Goal: Task Accomplishment & Management: Complete application form

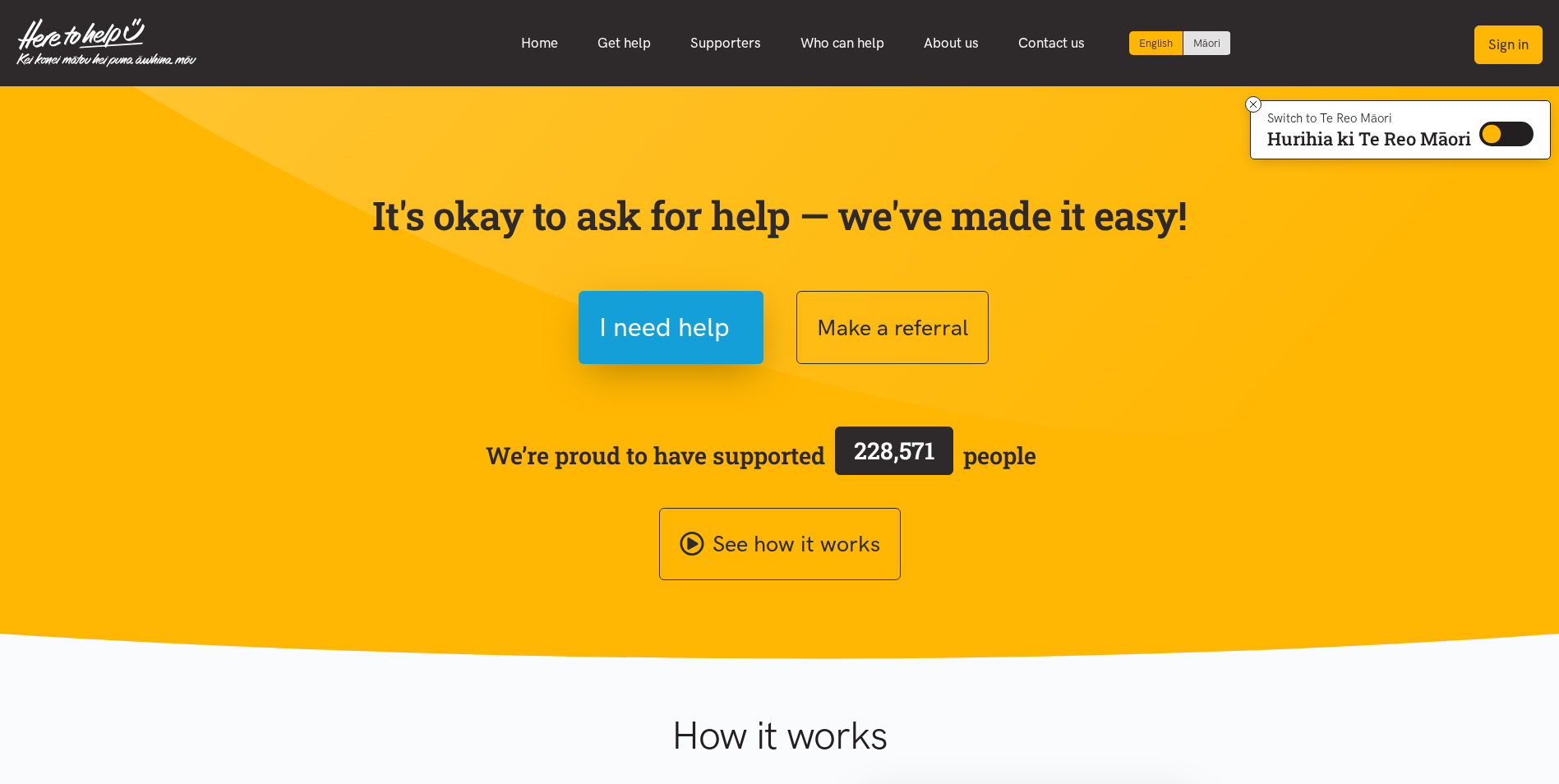
click at [1498, 49] on button "Sign in" at bounding box center [1508, 45] width 68 height 39
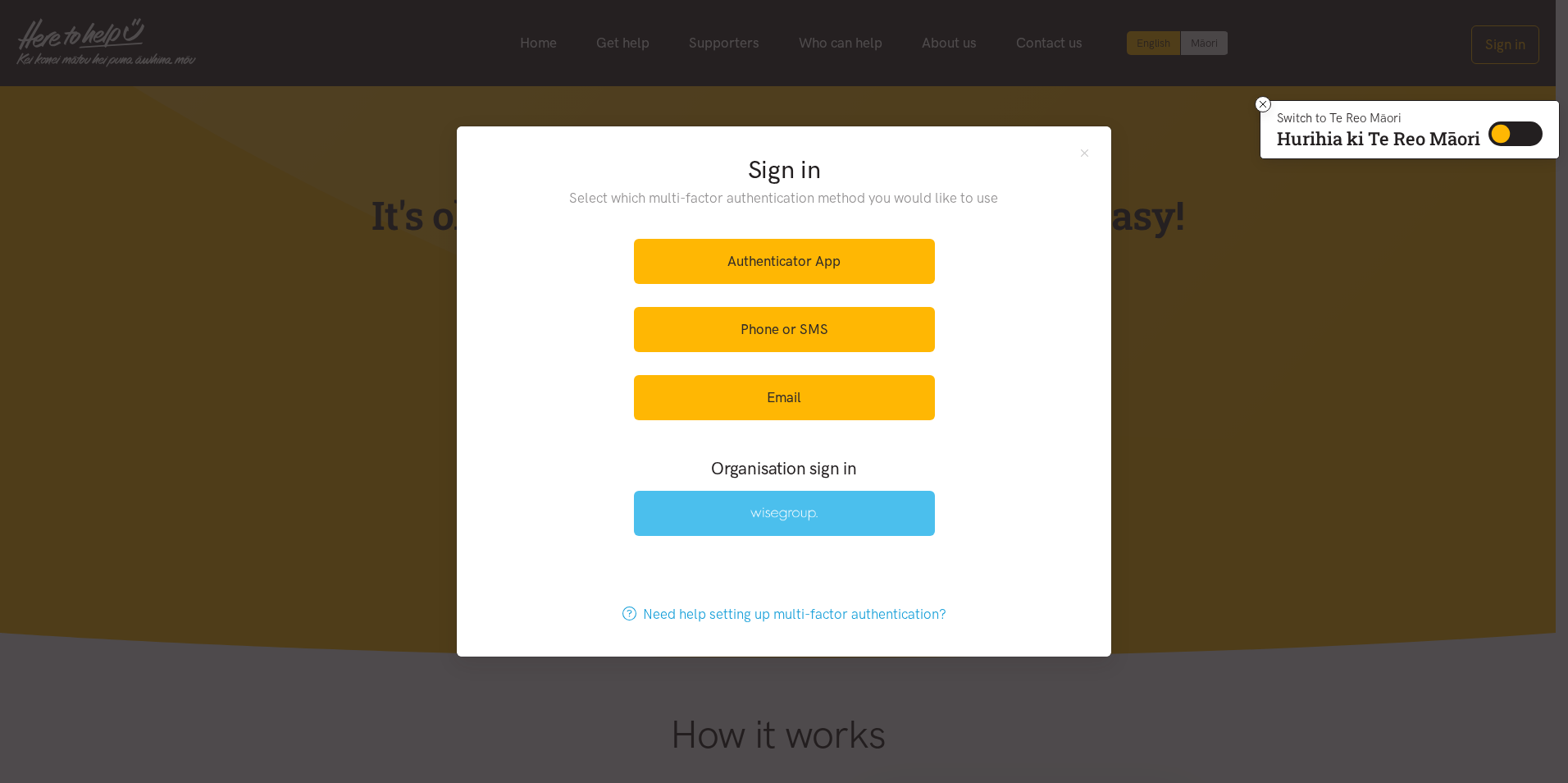
click at [802, 513] on img at bounding box center [784, 514] width 67 height 14
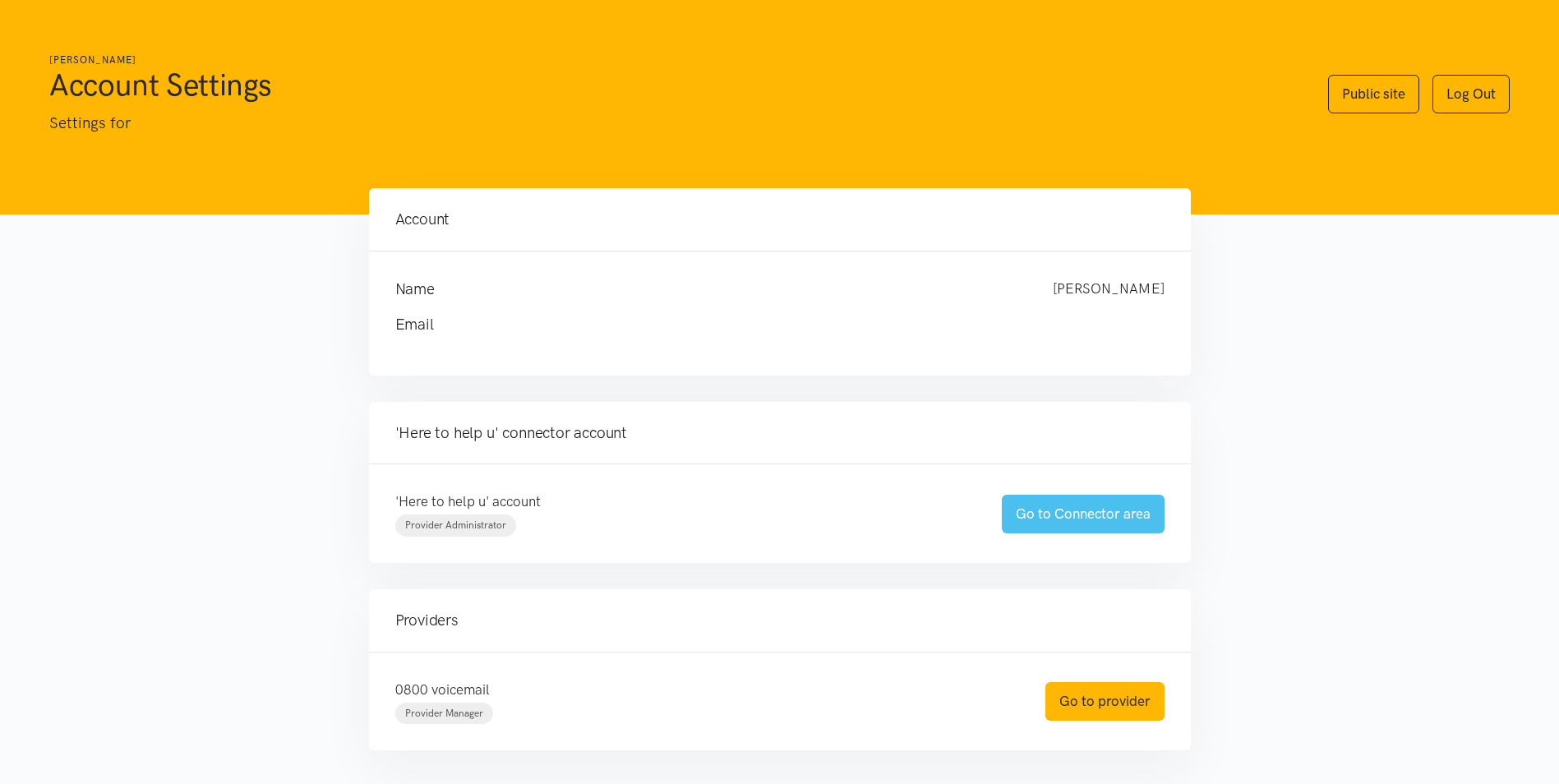
click at [1070, 520] on link "Go to Connector area" at bounding box center [1083, 514] width 162 height 39
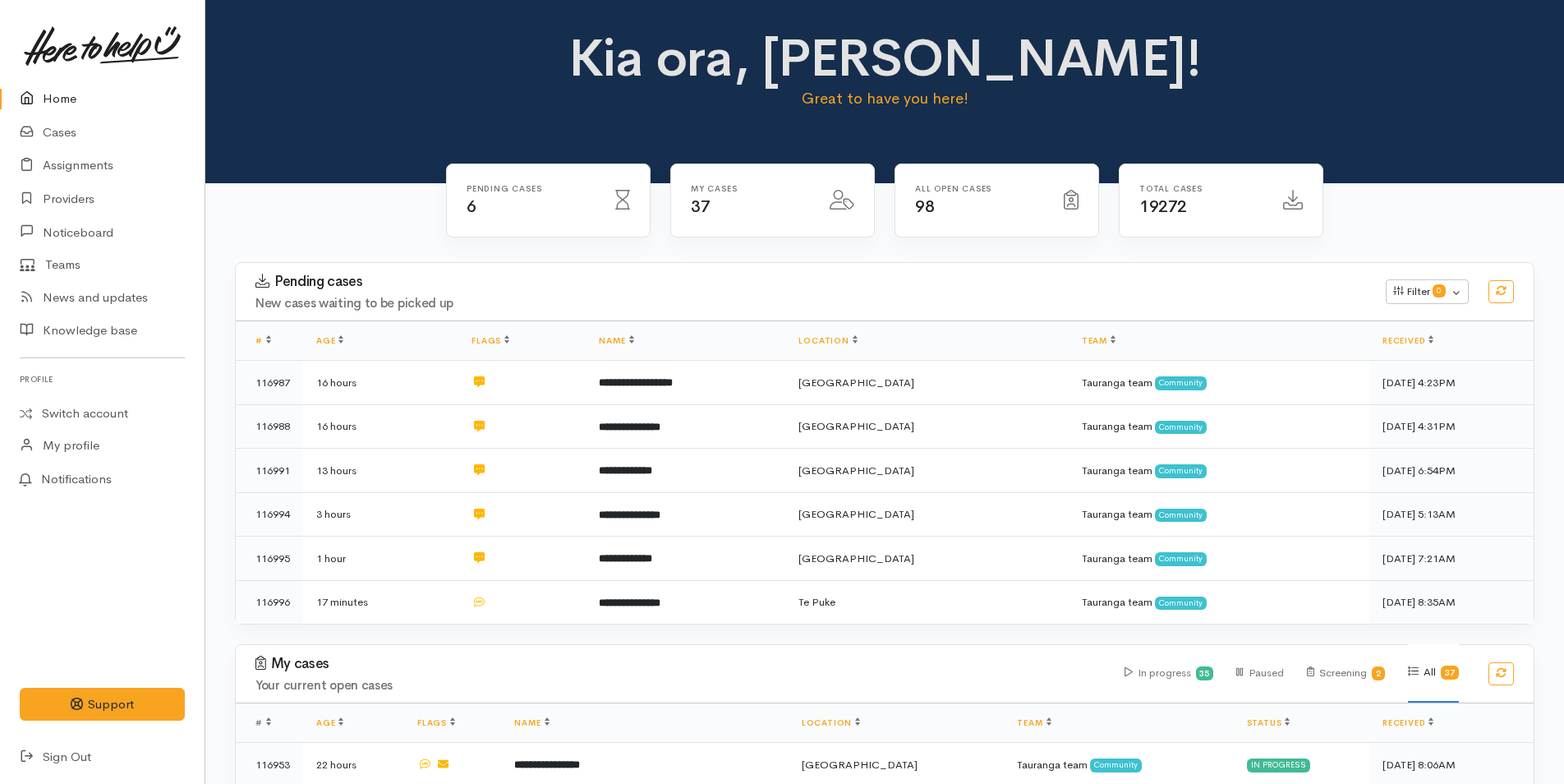
click at [63, 93] on link "Home" at bounding box center [102, 99] width 205 height 34
click at [1224, 57] on div "Kia ora, Rachel! Great to have you here!" at bounding box center [885, 77] width 1320 height 94
click at [655, 42] on h1 "Kia ora, [PERSON_NAME]!" at bounding box center [886, 58] width 640 height 57
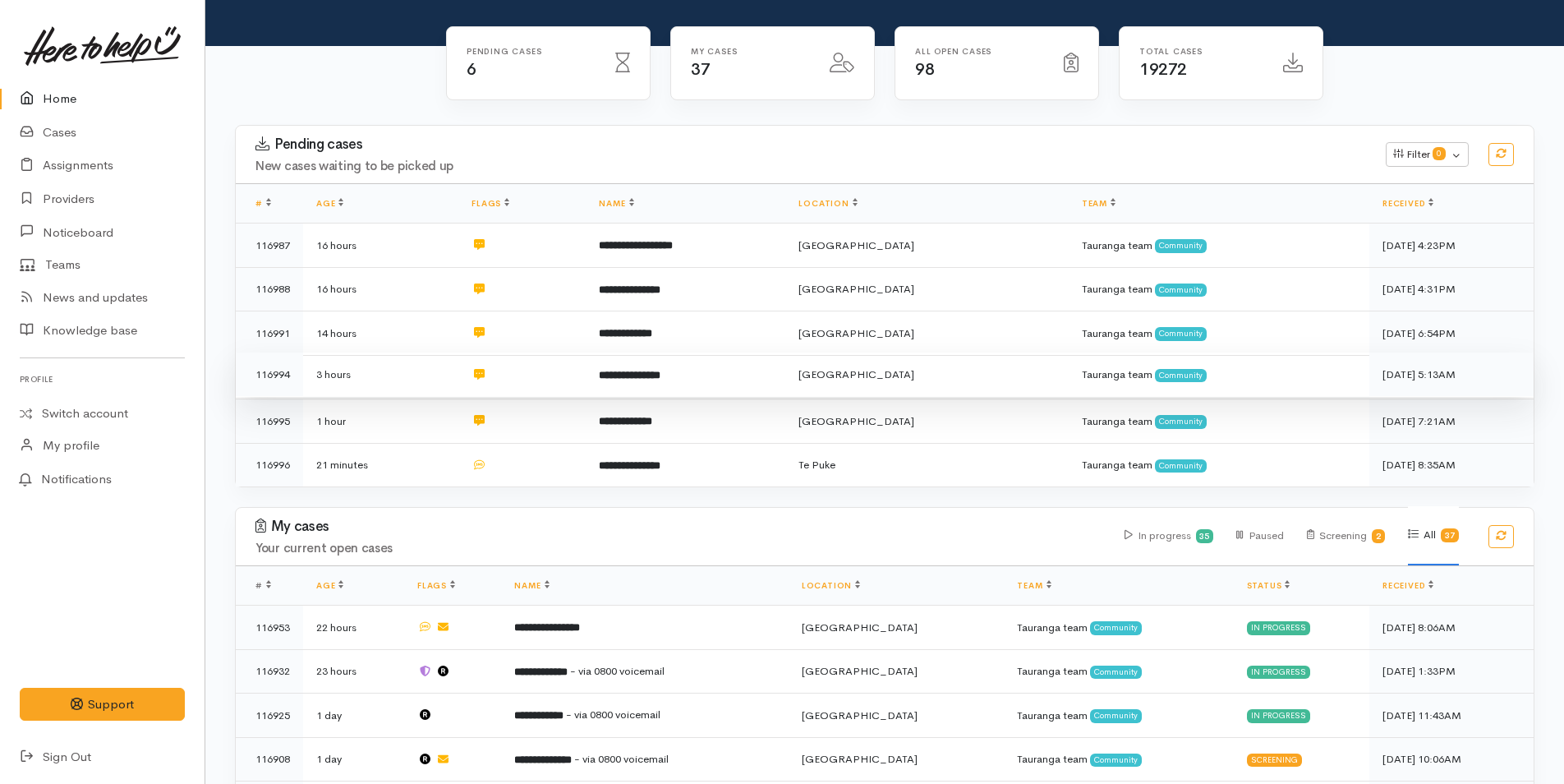
scroll to position [164, 0]
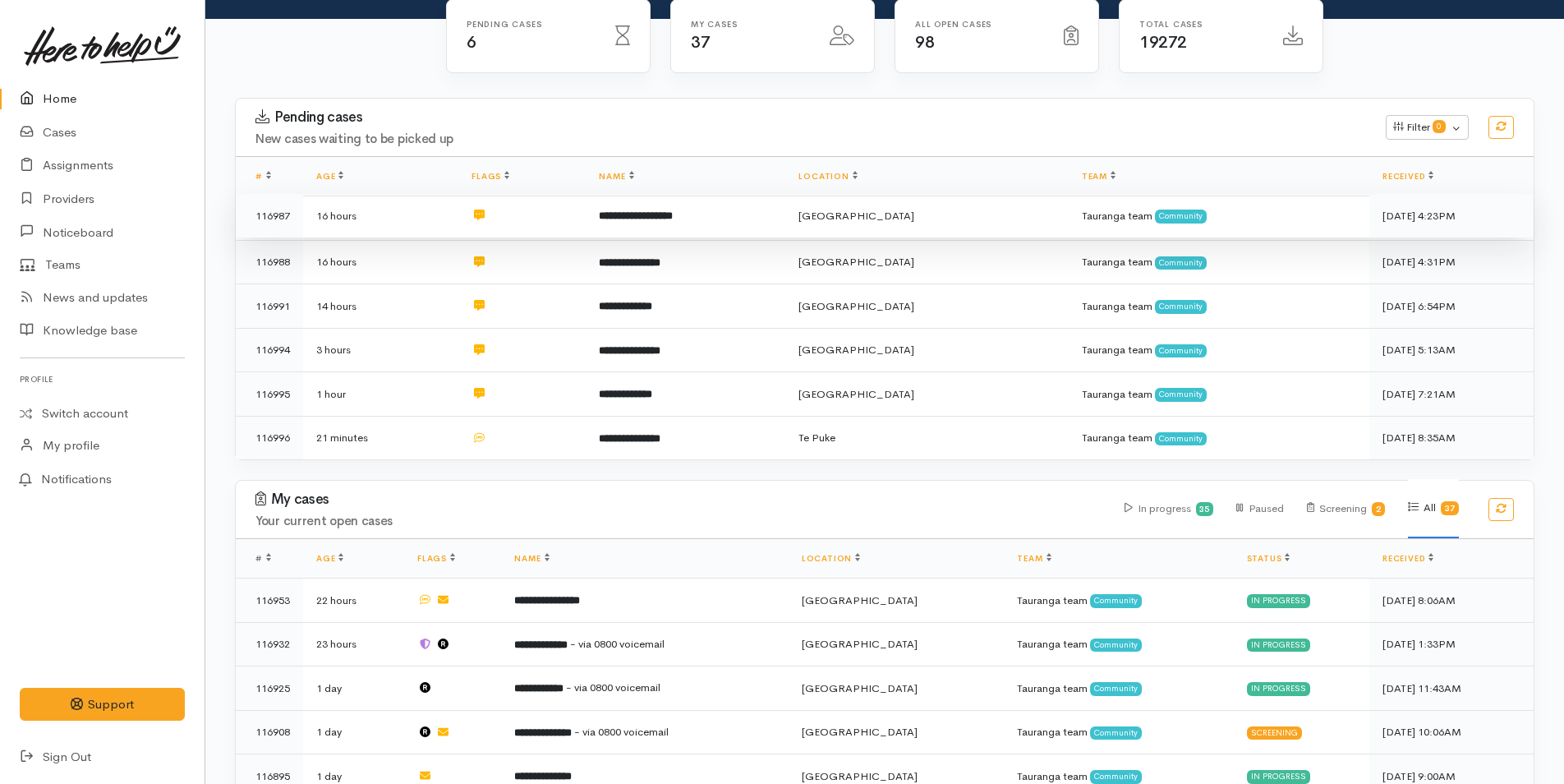
click at [730, 220] on td "**********" at bounding box center [685, 216] width 199 height 44
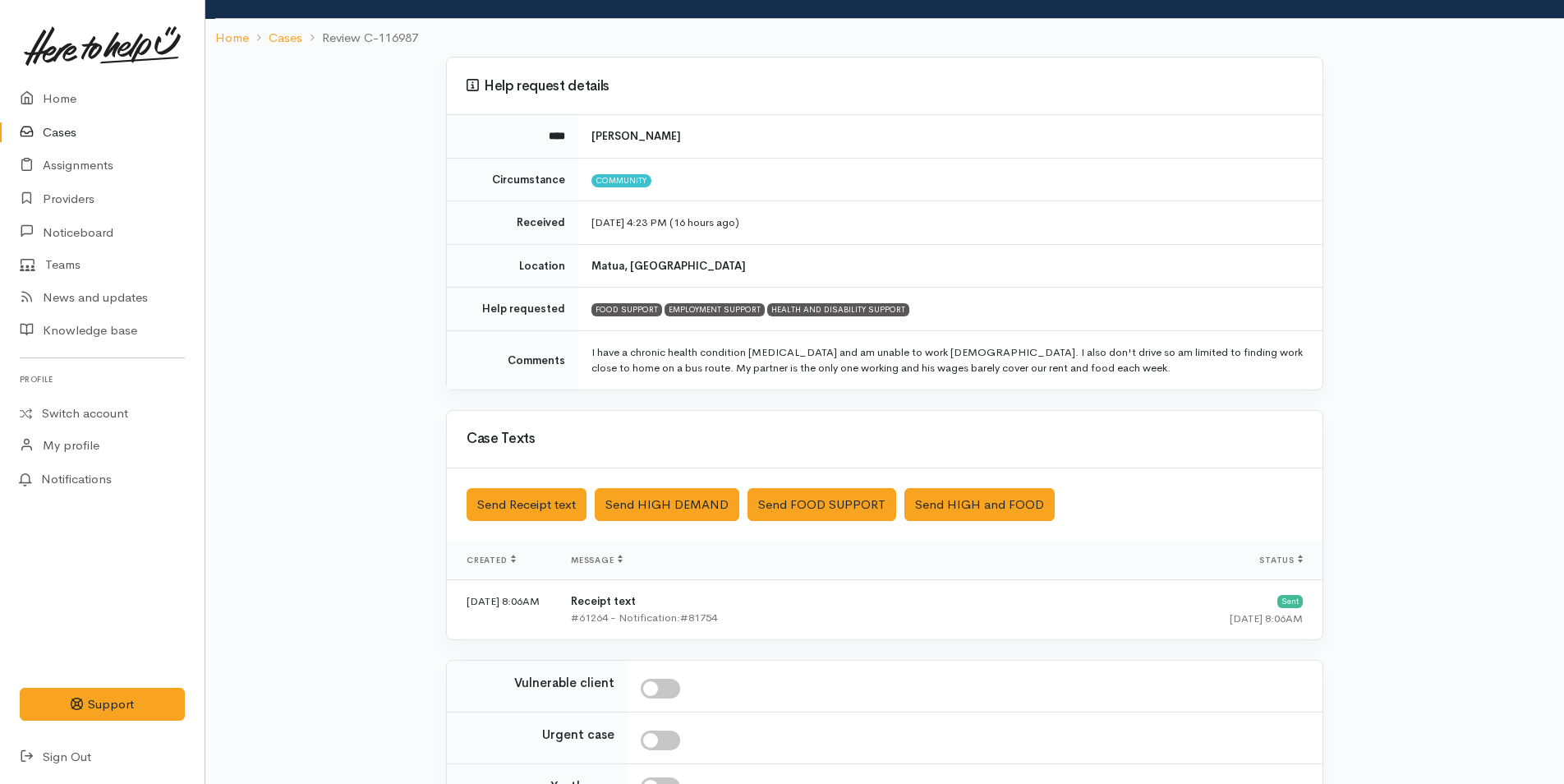
scroll to position [265, 0]
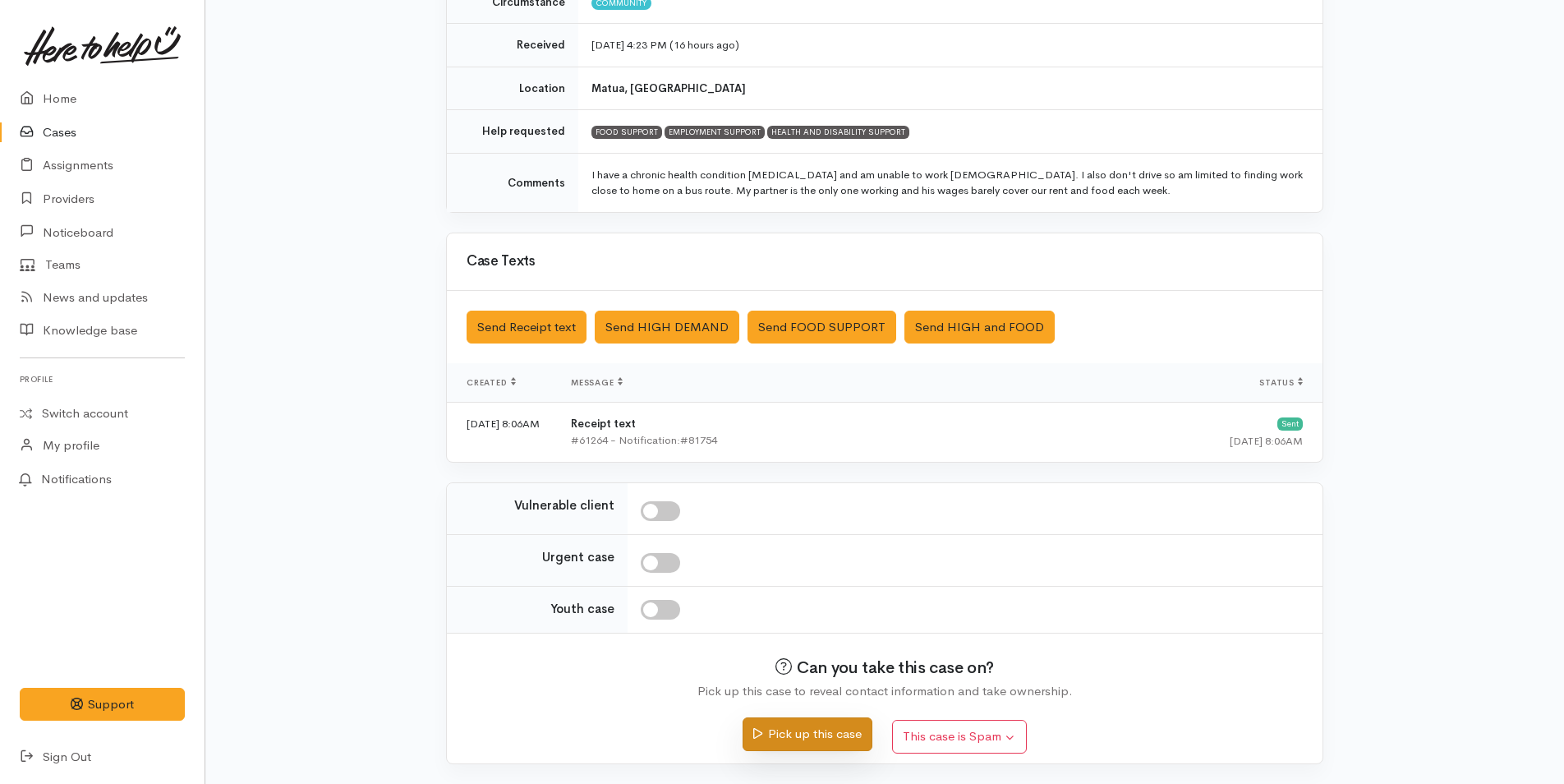
click at [842, 736] on button "Pick up this case" at bounding box center [807, 734] width 129 height 34
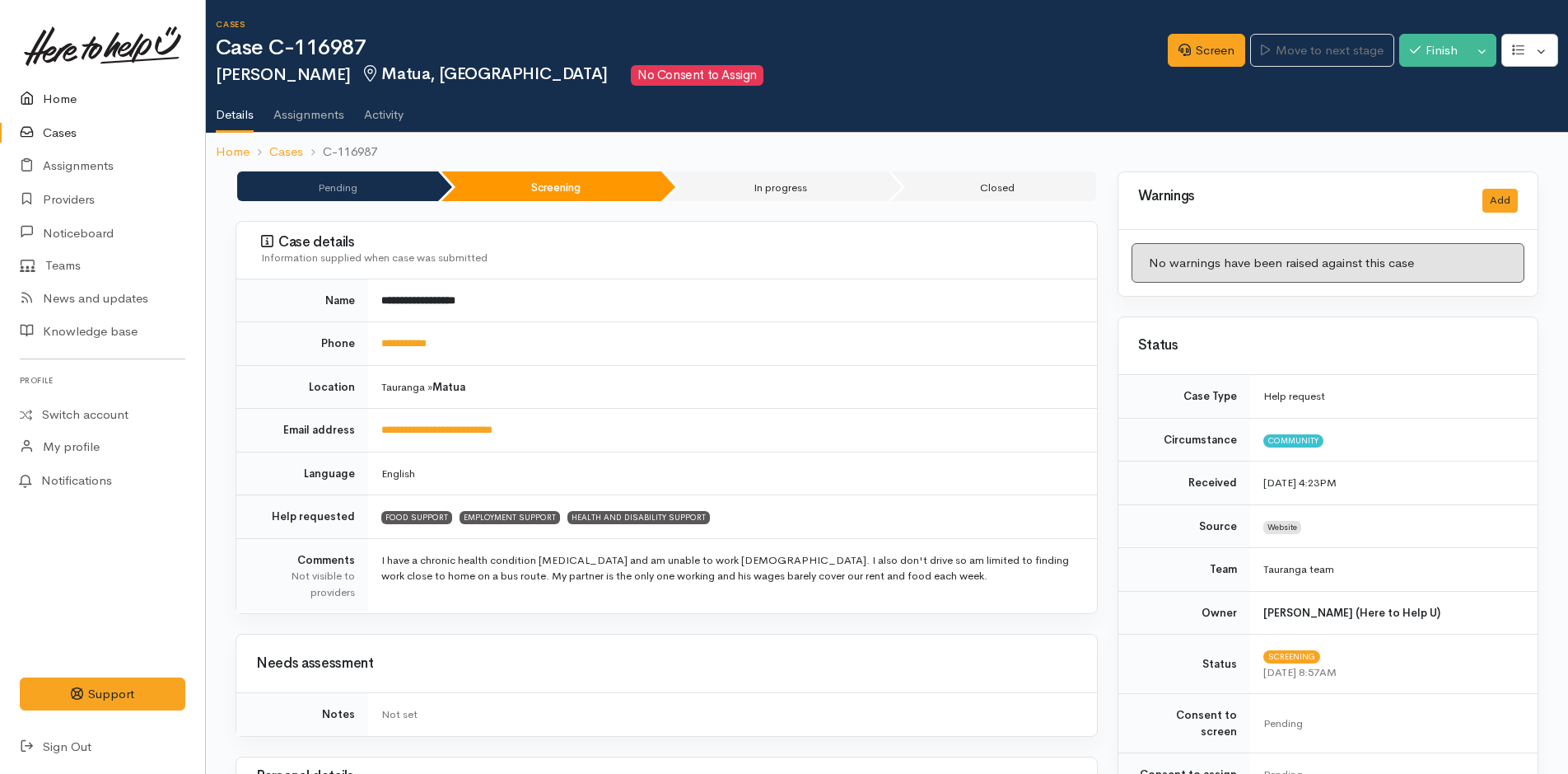
click at [60, 92] on link "Home" at bounding box center [103, 99] width 205 height 34
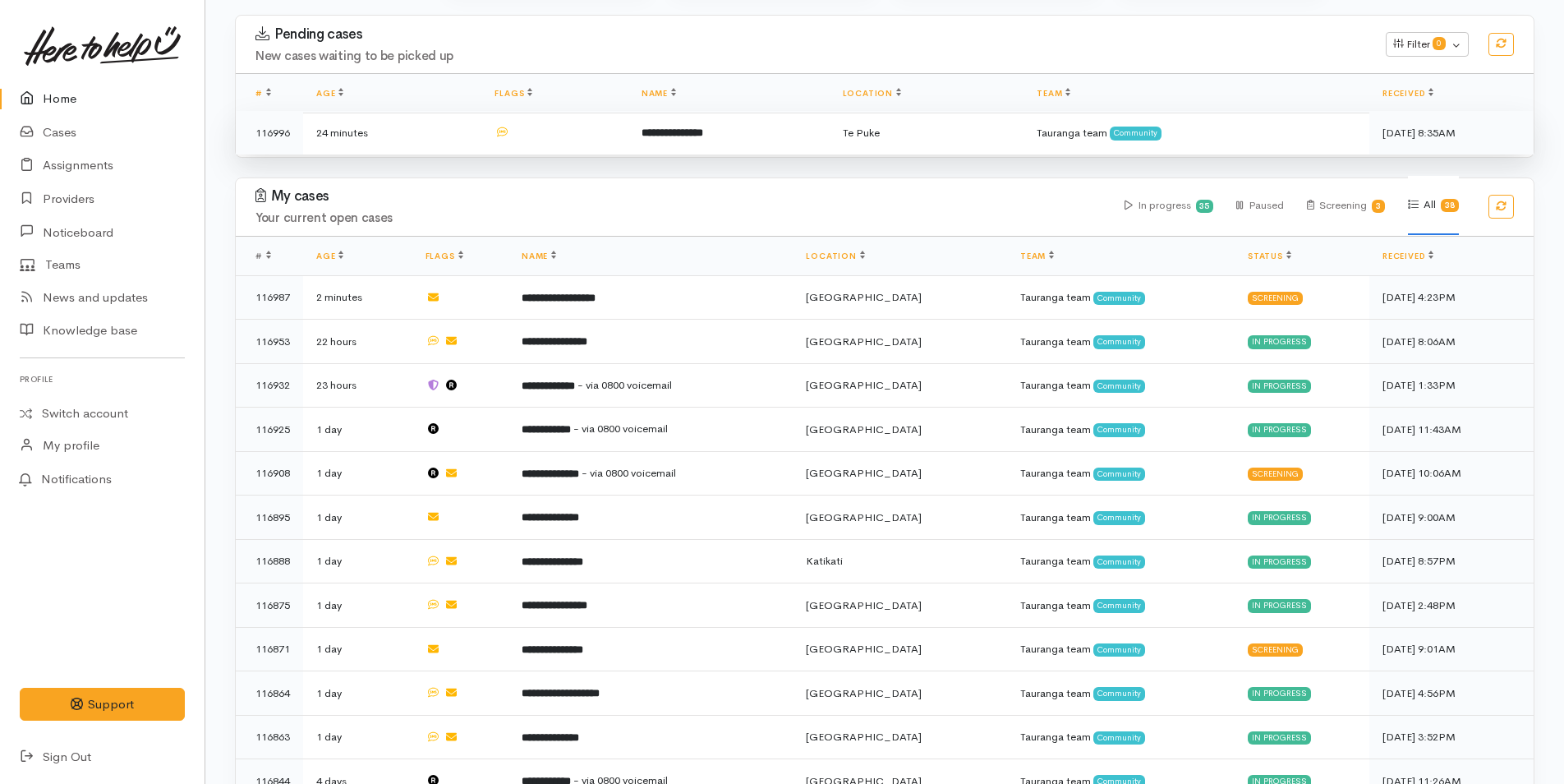
scroll to position [411, 0]
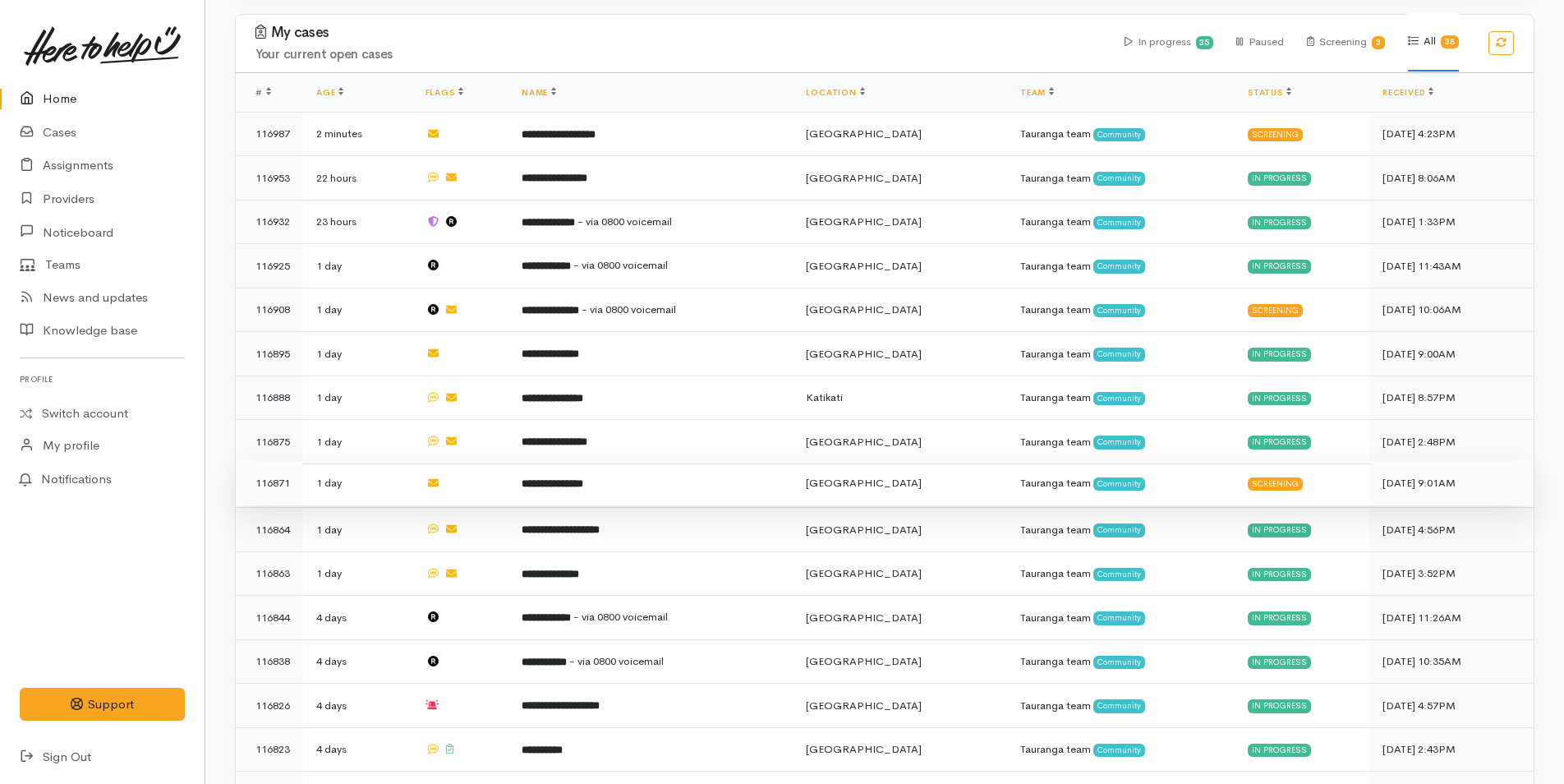
click at [637, 479] on td "**********" at bounding box center [651, 483] width 284 height 44
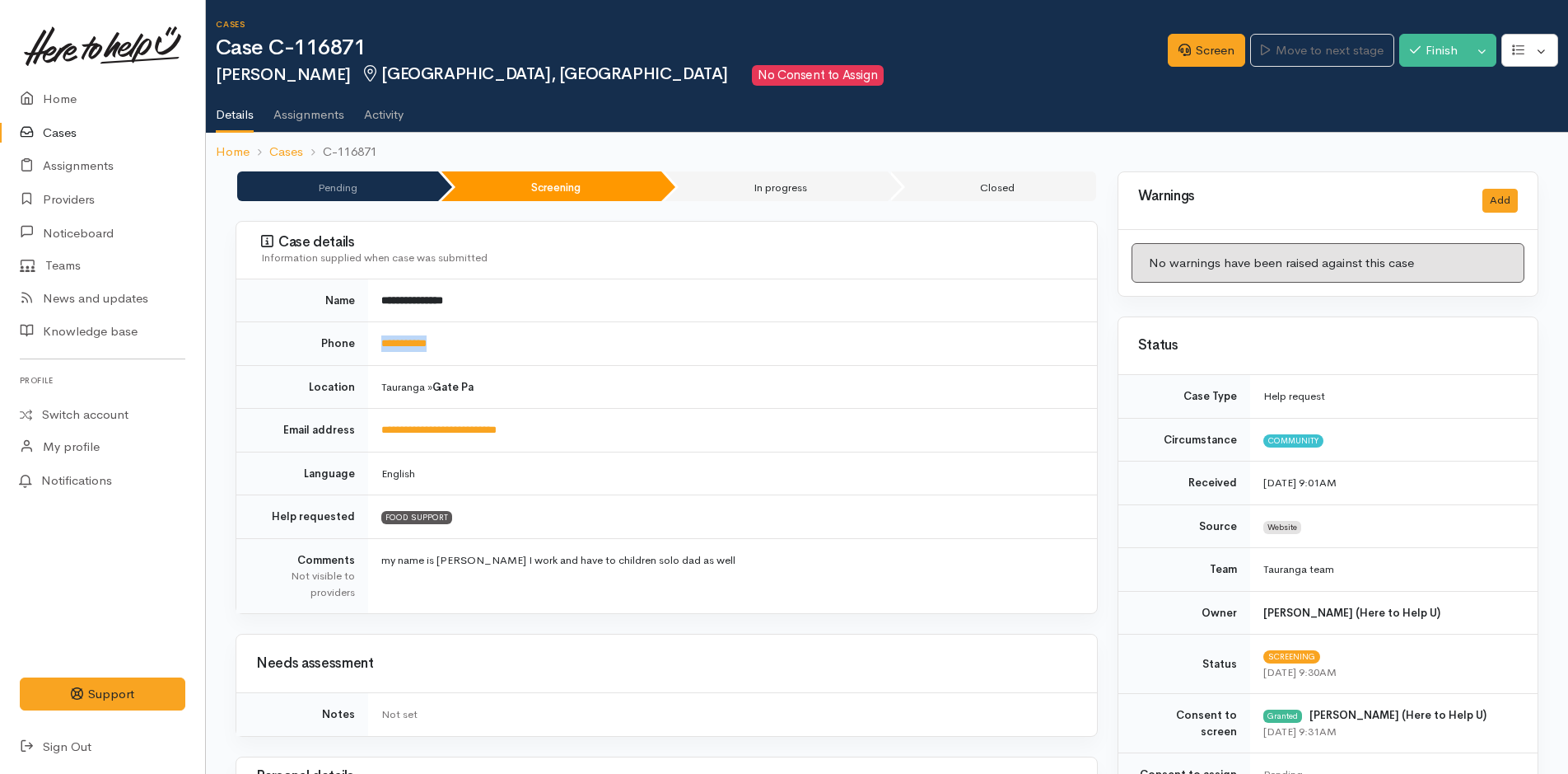
drag, startPoint x: 475, startPoint y: 344, endPoint x: 358, endPoint y: 348, distance: 117.1
click at [358, 348] on tr "**********" at bounding box center [666, 343] width 860 height 43
copy tr "**********"
click at [1195, 43] on link "Screen" at bounding box center [1207, 50] width 78 height 34
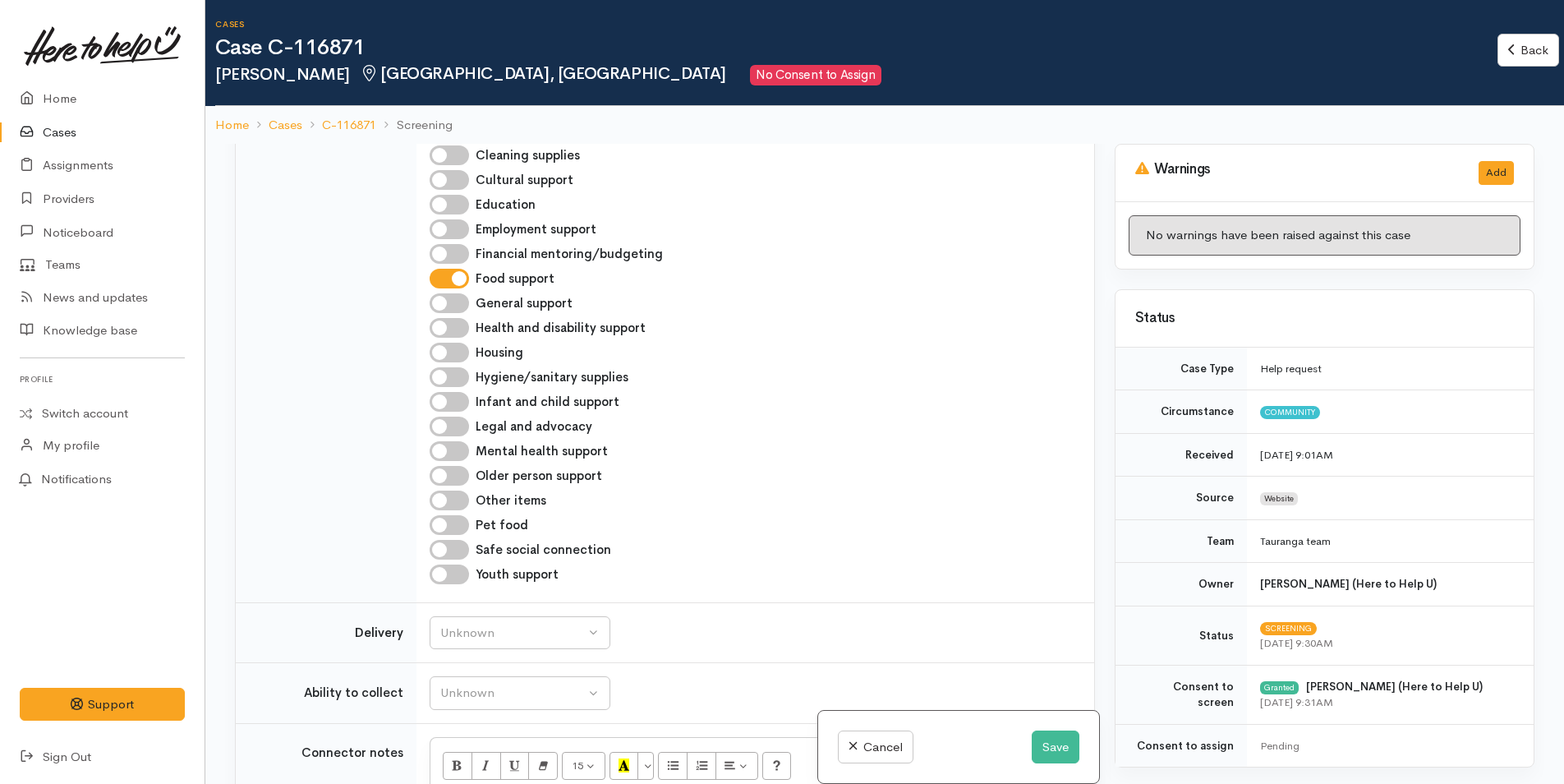
scroll to position [1068, 0]
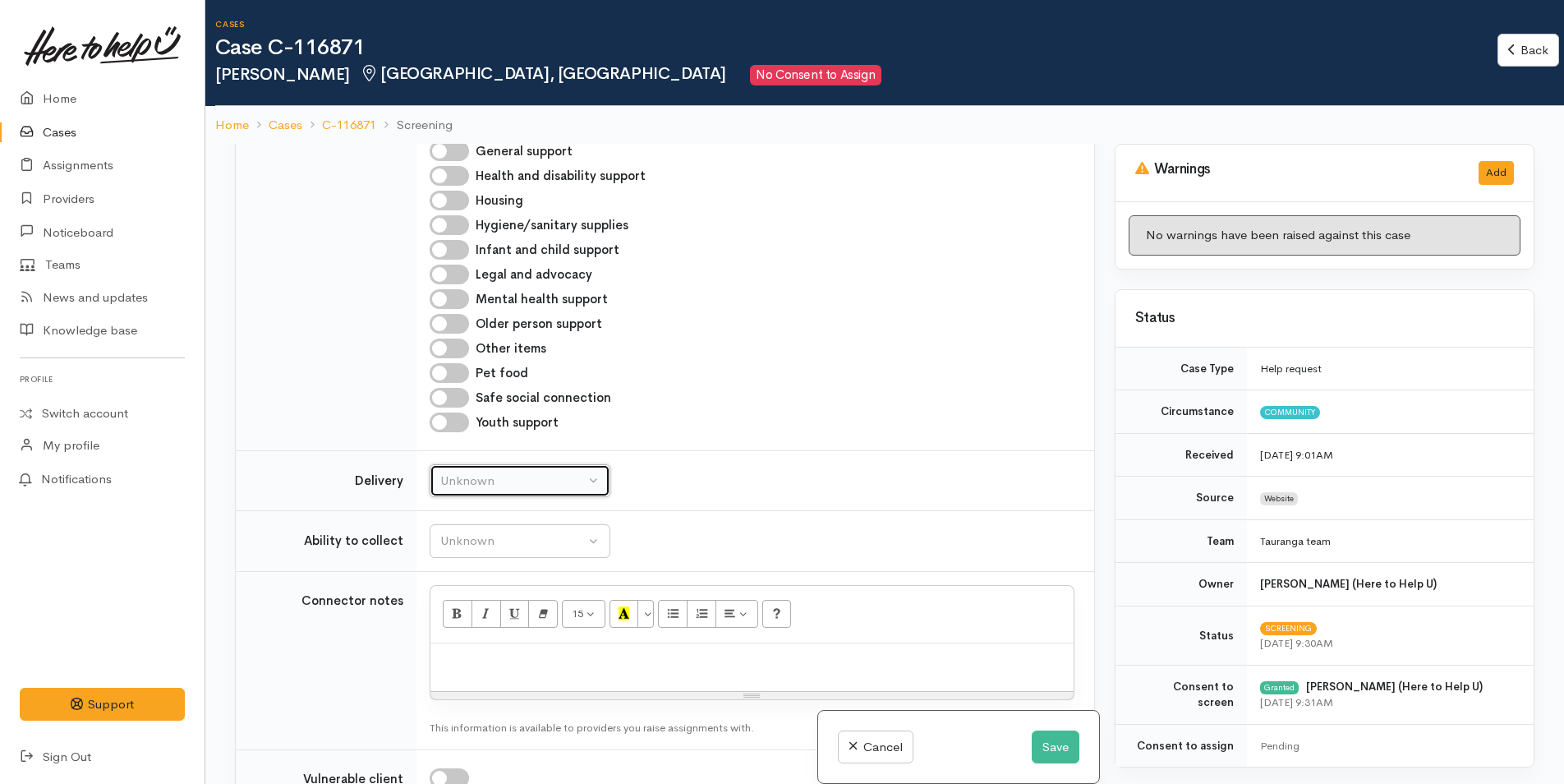
click at [528, 488] on div "Unknown" at bounding box center [513, 481] width 145 height 19
click at [466, 633] on span "No" at bounding box center [459, 634] width 18 height 19
select select "1"
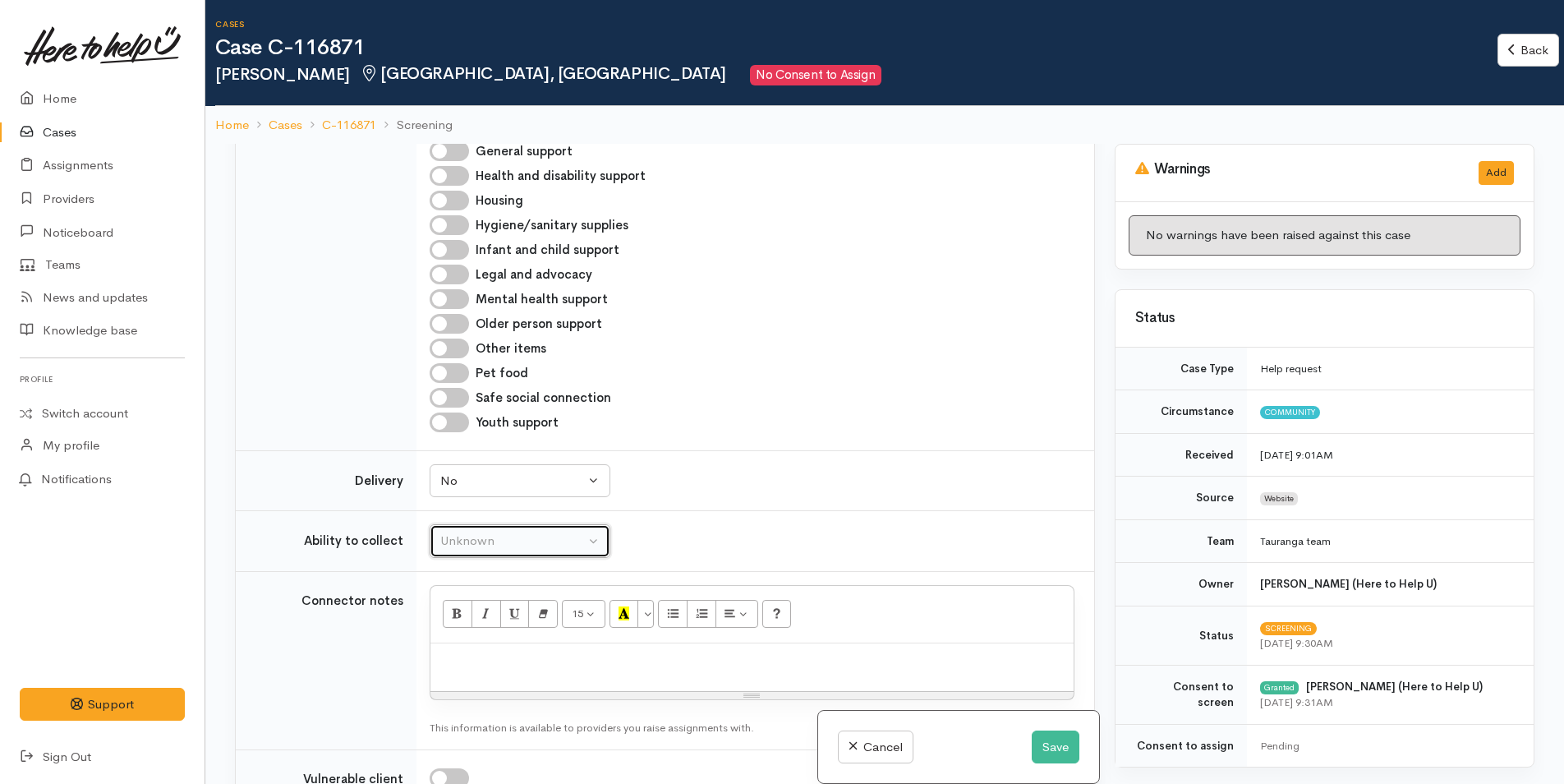
click at [509, 545] on div "Unknown" at bounding box center [513, 541] width 145 height 19
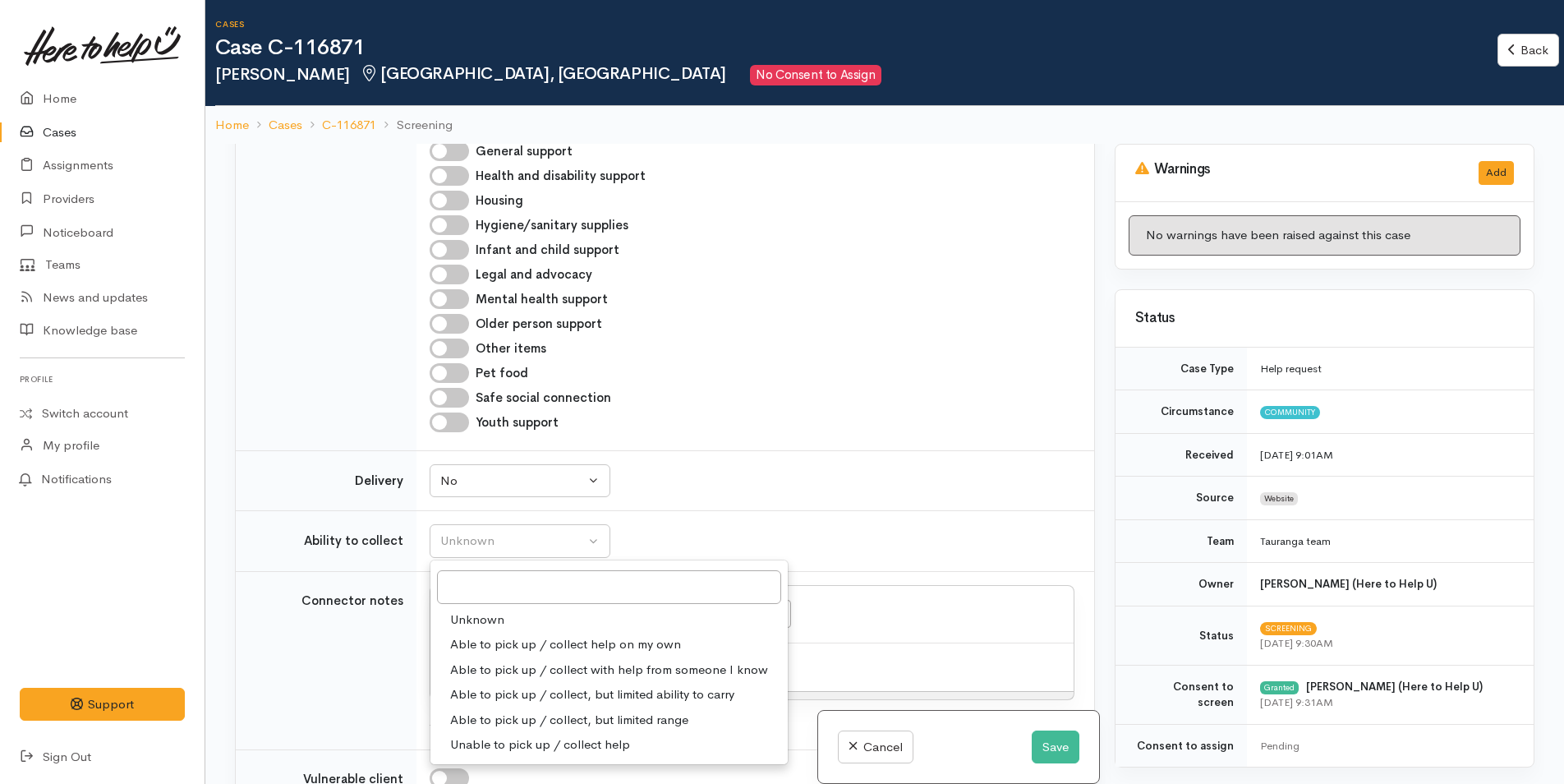
click at [494, 636] on span "Able to pick up / collect help on my own" at bounding box center [565, 644] width 231 height 19
select select "2"
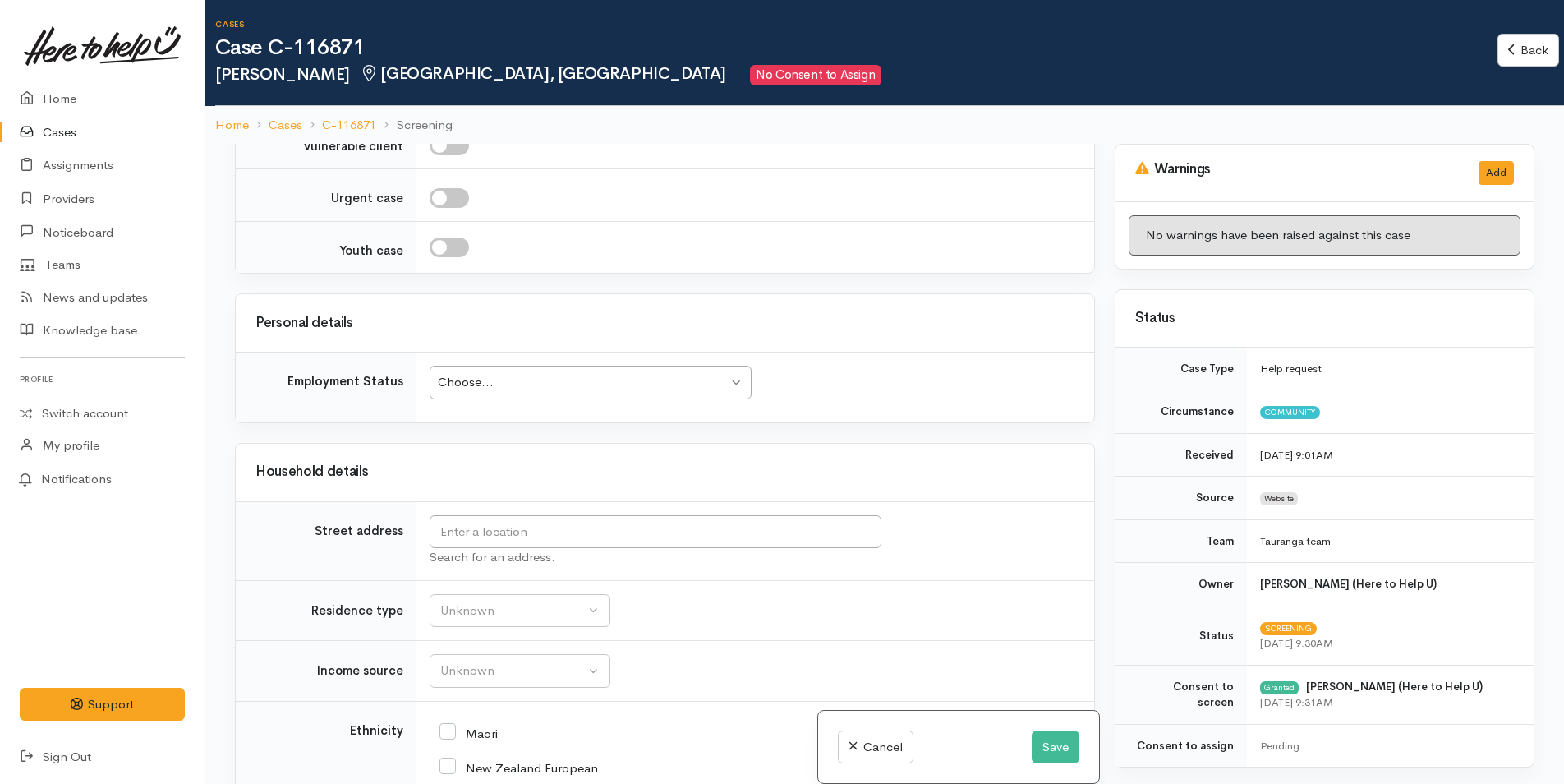
scroll to position [1725, 0]
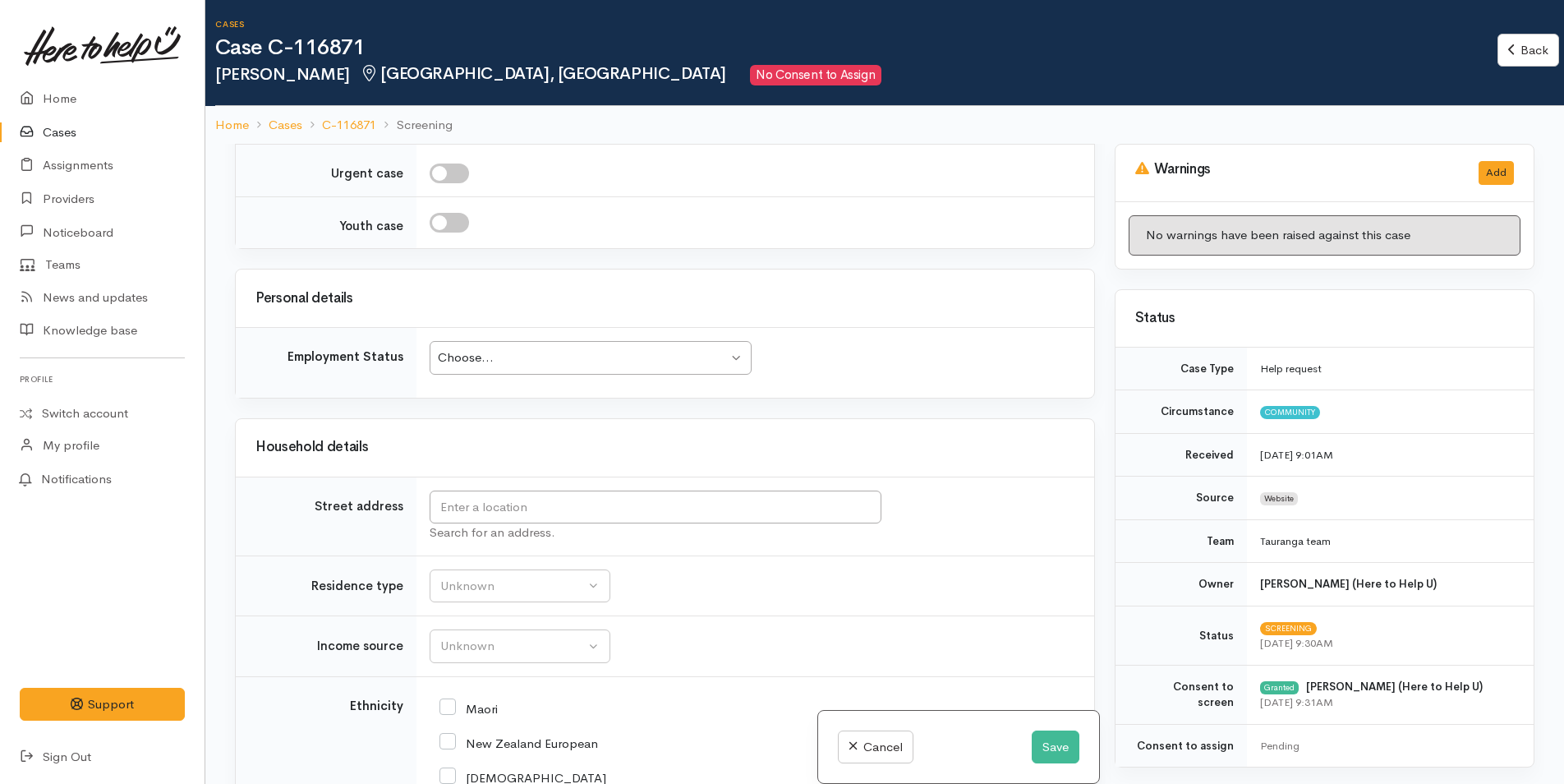
click at [550, 364] on div "Choose..." at bounding box center [582, 357] width 290 height 19
click at [510, 589] on div "Unknown" at bounding box center [513, 586] width 145 height 19
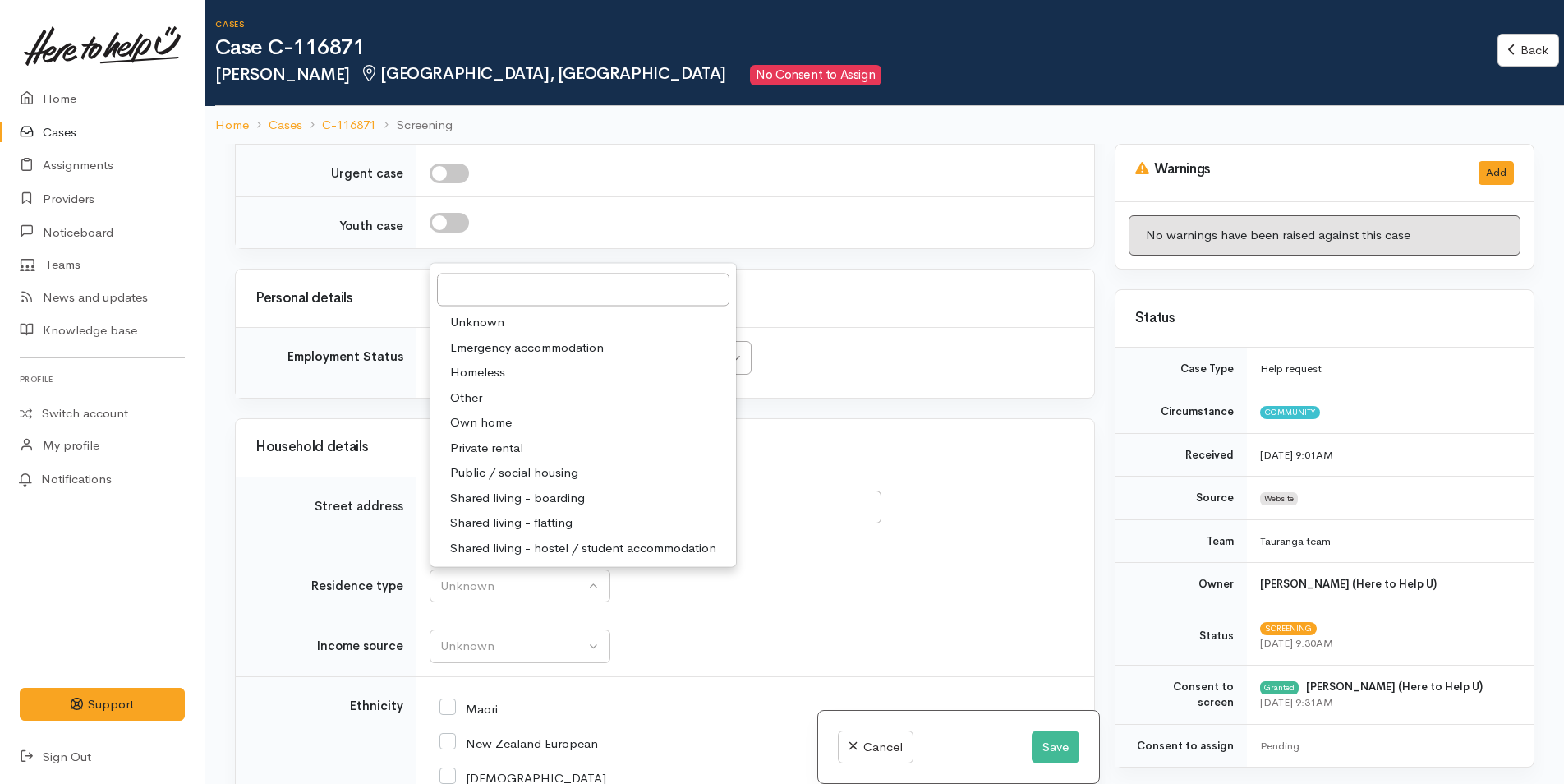
click at [505, 448] on span "Private rental" at bounding box center [486, 446] width 73 height 19
select select "2"
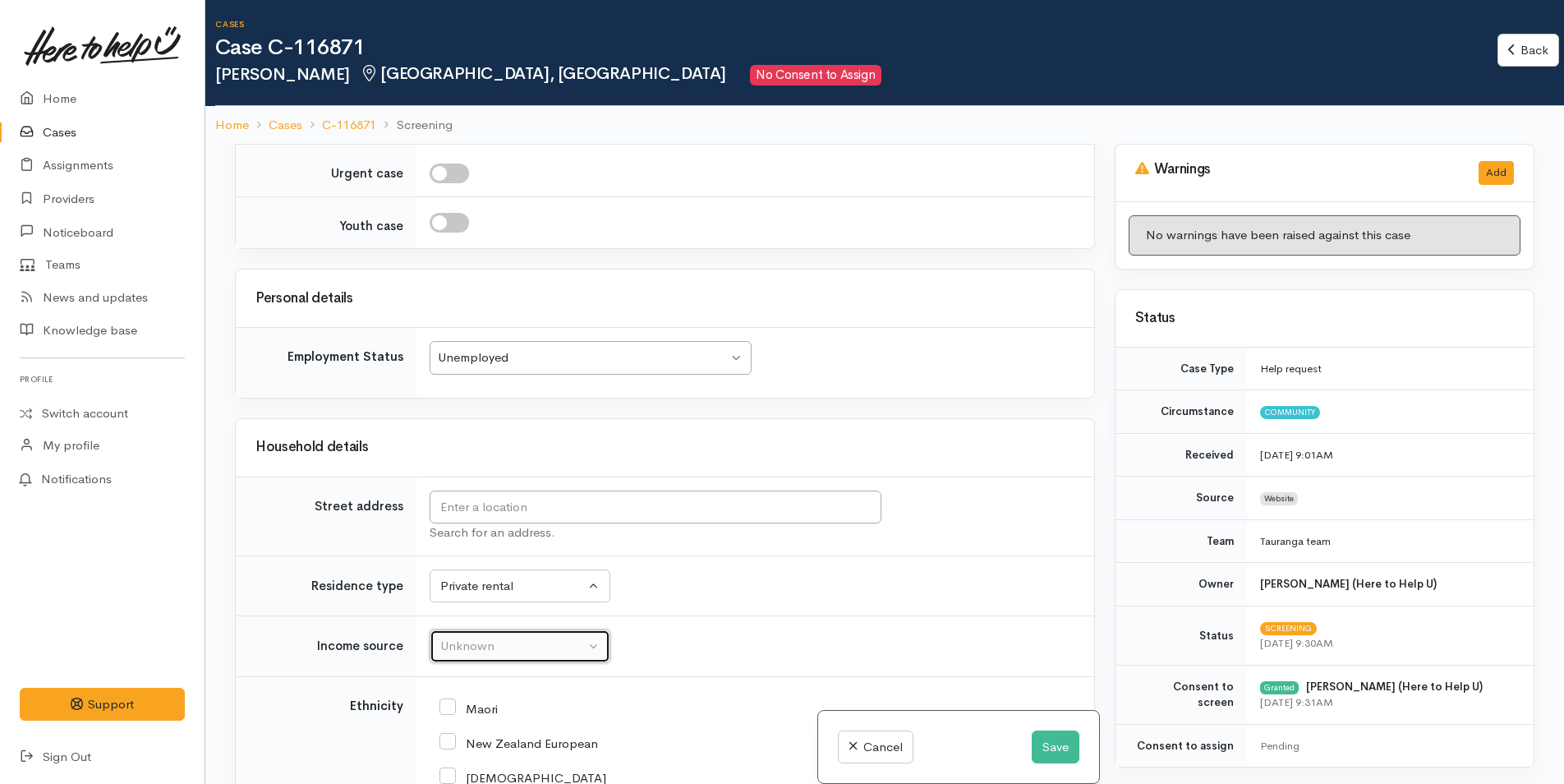
click at [475, 648] on div "Unknown" at bounding box center [513, 646] width 145 height 19
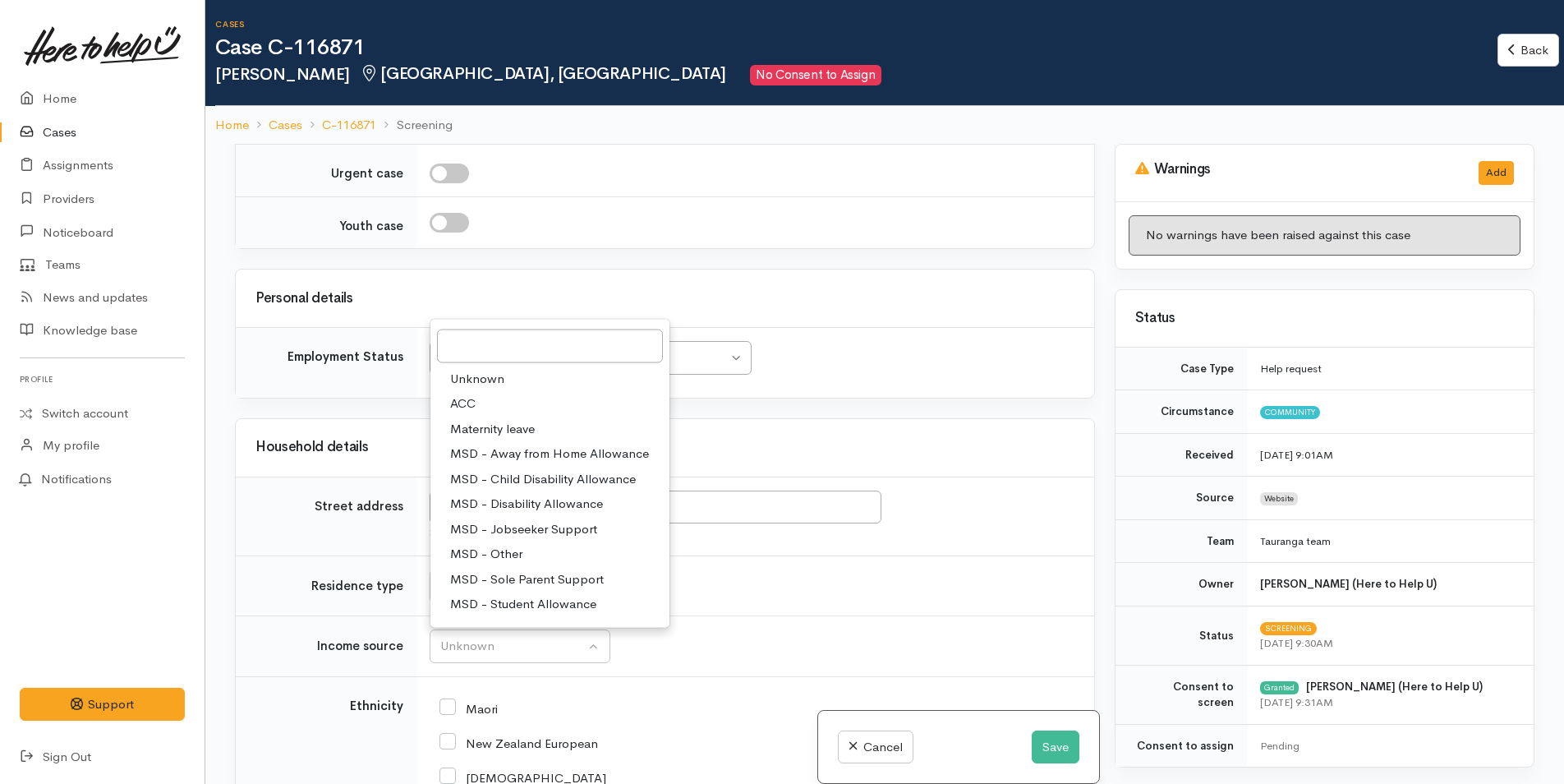
click at [521, 579] on span "MSD - Sole Parent Support" at bounding box center [527, 578] width 153 height 19
select select "7"
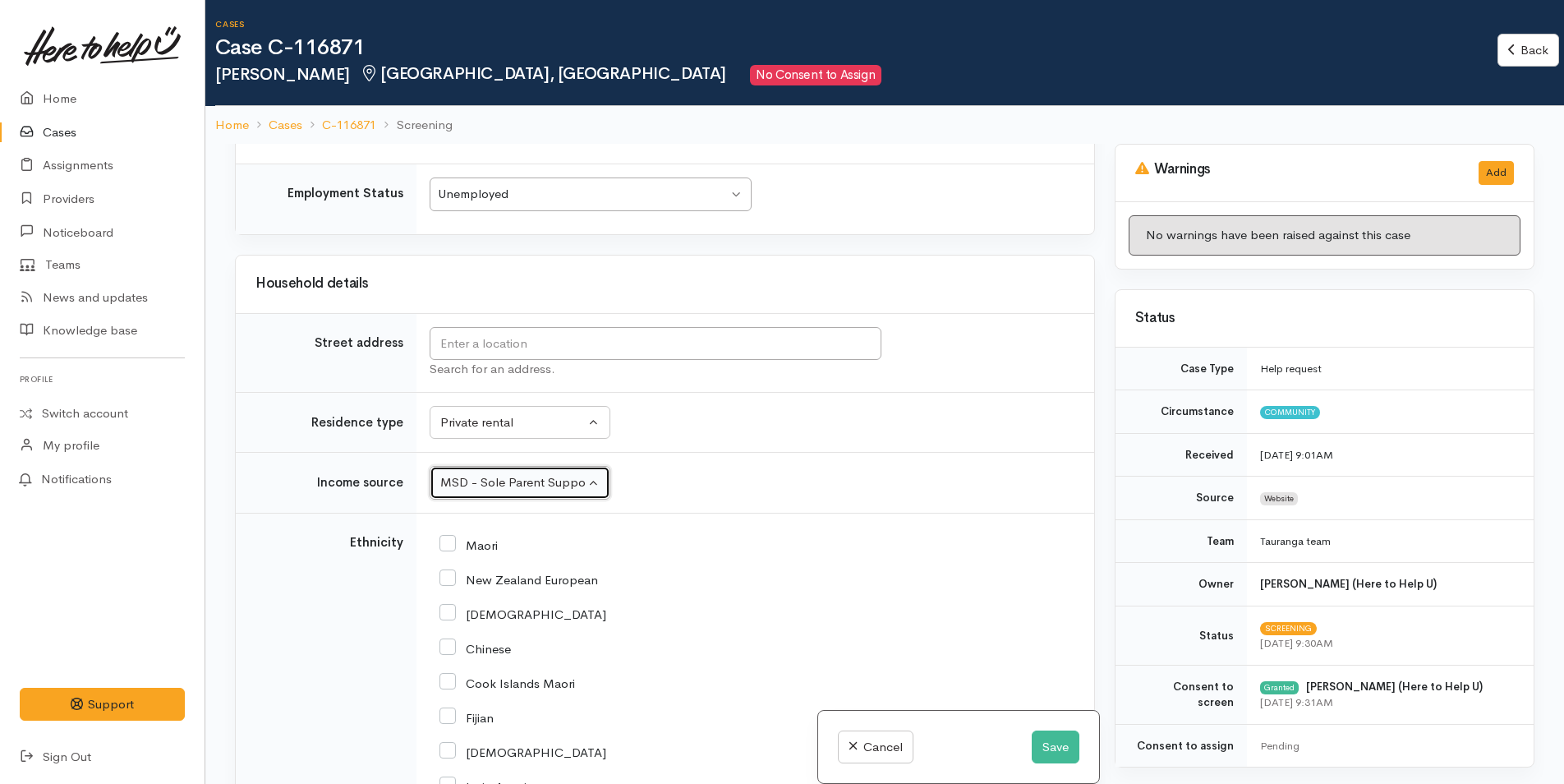
scroll to position [1889, 0]
click at [616, 338] on input "text" at bounding box center [655, 343] width 452 height 34
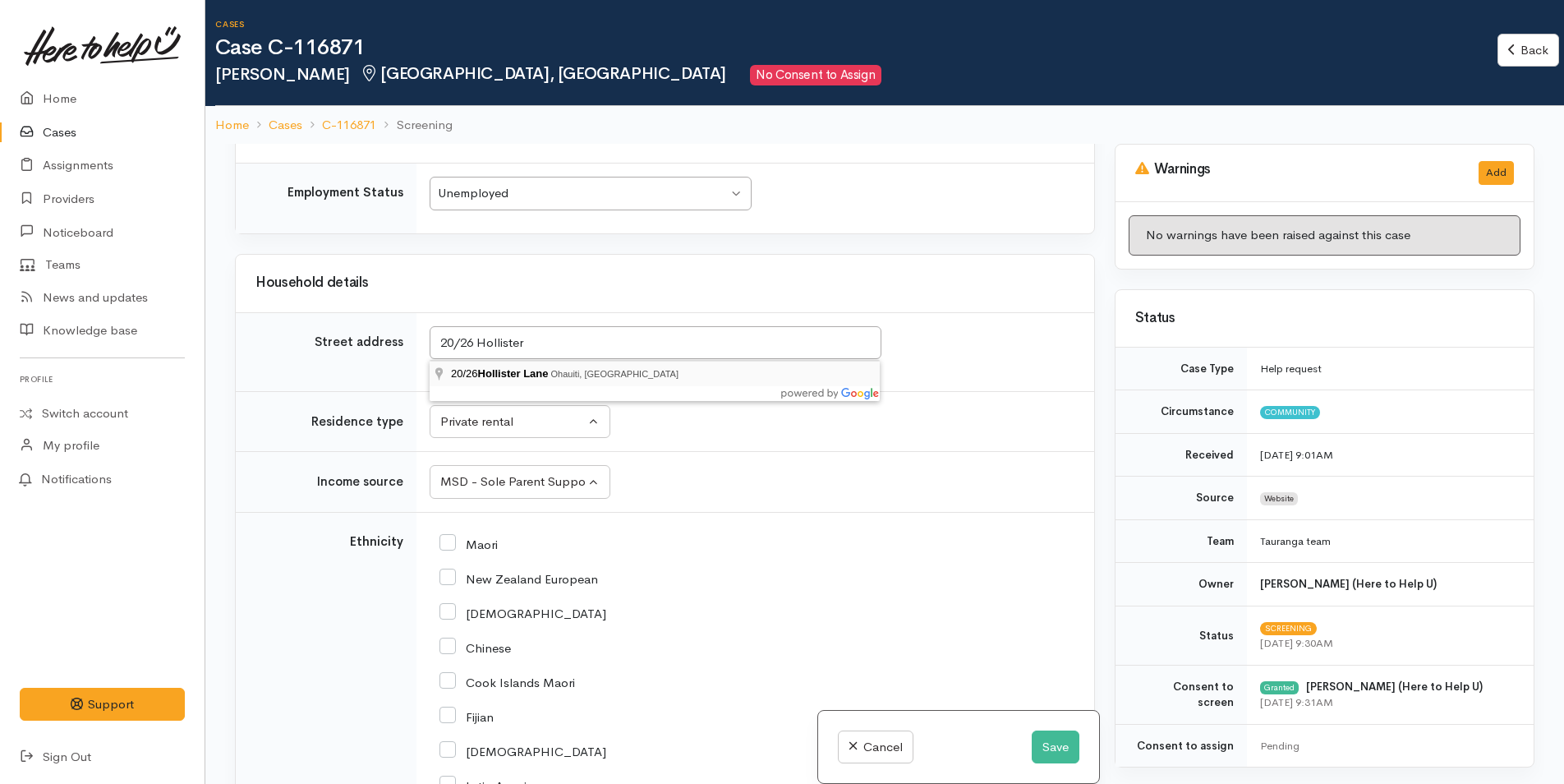
type input "20/26 Hollister Lane, Ohauiti, New Zealand"
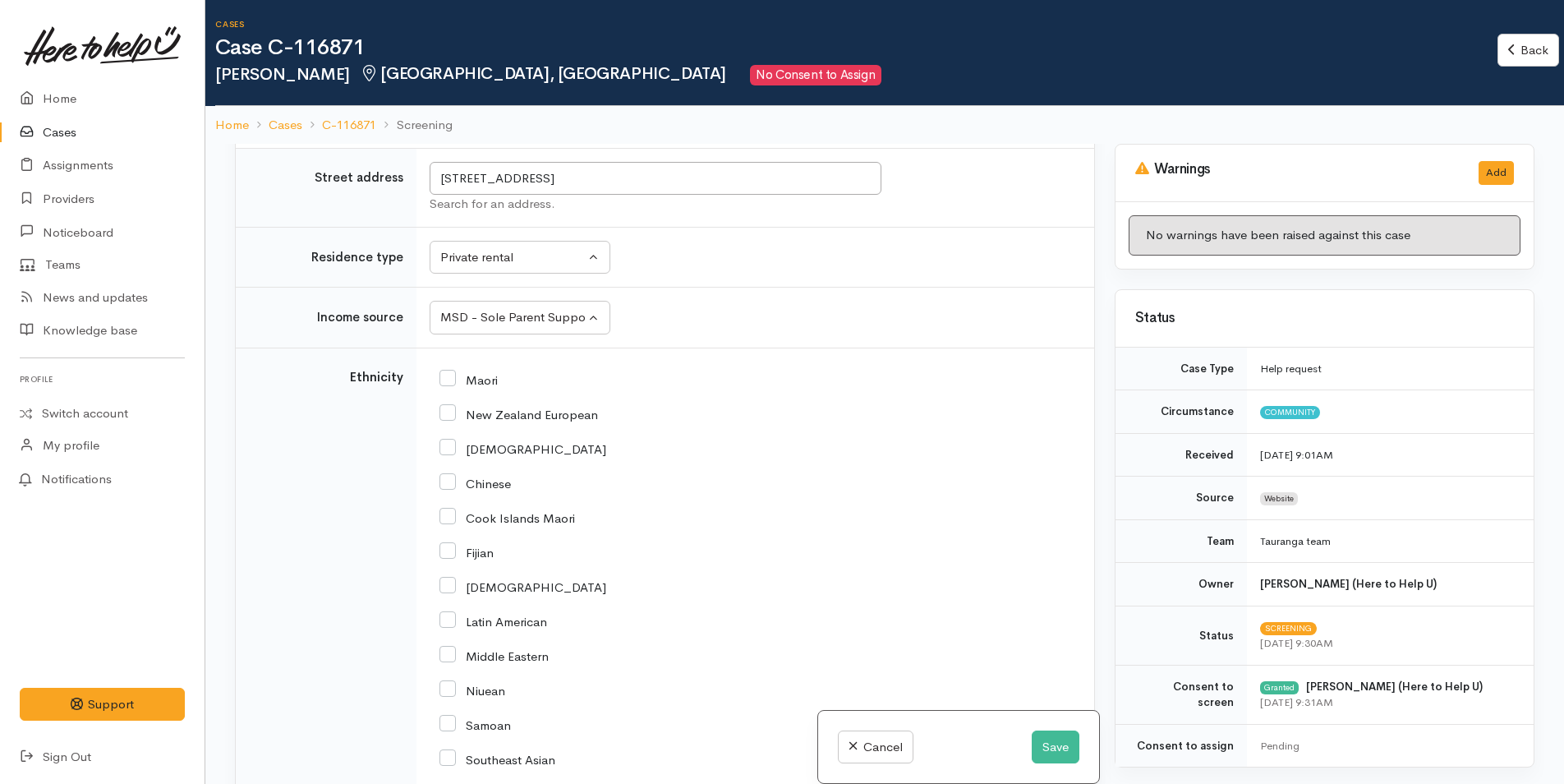
scroll to position [2300, 0]
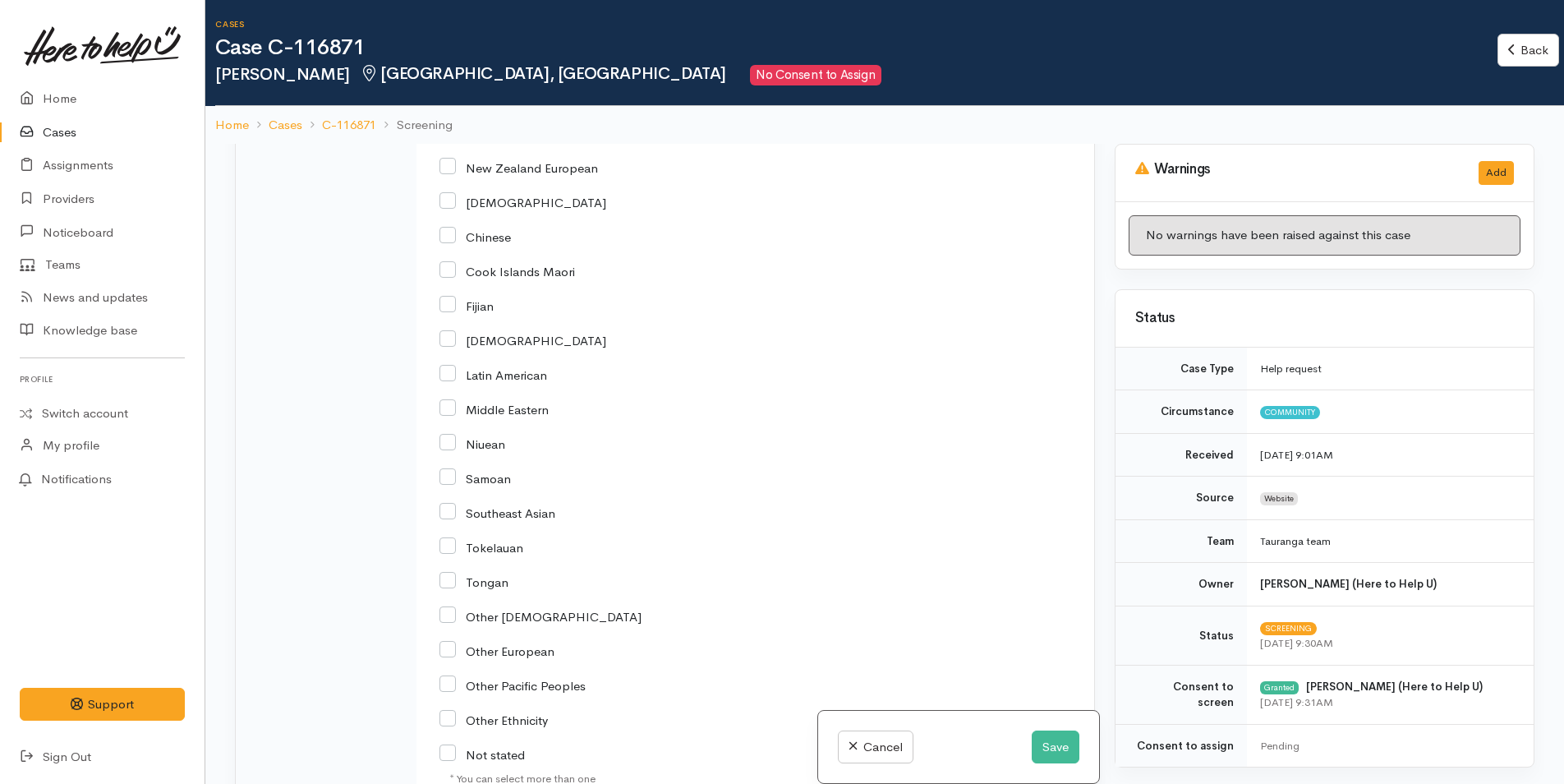
click at [449, 165] on input "New Zealand European" at bounding box center [519, 167] width 159 height 15
checkbox input "true"
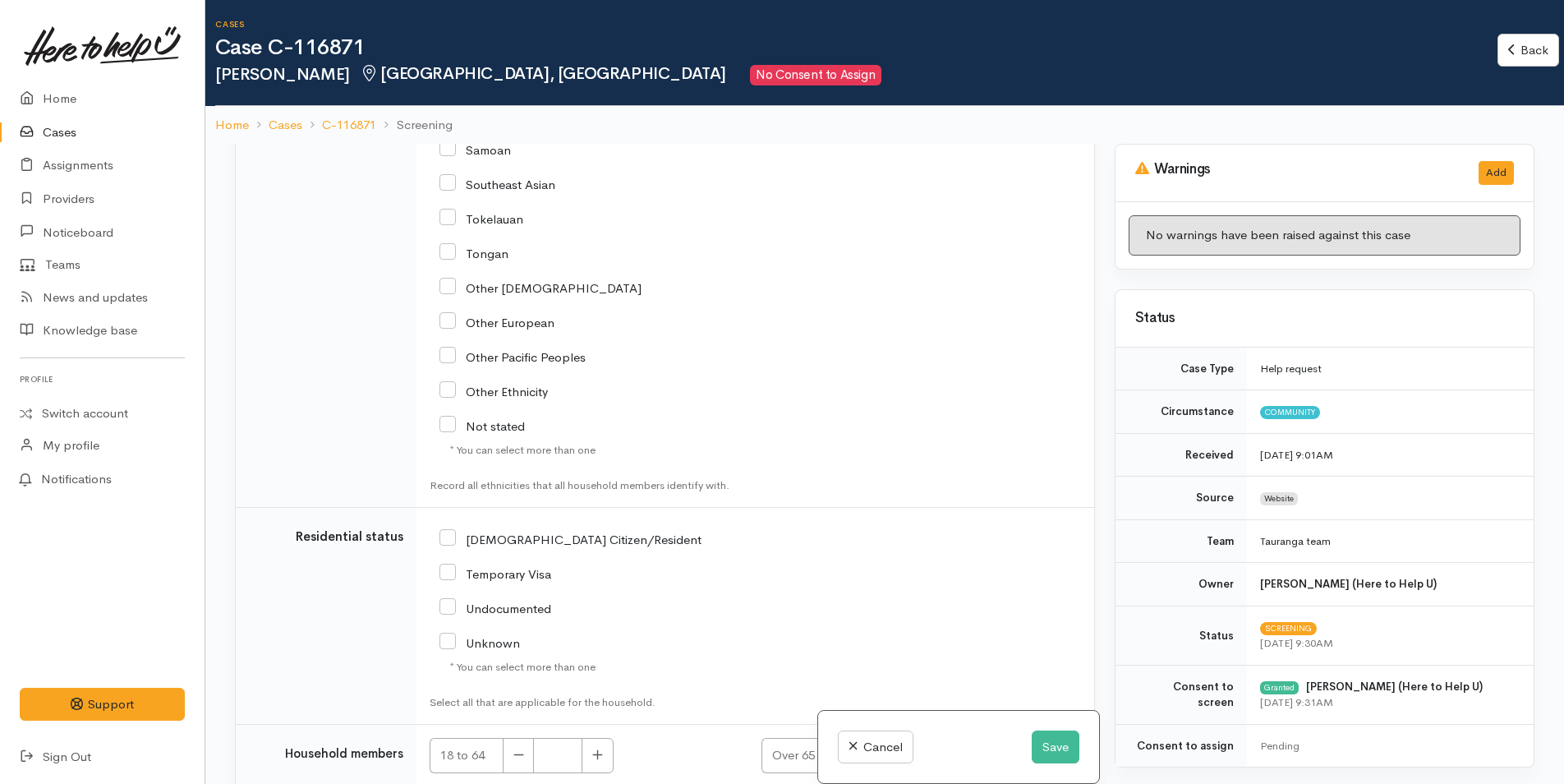
scroll to position [2789, 0]
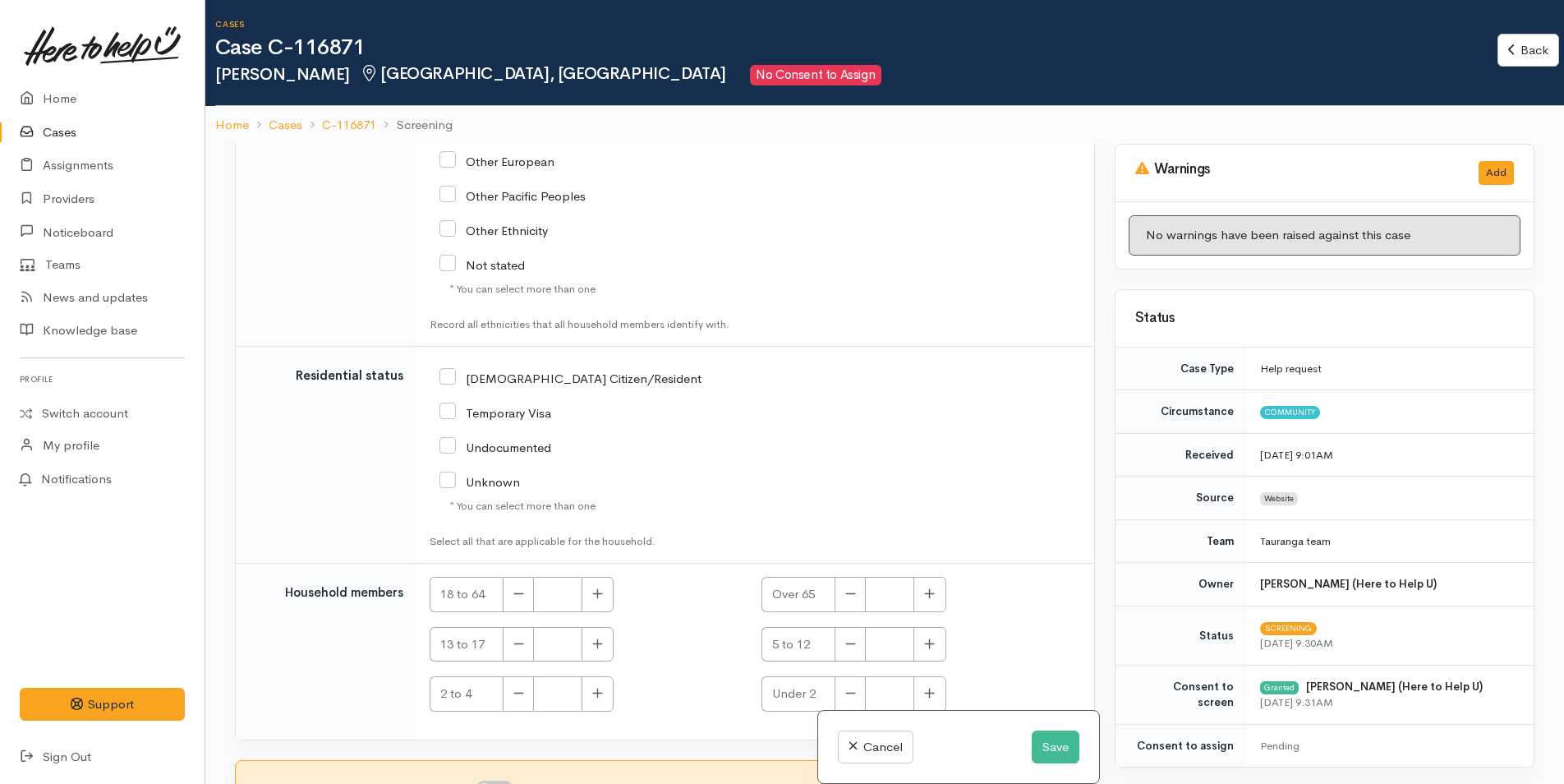
click at [451, 377] on input "[DEMOGRAPHIC_DATA] Citizen/Resident" at bounding box center [570, 377] width 262 height 15
checkbox input "true"
click at [592, 592] on button "button" at bounding box center [597, 594] width 32 height 35
type input "1"
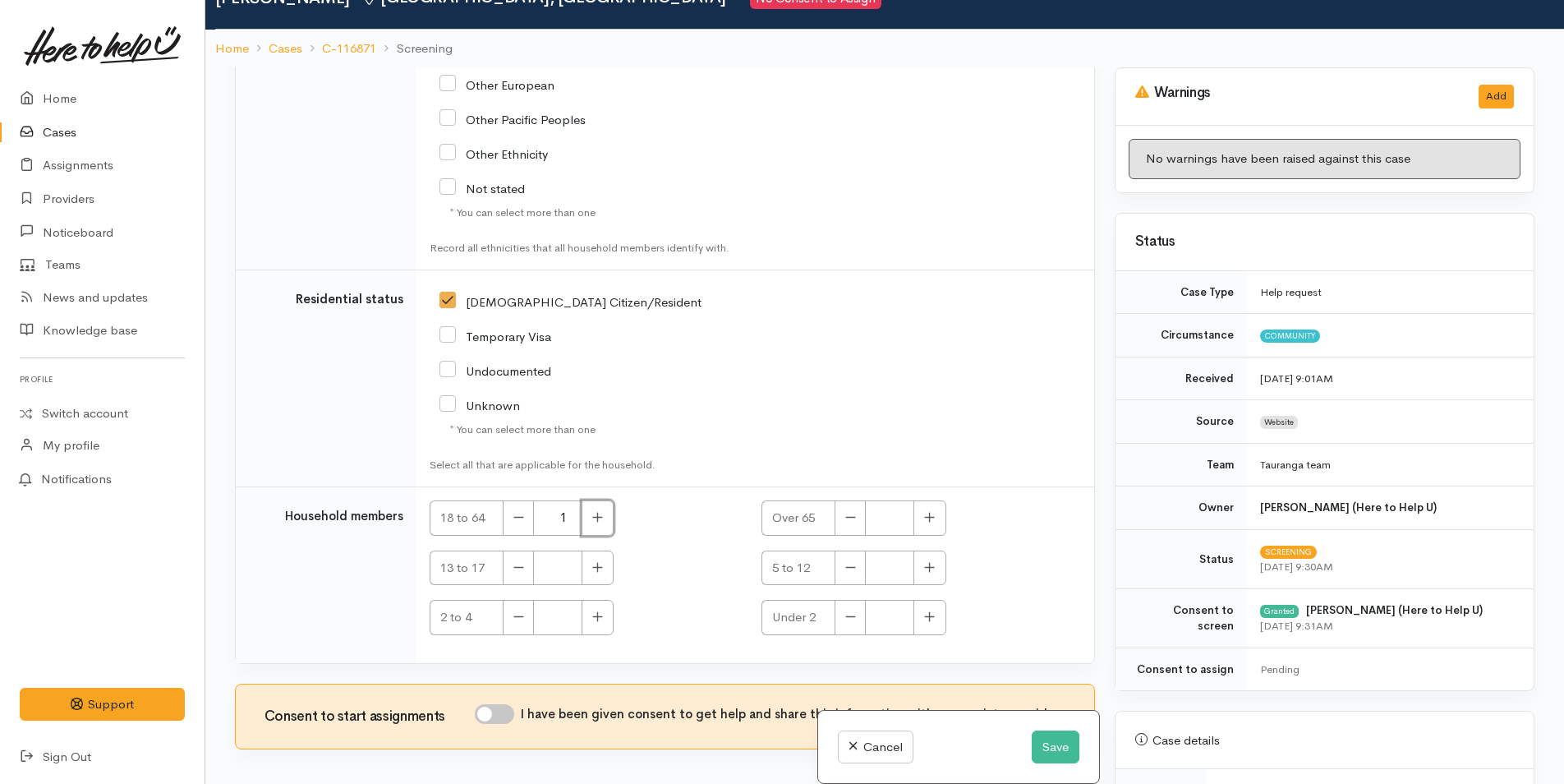
scroll to position [144, 0]
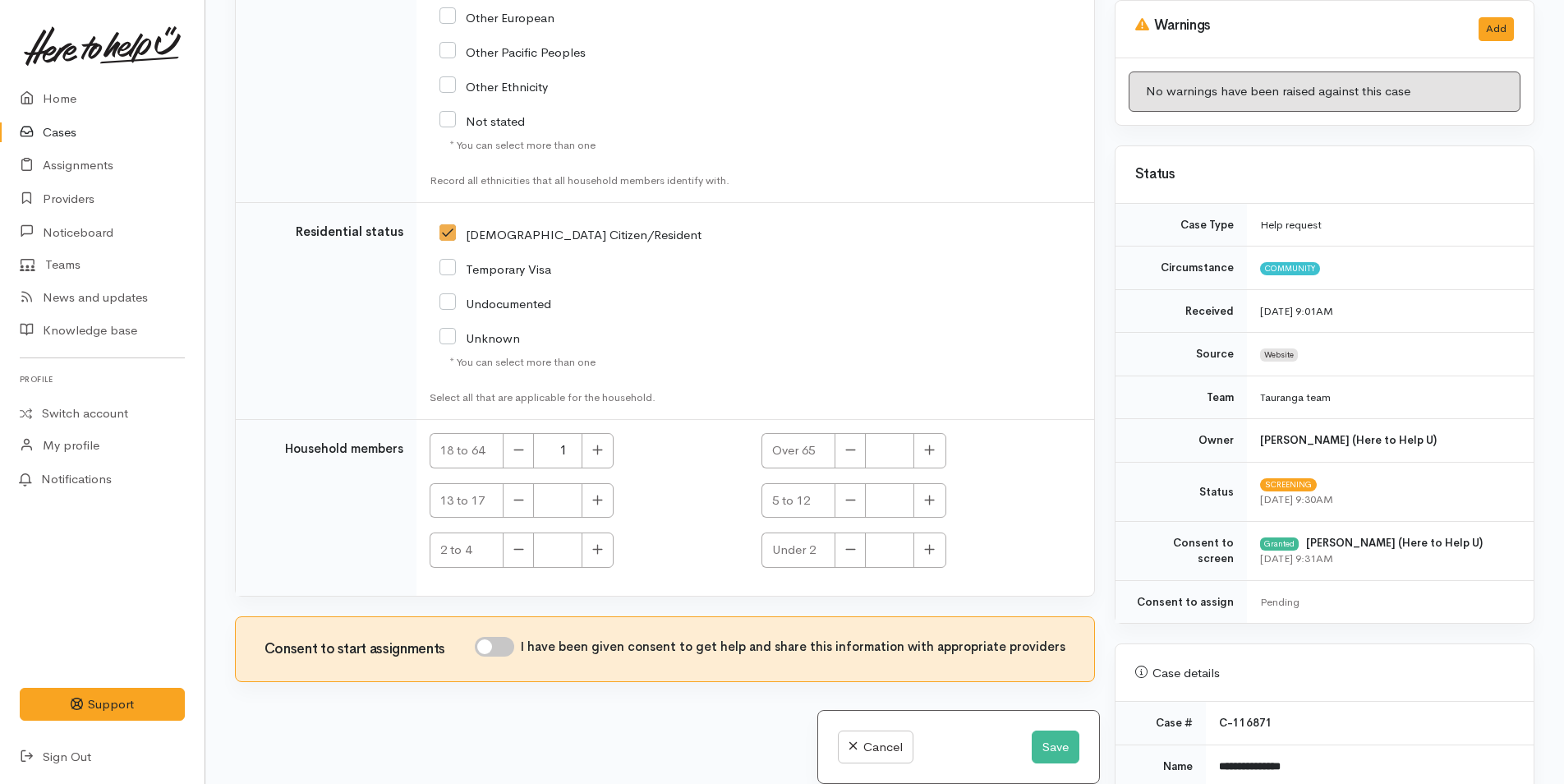
click at [510, 646] on input "I have been given consent to get help and share this information with appropria…" at bounding box center [494, 646] width 40 height 19
checkbox input "true"
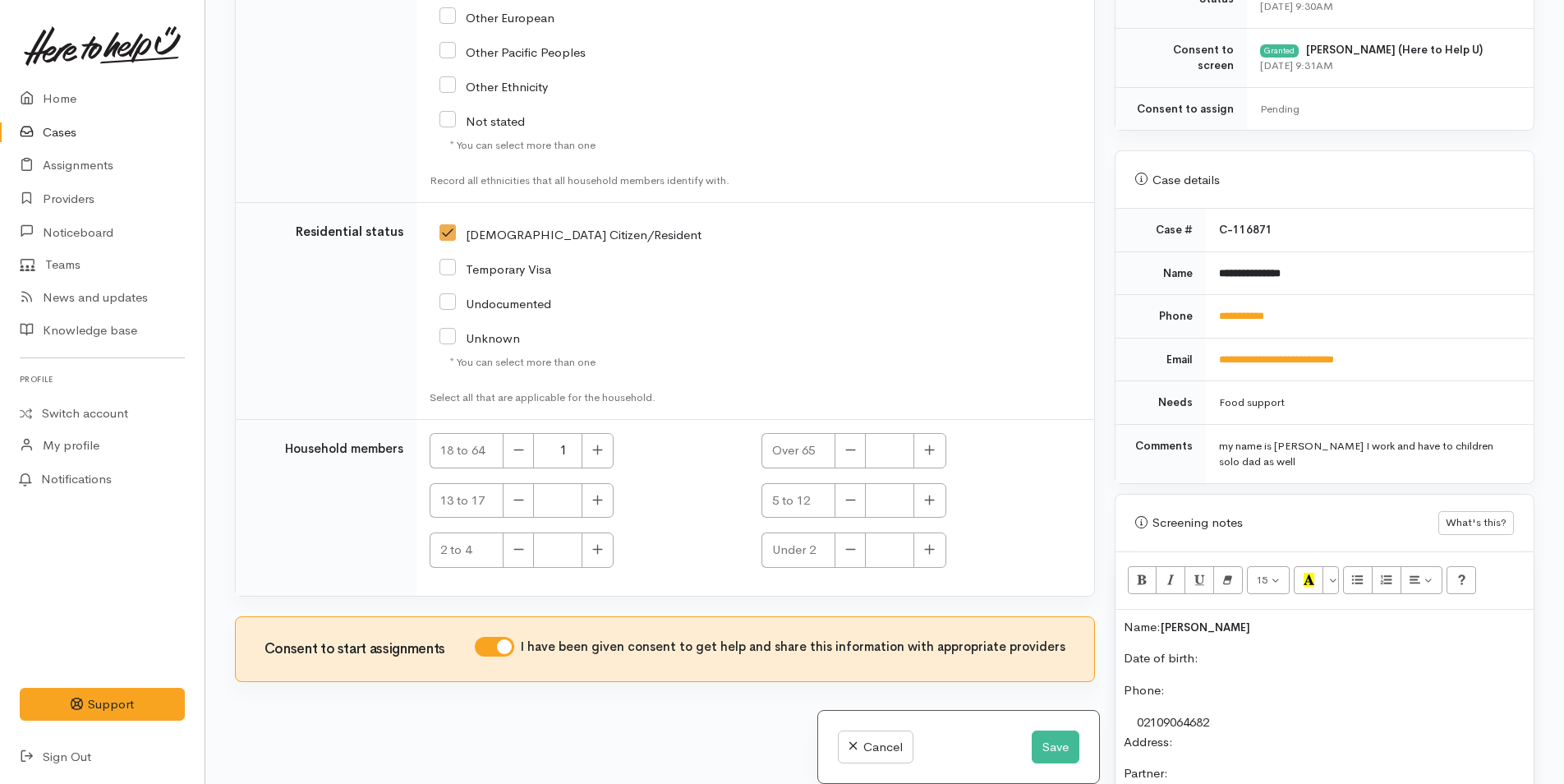
scroll to position [657, 0]
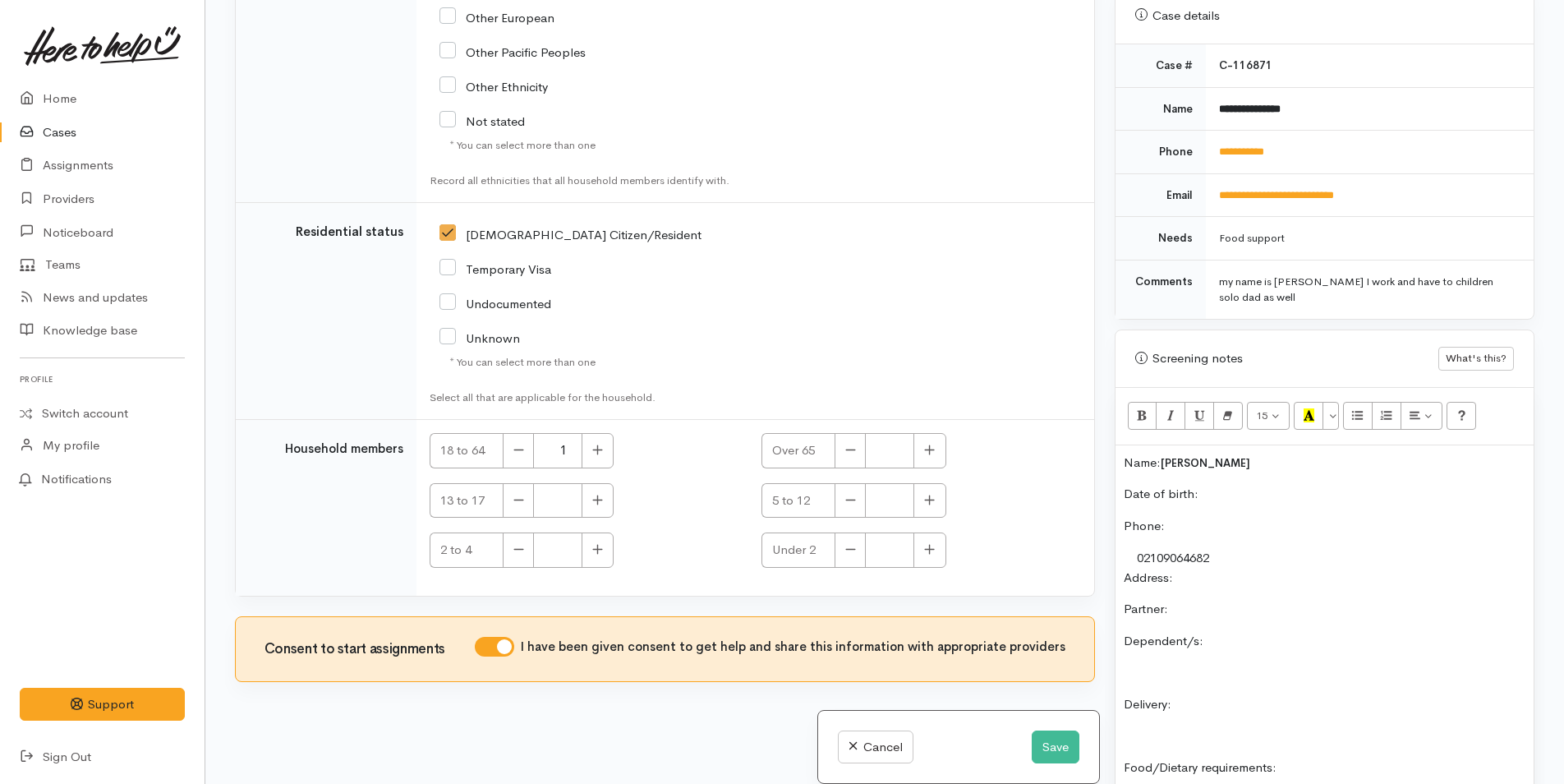
click at [1255, 488] on p "Date of birth:" at bounding box center [1324, 494] width 401 height 19
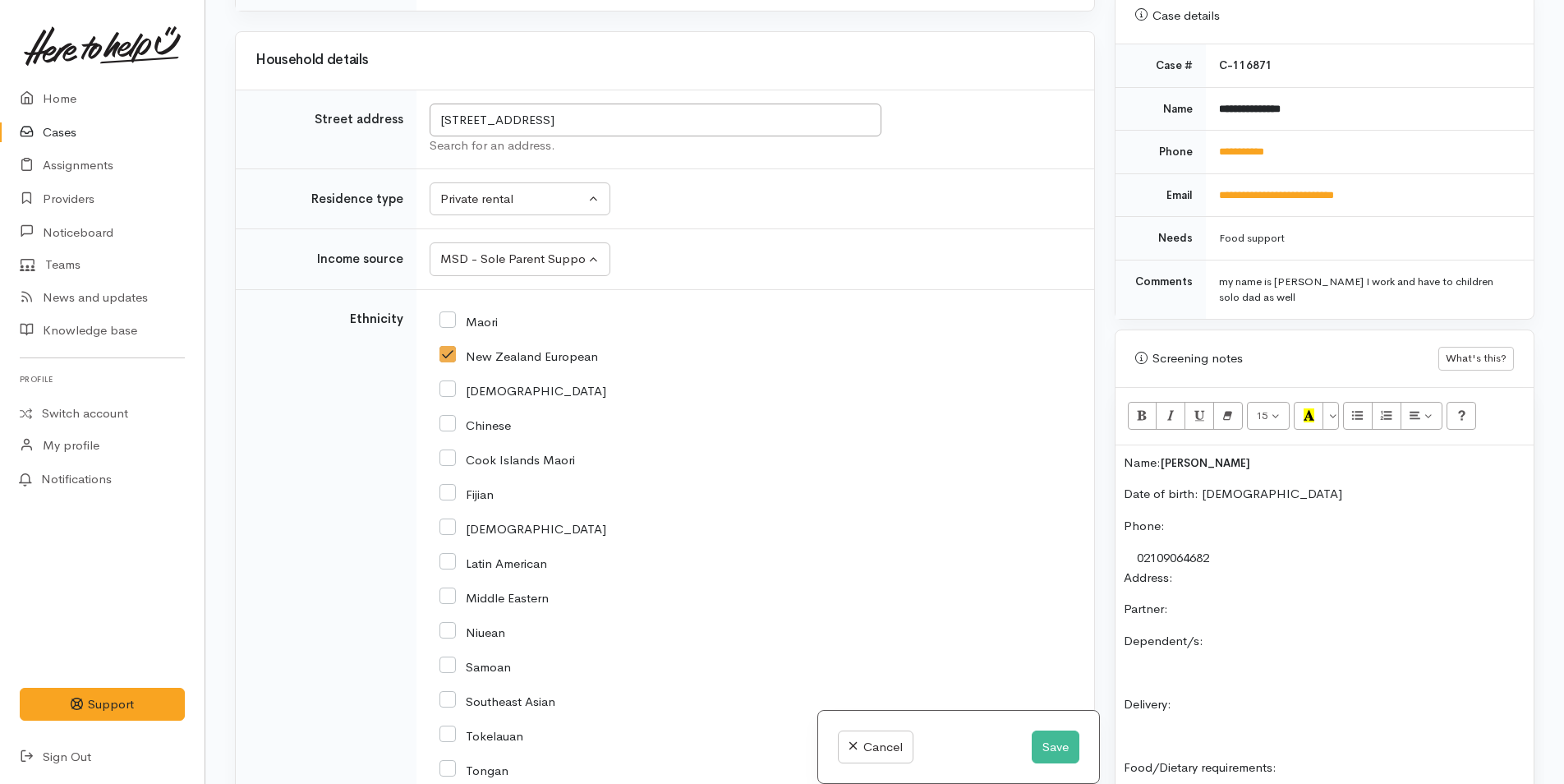
scroll to position [1639, 0]
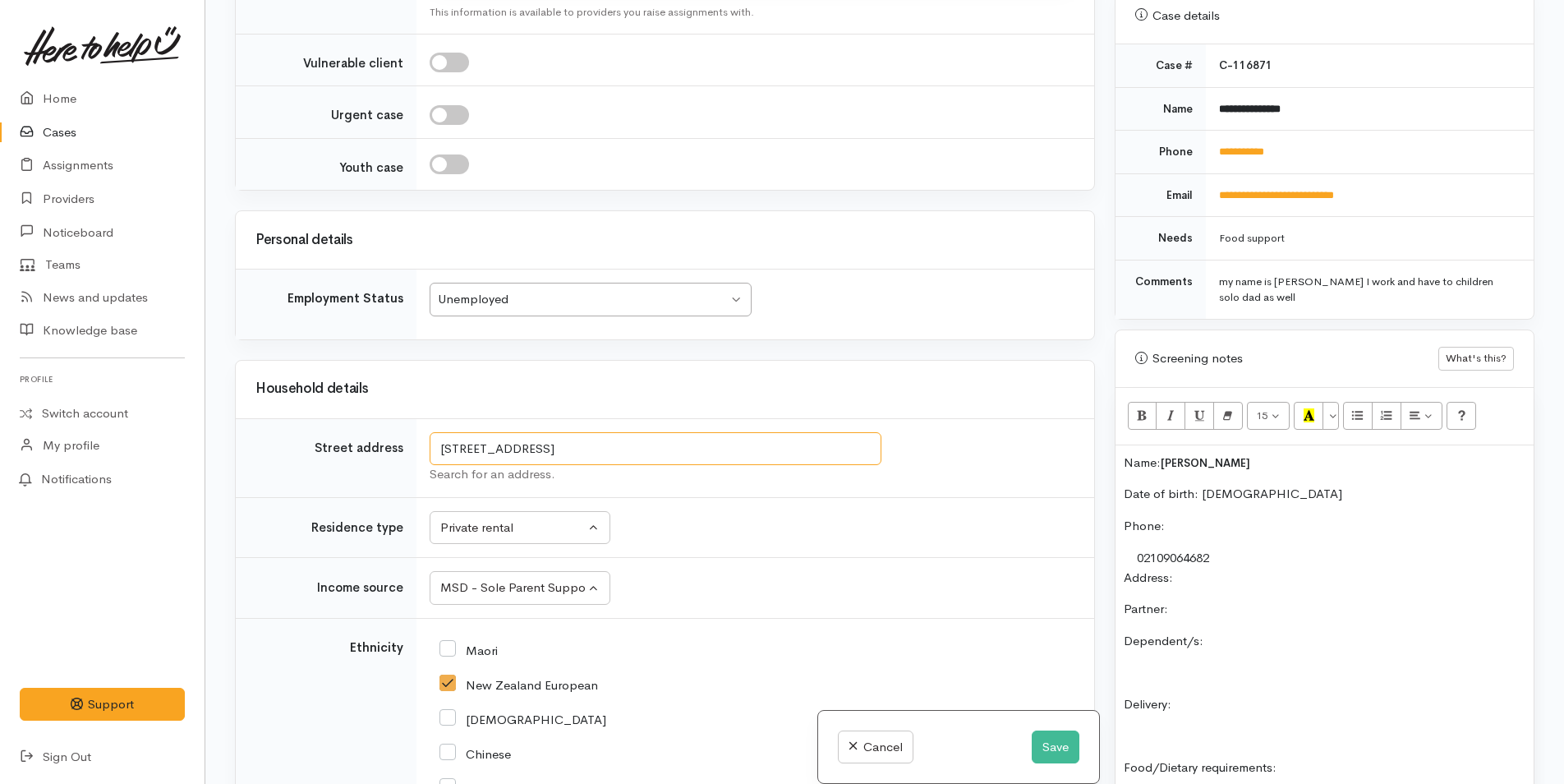
drag, startPoint x: 715, startPoint y: 456, endPoint x: 429, endPoint y: 443, distance: 286.3
click at [429, 443] on td "20/26 Hollister Lane, Ohauiti, New Zealand Search for an address." at bounding box center [755, 457] width 677 height 78
click at [1205, 579] on p "Address:" at bounding box center [1324, 578] width 401 height 19
click at [1223, 605] on p "Partner:" at bounding box center [1324, 609] width 401 height 19
click at [1225, 649] on div "Name: Philip Mc Carthy Date of birth: 30/3/1999 Phone:  02109064682 Address:  2…" at bounding box center [1325, 717] width 418 height 543
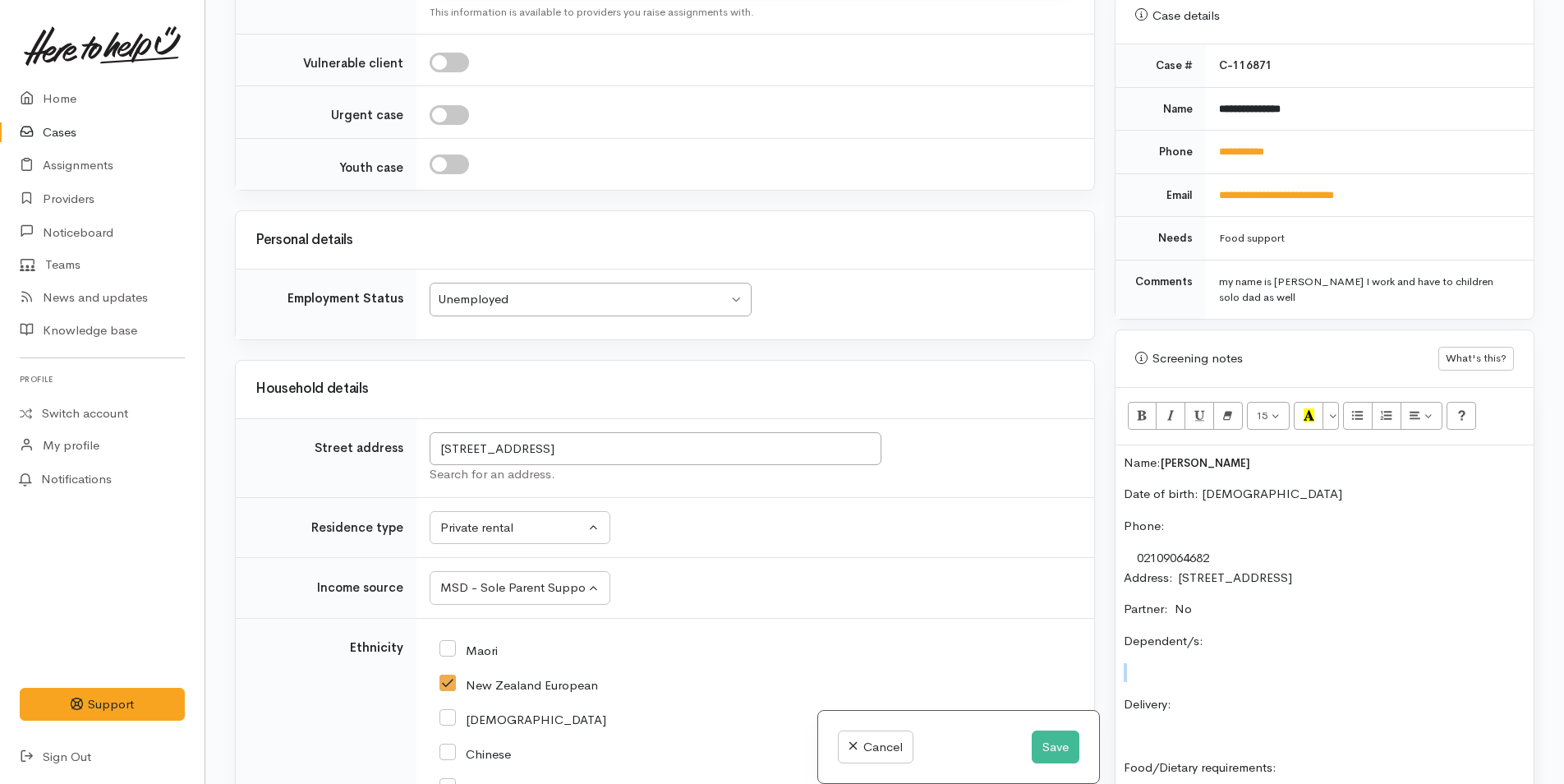
click at [1270, 629] on div "Name: Philip Mc Carthy Date of birth: 30/3/1999 Phone:  02109064682 Address:  2…" at bounding box center [1325, 717] width 418 height 543
click at [1194, 666] on p at bounding box center [1324, 672] width 401 height 19
click at [1276, 676] on p "Adrien 24/10/200" at bounding box center [1324, 672] width 401 height 19
drag, startPoint x: 1260, startPoint y: 464, endPoint x: 1200, endPoint y: 453, distance: 61.0
click at [1200, 453] on p "Name: Philip Mc Carthy" at bounding box center [1324, 462] width 401 height 19
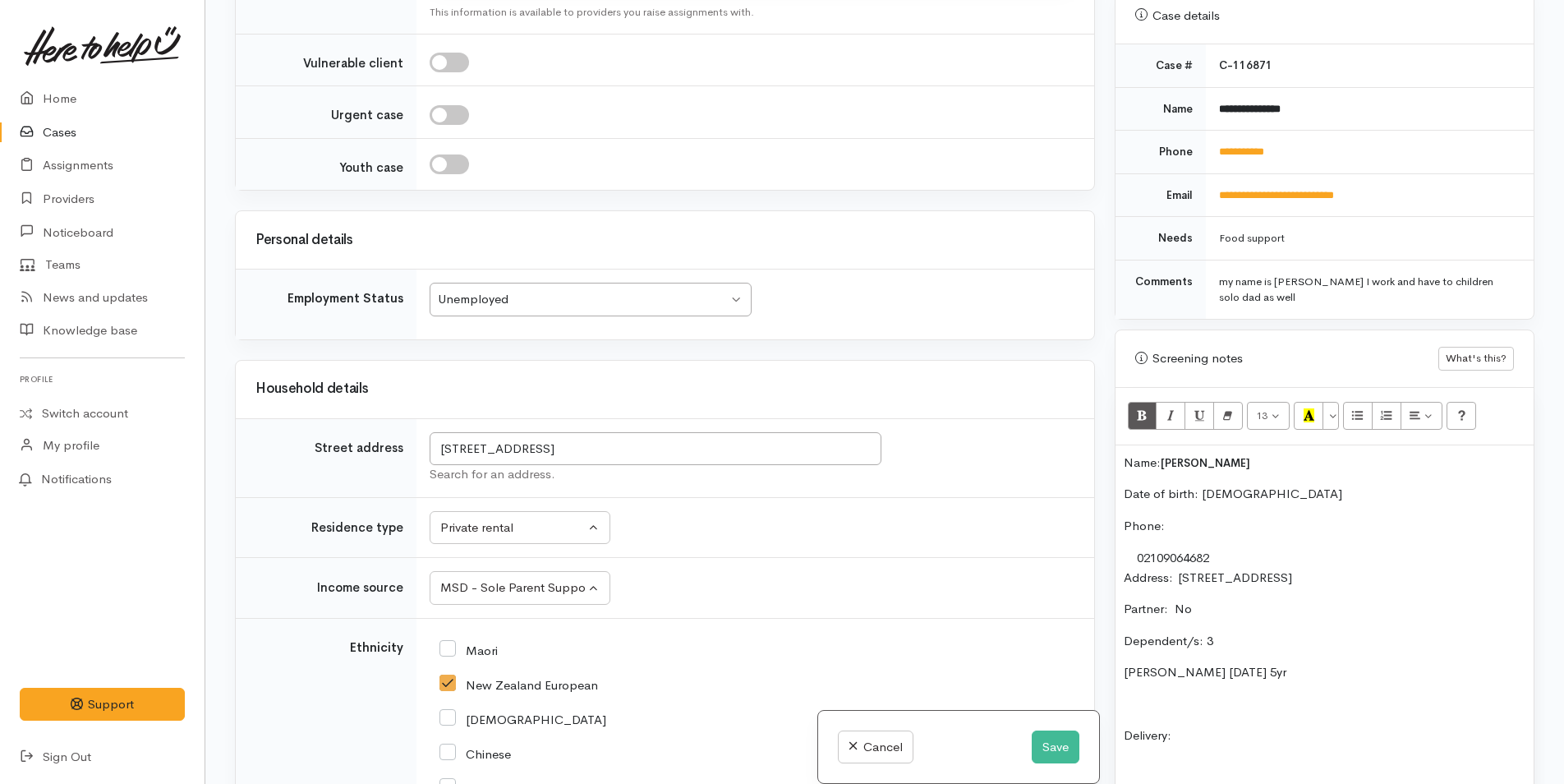
copy span "Mc Carthy"
click at [1167, 673] on p "Adrien 24/10/2005 5yr" at bounding box center [1324, 672] width 401 height 19
click at [1372, 667] on p "Adrien Mc Carthy 24/10/2005 5yr" at bounding box center [1324, 672] width 401 height 19
click at [1253, 702] on span "Mc Carthy 23/11/8yr" at bounding box center [1214, 705] width 113 height 14
click at [1390, 707] on p "Timoti Mc Carthy 23/11/ 17 8yr" at bounding box center [1324, 704] width 401 height 19
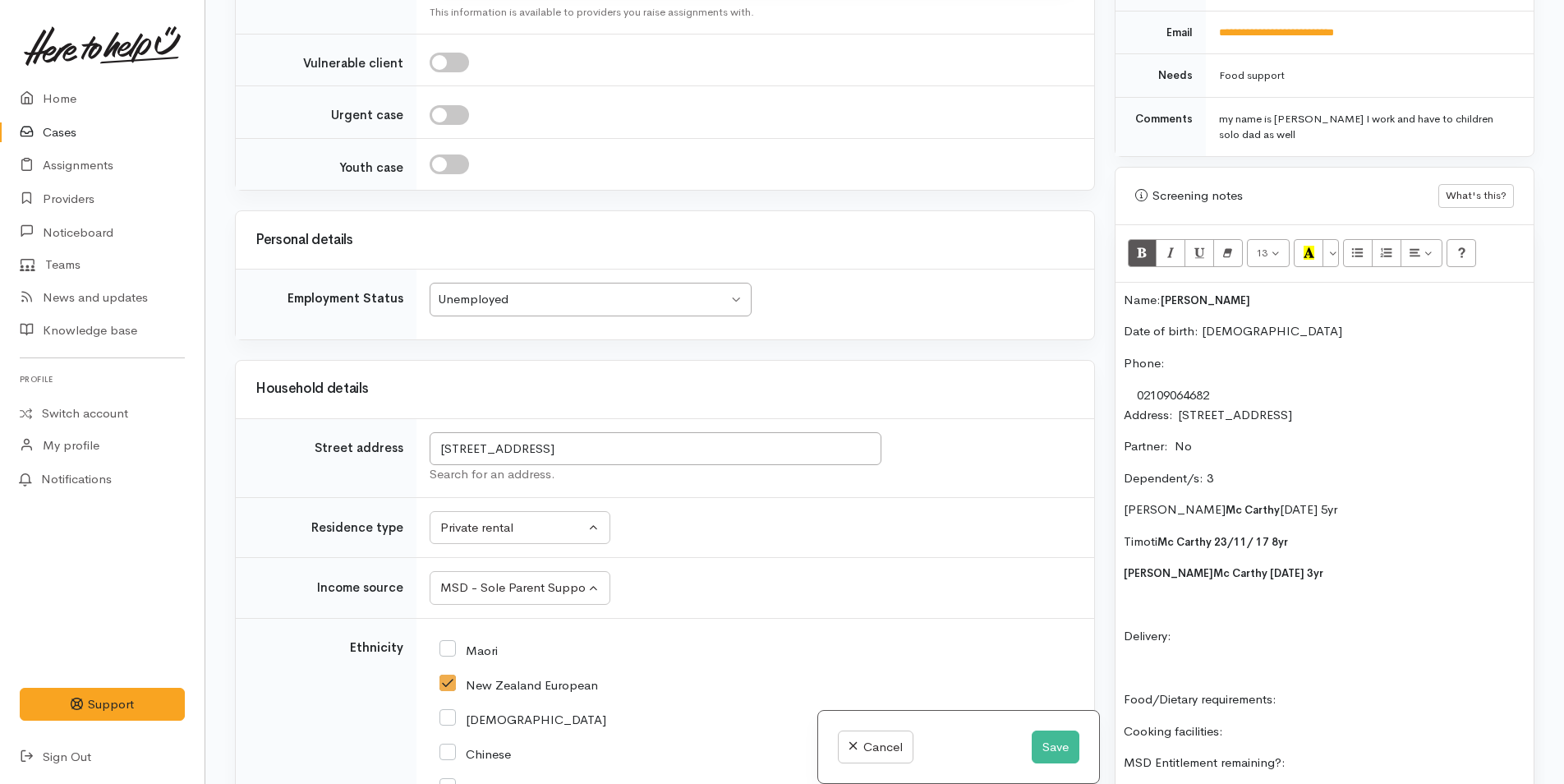
scroll to position [821, 0]
click at [1239, 625] on p "Delivery:" at bounding box center [1324, 634] width 401 height 19
click at [1336, 685] on div "Name: Philip Mc Carthy Date of birth: 30/3/1999 Phone:  02109064682 Address:  2…" at bounding box center [1325, 600] width 418 height 638
drag, startPoint x: 1241, startPoint y: 764, endPoint x: 1106, endPoint y: 730, distance: 139.2
click at [1106, 730] on div "Warnings Add No warnings have been raised against this case Add Warning Title ●…" at bounding box center [1325, 392] width 439 height 784
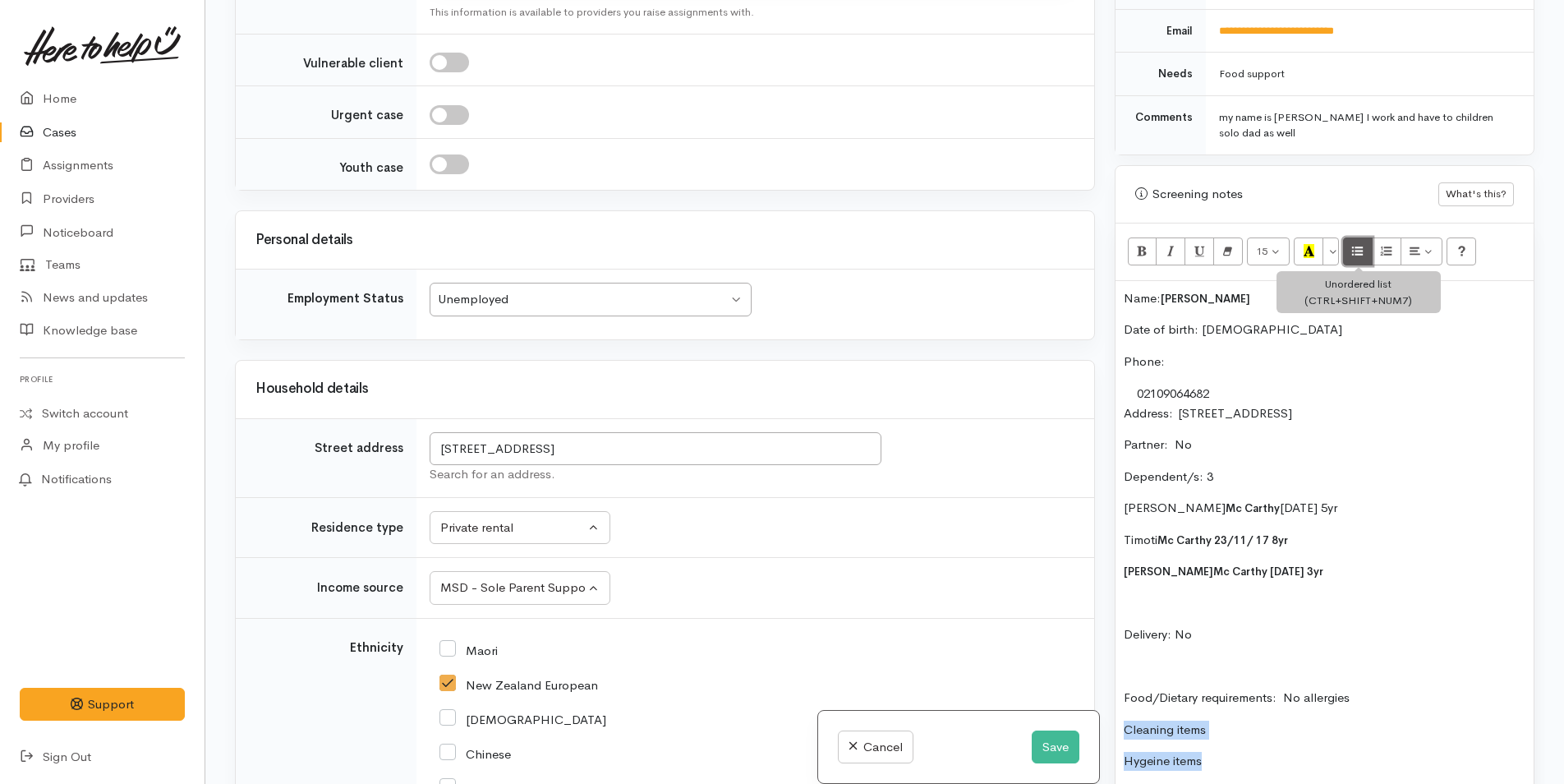
click at [1368, 258] on button "Unordered list (CTRL+SHIFT+NUM7)" at bounding box center [1358, 251] width 30 height 28
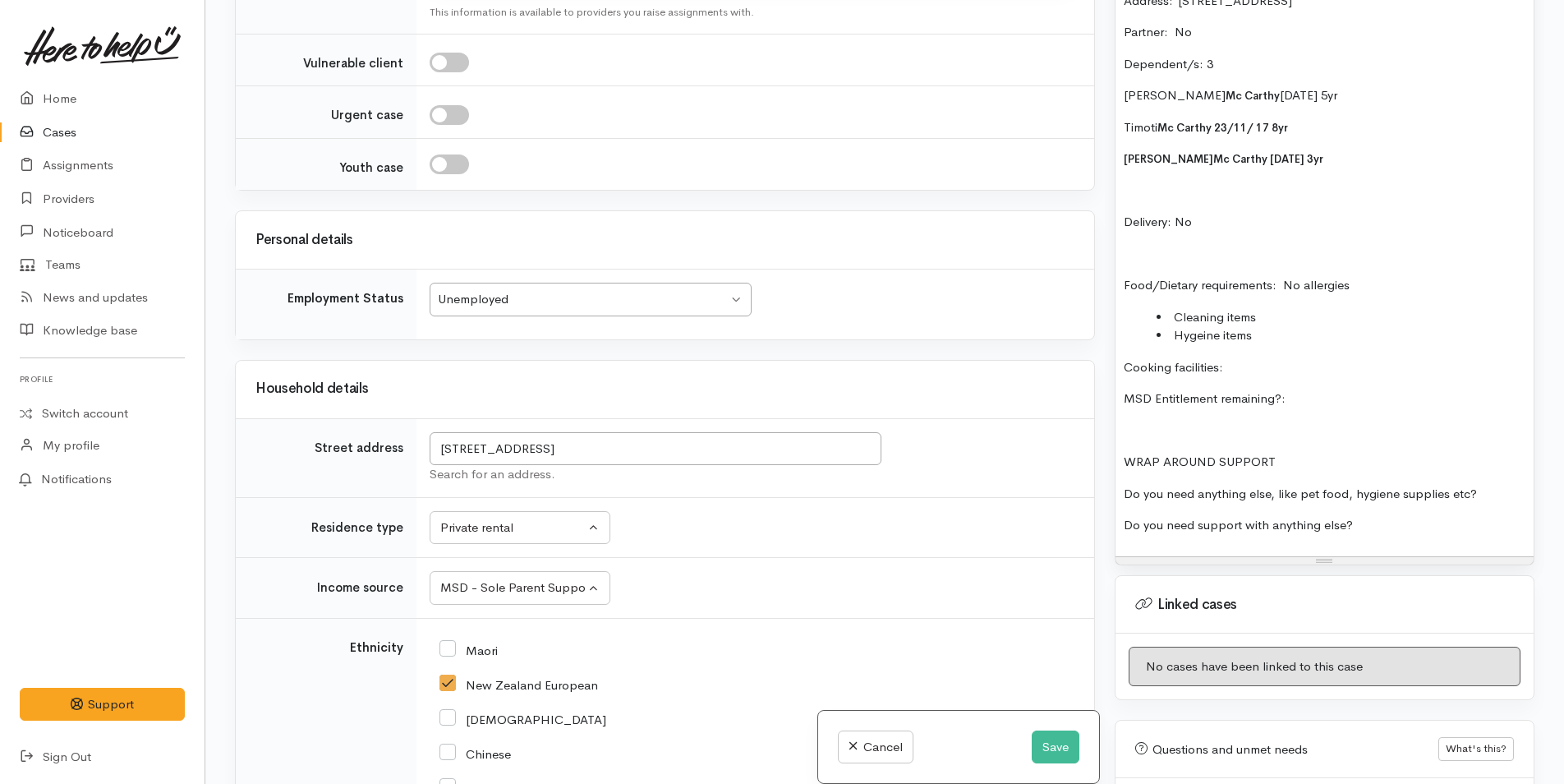
scroll to position [1314, 0]
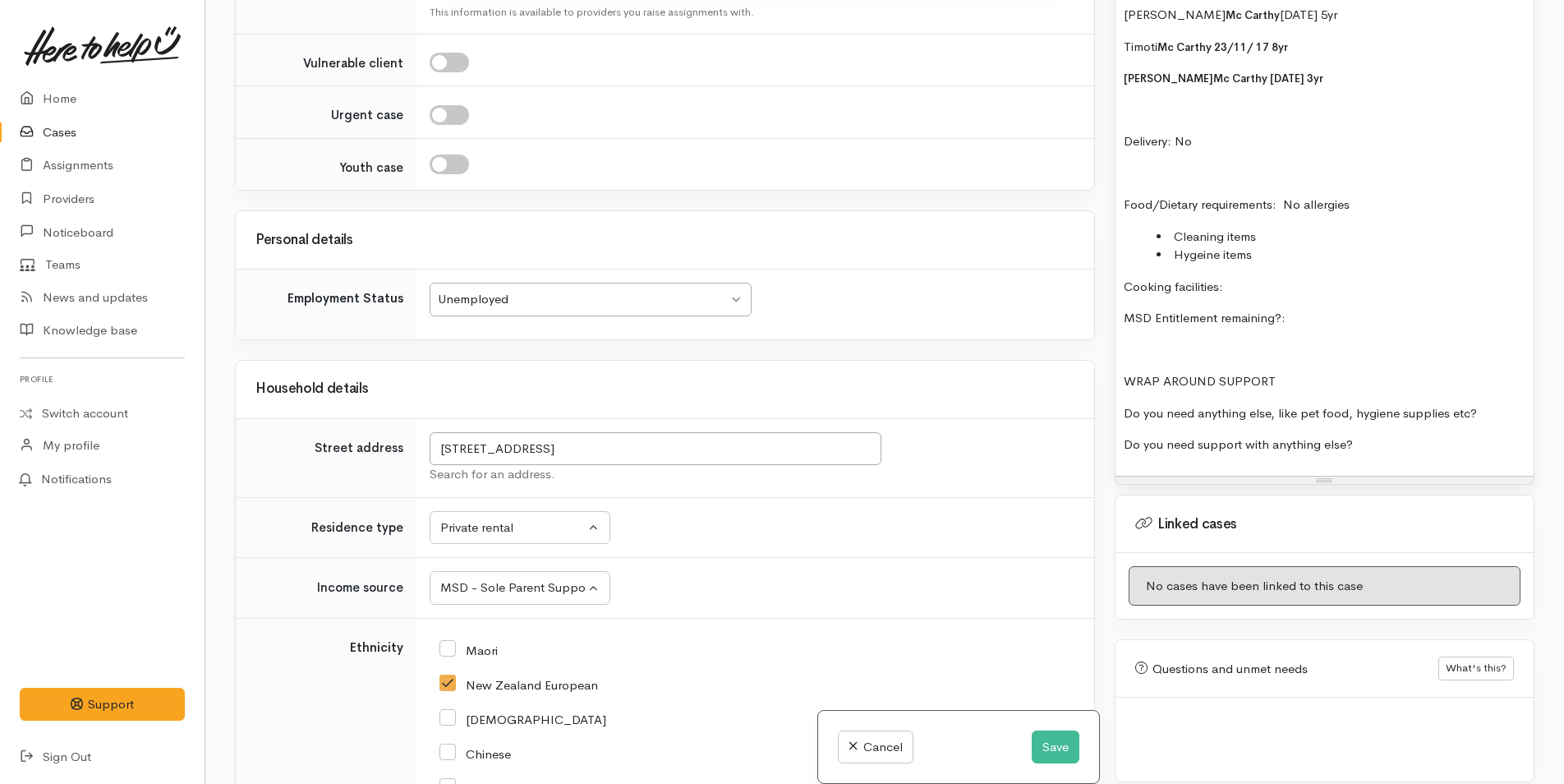
click at [1286, 290] on p "Cooking facilities:" at bounding box center [1324, 287] width 401 height 19
click at [1368, 316] on p "MSD Entitlement remaining?:" at bounding box center [1324, 317] width 401 height 19
click at [1519, 415] on div "Name: Philip Mc Carthy Date of birth: 30/3/1999 Phone:  02109064682 Address:  2…" at bounding box center [1325, 132] width 418 height 688
click at [1478, 446] on p "Do you need support with anything else?" at bounding box center [1324, 444] width 401 height 19
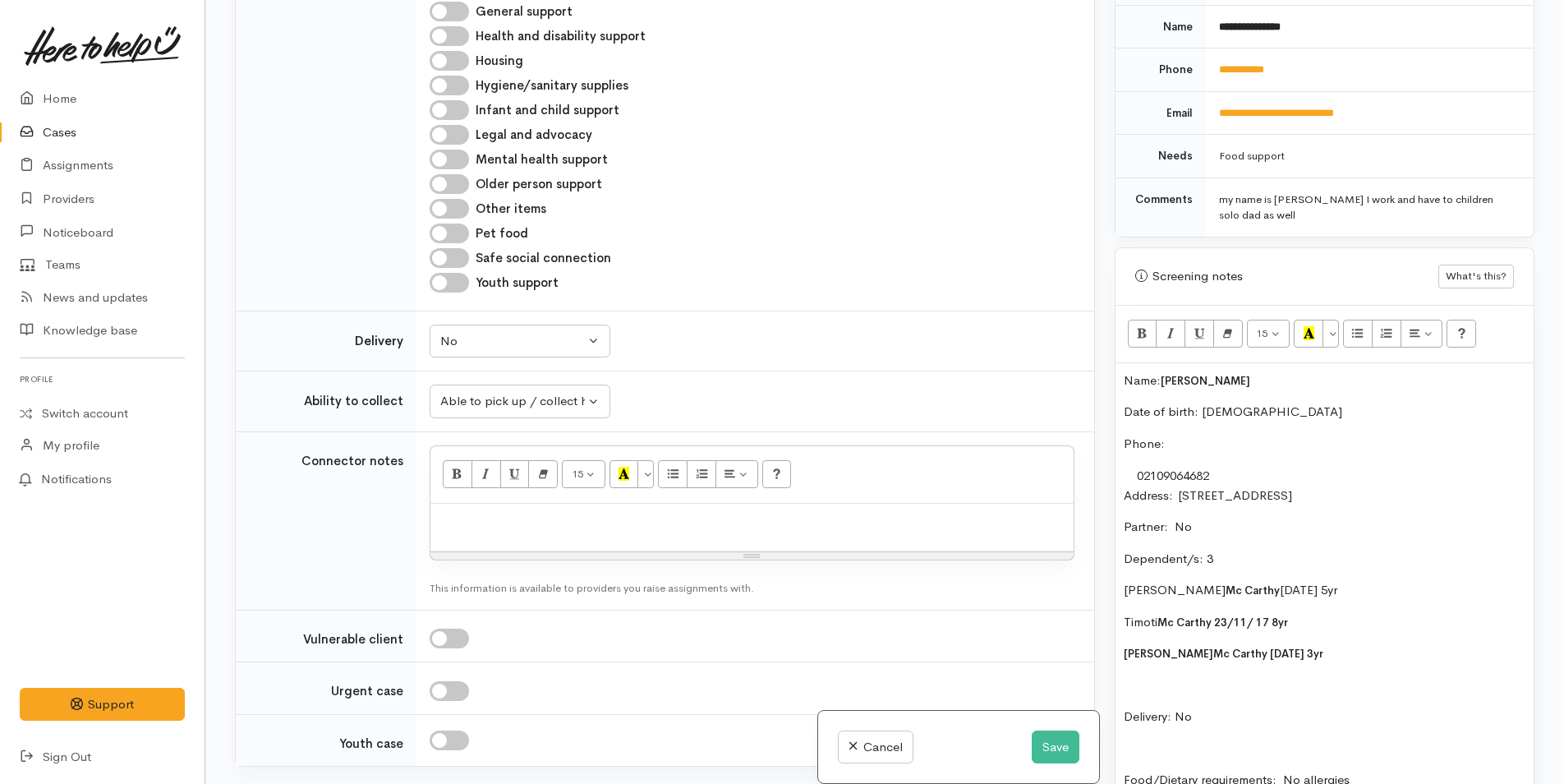
scroll to position [1064, 0]
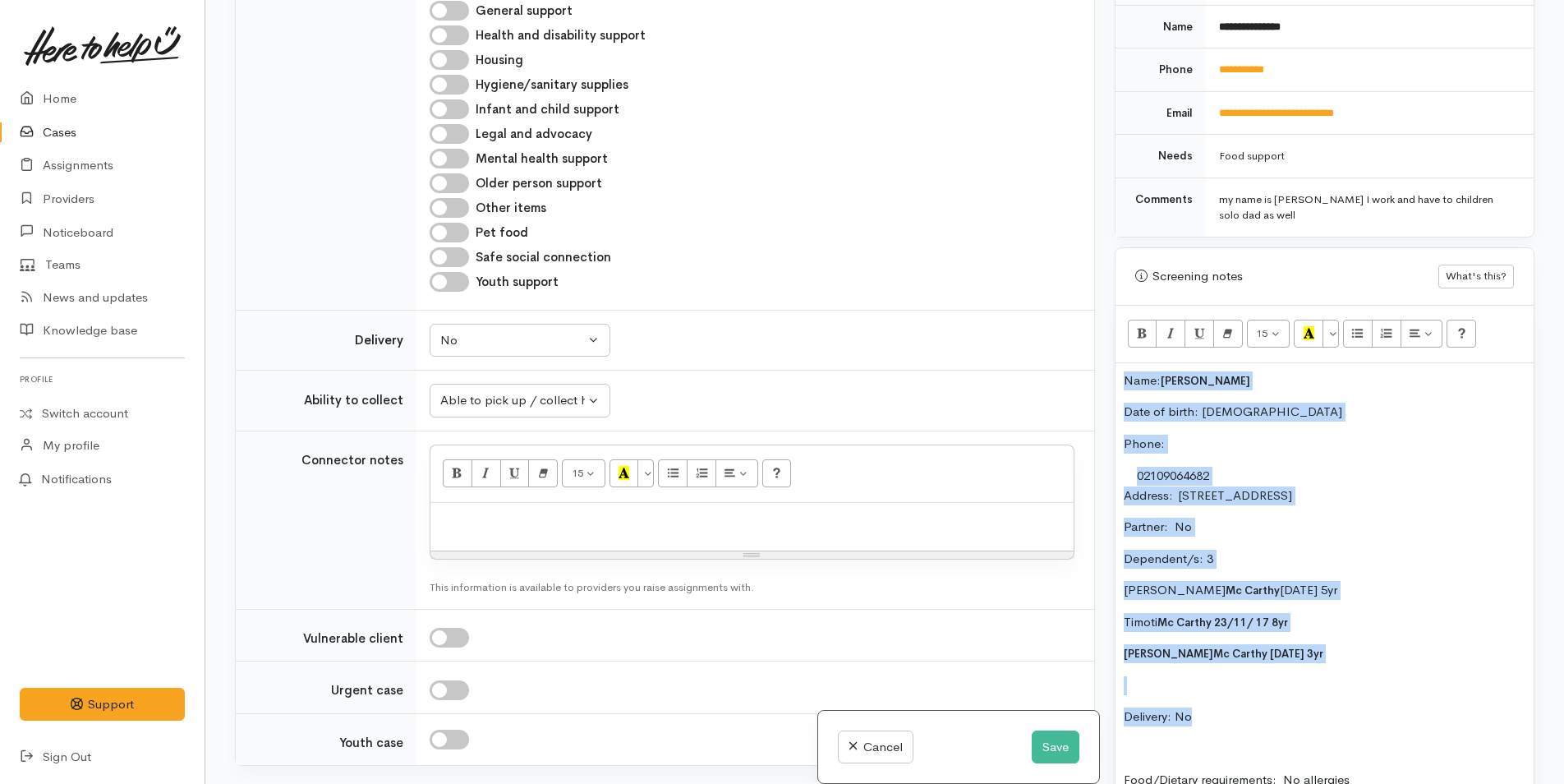
drag, startPoint x: 1216, startPoint y: 708, endPoint x: 1126, endPoint y: 382, distance: 338.2
click at [1126, 382] on div "Name: Philip Mc Carthy Date of birth: 30/3/1999 Phone:  02109064682 Address:  2…" at bounding box center [1325, 707] width 418 height 688
click at [1060, 746] on button "Save" at bounding box center [1056, 747] width 48 height 34
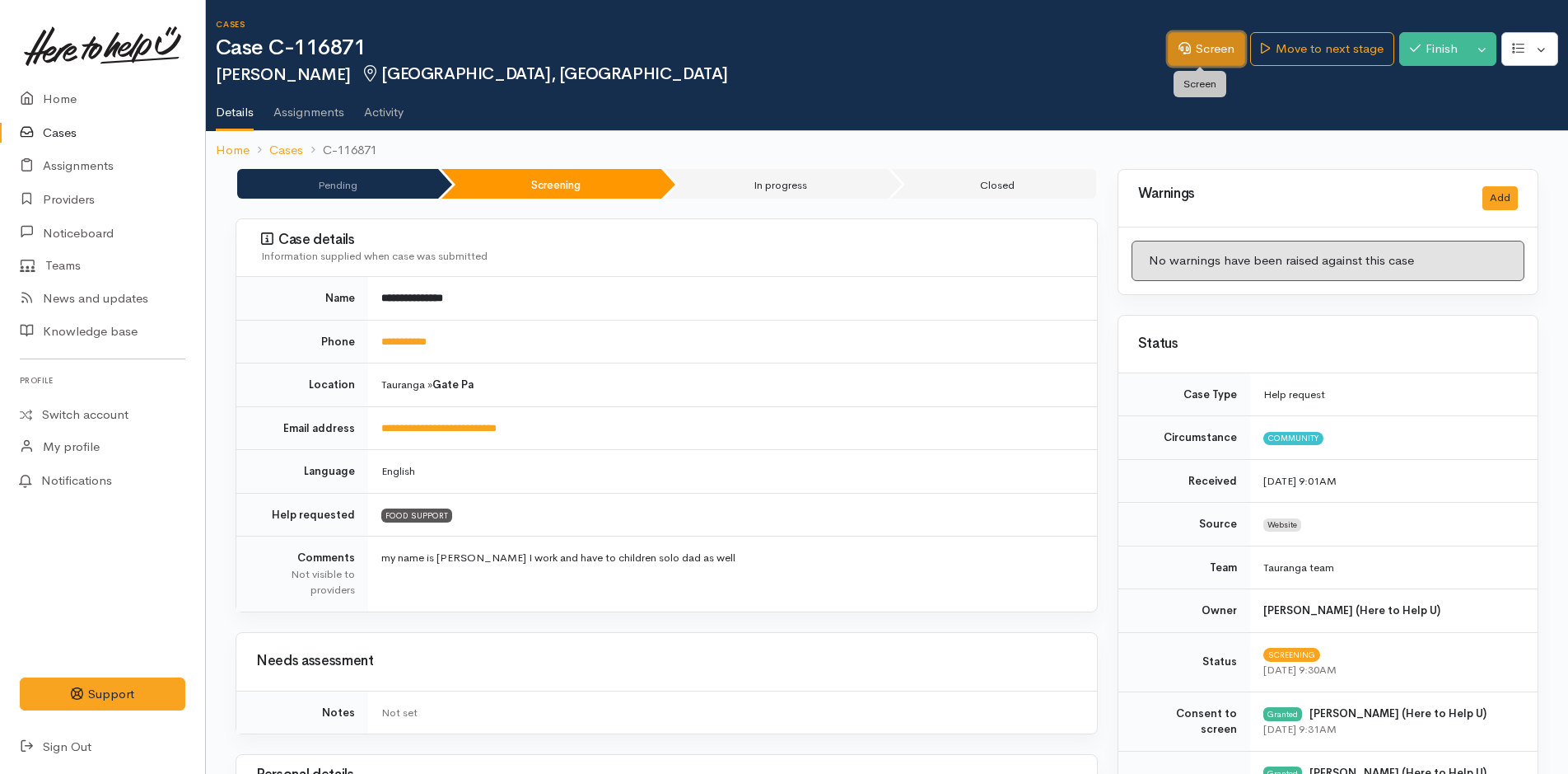
click at [1205, 46] on link "Screen" at bounding box center [1207, 49] width 78 height 34
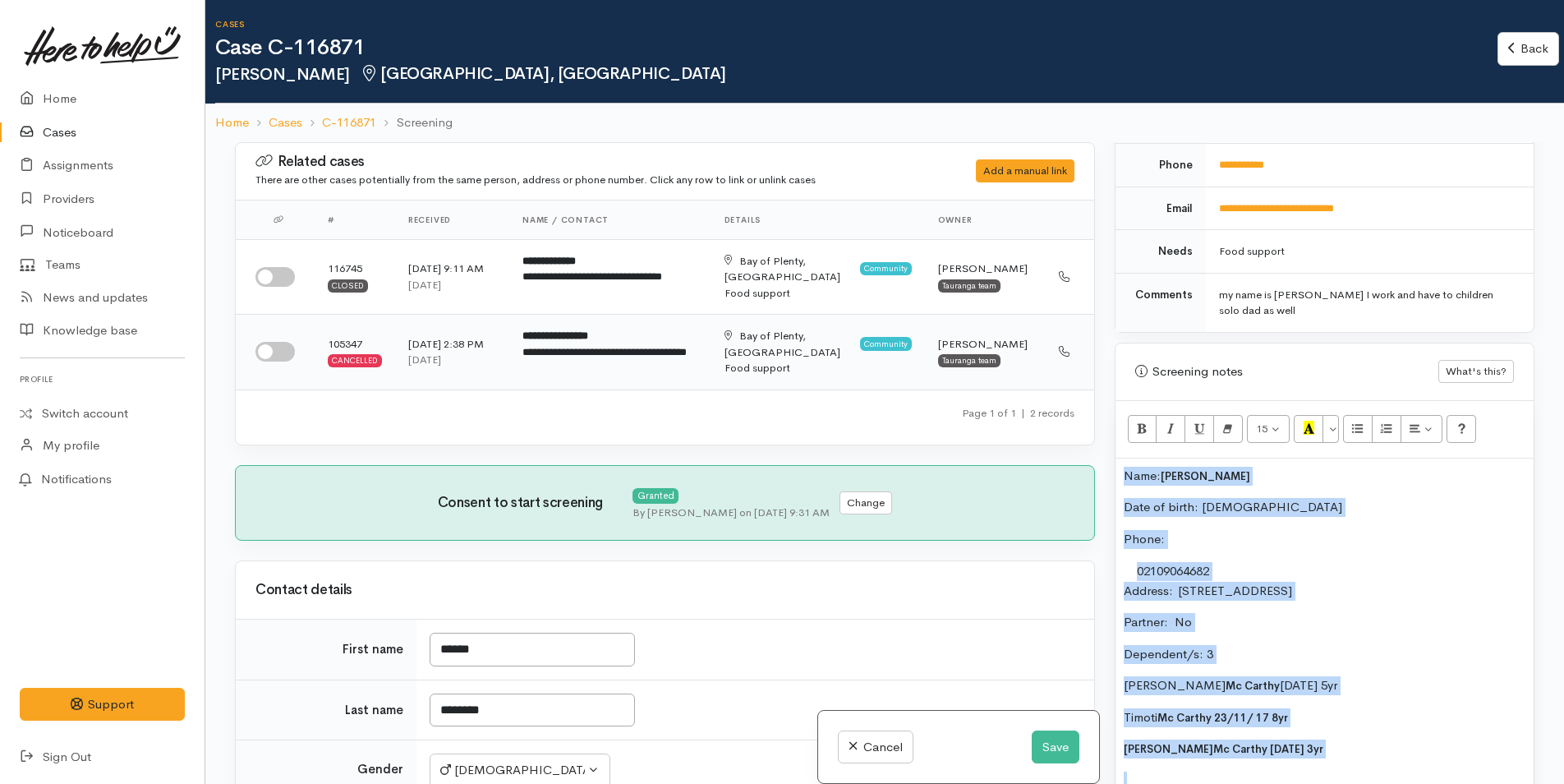
scroll to position [791, 0]
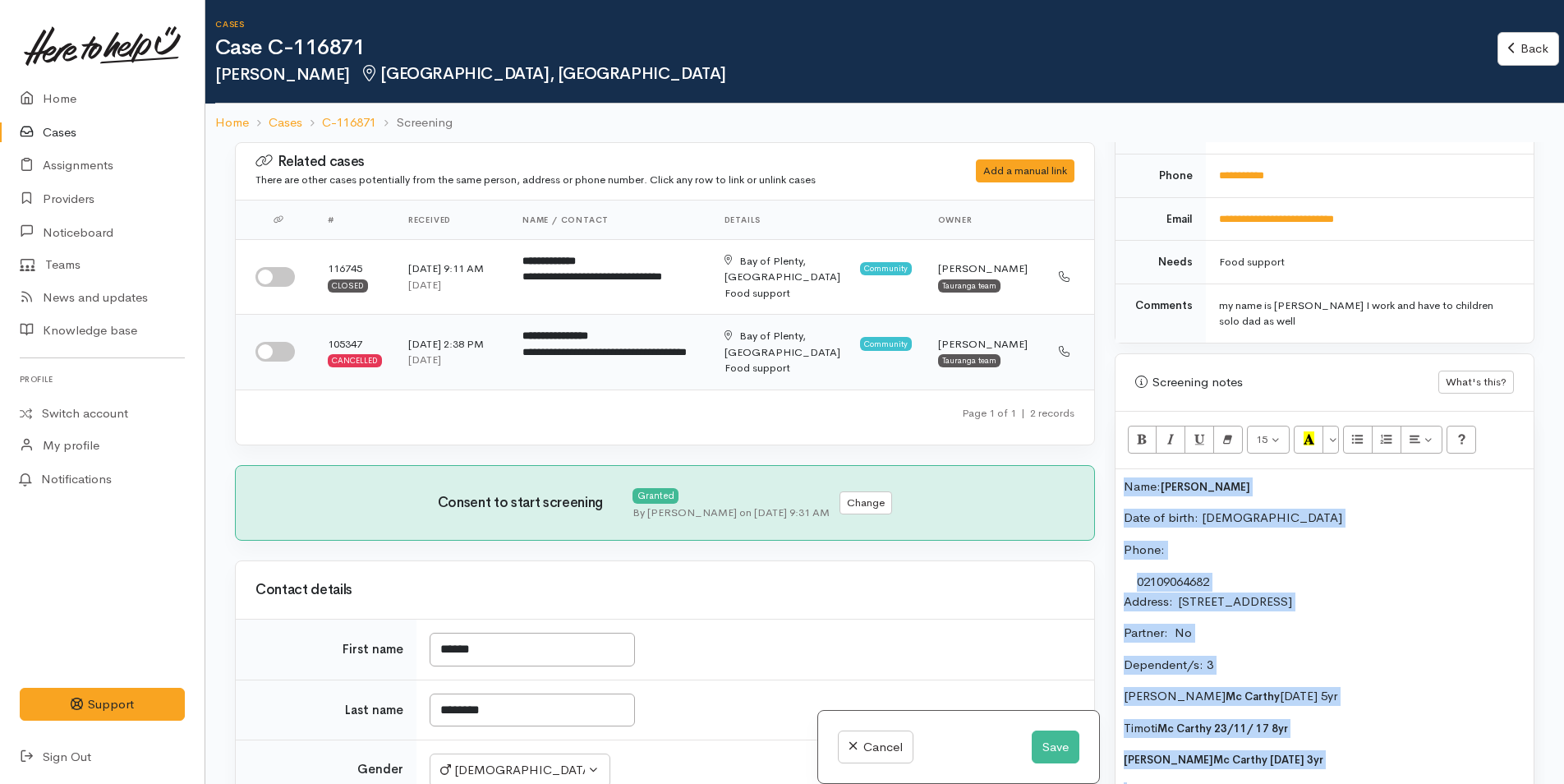
drag, startPoint x: 1325, startPoint y: 637, endPoint x: 1072, endPoint y: 368, distance: 369.3
click at [1072, 368] on div "Related cases There are other cases potentially from the same person, address o…" at bounding box center [885, 534] width 1320 height 784
copy div "Name: Philip Mc Carthy Date of birth: 30/3/1999 Phone:  02109064682 Address:  2…"
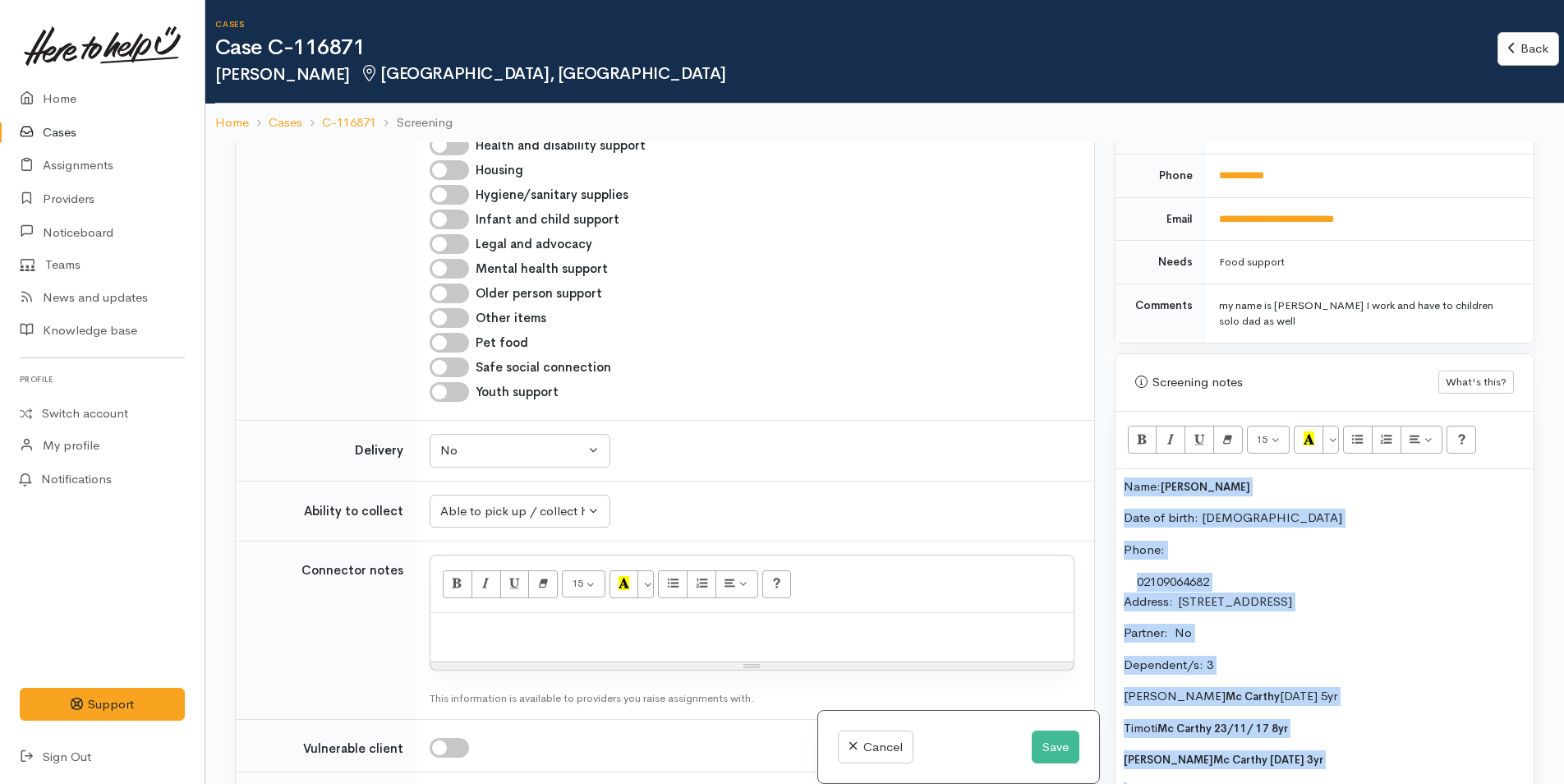
scroll to position [1232, 0]
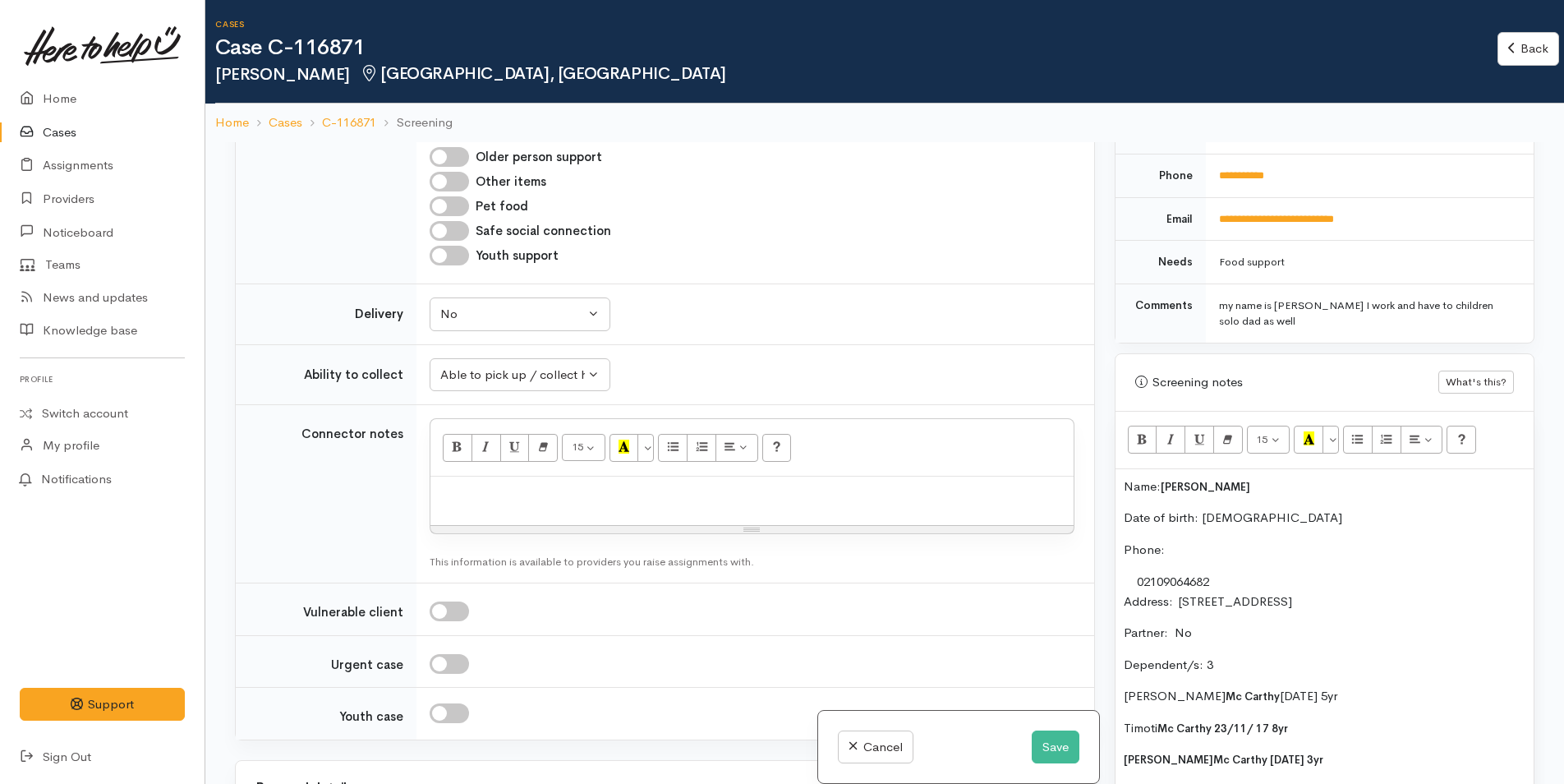
click at [577, 498] on p at bounding box center [752, 494] width 627 height 19
paste div
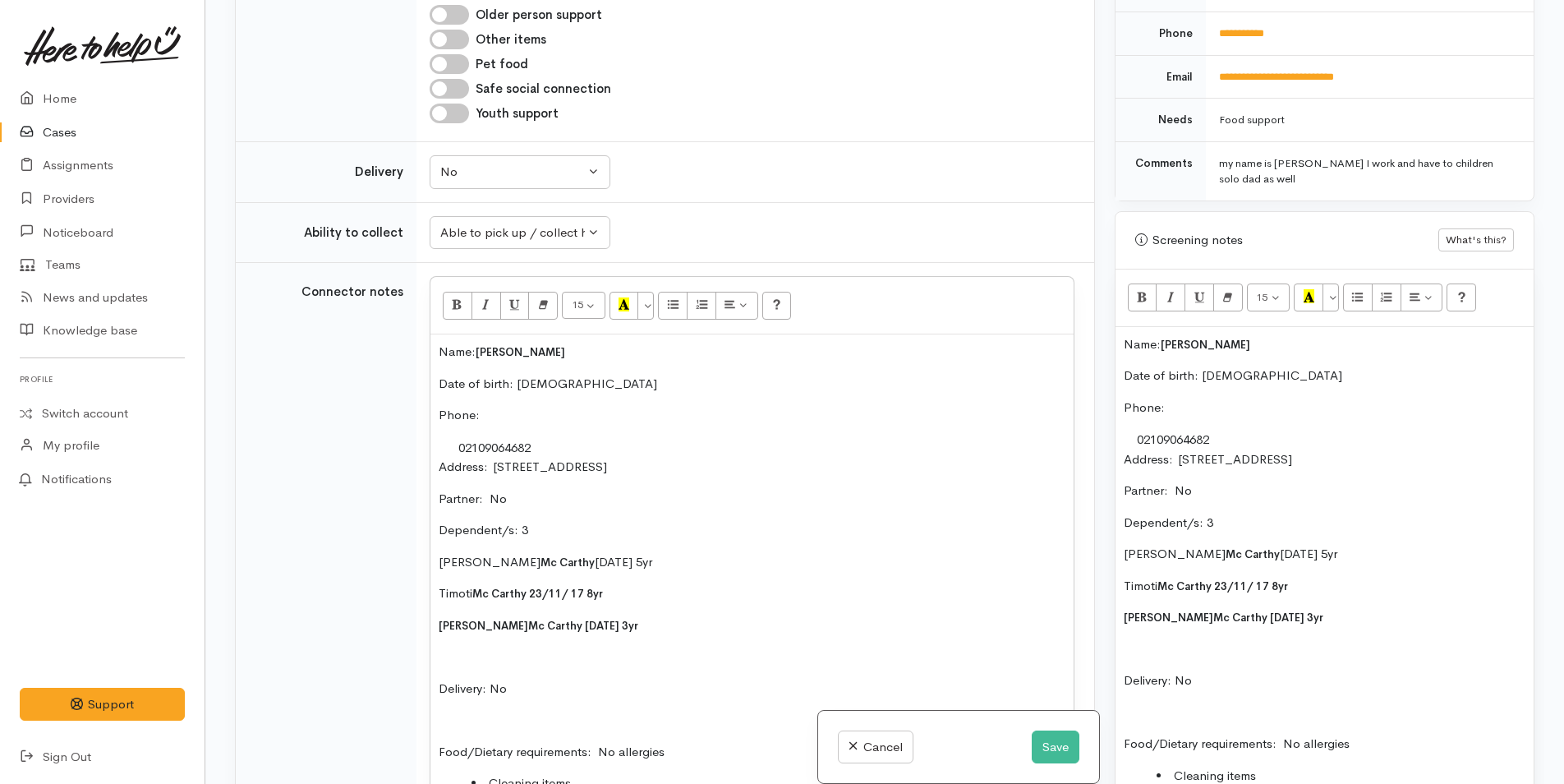
scroll to position [1321, 0]
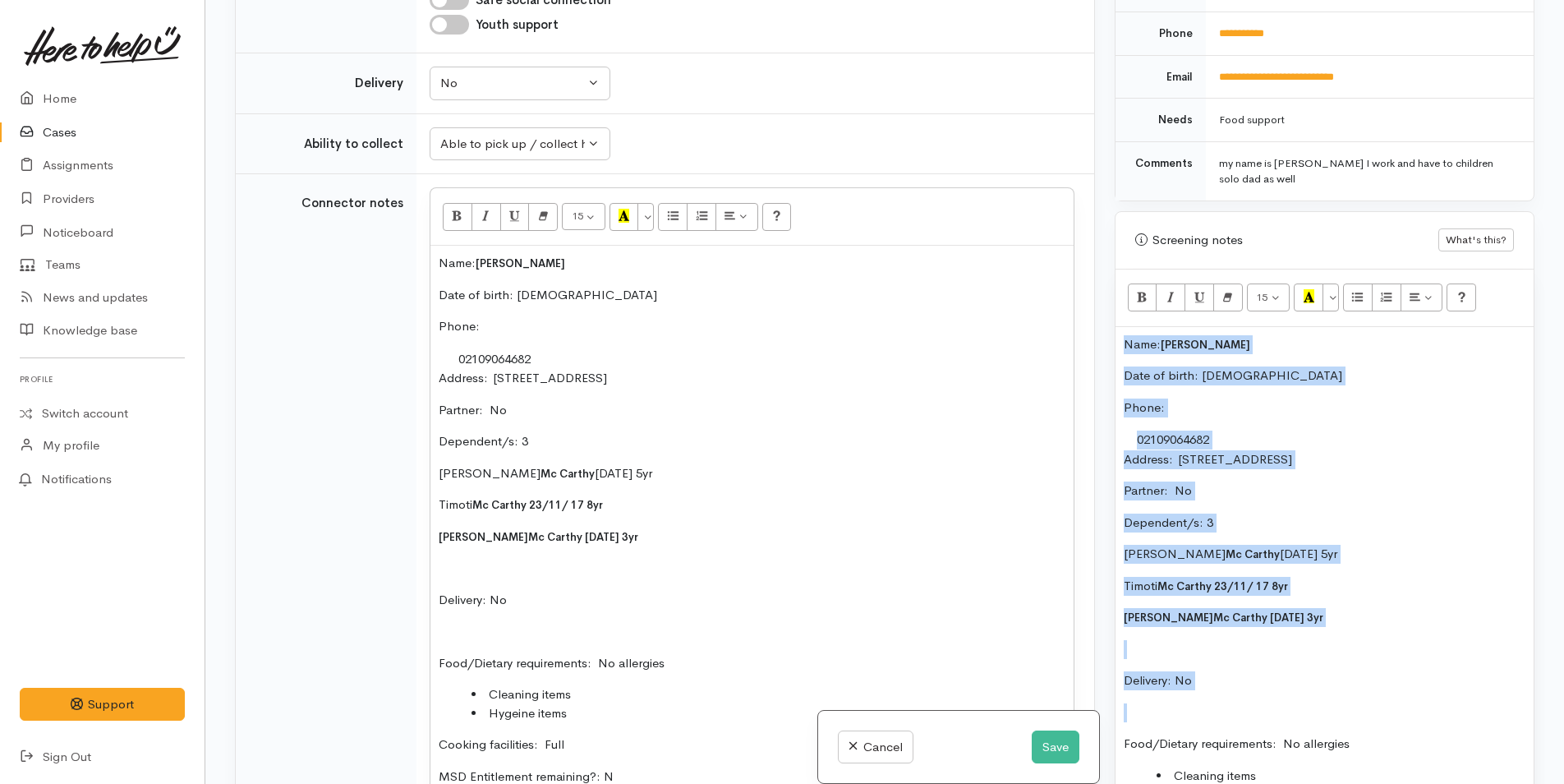
drag, startPoint x: 1260, startPoint y: 693, endPoint x: 1058, endPoint y: 331, distance: 414.5
click at [1058, 331] on div "Related cases There are other cases potentially from the same person, address o…" at bounding box center [885, 392] width 1320 height 784
copy div "Name: Philip Mc Carthy Date of birth: 30/3/1999 Phone:  02109064682 Address:  2…"
click at [1125, 341] on p "Name: Philip Mc Carthy" at bounding box center [1324, 344] width 401 height 19
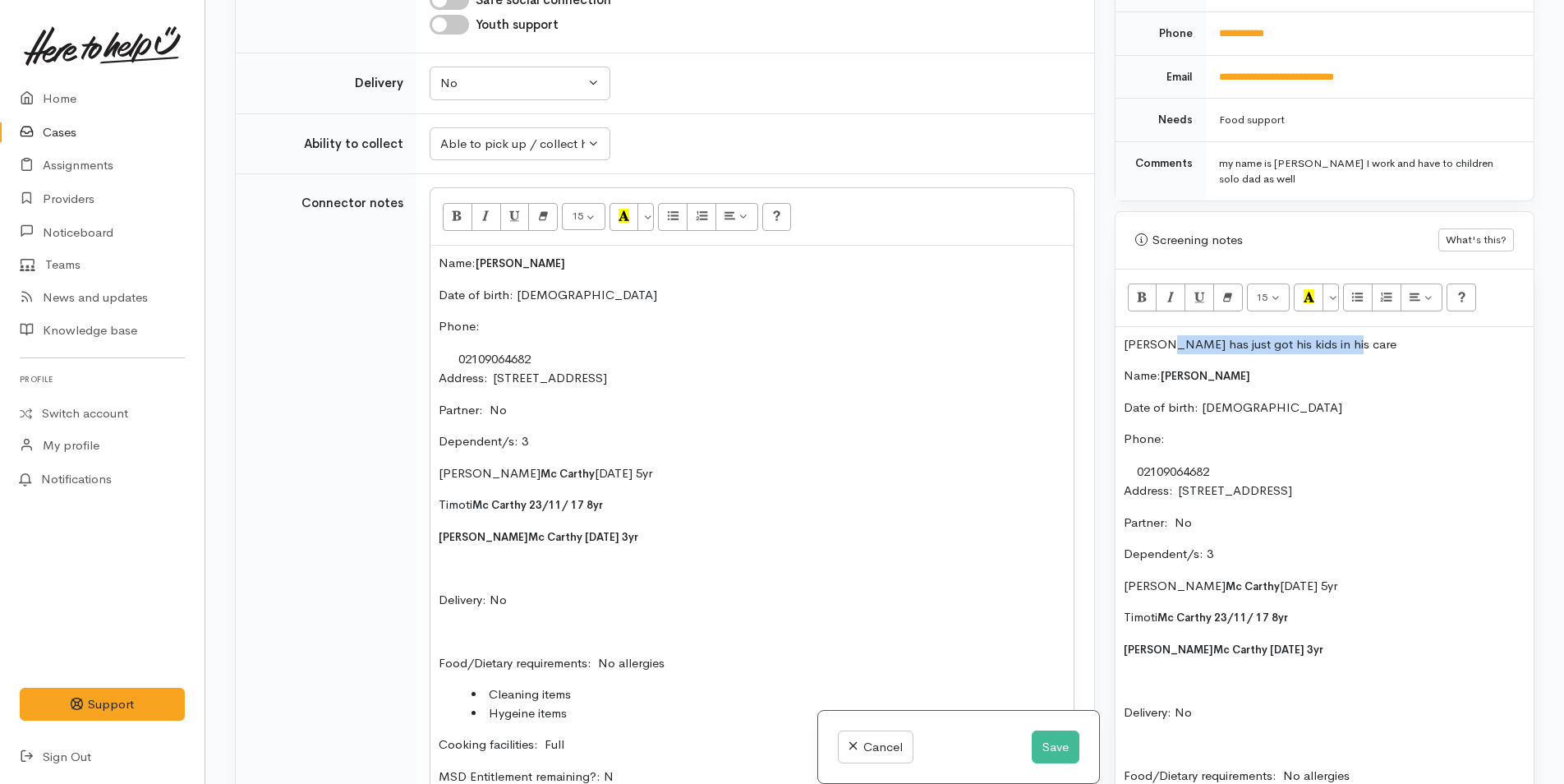
drag, startPoint x: 1363, startPoint y: 343, endPoint x: 1158, endPoint y: 337, distance: 205.1
click at [1158, 337] on p "Philip has just got his kids in his care" at bounding box center [1324, 344] width 401 height 19
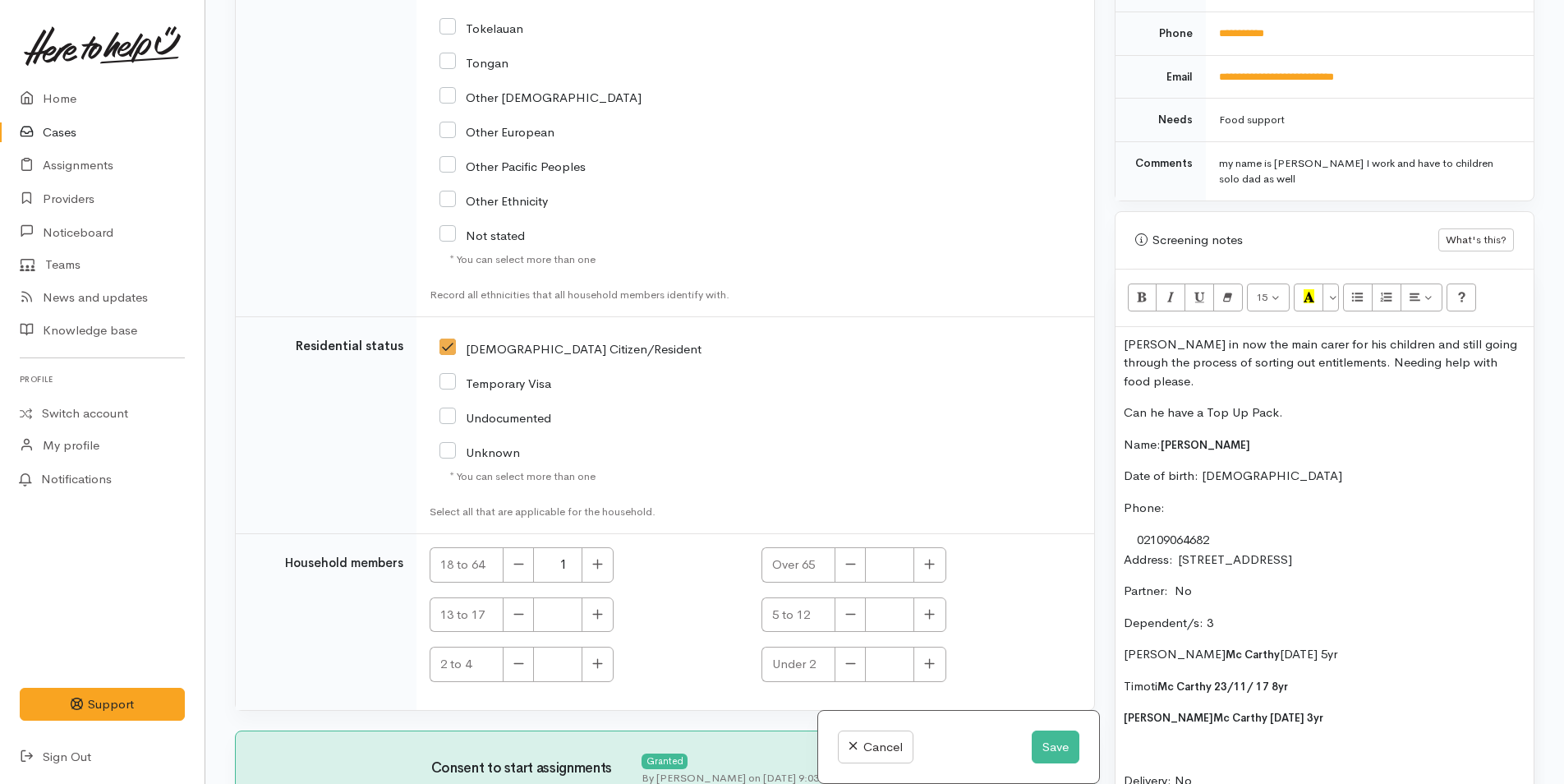
scroll to position [3349, 0]
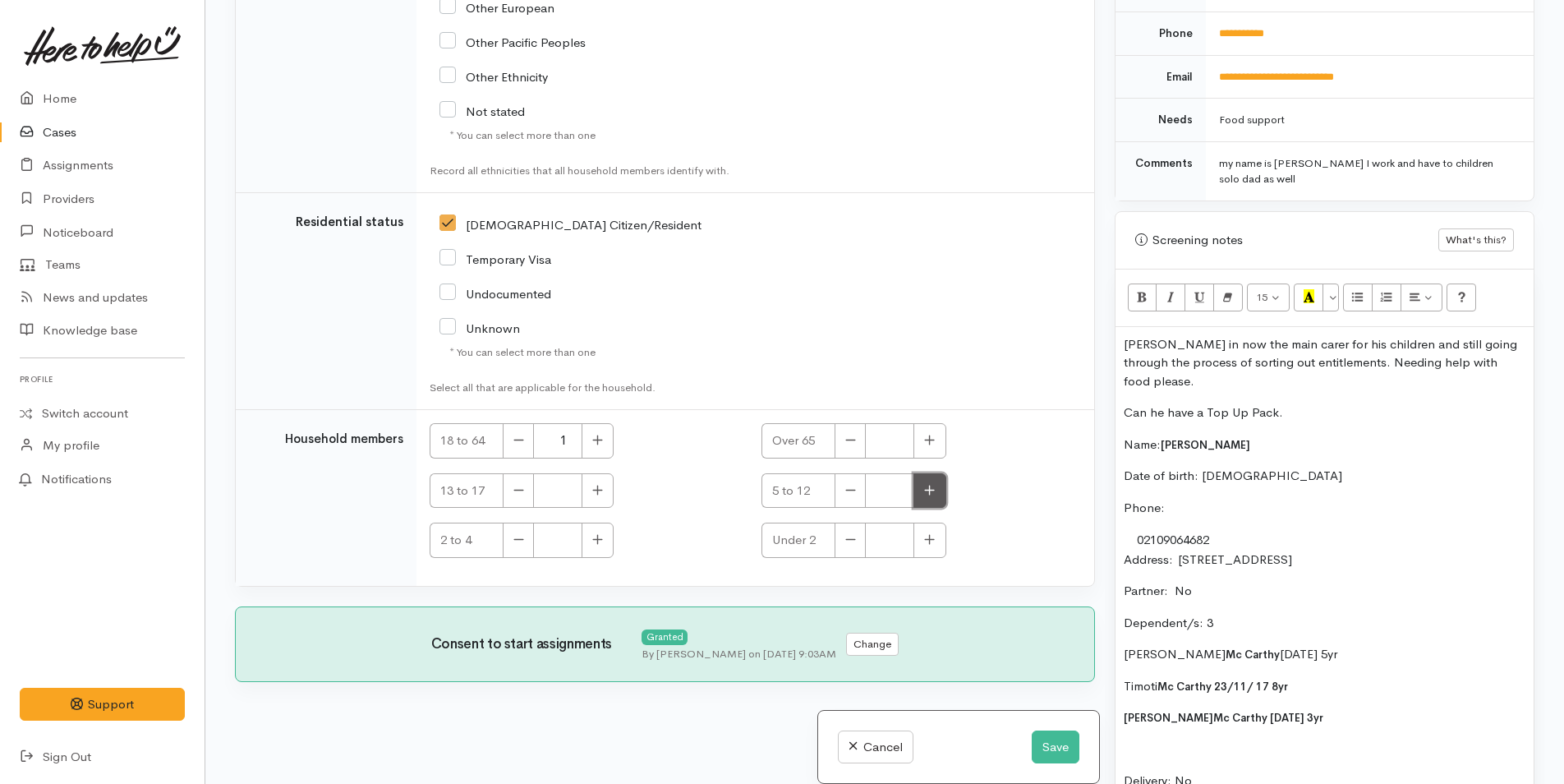
click at [934, 497] on button "button" at bounding box center [930, 491] width 32 height 35
type input "2"
click at [599, 545] on icon "button" at bounding box center [598, 540] width 11 height 12
type input "1"
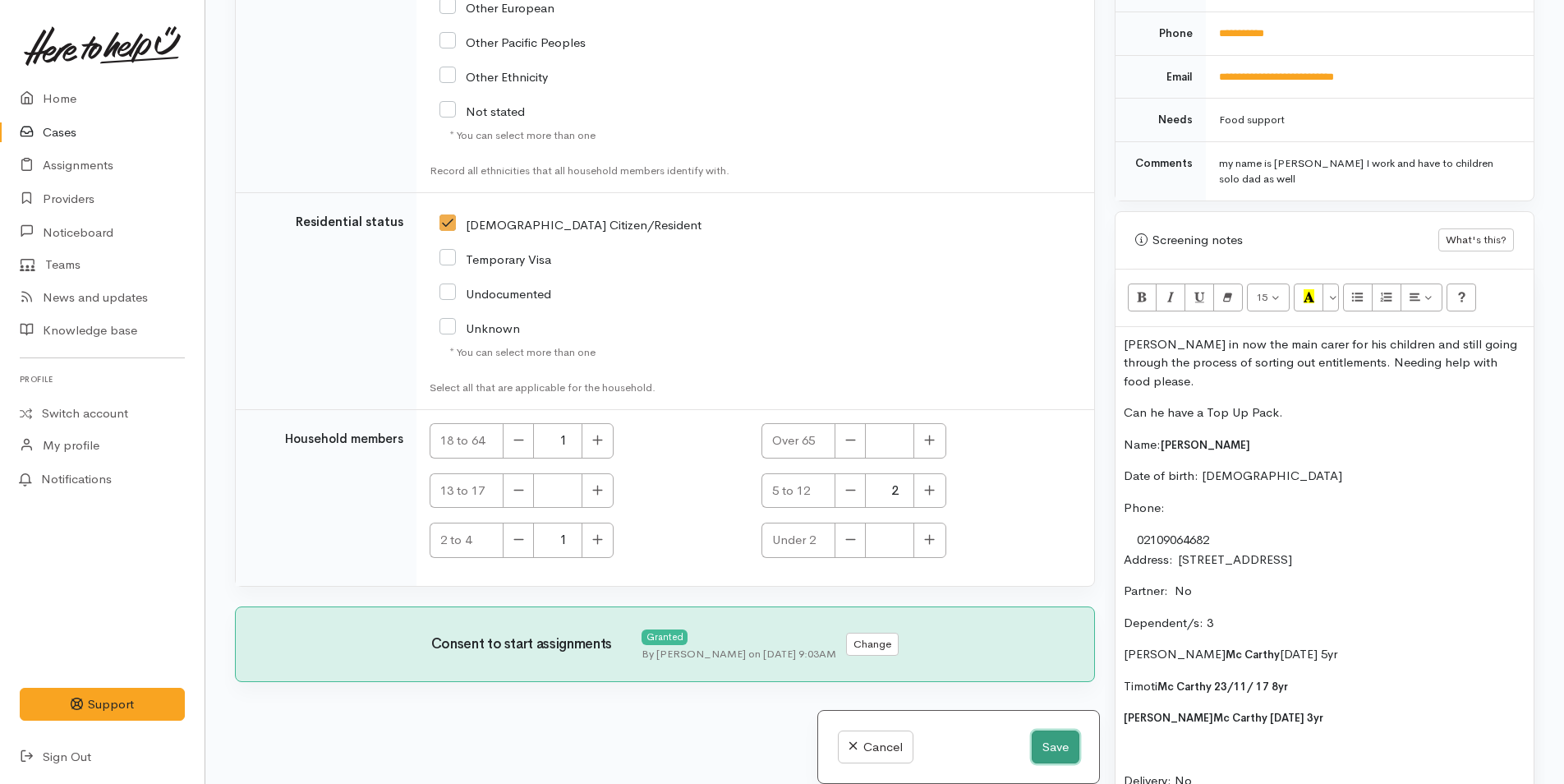
click at [1055, 744] on button "Save" at bounding box center [1056, 747] width 48 height 34
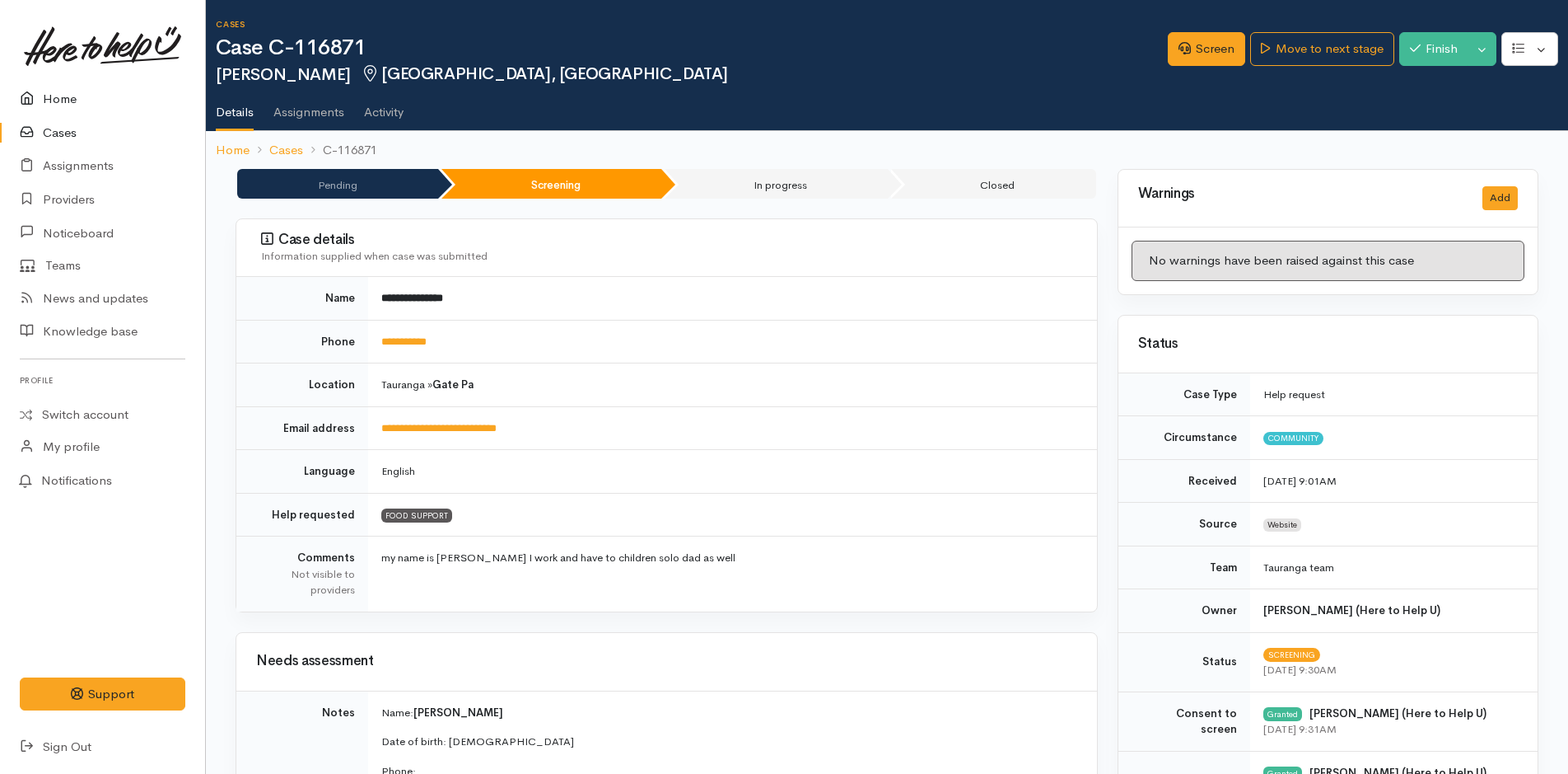
click at [54, 97] on link "Home" at bounding box center [103, 99] width 205 height 34
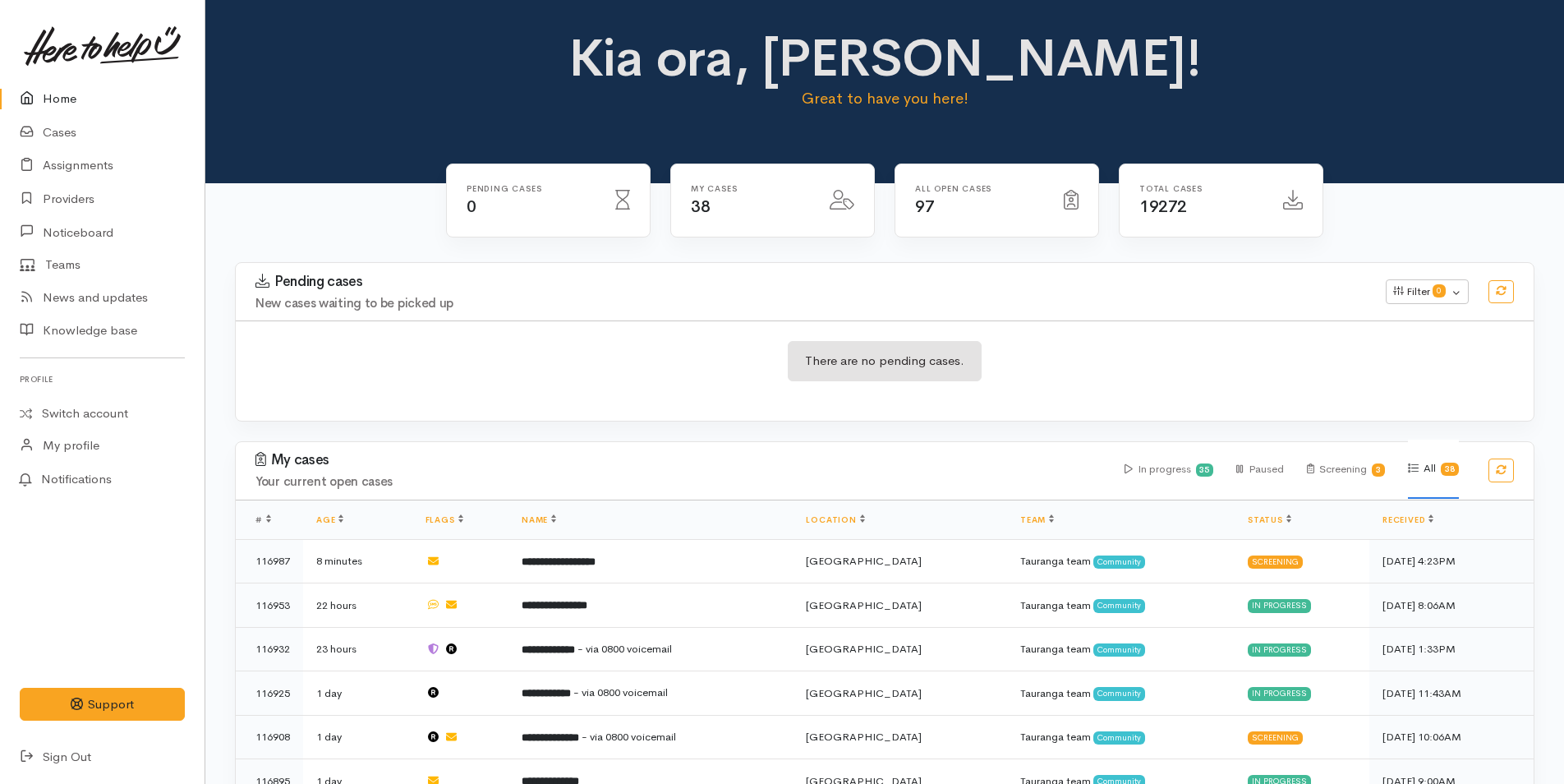
scroll to position [493, 0]
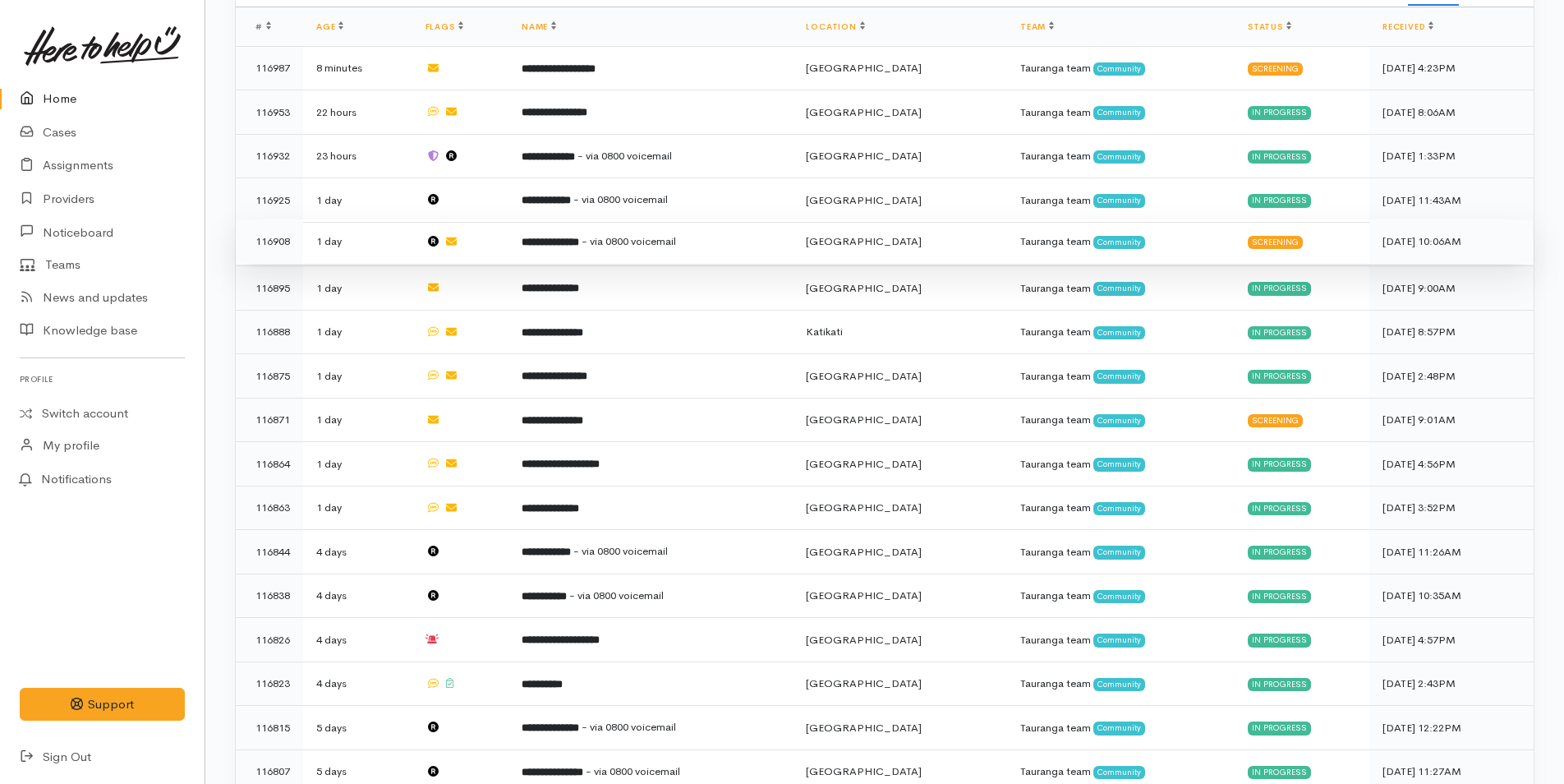
click at [580, 239] on b "**********" at bounding box center [550, 242] width 57 height 11
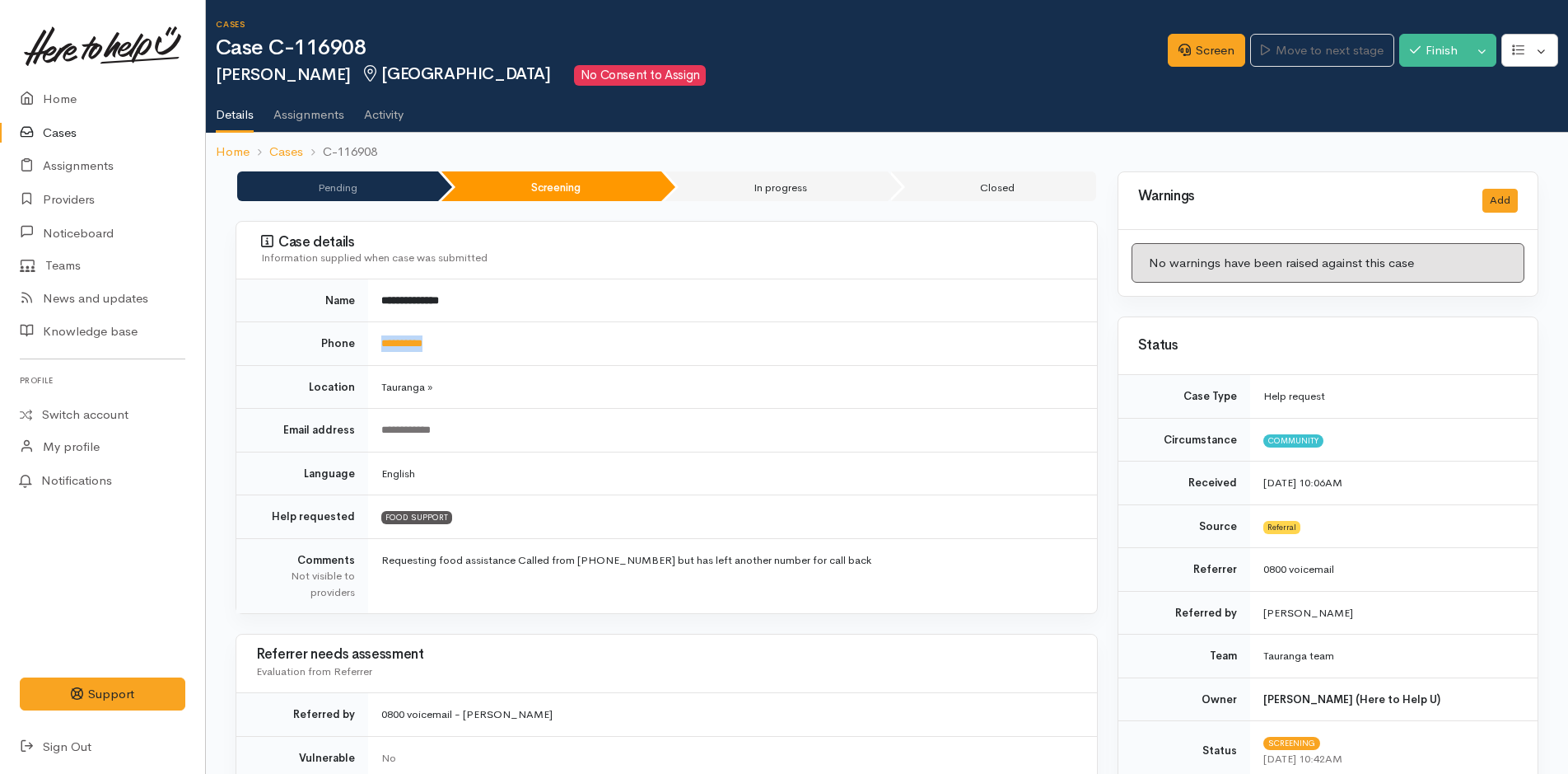
drag, startPoint x: 483, startPoint y: 347, endPoint x: 375, endPoint y: 336, distance: 108.6
click at [375, 336] on td "**********" at bounding box center [732, 343] width 729 height 43
copy link "**********"
click at [1199, 49] on link "Screen" at bounding box center [1207, 50] width 78 height 34
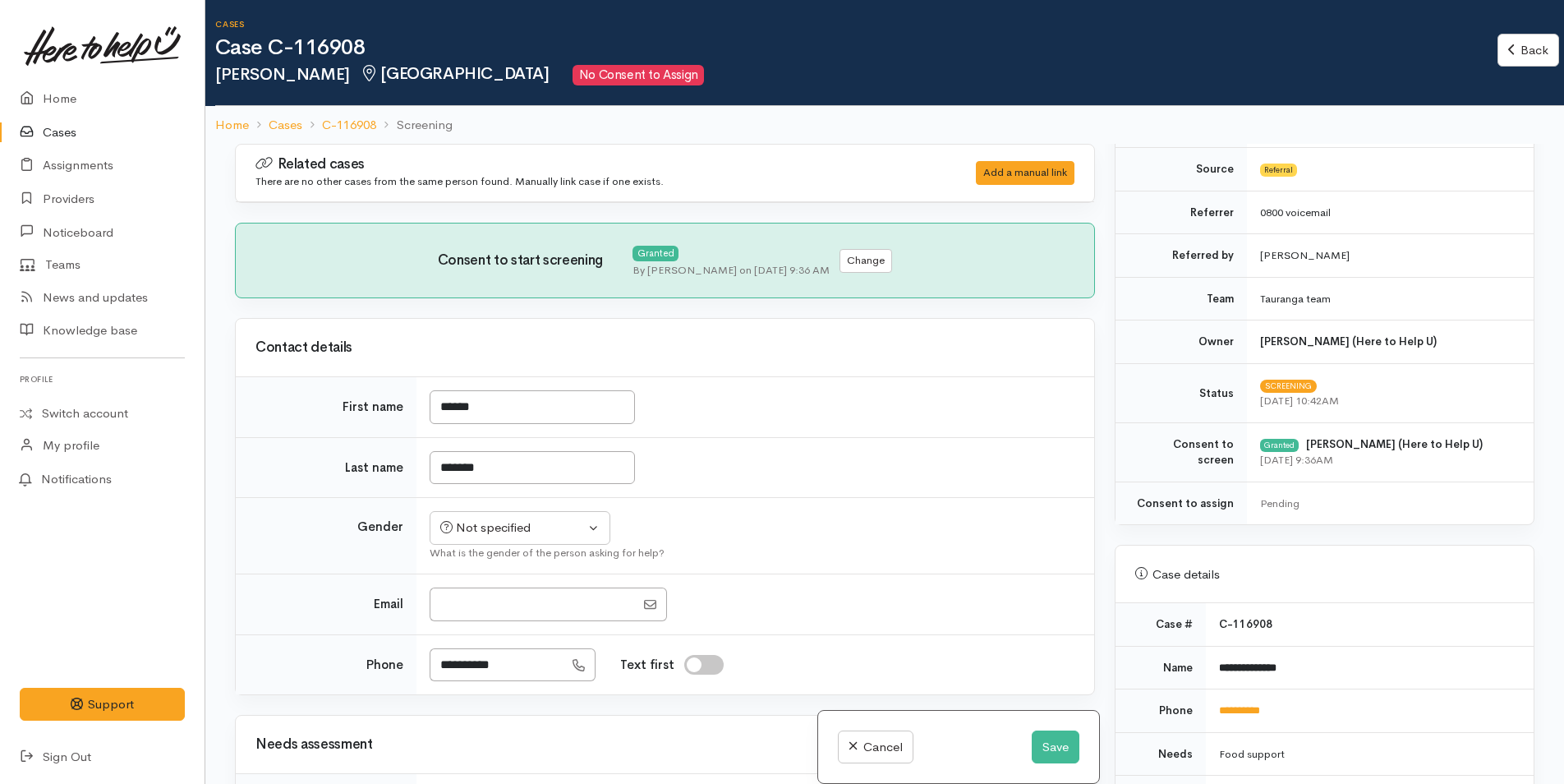
scroll to position [575, 0]
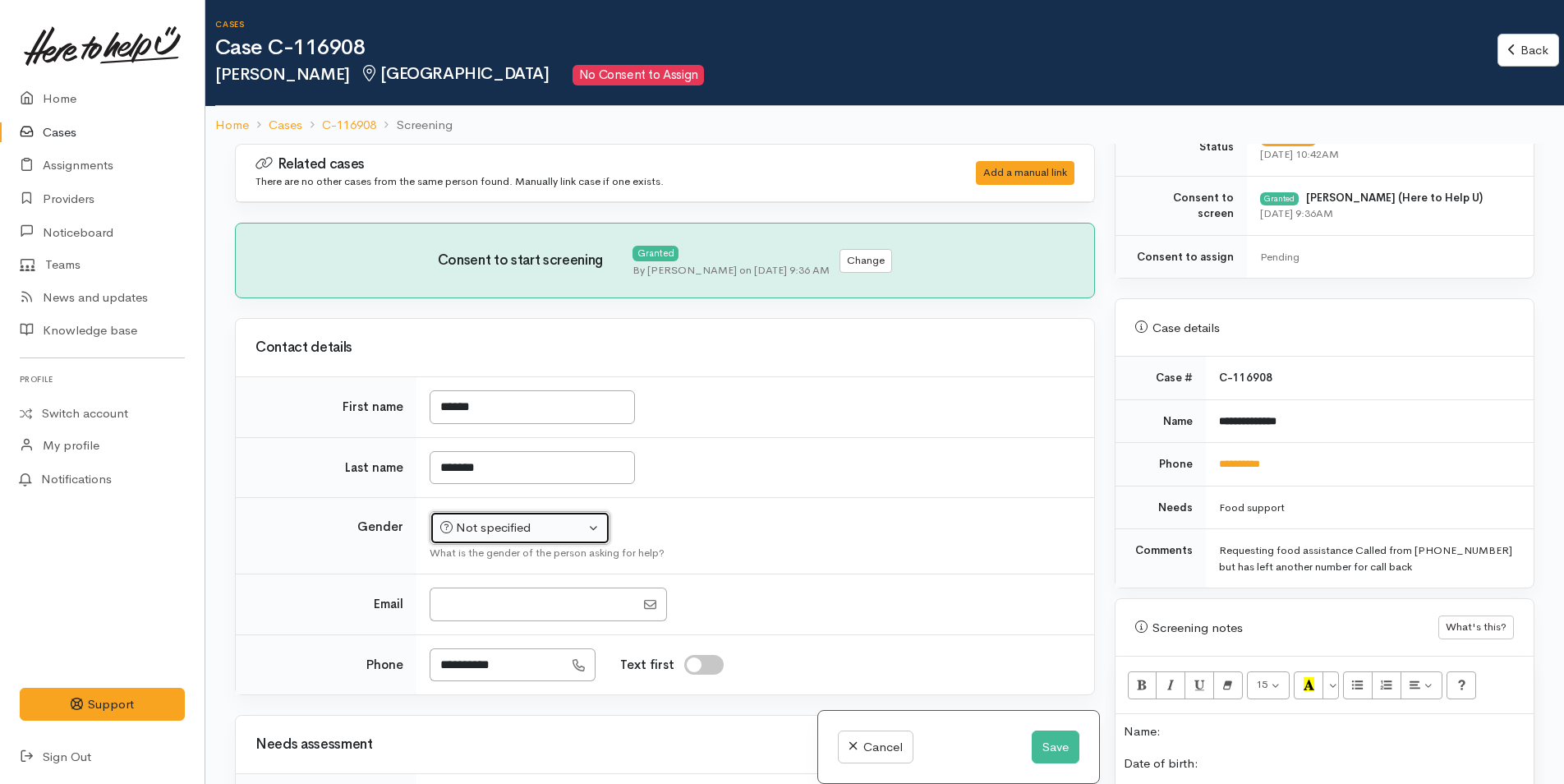
click at [535, 531] on div "Not specified" at bounding box center [513, 527] width 145 height 19
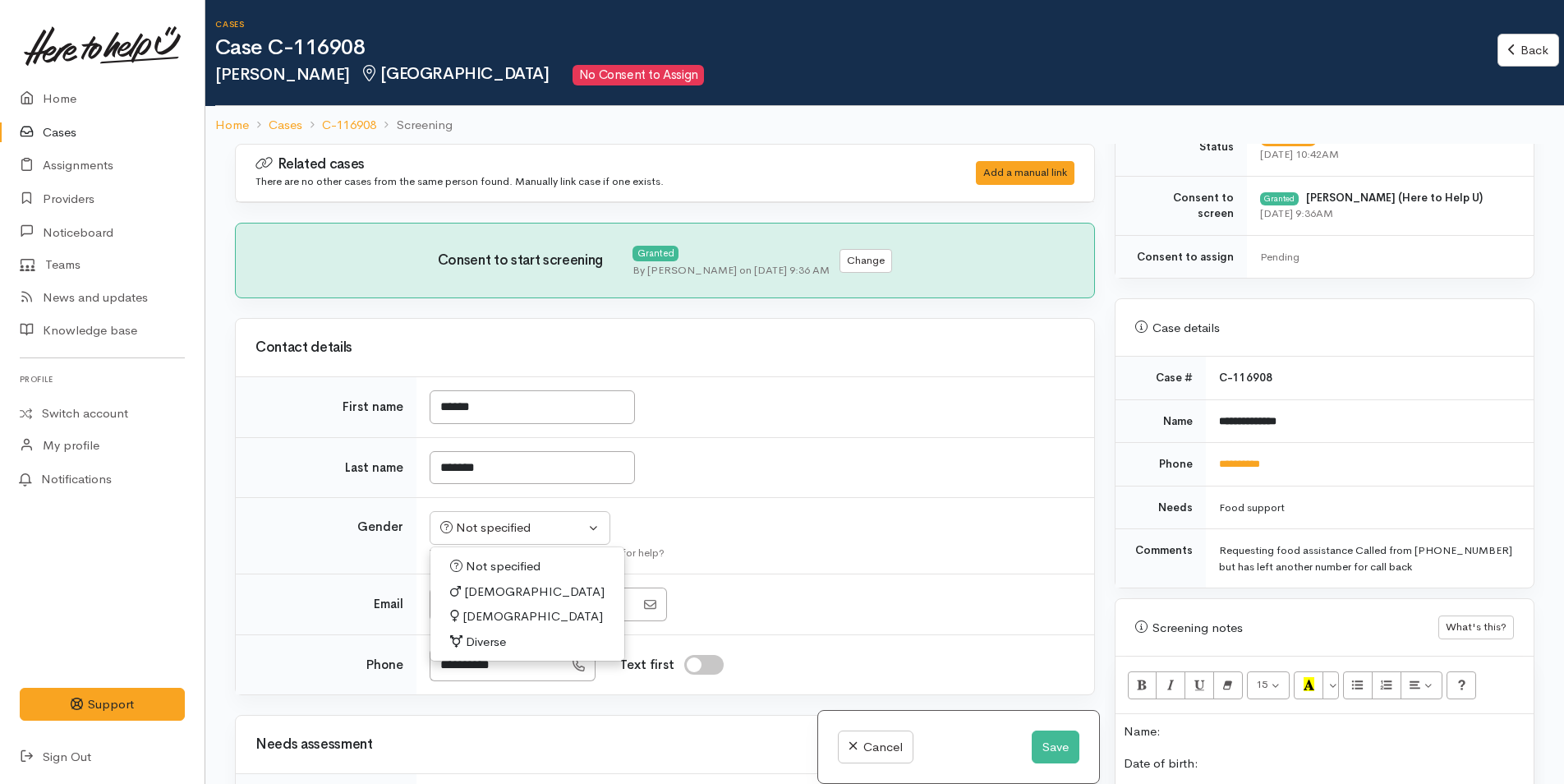
click at [492, 618] on span "Female" at bounding box center [532, 616] width 140 height 19
select select "Female"
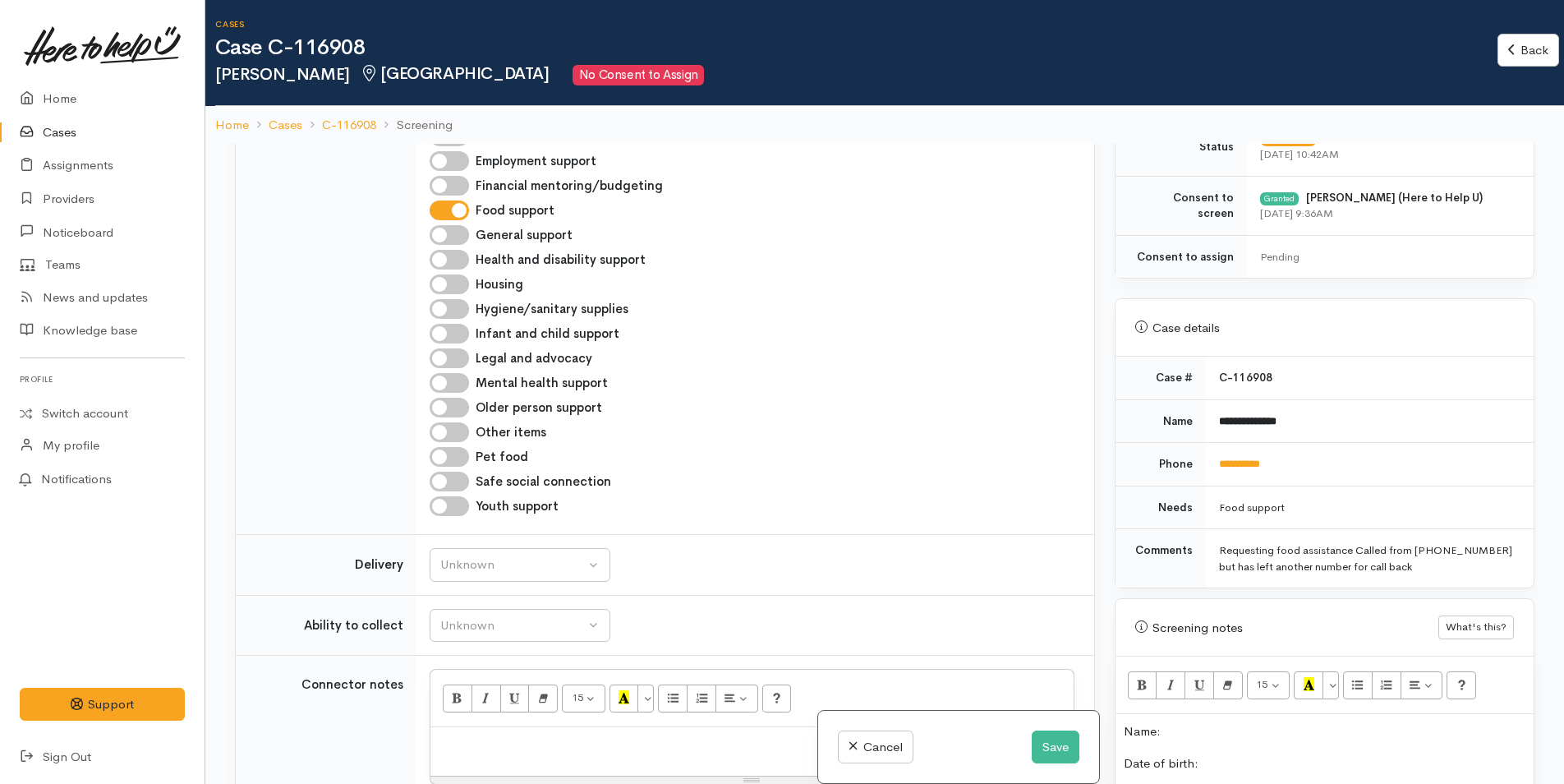
scroll to position [1068, 0]
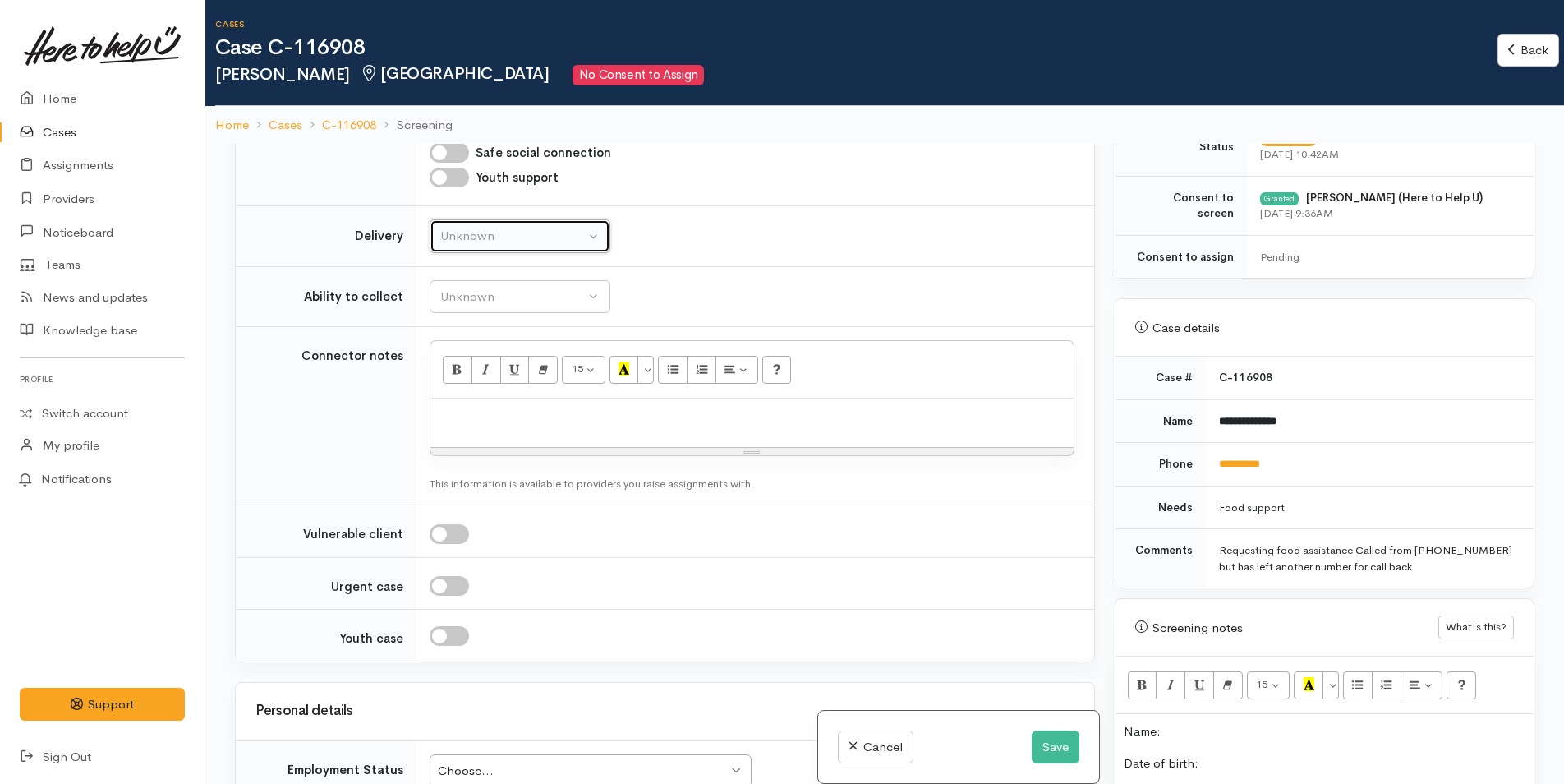
click at [482, 240] on div "Unknown" at bounding box center [513, 235] width 145 height 19
click at [460, 384] on span "No" at bounding box center [459, 389] width 18 height 19
select select "1"
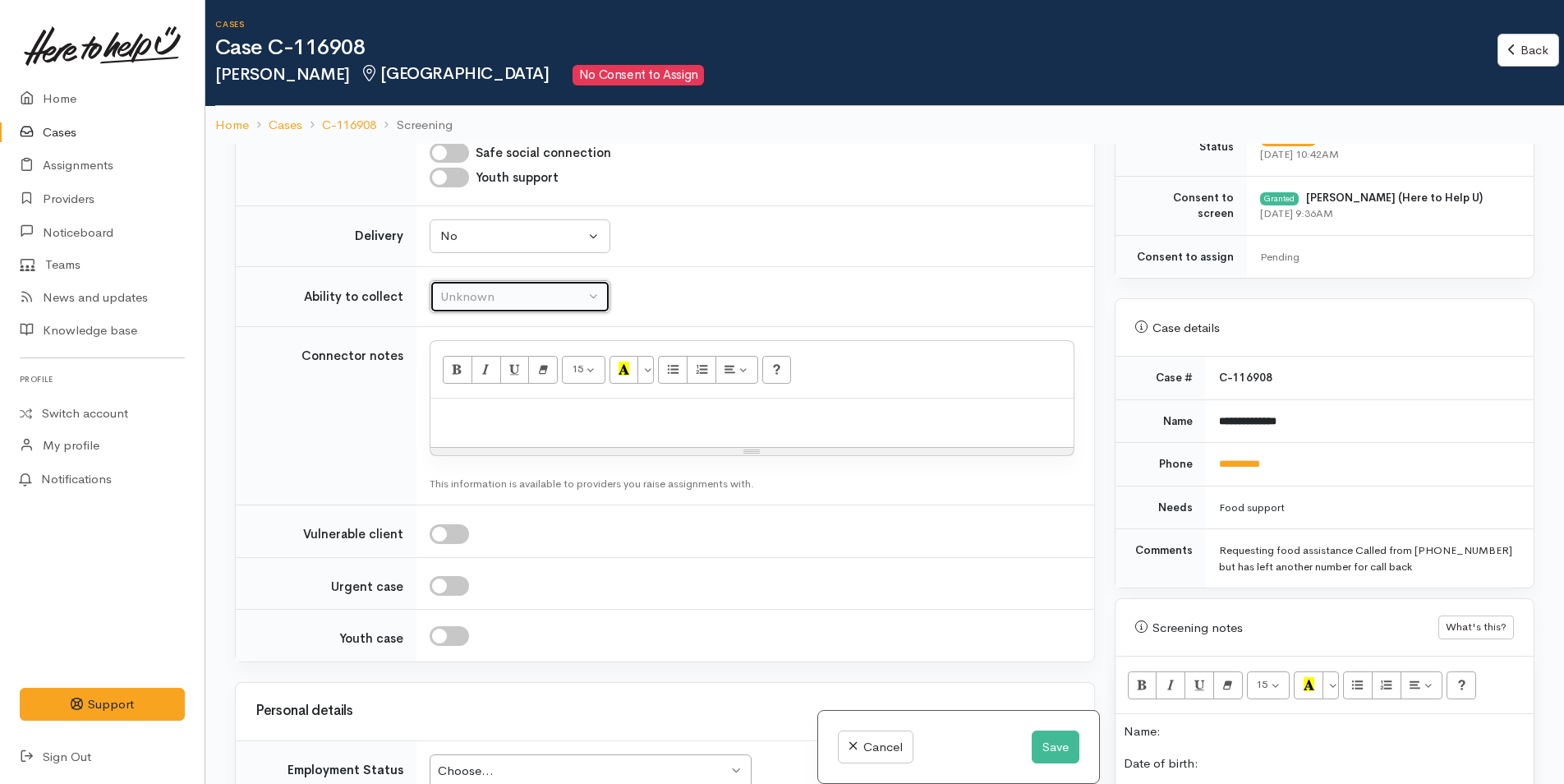
click at [479, 283] on button "Unknown" at bounding box center [520, 297] width 181 height 34
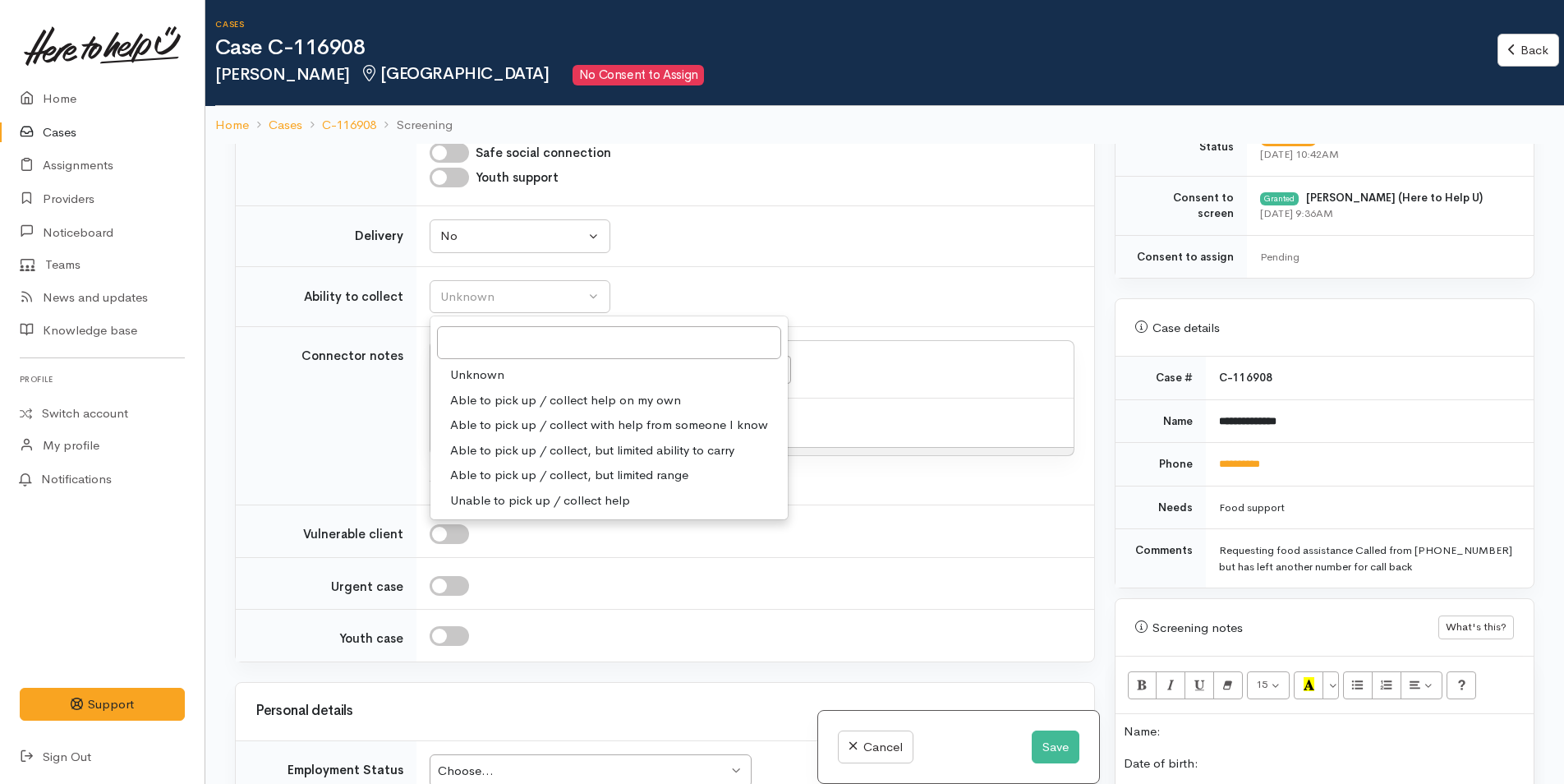
click at [485, 398] on span "Able to pick up / collect help on my own" at bounding box center [565, 399] width 231 height 19
select select "2"
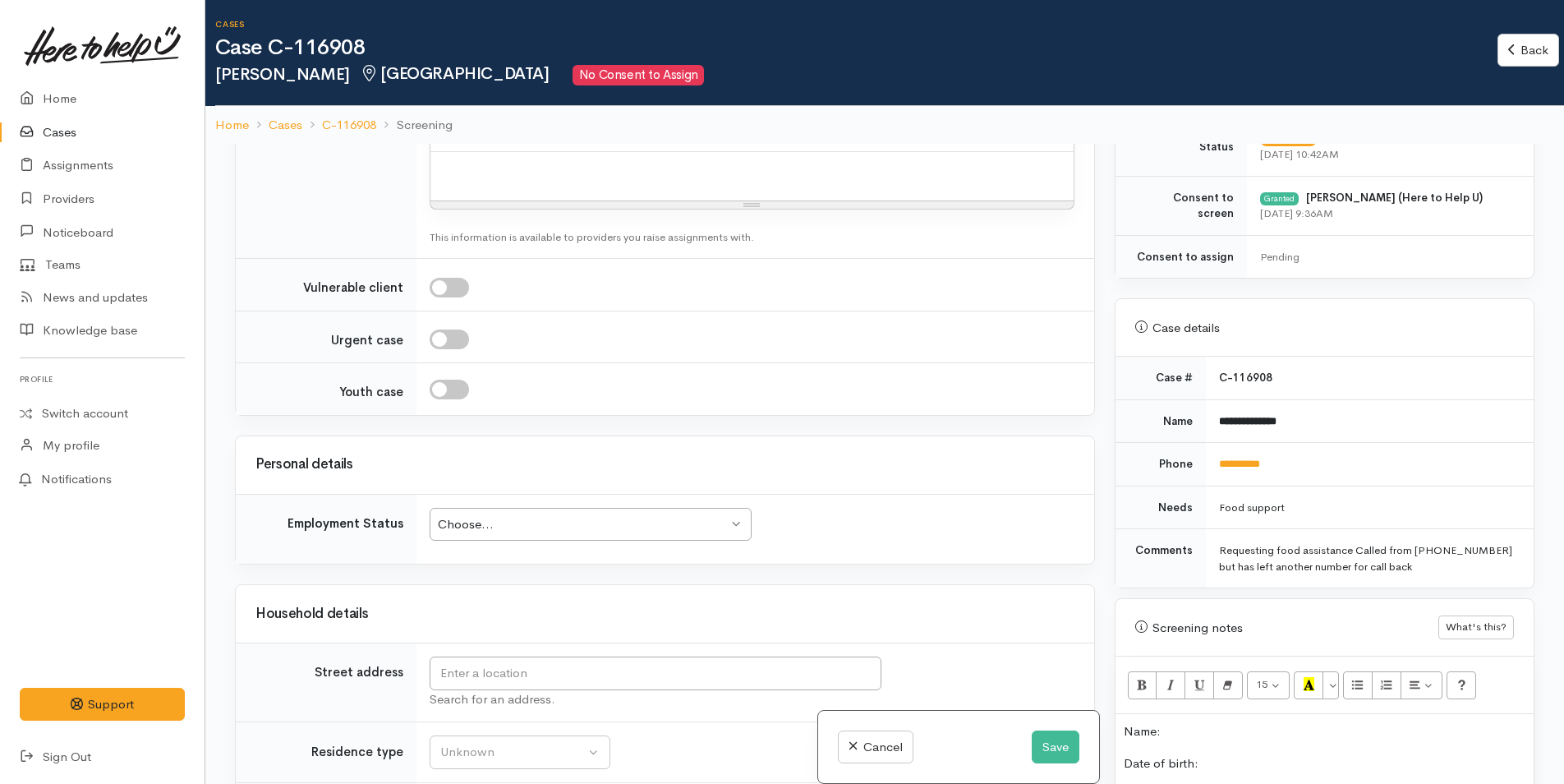
scroll to position [1643, 0]
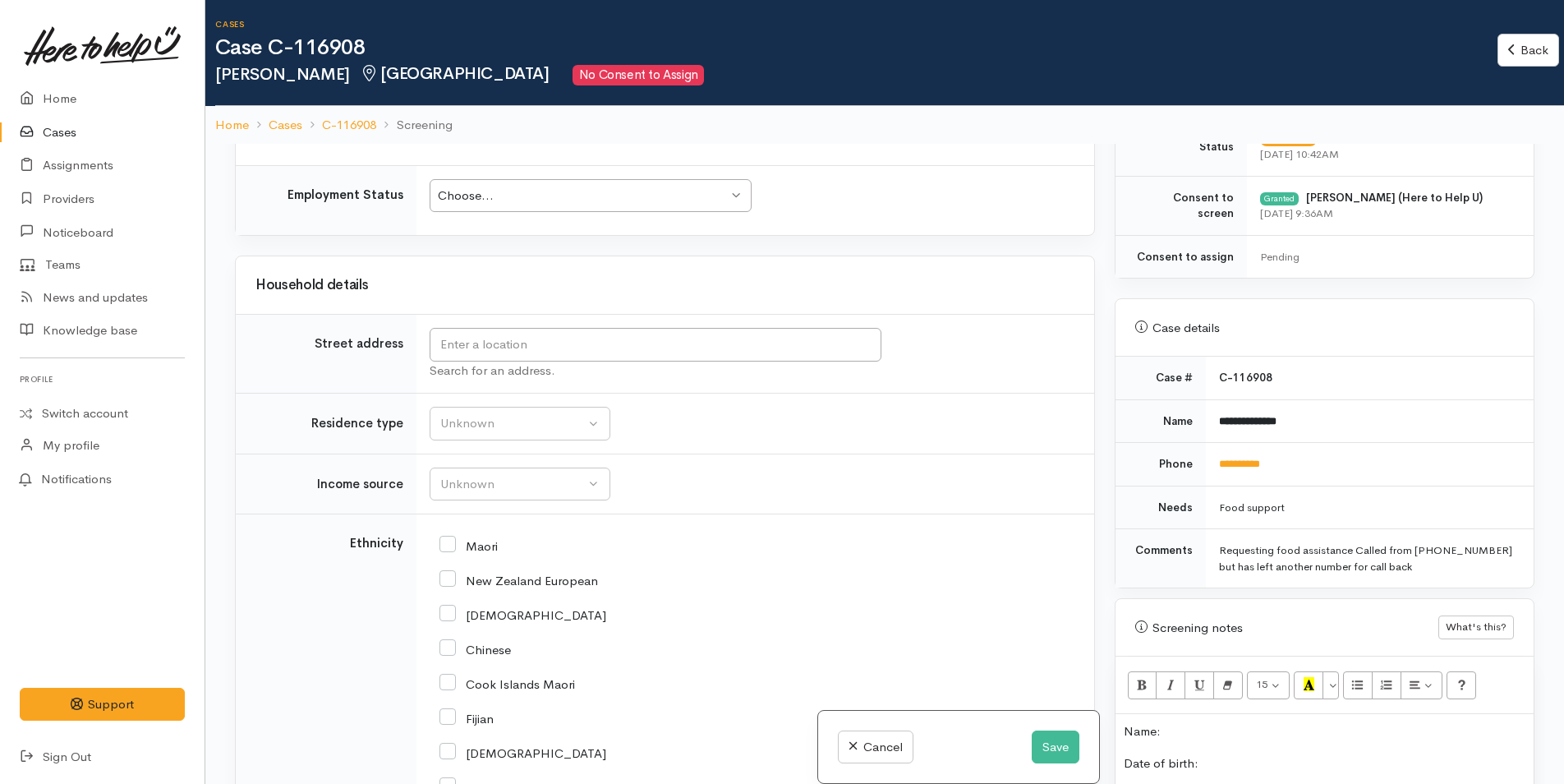
click at [474, 205] on div "Choose... Choose..." at bounding box center [590, 196] width 322 height 34
click at [557, 342] on input "text" at bounding box center [655, 345] width 452 height 34
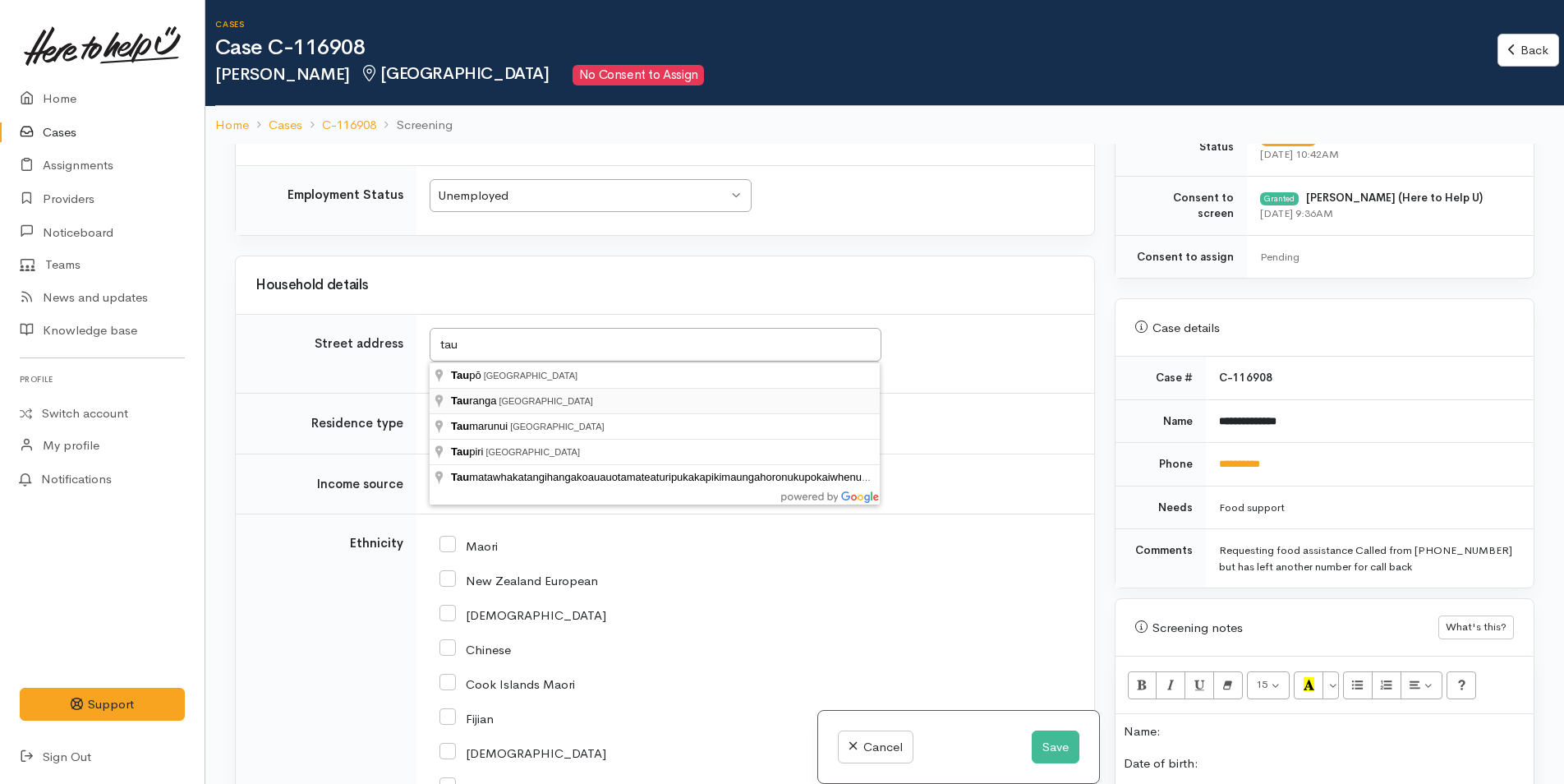
type input "Tauranga, New Zealand"
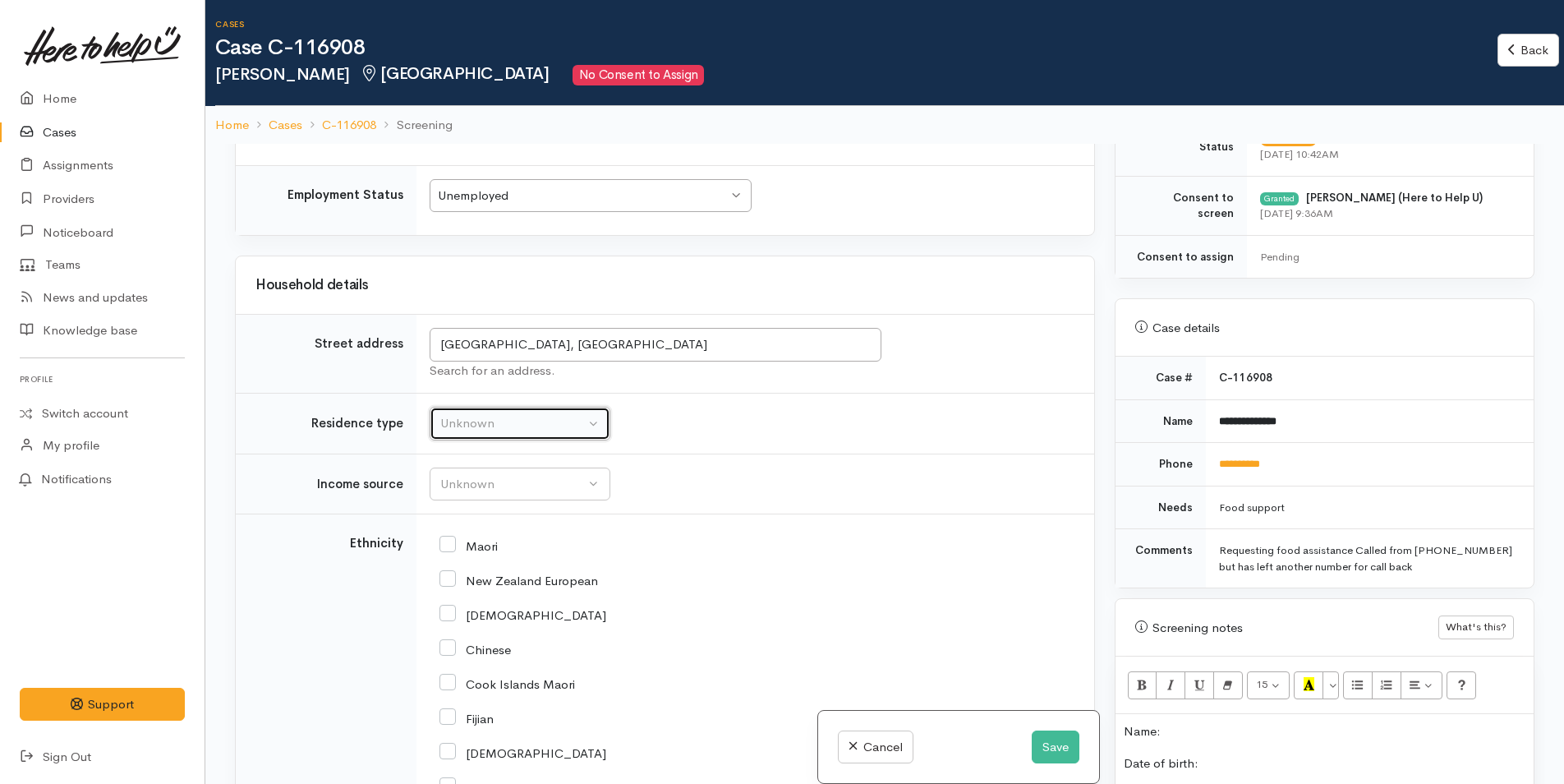
click at [501, 419] on div "Unknown" at bounding box center [513, 422] width 145 height 19
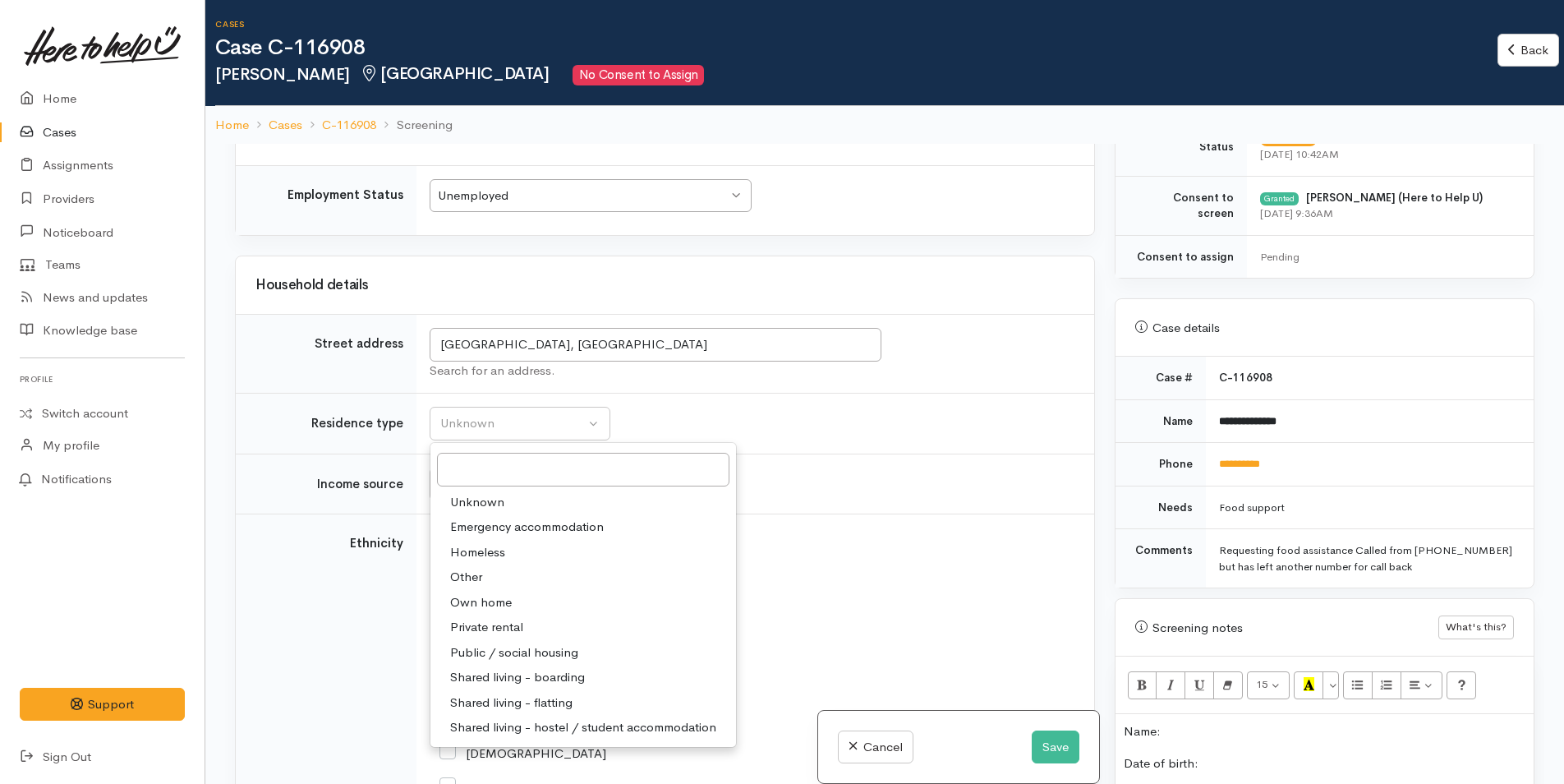
click at [505, 623] on span "Private rental" at bounding box center [486, 626] width 73 height 19
select select "2"
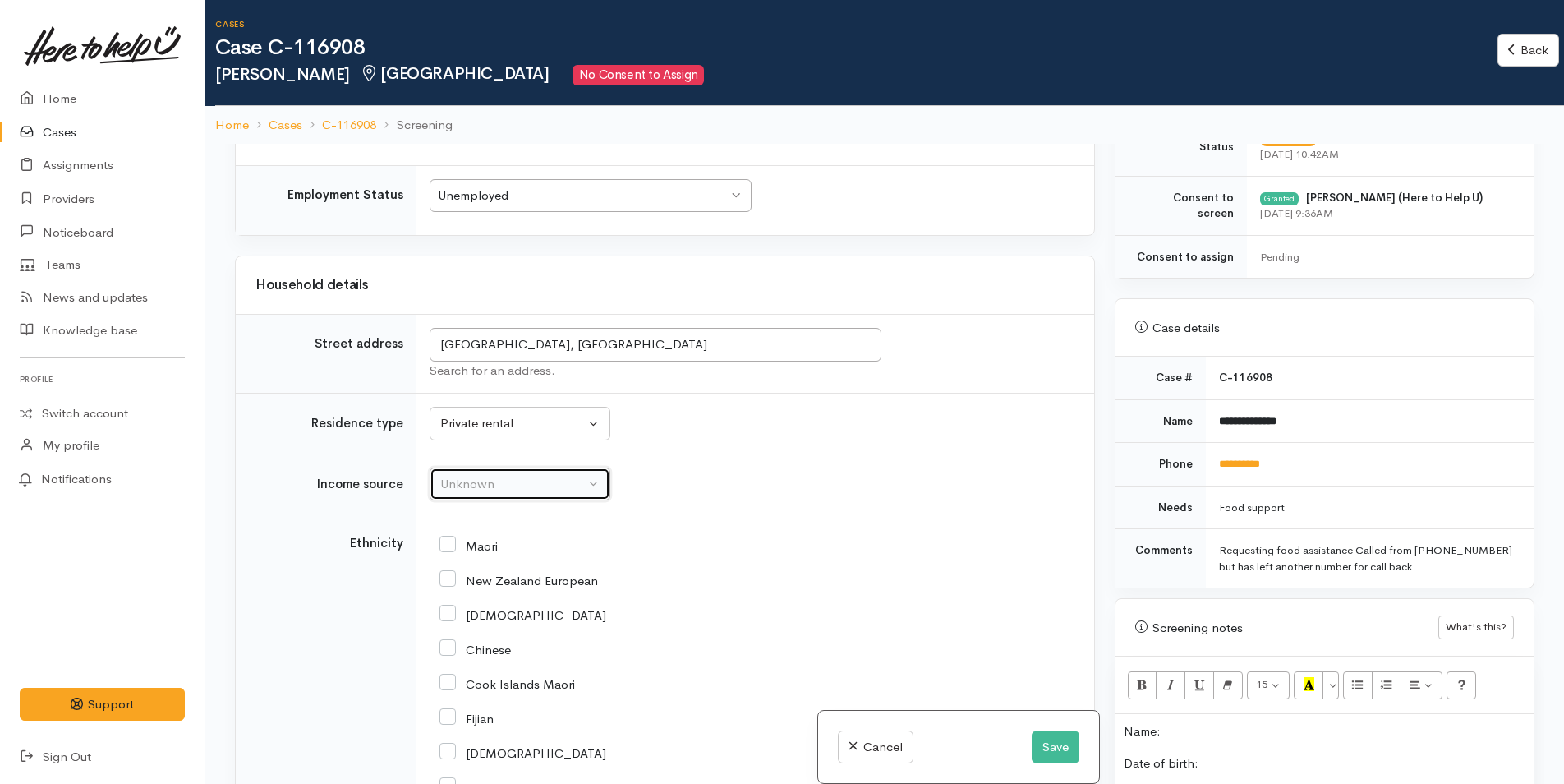
click at [509, 485] on div "Unknown" at bounding box center [513, 483] width 145 height 19
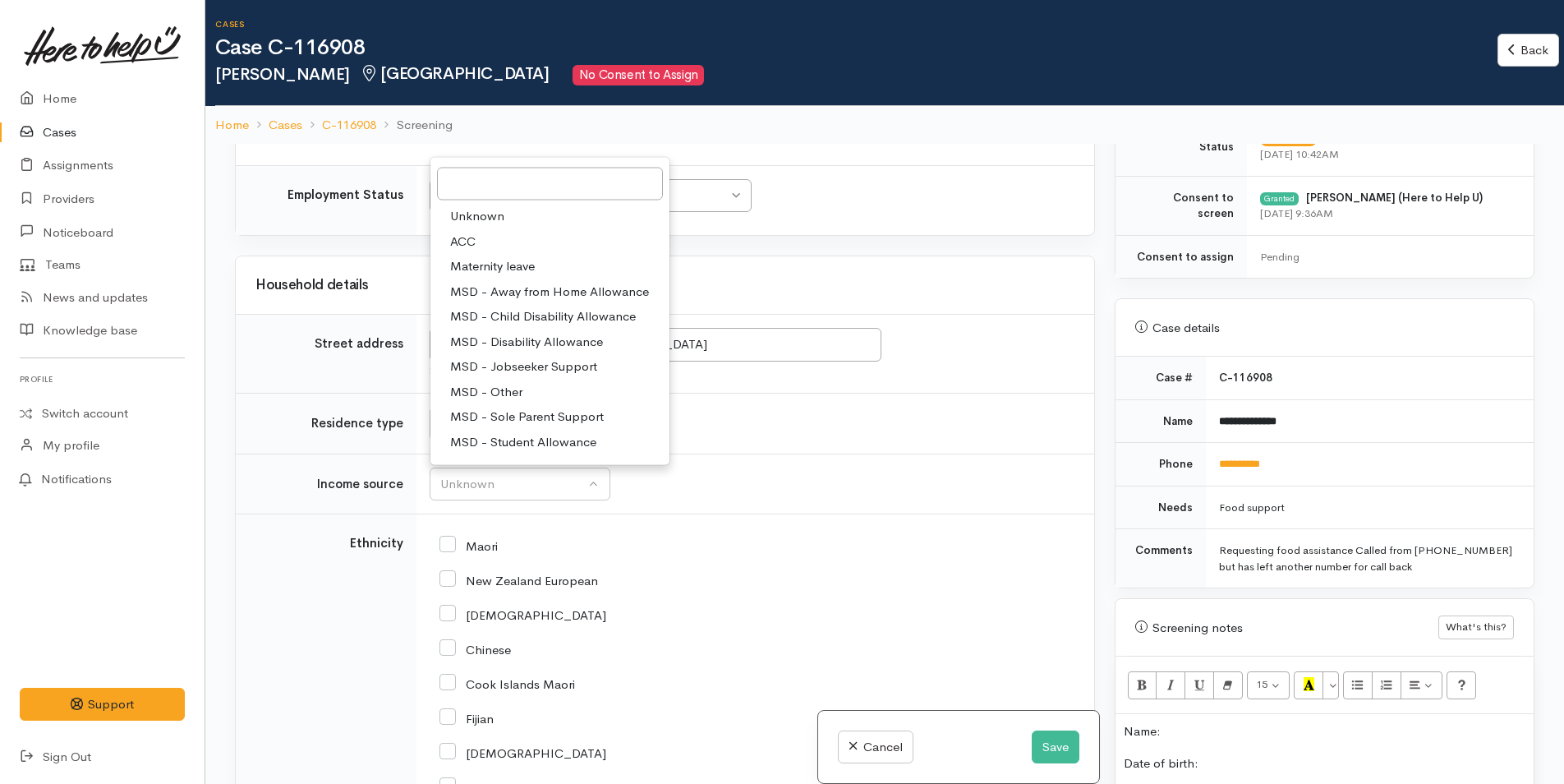
click at [504, 365] on span "MSD - Jobseeker Support" at bounding box center [523, 366] width 147 height 19
select select "4"
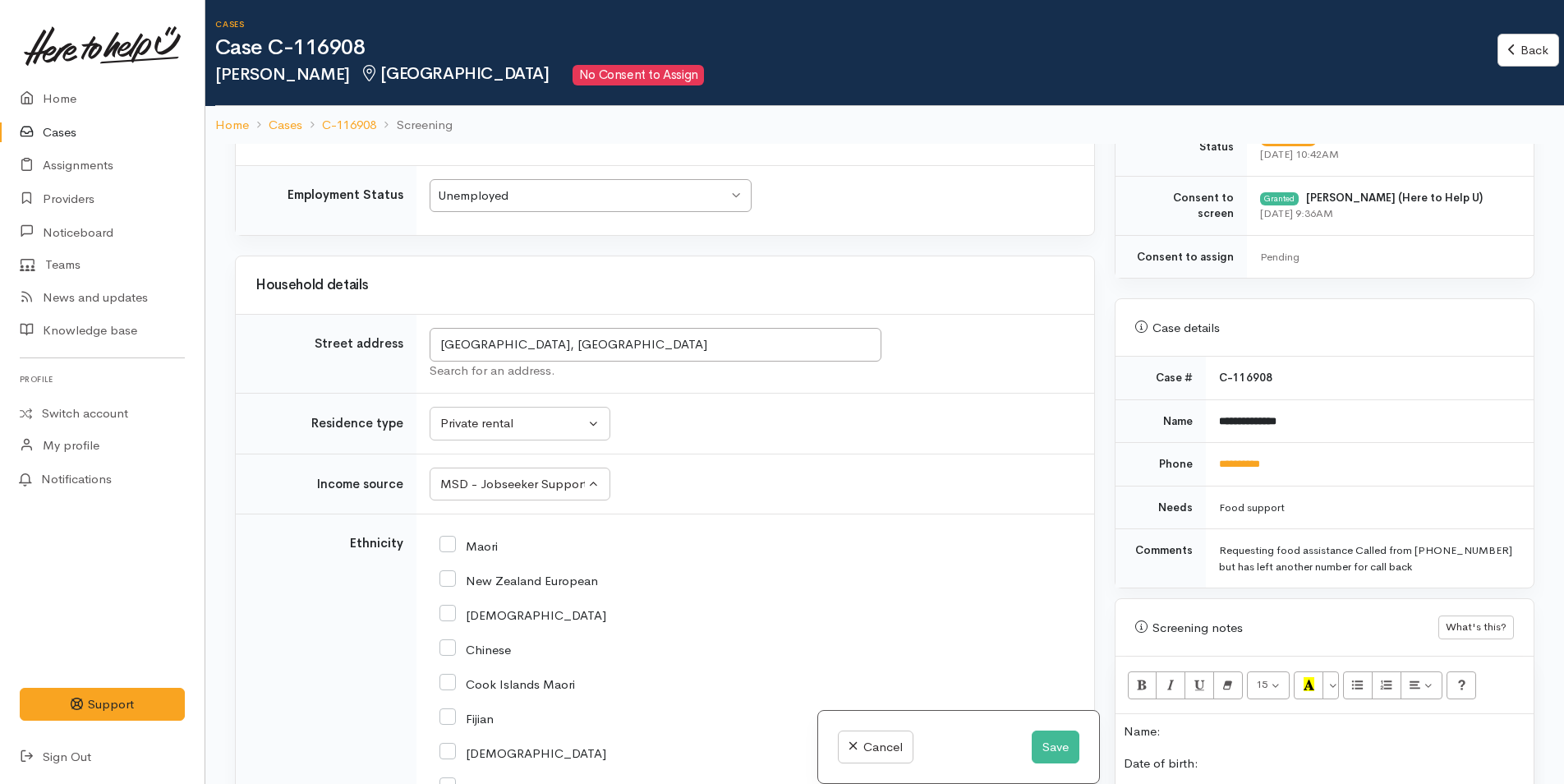
drag, startPoint x: 445, startPoint y: 579, endPoint x: 492, endPoint y: 564, distance: 49.3
click at [445, 578] on input "New Zealand European" at bounding box center [519, 579] width 159 height 15
checkbox input "true"
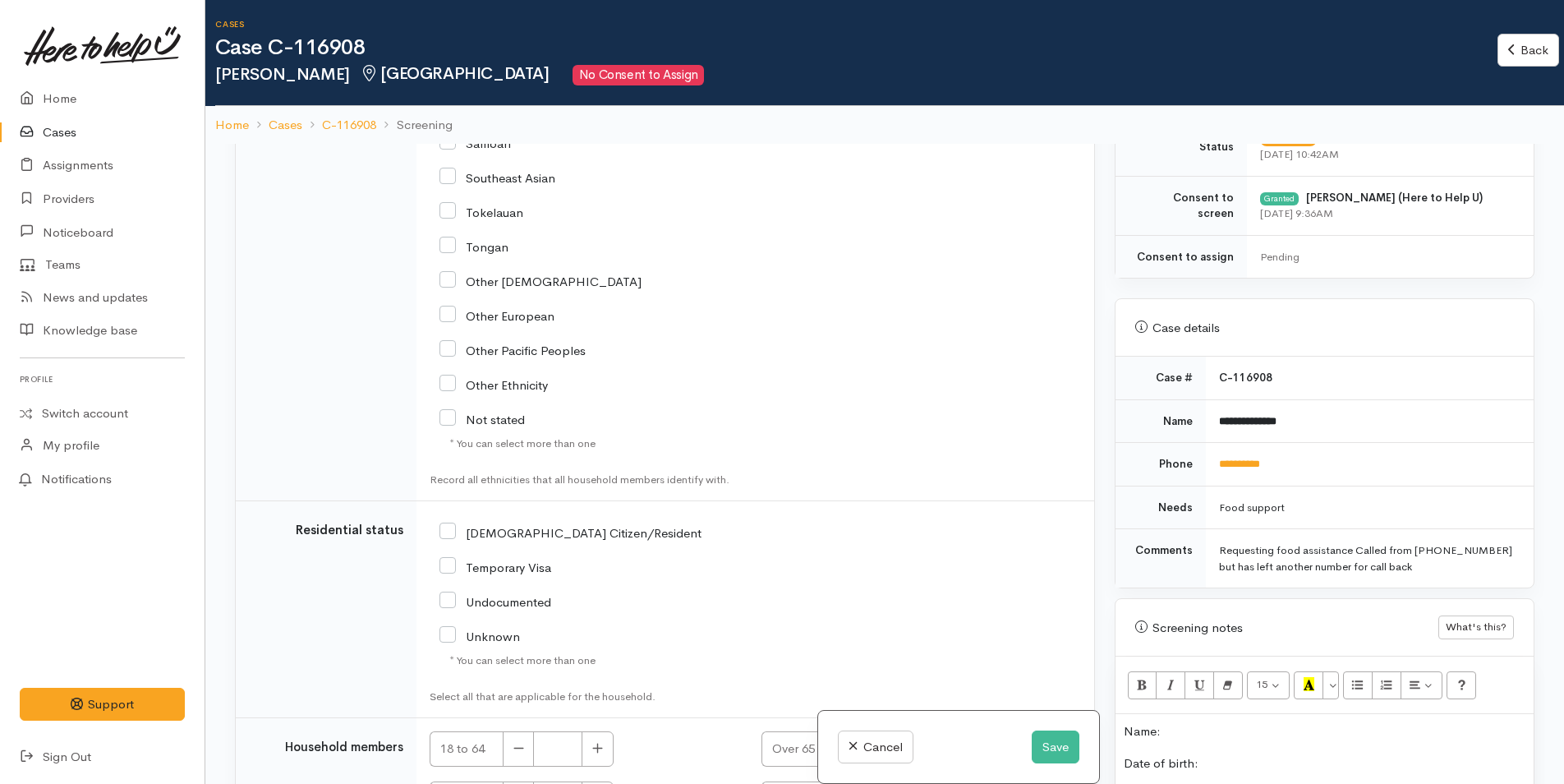
scroll to position [2545, 0]
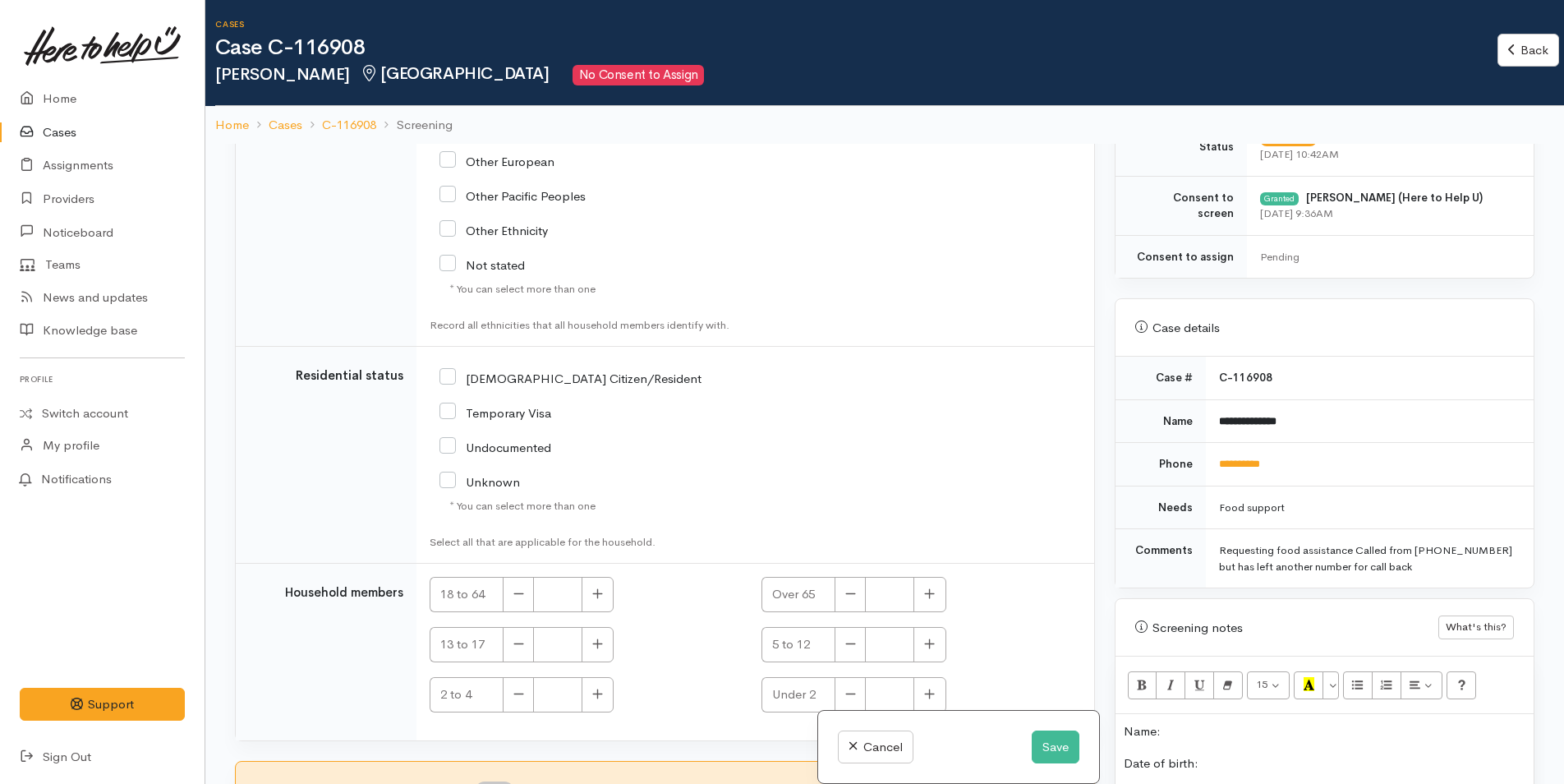
click at [450, 368] on icon at bounding box center [447, 376] width 17 height 17
click at [449, 370] on input "[DEMOGRAPHIC_DATA] Citizen/Resident" at bounding box center [570, 377] width 262 height 15
checkbox input "true"
click at [600, 598] on icon "button" at bounding box center [598, 594] width 11 height 12
type input "1"
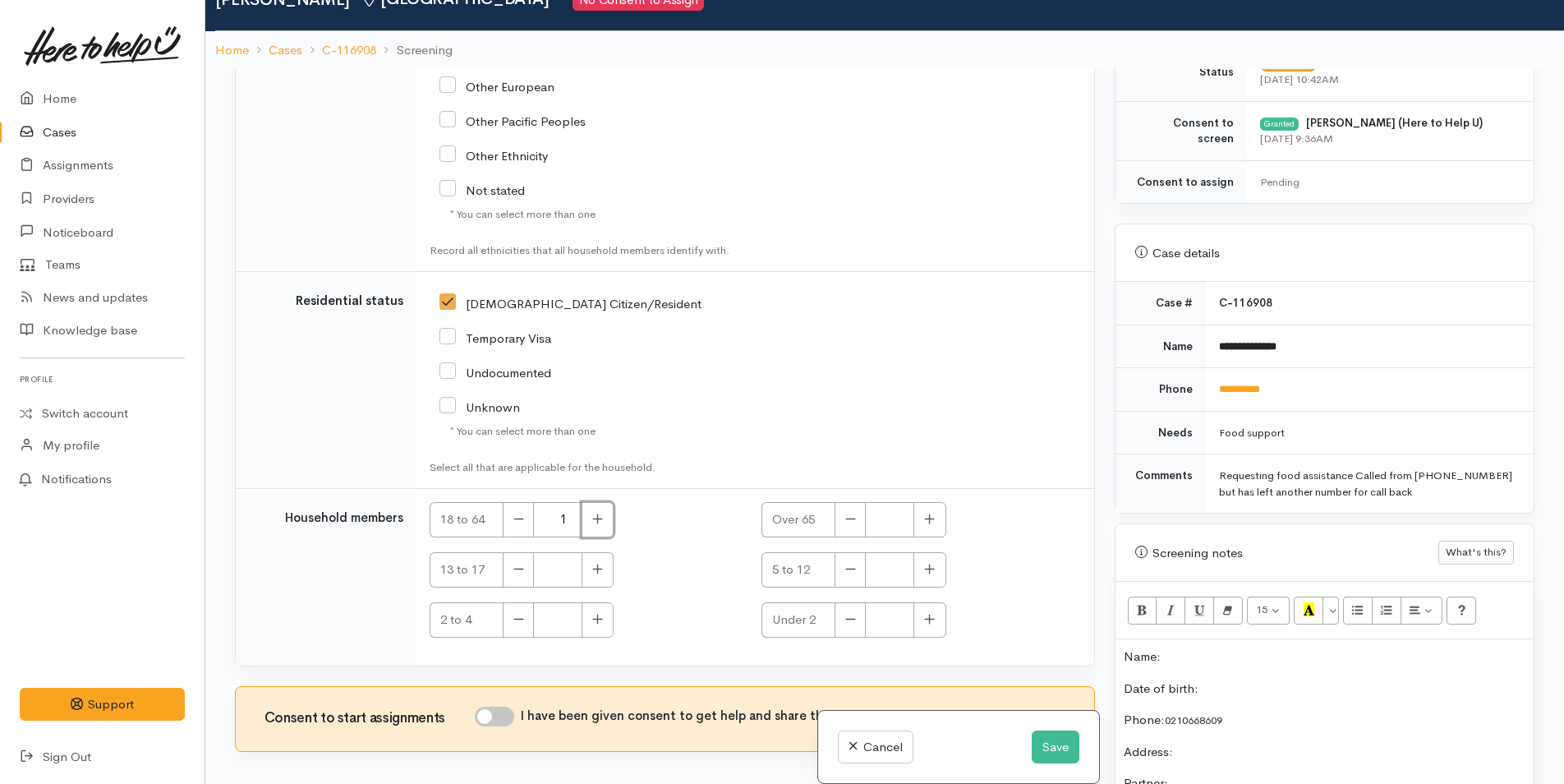
scroll to position [144, 0]
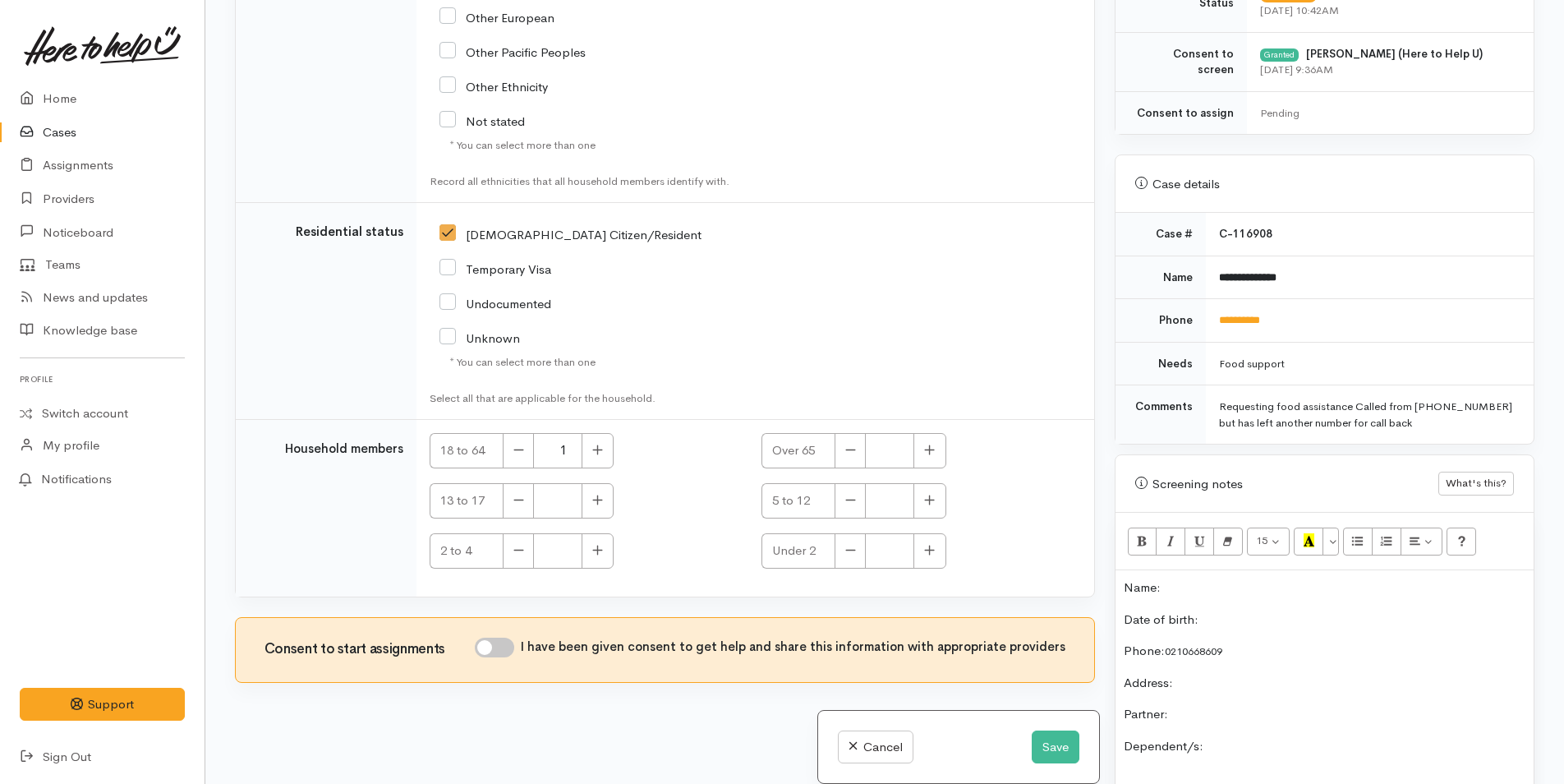
click at [507, 653] on input "I have been given consent to get help and share this information with appropria…" at bounding box center [494, 647] width 40 height 19
checkbox input "true"
click at [1126, 588] on p "Name:" at bounding box center [1324, 587] width 401 height 19
click at [1055, 742] on button "Save" at bounding box center [1056, 747] width 48 height 34
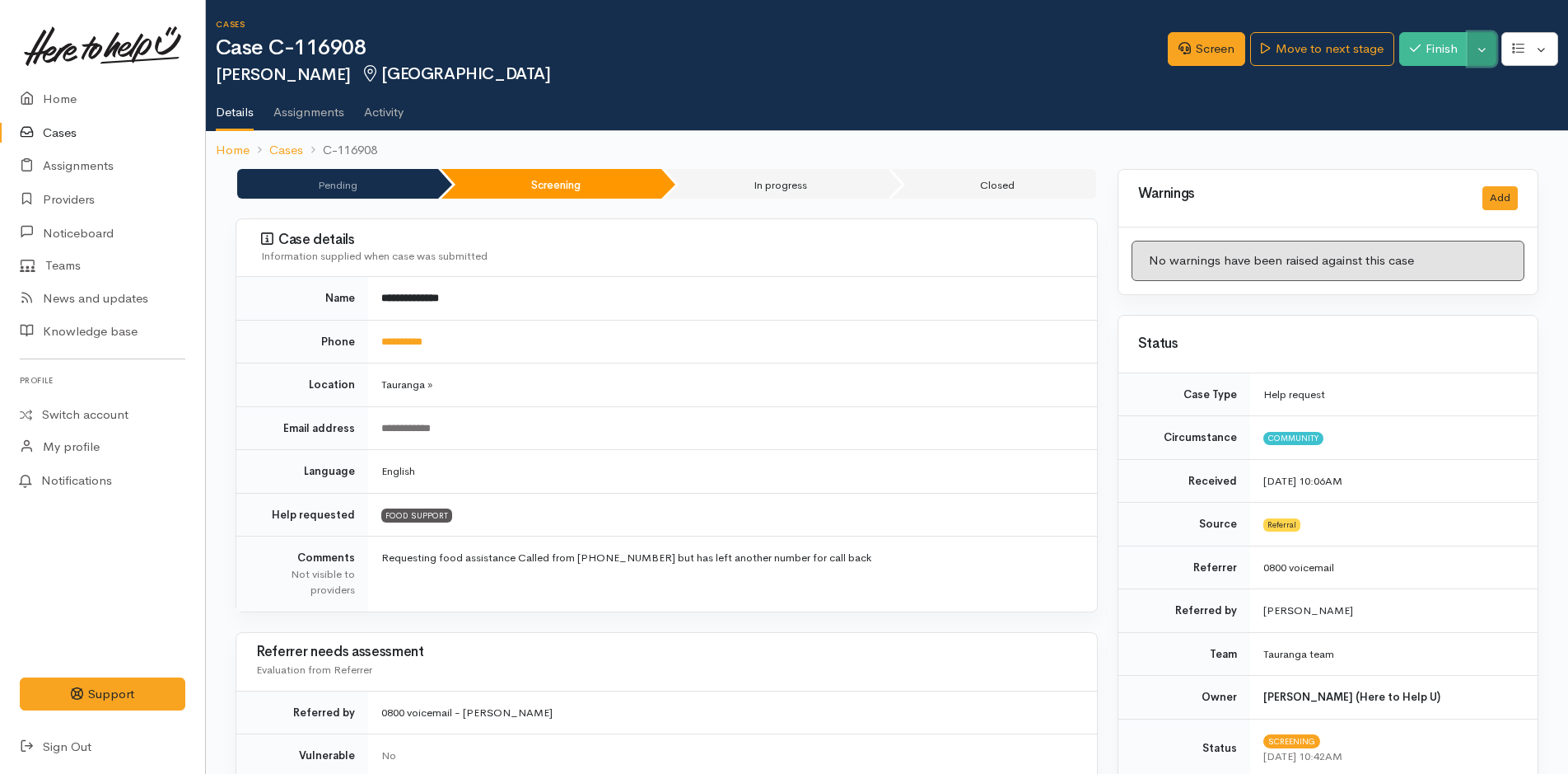
click at [1480, 58] on button "Toggle Dropdown" at bounding box center [1482, 49] width 29 height 34
click at [1417, 114] on link "Cancel" at bounding box center [1430, 113] width 130 height 26
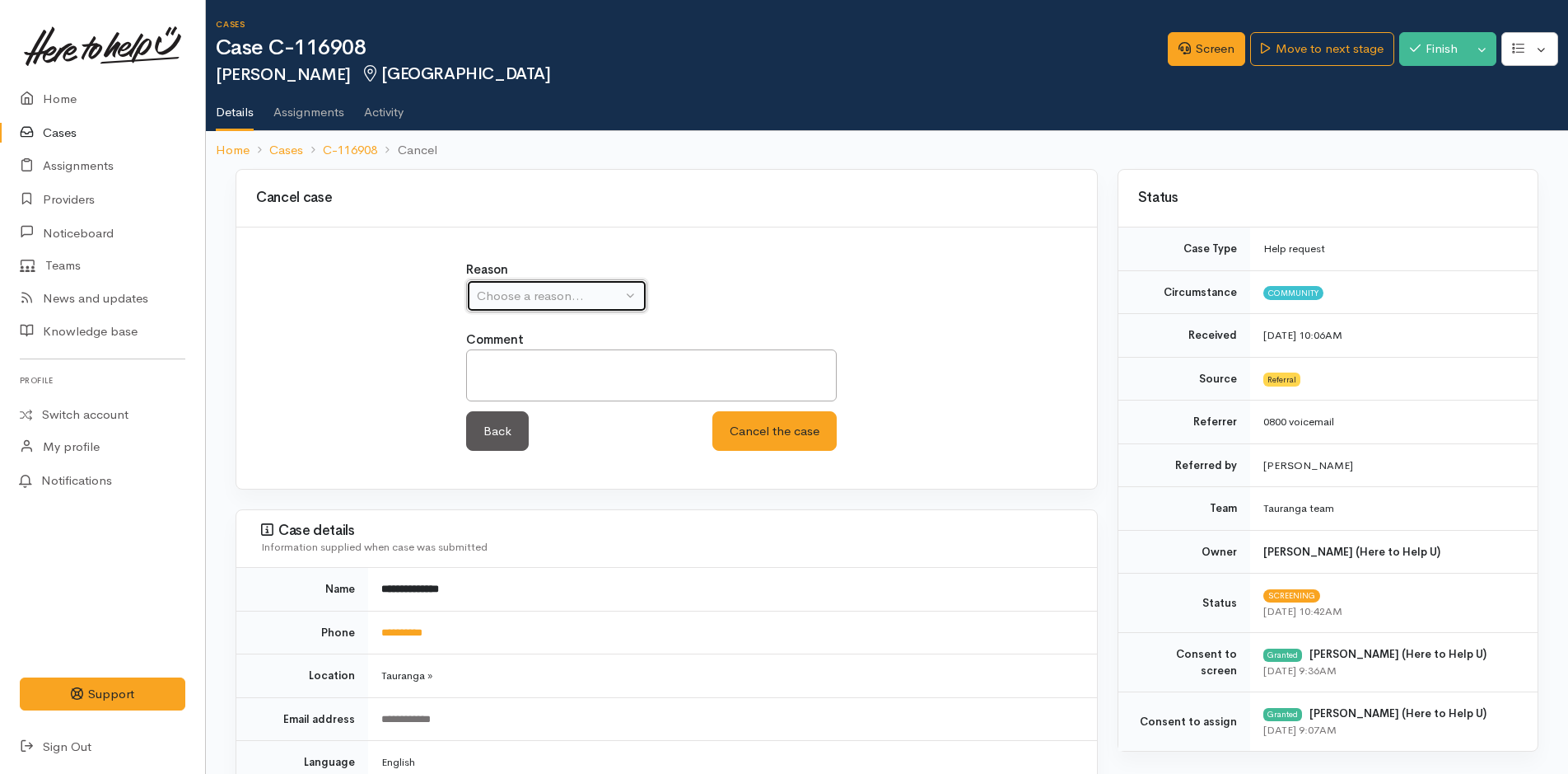
click at [562, 292] on div "Choose a reason..." at bounding box center [549, 295] width 145 height 19
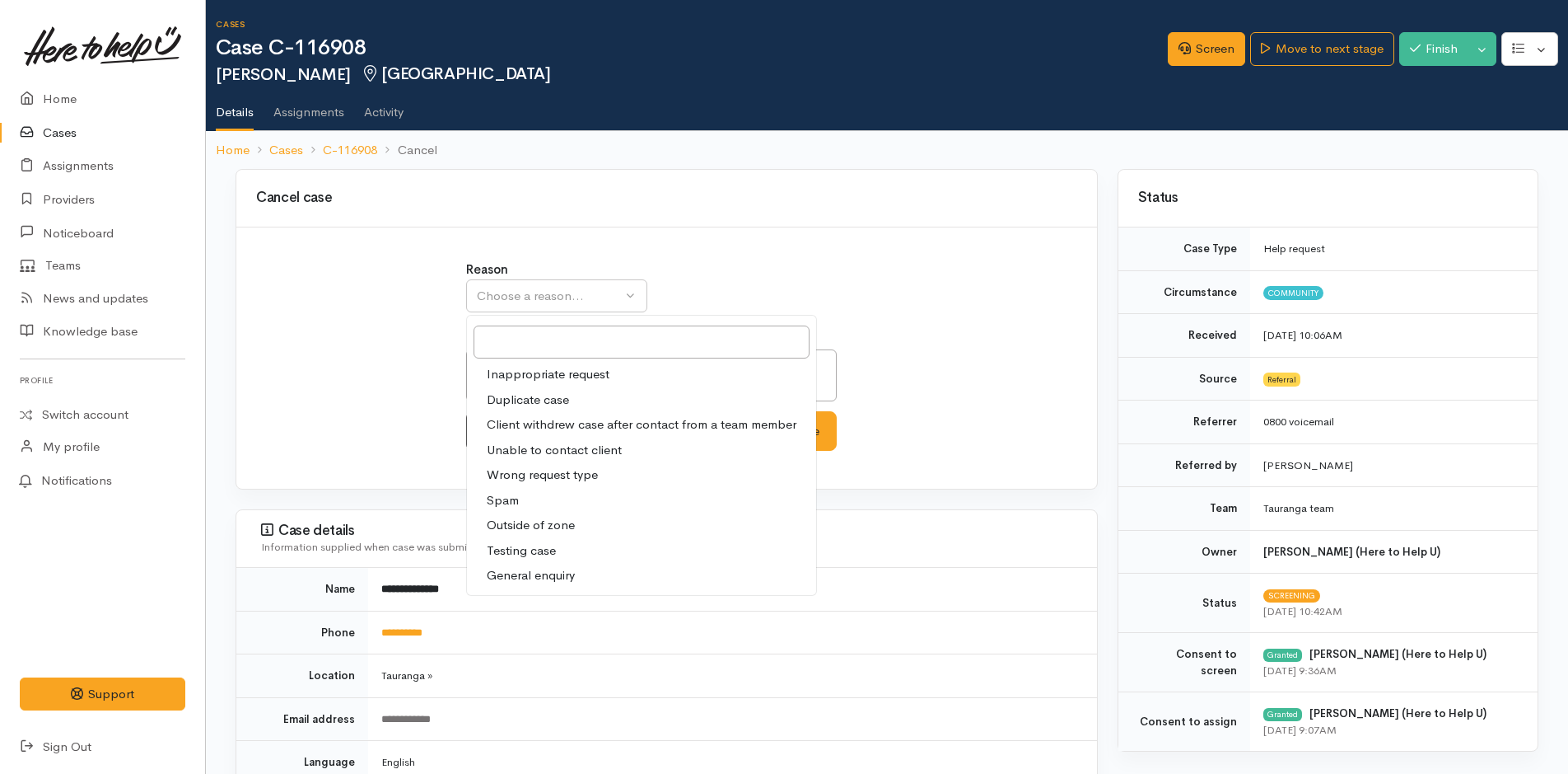
click at [554, 425] on span "Client withdrew case after contact from a team member" at bounding box center [641, 424] width 310 height 19
select select "3"
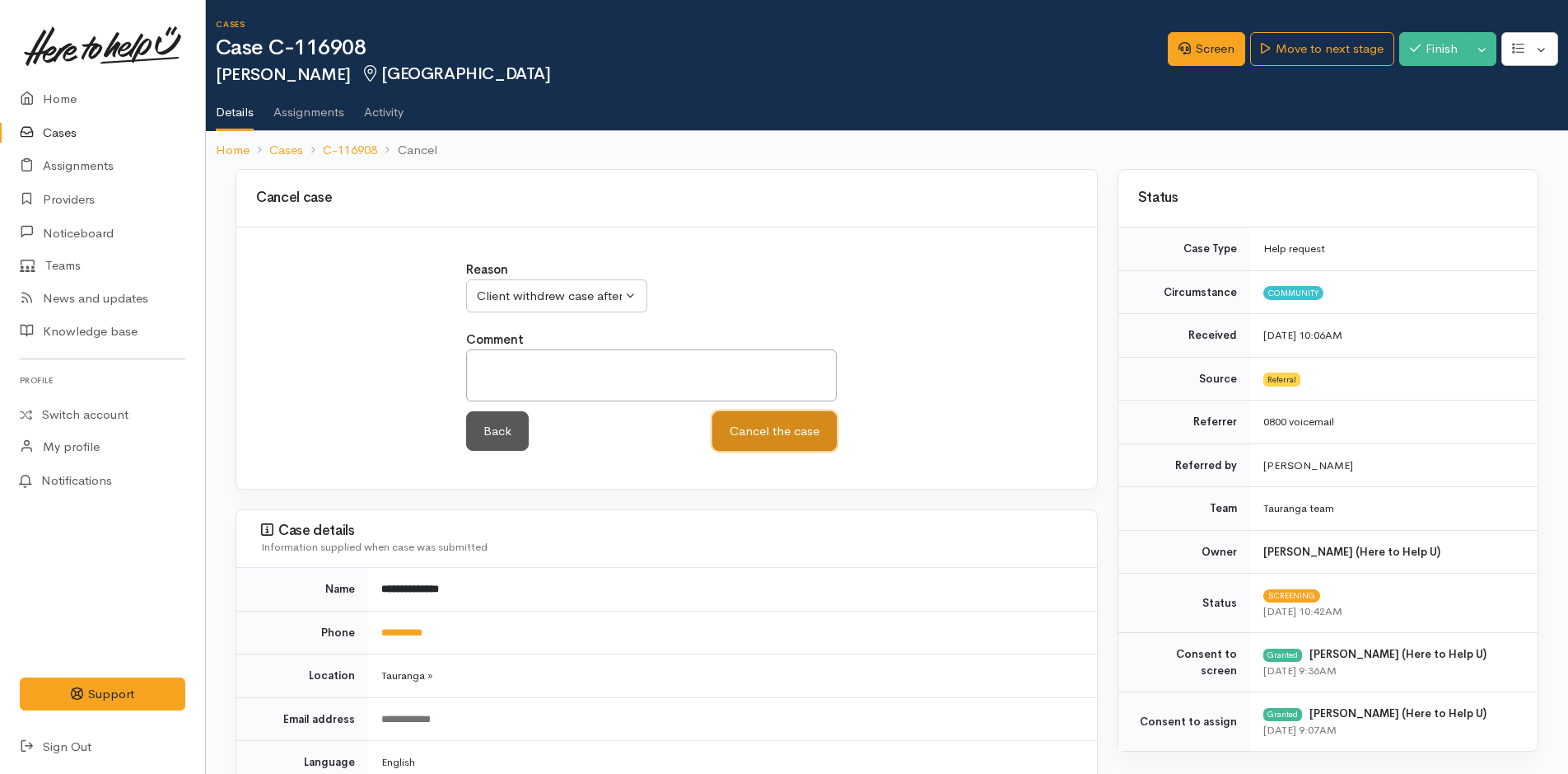
click at [764, 435] on button "Cancel the case" at bounding box center [775, 432] width 125 height 41
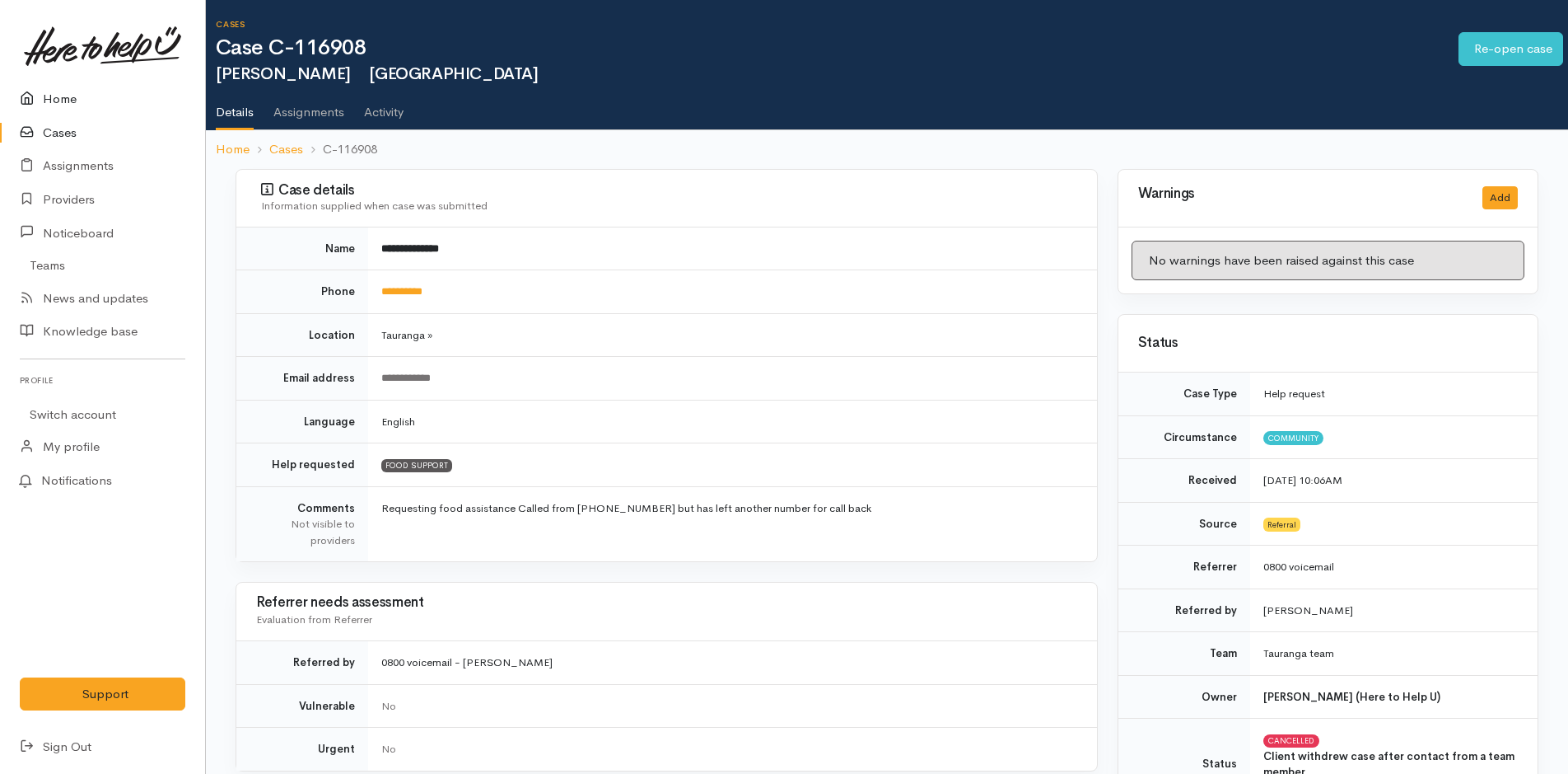
click at [62, 96] on link "Home" at bounding box center [103, 99] width 205 height 34
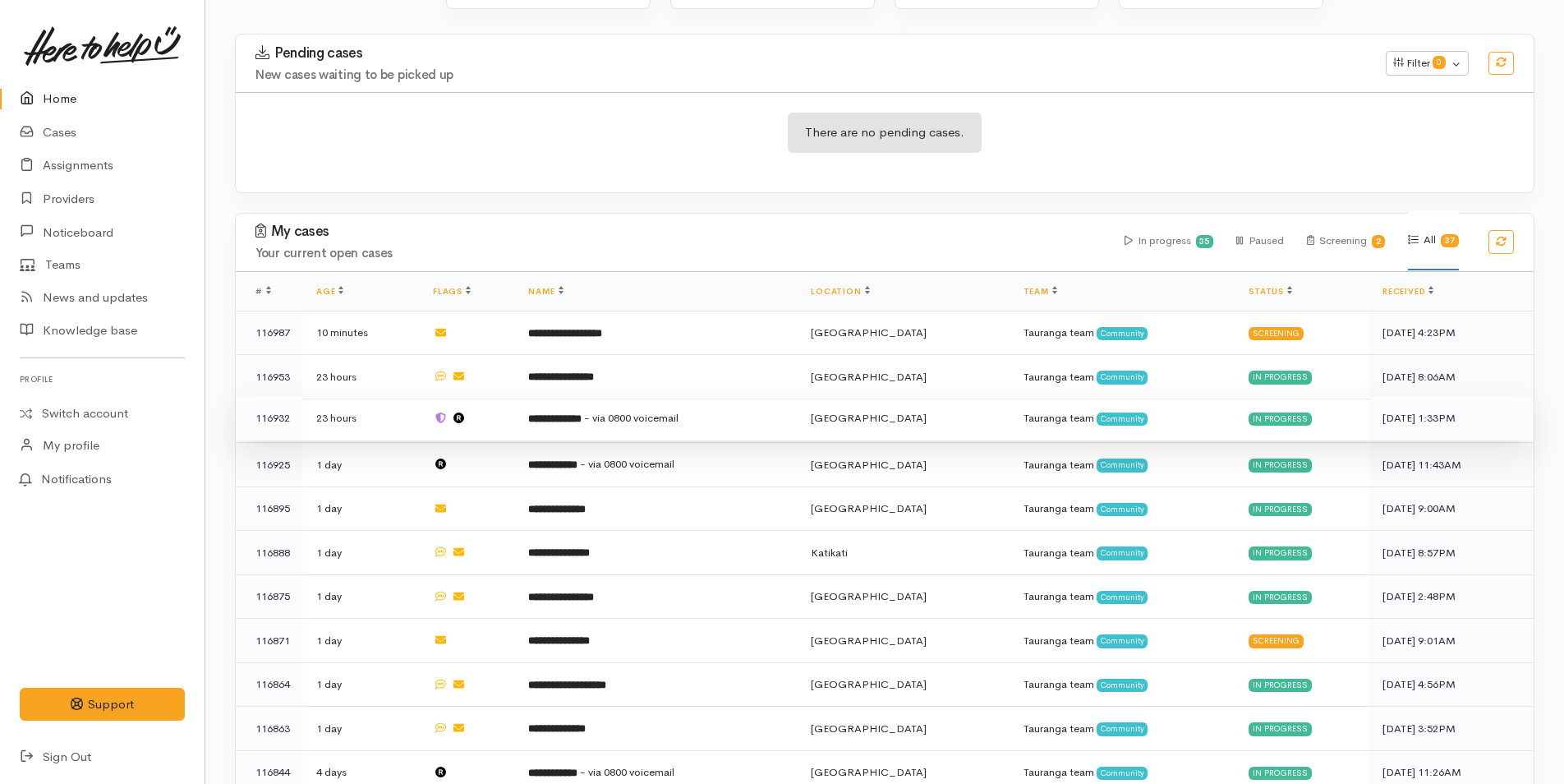
scroll to position [246, 0]
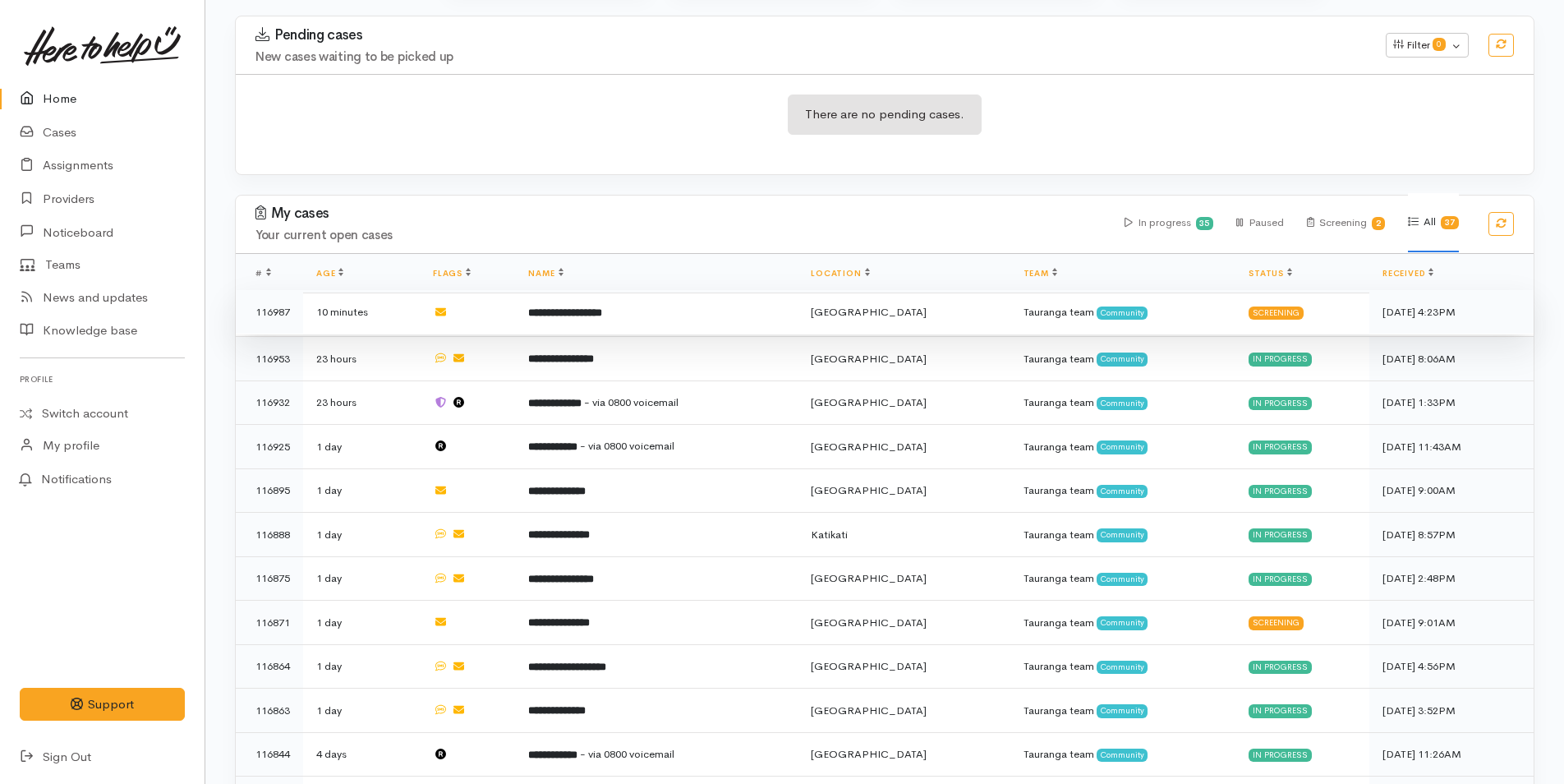
click at [588, 303] on td "**********" at bounding box center [656, 312] width 282 height 44
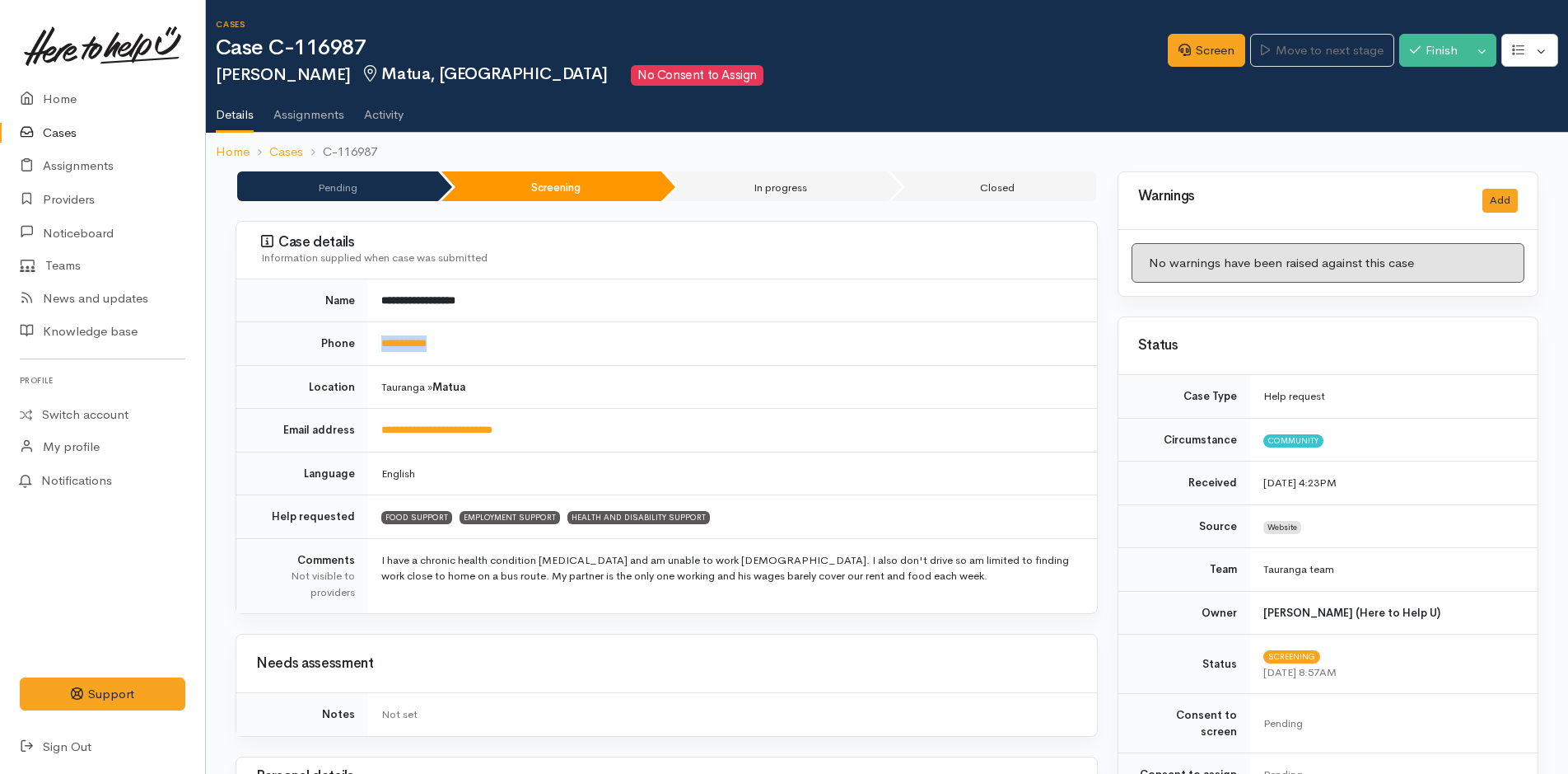
drag, startPoint x: 467, startPoint y: 346, endPoint x: 373, endPoint y: 349, distance: 94.0
click at [373, 349] on td "**********" at bounding box center [732, 343] width 729 height 43
copy link "**********"
click at [1197, 50] on link "Screen" at bounding box center [1207, 50] width 78 height 34
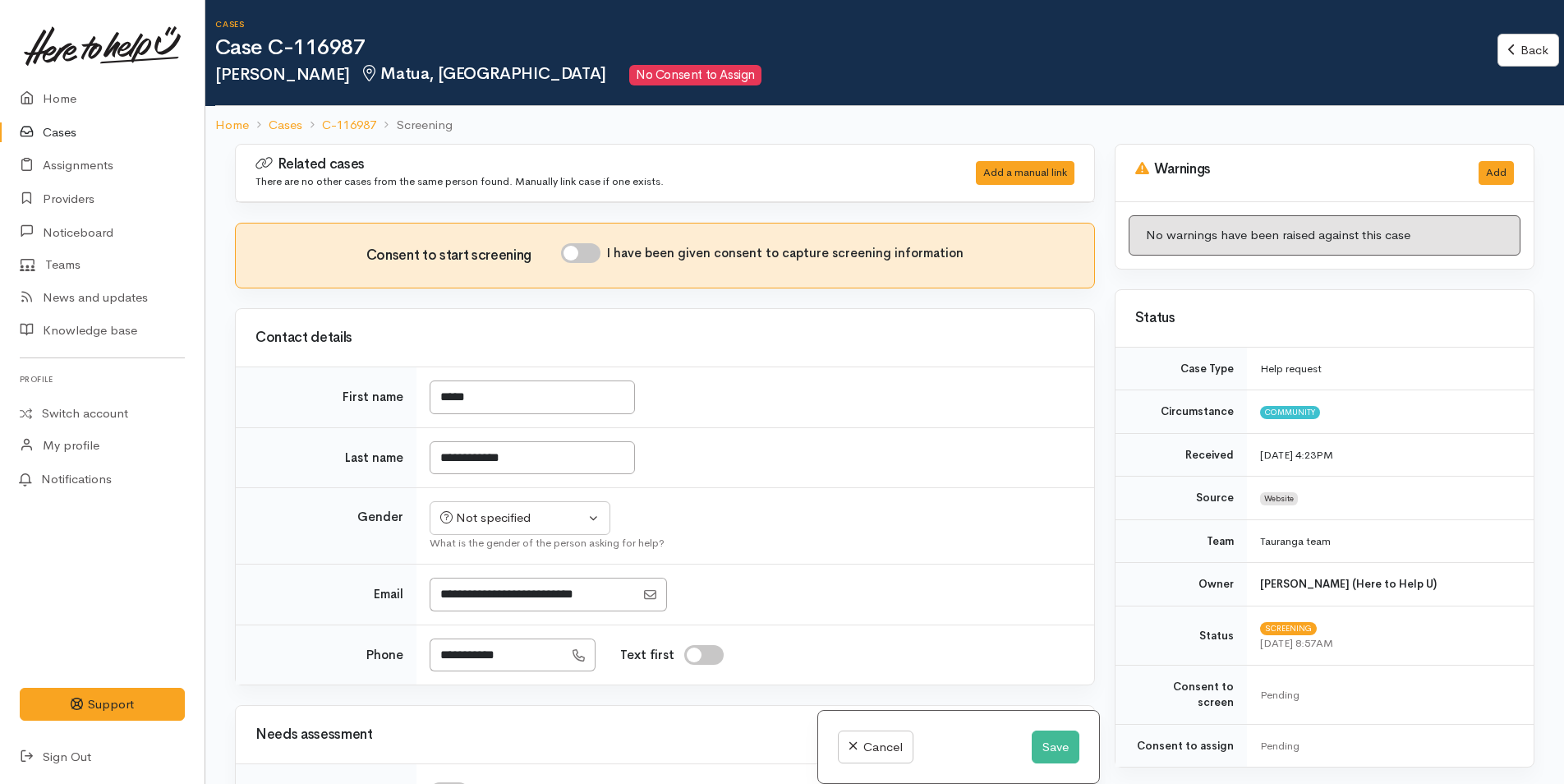
click at [587, 254] on input "I have been given consent to capture screening information" at bounding box center [580, 253] width 40 height 19
checkbox input "true"
click at [503, 518] on div "Not specified" at bounding box center [513, 518] width 145 height 19
click at [493, 601] on span "[DEMOGRAPHIC_DATA]" at bounding box center [532, 606] width 140 height 19
select select "[DEMOGRAPHIC_DATA]"
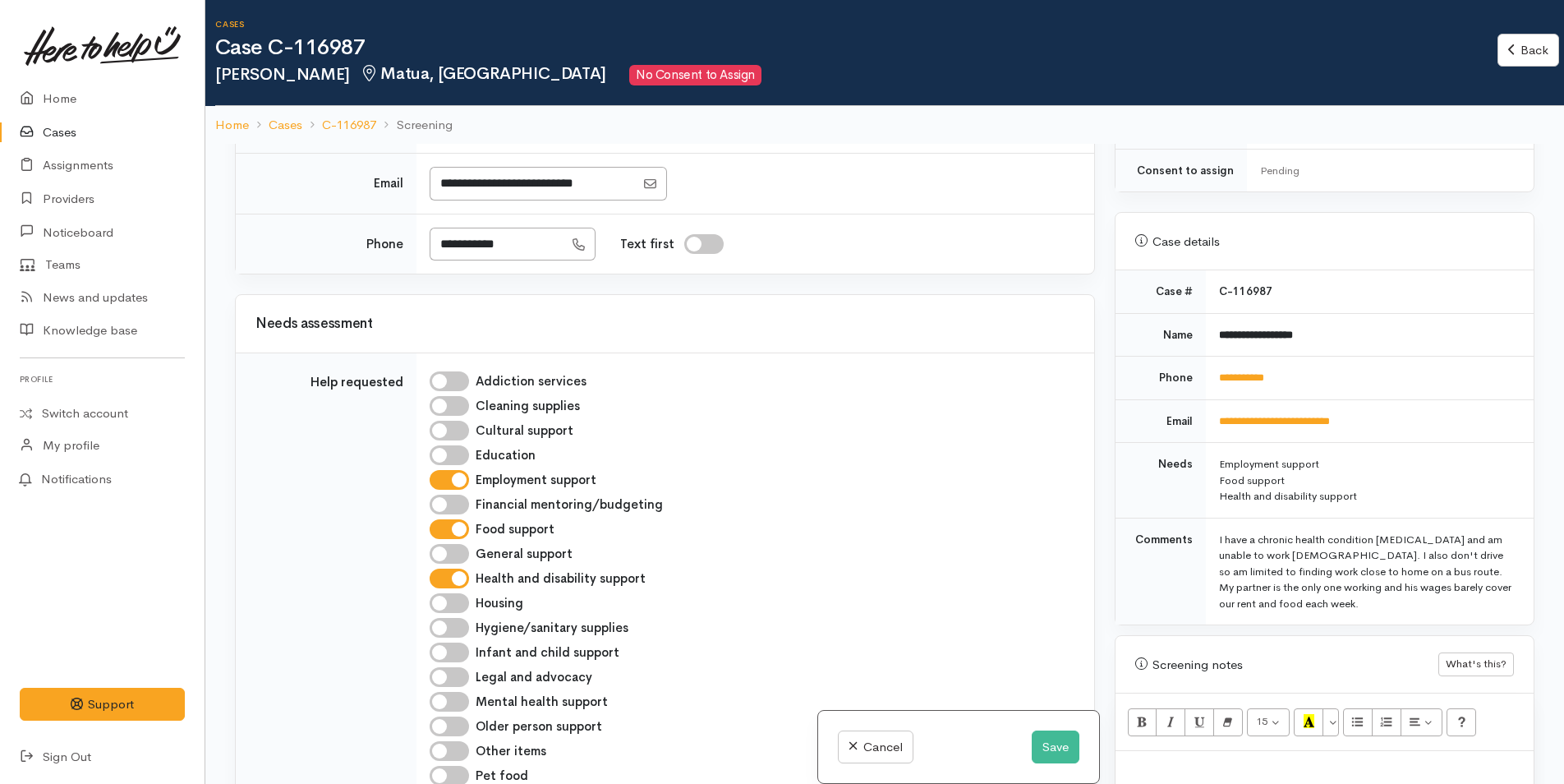
scroll to position [900, 0]
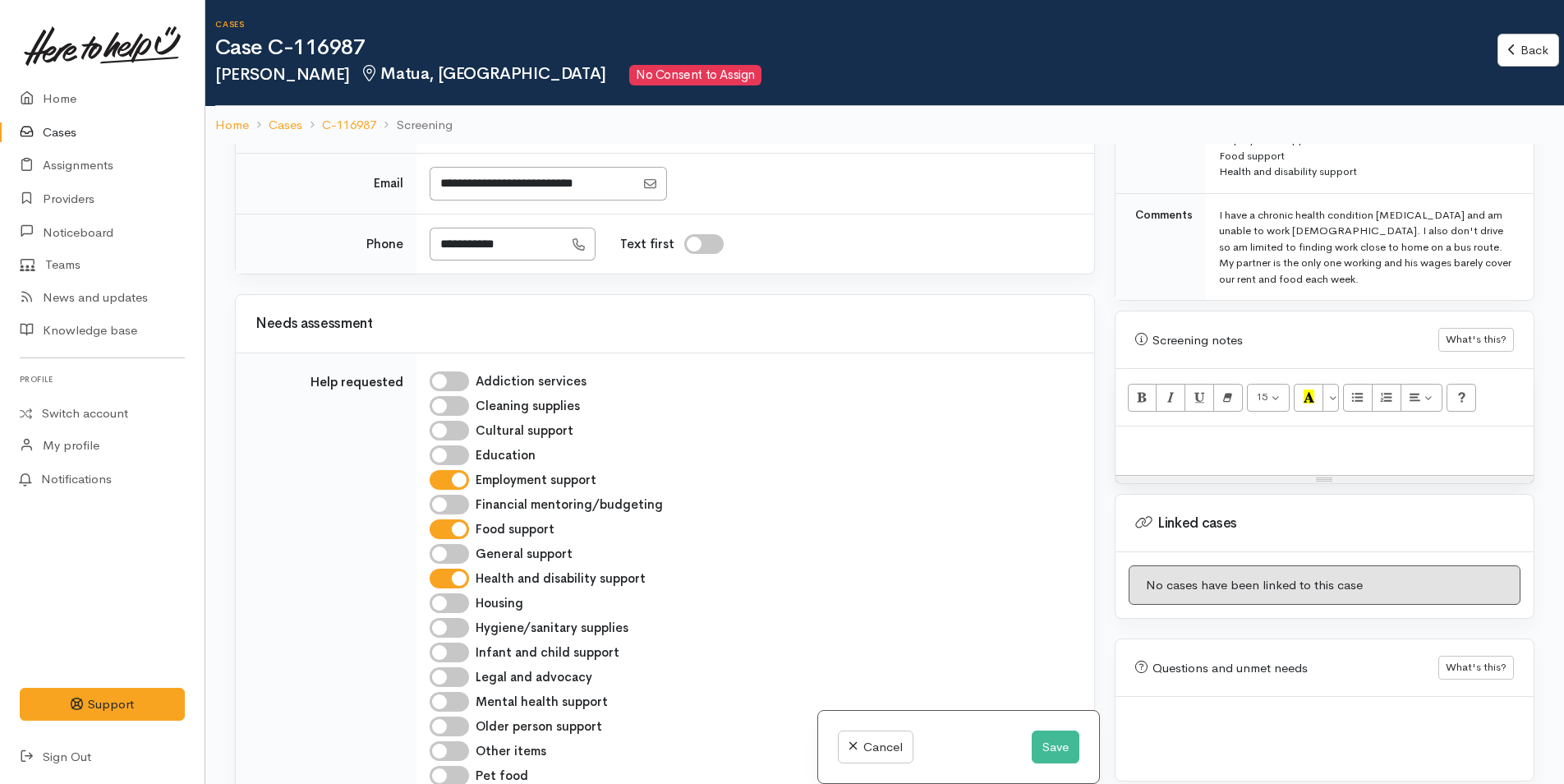
click at [1179, 435] on p at bounding box center [1324, 444] width 401 height 19
paste div
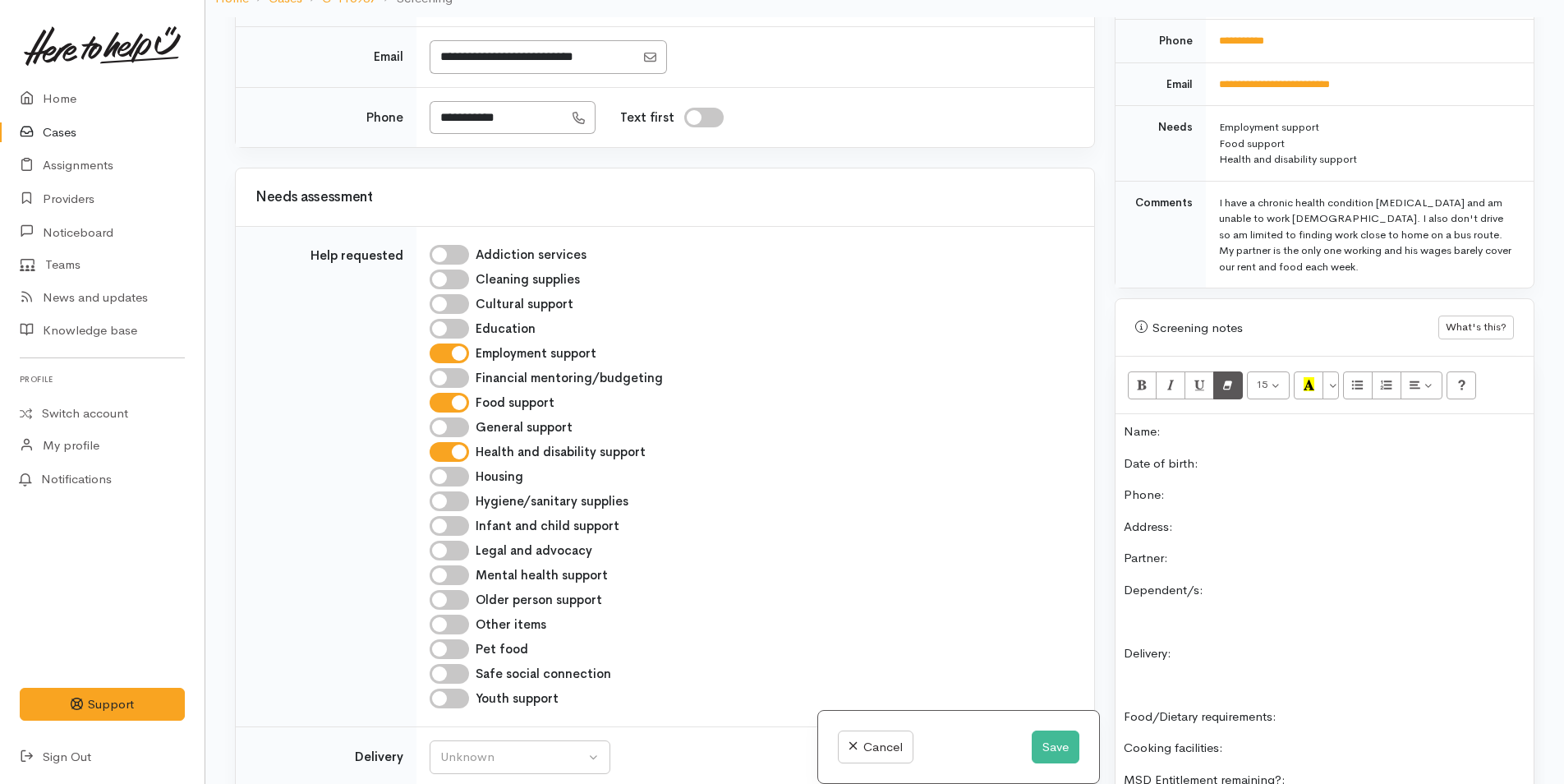
scroll to position [653, 0]
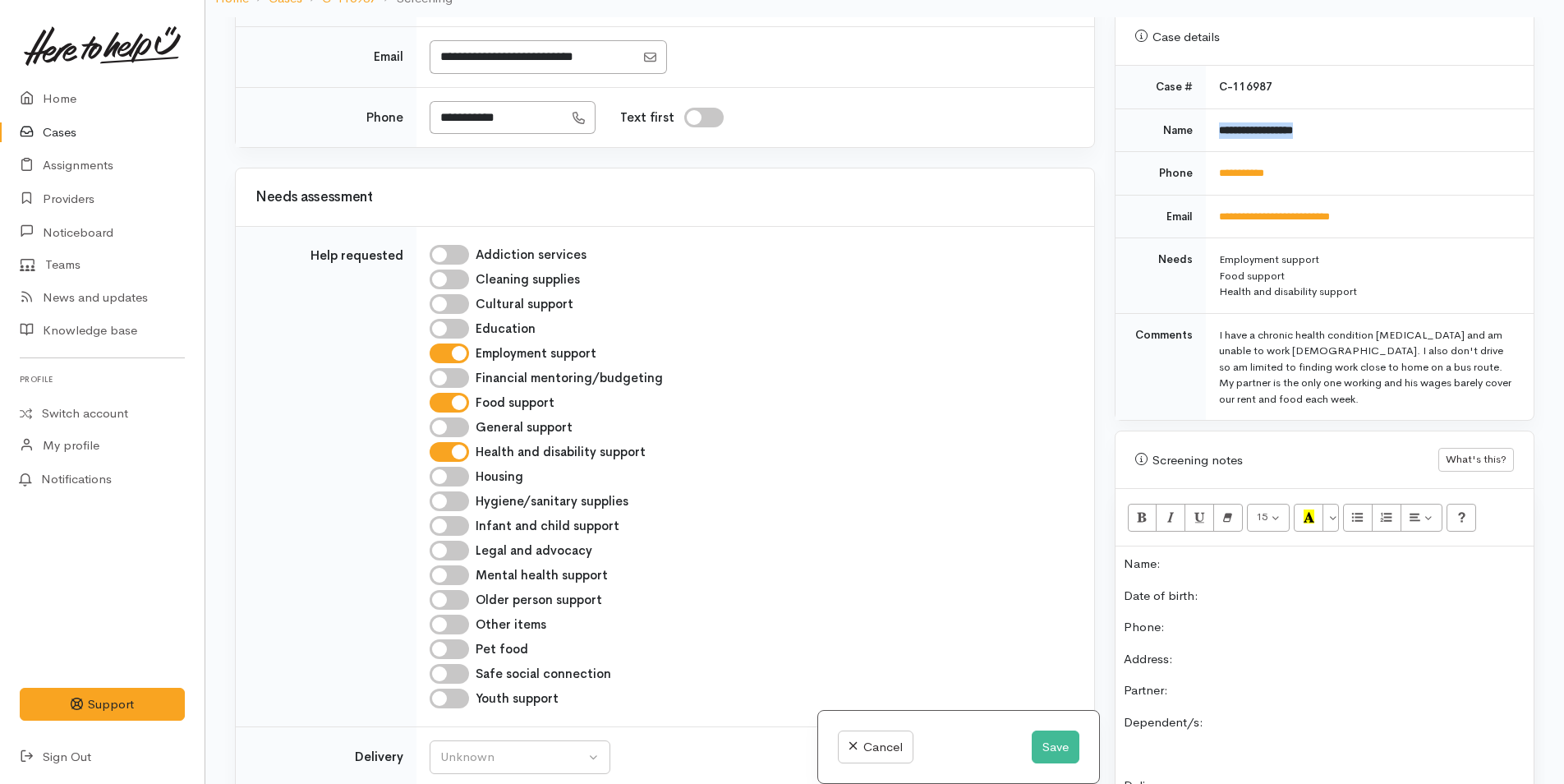
drag, startPoint x: 1334, startPoint y: 121, endPoint x: 1216, endPoint y: 134, distance: 118.7
click at [1216, 134] on td "**********" at bounding box center [1370, 130] width 328 height 43
copy b "**********"
click at [1243, 555] on p "Name:" at bounding box center [1324, 564] width 401 height 19
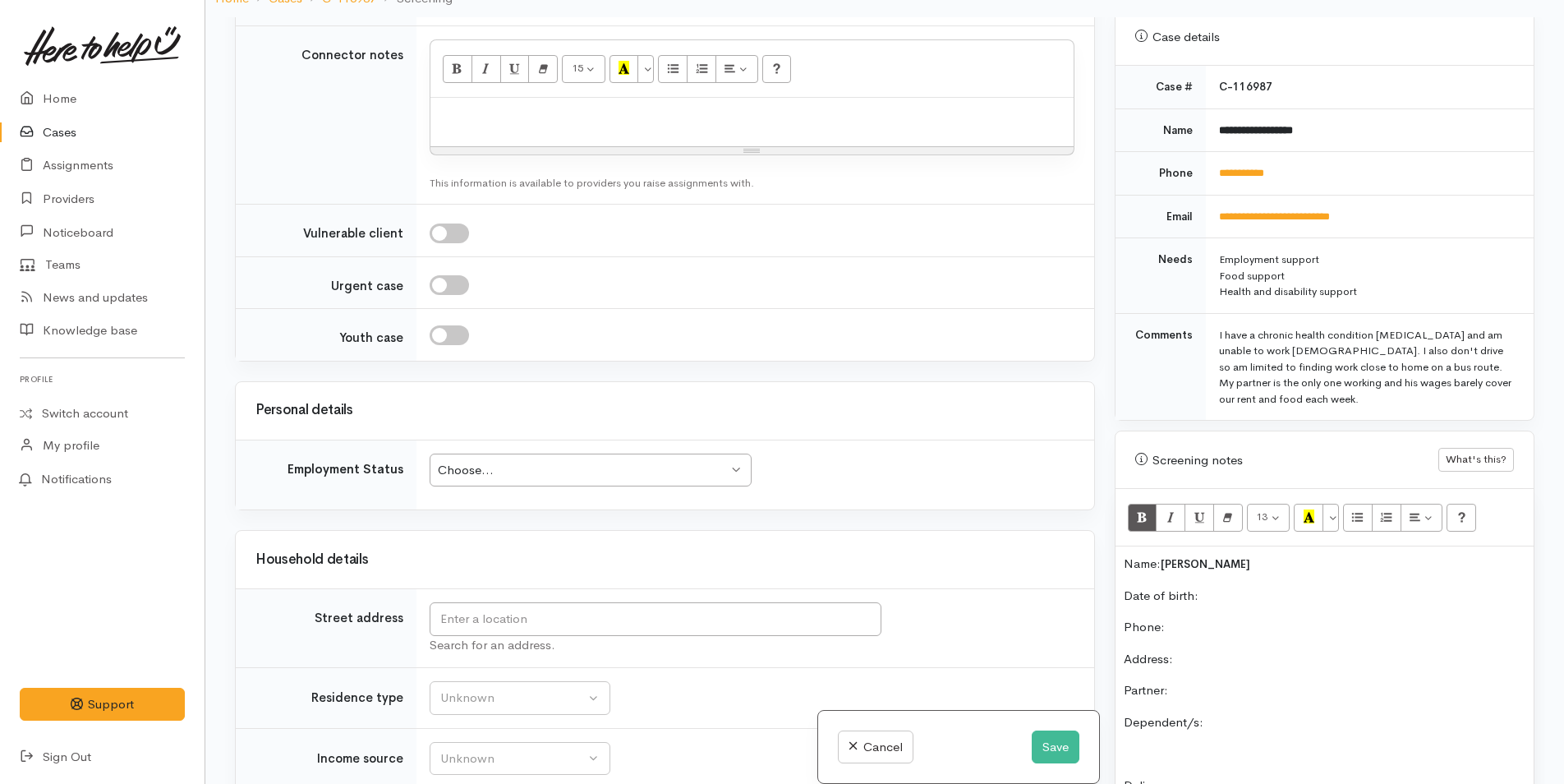
scroll to position [1396, 0]
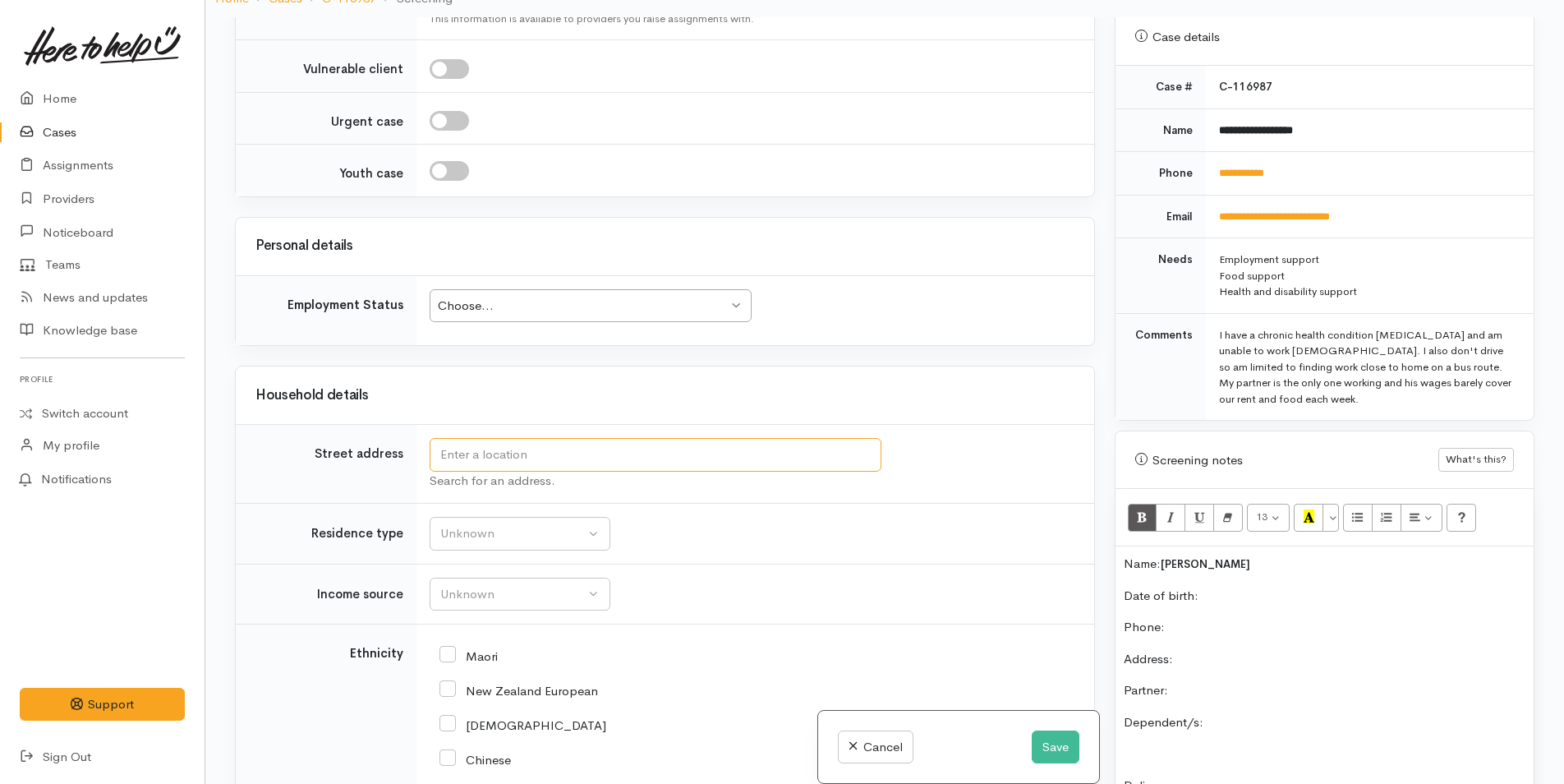
click at [673, 456] on input "text" at bounding box center [655, 454] width 452 height 34
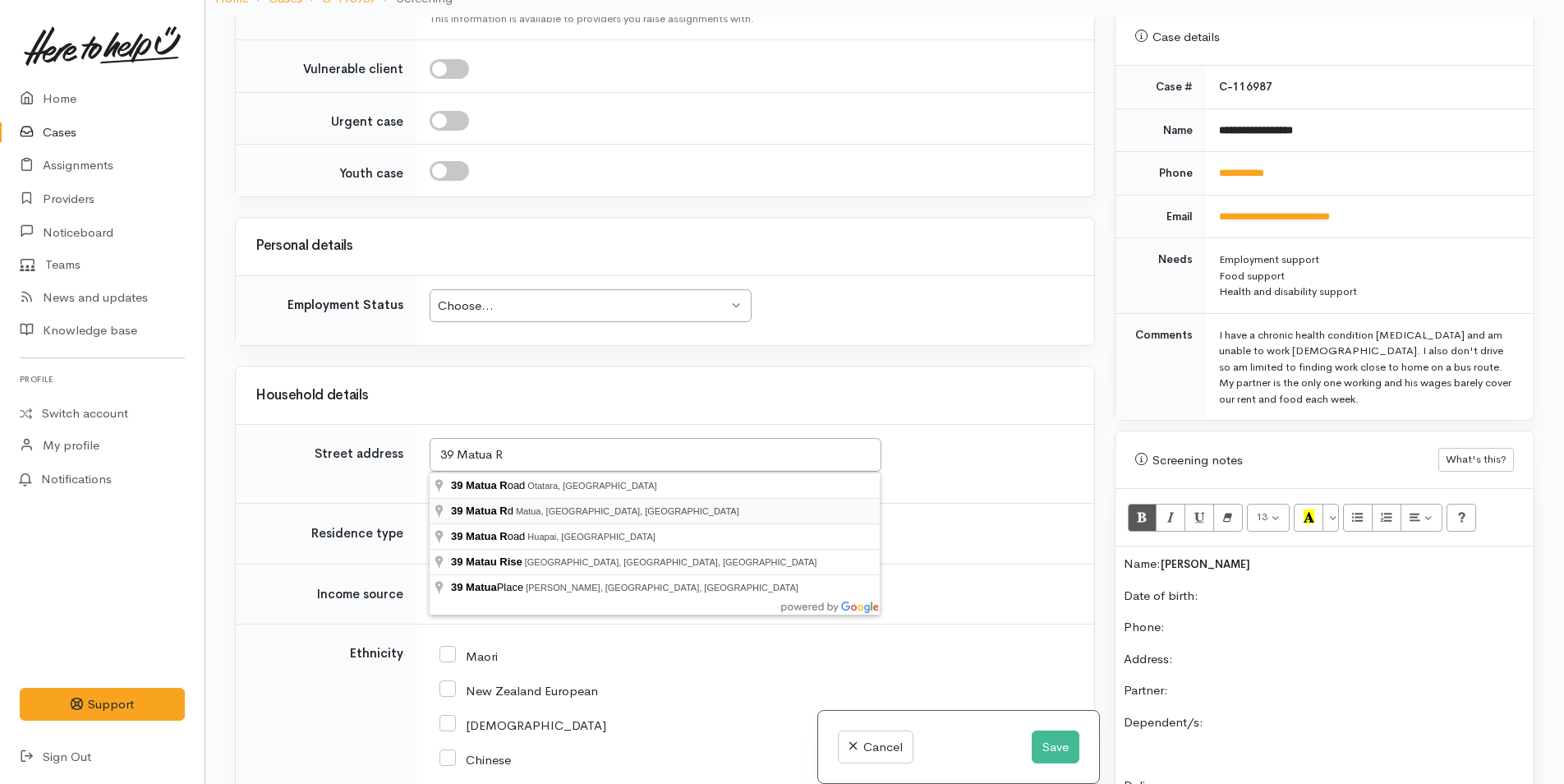
type input "[STREET_ADDRESS]"
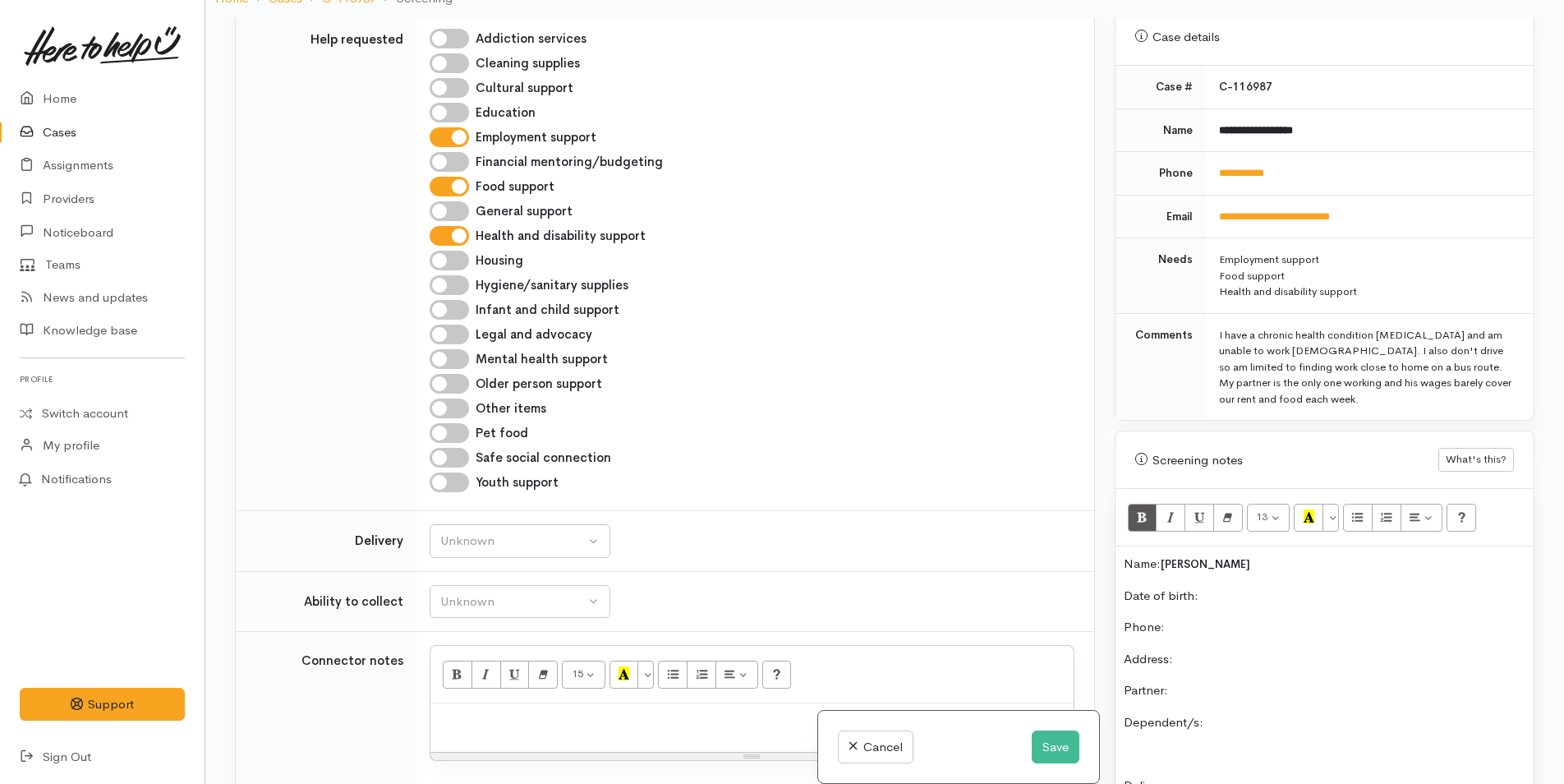
scroll to position [986, 0]
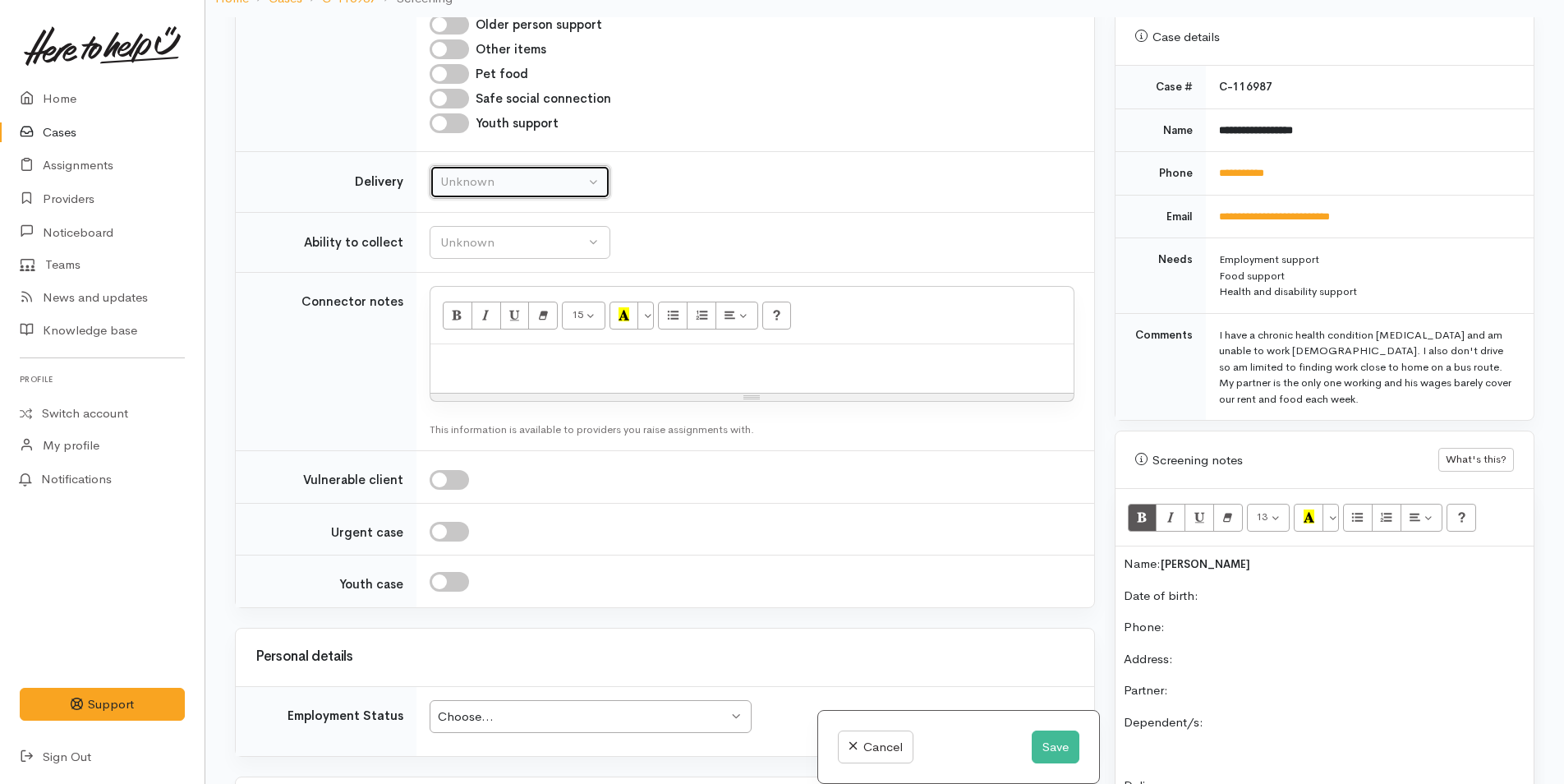
click at [505, 175] on div "Unknown" at bounding box center [513, 182] width 145 height 19
click at [464, 337] on span "No" at bounding box center [459, 335] width 18 height 19
select select "1"
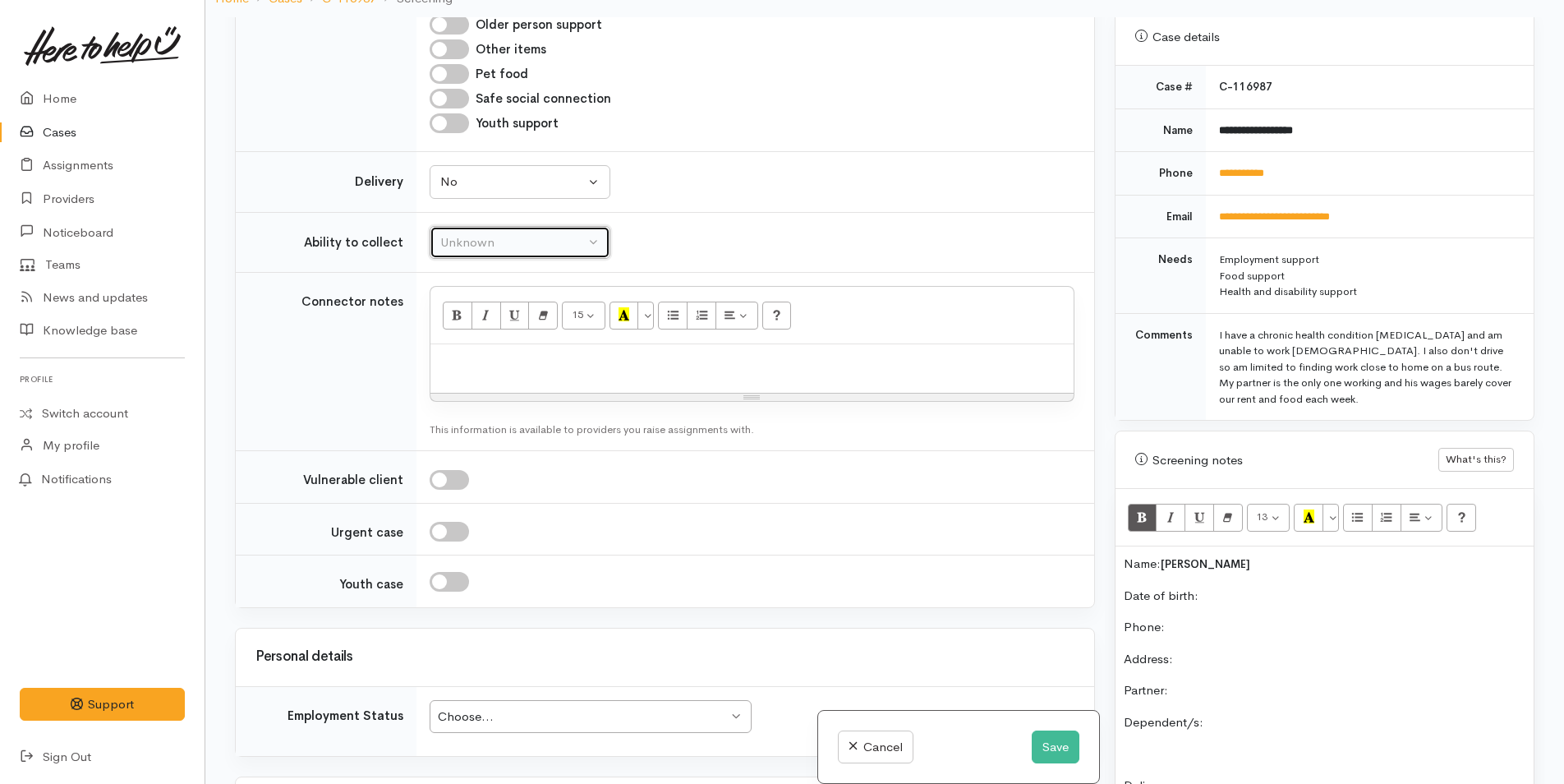
click at [481, 246] on div "Unknown" at bounding box center [513, 243] width 145 height 19
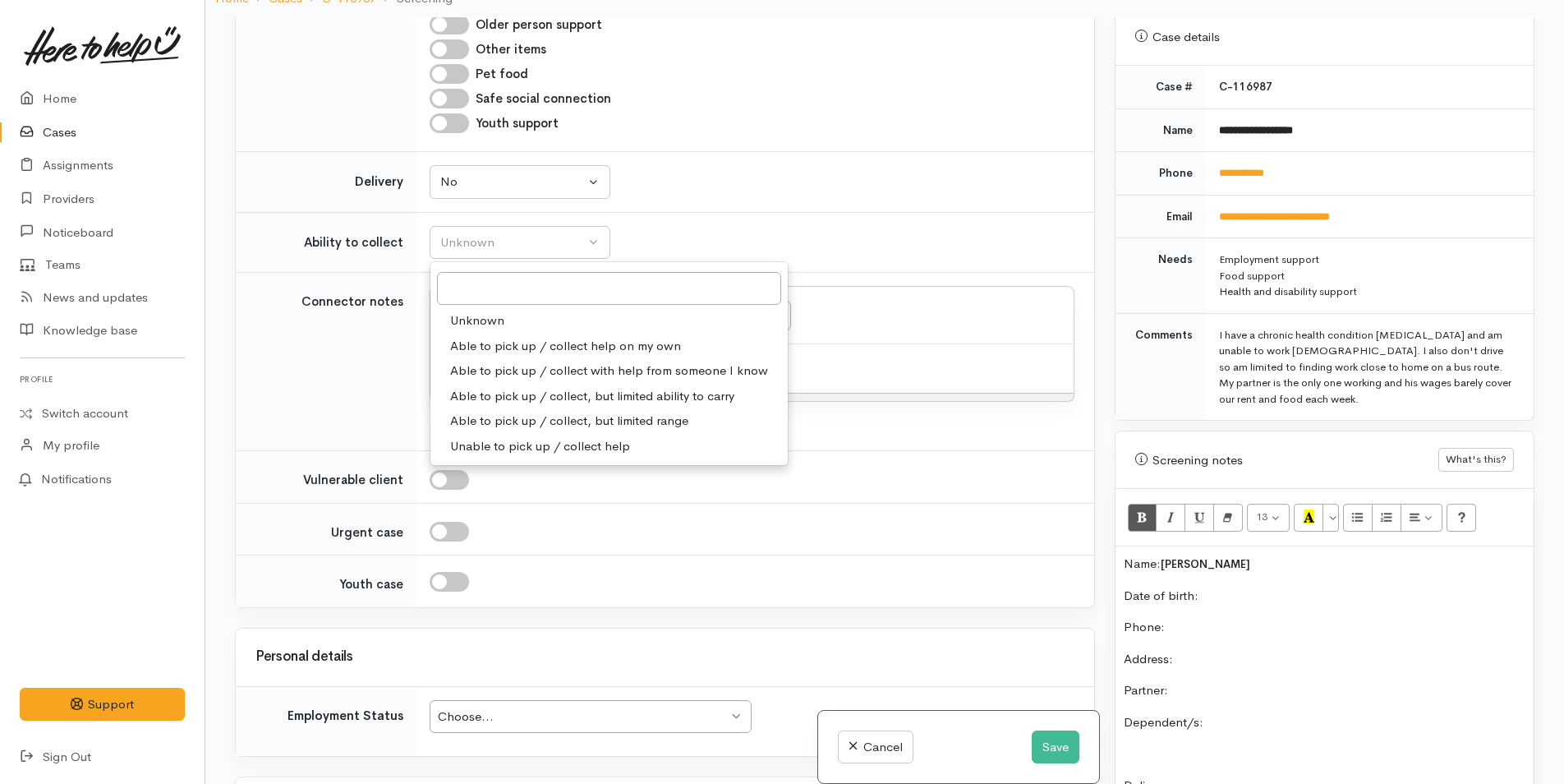
click at [479, 343] on span "Able to pick up / collect help on my own" at bounding box center [565, 346] width 231 height 19
select select "2"
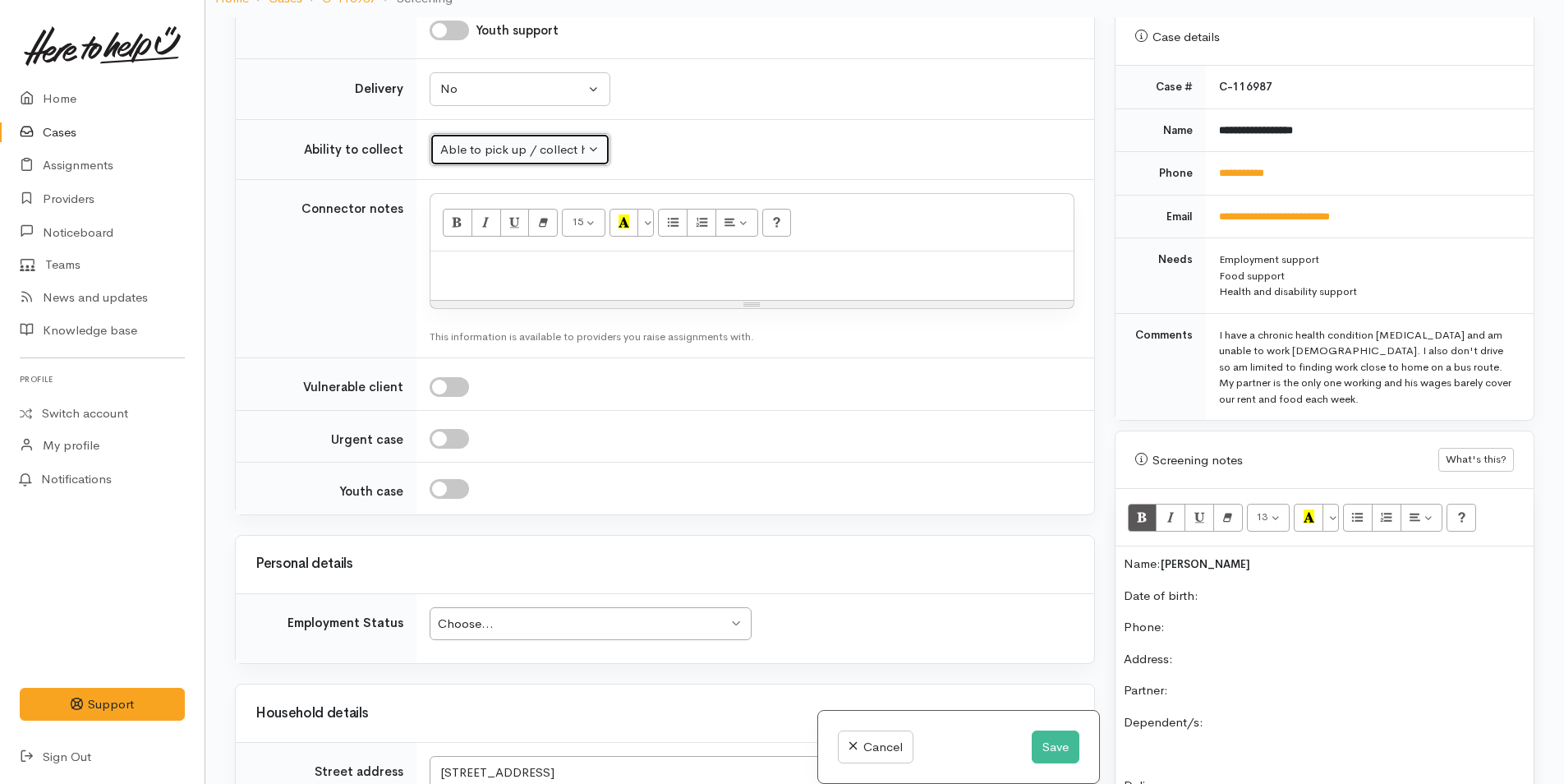
scroll to position [1232, 0]
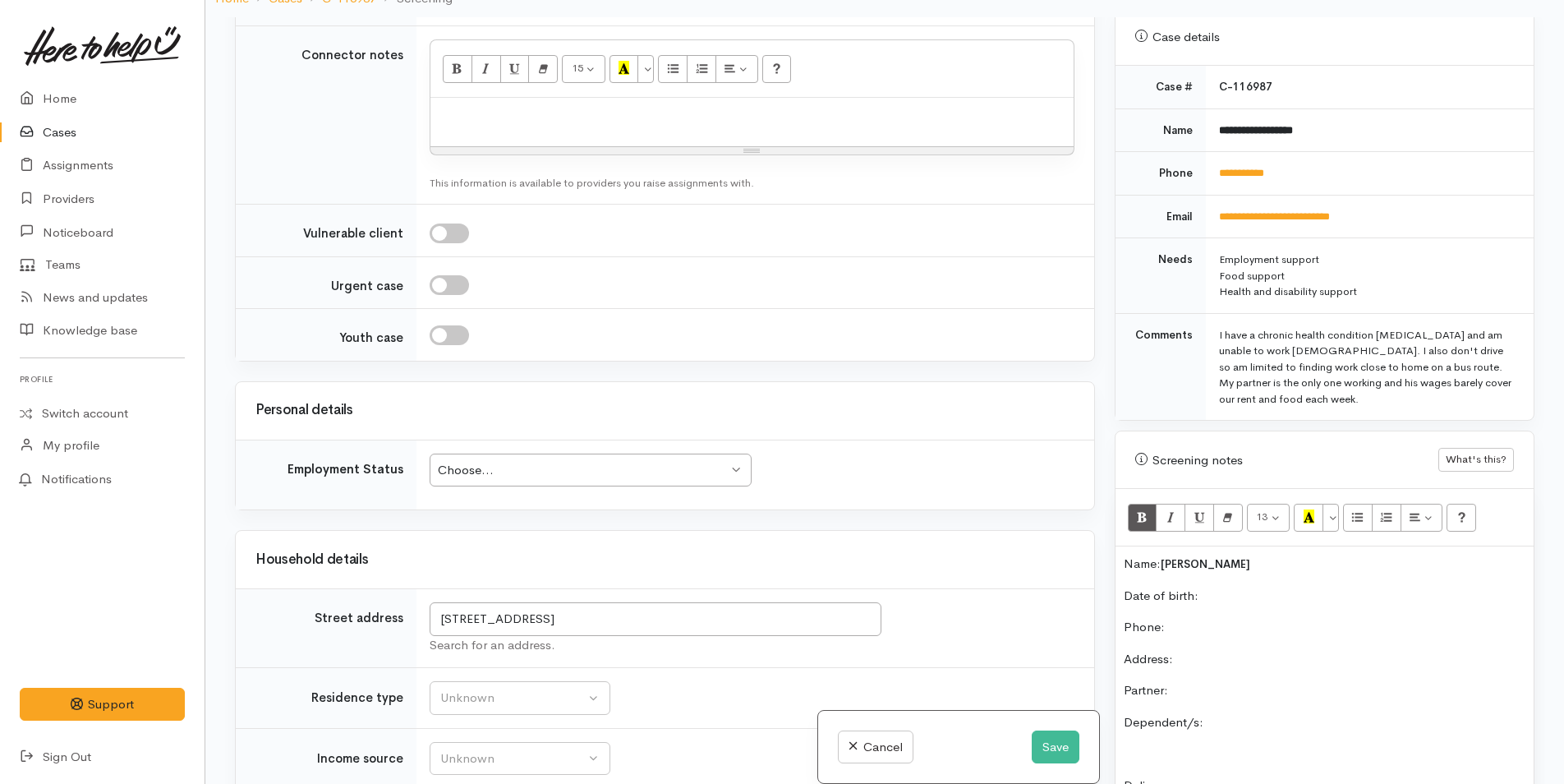
click at [579, 478] on div "Choose..." at bounding box center [582, 470] width 290 height 19
drag, startPoint x: 541, startPoint y: 644, endPoint x: 558, endPoint y: 614, distance: 34.5
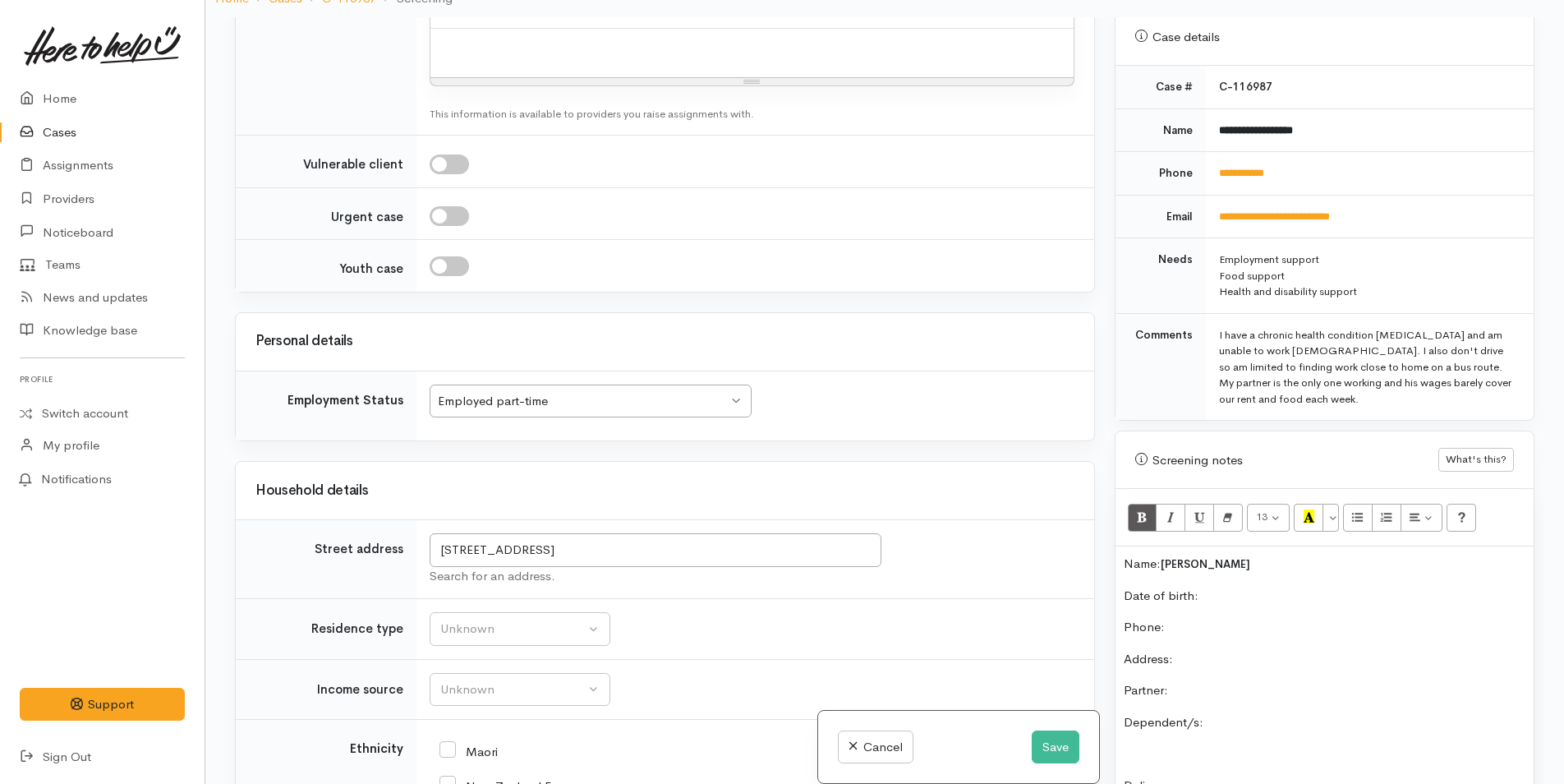
scroll to position [1396, 0]
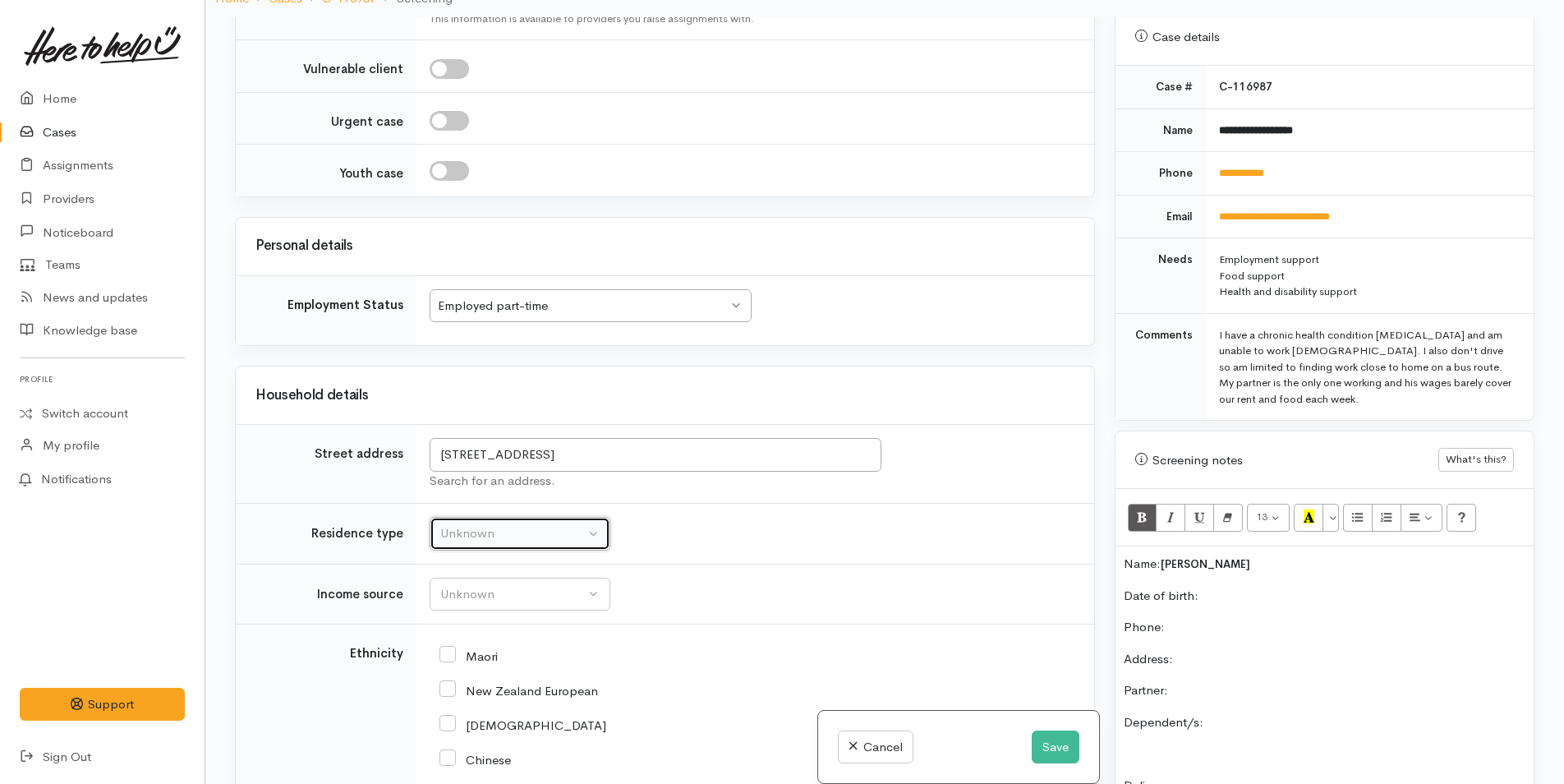
click at [502, 532] on div "Unknown" at bounding box center [513, 533] width 145 height 19
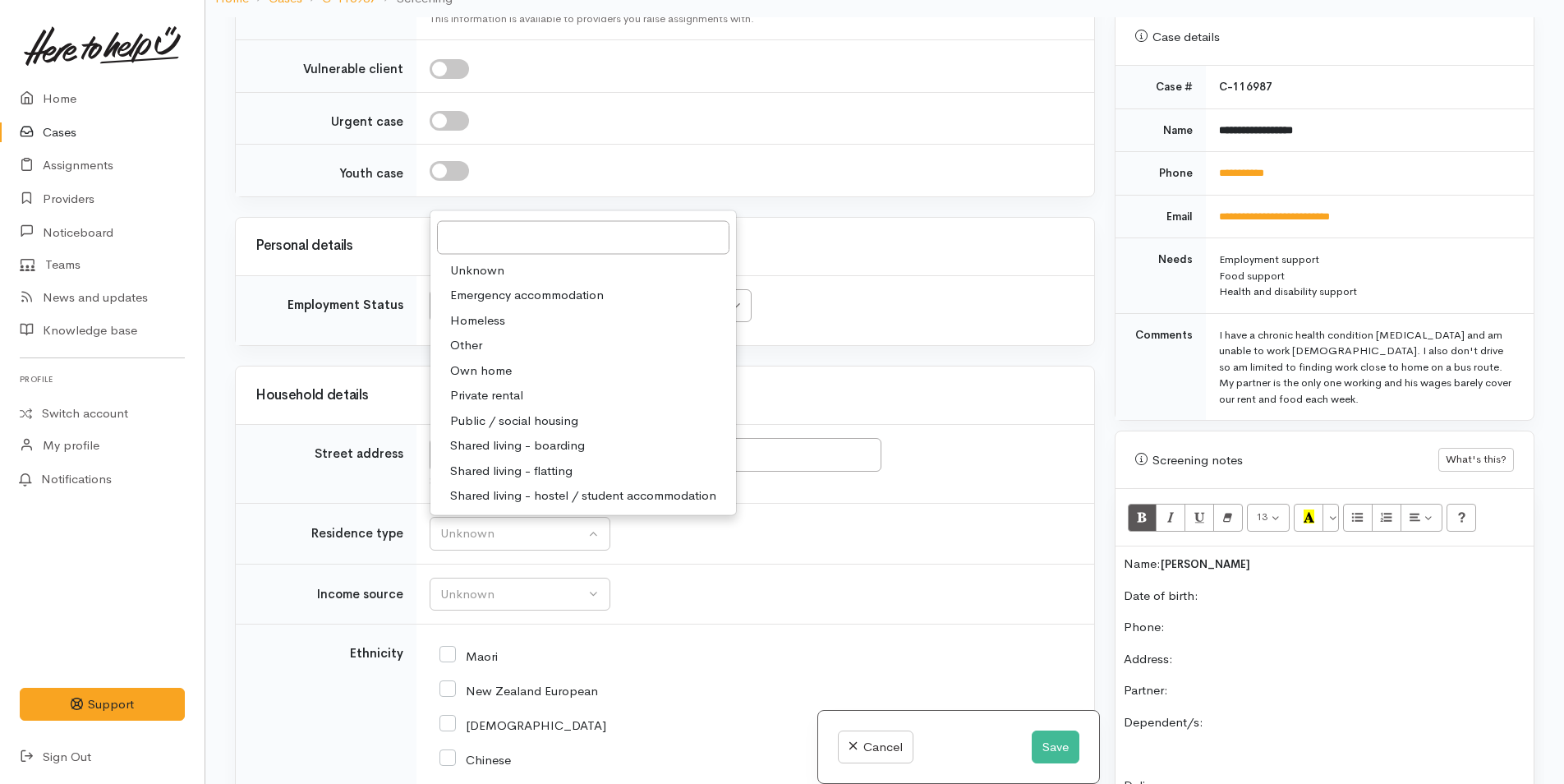
click at [516, 390] on span "Private rental" at bounding box center [486, 395] width 73 height 19
select select "2"
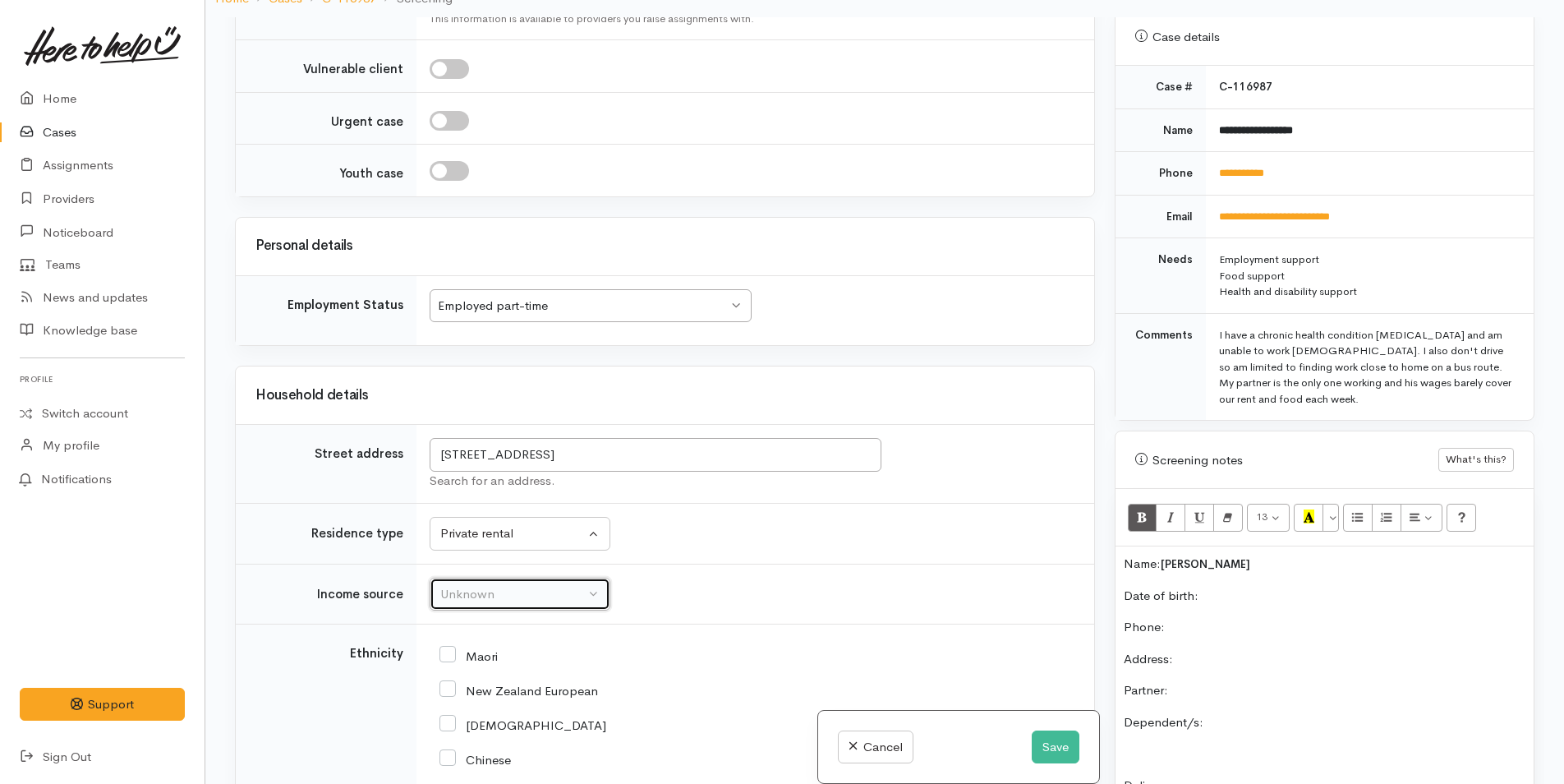
click at [516, 591] on div "Unknown" at bounding box center [513, 594] width 145 height 19
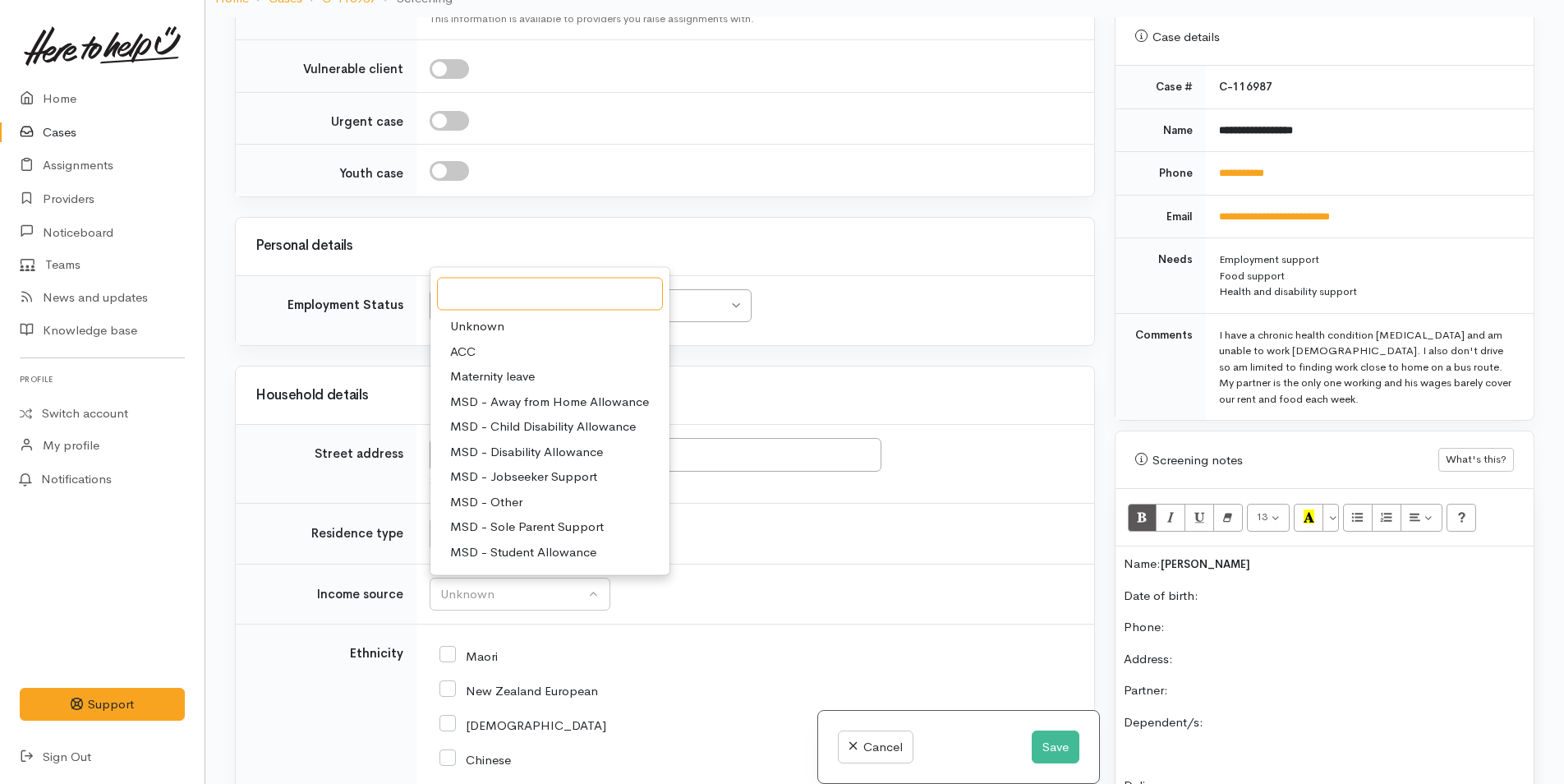
scroll to position [82, 0]
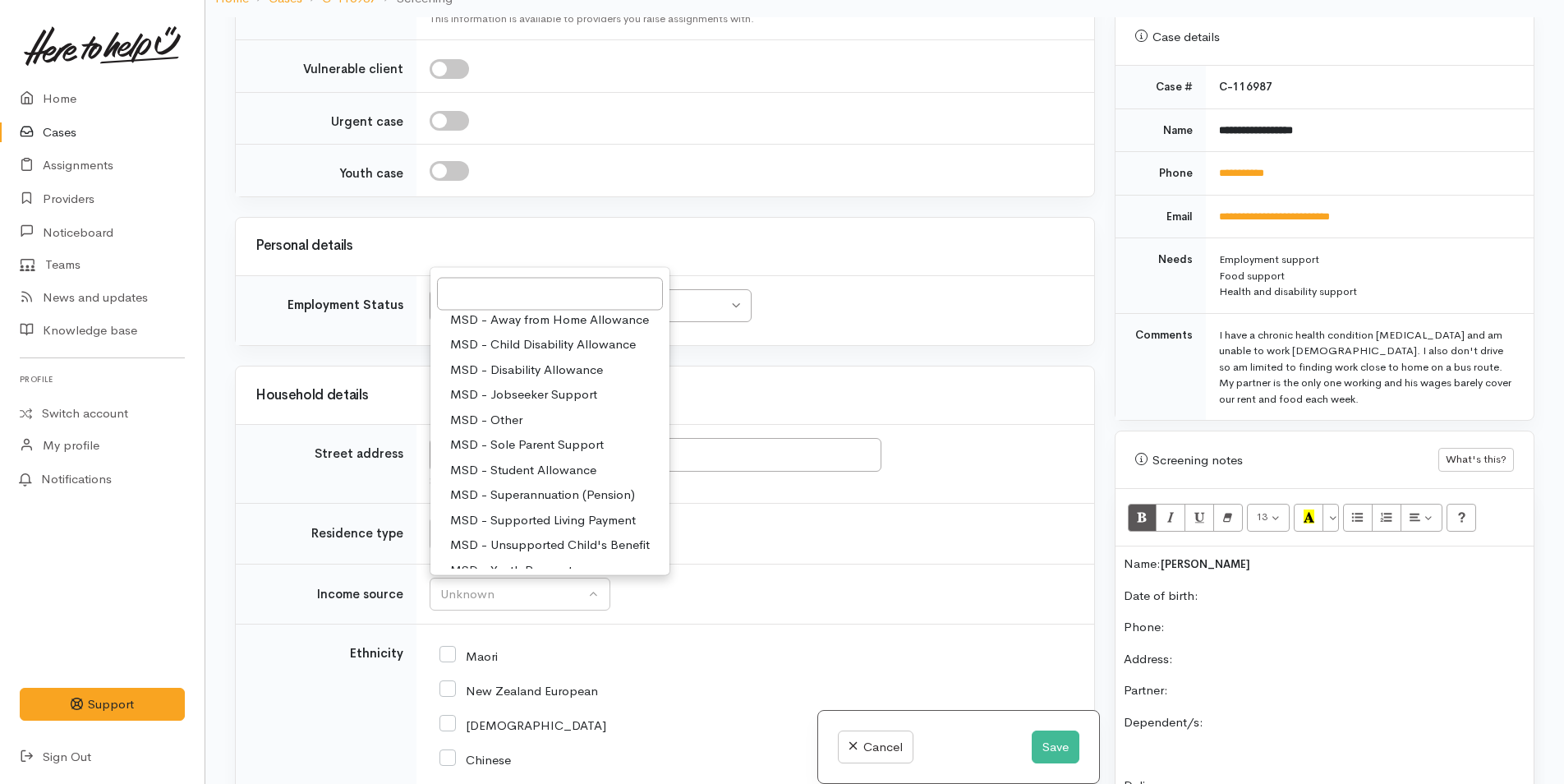
click at [510, 418] on span "MSD - Other" at bounding box center [486, 419] width 72 height 19
select select "6"
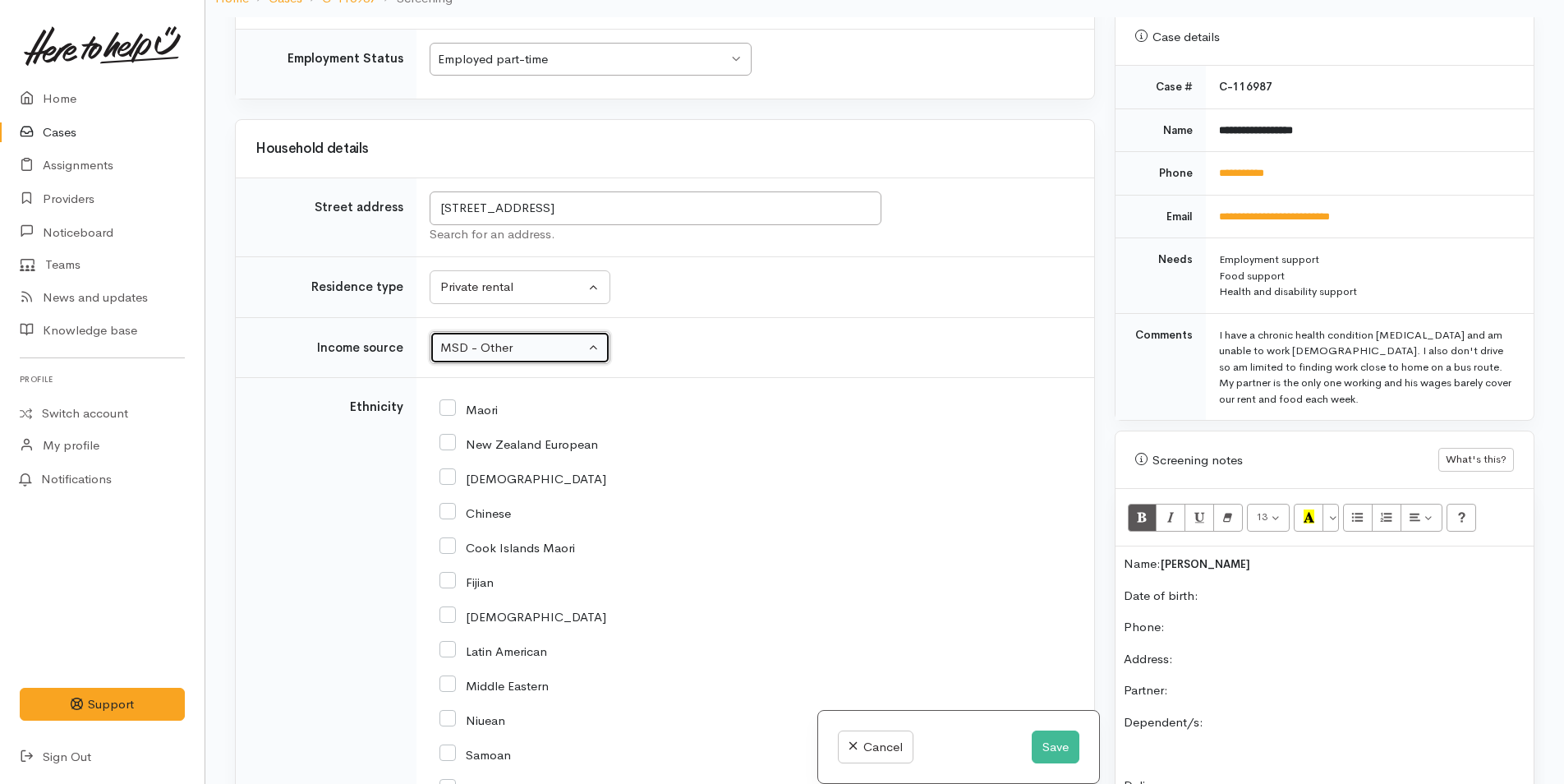
scroll to position [1807, 0]
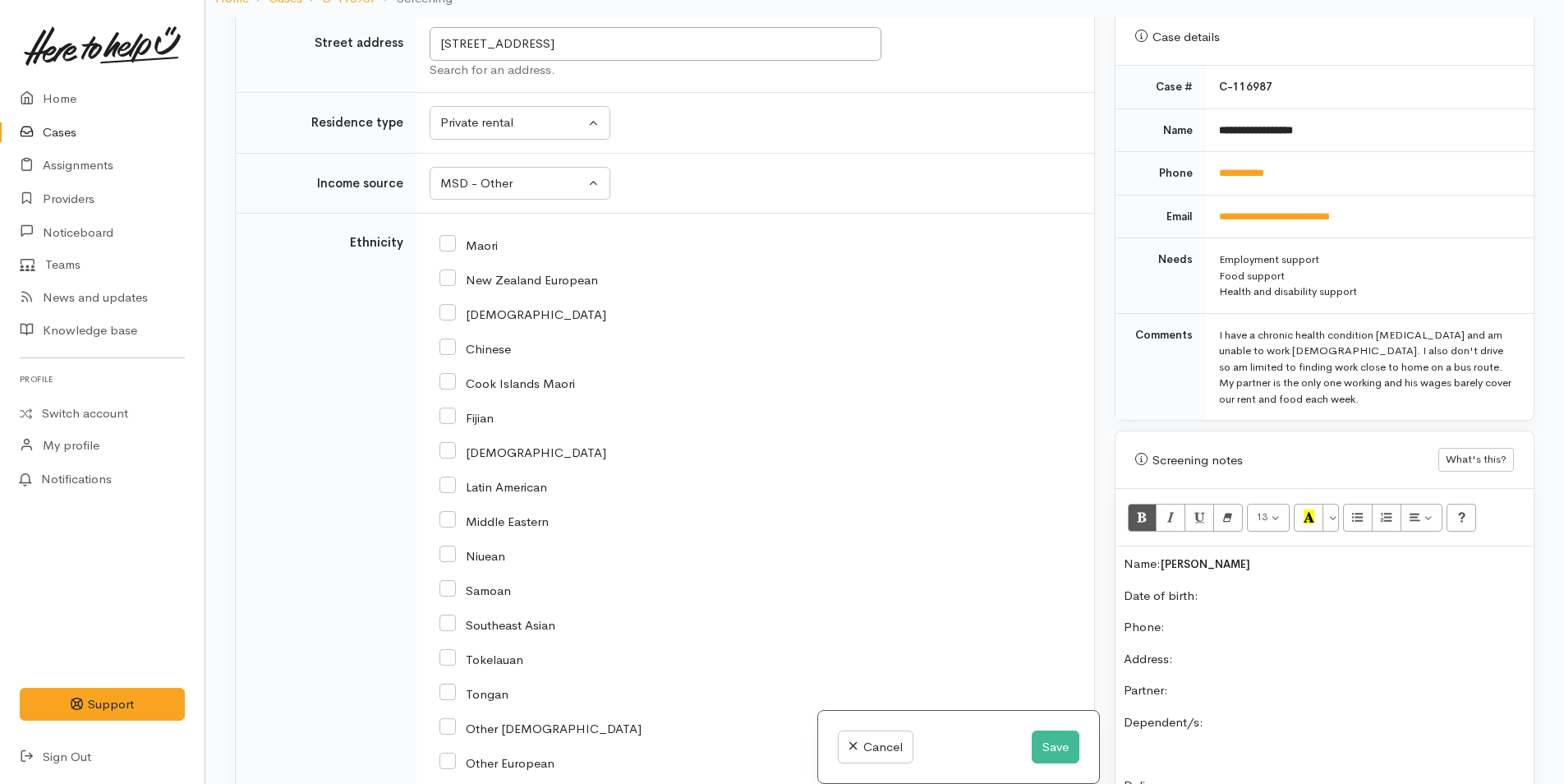
click at [449, 321] on div "[DEMOGRAPHIC_DATA]" at bounding box center [752, 312] width 625 height 34
click at [449, 310] on input "[DEMOGRAPHIC_DATA]" at bounding box center [522, 312] width 167 height 15
checkbox input "true"
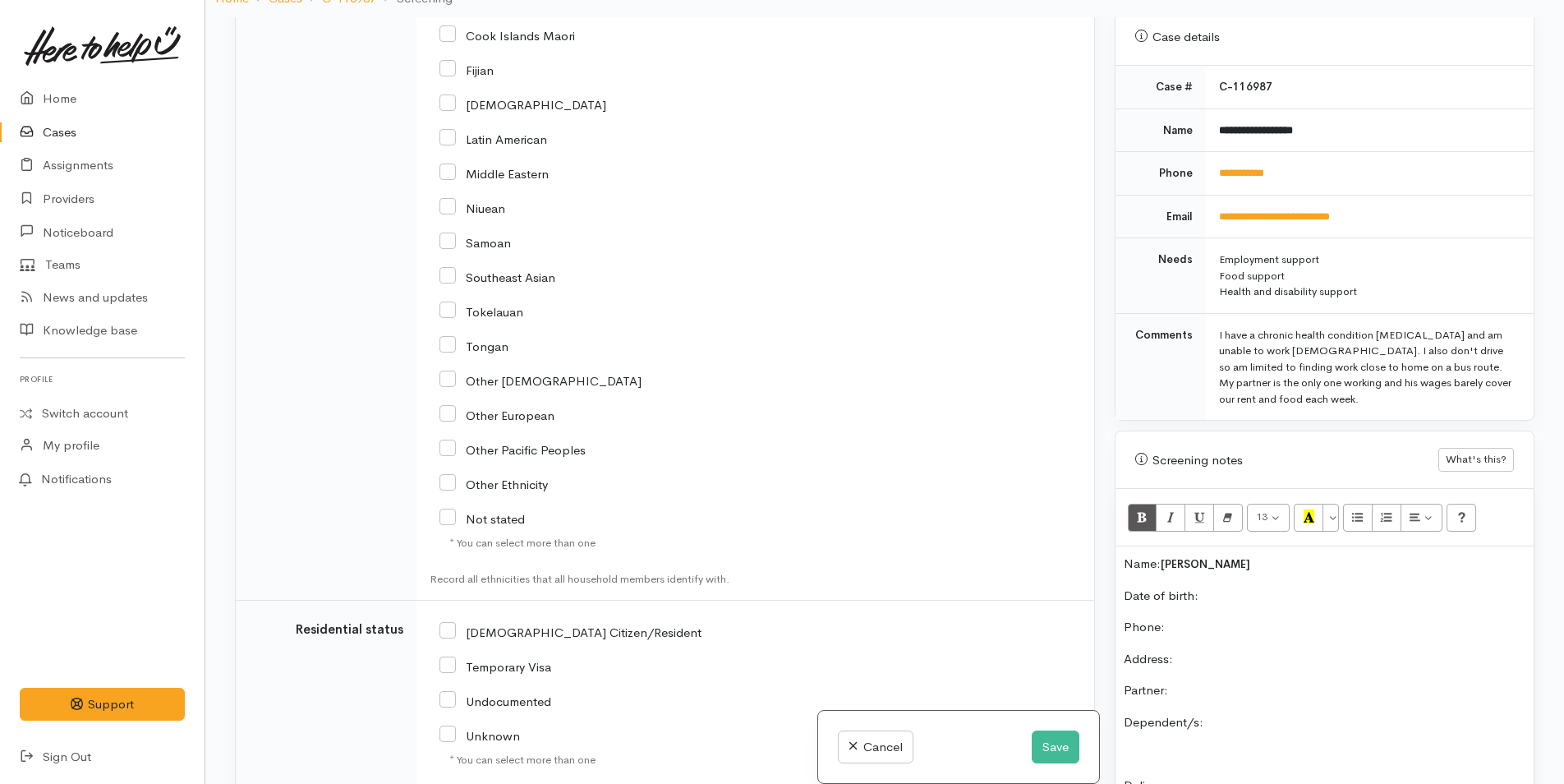
scroll to position [2300, 0]
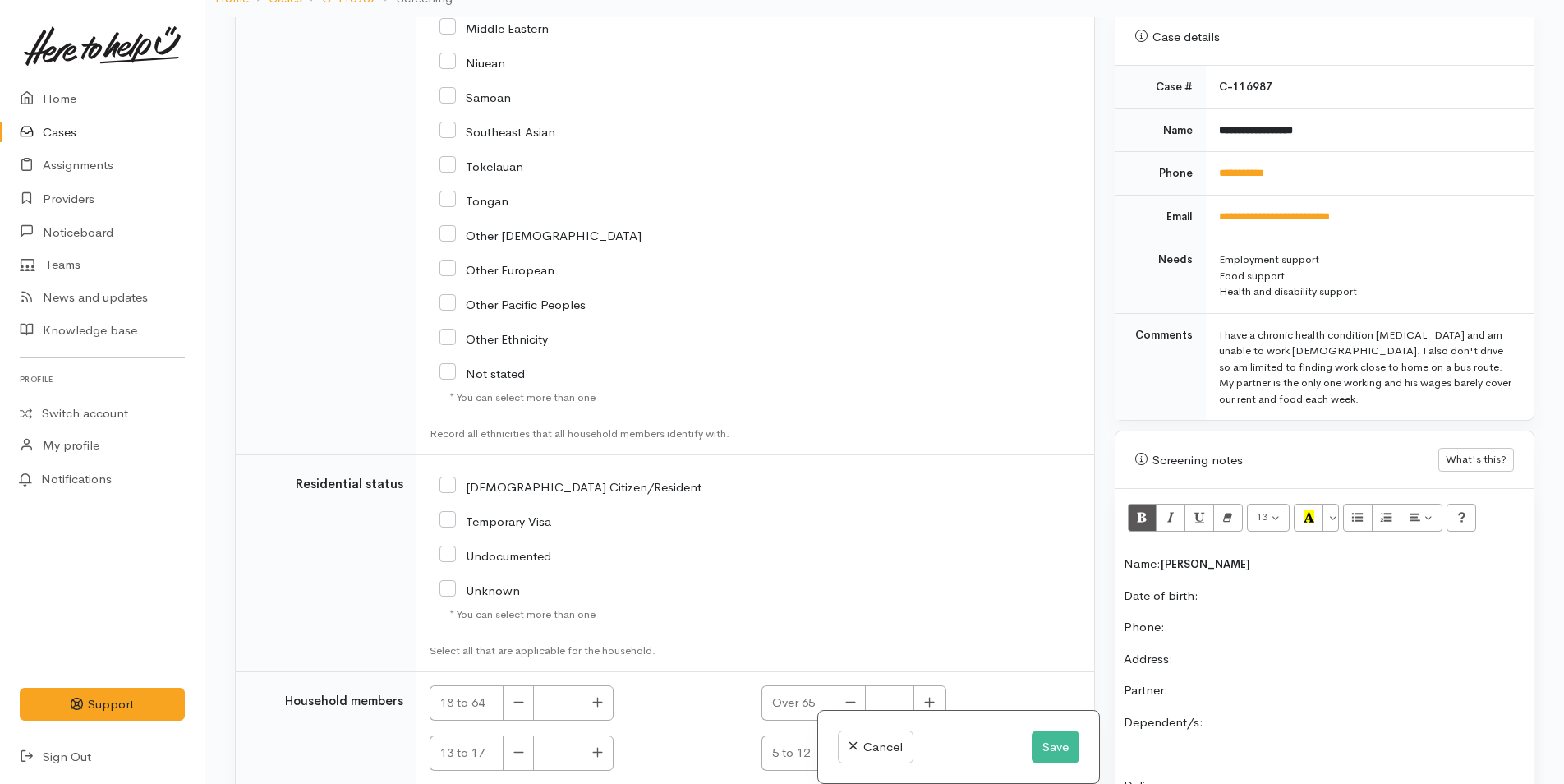
click at [447, 484] on input "[DEMOGRAPHIC_DATA] Citizen/Resident" at bounding box center [570, 485] width 262 height 15
checkbox input "true"
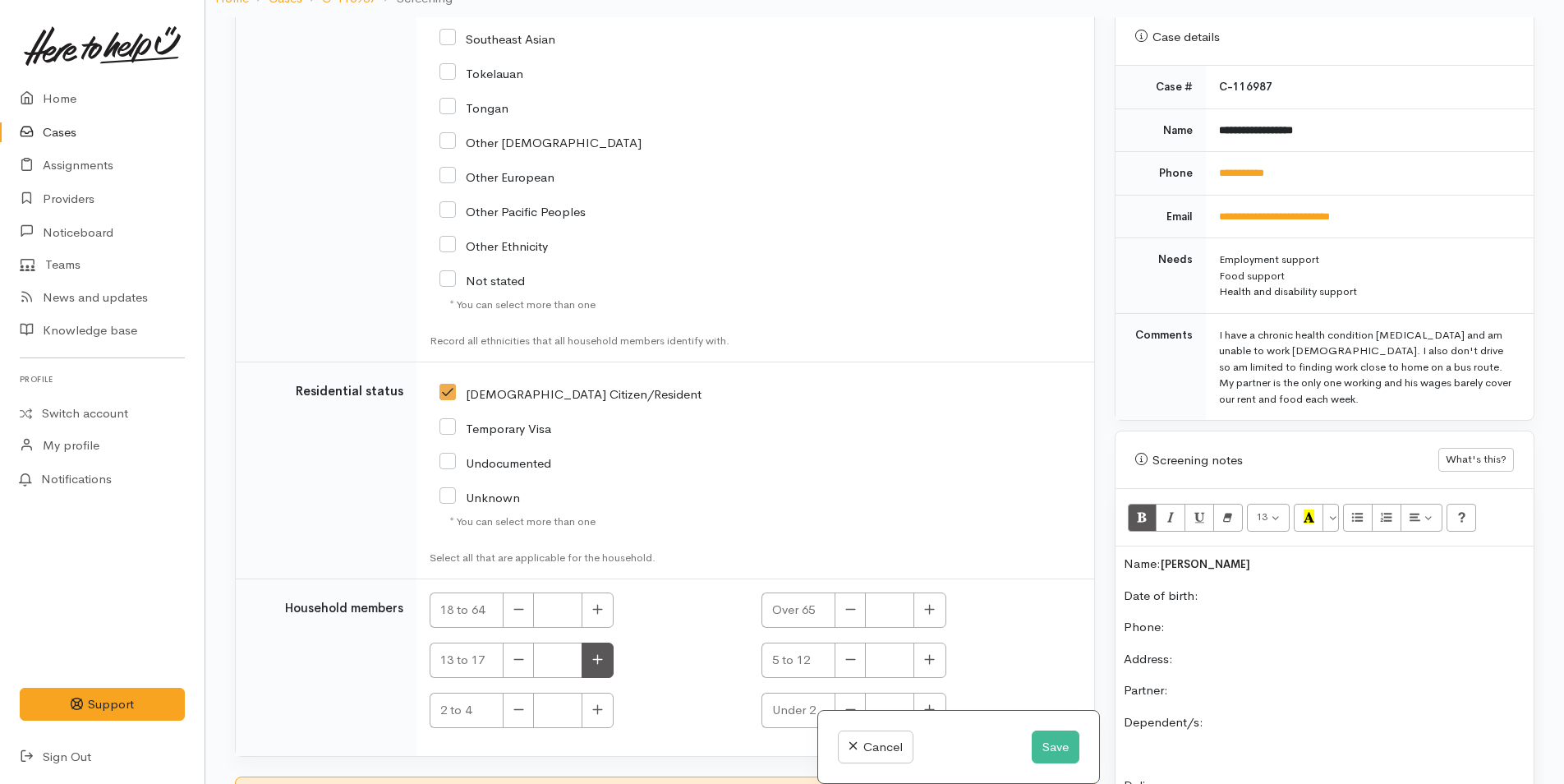
scroll to position [2535, 0]
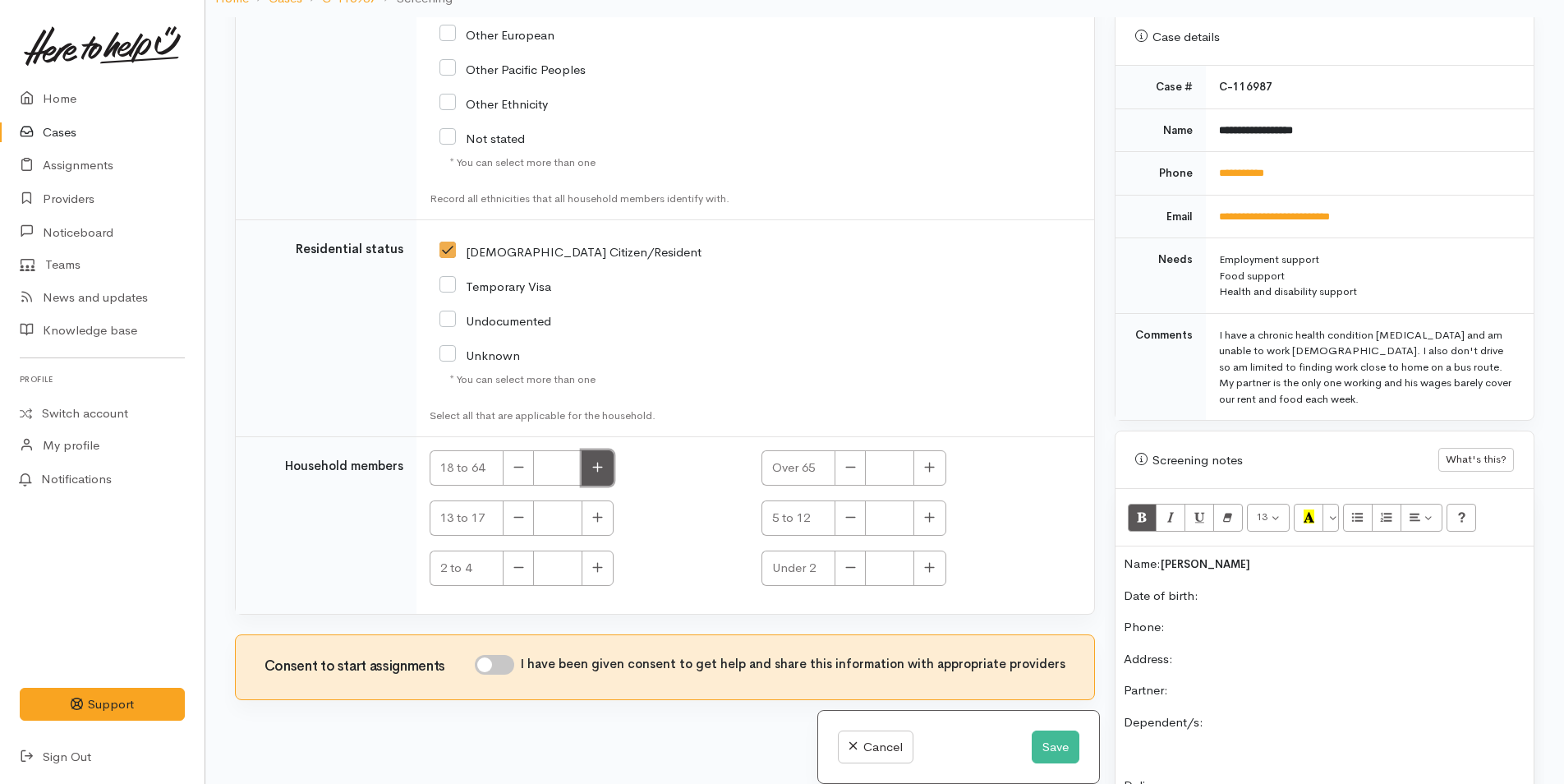
click at [601, 467] on icon "button" at bounding box center [598, 467] width 11 height 12
type input "2"
click at [514, 665] on input "I have been given consent to get help and share this information with appropria…" at bounding box center [494, 664] width 40 height 19
checkbox input "true"
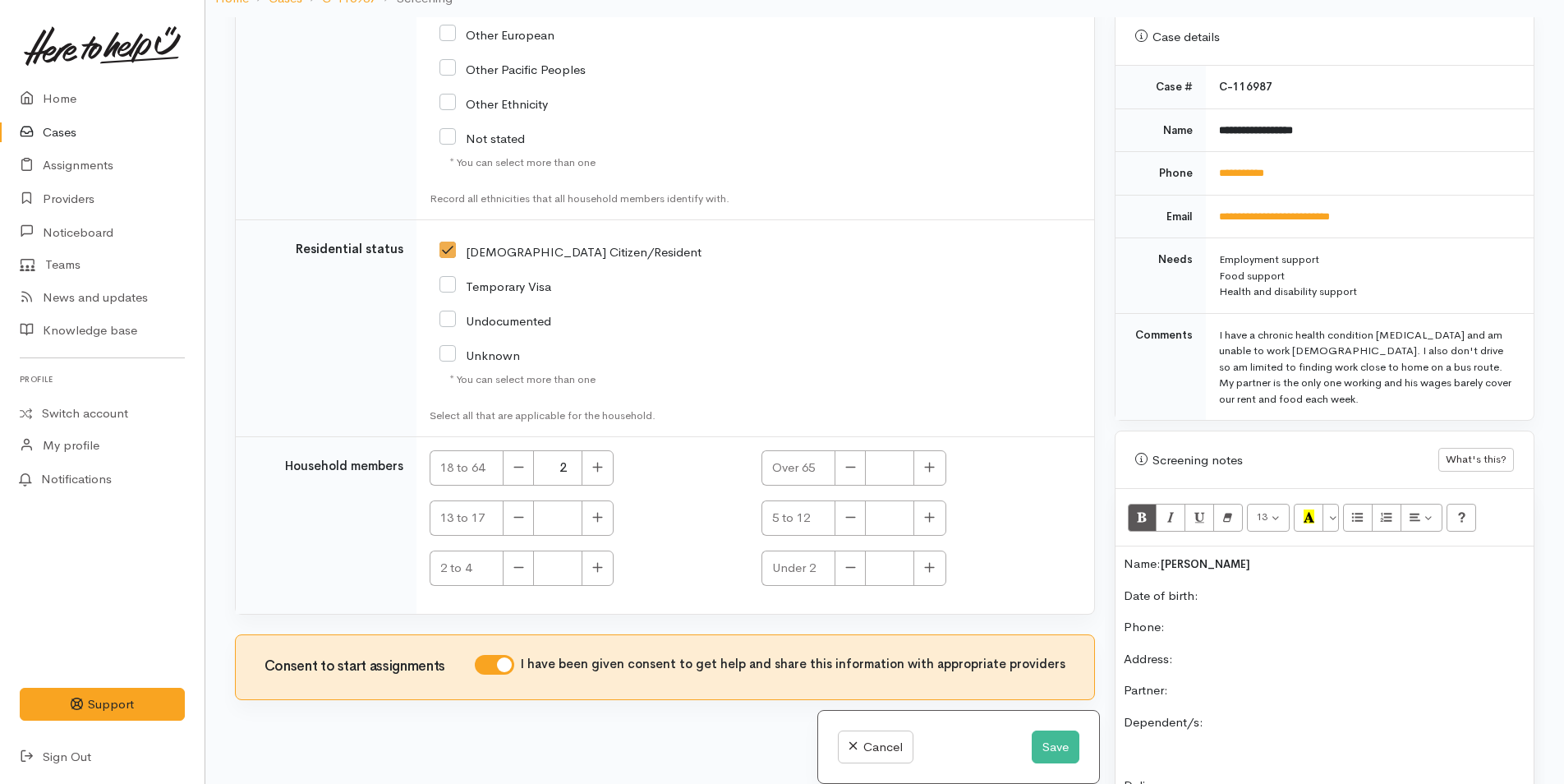
click at [1247, 586] on p "Date of birth:" at bounding box center [1324, 595] width 401 height 19
drag, startPoint x: 1308, startPoint y: 154, endPoint x: 1224, endPoint y: 155, distance: 84.0
click at [1224, 155] on td "**********" at bounding box center [1370, 173] width 328 height 43
click at [1224, 168] on link "**********" at bounding box center [1241, 173] width 45 height 11
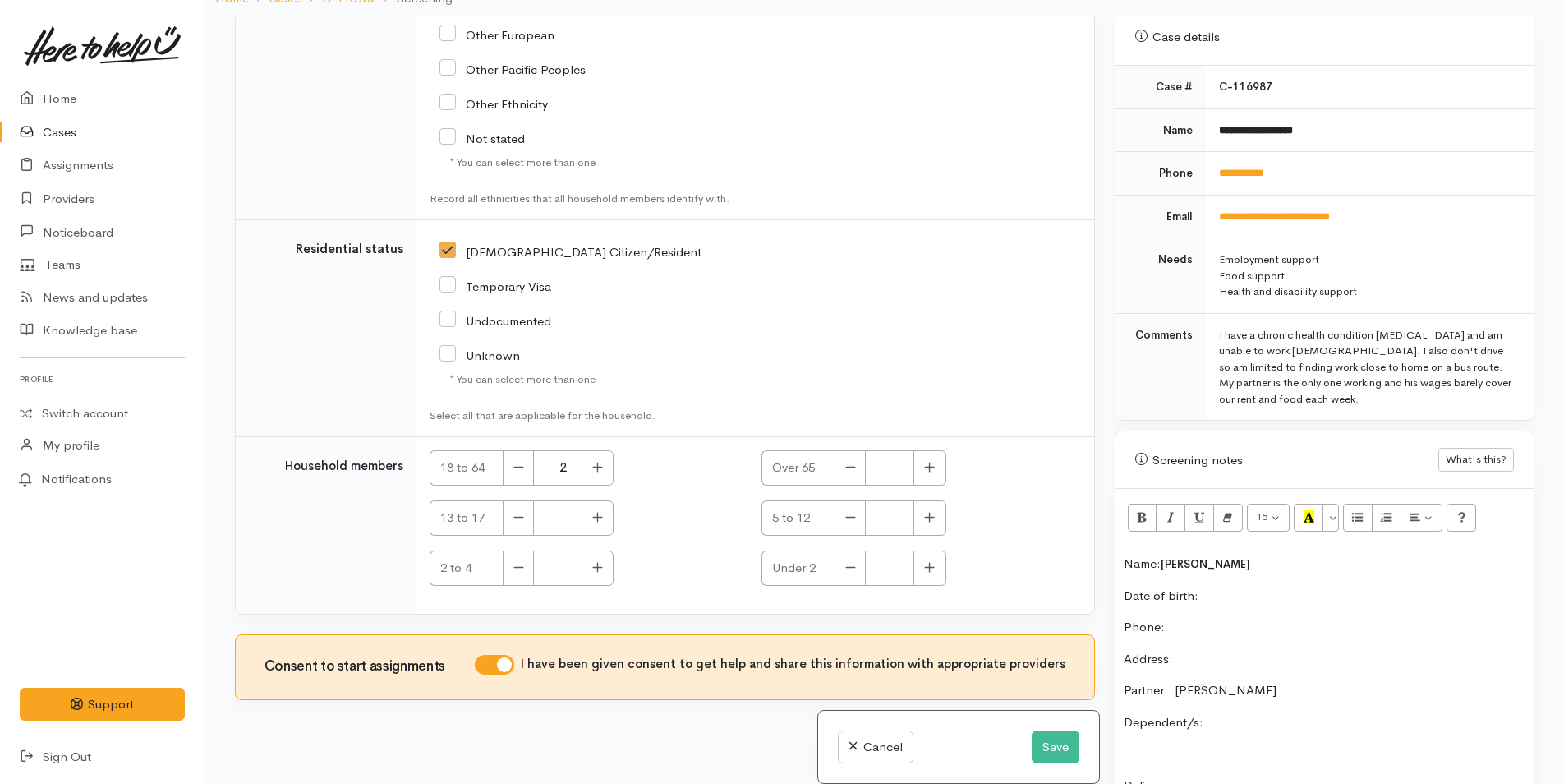
click at [1260, 586] on p "Date of birth:" at bounding box center [1324, 595] width 401 height 19
drag, startPoint x: 1366, startPoint y: 157, endPoint x: 1208, endPoint y: 156, distance: 158.0
click at [1208, 156] on td "**********" at bounding box center [1370, 173] width 328 height 43
copy link "**********"
click at [1289, 620] on p "Phone:" at bounding box center [1324, 626] width 401 height 19
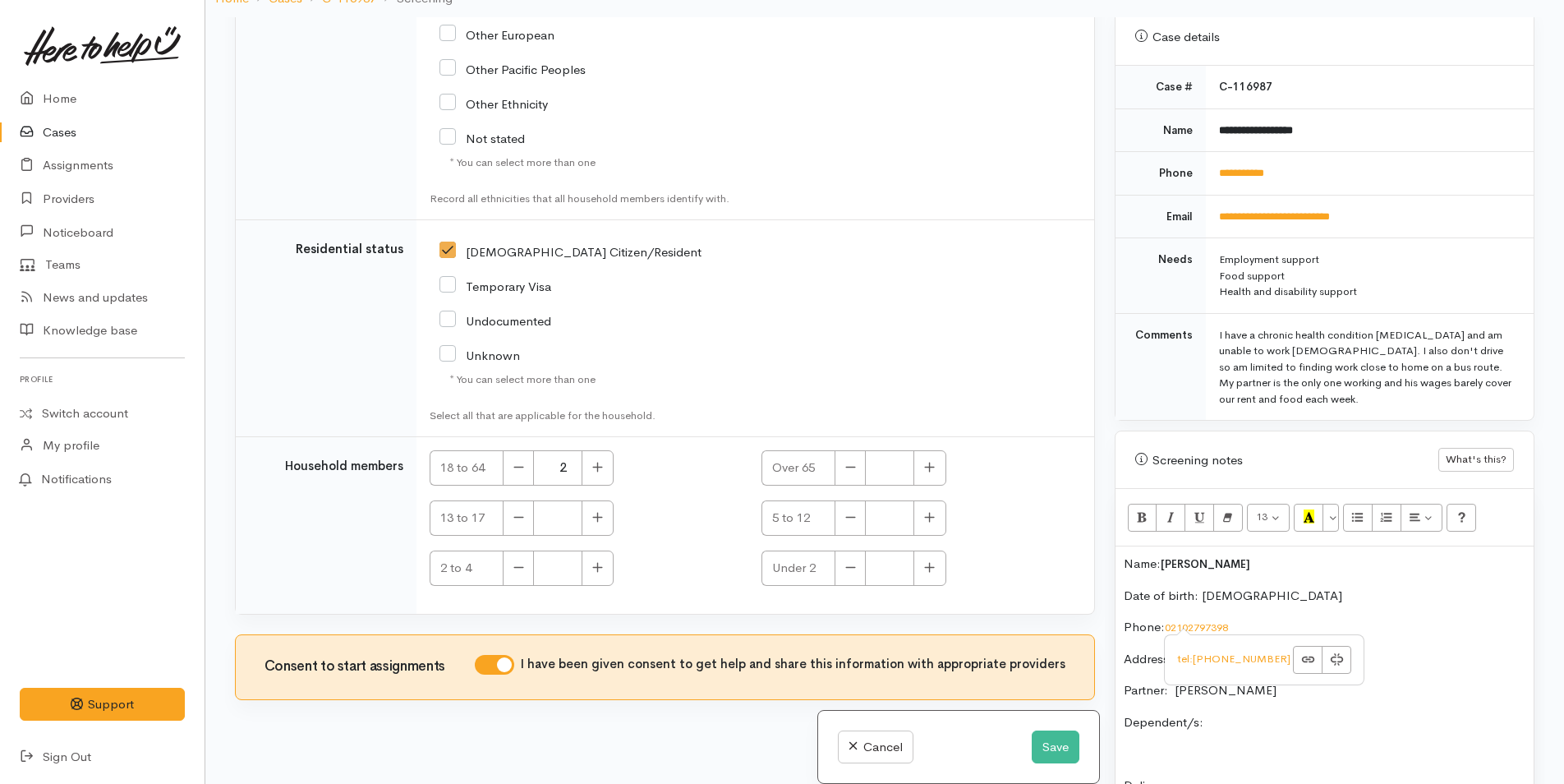
click at [1283, 713] on p "Dependent/s:" at bounding box center [1324, 721] width 401 height 19
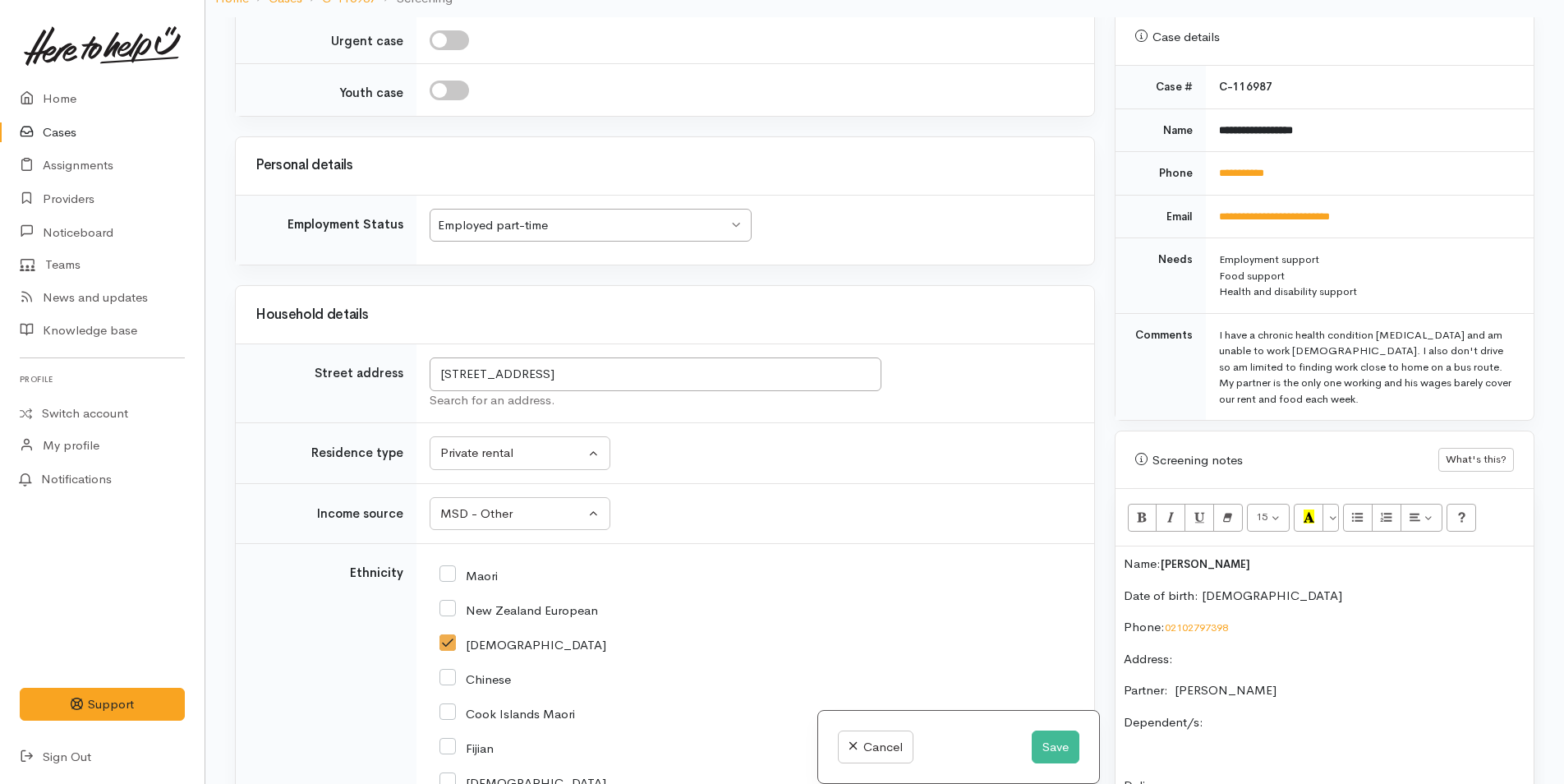
scroll to position [1385, 0]
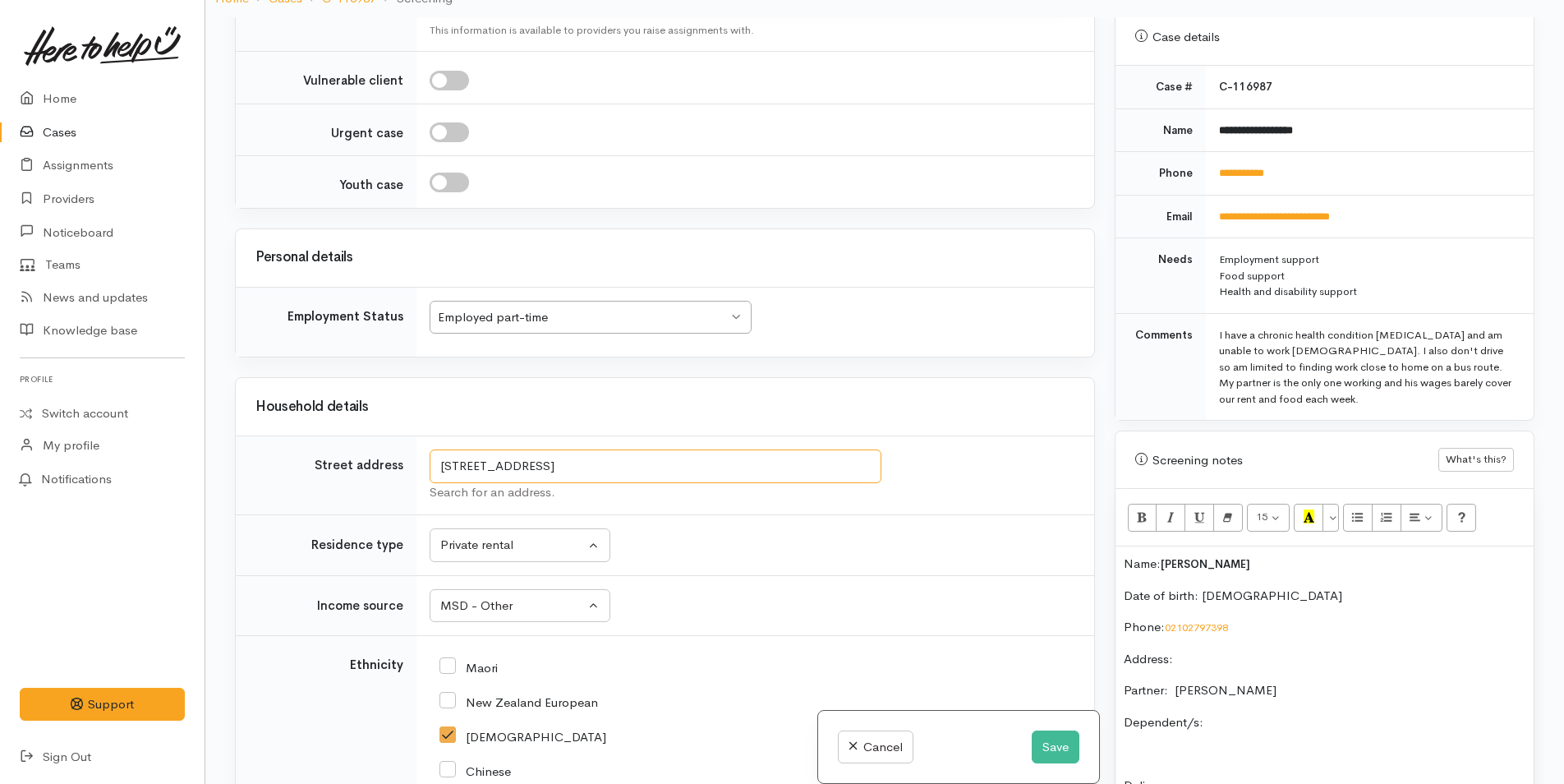
drag, startPoint x: 735, startPoint y: 452, endPoint x: 374, endPoint y: 465, distance: 361.2
click at [374, 465] on tr "Street address 39 Matua Rd, Matua, Tauranga, New Zealand Search for an address." at bounding box center [664, 475] width 858 height 78
click at [1246, 650] on p "Address:" at bounding box center [1324, 659] width 401 height 19
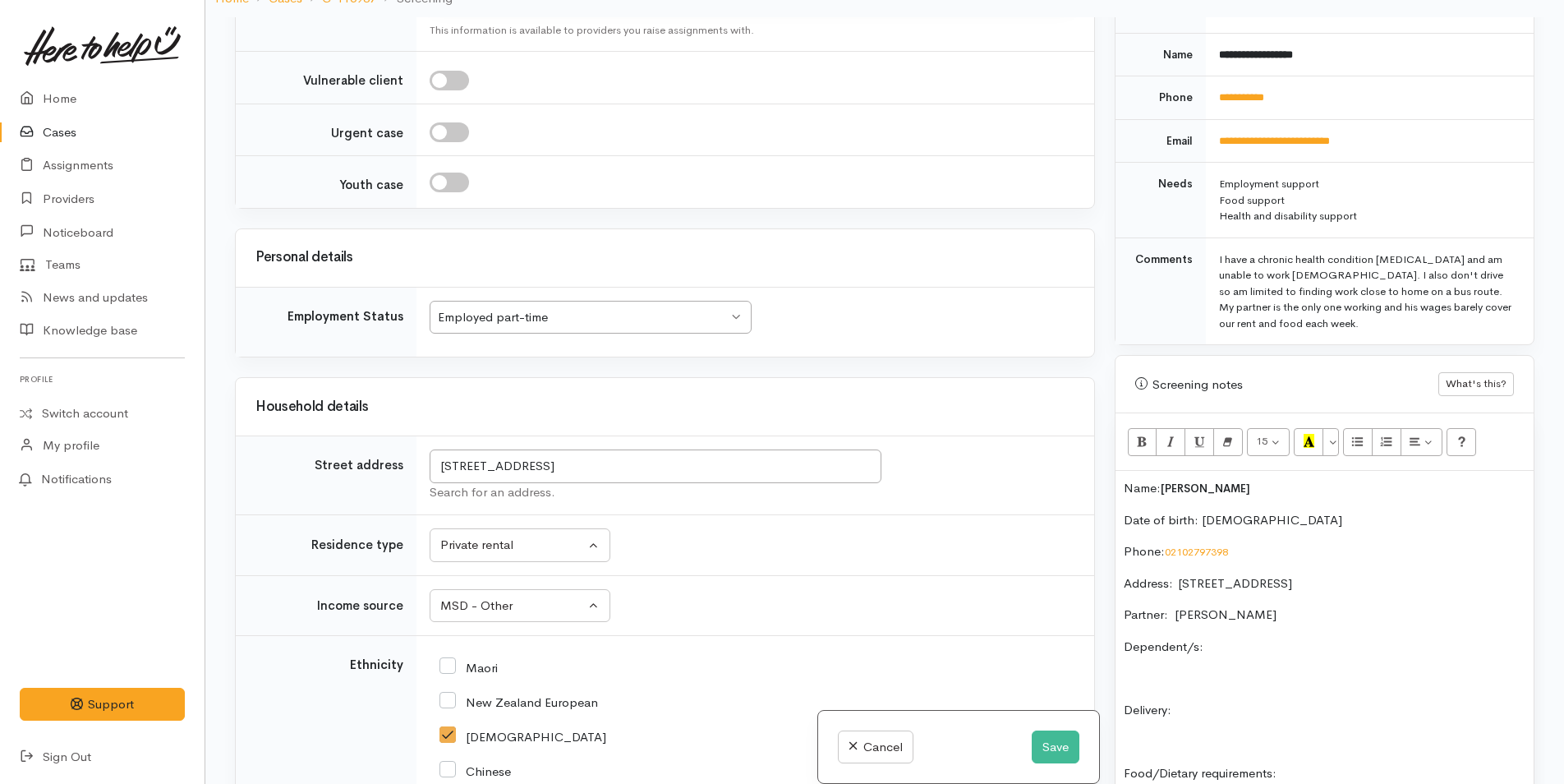
scroll to position [818, 0]
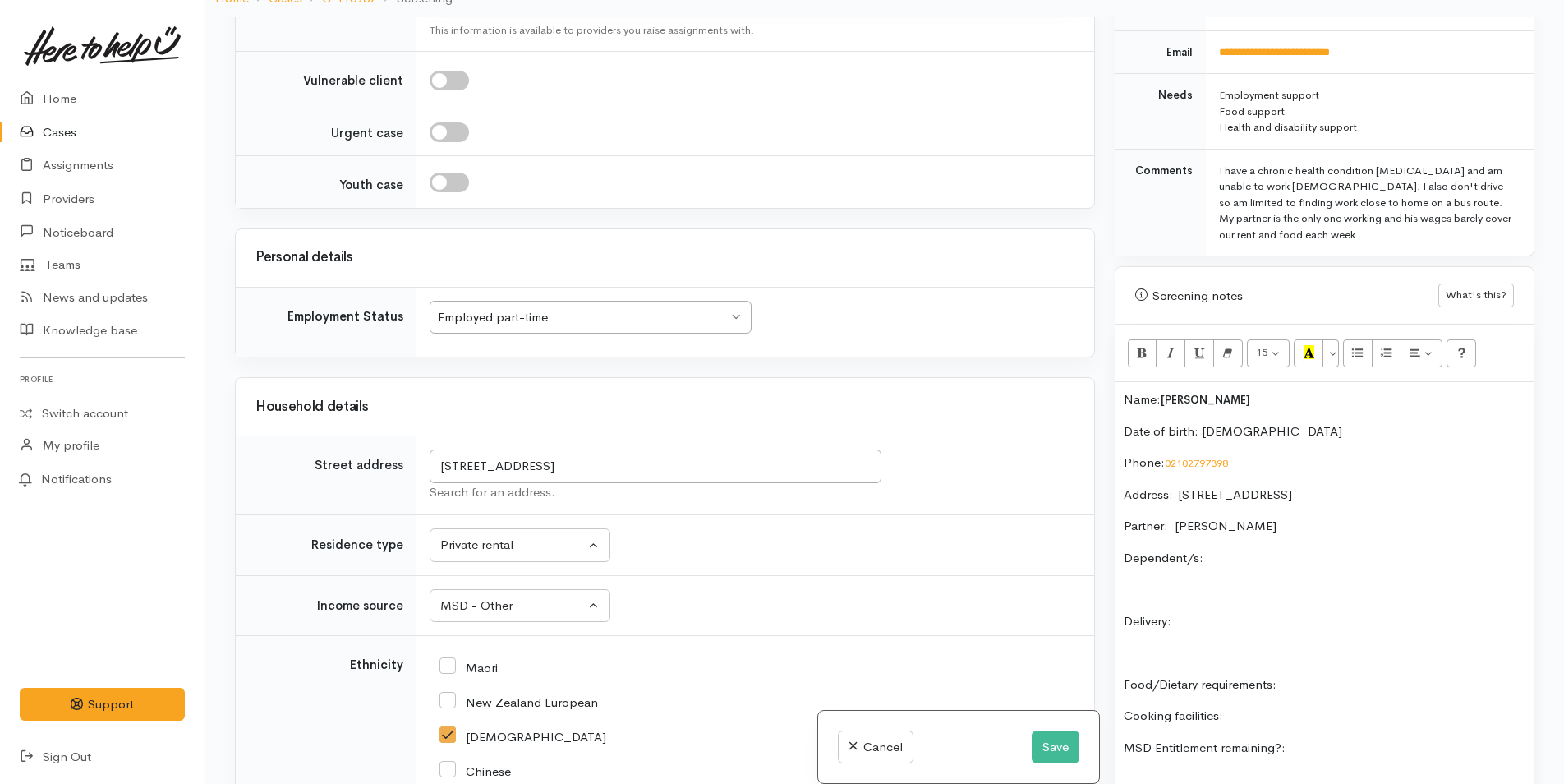
click at [1270, 549] on p "Dependent/s:" at bounding box center [1324, 557] width 401 height 19
click at [1250, 612] on p "Delivery:" at bounding box center [1324, 621] width 401 height 19
click at [1341, 676] on p "Food/Dietary requirements:" at bounding box center [1324, 684] width 401 height 19
click at [1264, 706] on p "Cooking facilities:" at bounding box center [1324, 715] width 401 height 19
click at [1370, 738] on p "MSD Entitlement remaining?:" at bounding box center [1324, 747] width 401 height 19
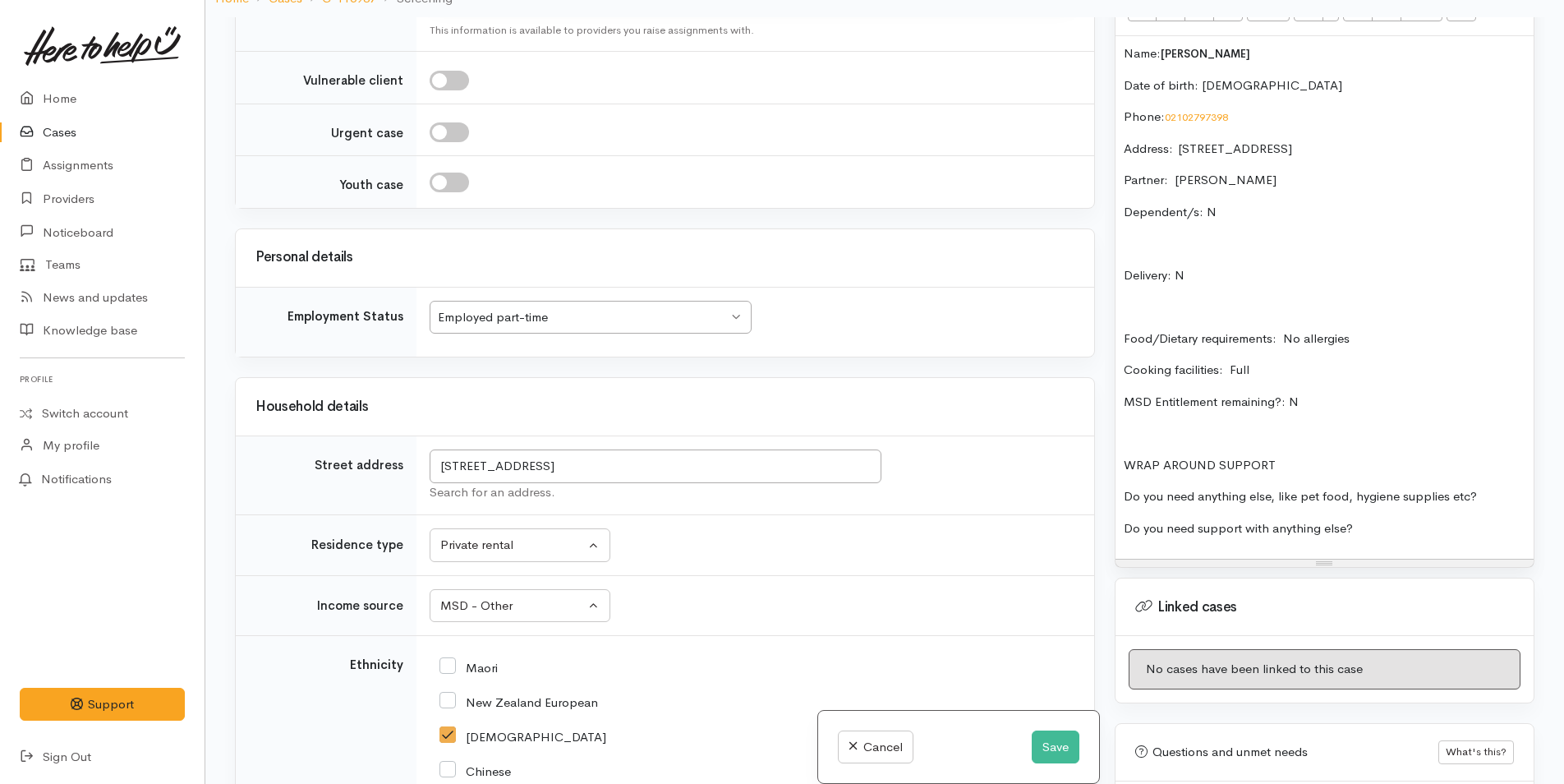
scroll to position [1310, 0]
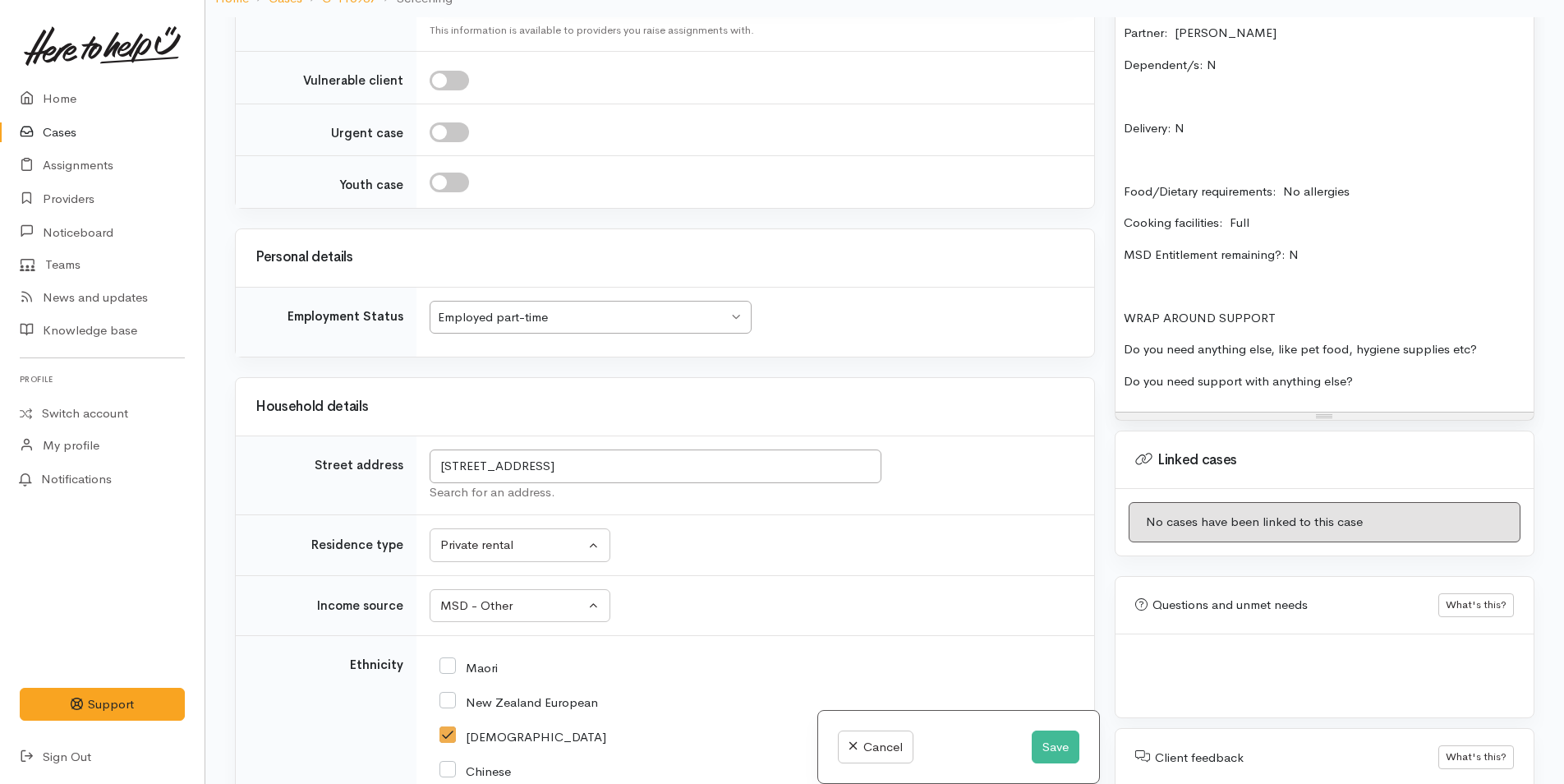
click at [1493, 340] on p "Do you need anything else, like pet food, hygiene supplies etc?" at bounding box center [1324, 349] width 401 height 19
click at [1435, 372] on p "Do you need support with anything else?" at bounding box center [1324, 381] width 401 height 19
click at [1056, 750] on button "Save" at bounding box center [1056, 747] width 48 height 34
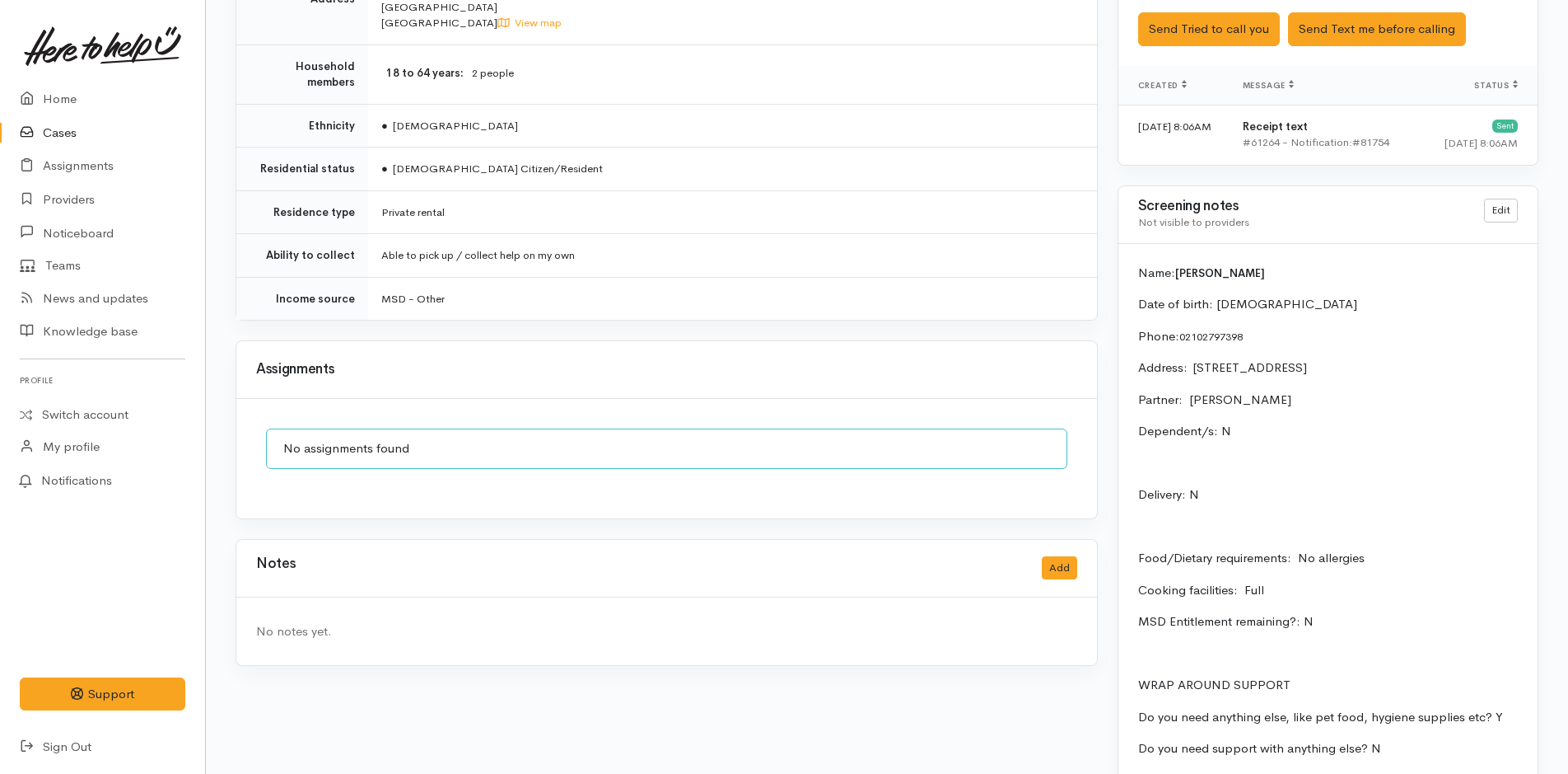
scroll to position [1071, 0]
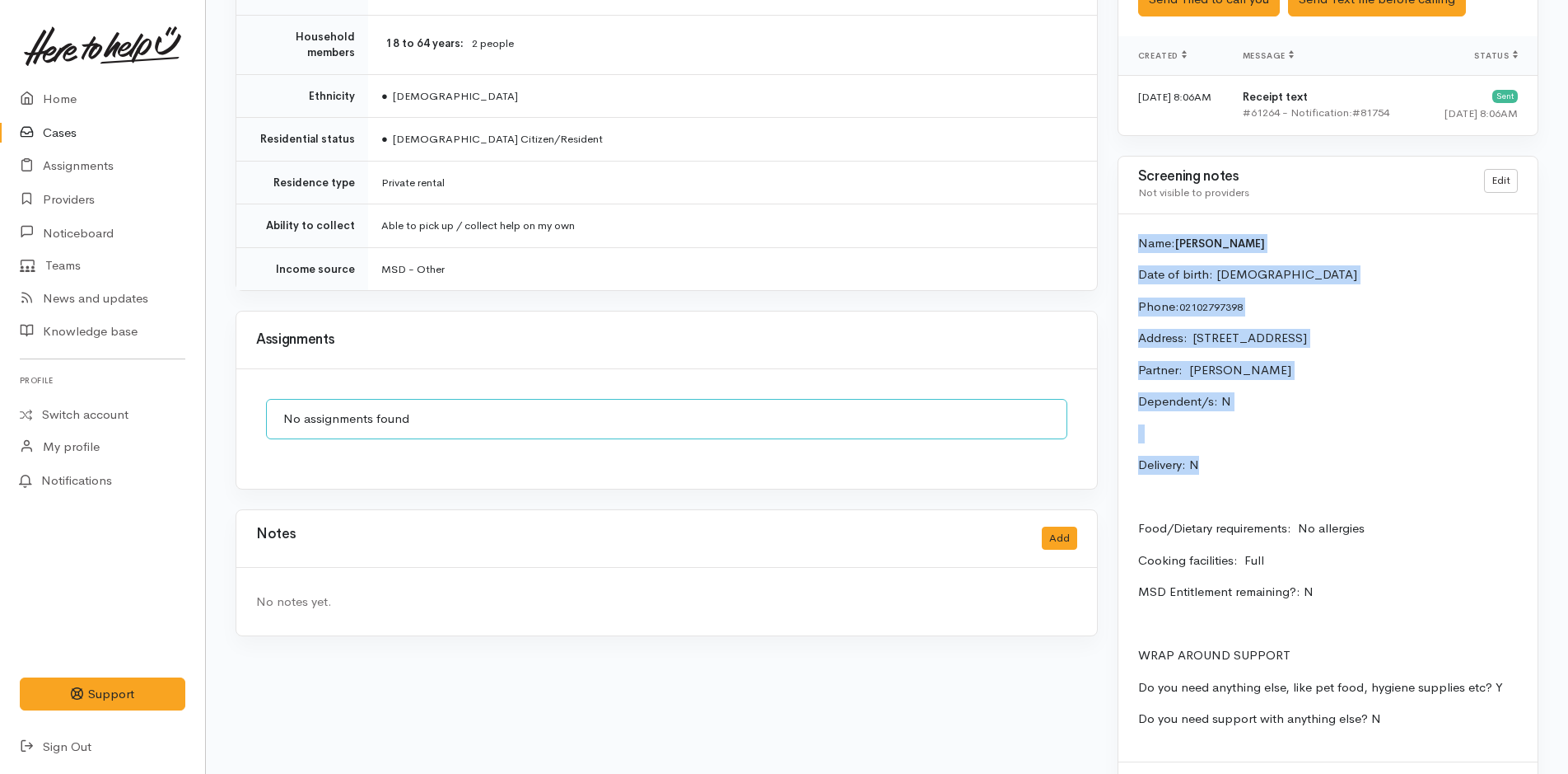
drag, startPoint x: 1215, startPoint y: 474, endPoint x: 1127, endPoint y: 234, distance: 255.6
click at [1127, 234] on div "Name: [PERSON_NAME] Date of birth: [DEMOGRAPHIC_DATA] Phone:  02102797398 Addre…" at bounding box center [1328, 487] width 419 height 547
copy div "Name: [PERSON_NAME] Date of birth: [DEMOGRAPHIC_DATA] Phone:  02102797398 Addre…"
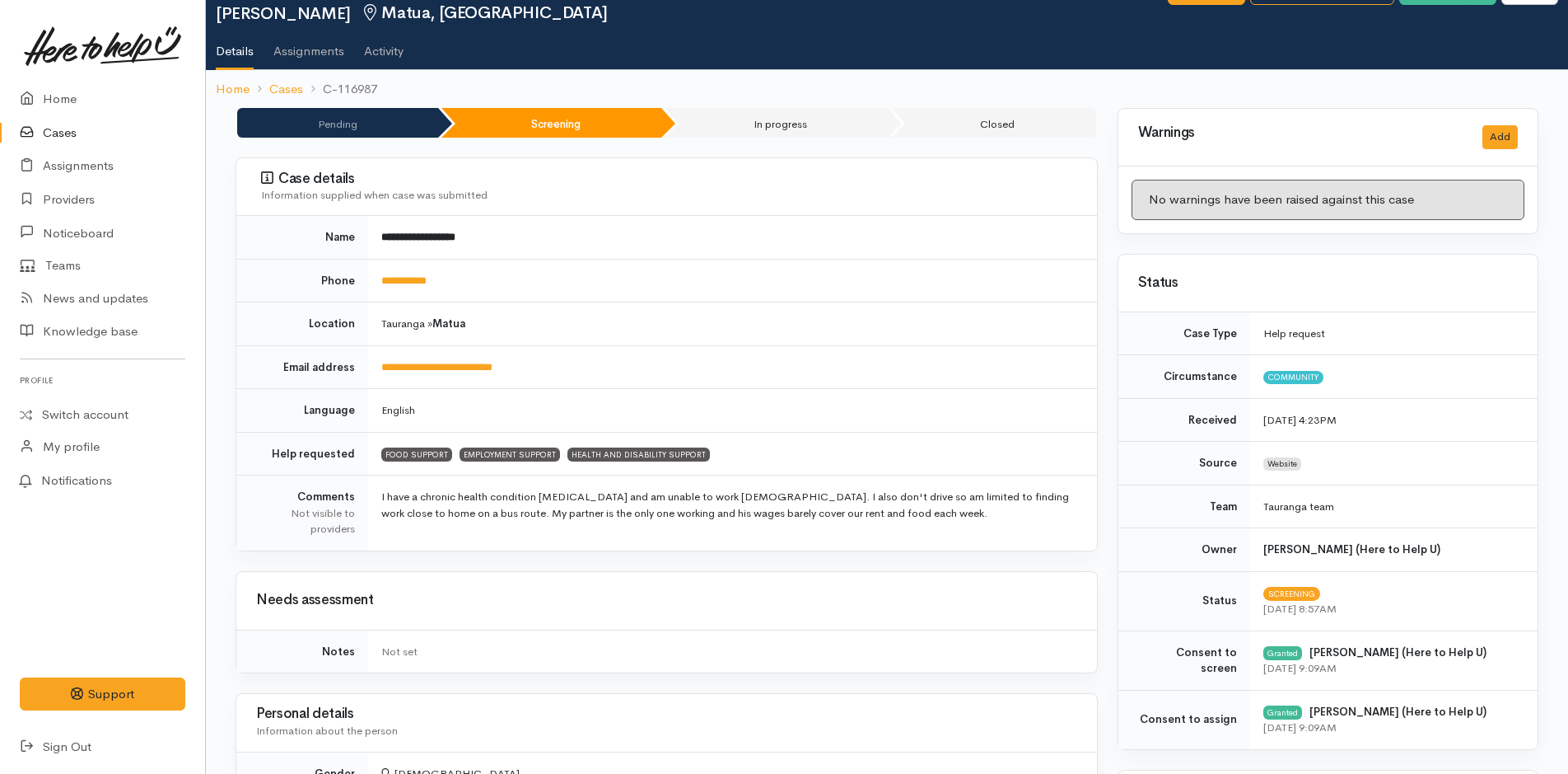
scroll to position [0, 0]
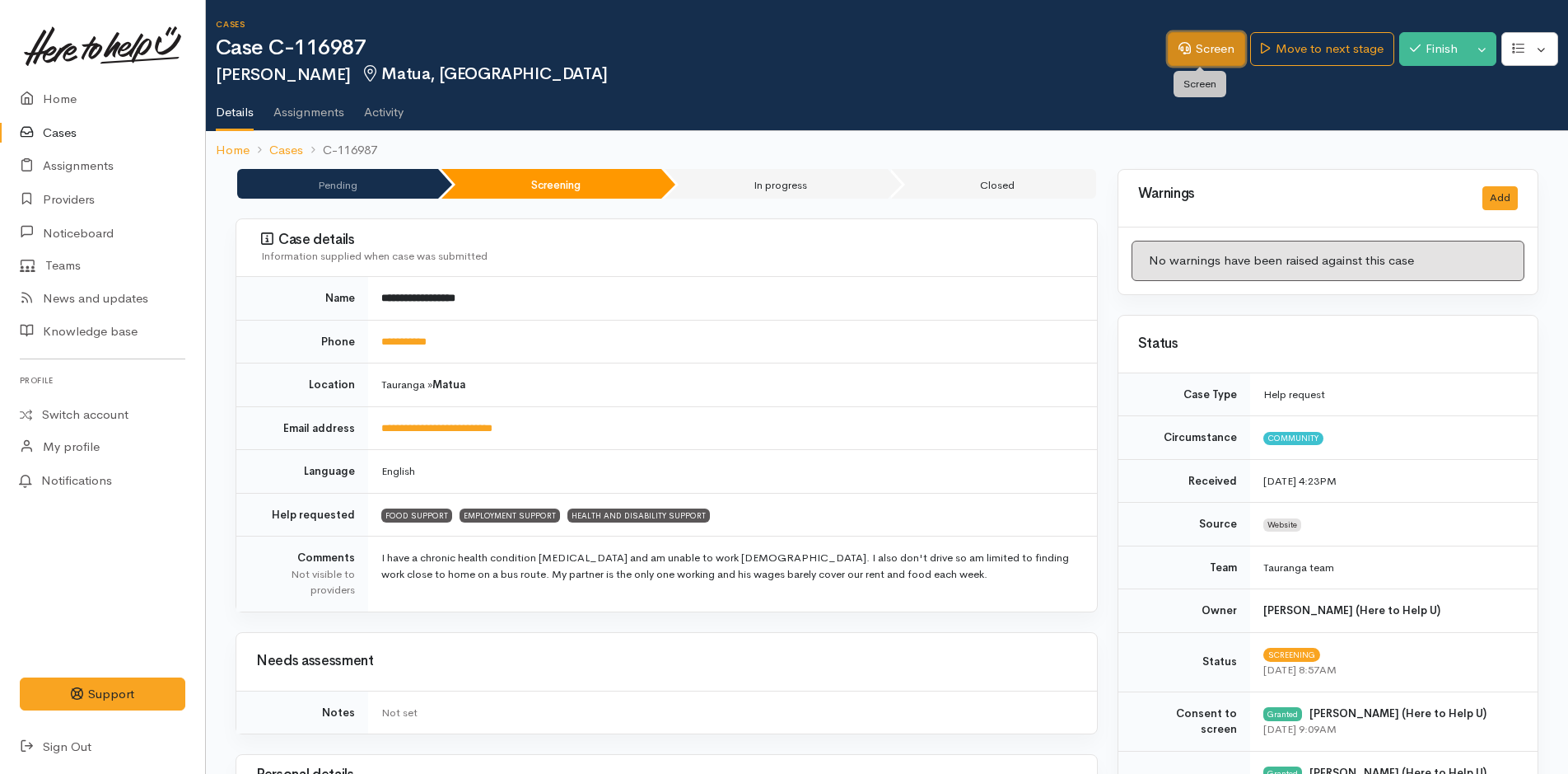
click at [1212, 64] on link "Screen" at bounding box center [1207, 49] width 78 height 34
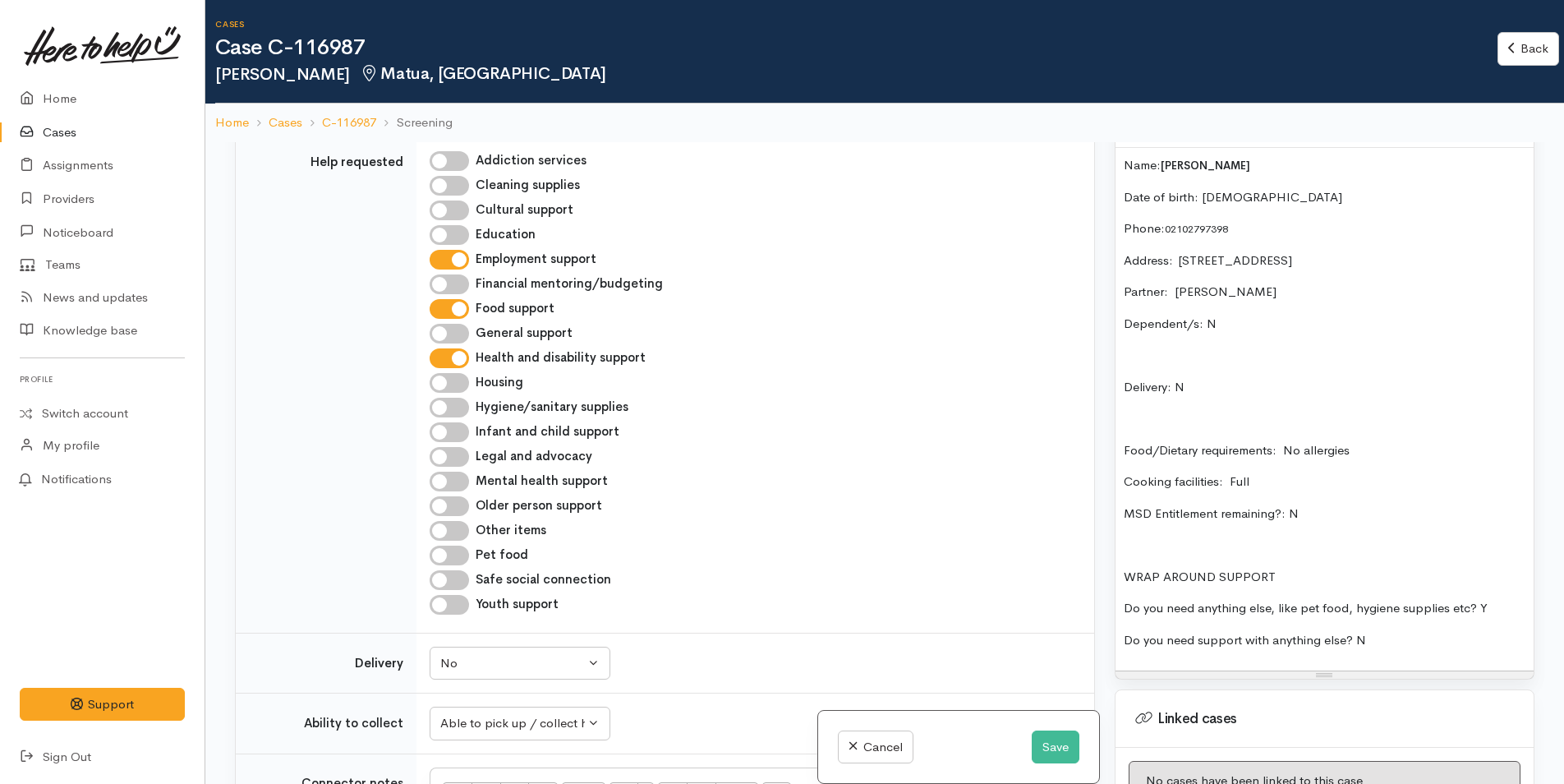
scroll to position [1314, 0]
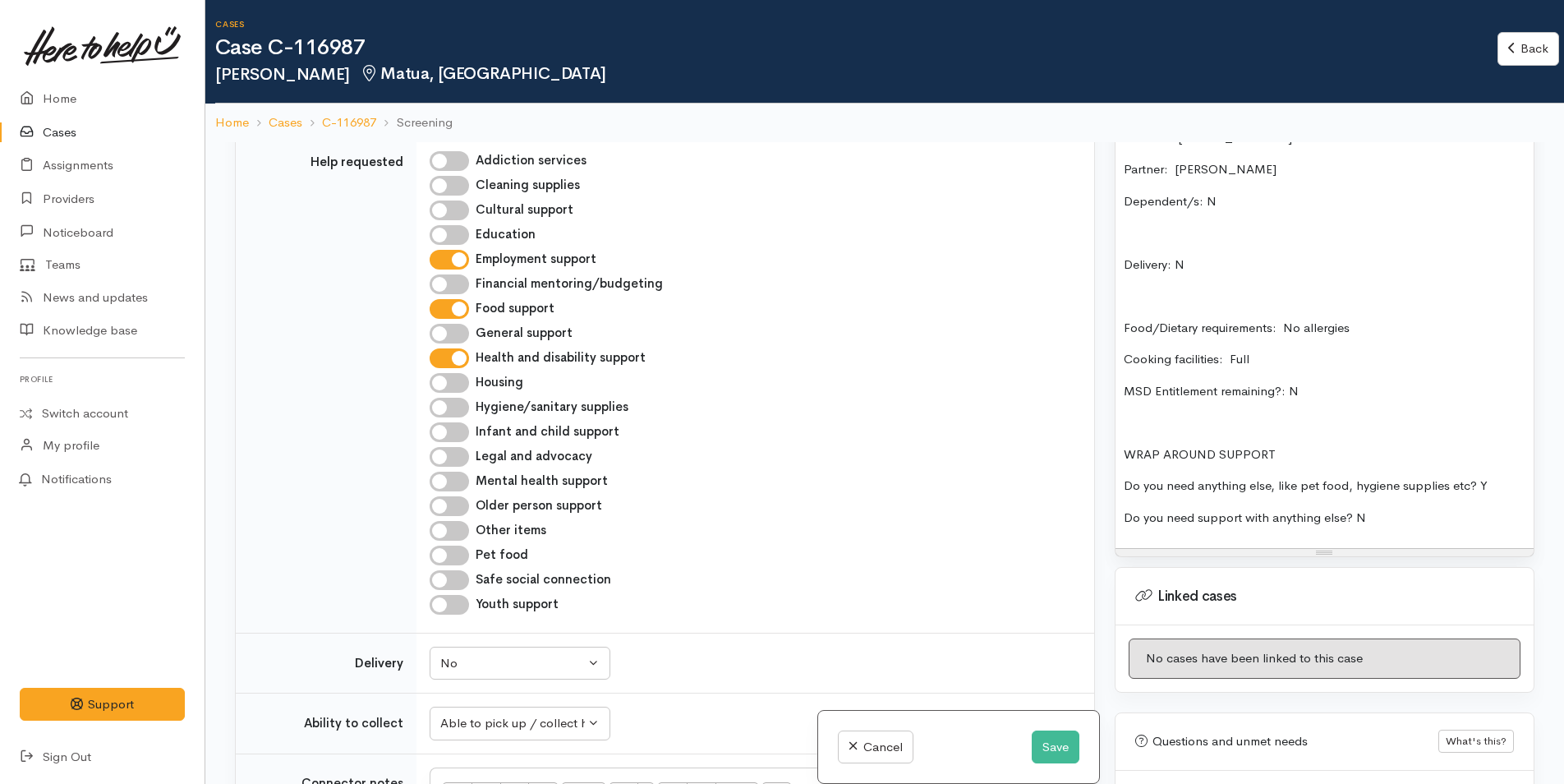
click at [456, 260] on input "Employment support" at bounding box center [449, 259] width 40 height 19
checkbox input "false"
click at [461, 361] on input "Health and disability support" at bounding box center [449, 358] width 40 height 19
checkbox input "false"
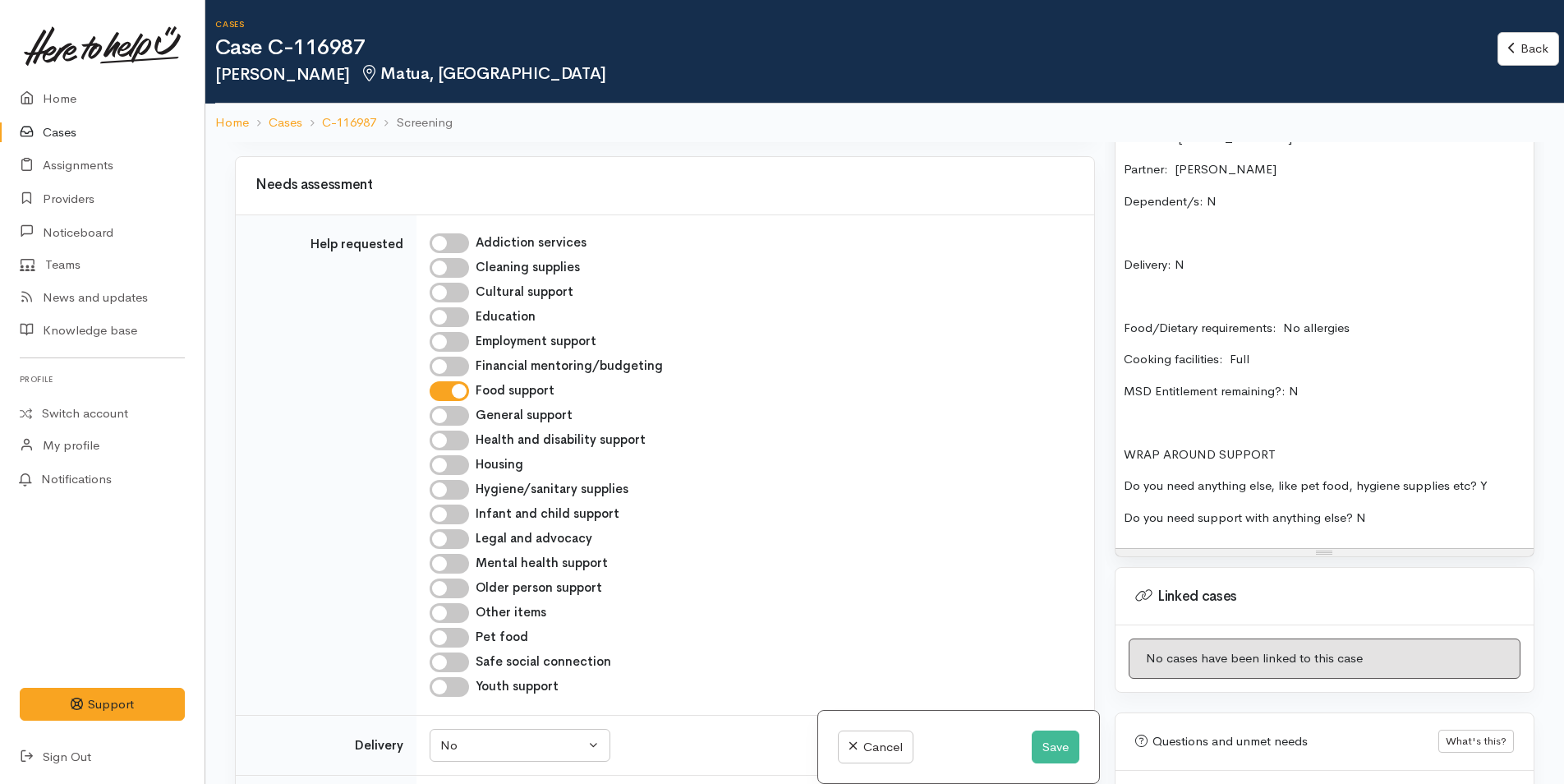
click at [453, 341] on input "Employment support" at bounding box center [449, 341] width 40 height 19
checkbox input "true"
click at [461, 438] on input "Health and disability support" at bounding box center [449, 440] width 40 height 19
checkbox input "true"
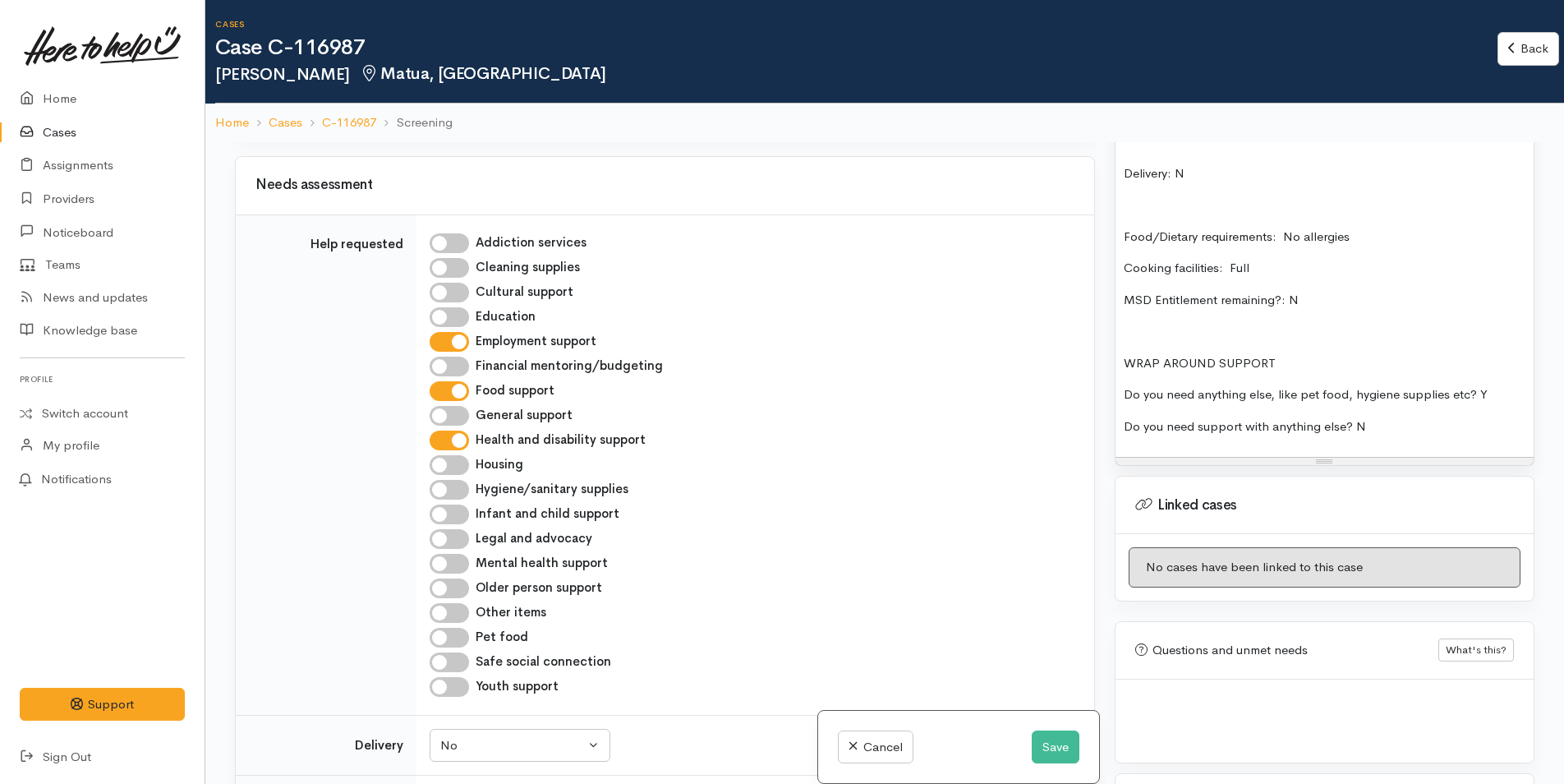
scroll to position [1077, 0]
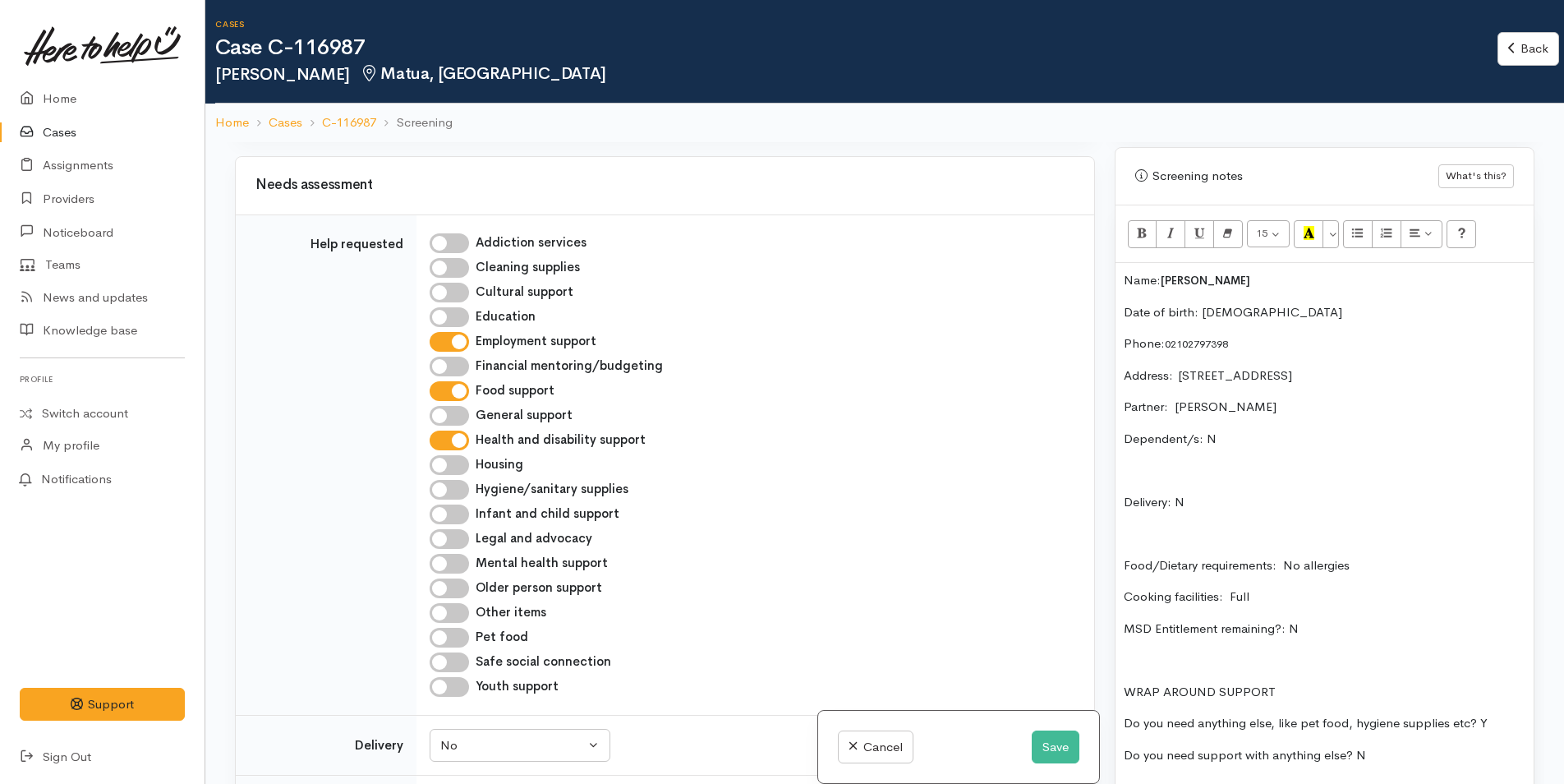
click at [1118, 276] on div "Name: Donné Van Deventer Date of birth: 10/3/1972 Phone:  02102797398 Address: …" at bounding box center [1325, 524] width 418 height 522
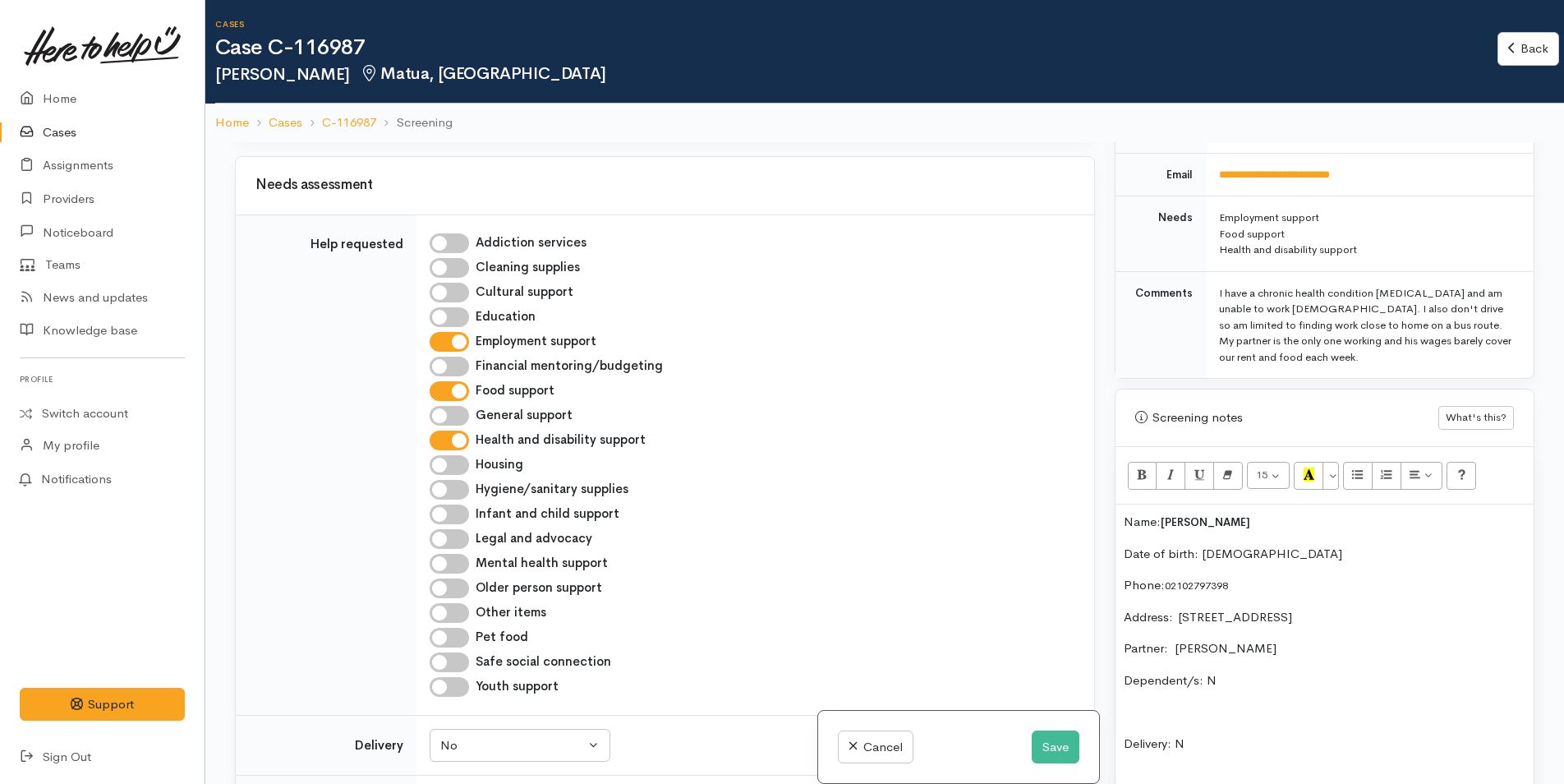
scroll to position [831, 0]
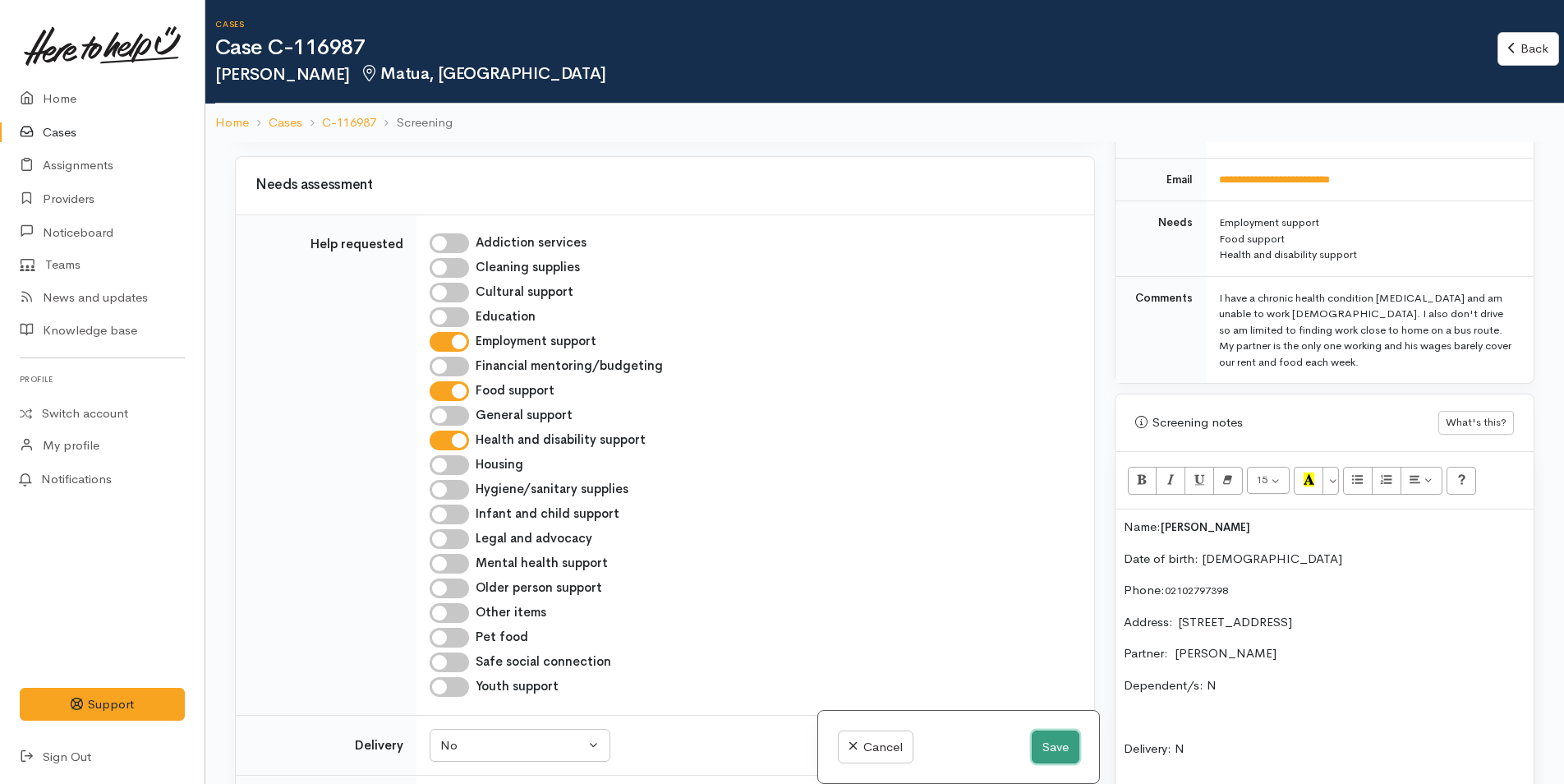
click at [1056, 750] on button "Save" at bounding box center [1056, 747] width 48 height 34
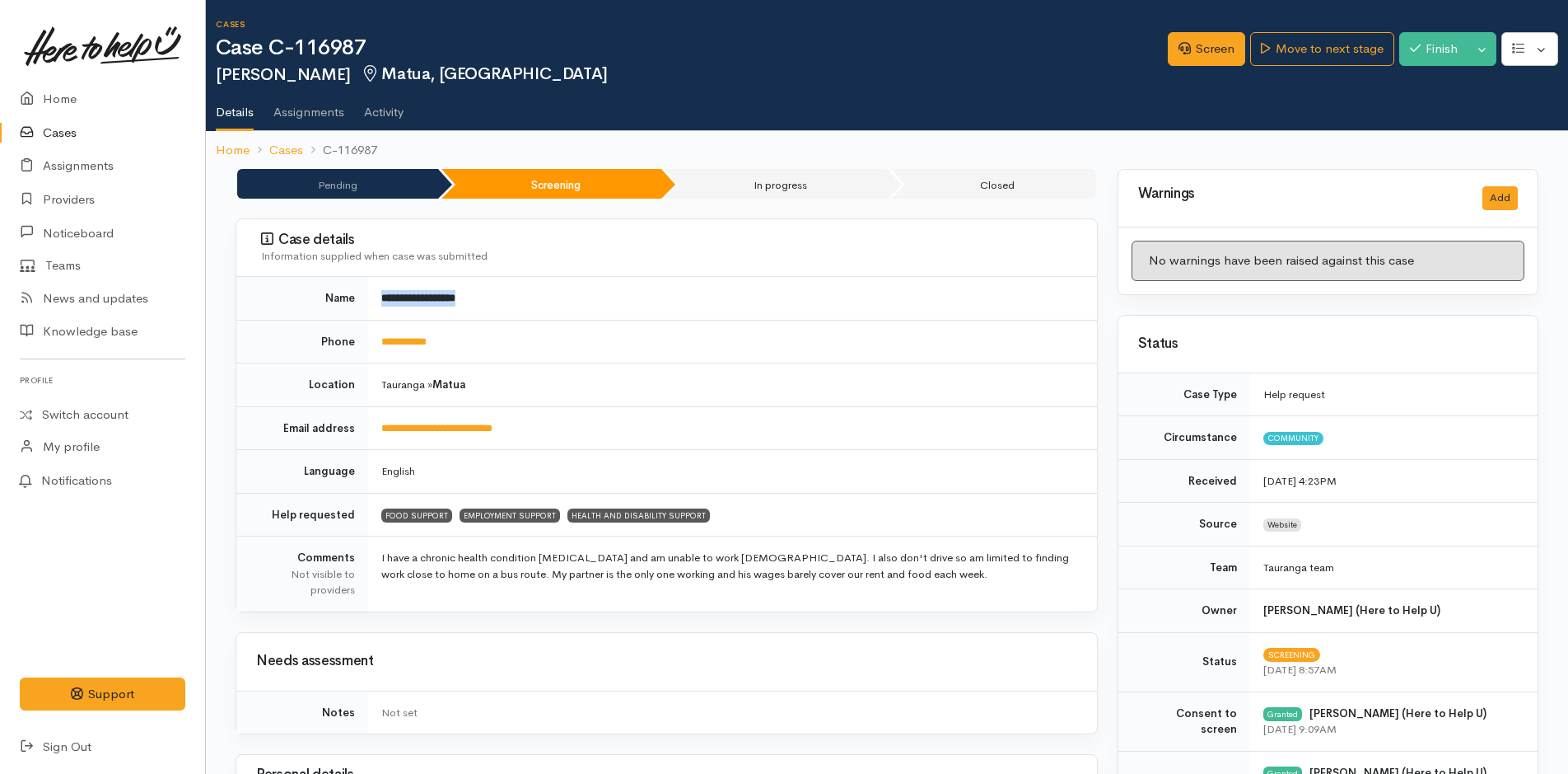
drag, startPoint x: 524, startPoint y: 293, endPoint x: 379, endPoint y: 294, distance: 145.0
click at [379, 294] on td "**********" at bounding box center [732, 298] width 729 height 42
copy b "**********"
drag, startPoint x: 557, startPoint y: 429, endPoint x: 366, endPoint y: 432, distance: 191.0
click at [366, 432] on tr "**********" at bounding box center [666, 427] width 860 height 43
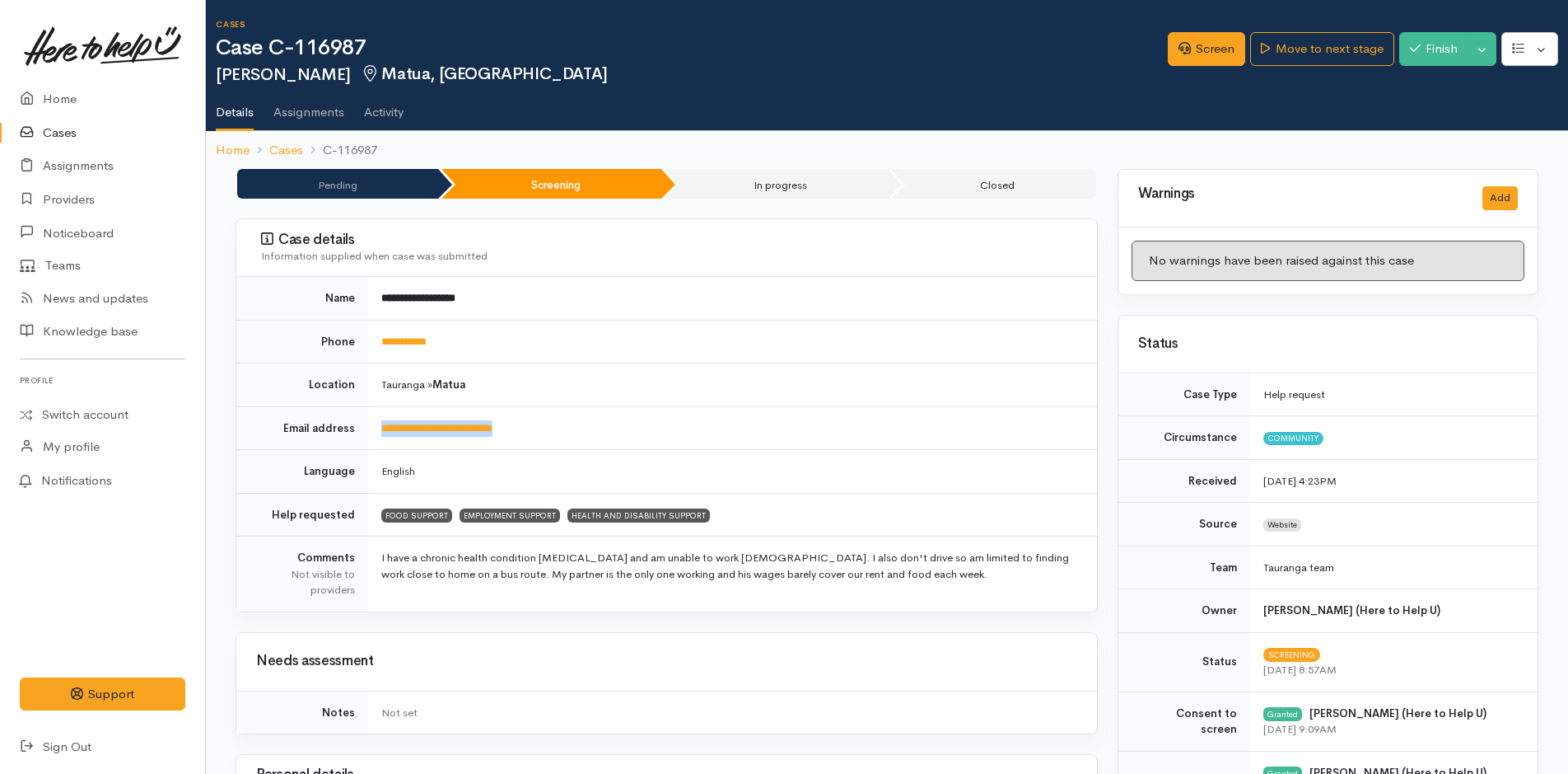
copy tr "**********"
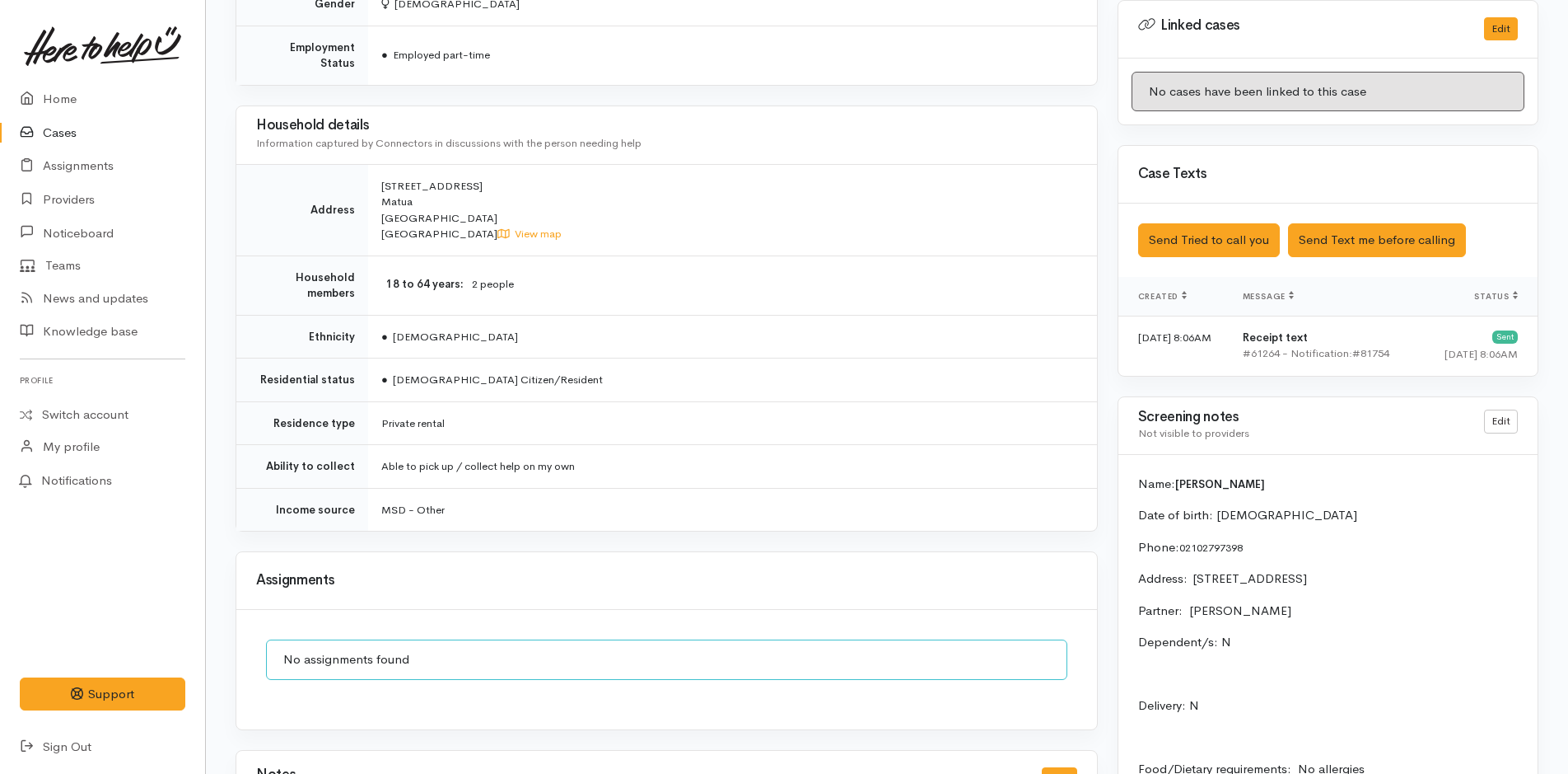
scroll to position [989, 0]
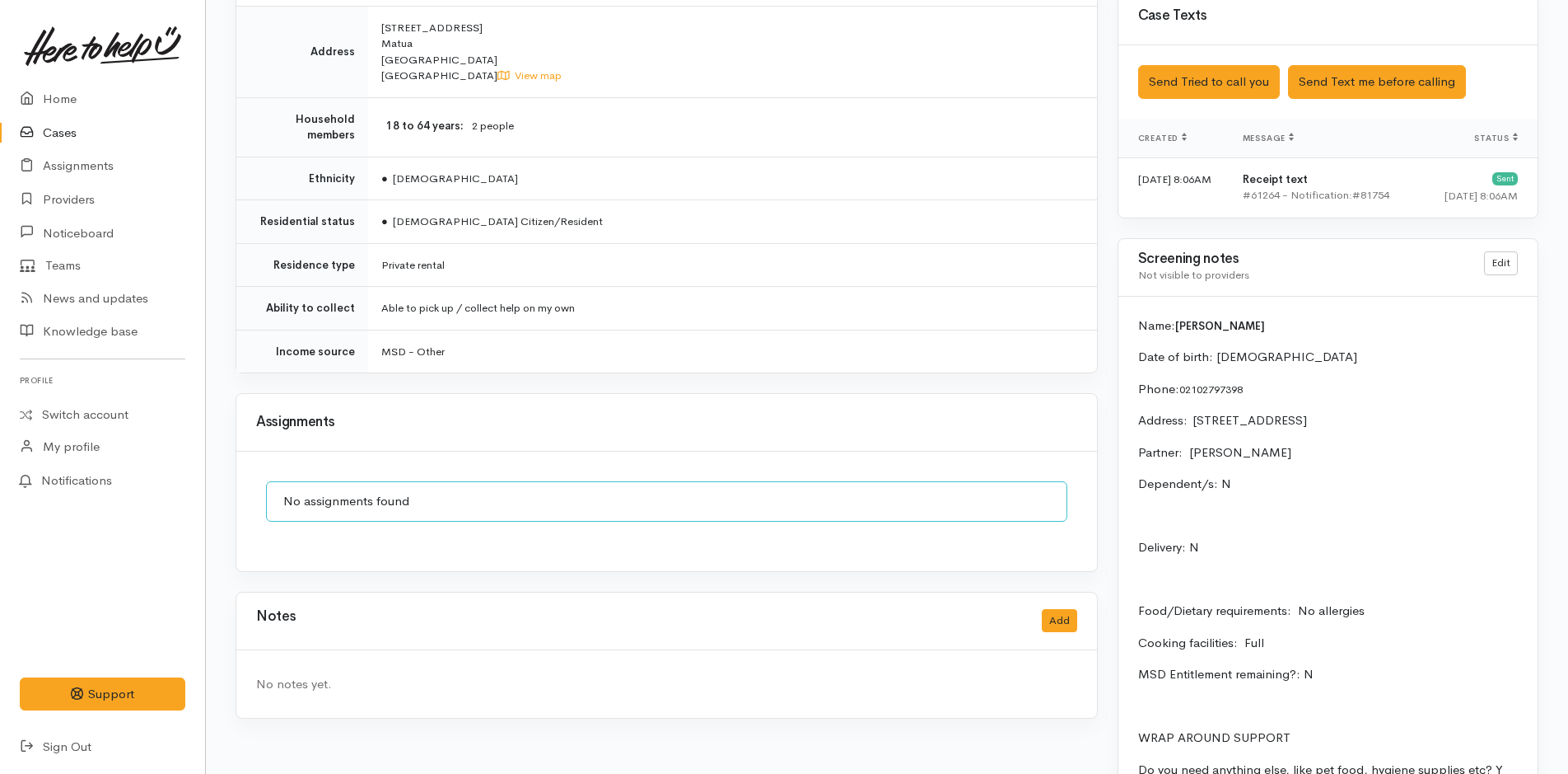
drag, startPoint x: 1459, startPoint y: 419, endPoint x: 1194, endPoint y: 423, distance: 265.0
click at [1194, 423] on p "Address:  [STREET_ADDRESS]" at bounding box center [1327, 420] width 379 height 19
copy p "[STREET_ADDRESS]"
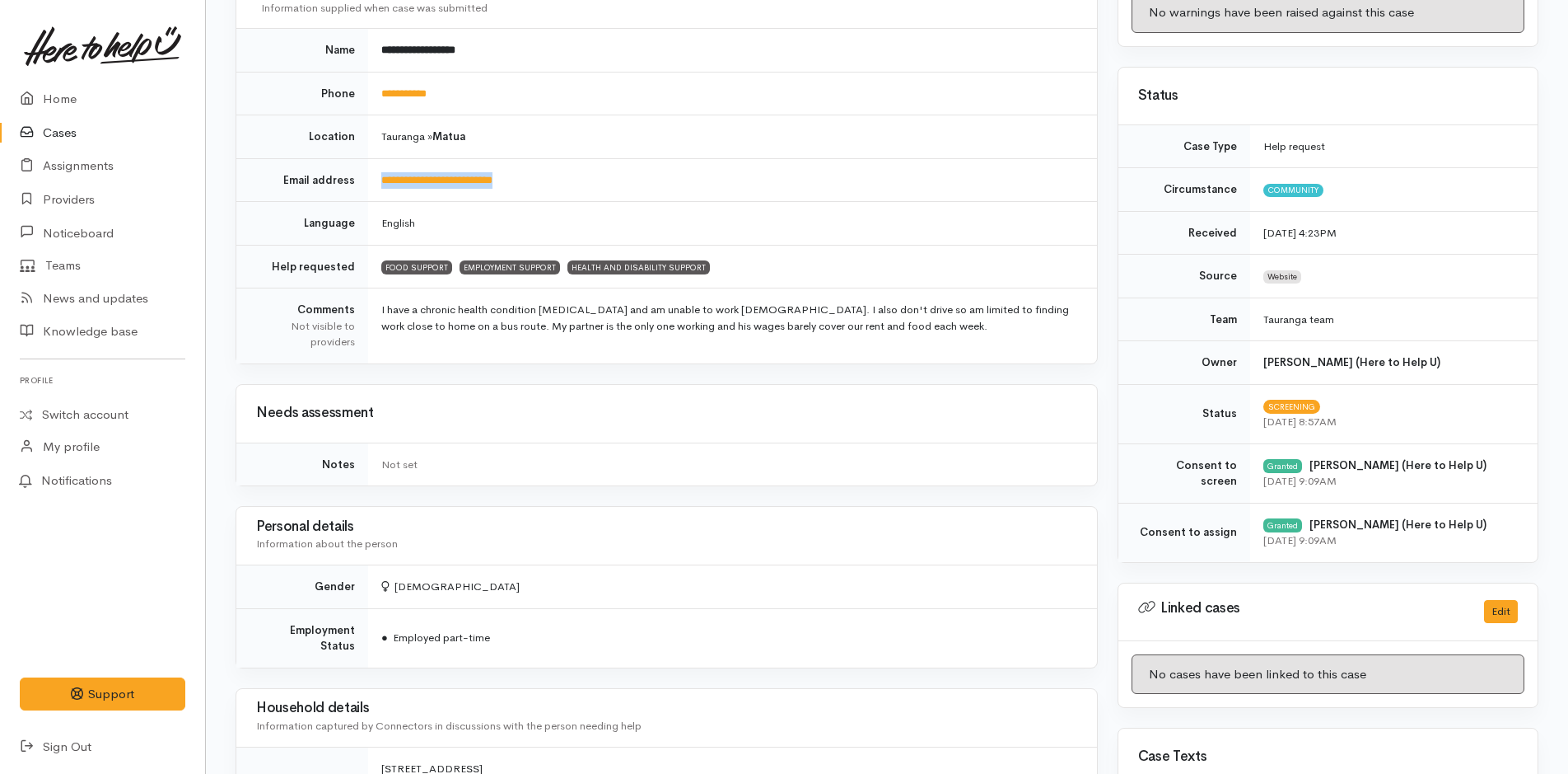
scroll to position [82, 0]
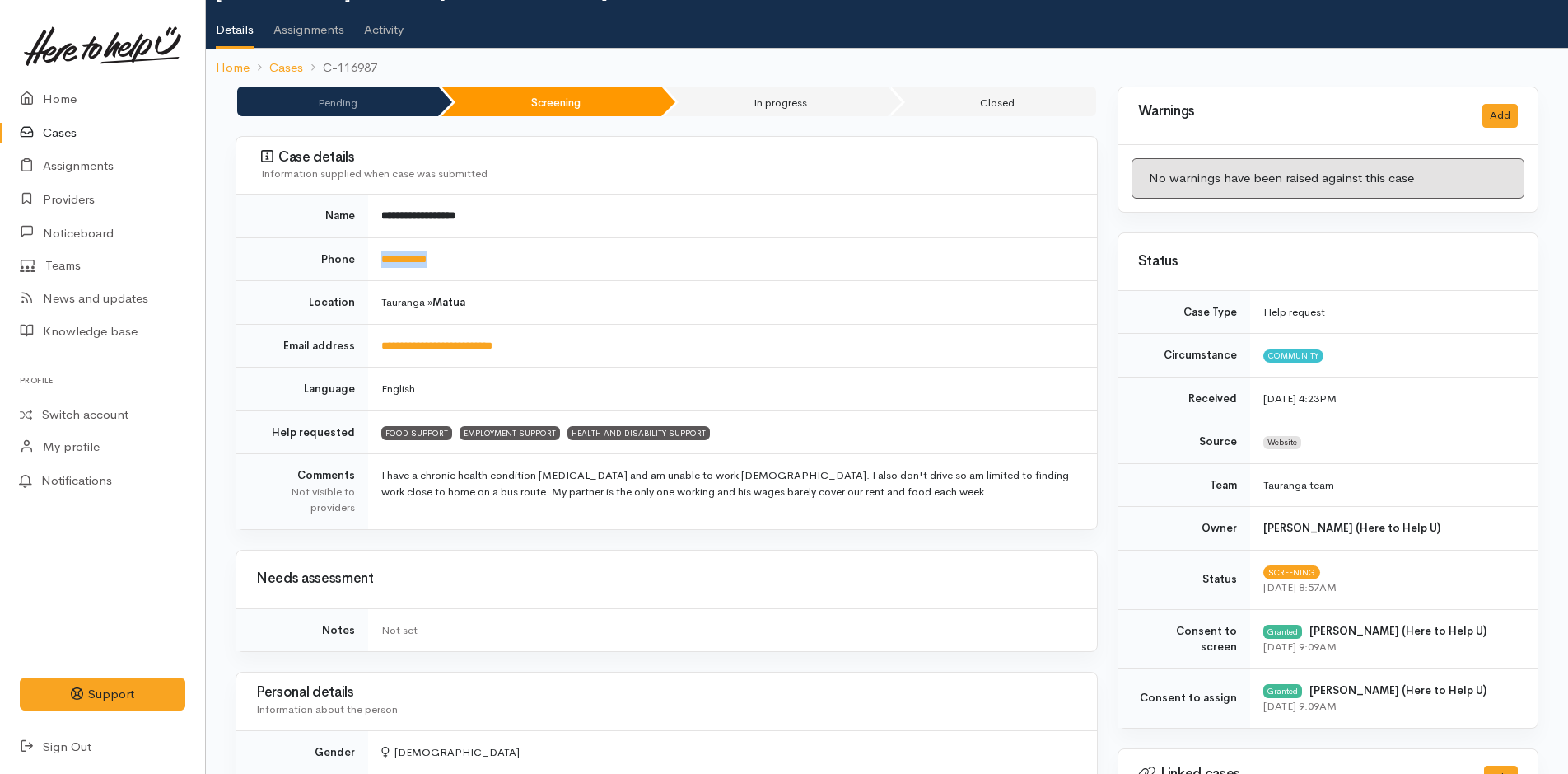
drag, startPoint x: 403, startPoint y: 262, endPoint x: 373, endPoint y: 267, distance: 30.4
click at [373, 267] on td "**********" at bounding box center [732, 258] width 729 height 43
copy link "**********"
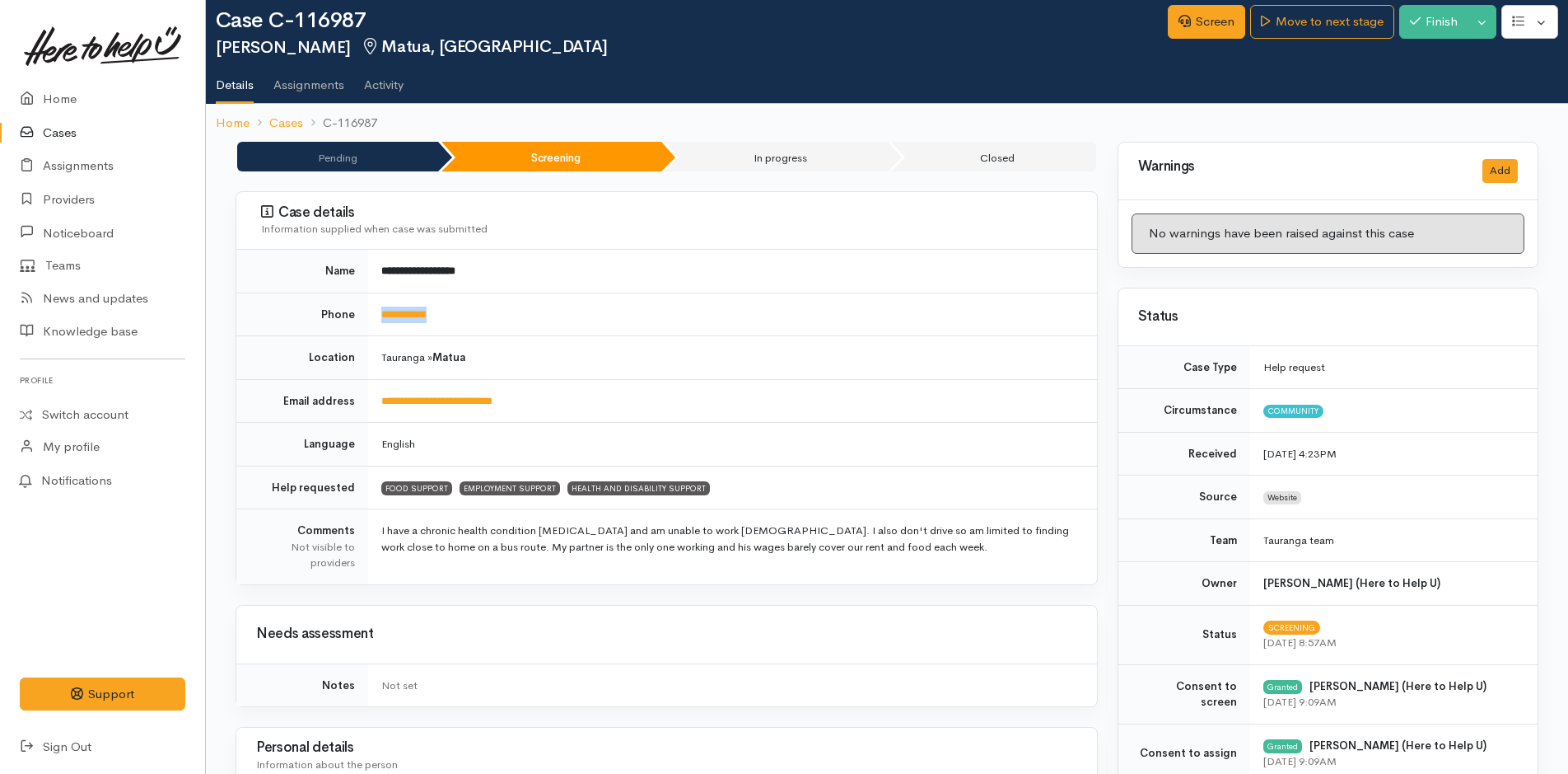
scroll to position [0, 0]
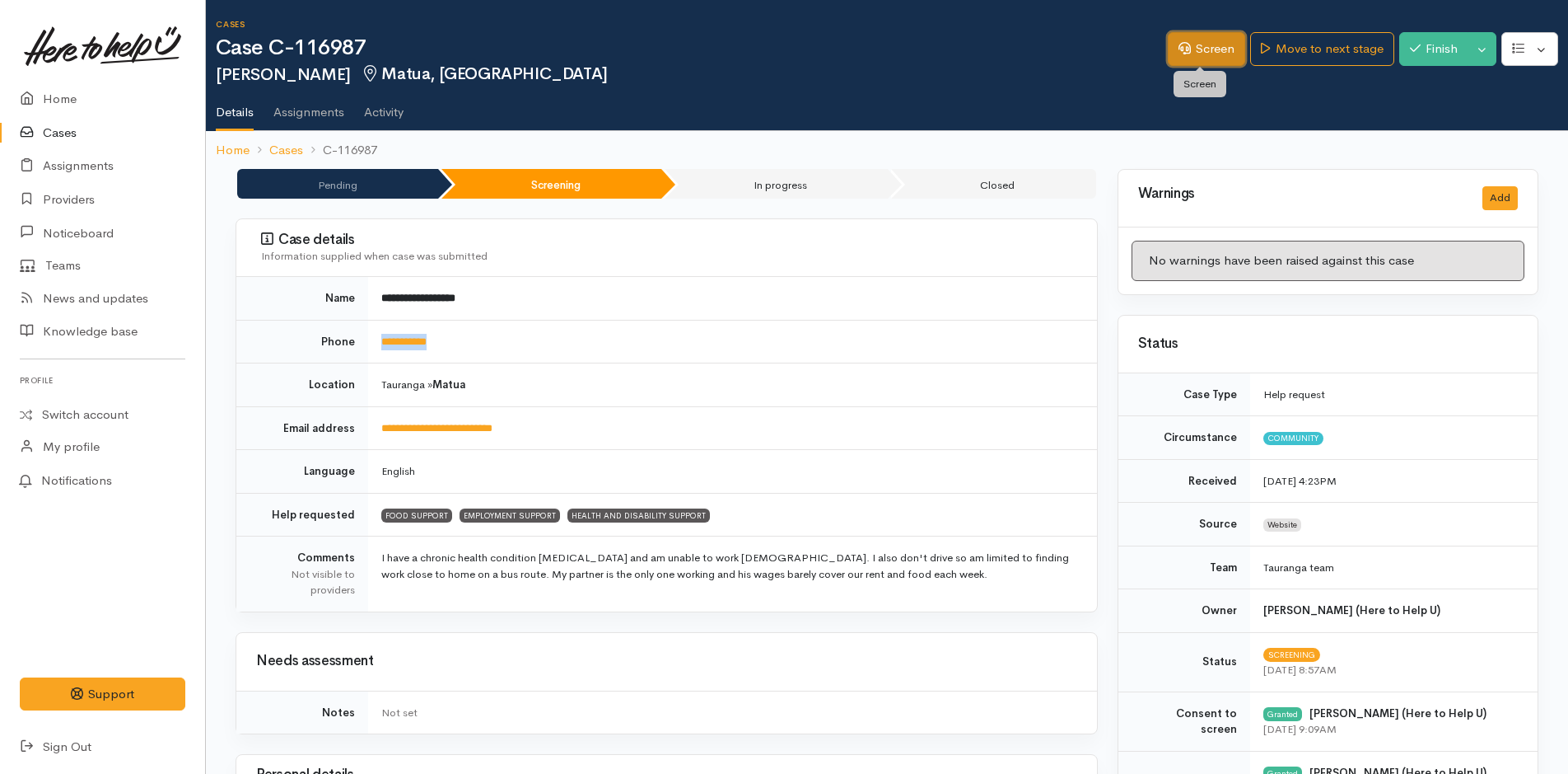
click at [1210, 49] on link "Screen" at bounding box center [1207, 49] width 78 height 34
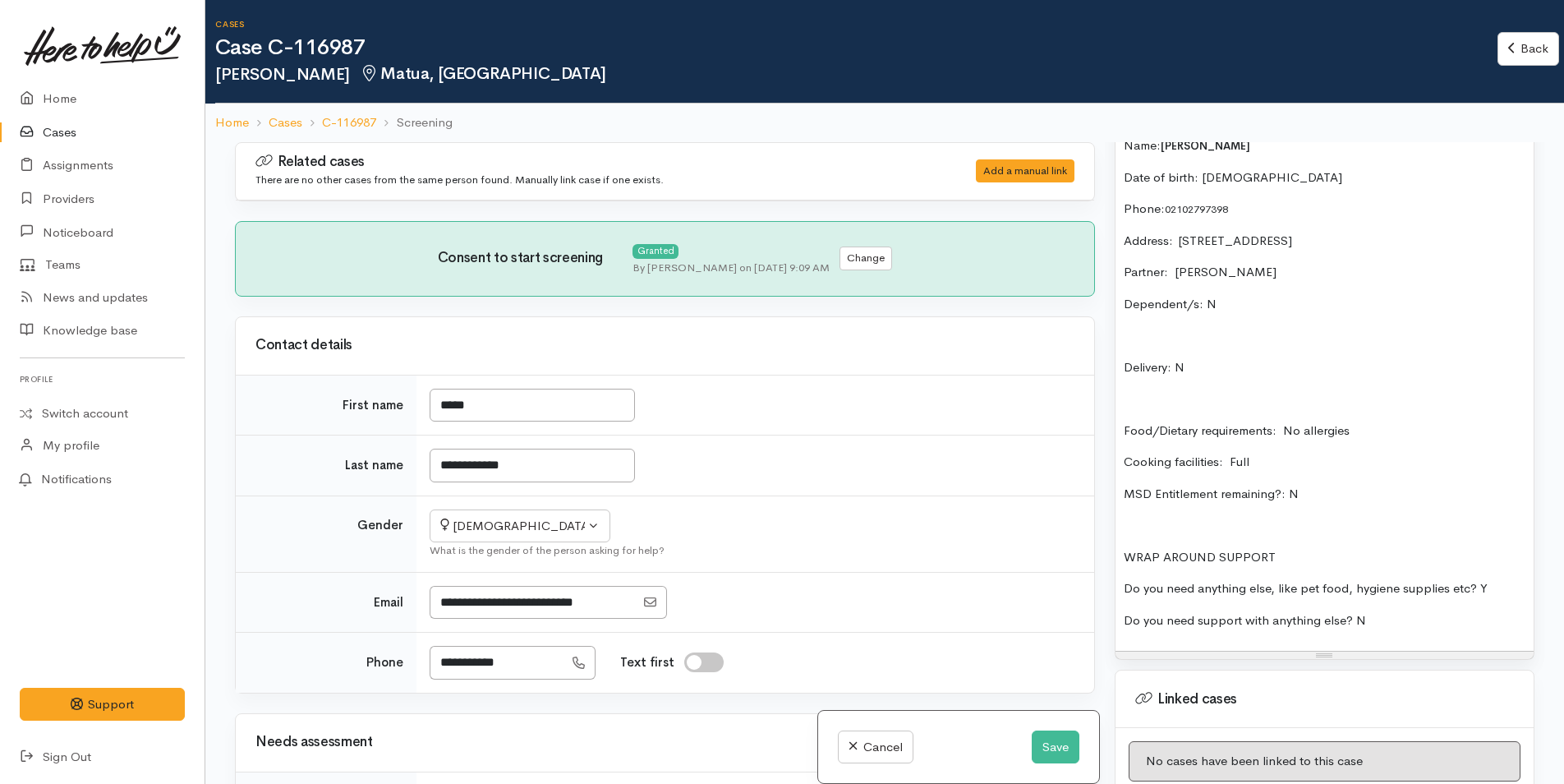
scroll to position [1314, 0]
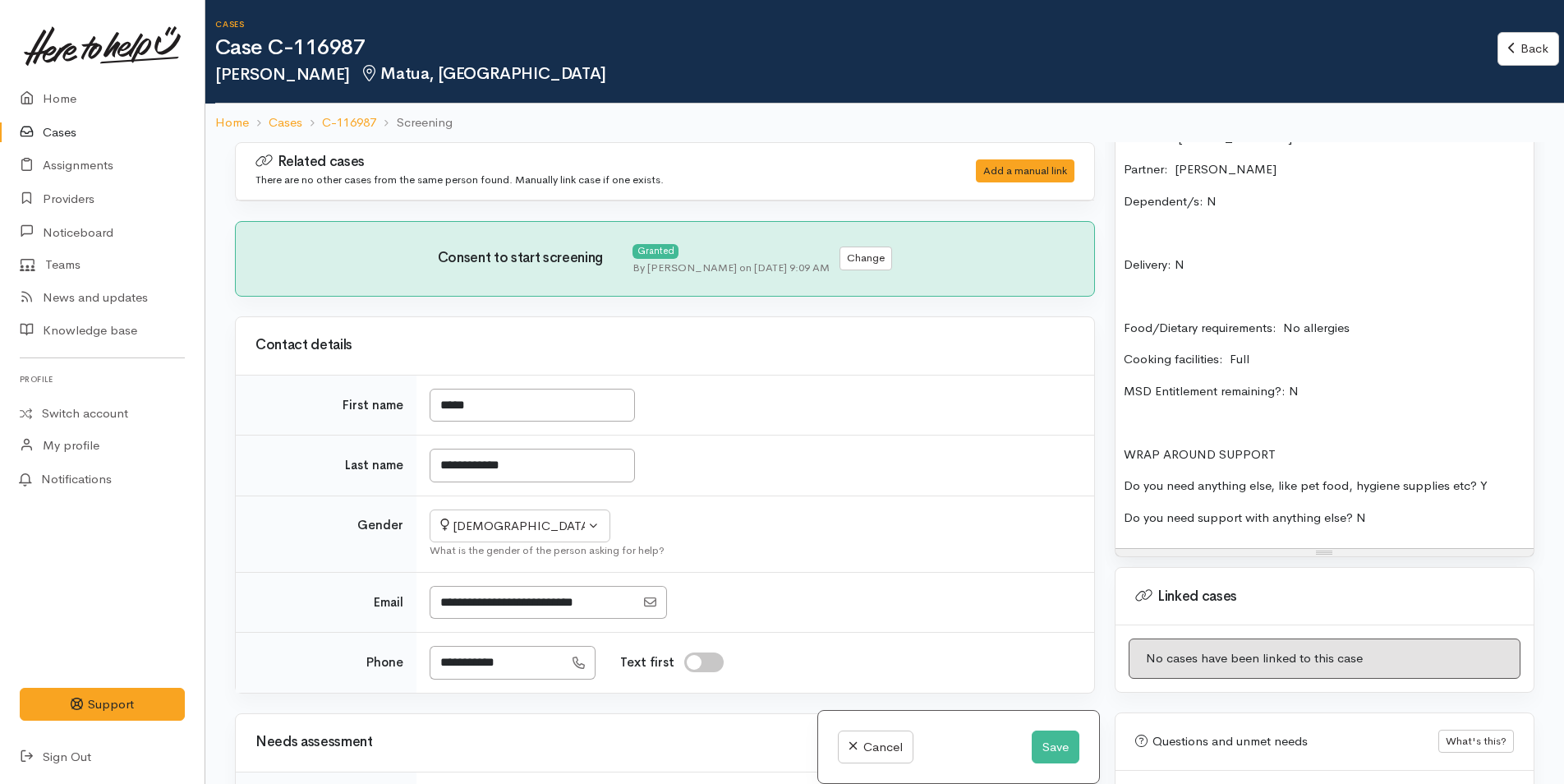
click at [1400, 521] on p "Do you need support with anything else? N" at bounding box center [1324, 518] width 401 height 19
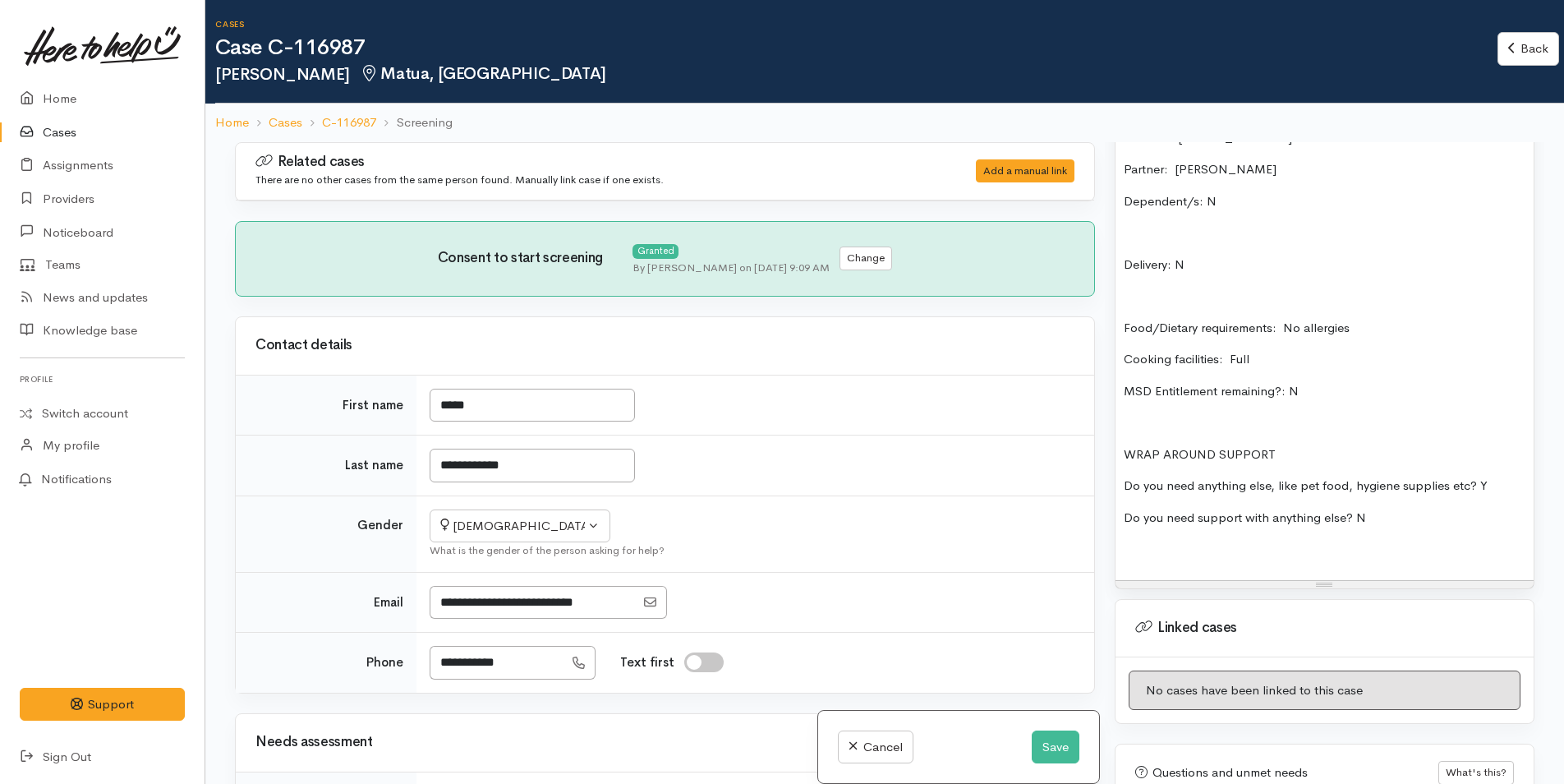
paste div
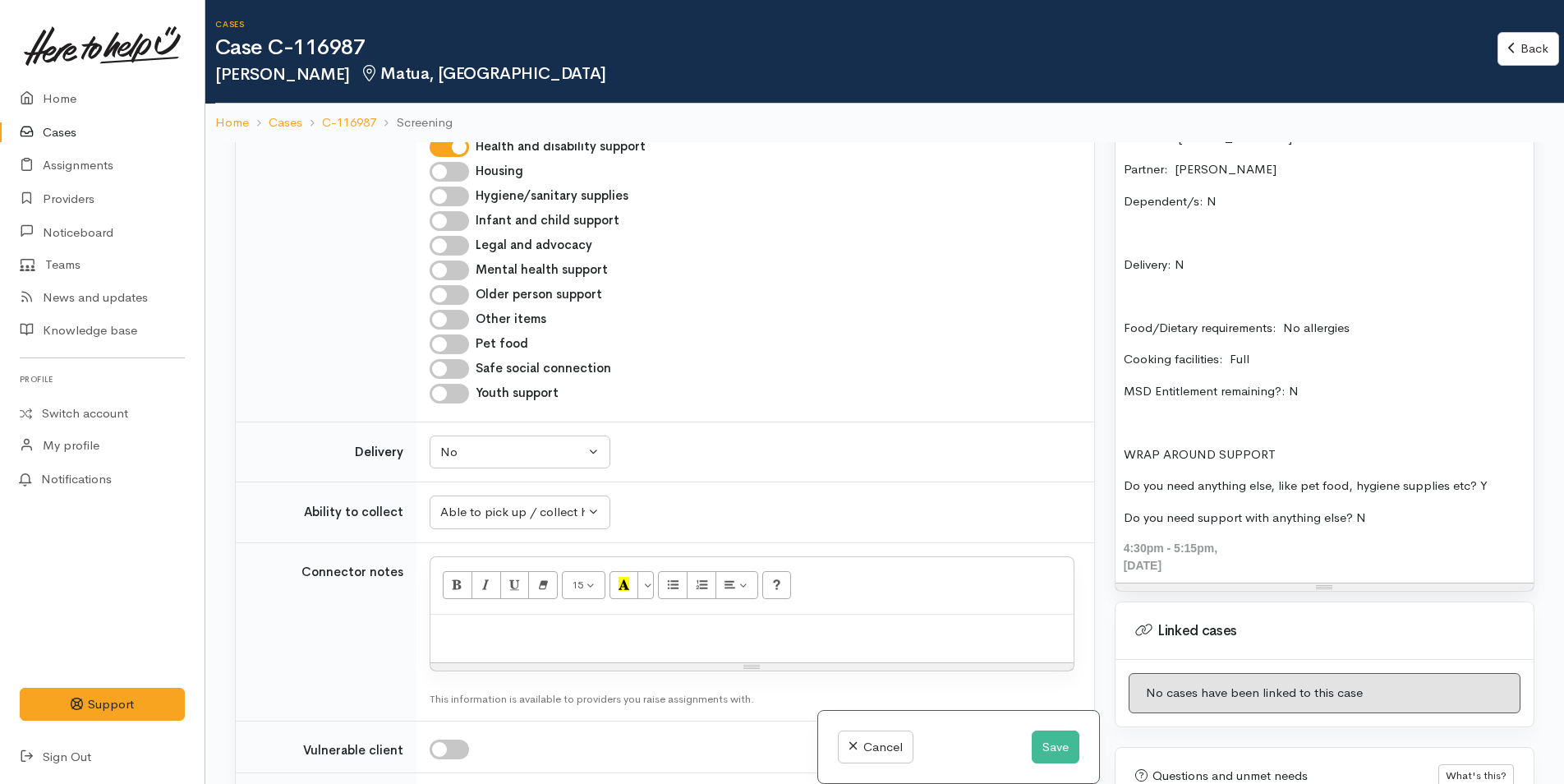
scroll to position [904, 0]
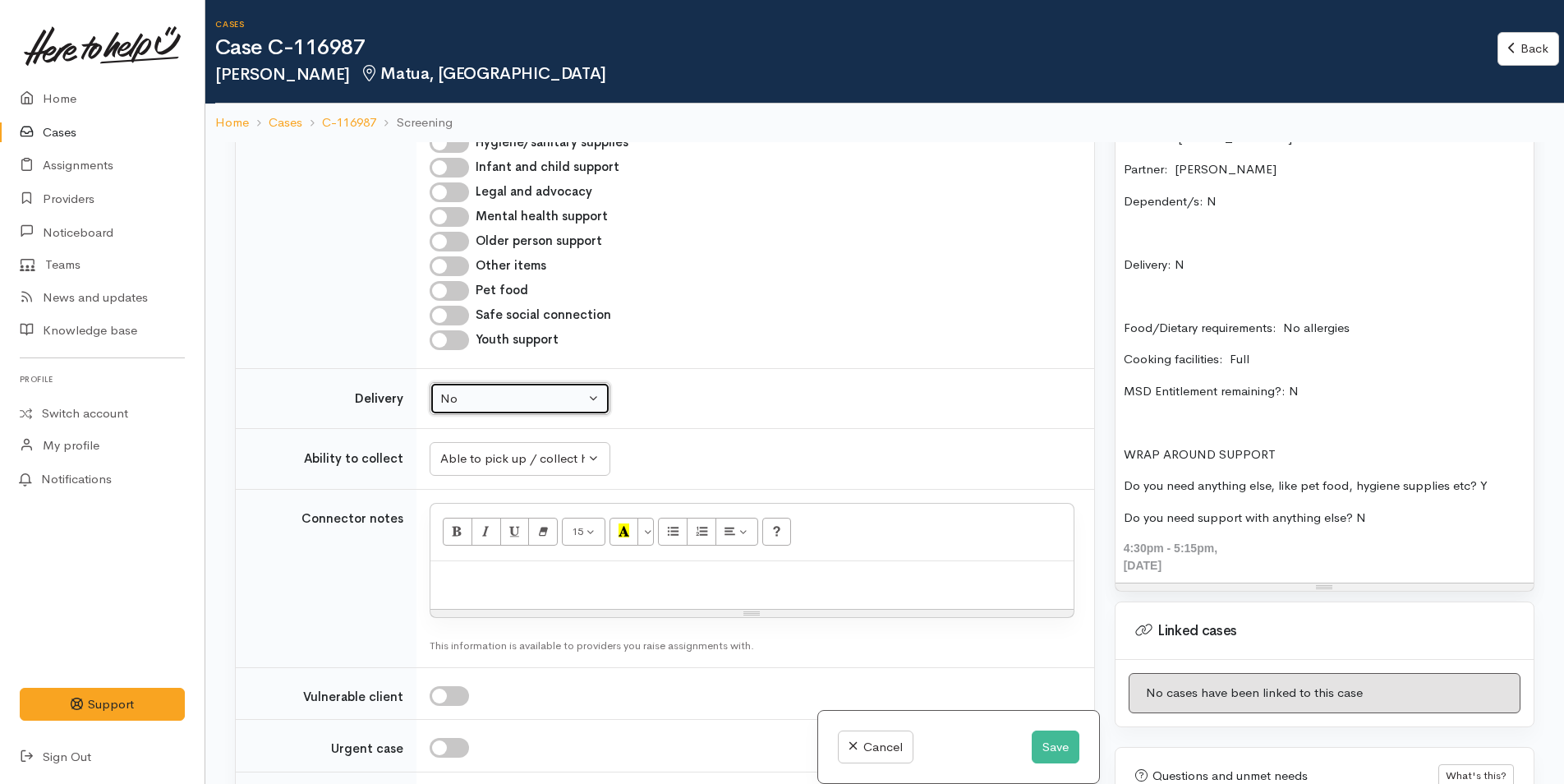
click at [532, 389] on div "No" at bounding box center [513, 398] width 145 height 19
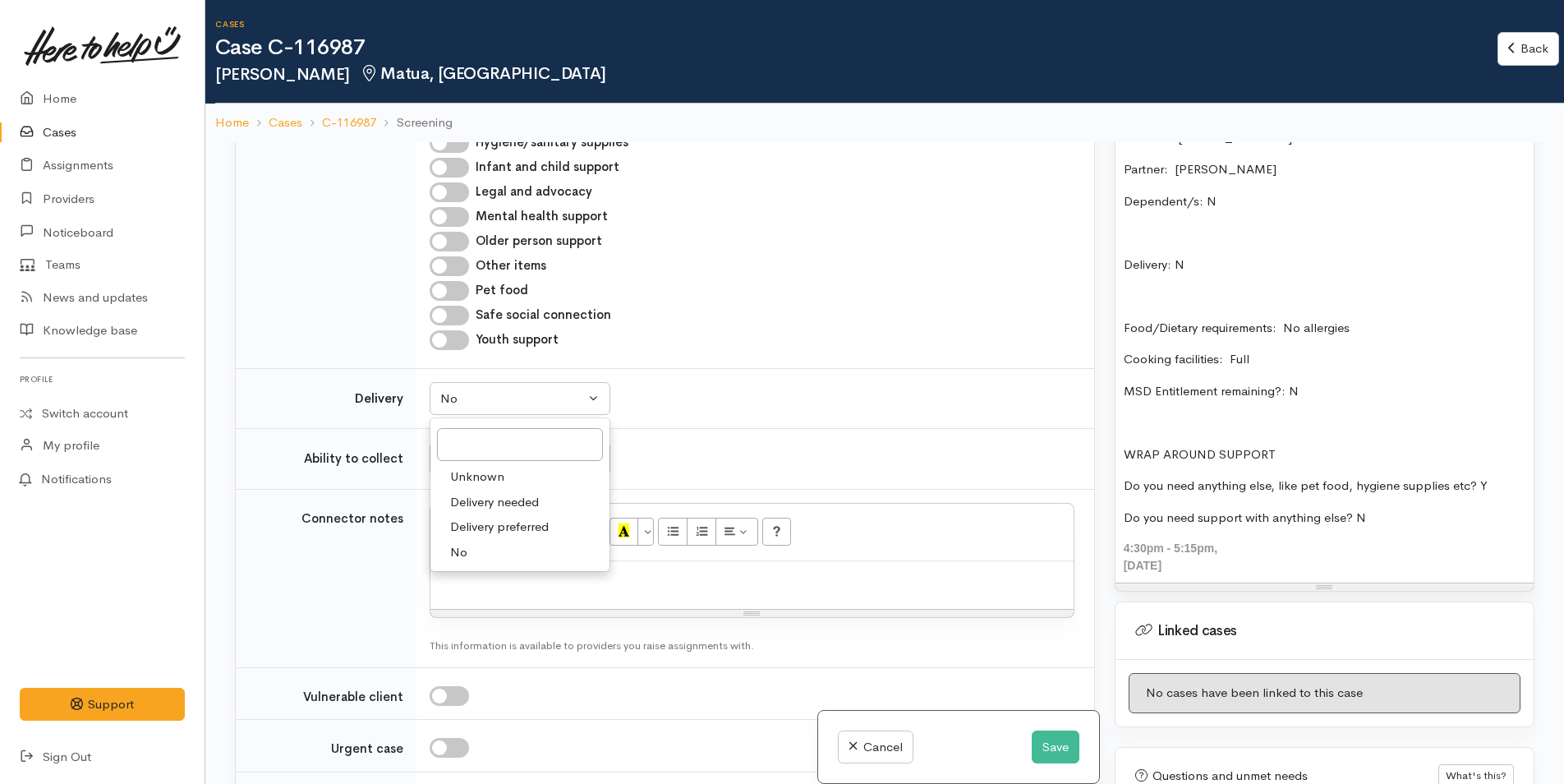
click at [528, 504] on span "Delivery needed" at bounding box center [494, 502] width 89 height 19
select select "3"
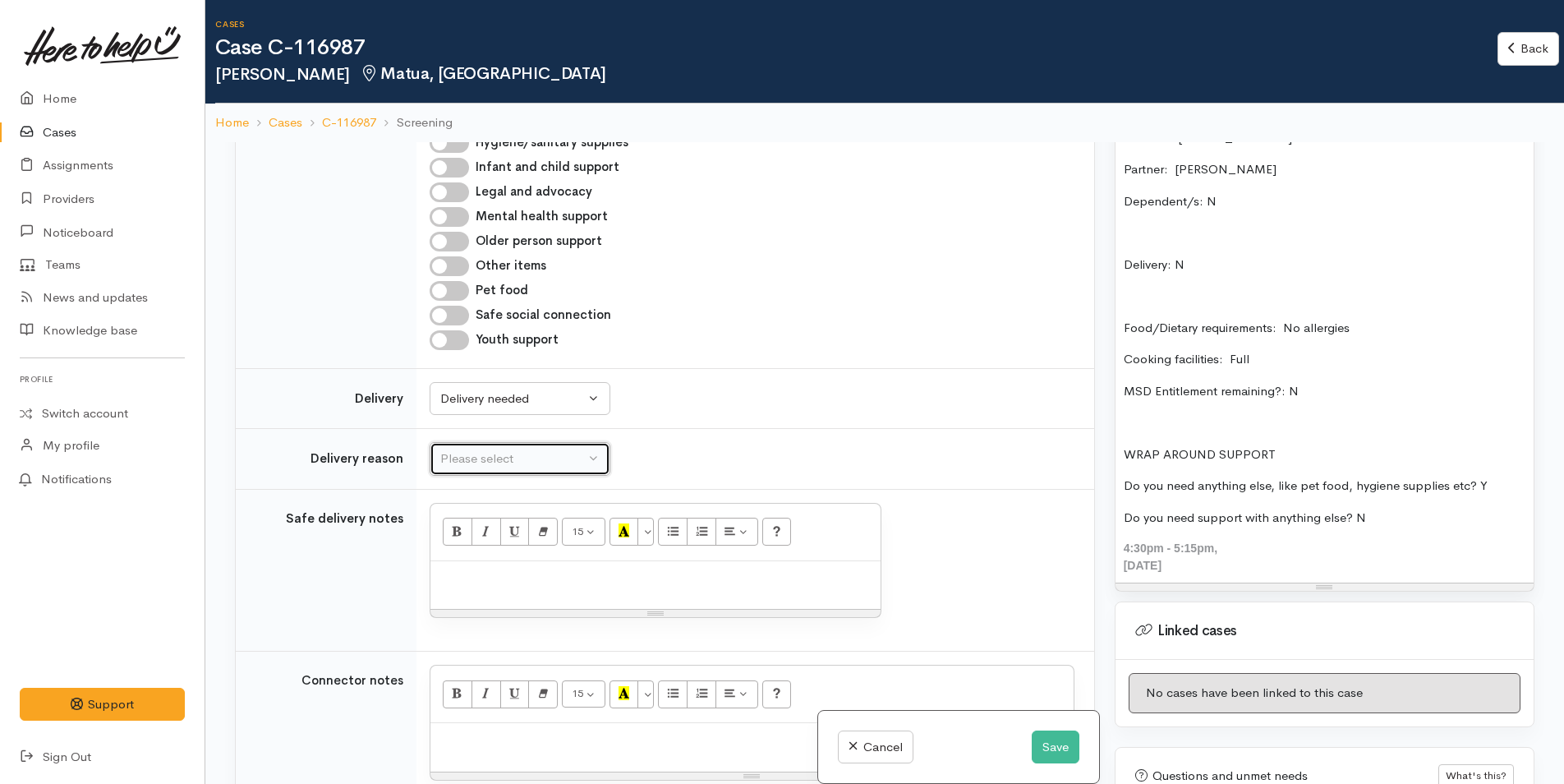
click at [521, 464] on div "Please select" at bounding box center [513, 458] width 145 height 19
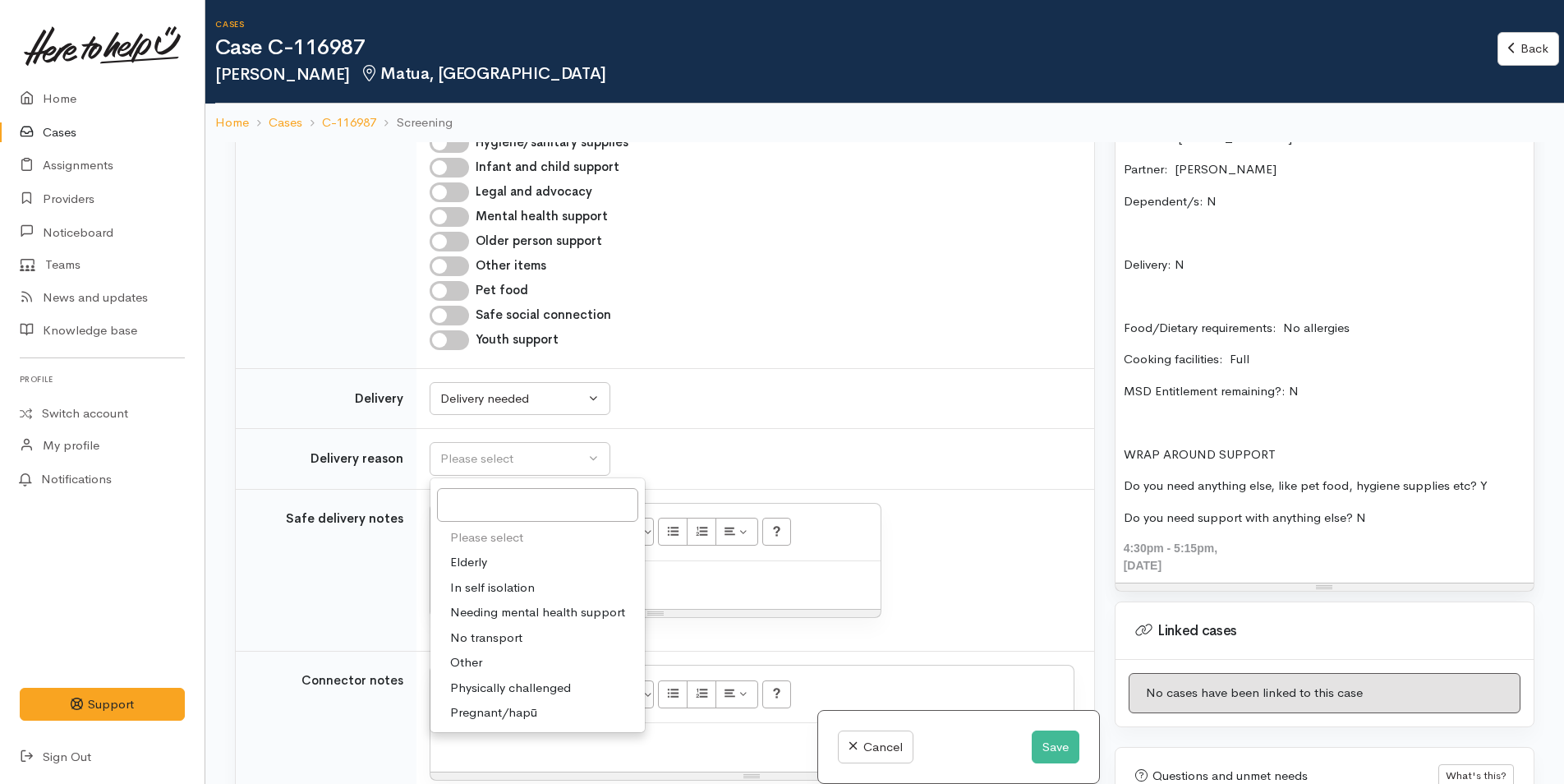
click at [507, 632] on span "No transport" at bounding box center [486, 638] width 72 height 19
select select "2"
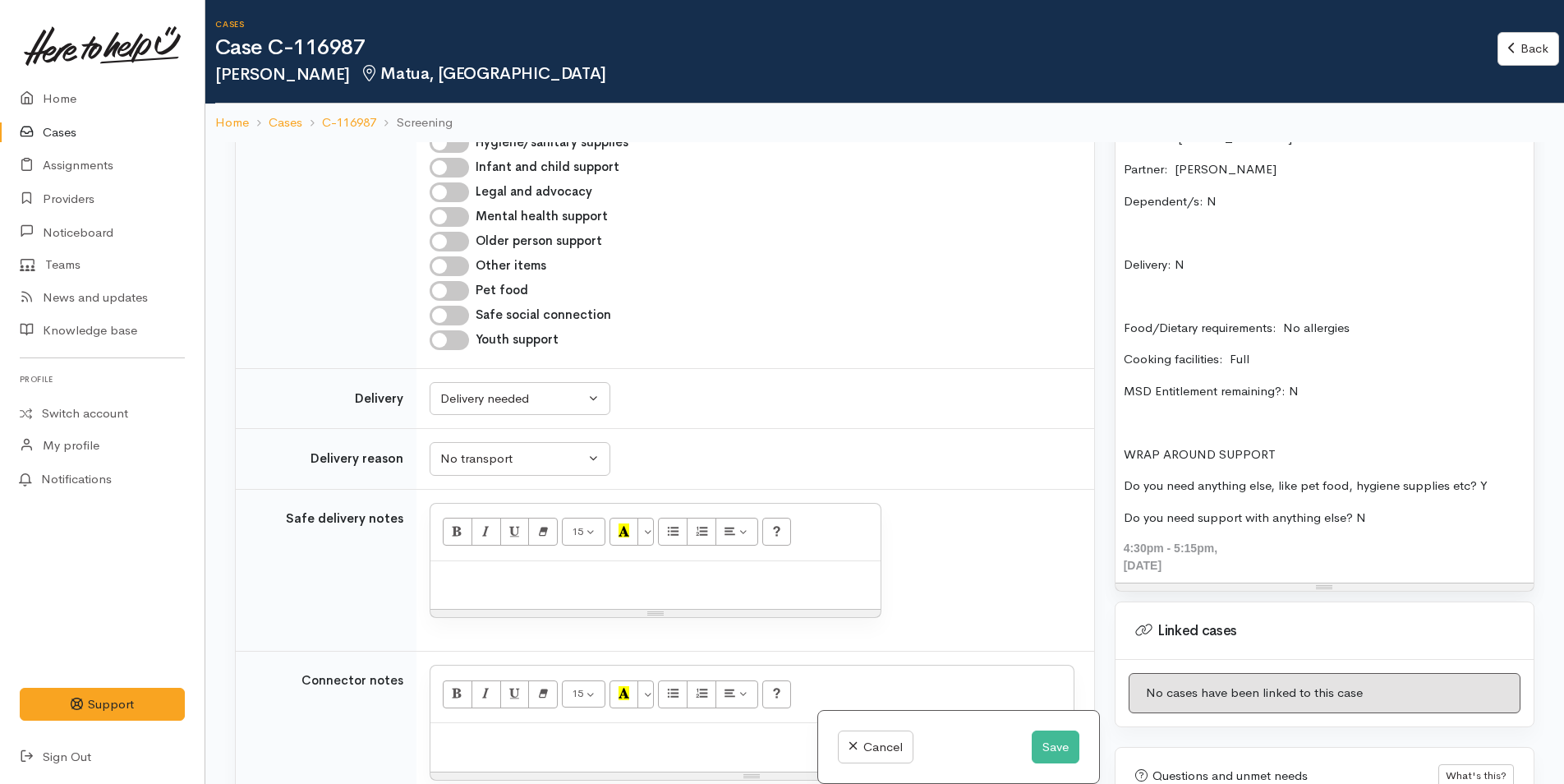
click at [1280, 267] on p "Delivery: N" at bounding box center [1324, 265] width 401 height 19
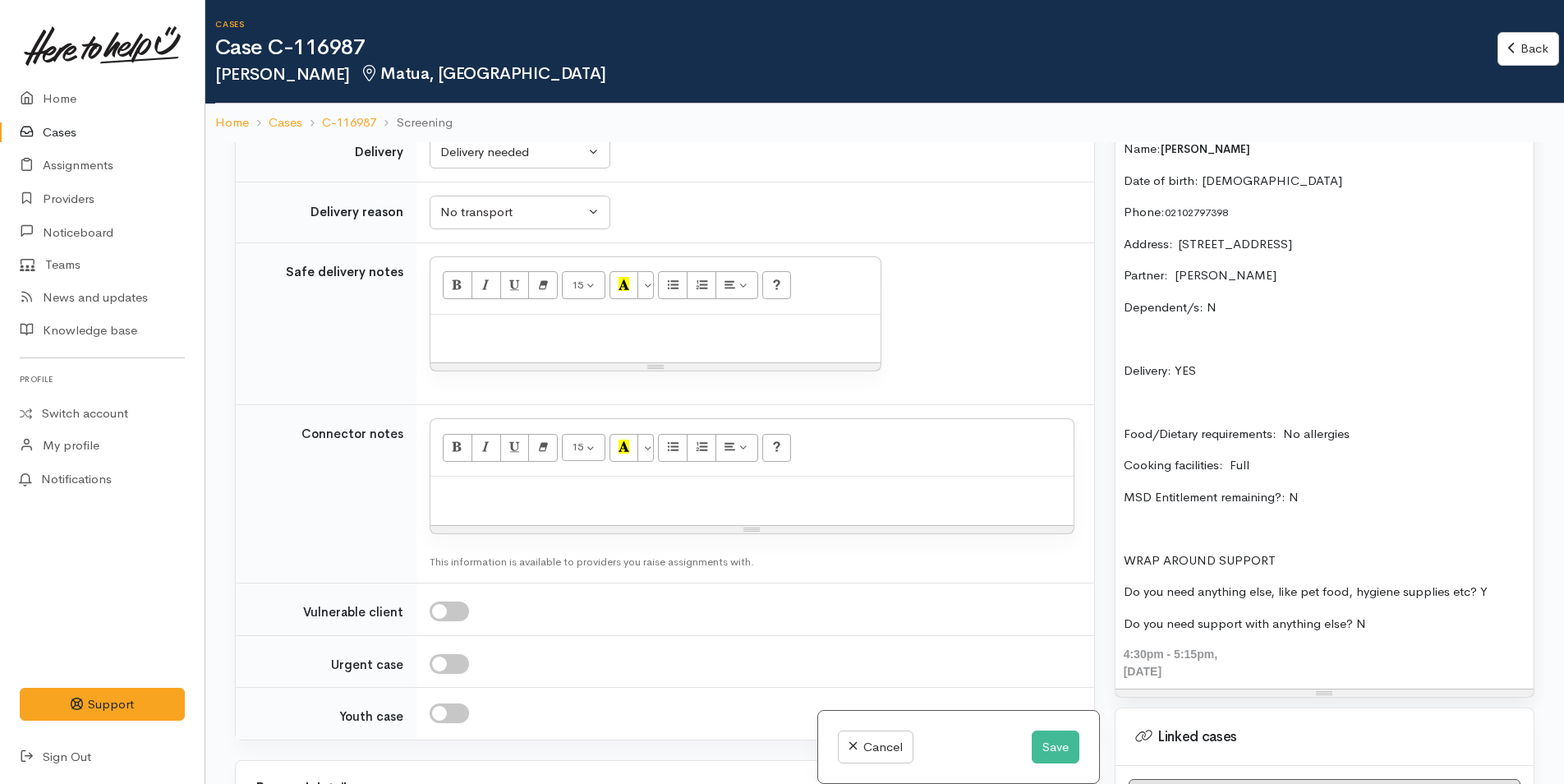
scroll to position [1158, 0]
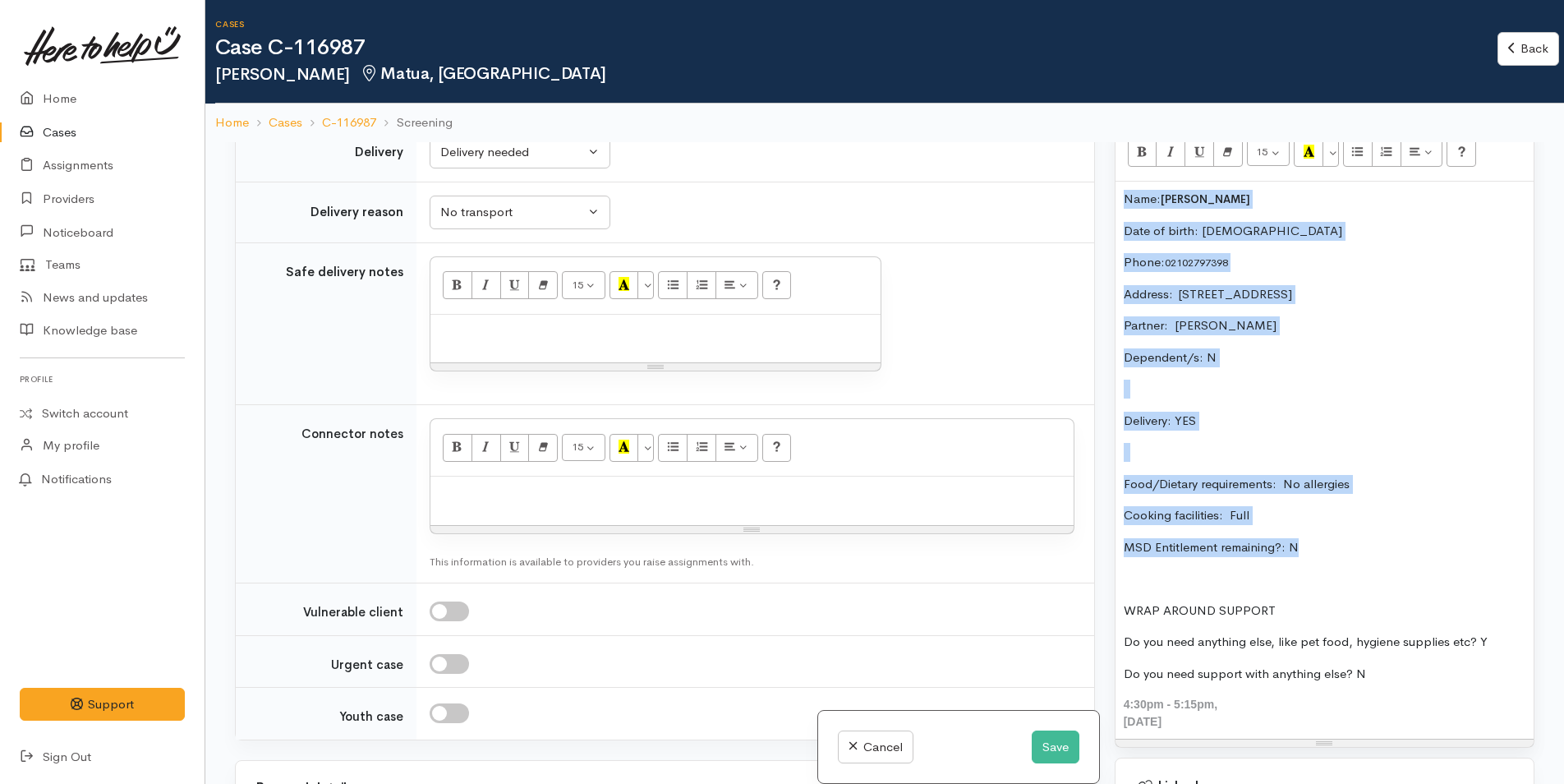
drag, startPoint x: 1343, startPoint y: 390, endPoint x: 1096, endPoint y: 203, distance: 309.8
click at [1096, 203] on div "Related cases There are no other cases from the same person found. Manually lin…" at bounding box center [885, 534] width 1320 height 784
copy div "Name: Donné Van Deventer Date of birth: 10/3/1972 Phone:  02102797398 Address: …"
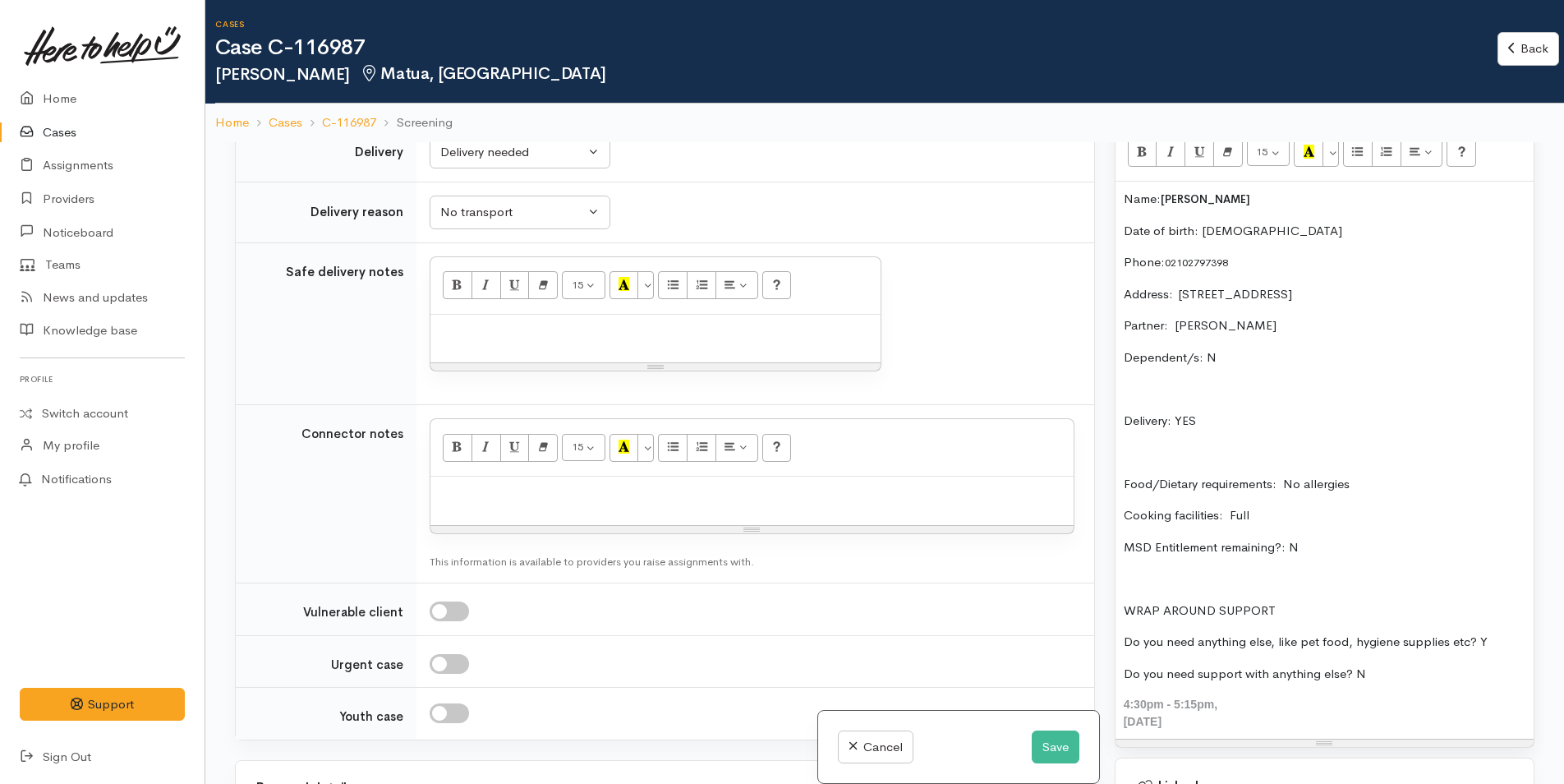
click at [481, 497] on p at bounding box center [752, 494] width 627 height 19
paste div
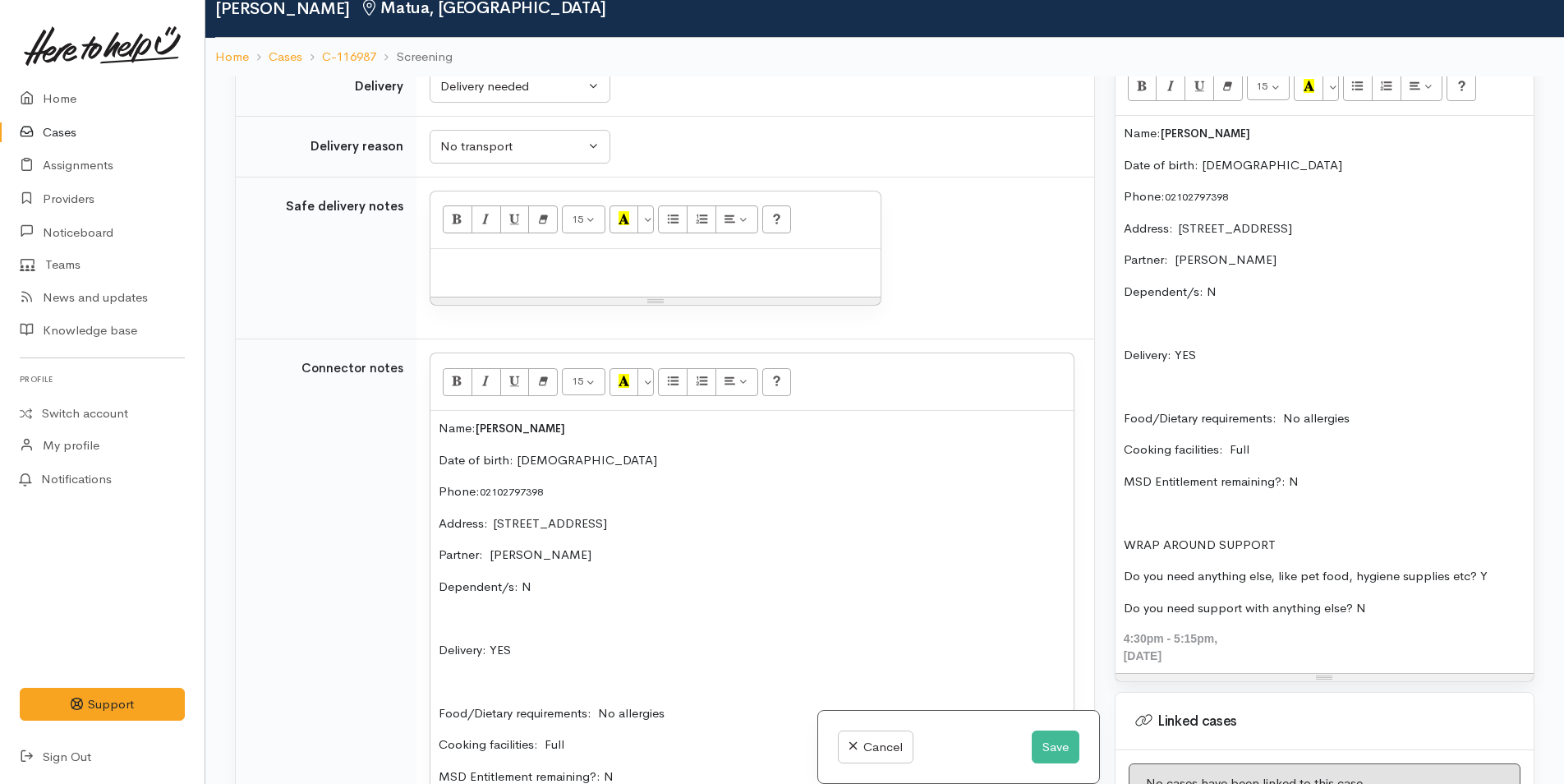
click at [490, 281] on div at bounding box center [655, 273] width 450 height 49
paste div
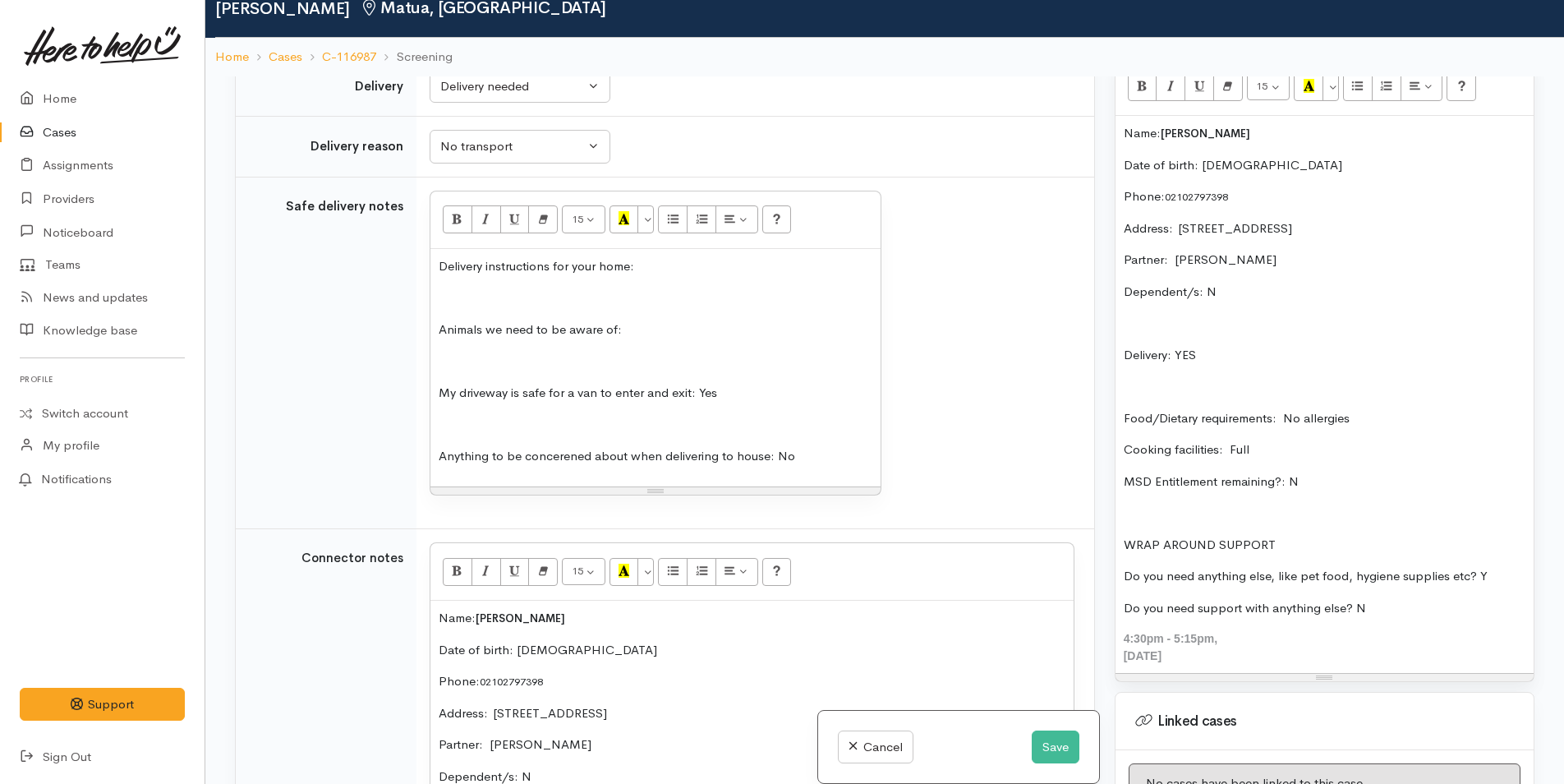
click at [718, 269] on p "Delivery instructions for your home:" at bounding box center [655, 266] width 434 height 19
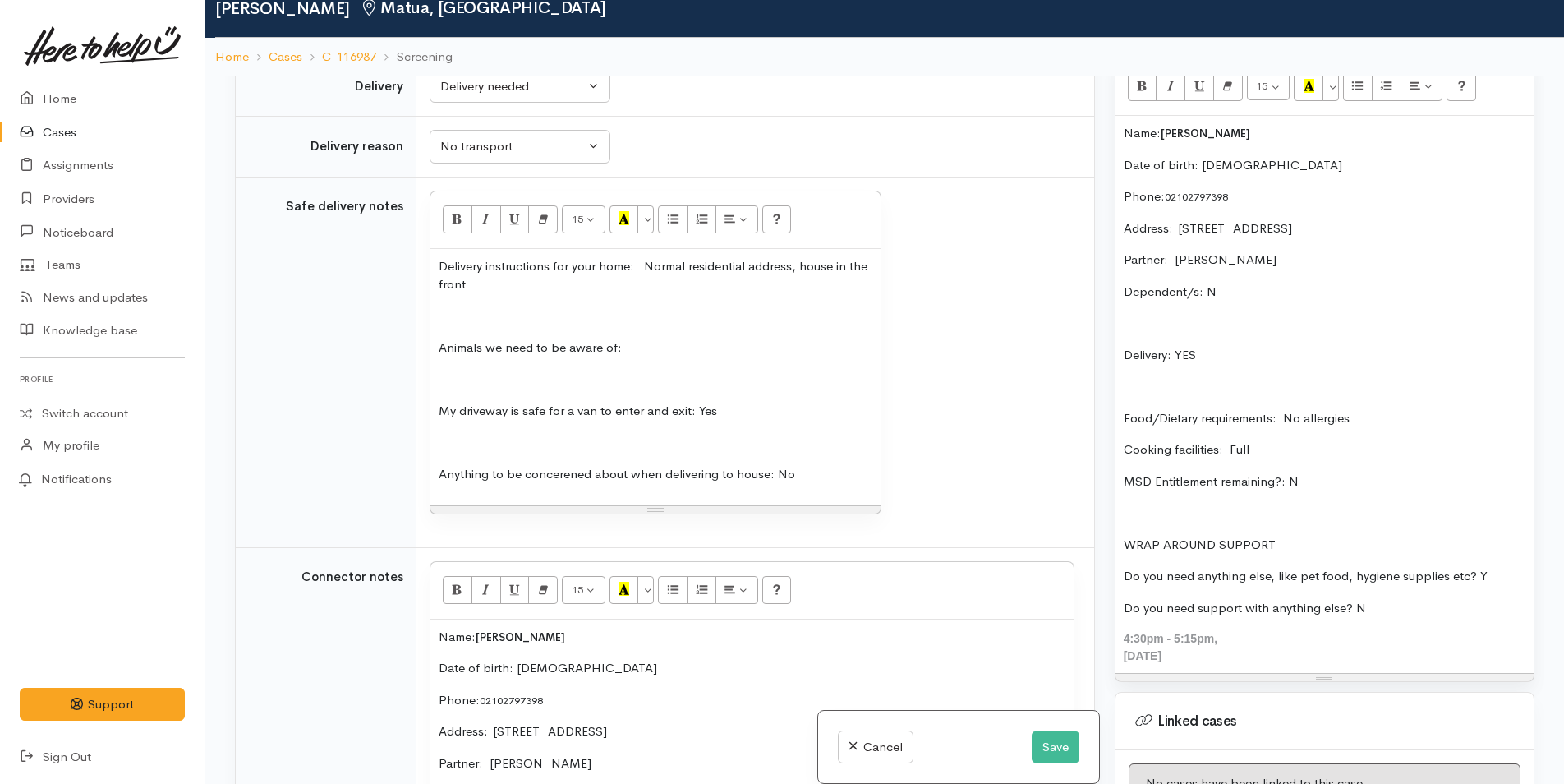
click at [705, 356] on p "Animals we need to be aware of:" at bounding box center [655, 347] width 434 height 19
click at [792, 407] on p "My driveway is safe for a van to enter and exit: Yes" at bounding box center [655, 410] width 434 height 19
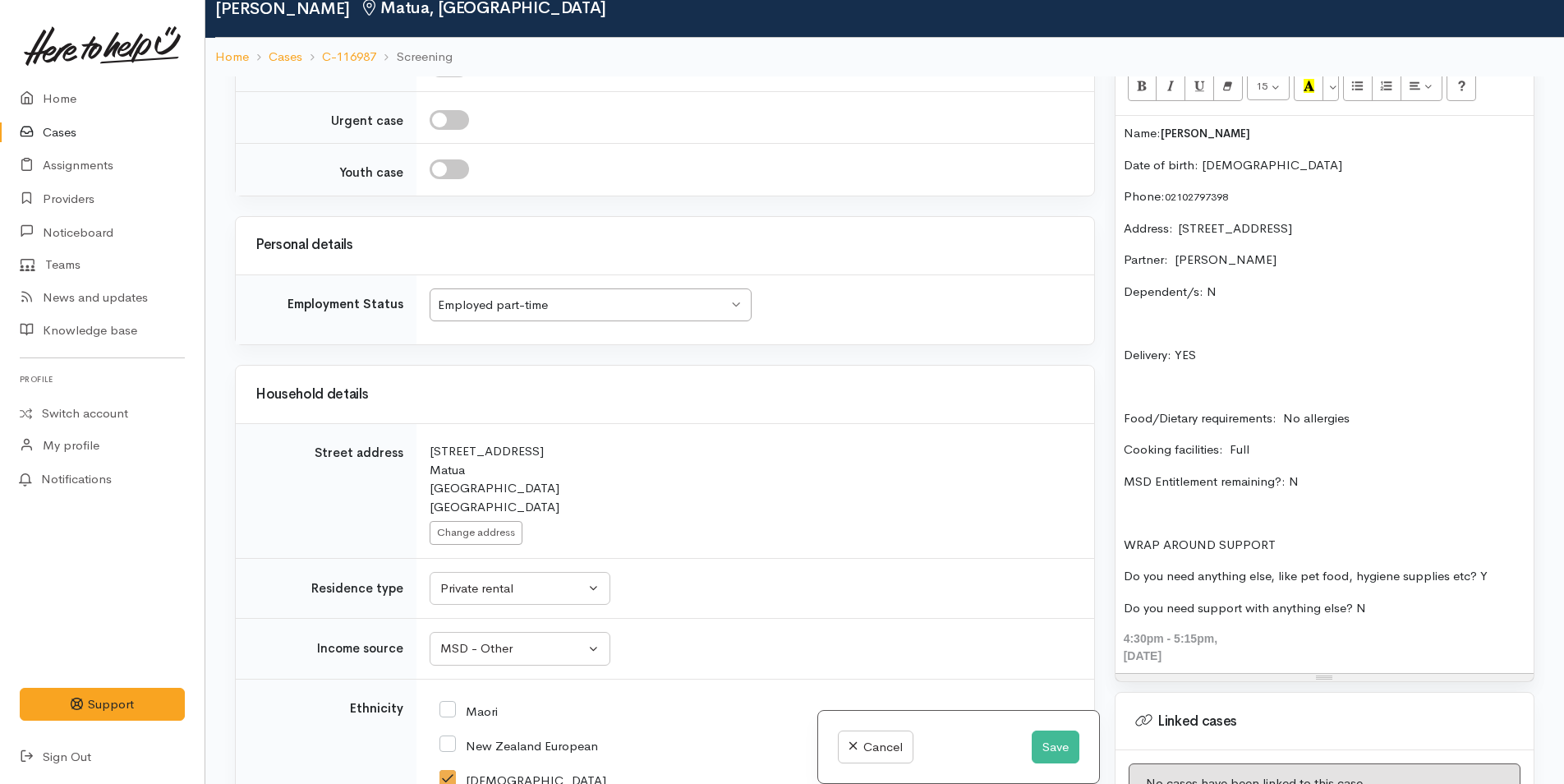
scroll to position [2178, 0]
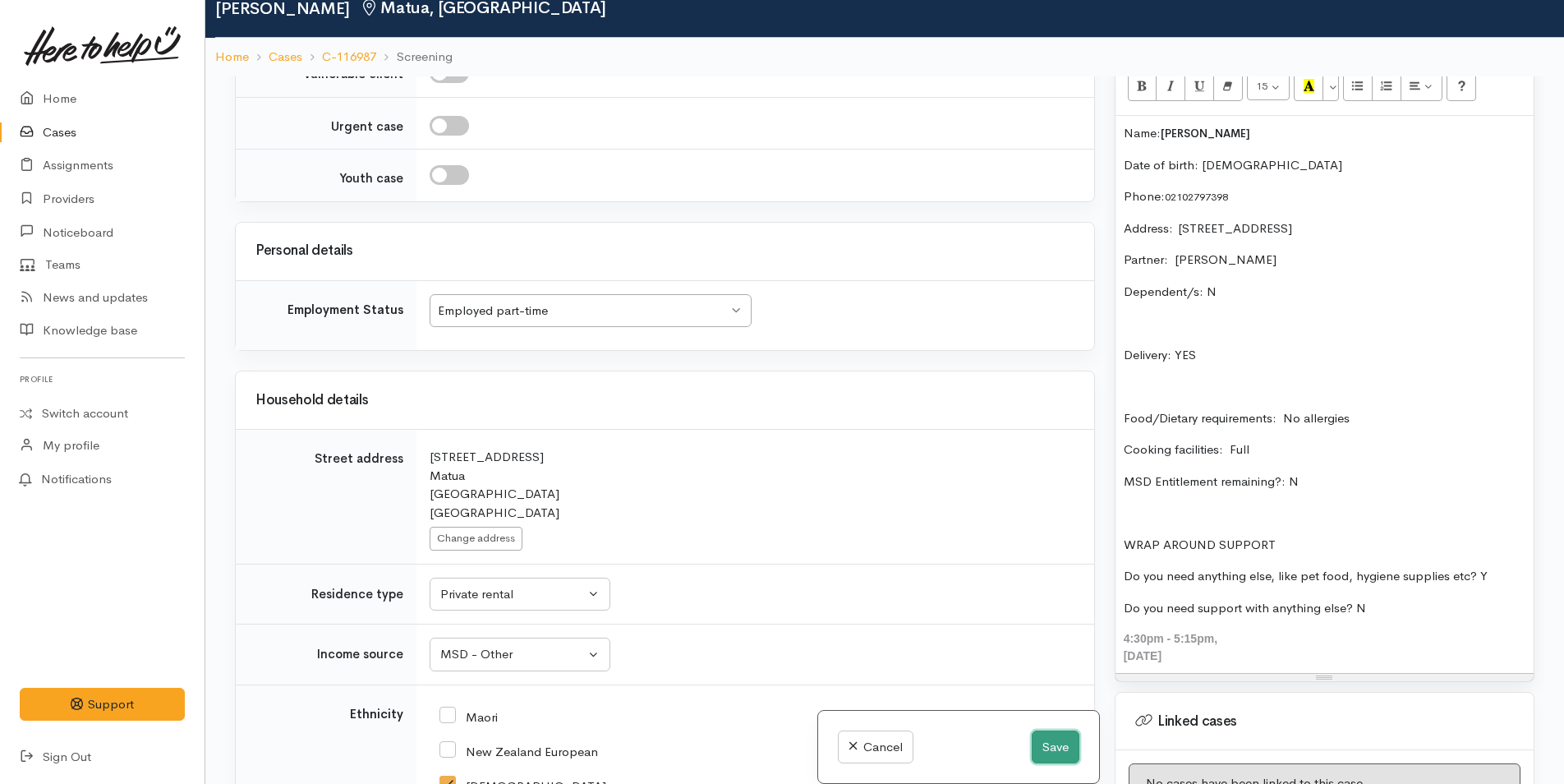
click at [1053, 748] on button "Save" at bounding box center [1056, 747] width 48 height 34
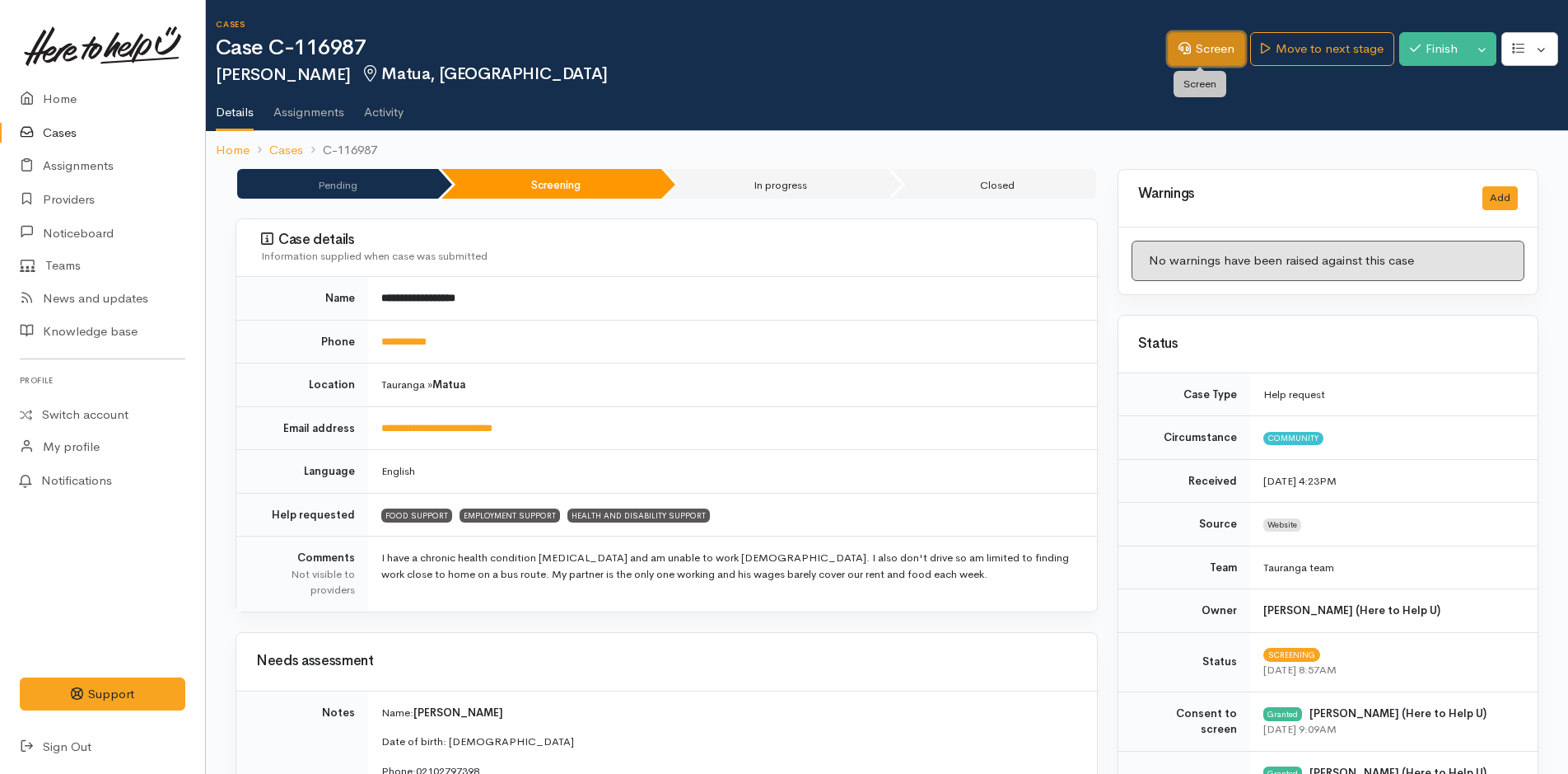
click at [1209, 49] on link "Screen" at bounding box center [1207, 49] width 78 height 34
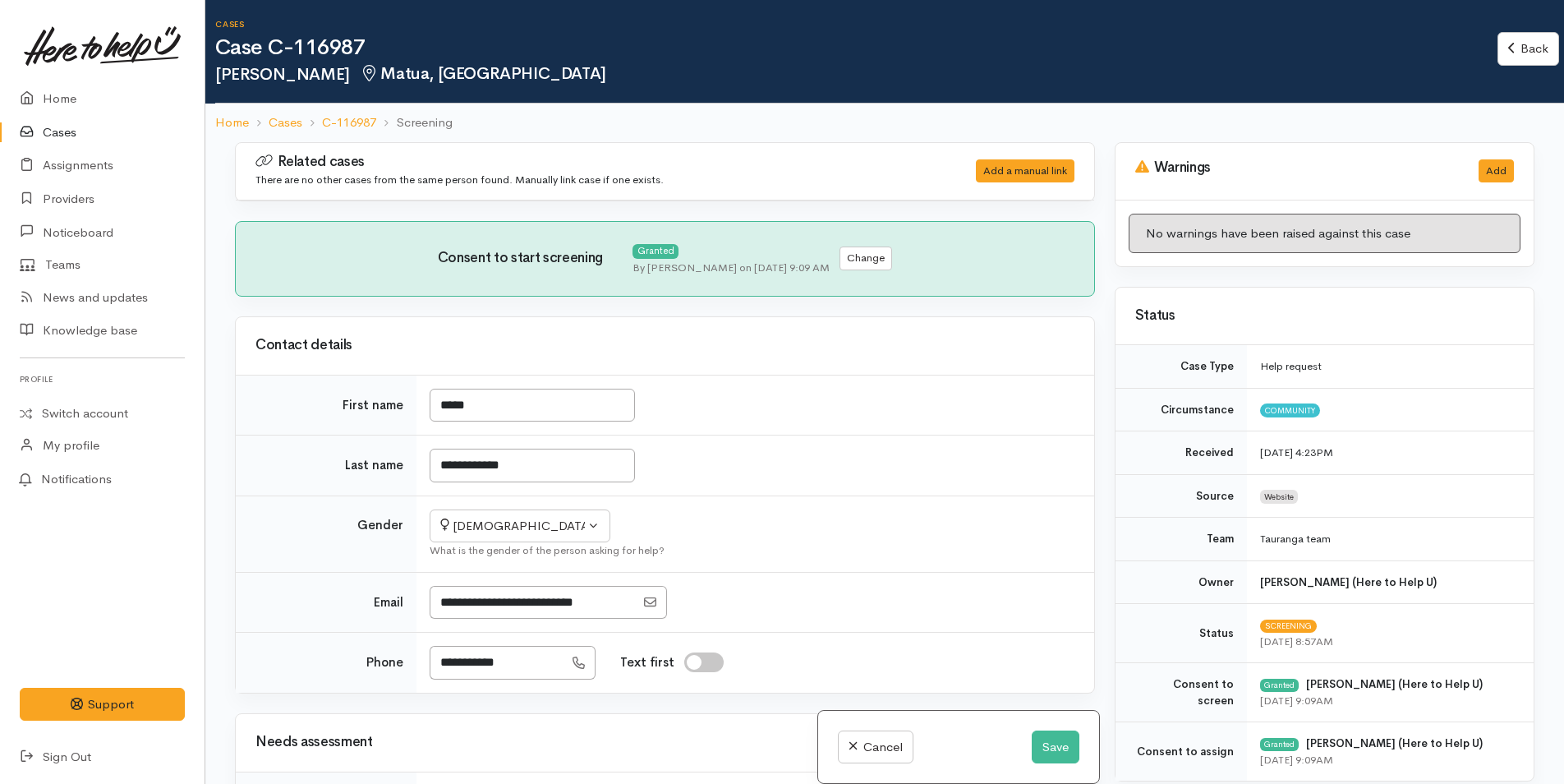
select select "2"
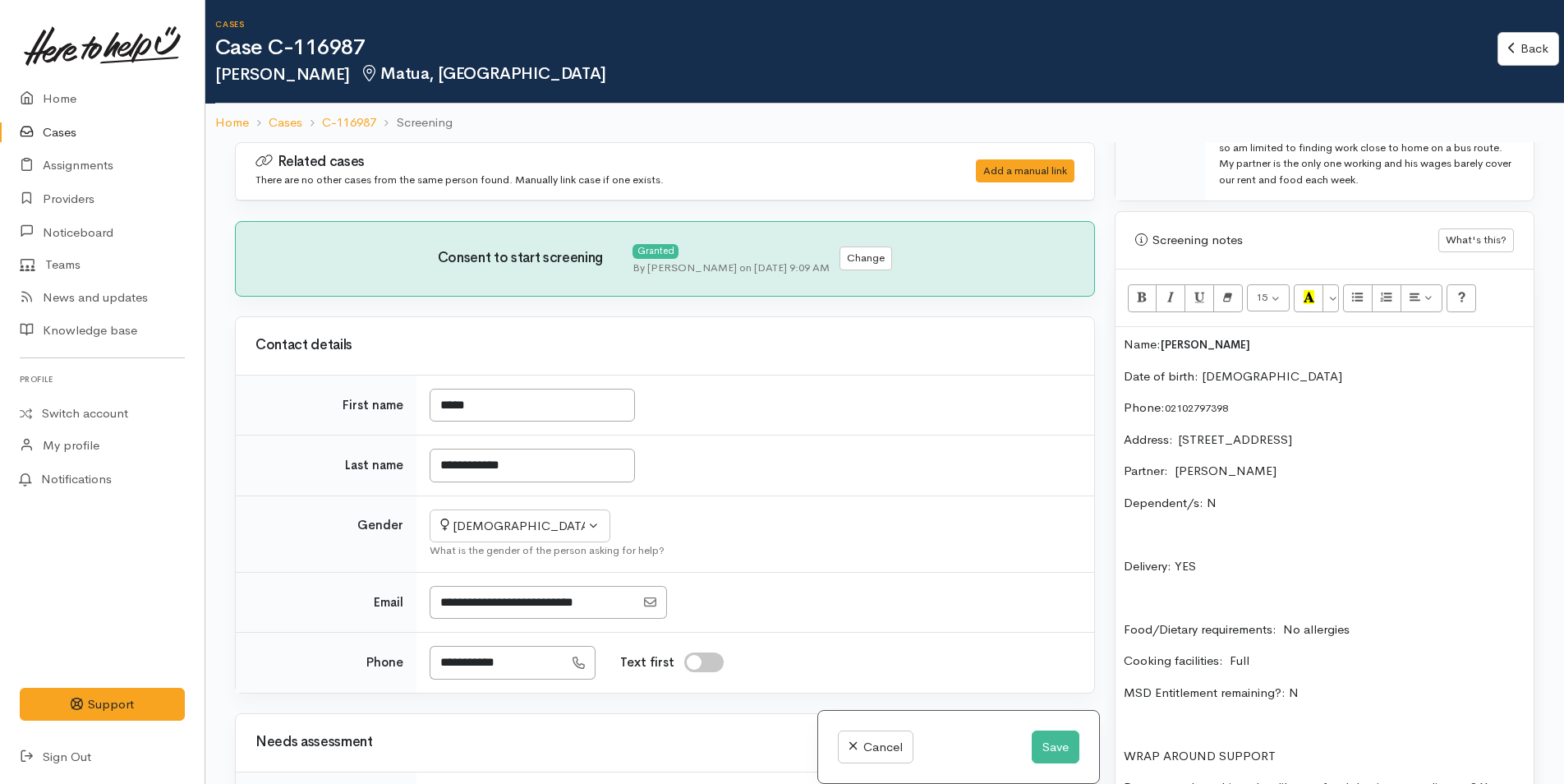
scroll to position [986, 0]
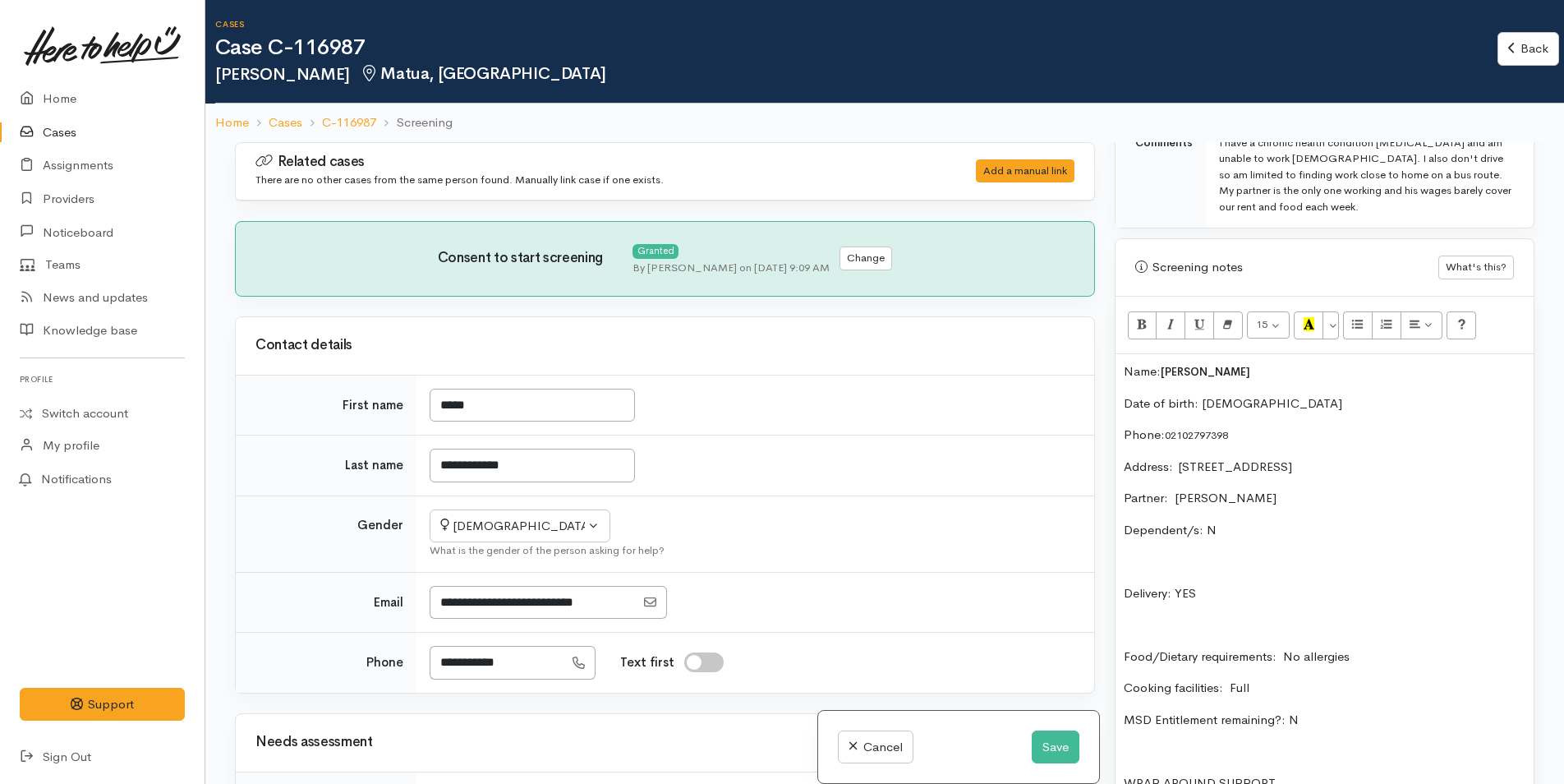
click at [1122, 374] on div "Name: [PERSON_NAME] Date of birth: [DEMOGRAPHIC_DATA] Phone:  02102797398 Addre…" at bounding box center [1325, 632] width 418 height 557
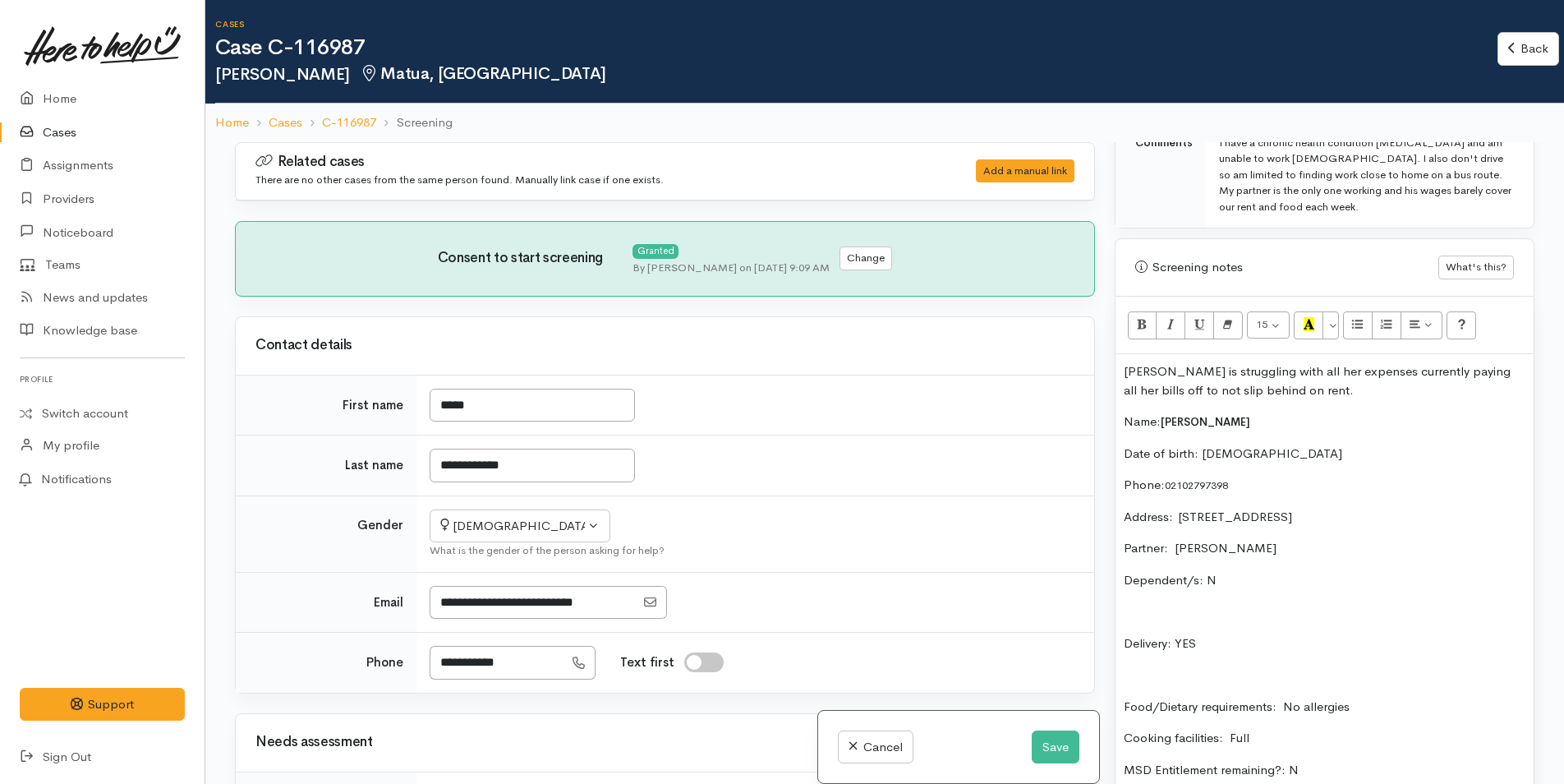
click at [1318, 387] on p "[PERSON_NAME] is struggling with all her expenses currently paying all her bill…" at bounding box center [1324, 381] width 401 height 37
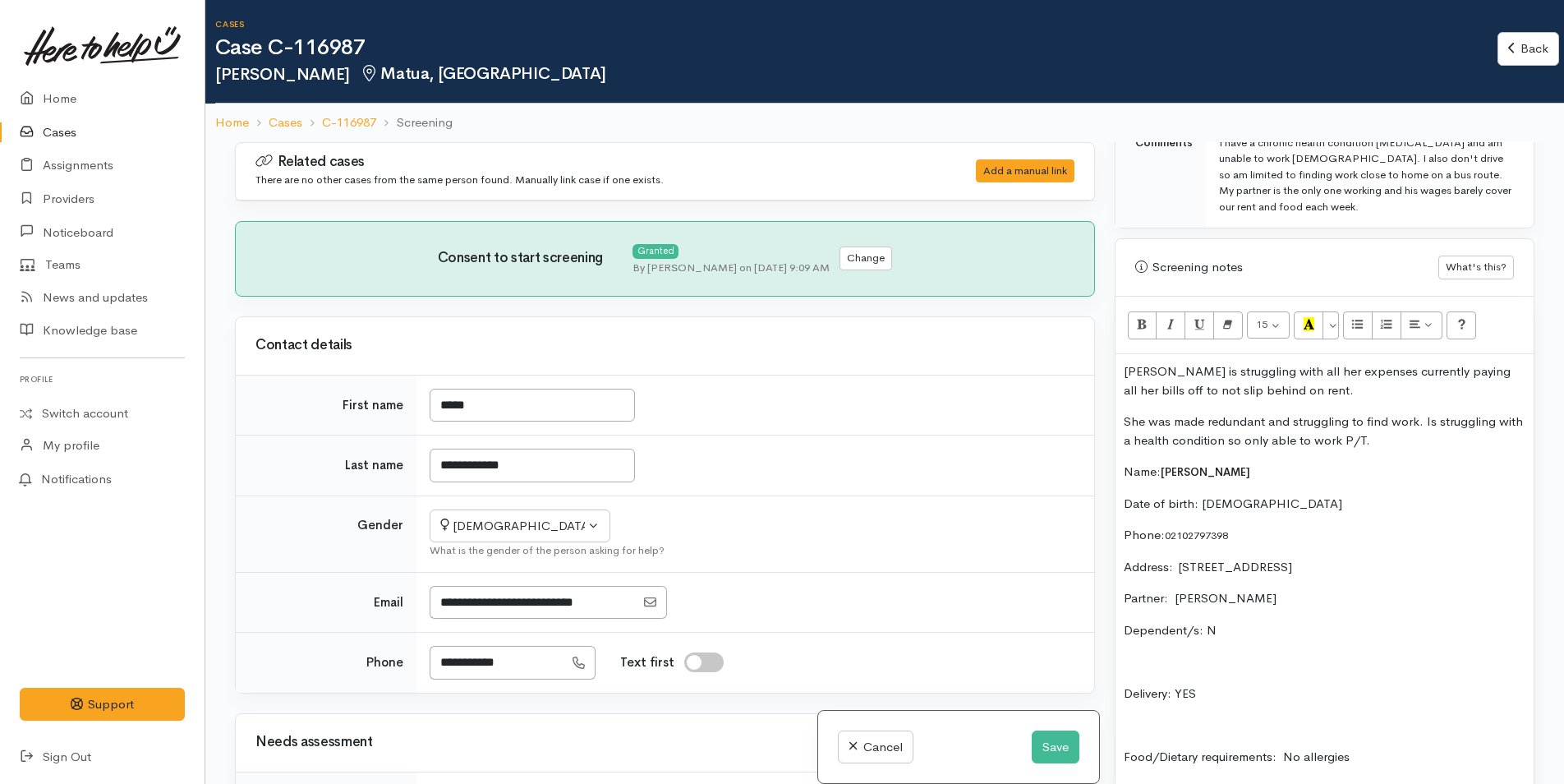
click at [1306, 391] on p "[PERSON_NAME] is struggling with all her expenses currently paying all her bill…" at bounding box center [1324, 381] width 401 height 37
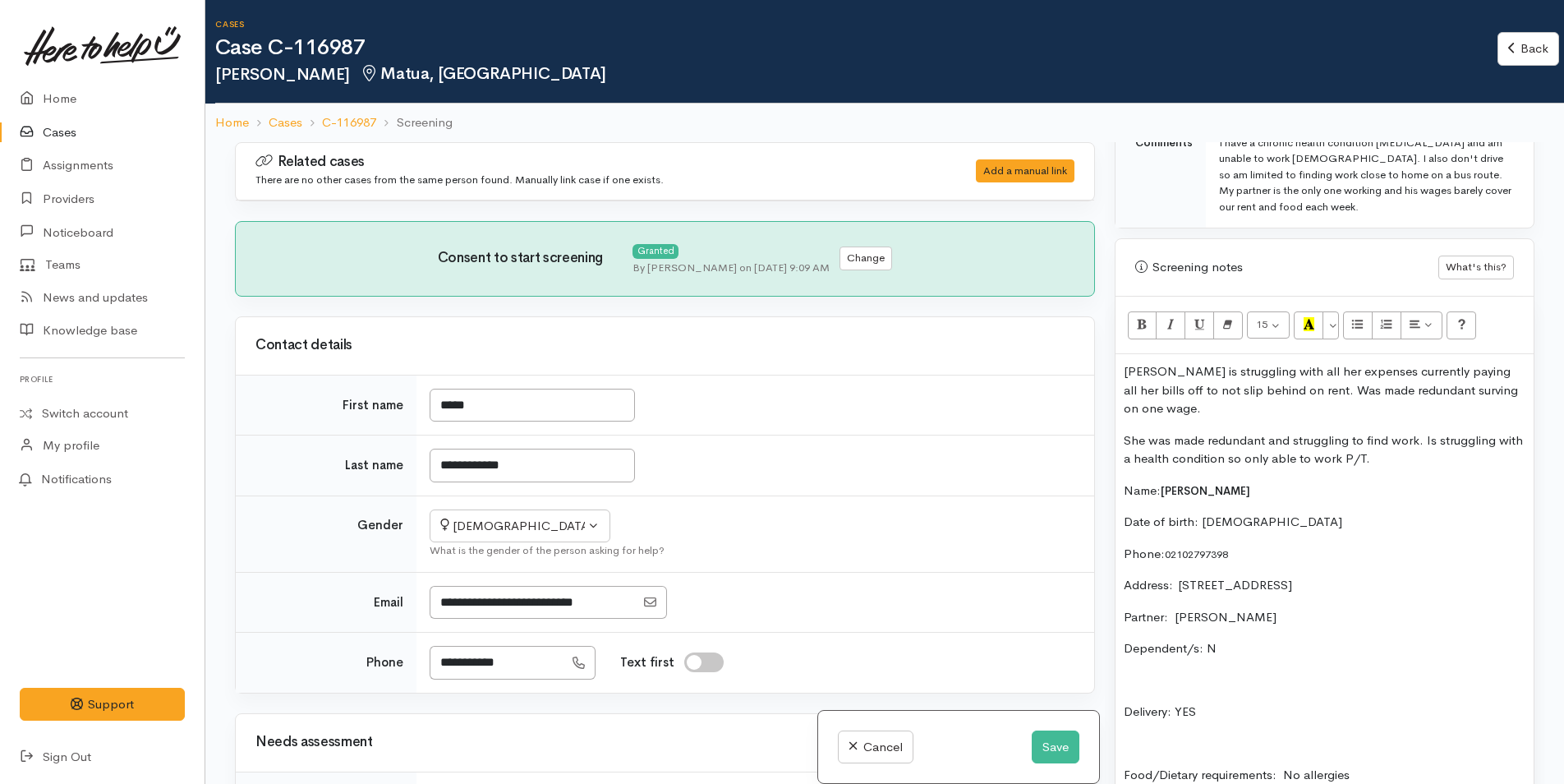
drag, startPoint x: 1433, startPoint y: 389, endPoint x: 1536, endPoint y: 339, distance: 114.5
click at [1537, 337] on div "Warnings Add No warnings have been raised against this case Add Warning Title ●…" at bounding box center [1325, 534] width 439 height 784
click at [1437, 394] on p "[PERSON_NAME] is struggling with all her expenses currently paying all her bill…" at bounding box center [1324, 390] width 401 height 56
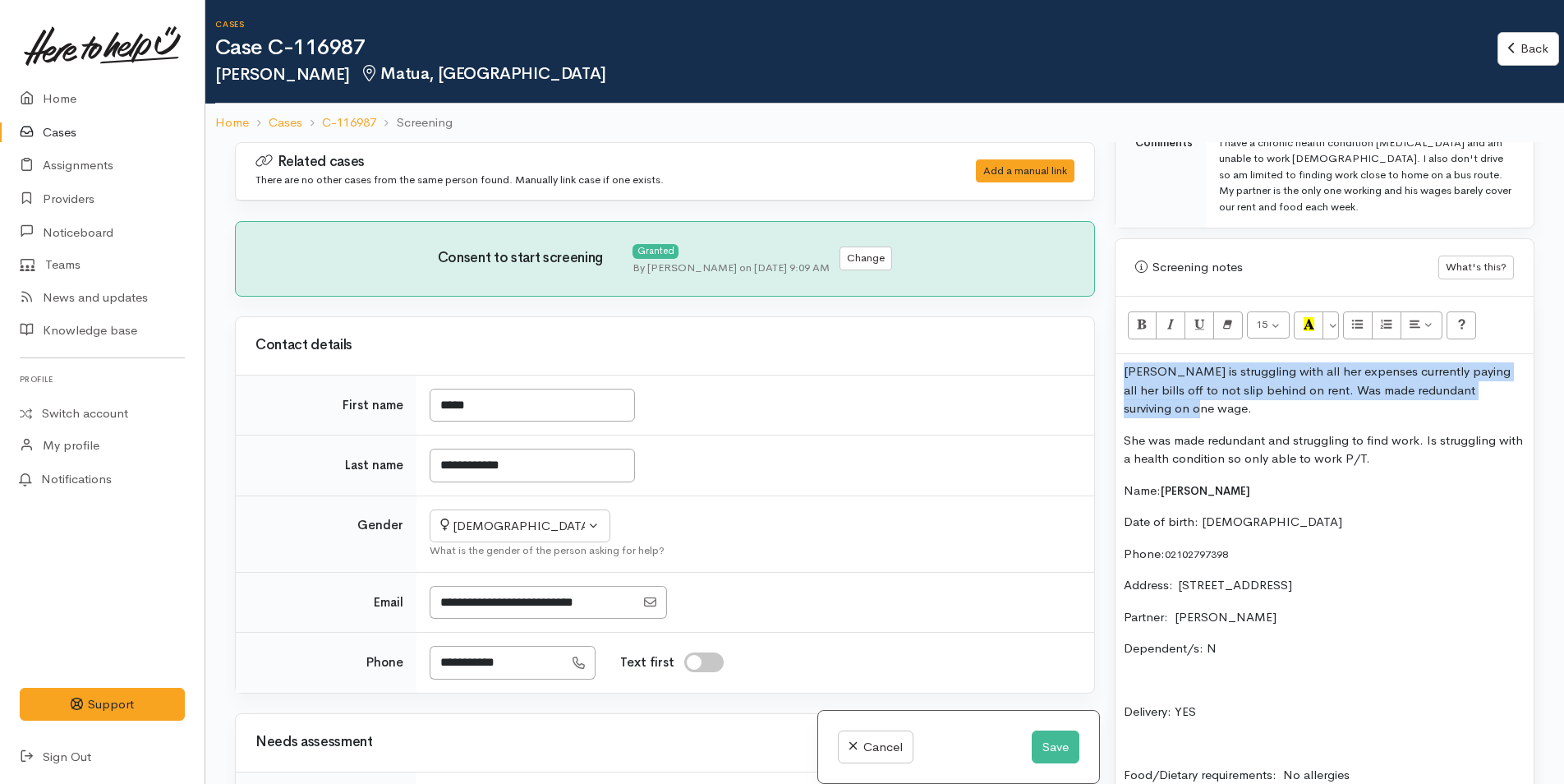
drag, startPoint x: 1159, startPoint y: 408, endPoint x: 1096, endPoint y: 359, distance: 79.8
click at [1096, 359] on div "Related cases There are no other cases from the same person found. Manually lin…" at bounding box center [885, 534] width 1320 height 784
copy p "[PERSON_NAME] is struggling with all her expenses currently paying all her bill…"
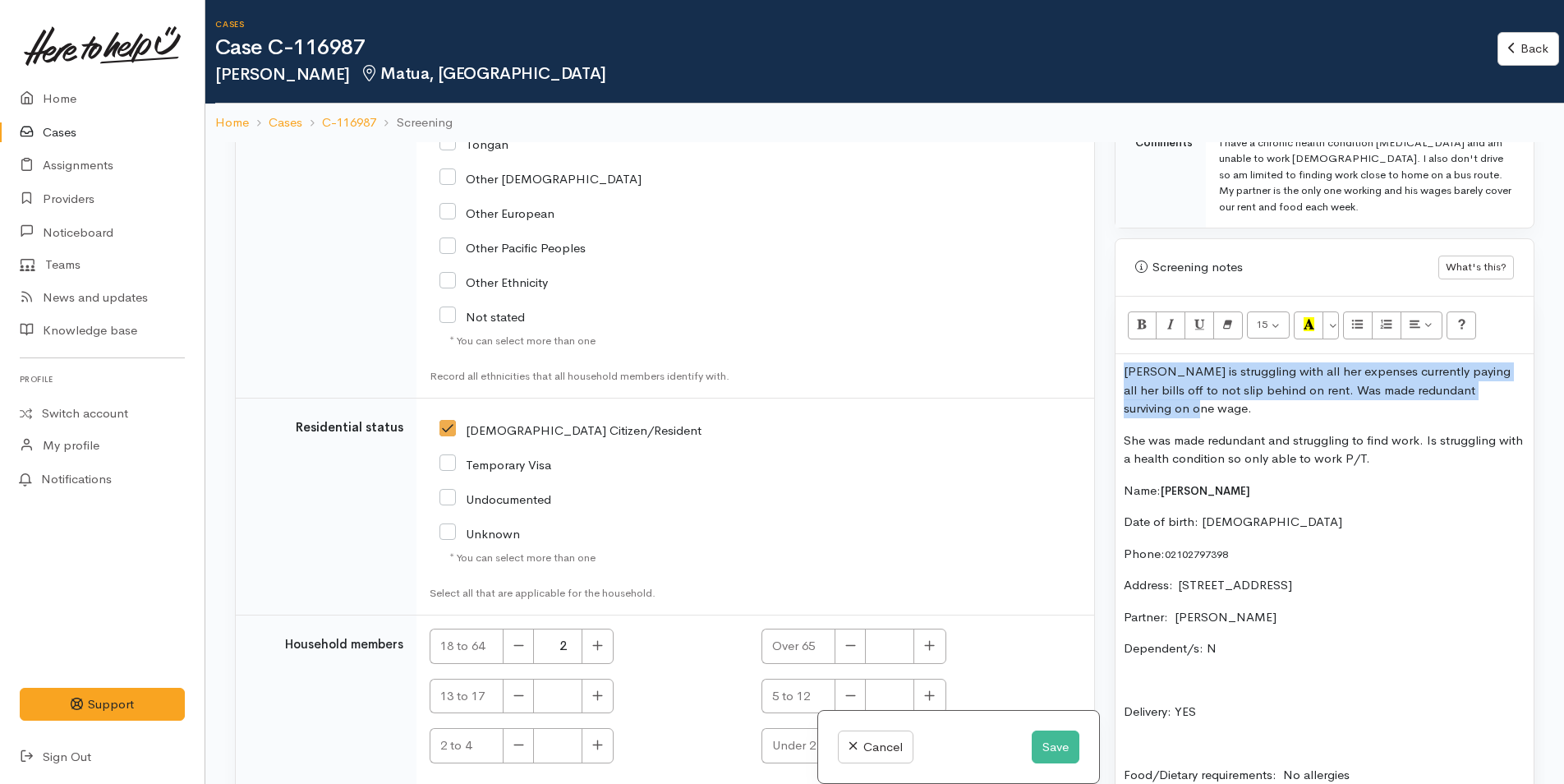
scroll to position [3328, 0]
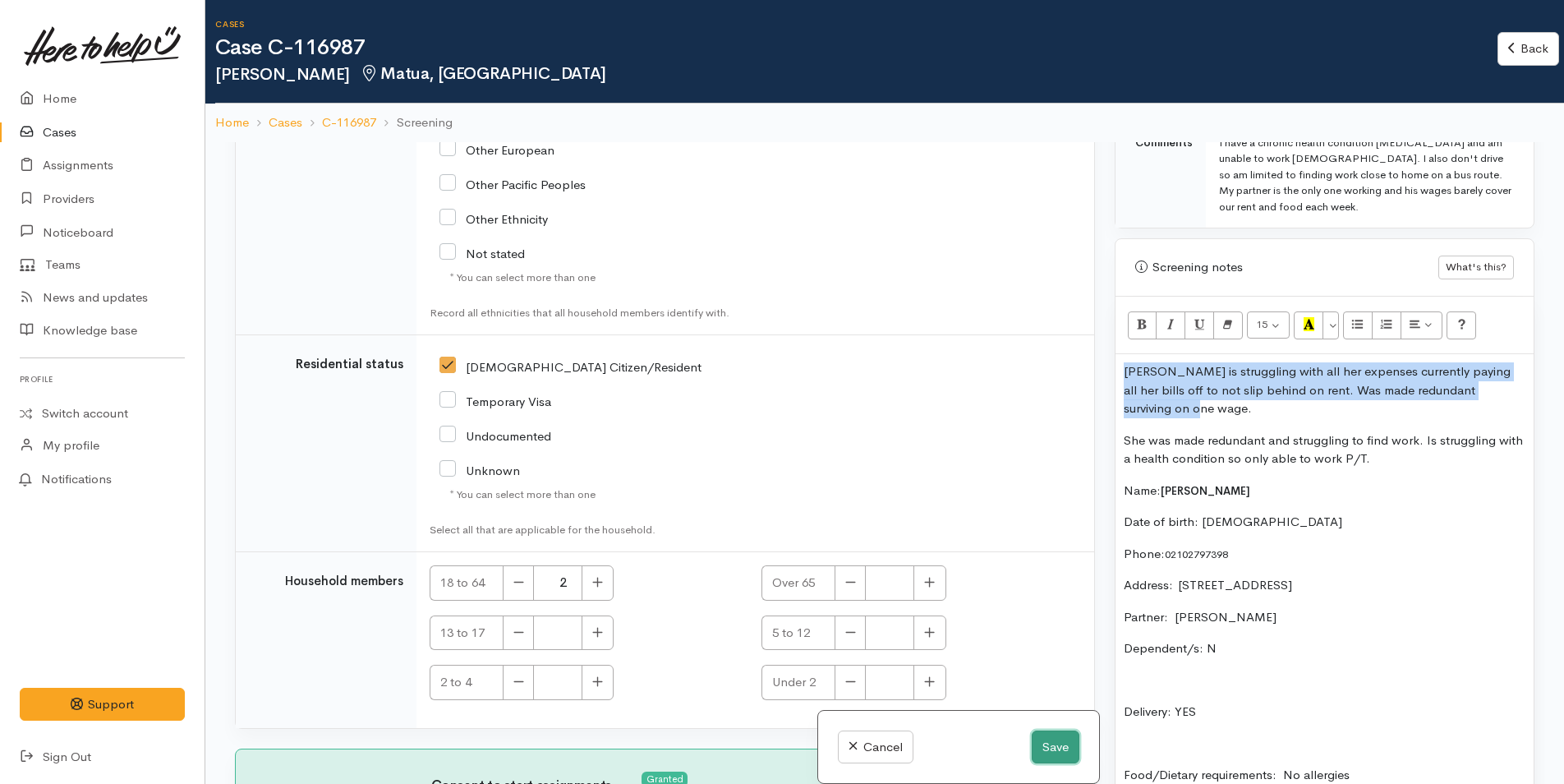
click at [1057, 748] on button "Save" at bounding box center [1056, 747] width 48 height 34
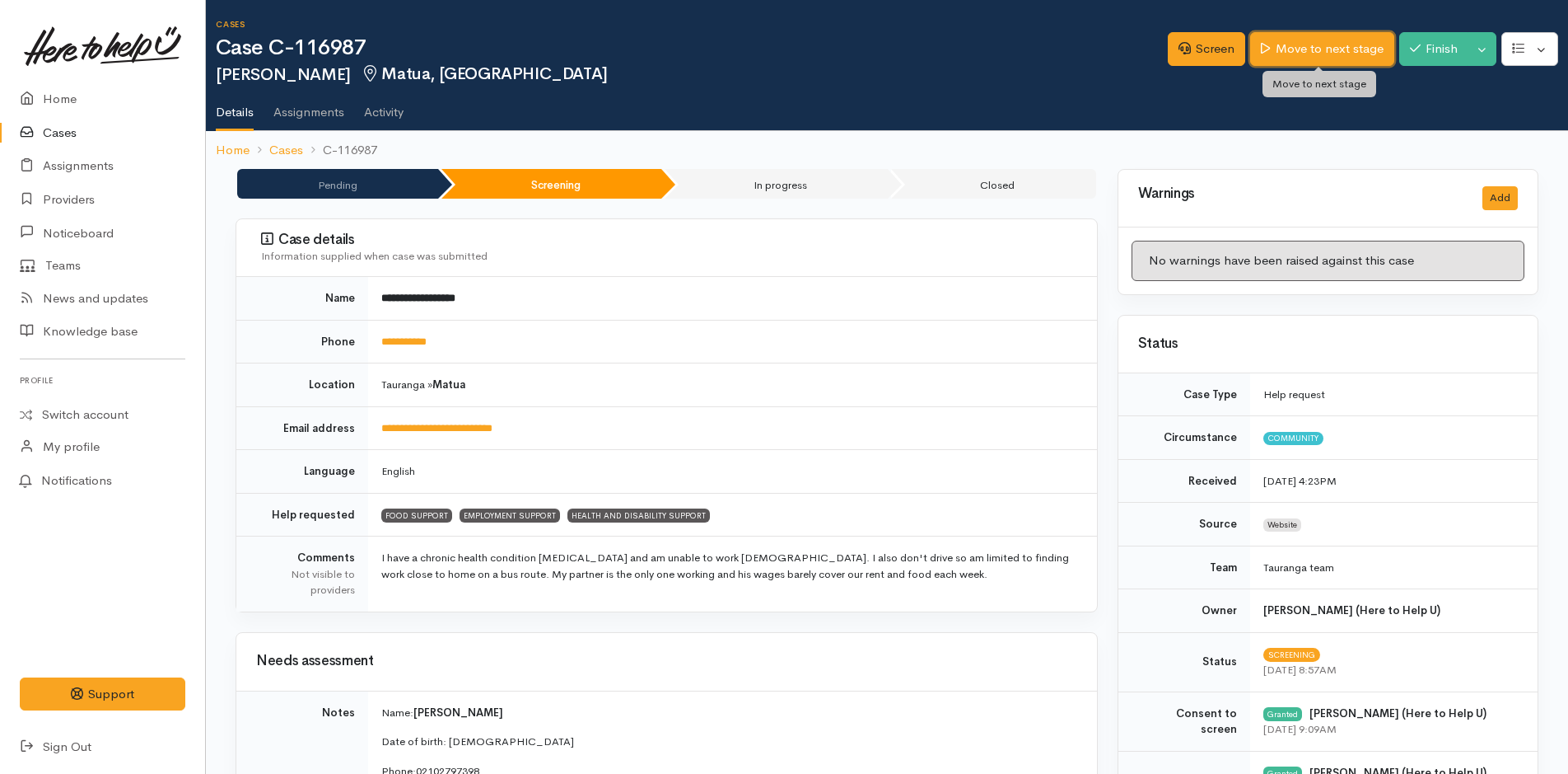
click at [1358, 43] on link "Move to next stage" at bounding box center [1322, 49] width 143 height 34
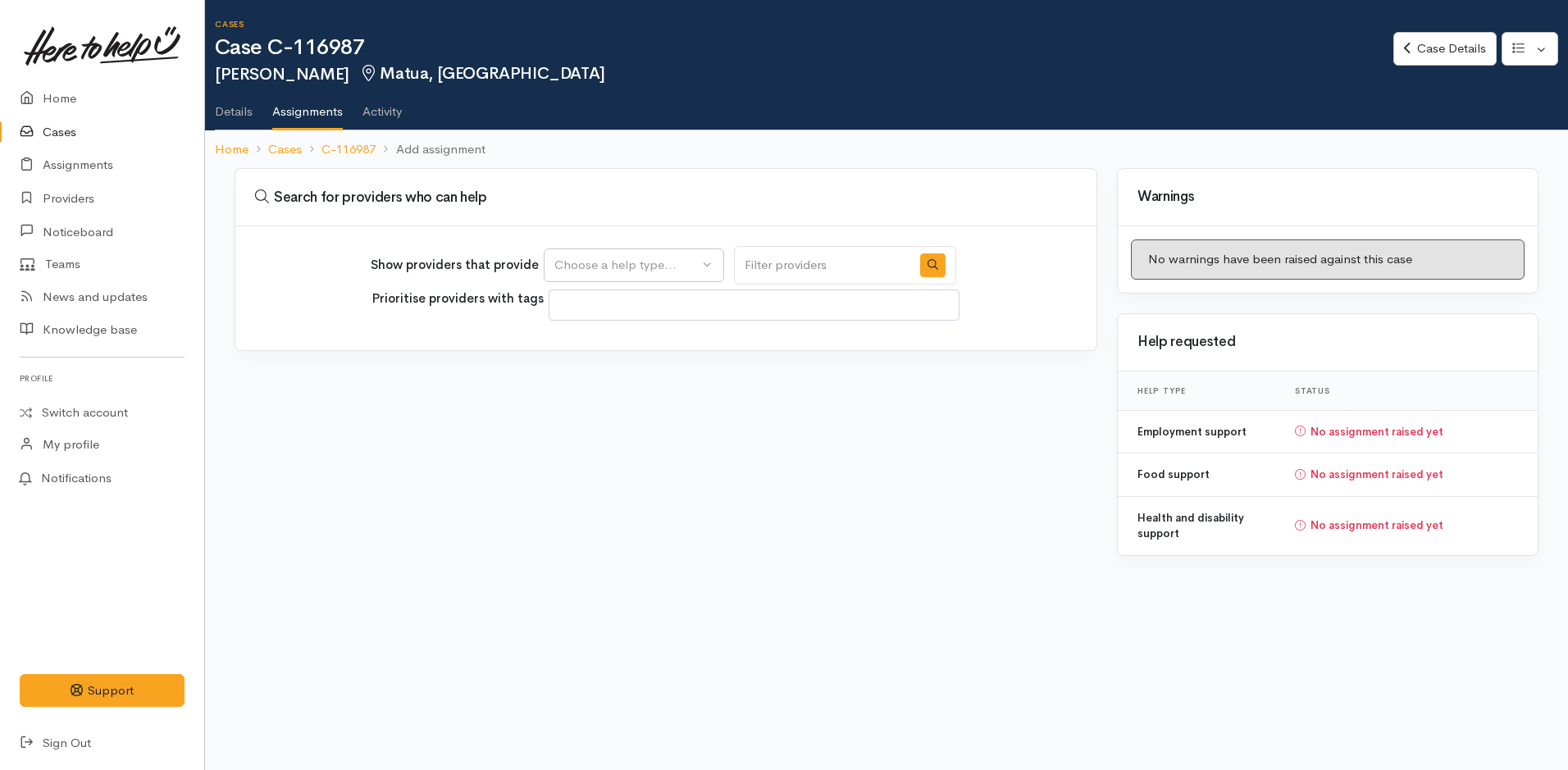
select select
click at [624, 264] on div "Choose a help type..." at bounding box center [627, 265] width 144 height 18
click at [607, 344] on span "Food support" at bounding box center [602, 343] width 77 height 18
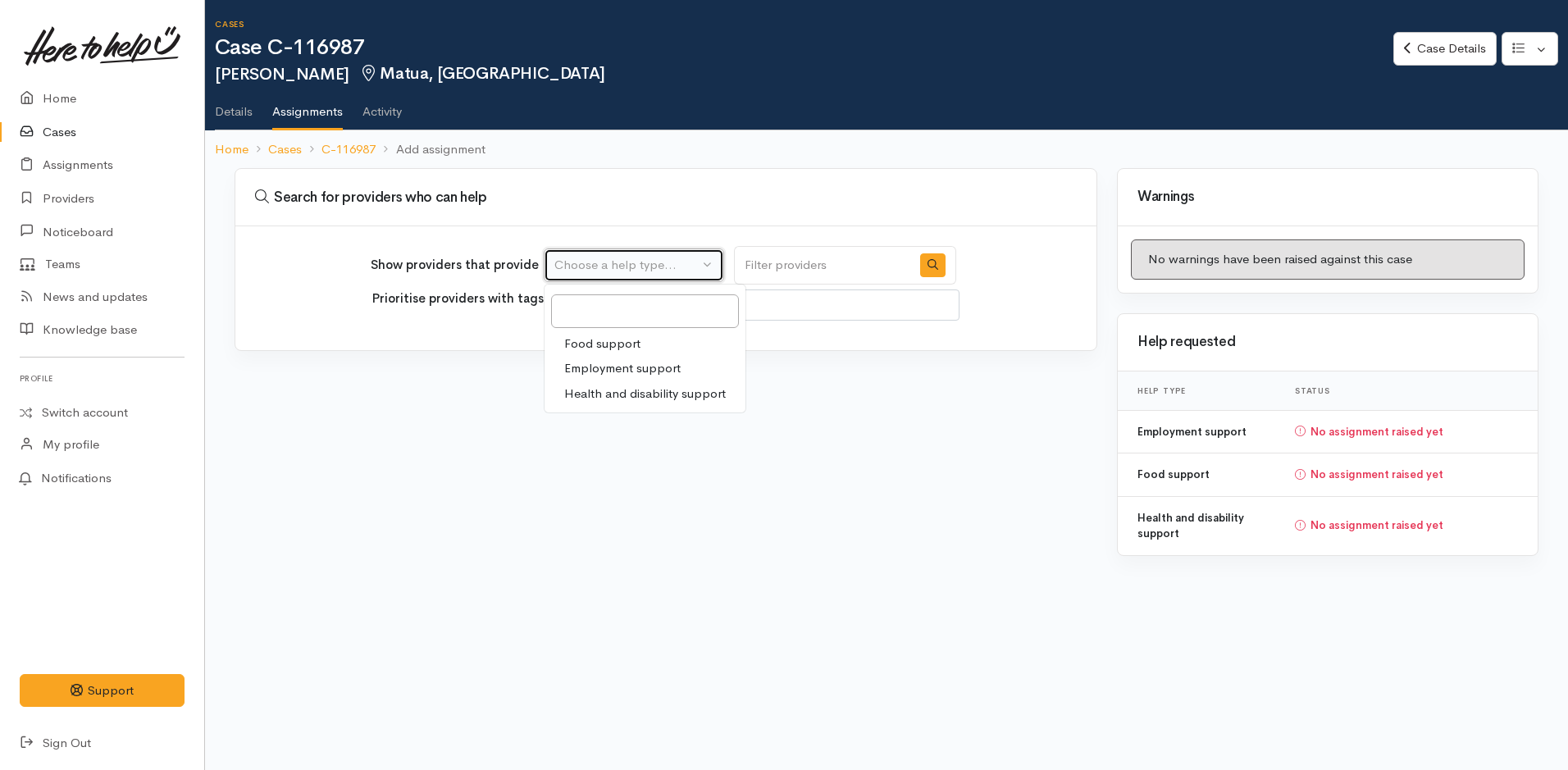
select select "3"
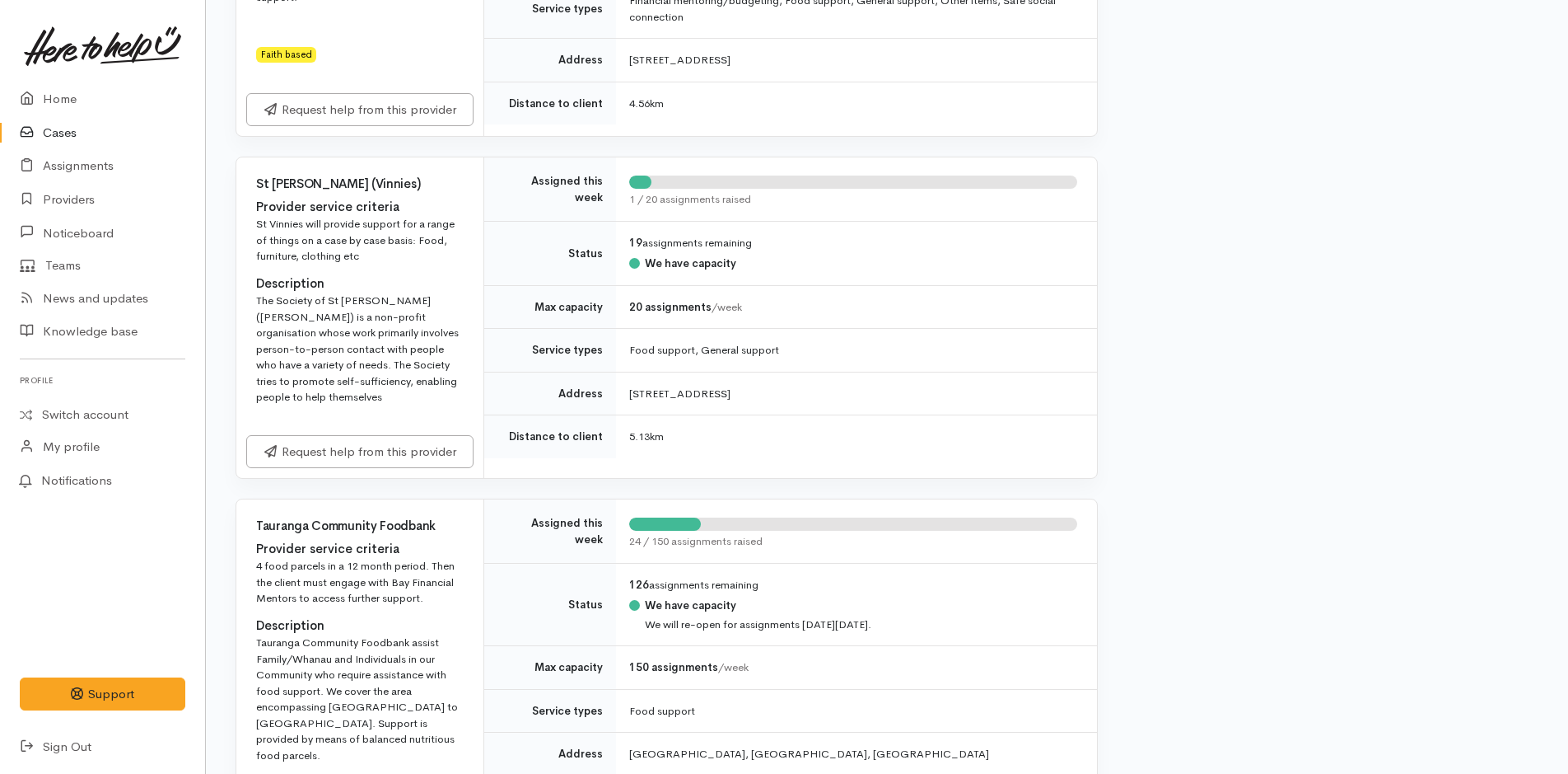
scroll to position [1730, 0]
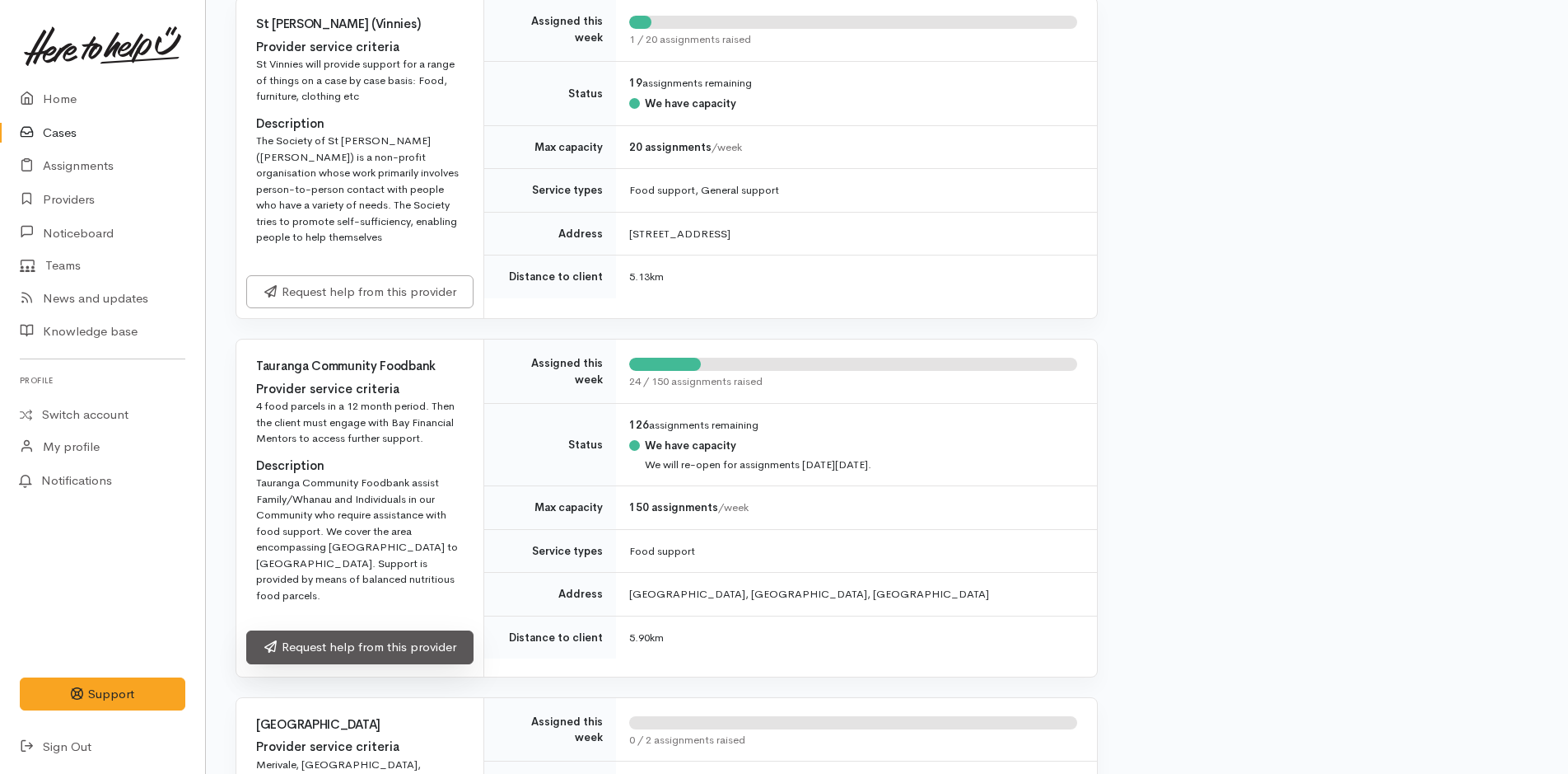
click at [450, 631] on link "Request help from this provider" at bounding box center [359, 648] width 227 height 34
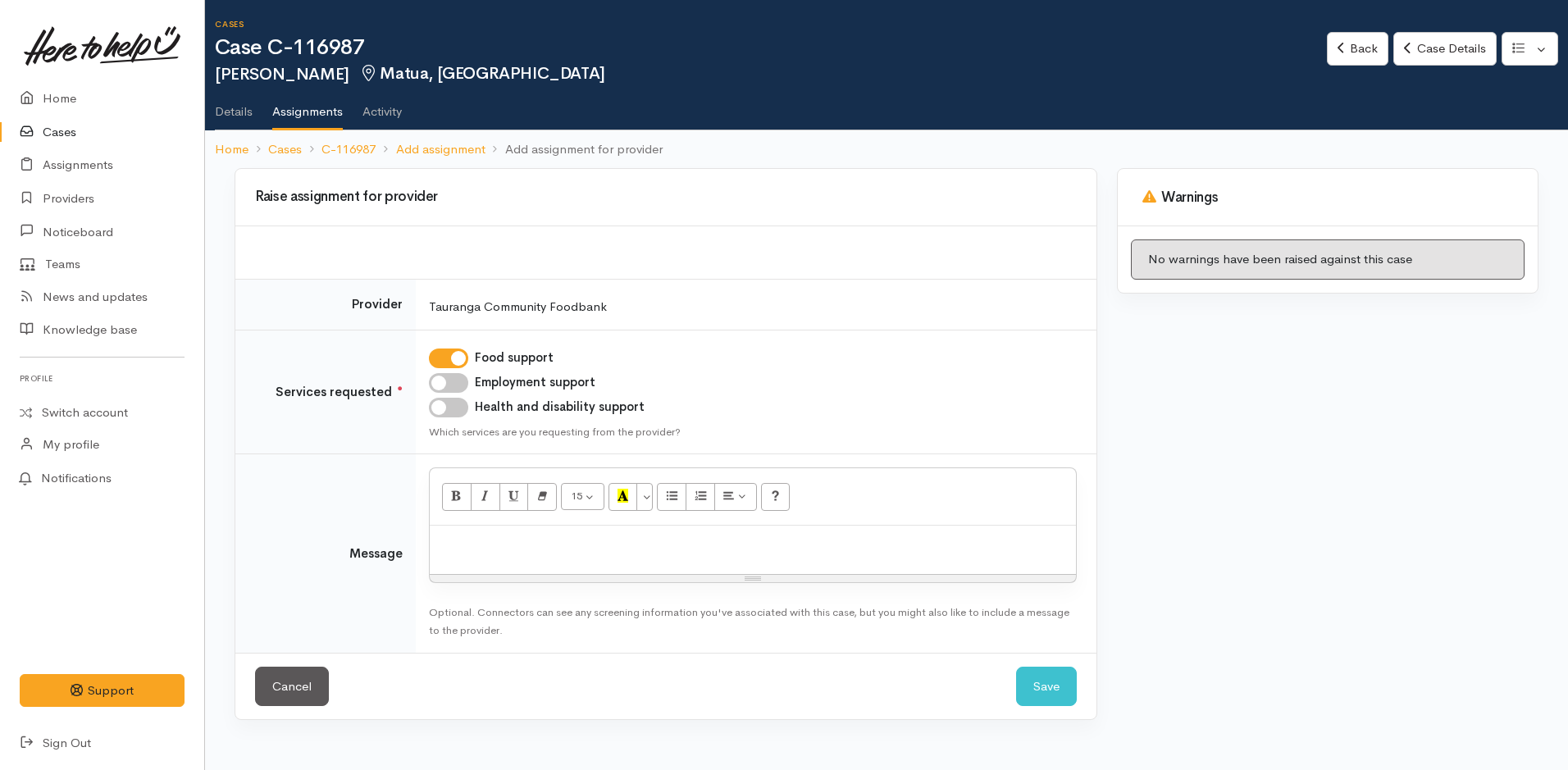
click at [502, 545] on p at bounding box center [752, 542] width 629 height 18
paste div
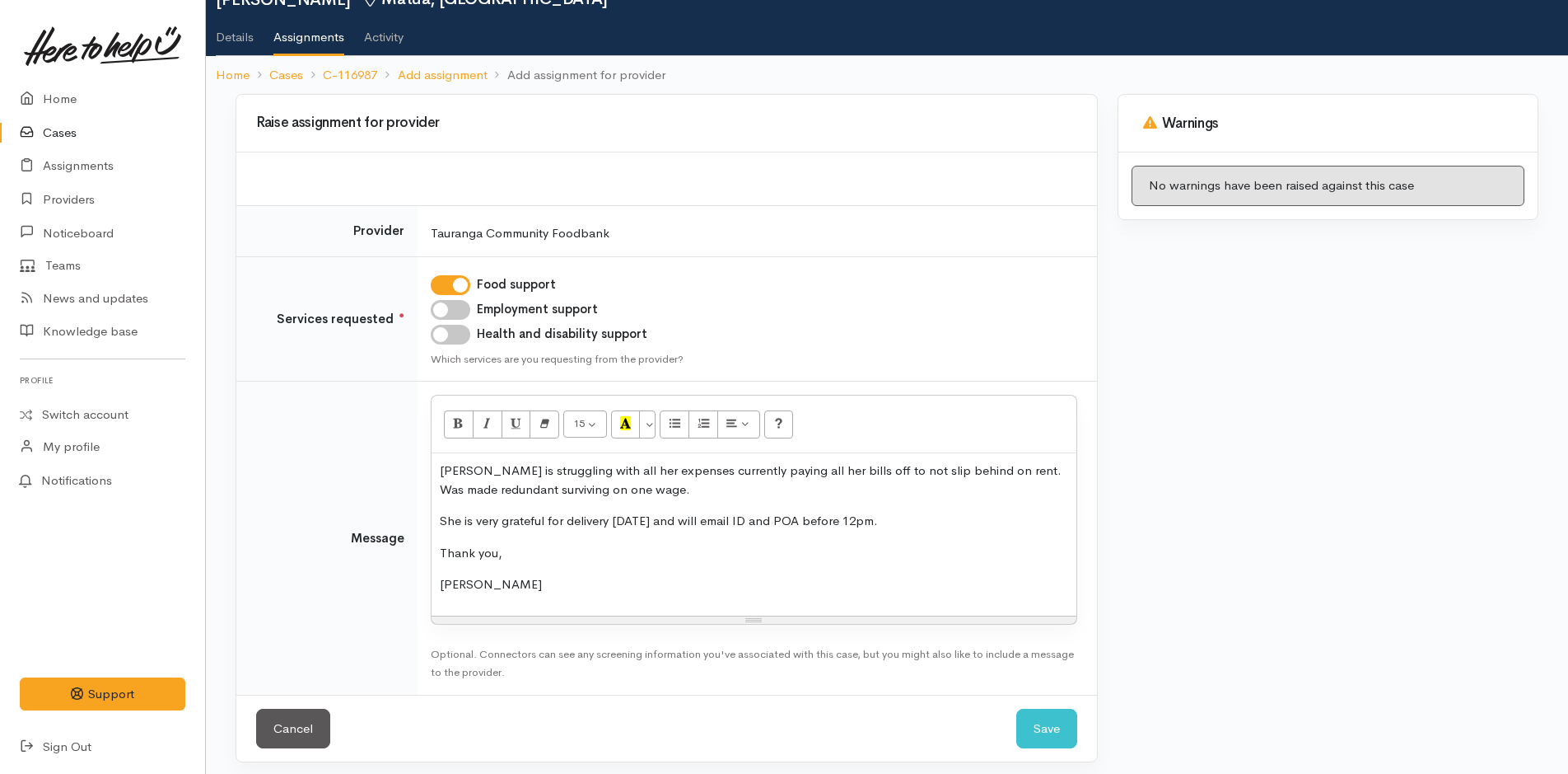
scroll to position [83, 0]
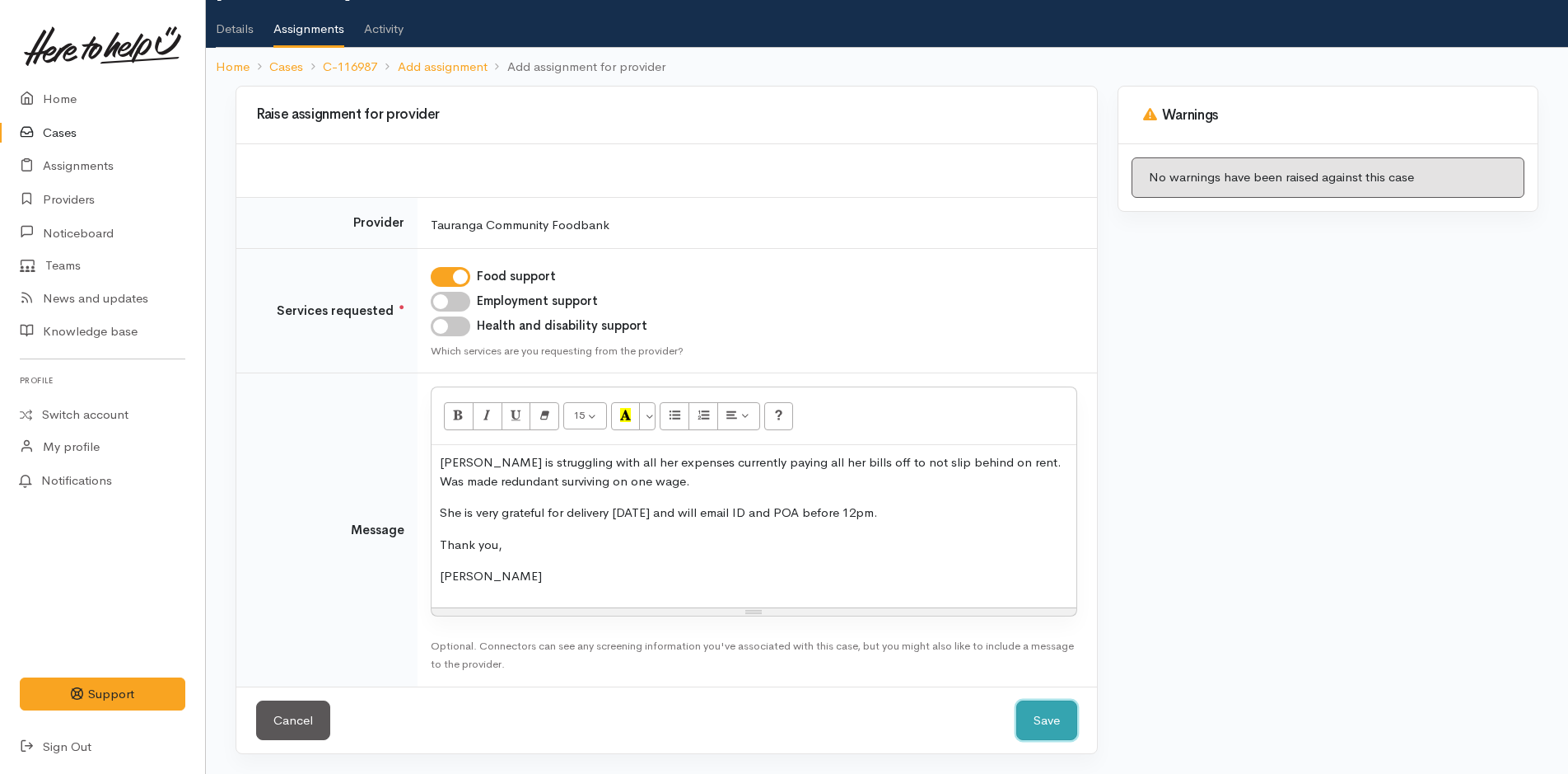
click at [1042, 724] on button "Save" at bounding box center [1046, 721] width 61 height 41
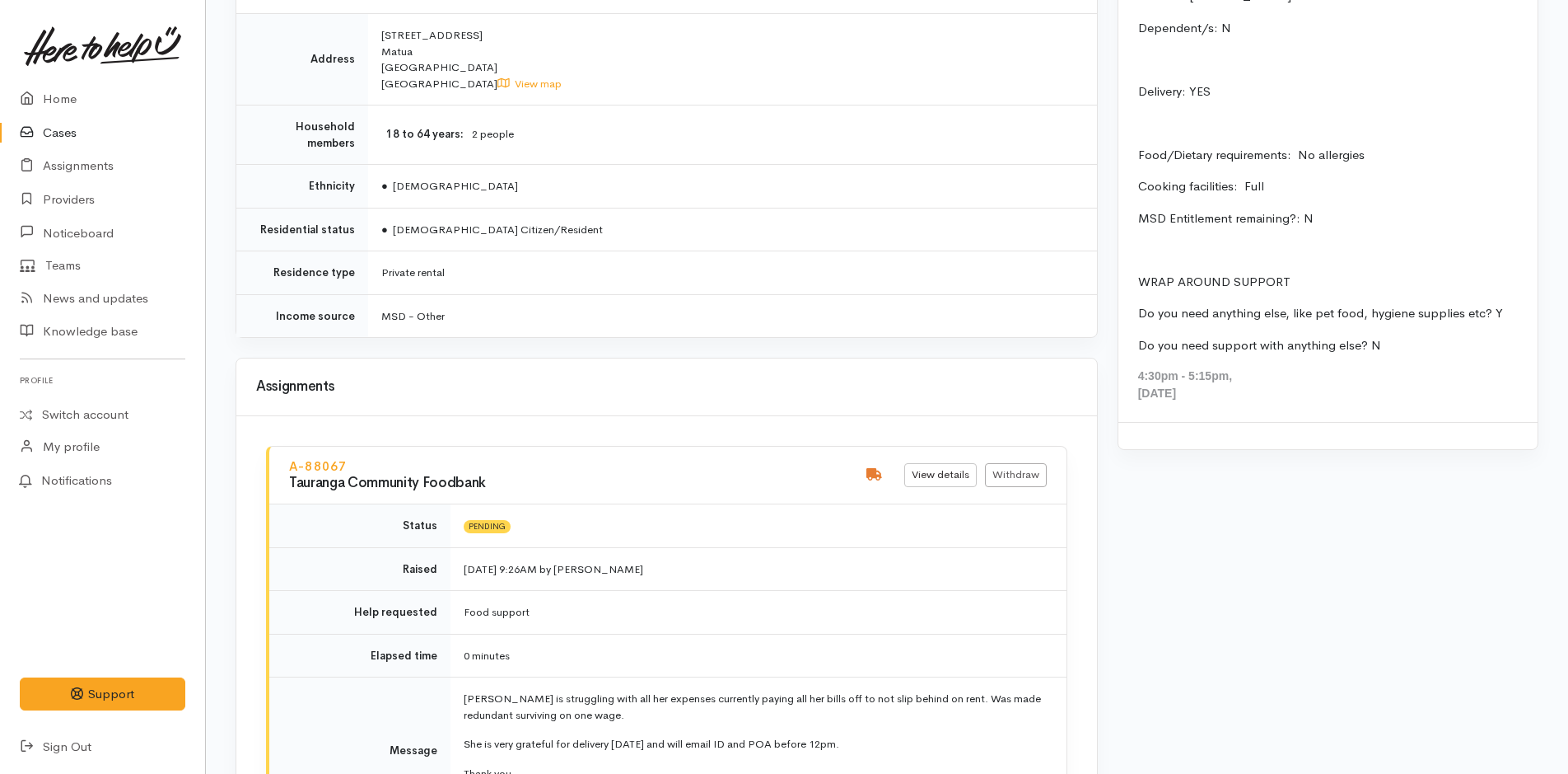
scroll to position [1566, 0]
click at [1338, 394] on div "[DATE]" at bounding box center [1327, 392] width 379 height 18
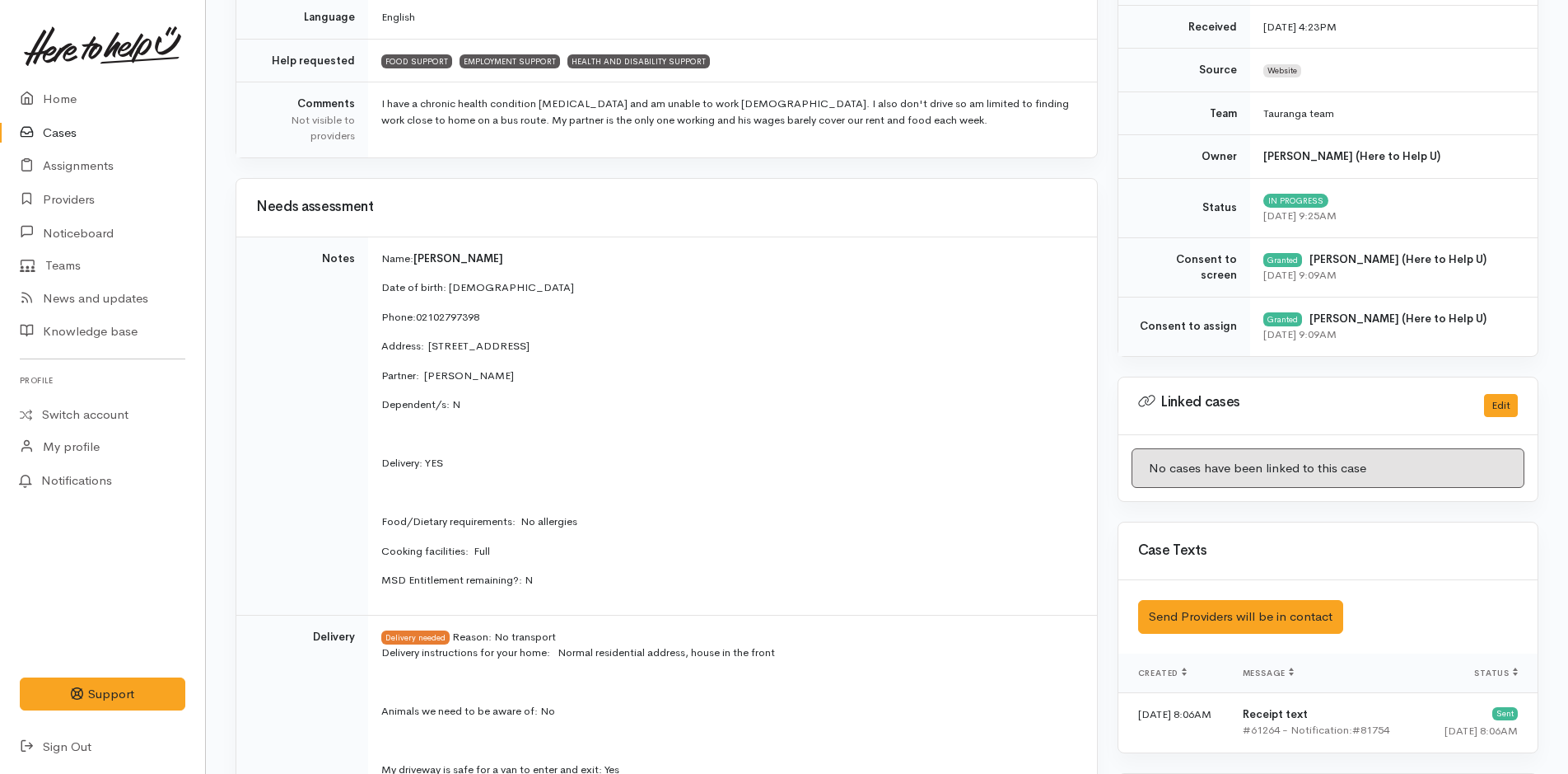
scroll to position [577, 0]
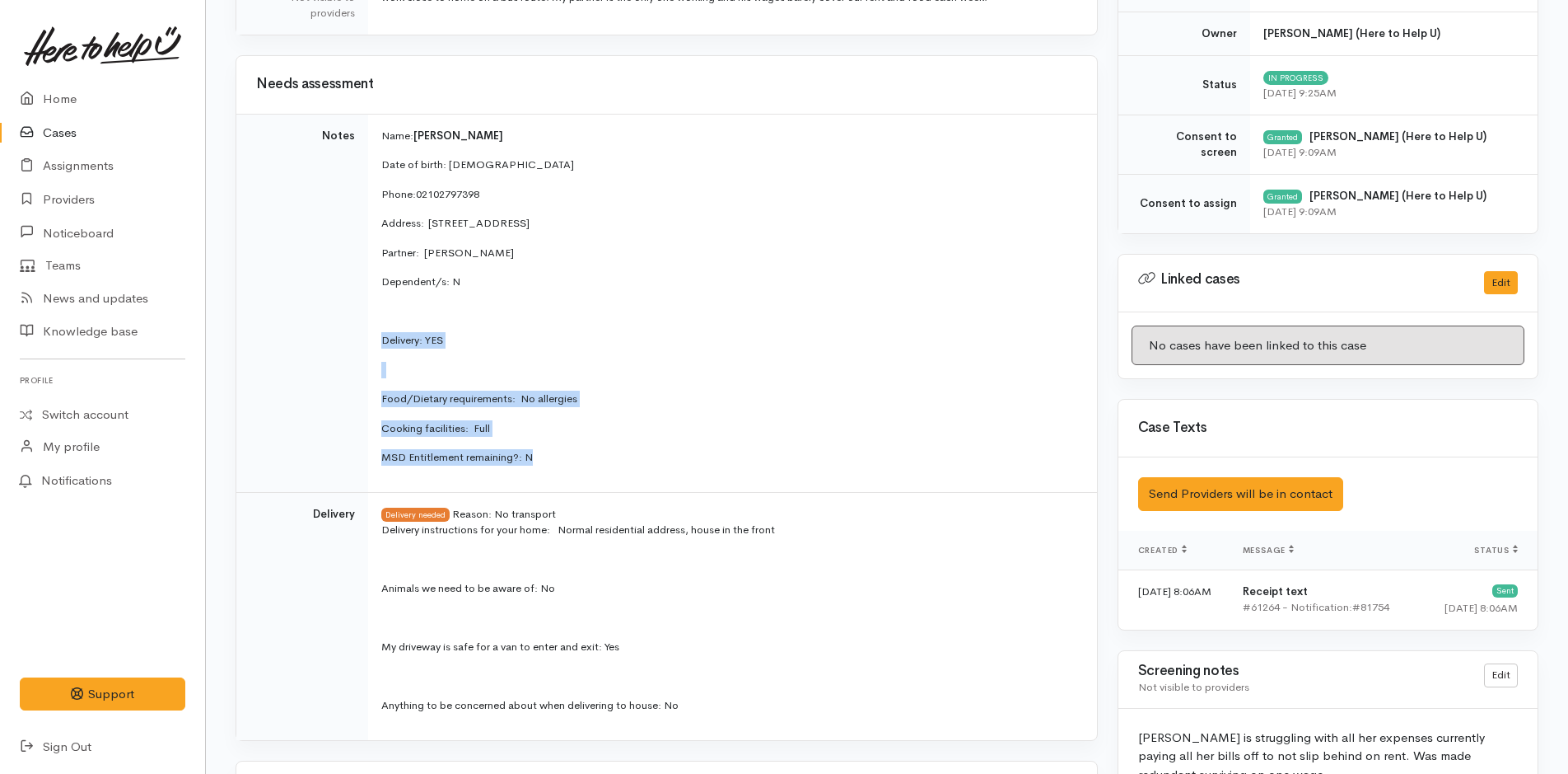
drag, startPoint x: 544, startPoint y: 467, endPoint x: 383, endPoint y: 340, distance: 205.1
click at [383, 340] on td "Name: [PERSON_NAME] Date of birth: [DEMOGRAPHIC_DATA] Phone:  02102797398 Addre…" at bounding box center [732, 303] width 729 height 379
click at [1506, 279] on button "Edit" at bounding box center [1501, 282] width 34 height 24
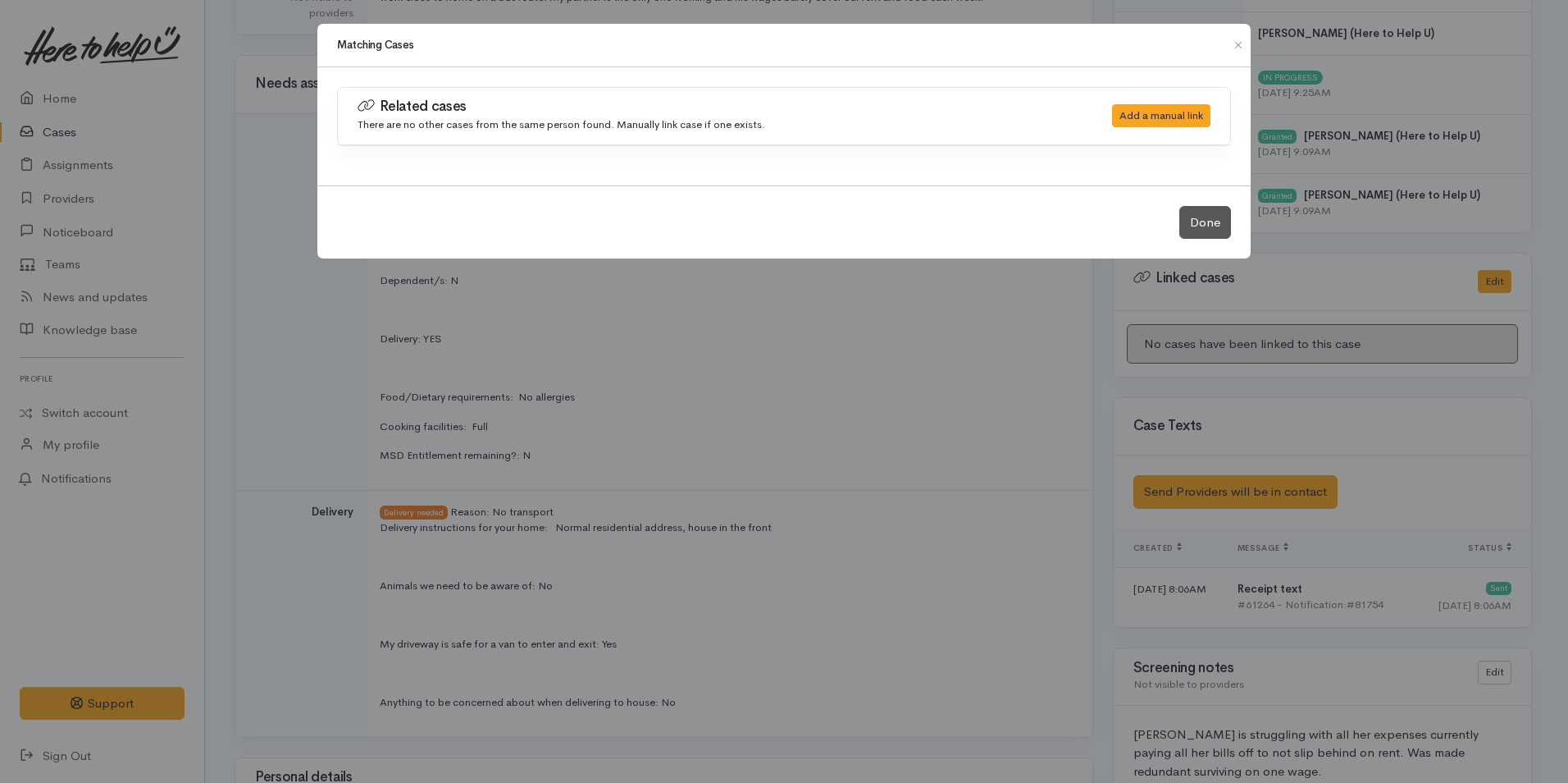
click at [946, 407] on div "Matching Cases Related cases There are no other cases from the same person foun…" at bounding box center [784, 391] width 1568 height 783
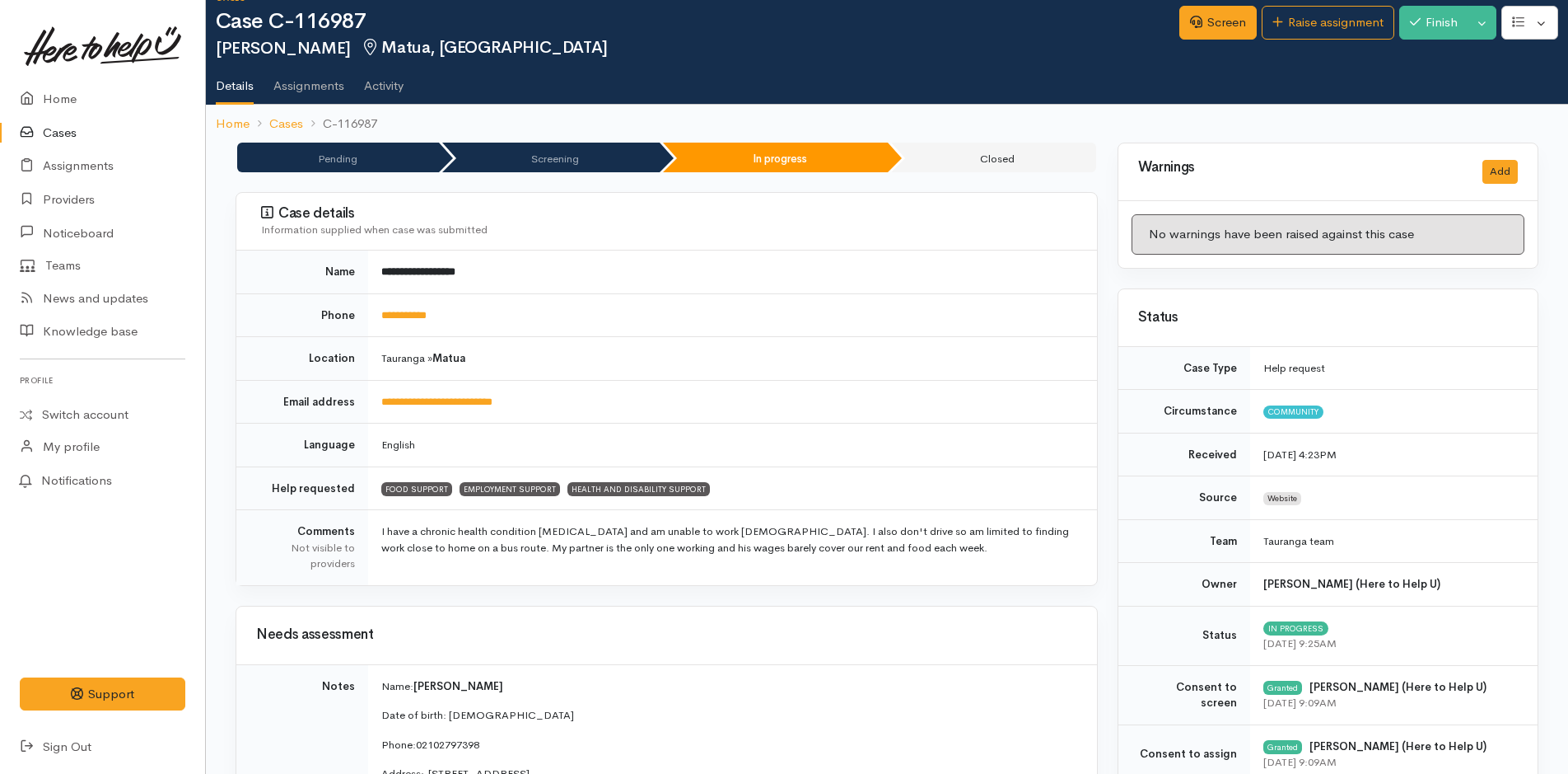
scroll to position [0, 0]
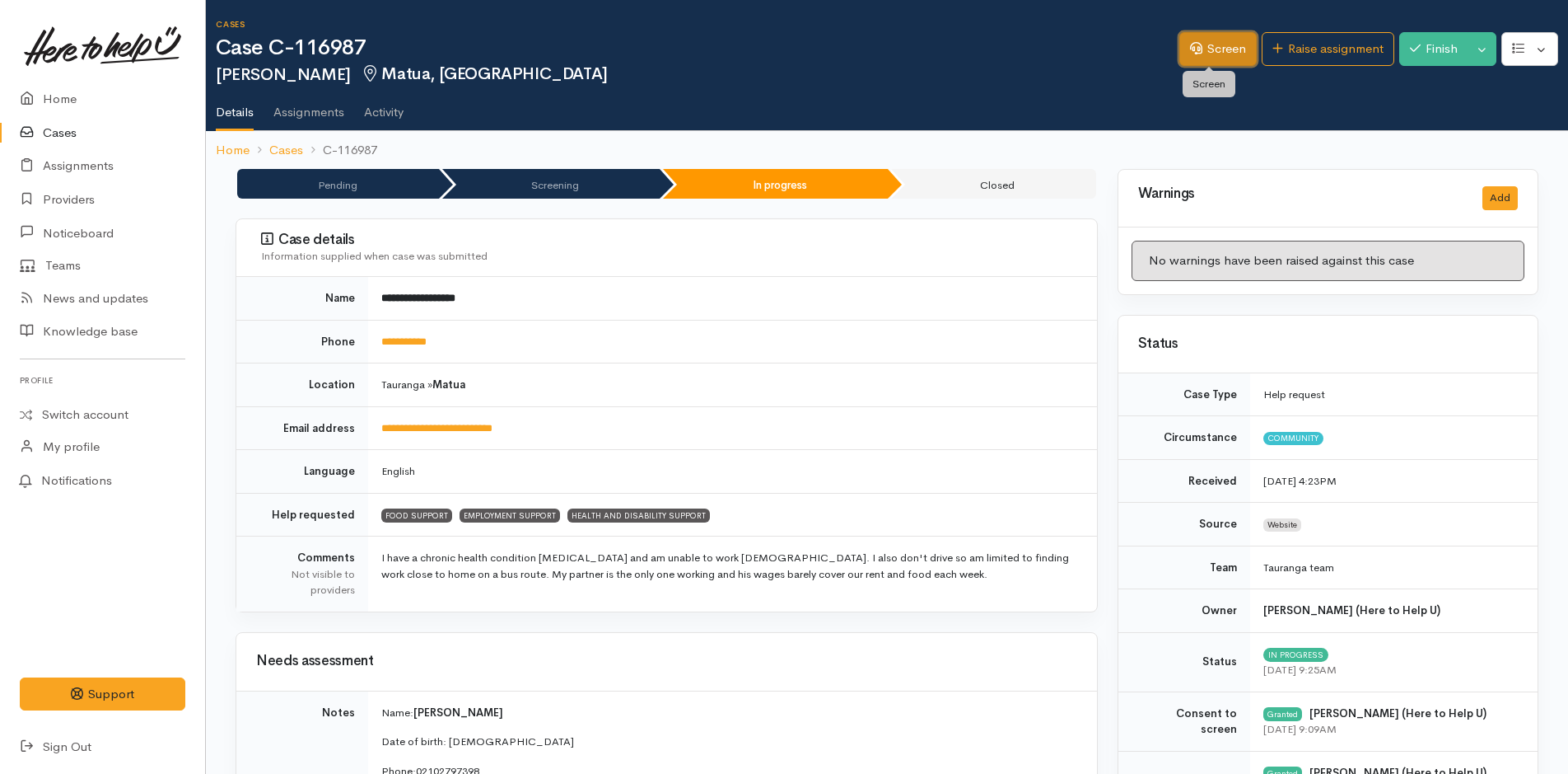
click at [1218, 51] on link "Screen" at bounding box center [1219, 49] width 78 height 34
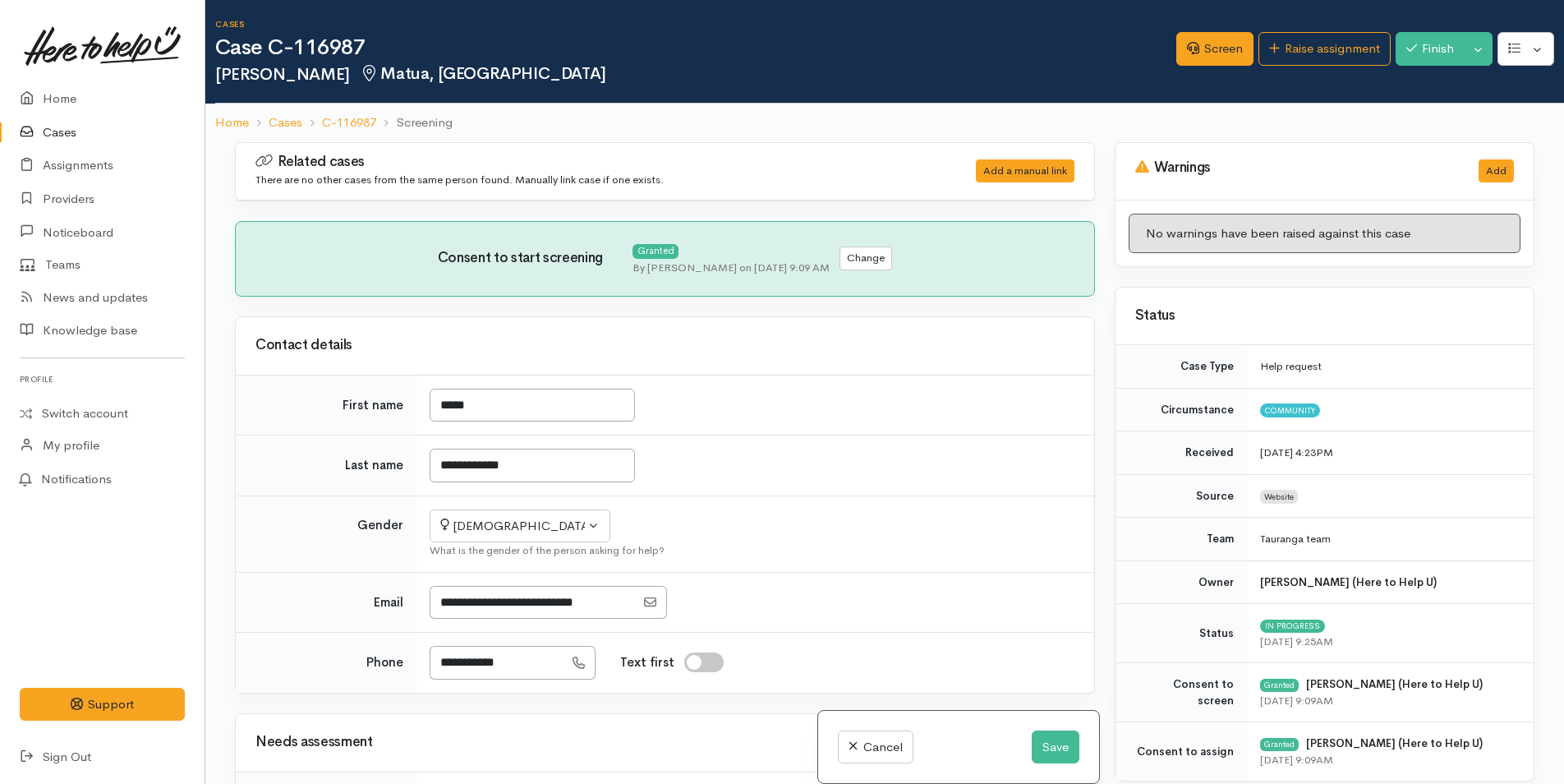
select select "2"
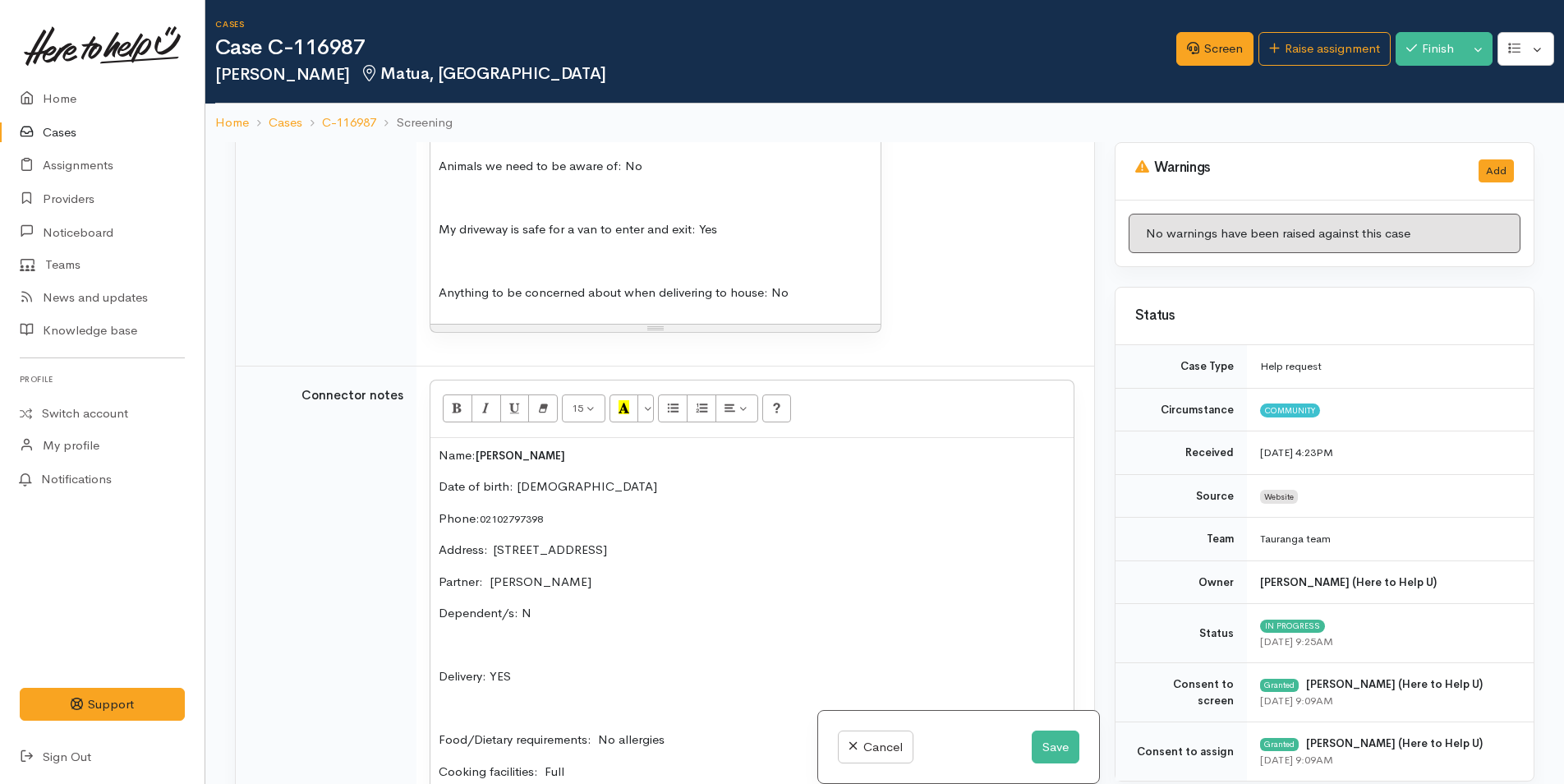
scroll to position [1479, 0]
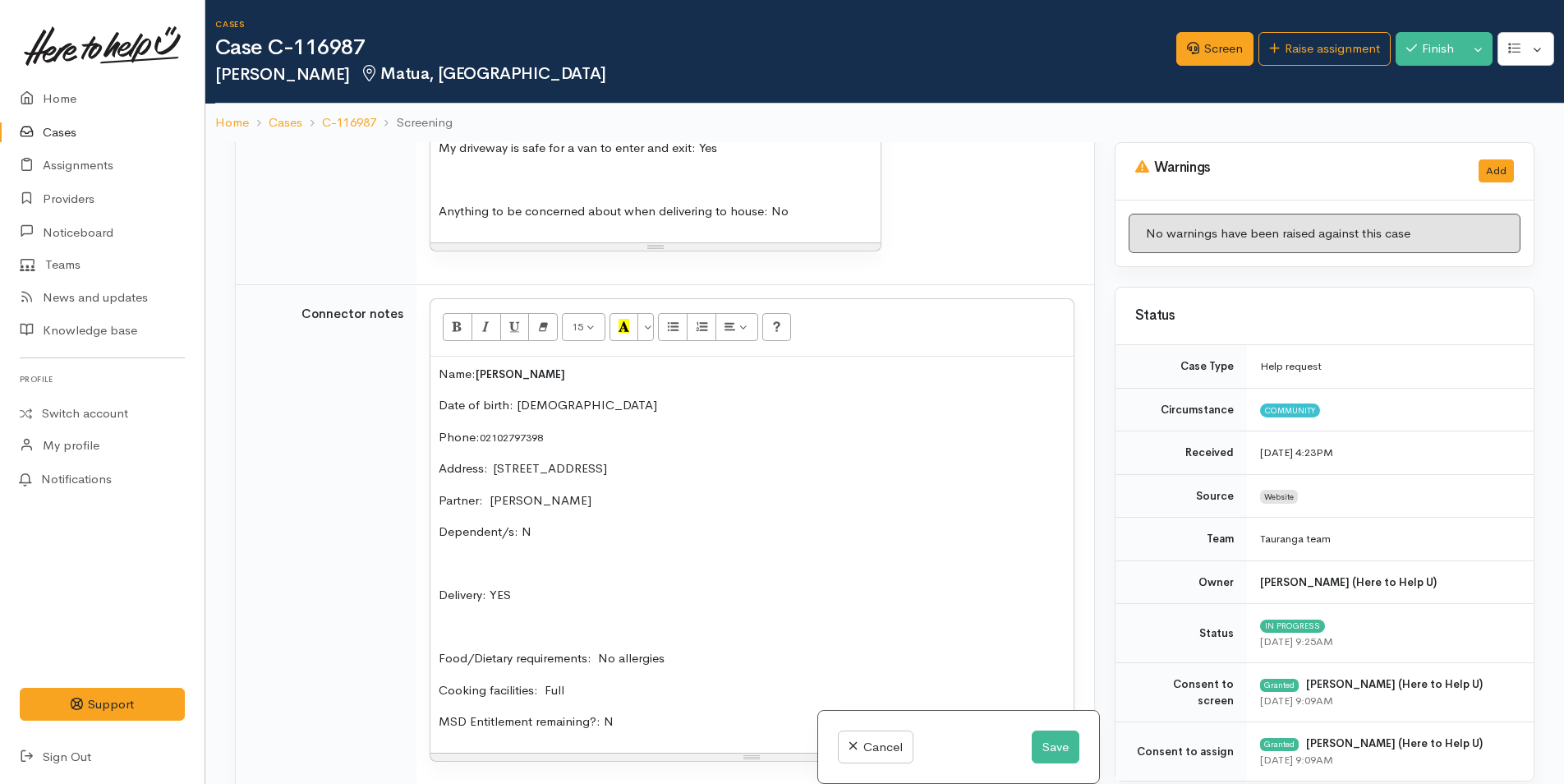
click at [490, 564] on p at bounding box center [752, 564] width 627 height 19
click at [487, 598] on p at bounding box center [752, 594] width 627 height 19
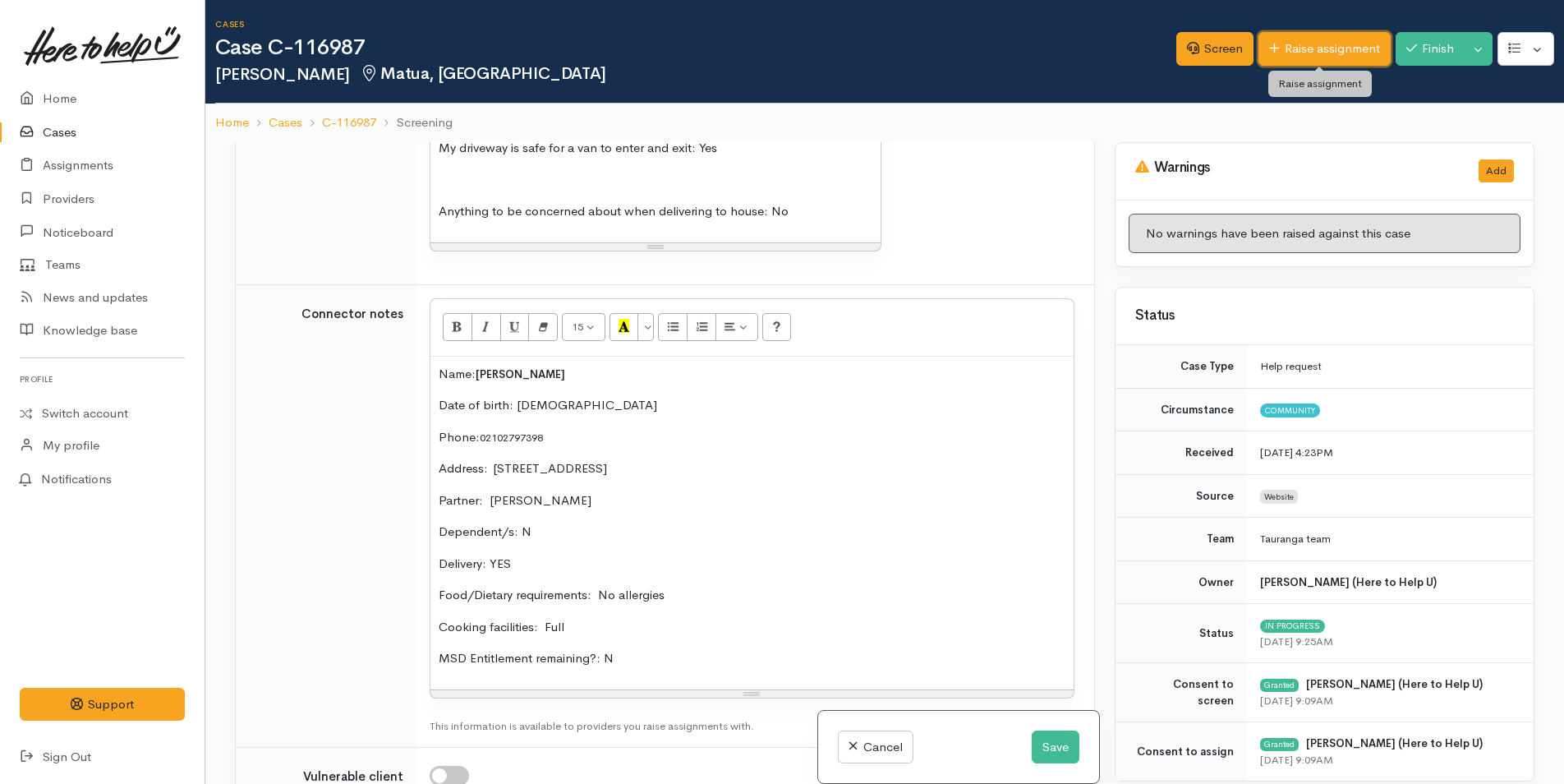
click at [1306, 47] on link "Raise assignment" at bounding box center [1325, 49] width 132 height 34
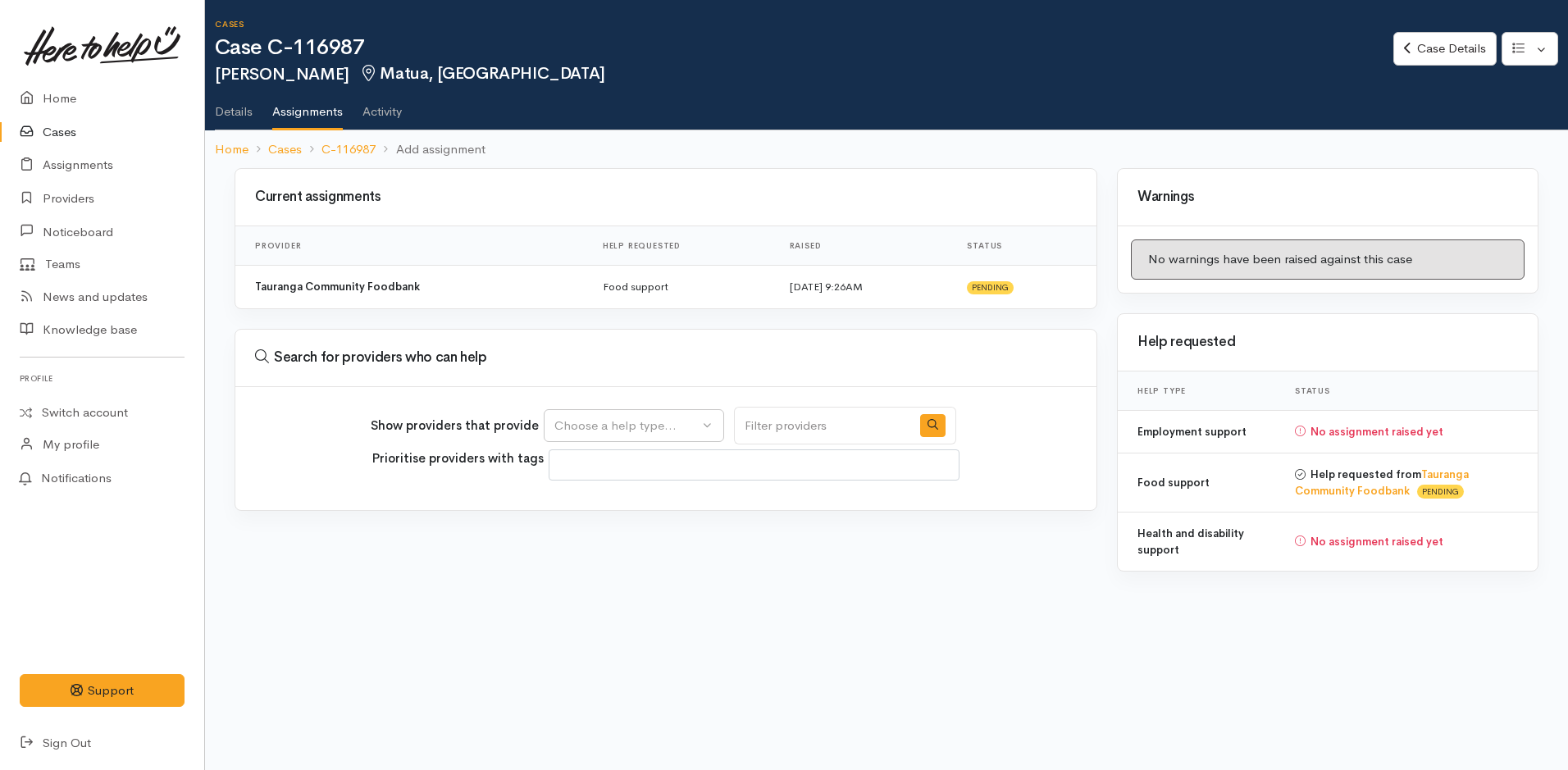
select select
click at [673, 429] on div "Choose a help type..." at bounding box center [627, 425] width 144 height 18
click at [598, 502] on span "Food support" at bounding box center [602, 503] width 77 height 18
select select "3"
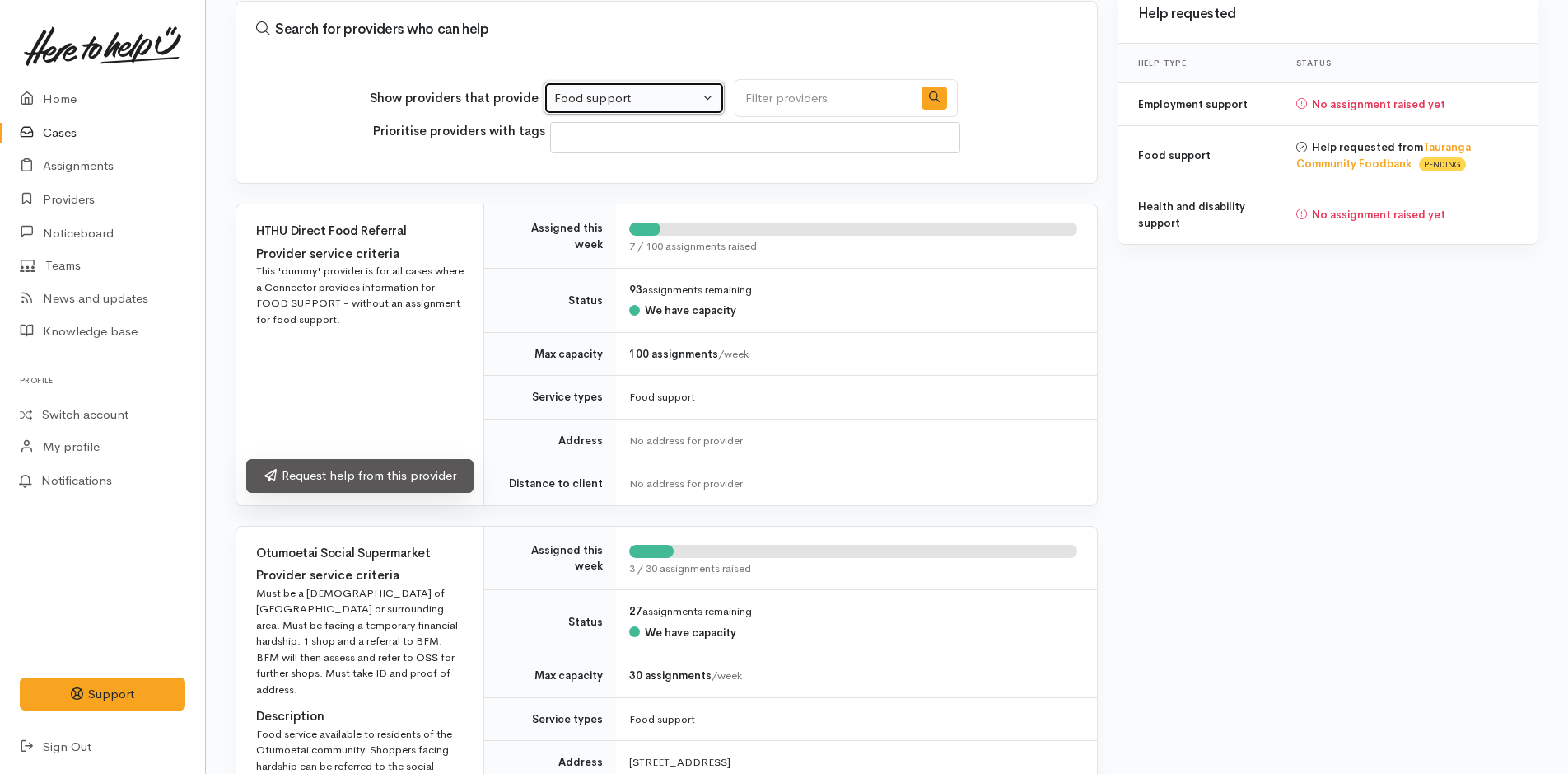
scroll to position [824, 0]
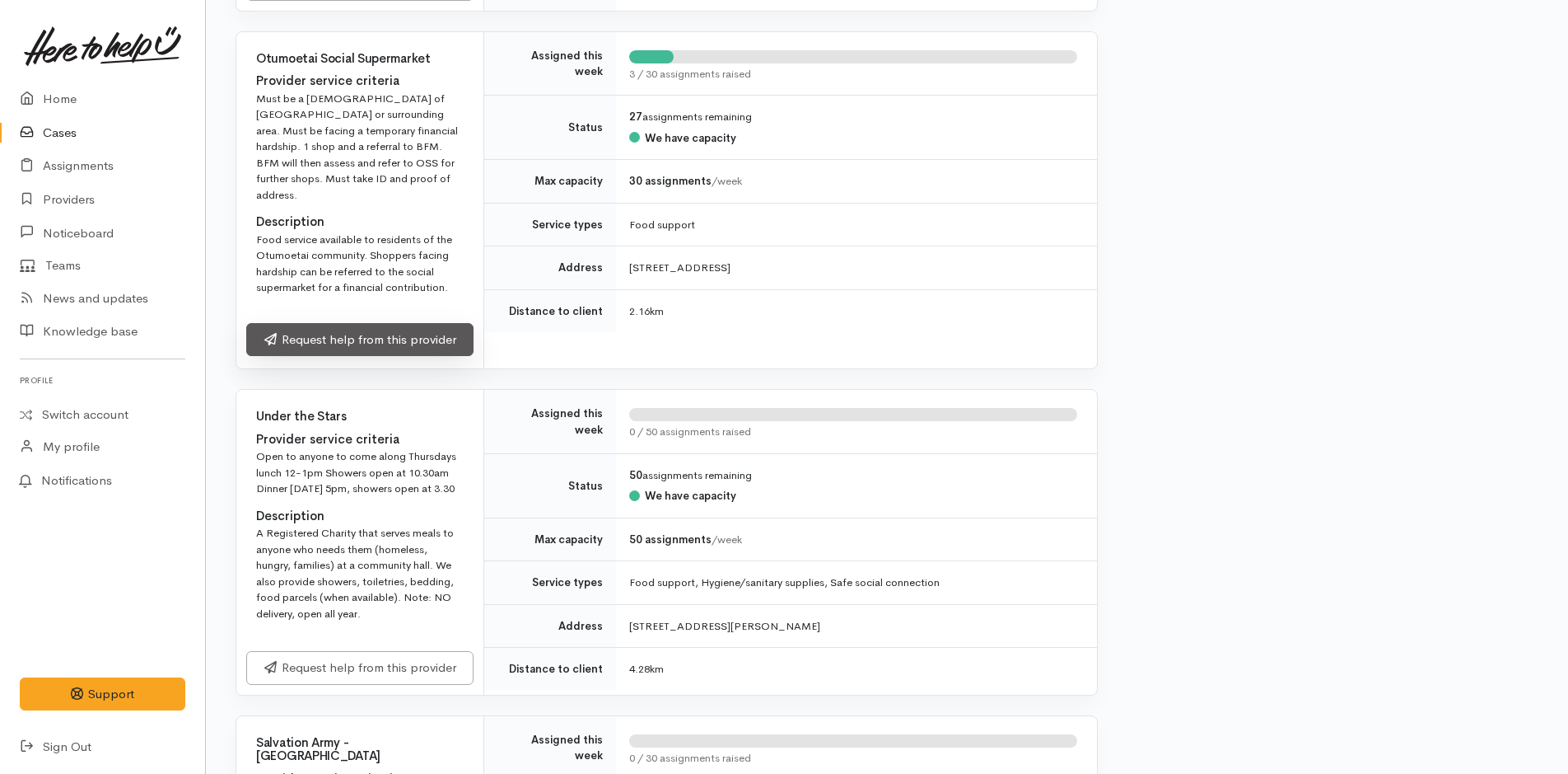
click at [433, 323] on link "Request help from this provider" at bounding box center [359, 340] width 227 height 34
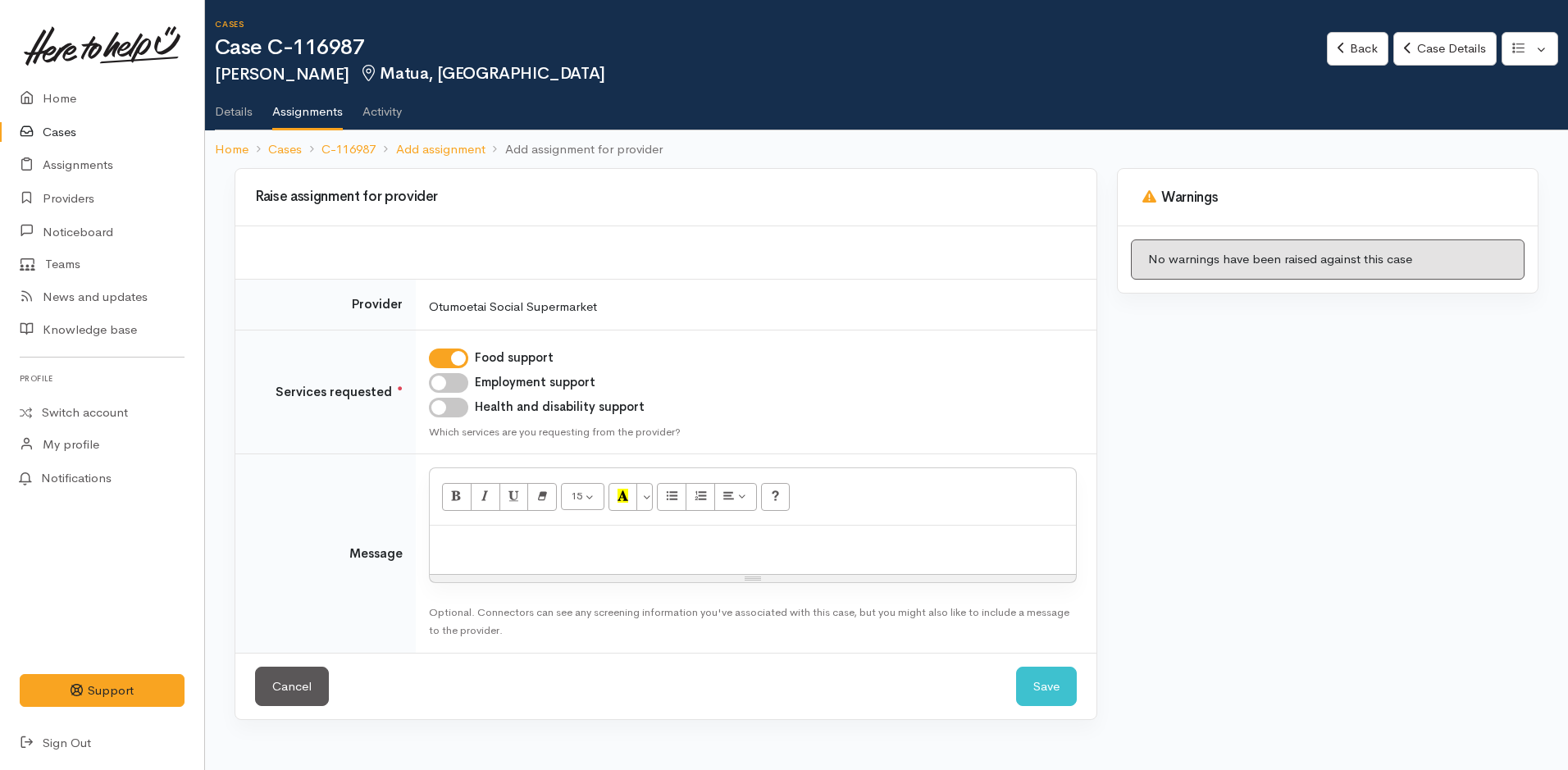
click at [526, 557] on div at bounding box center [753, 549] width 646 height 48
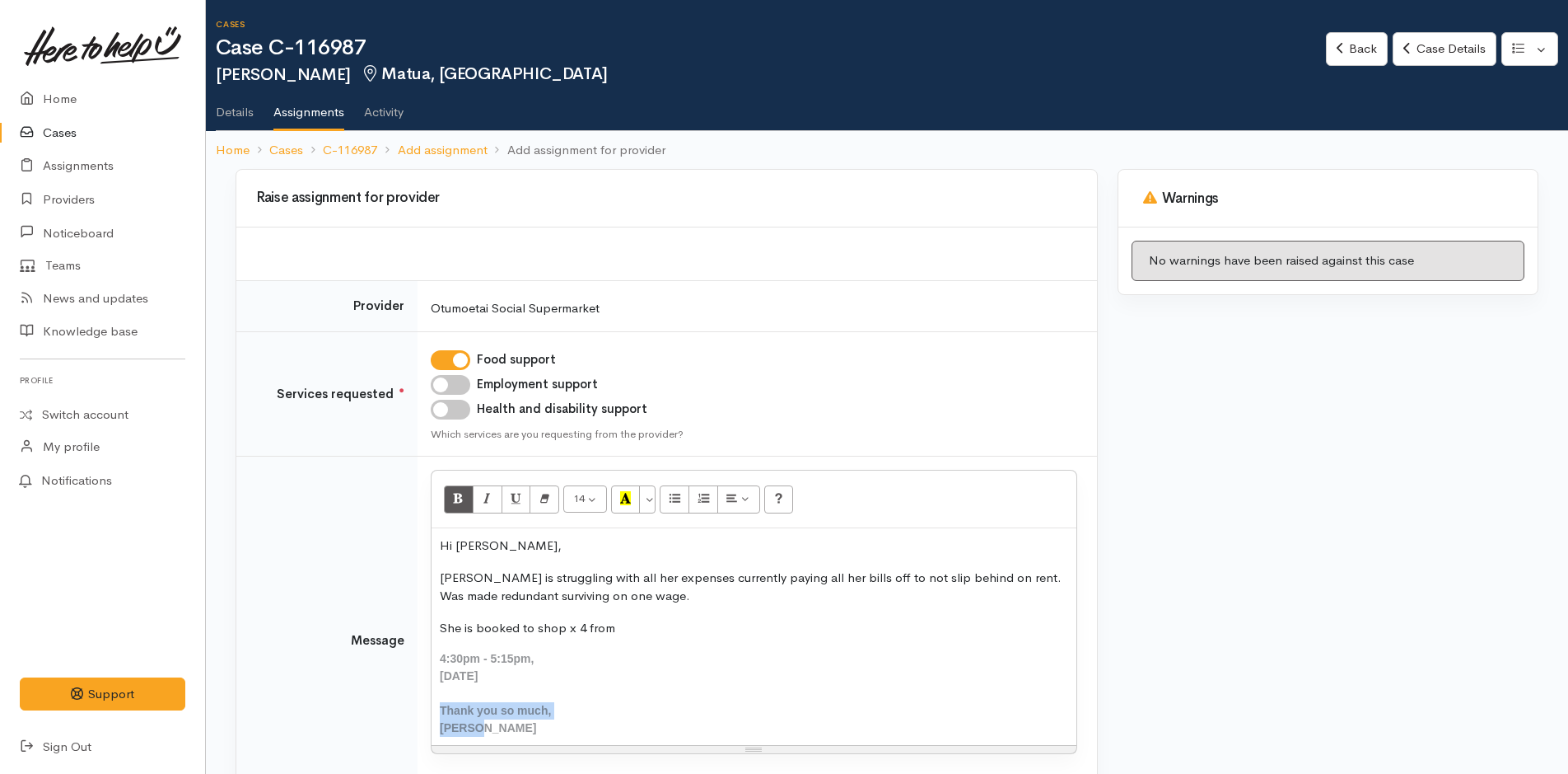
drag, startPoint x: 493, startPoint y: 736, endPoint x: 440, endPoint y: 709, distance: 59.5
click at [440, 709] on div "Hi Linda, Donne is struggling with all her expenses currently paying all her bi…" at bounding box center [753, 636] width 645 height 217
click at [555, 499] on button "Remove Font Style (CTRL+\\)" at bounding box center [545, 500] width 30 height 28
click at [624, 724] on div "Rachel" at bounding box center [753, 730] width 629 height 19
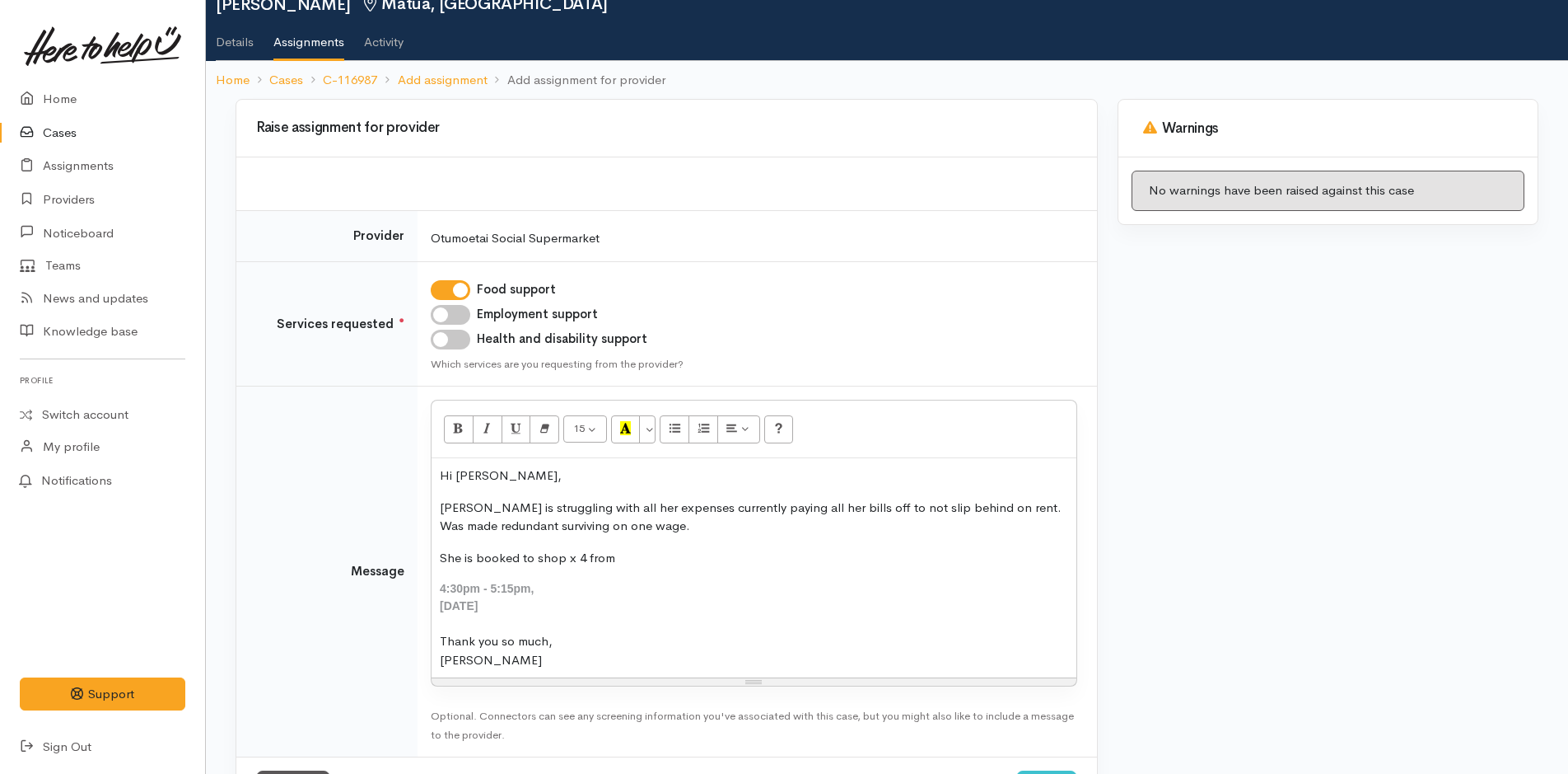
scroll to position [141, 0]
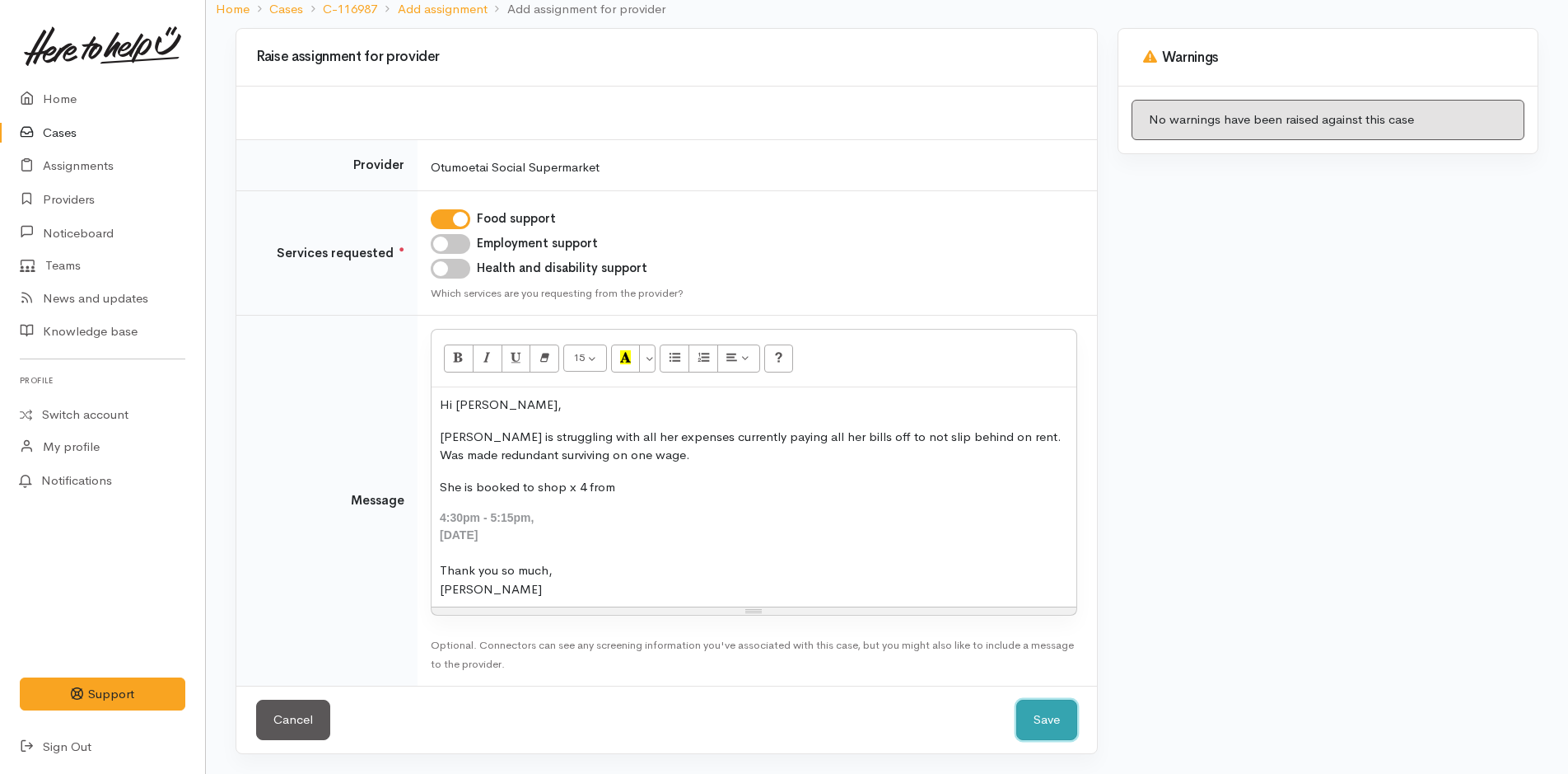
click at [1042, 719] on button "Save" at bounding box center [1046, 720] width 61 height 41
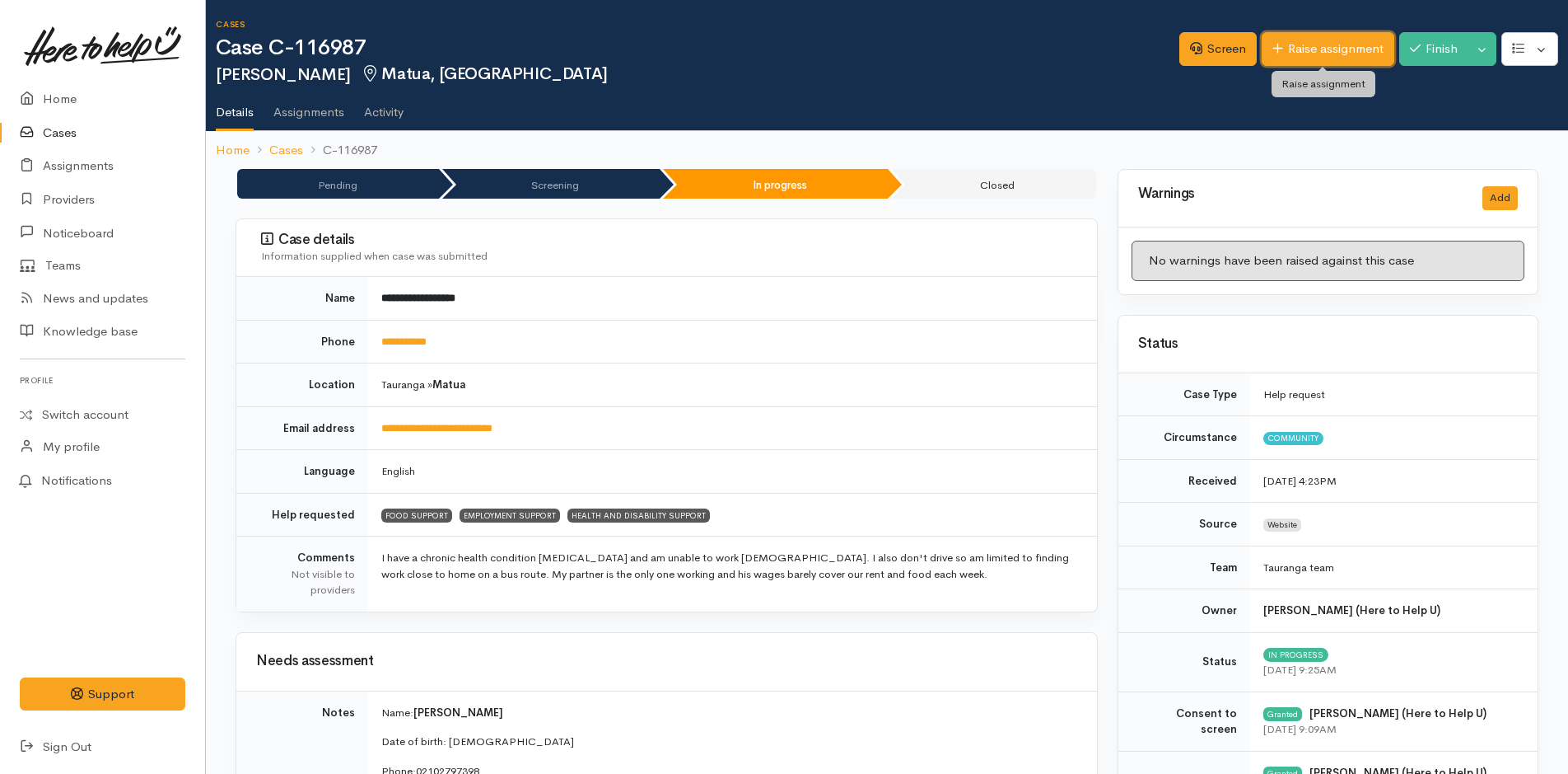
click at [1339, 53] on link "Raise assignment" at bounding box center [1328, 49] width 133 height 34
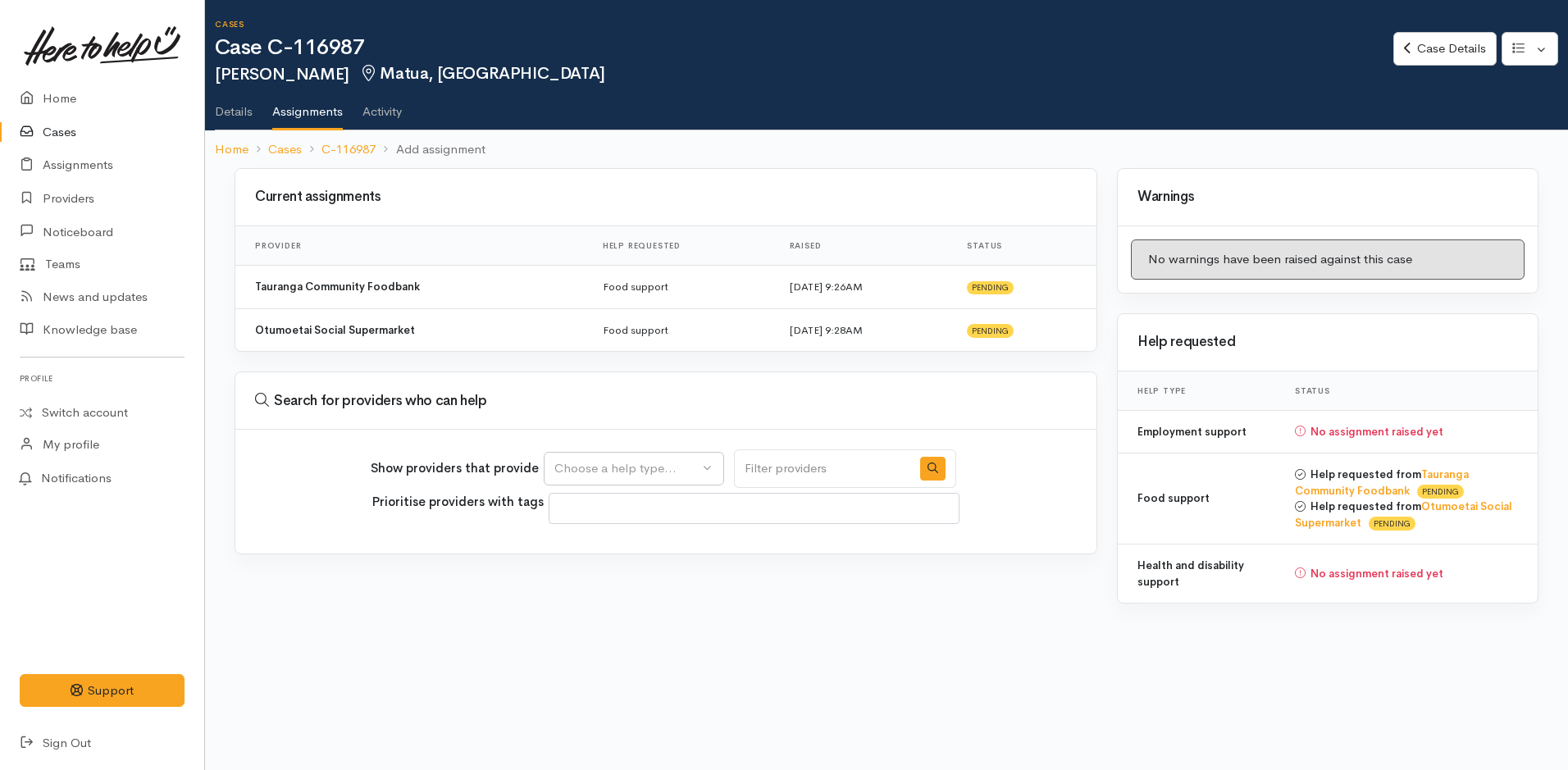
select select
click at [648, 469] on div "Choose a help type..." at bounding box center [627, 468] width 144 height 18
click at [644, 573] on span "Employment support" at bounding box center [622, 571] width 116 height 18
select select "10"
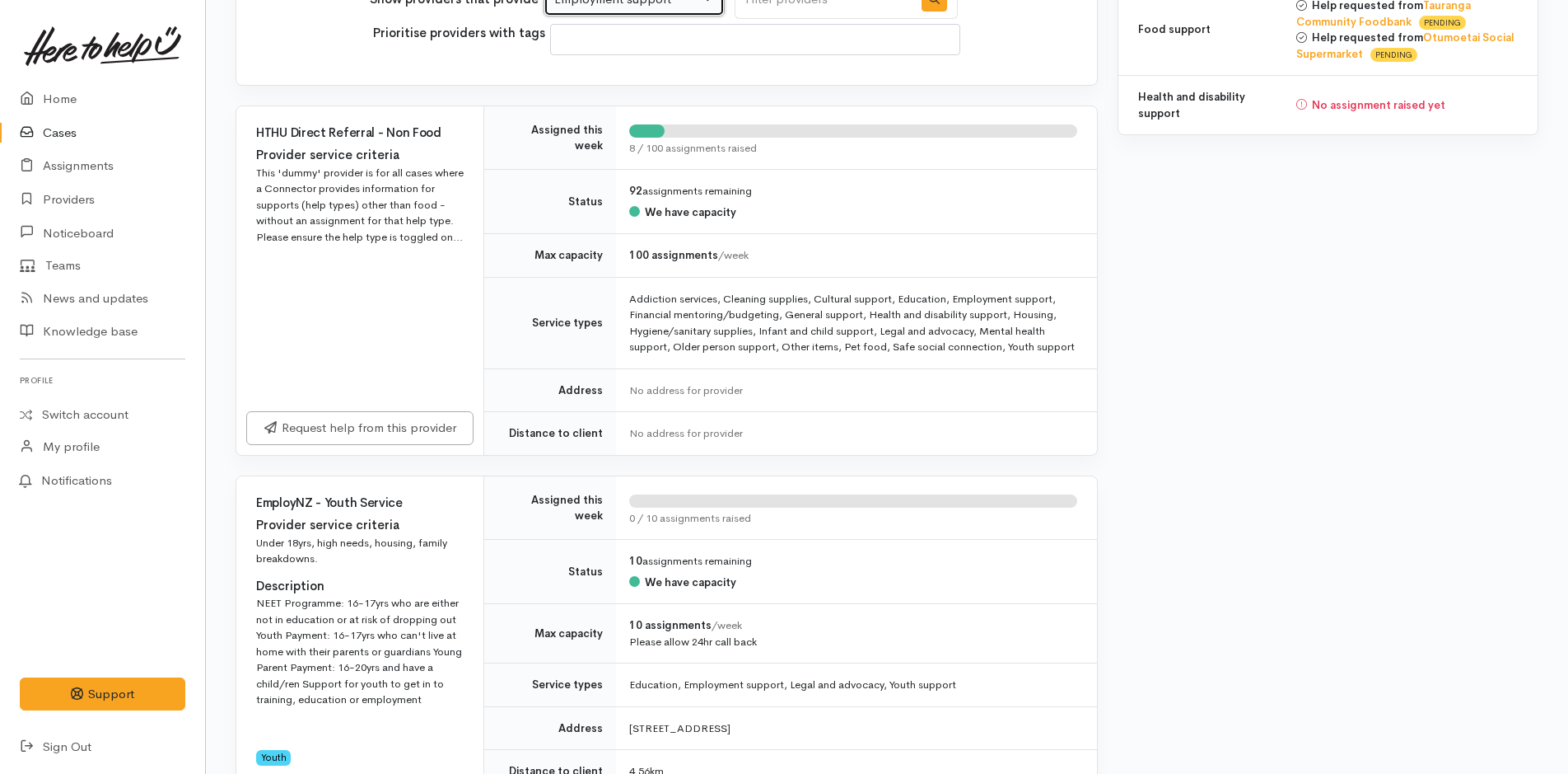
scroll to position [330, 0]
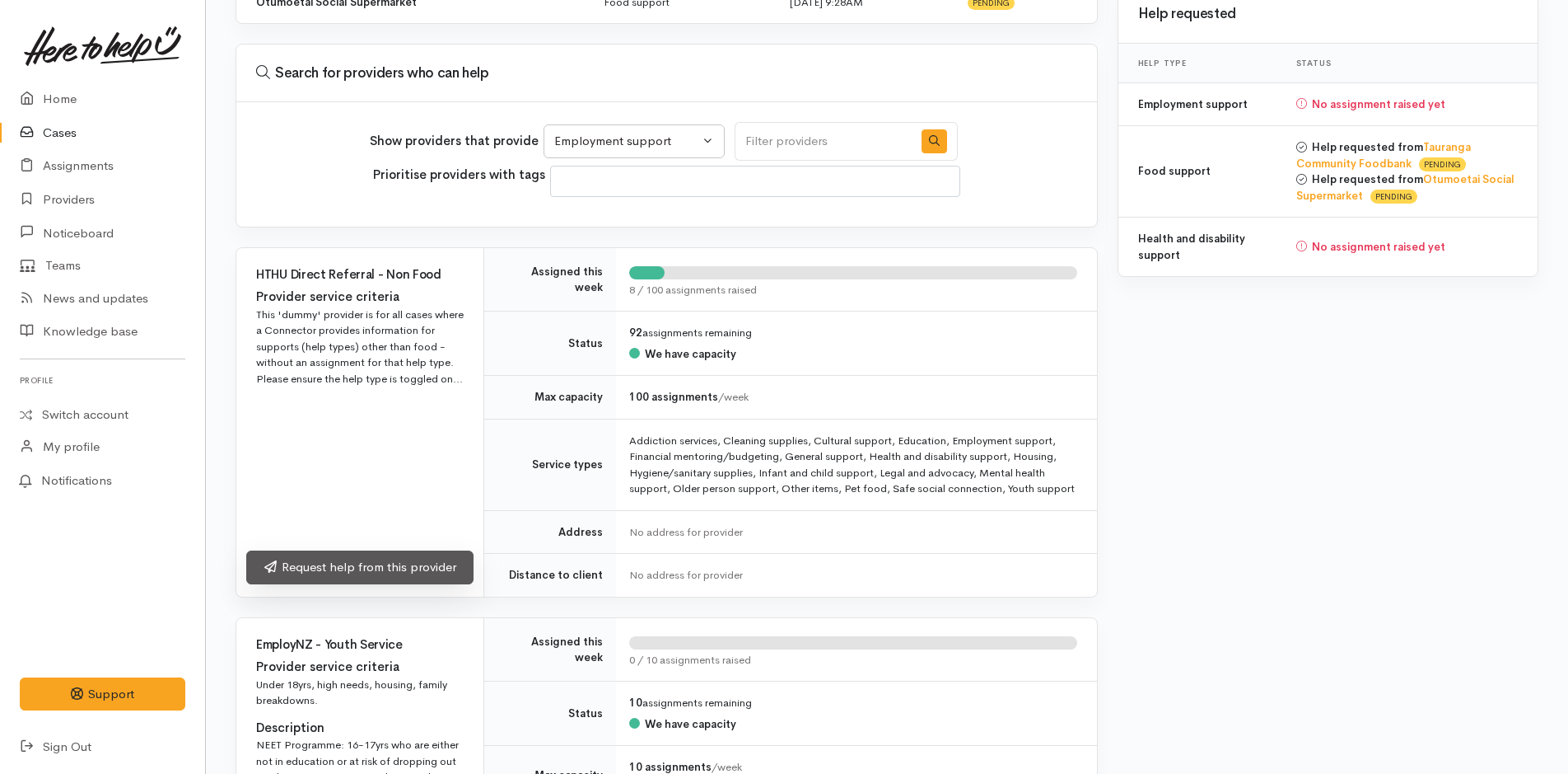
click at [413, 576] on link "Request help from this provider" at bounding box center [359, 567] width 227 height 34
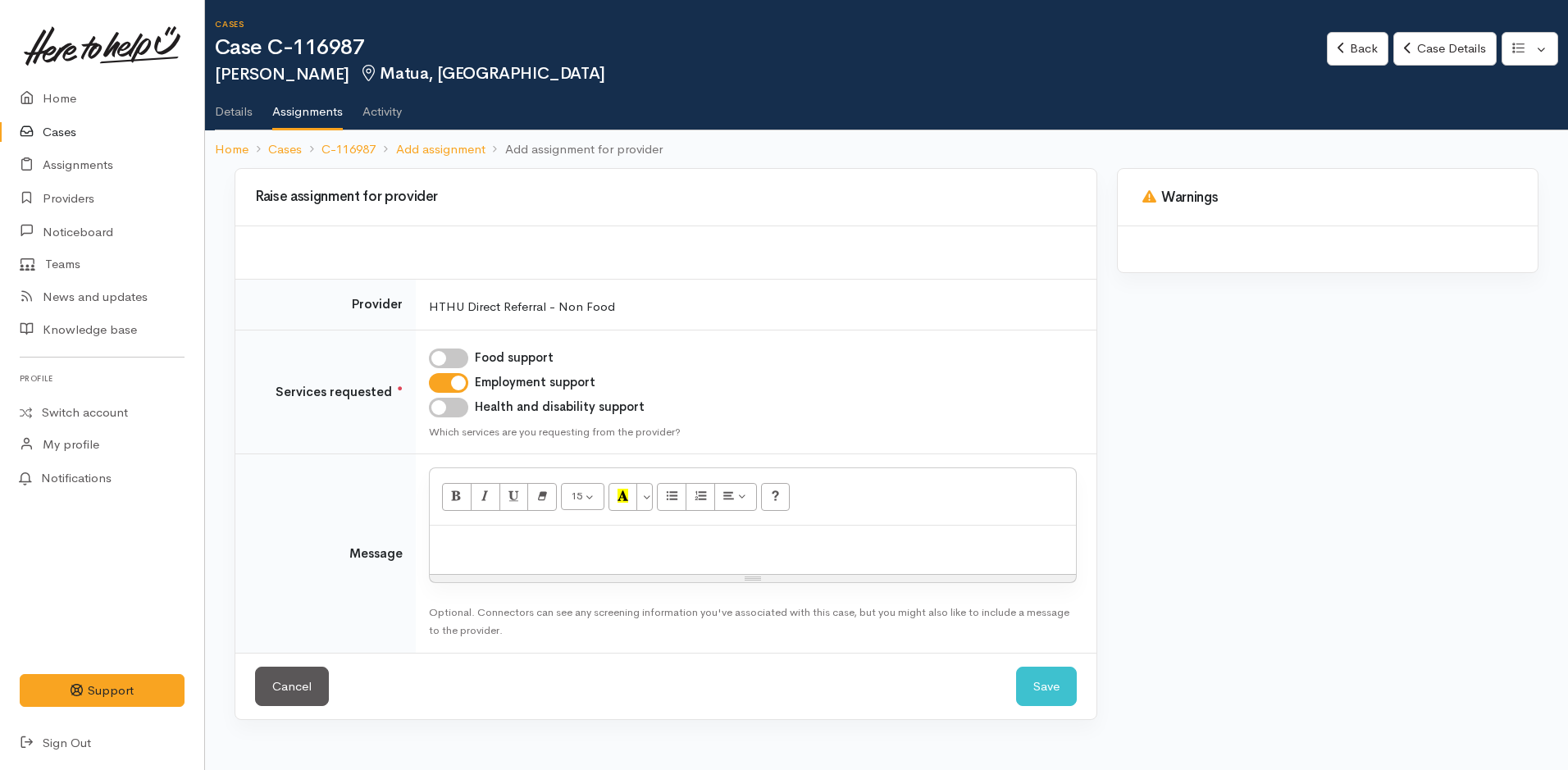
click at [509, 563] on div at bounding box center [753, 549] width 646 height 48
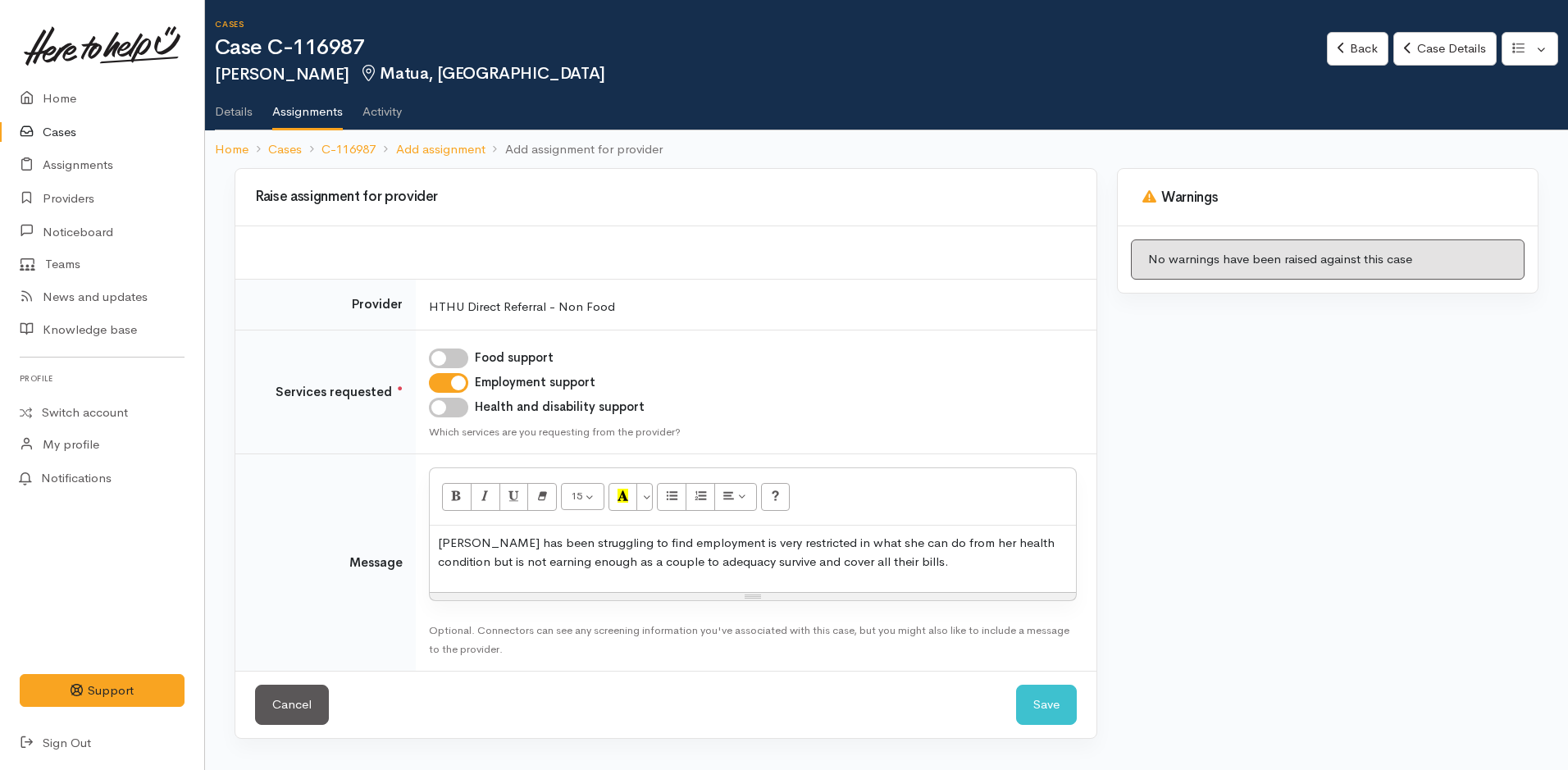
click at [912, 562] on p "Donne has been struggling to find employment is very restricted in what she can…" at bounding box center [752, 552] width 629 height 37
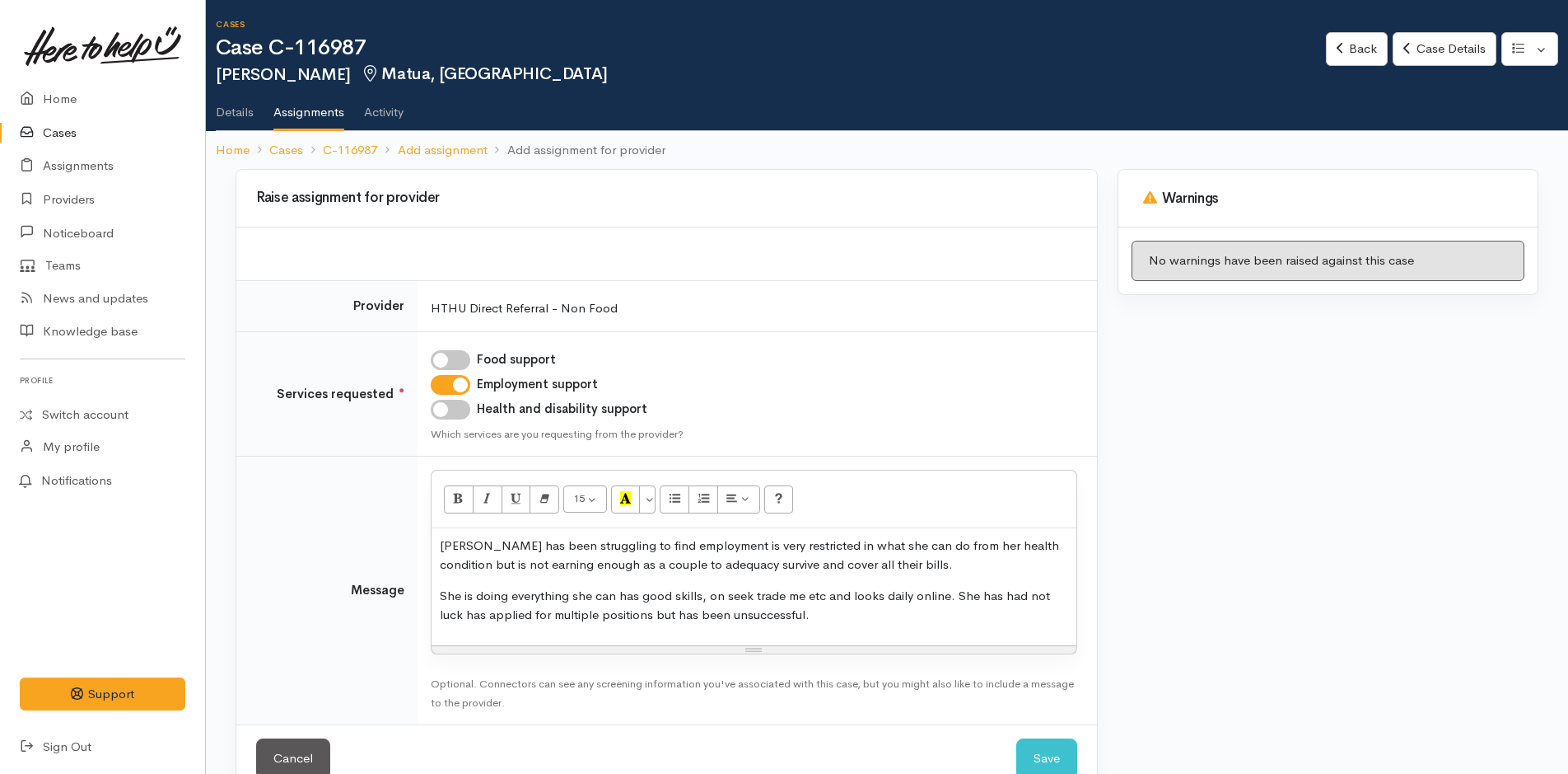
click at [851, 615] on p "She is doing everything she can has good skills, on seek trade me etc and looks…" at bounding box center [753, 605] width 629 height 37
drag, startPoint x: 675, startPoint y: 567, endPoint x: 1348, endPoint y: 580, distance: 673.1
click at [1348, 580] on div "Warnings No warnings have been raised against this case" at bounding box center [1328, 490] width 440 height 643
drag, startPoint x: 692, startPoint y: 564, endPoint x: 727, endPoint y: 525, distance: 52.4
click at [692, 563] on p "Donne has been struggling to find employment is very restricted in what she can…" at bounding box center [753, 555] width 629 height 37
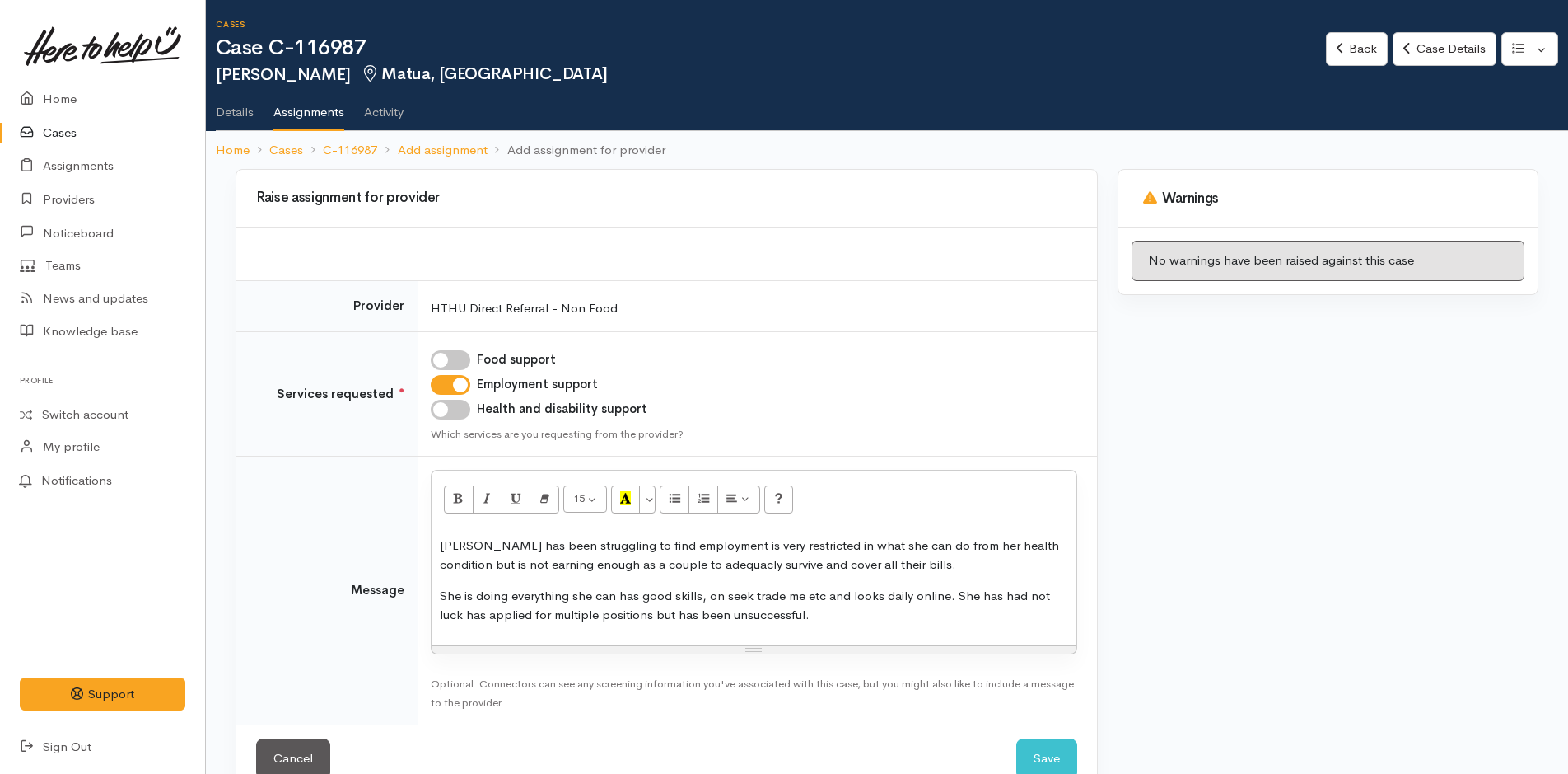
drag, startPoint x: 682, startPoint y: 570, endPoint x: 1253, endPoint y: 585, distance: 571.2
click at [1253, 585] on div "Warnings No warnings have been raised against this case" at bounding box center [1328, 490] width 440 height 643
click at [702, 563] on p "Donne has been struggling to find employment is very restricted in what she can…" at bounding box center [753, 555] width 629 height 37
click at [1022, 598] on p "She is doing everything she can has good skills, on seek trade me etc and looks…" at bounding box center [753, 605] width 629 height 37
click at [1019, 596] on p "She is doing everything she can has good skills, on seek trade me etc and looks…" at bounding box center [753, 605] width 629 height 37
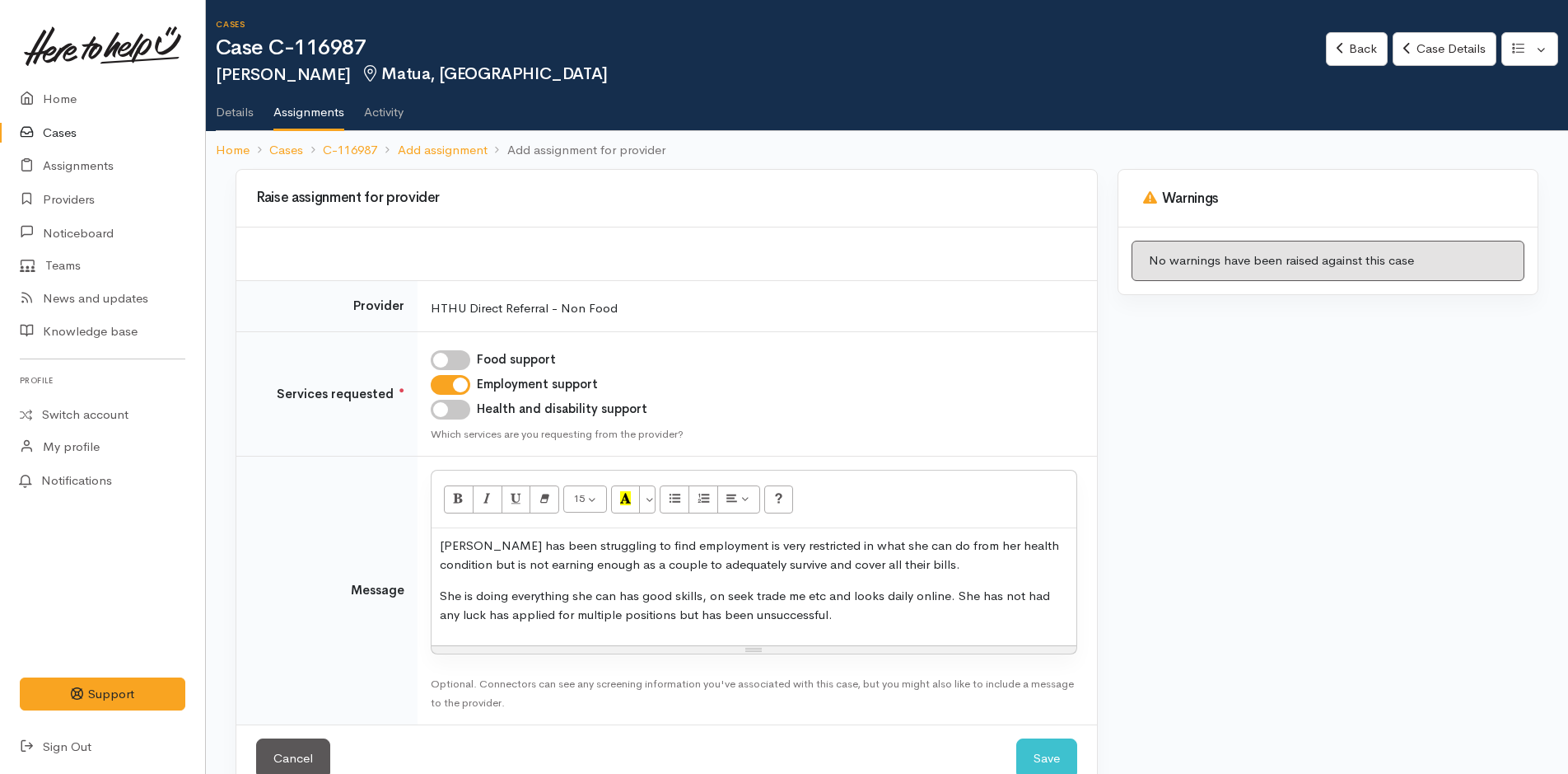
click at [946, 594] on p "She is doing everything she can has good skills, on seek trade me etc and looks…" at bounding box center [753, 605] width 629 height 37
drag, startPoint x: 952, startPoint y: 596, endPoint x: 958, endPoint y: 621, distance: 25.7
click at [958, 621] on p "She is doing everything she can has good skills, on seek trade me etc and looks…" at bounding box center [753, 605] width 629 height 37
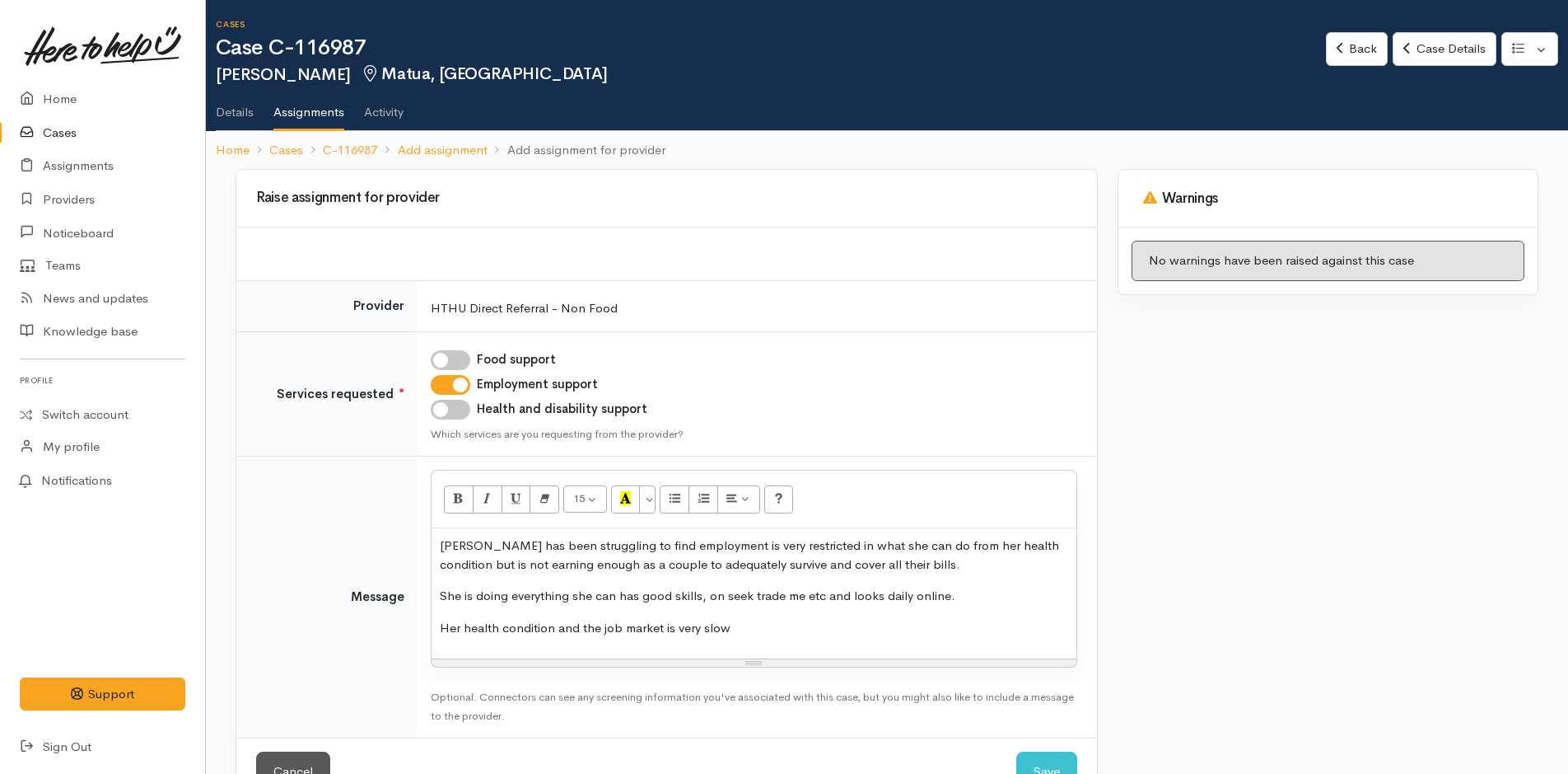
drag, startPoint x: 799, startPoint y: 627, endPoint x: 417, endPoint y: 640, distance: 382.2
click at [417, 640] on tr "Message <p>Donne has been struggling to find employment is very restricted in w…" at bounding box center [666, 597] width 860 height 282
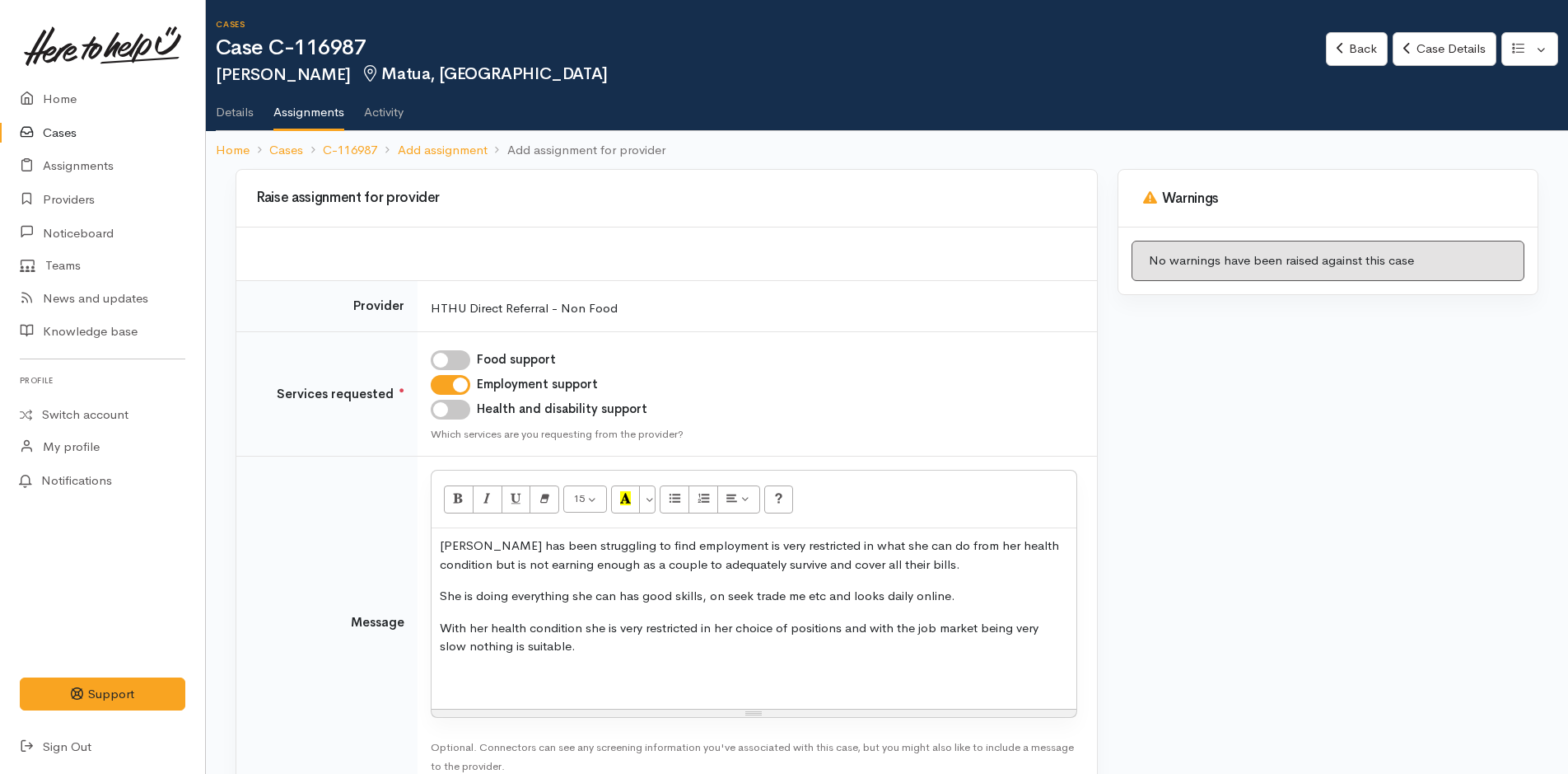
click at [591, 663] on div "Donne has been struggling to find employment is very restricted in what she can…" at bounding box center [753, 618] width 645 height 180
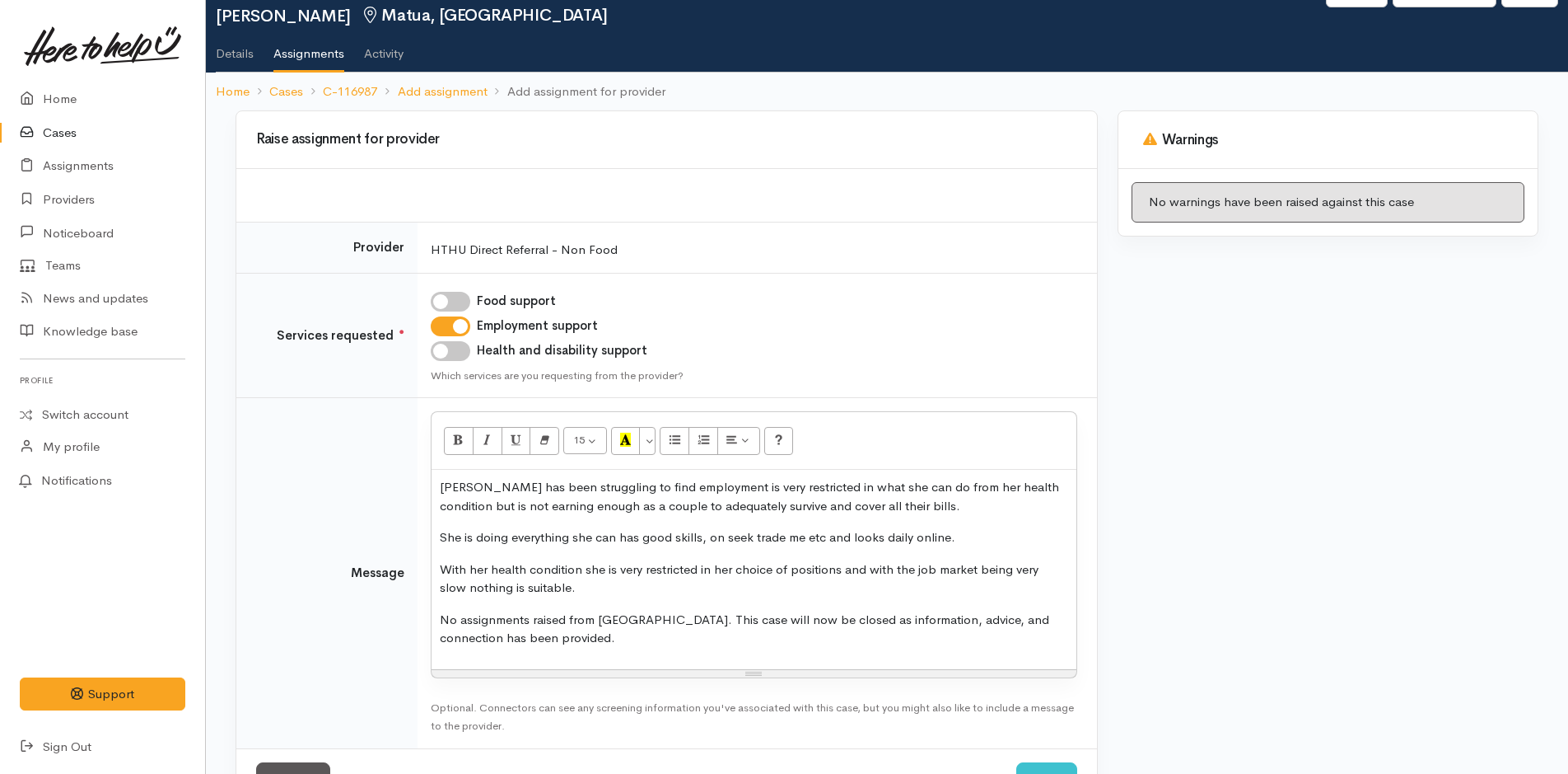
scroll to position [120, 0]
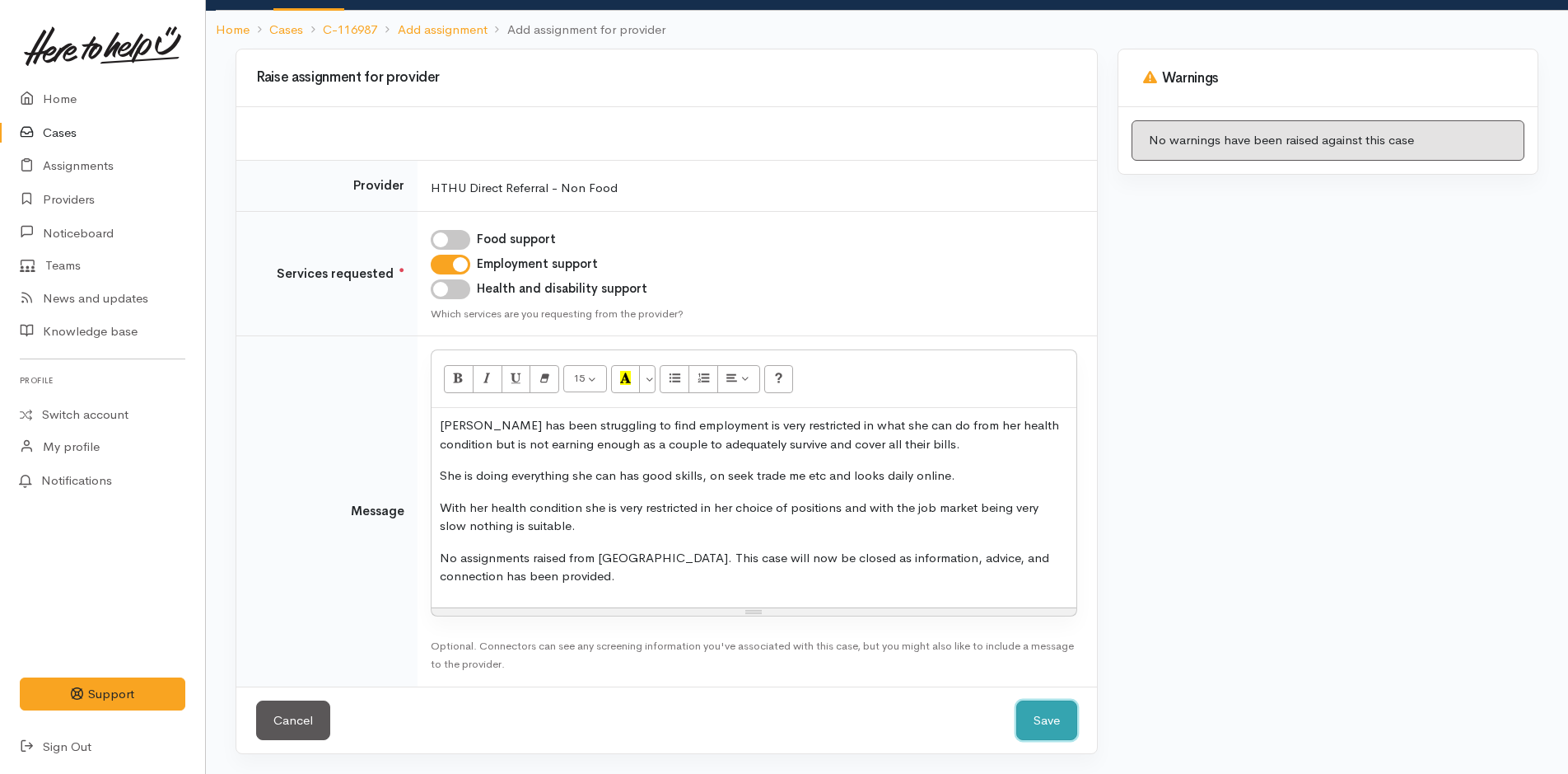
click at [1063, 726] on button "Save" at bounding box center [1046, 721] width 61 height 41
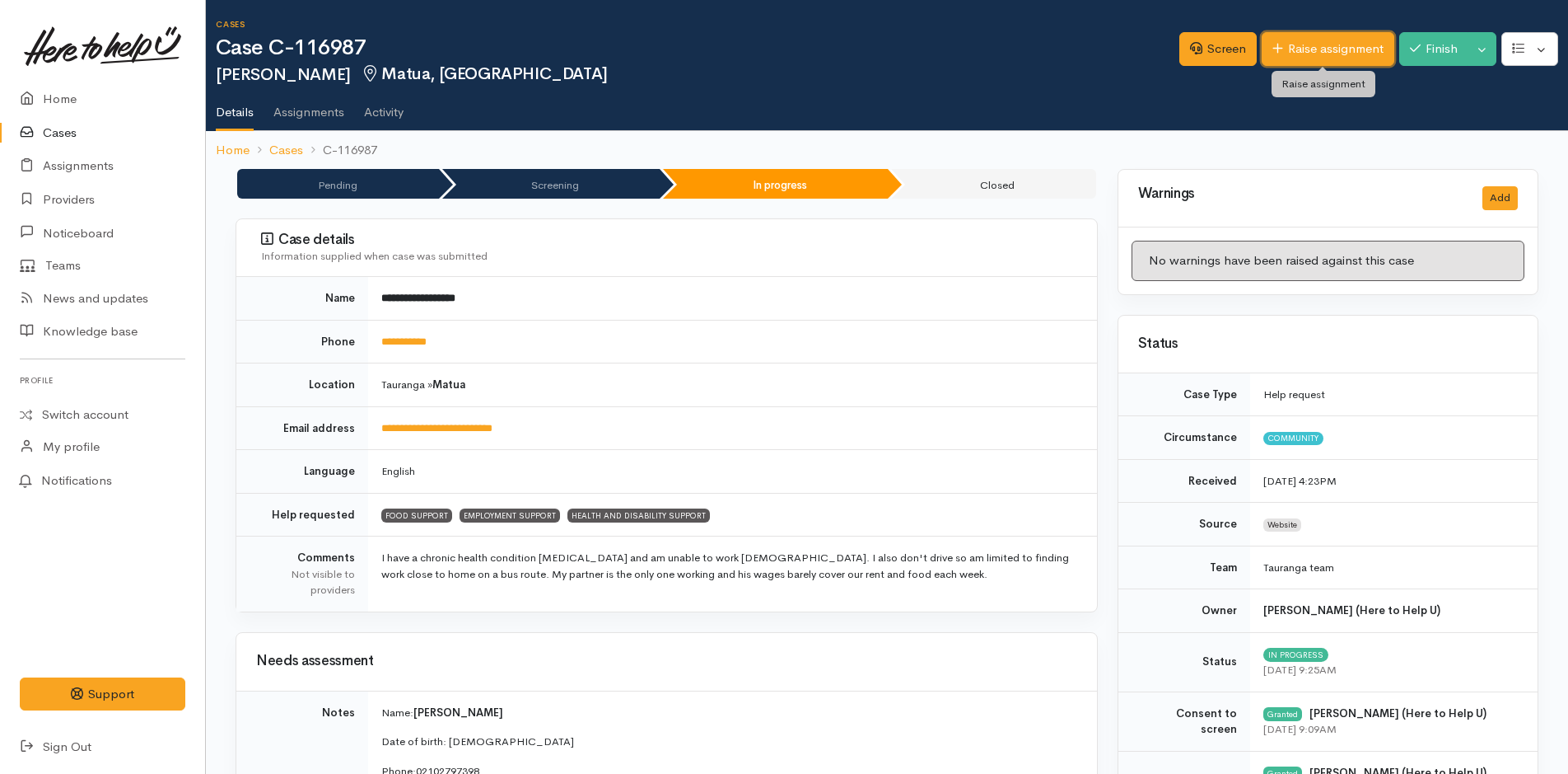
click at [1327, 48] on link "Raise assignment" at bounding box center [1328, 49] width 133 height 34
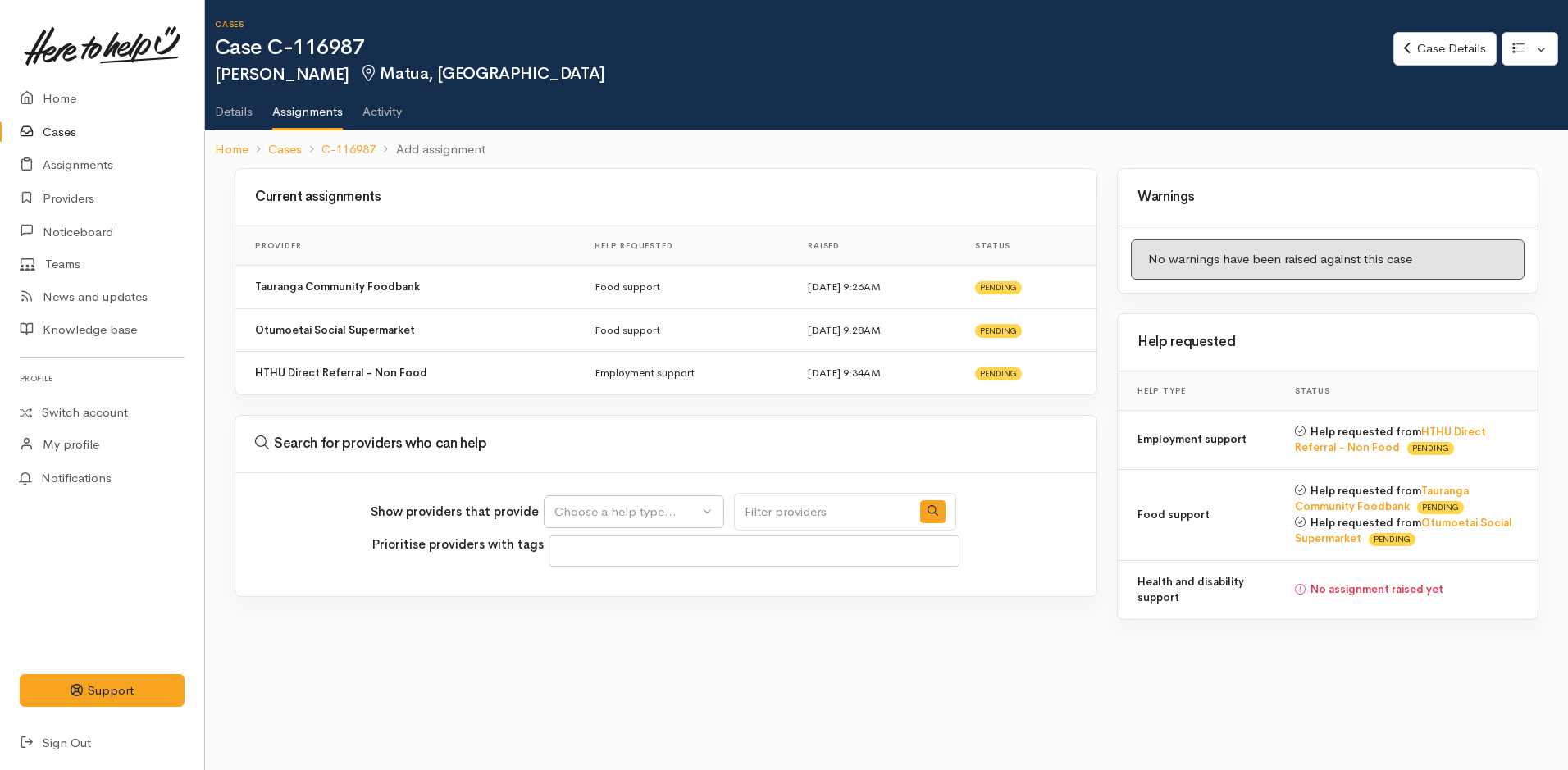
select select
click at [667, 520] on div "Choose a help type..." at bounding box center [627, 511] width 144 height 18
click at [640, 639] on span "Health and disability support" at bounding box center [644, 639] width 161 height 18
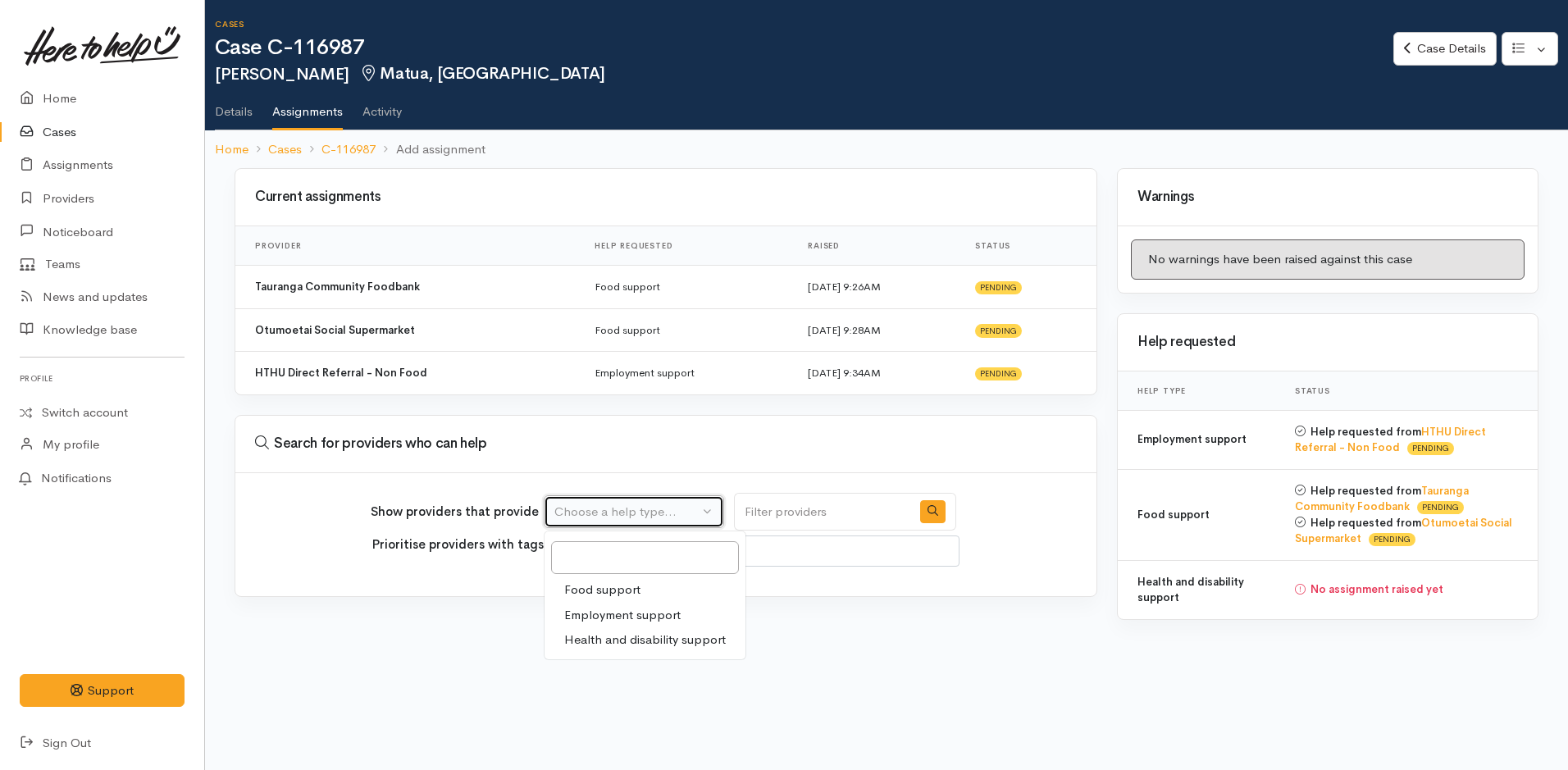
select select "26"
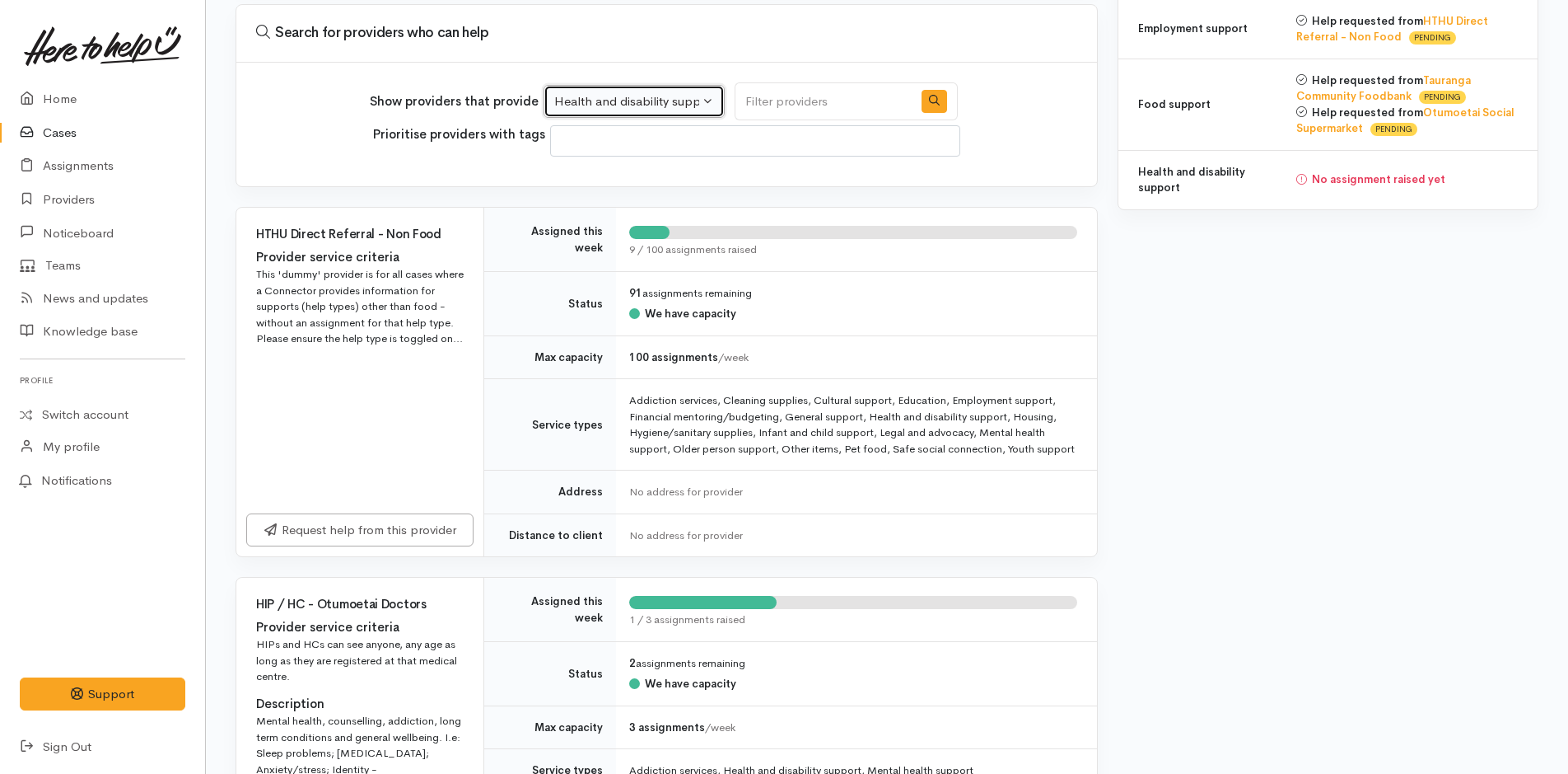
scroll to position [412, 0]
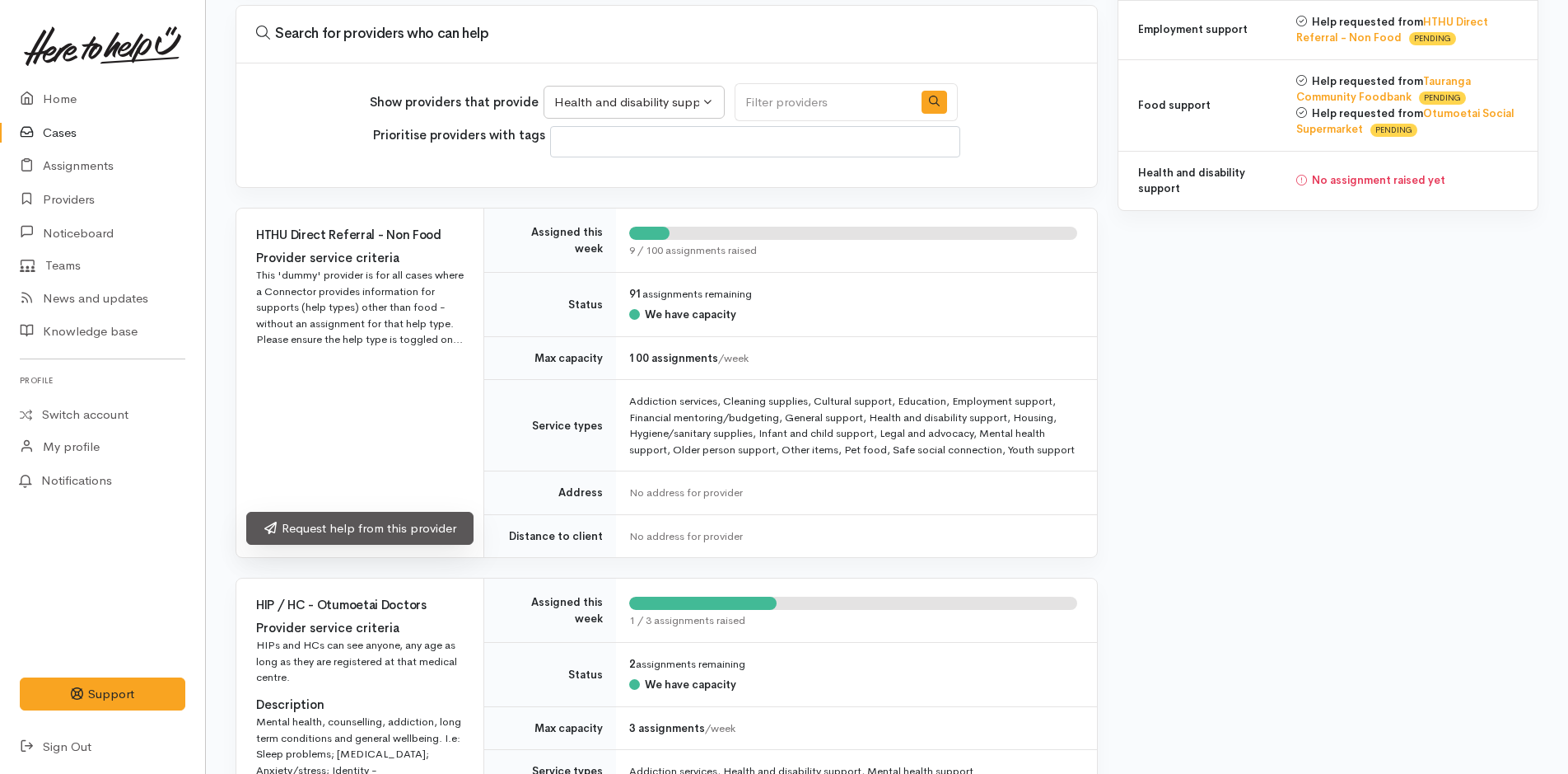
click at [372, 525] on link "Request help from this provider" at bounding box center [359, 528] width 227 height 34
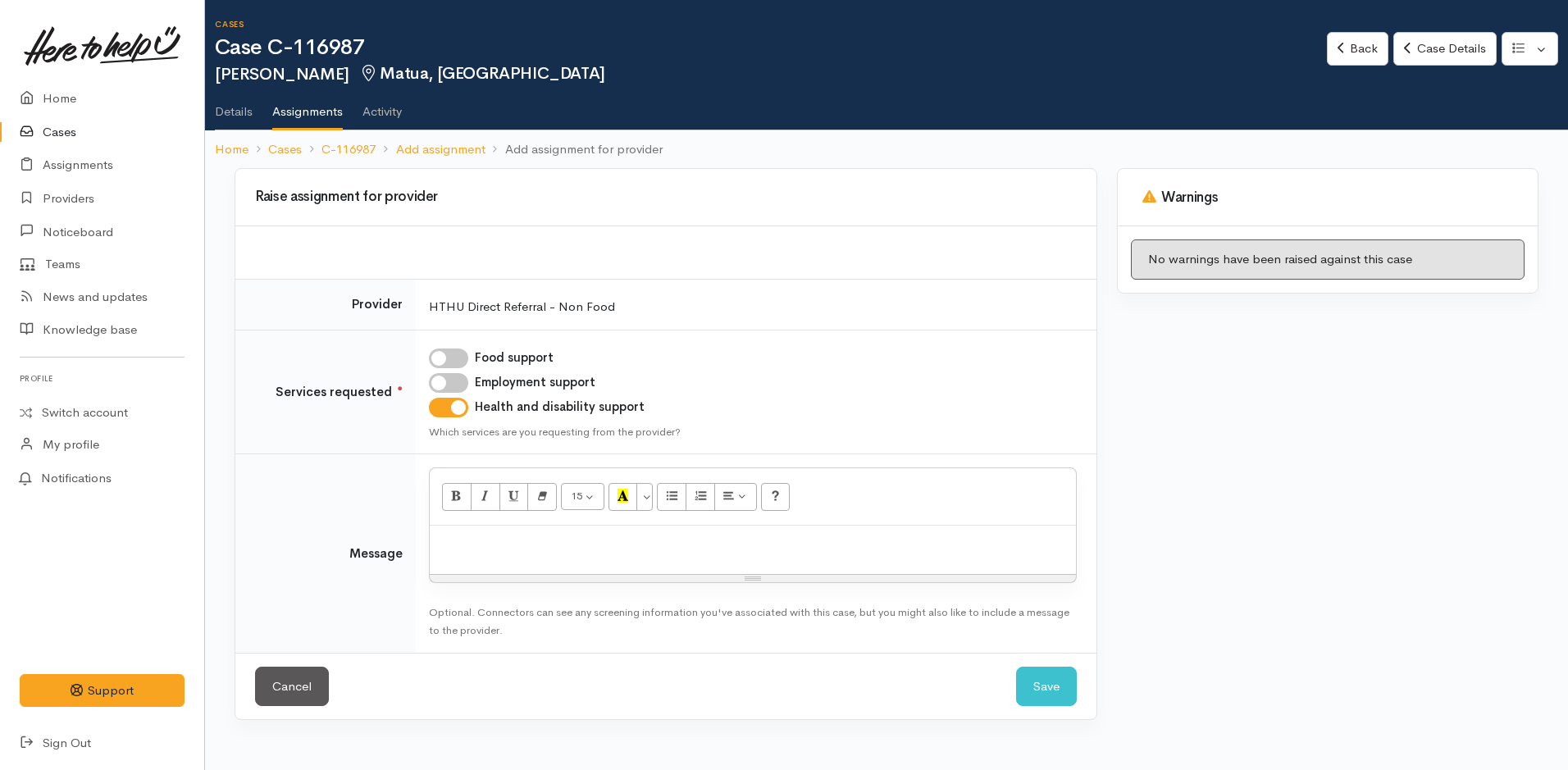
click at [645, 558] on div at bounding box center [753, 549] width 646 height 48
click at [803, 545] on p "She selected Health and Disability hoping she could access some financial suppo…" at bounding box center [752, 542] width 629 height 18
click at [978, 541] on p "She selected Health and Disability hoping she could access some more financial …" at bounding box center [752, 542] width 629 height 18
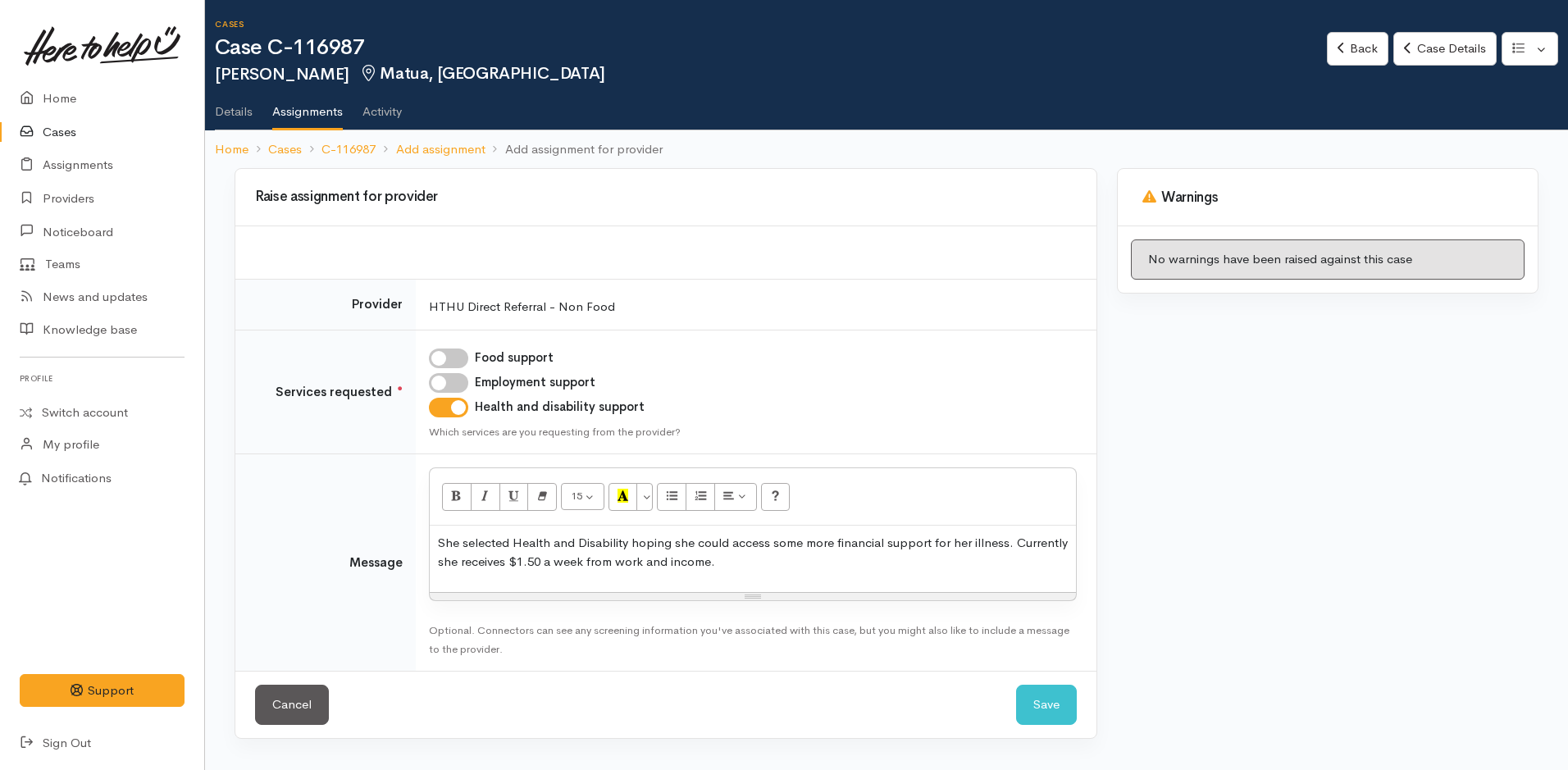
click at [758, 565] on p "She selected Health and Disability hoping she could access some more financial …" at bounding box center [752, 552] width 629 height 37
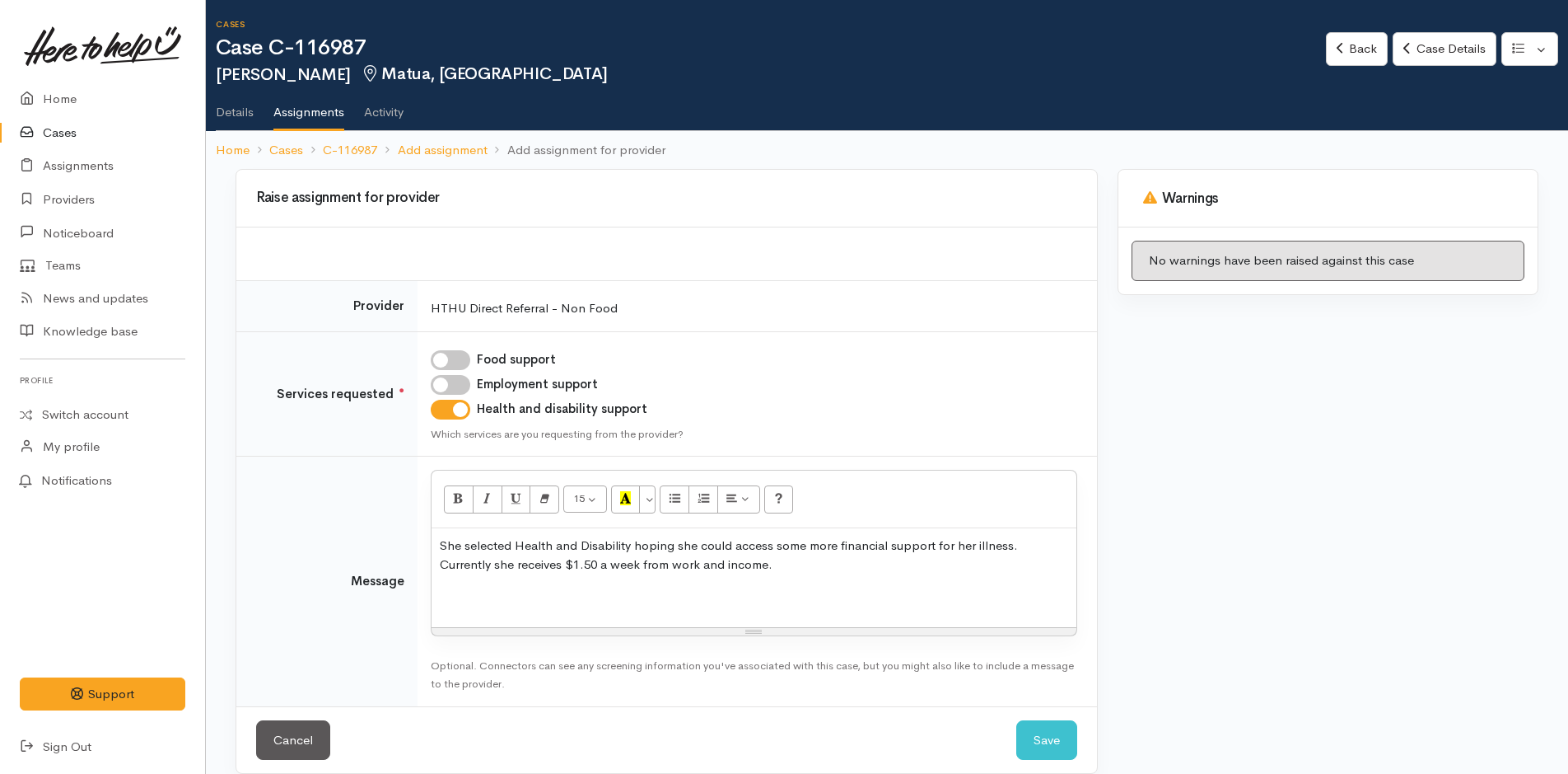
click at [488, 589] on p at bounding box center [753, 595] width 629 height 19
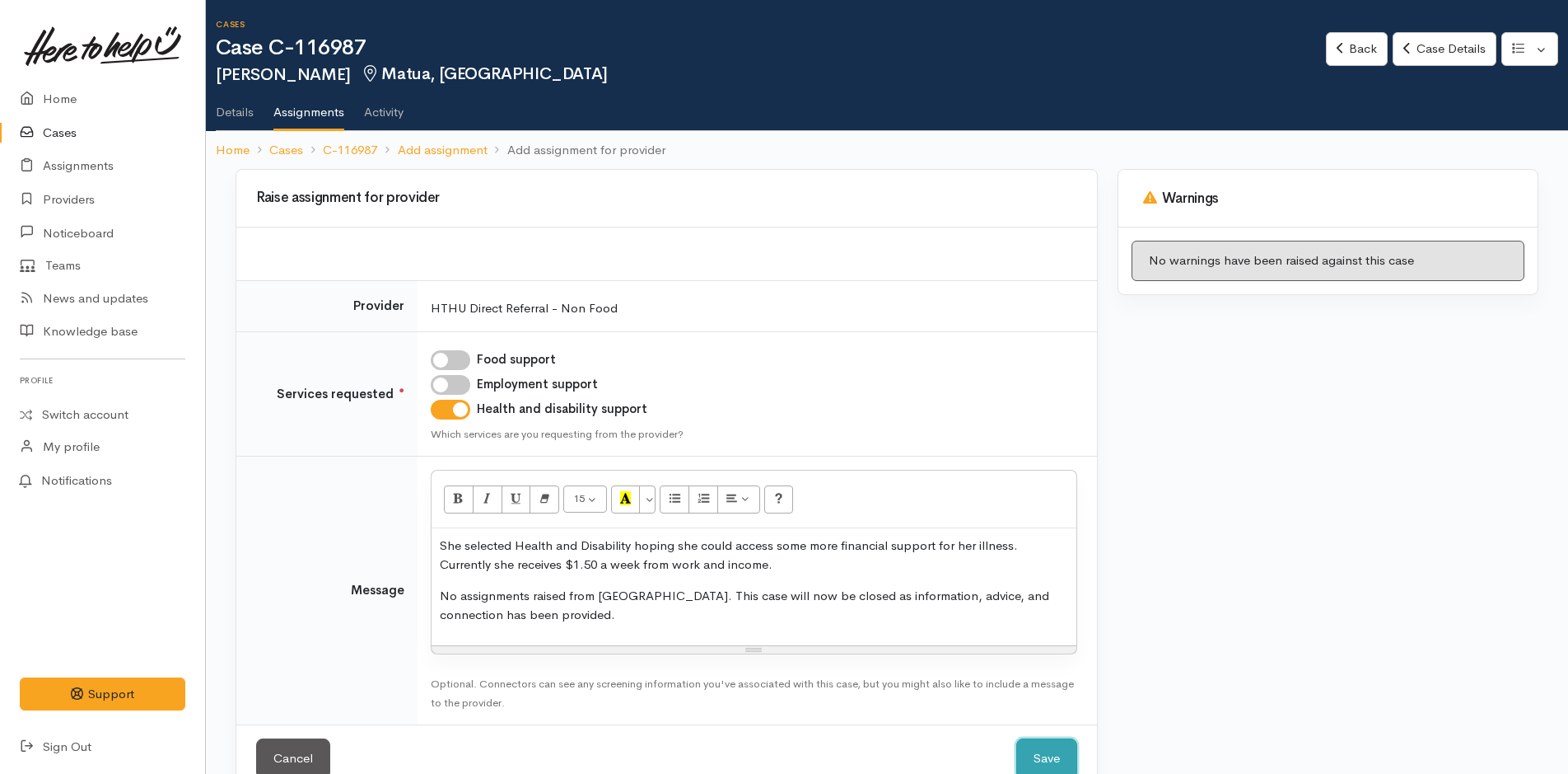
click at [1043, 747] on button "Save" at bounding box center [1046, 759] width 61 height 41
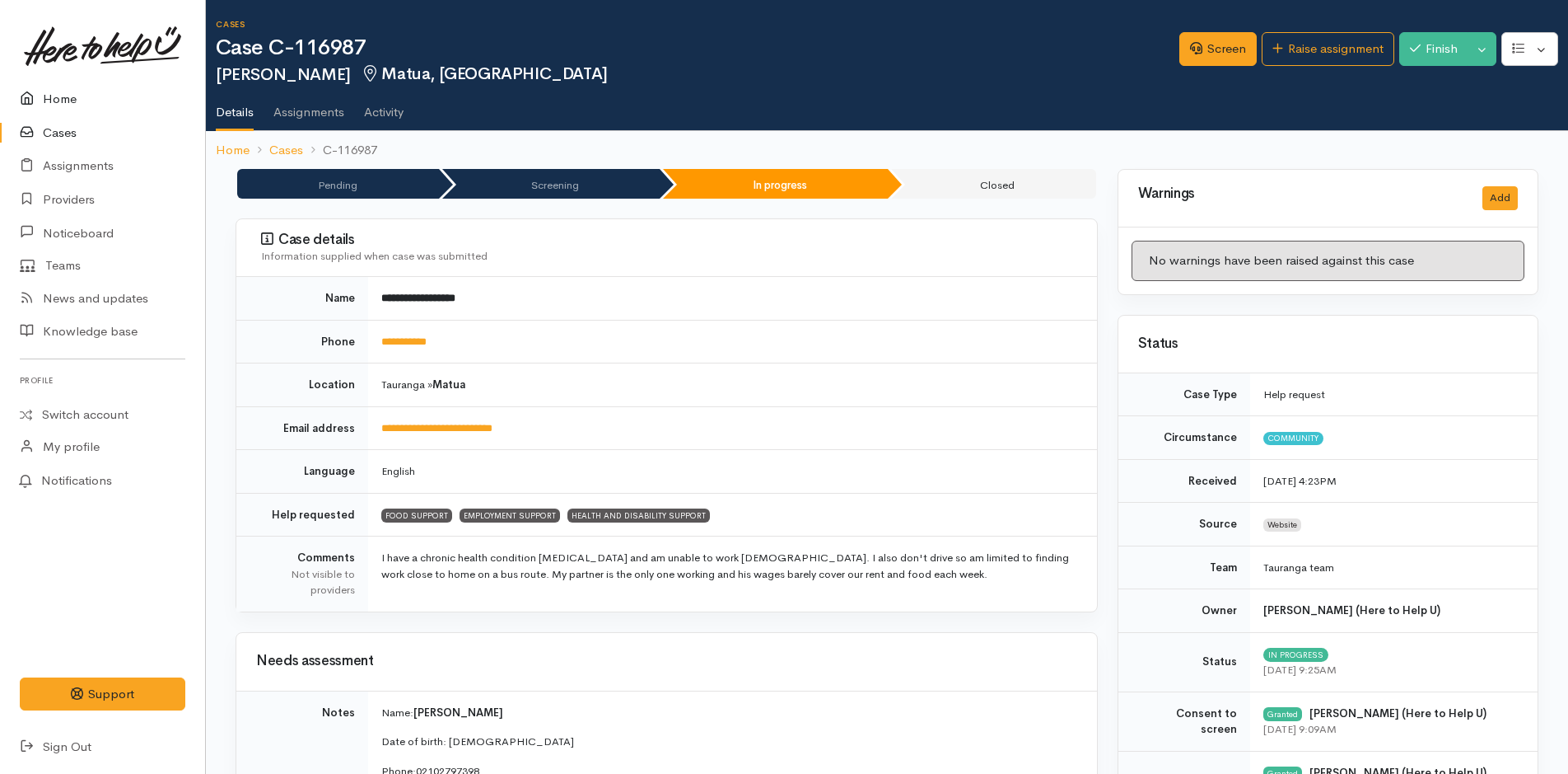
click at [65, 98] on link "Home" at bounding box center [103, 99] width 205 height 34
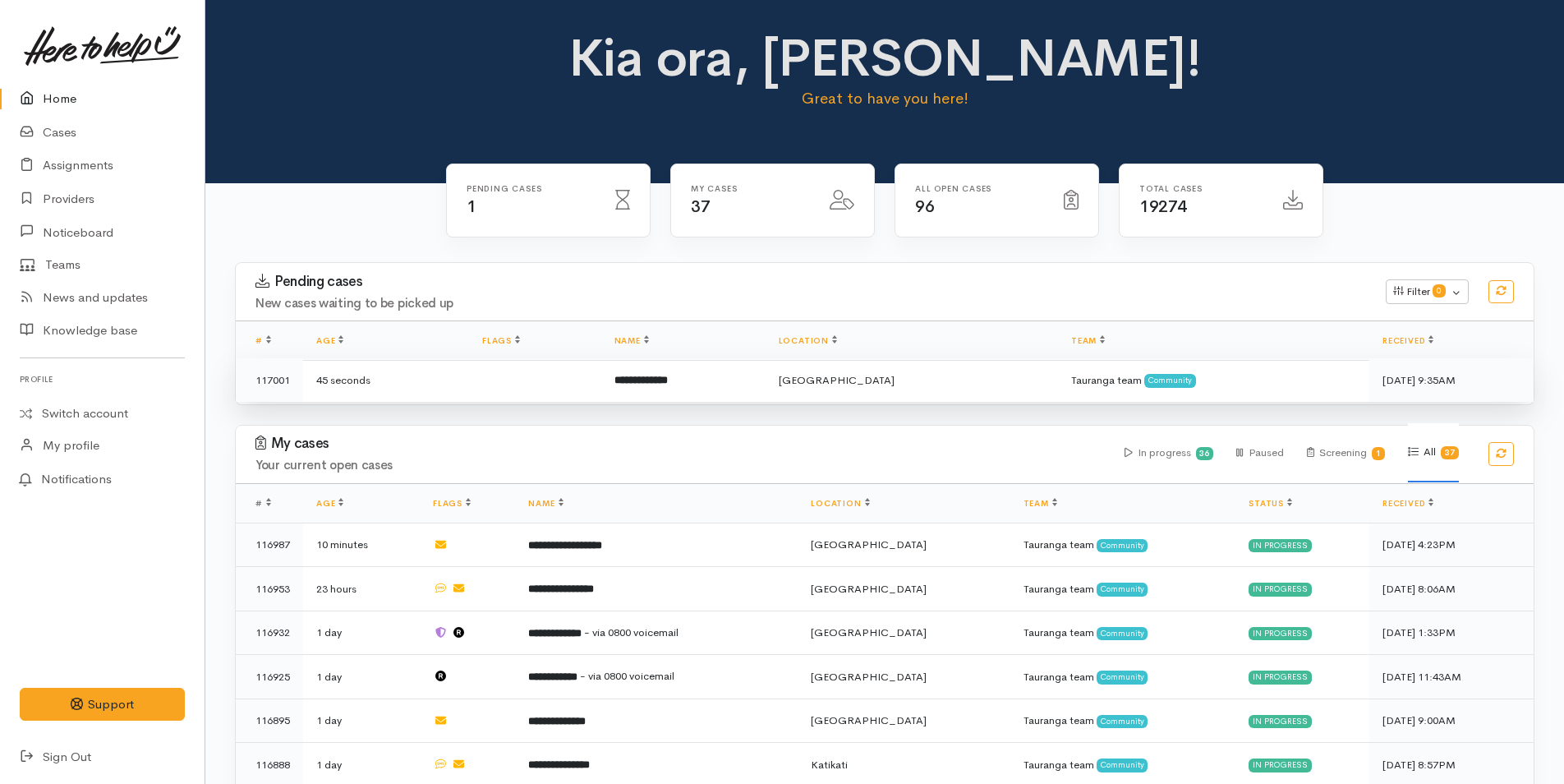
click at [668, 378] on b "**********" at bounding box center [641, 380] width 54 height 11
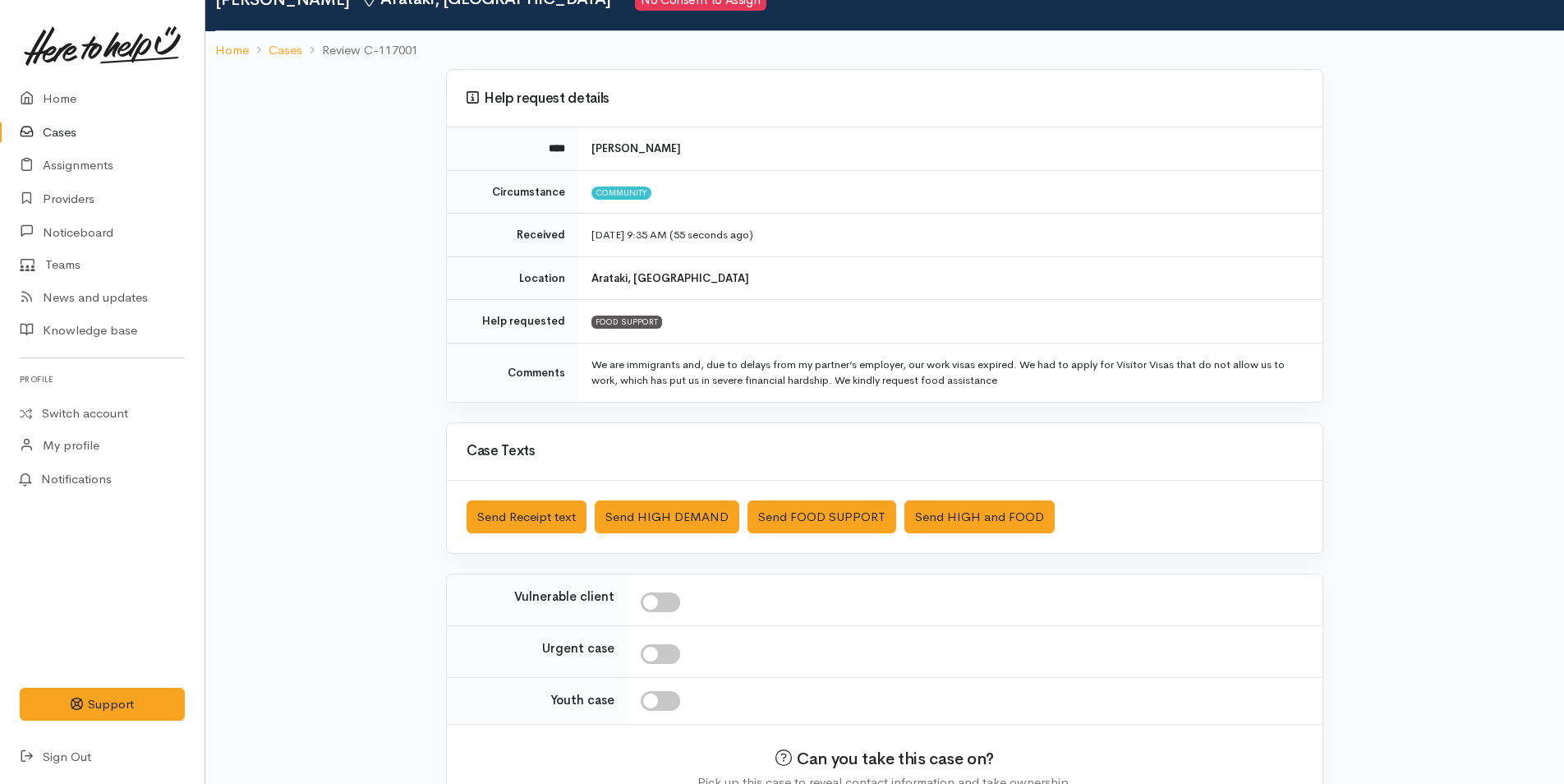
scroll to position [166, 0]
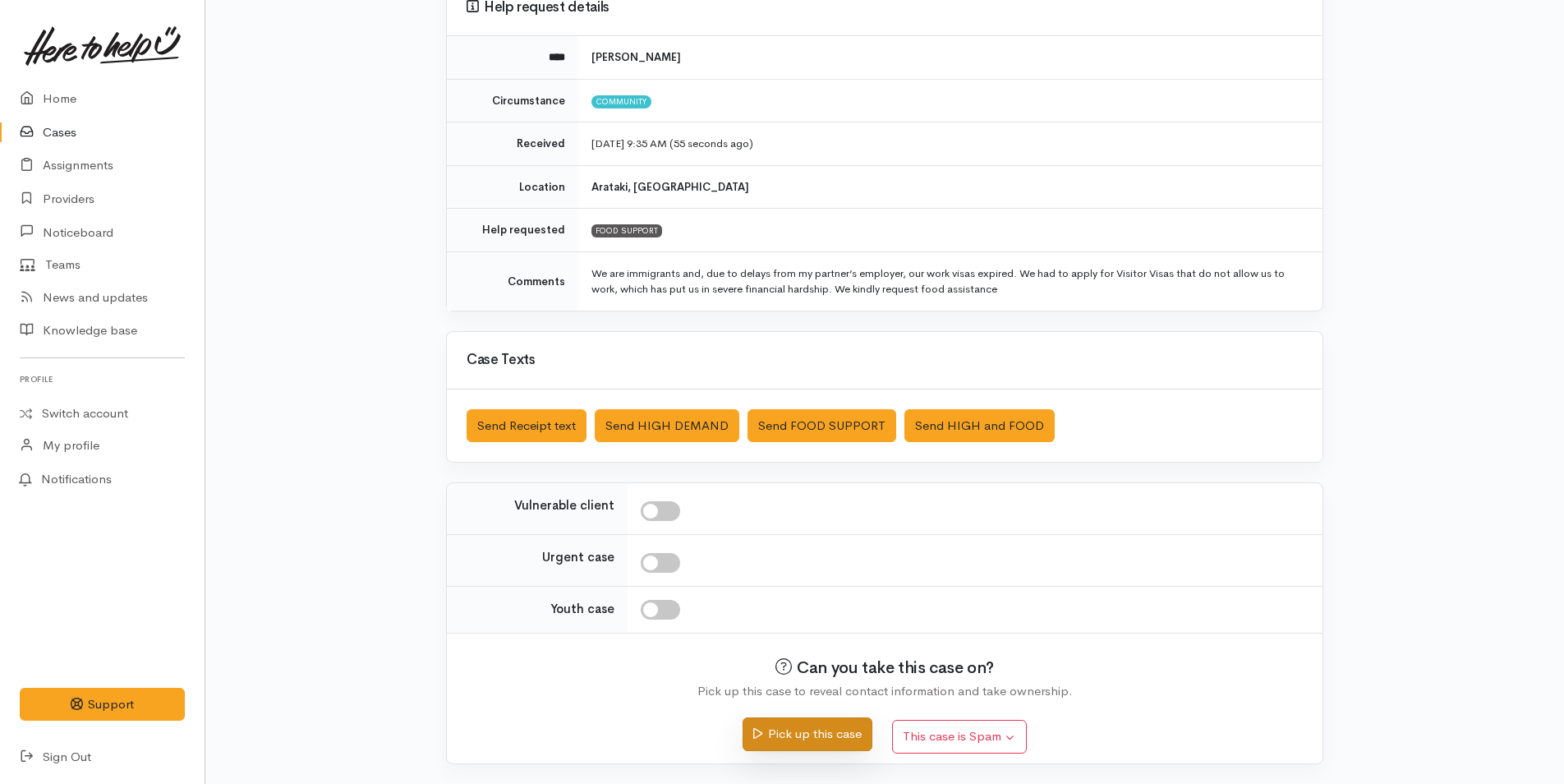
click at [859, 734] on button "Pick up this case" at bounding box center [807, 734] width 129 height 34
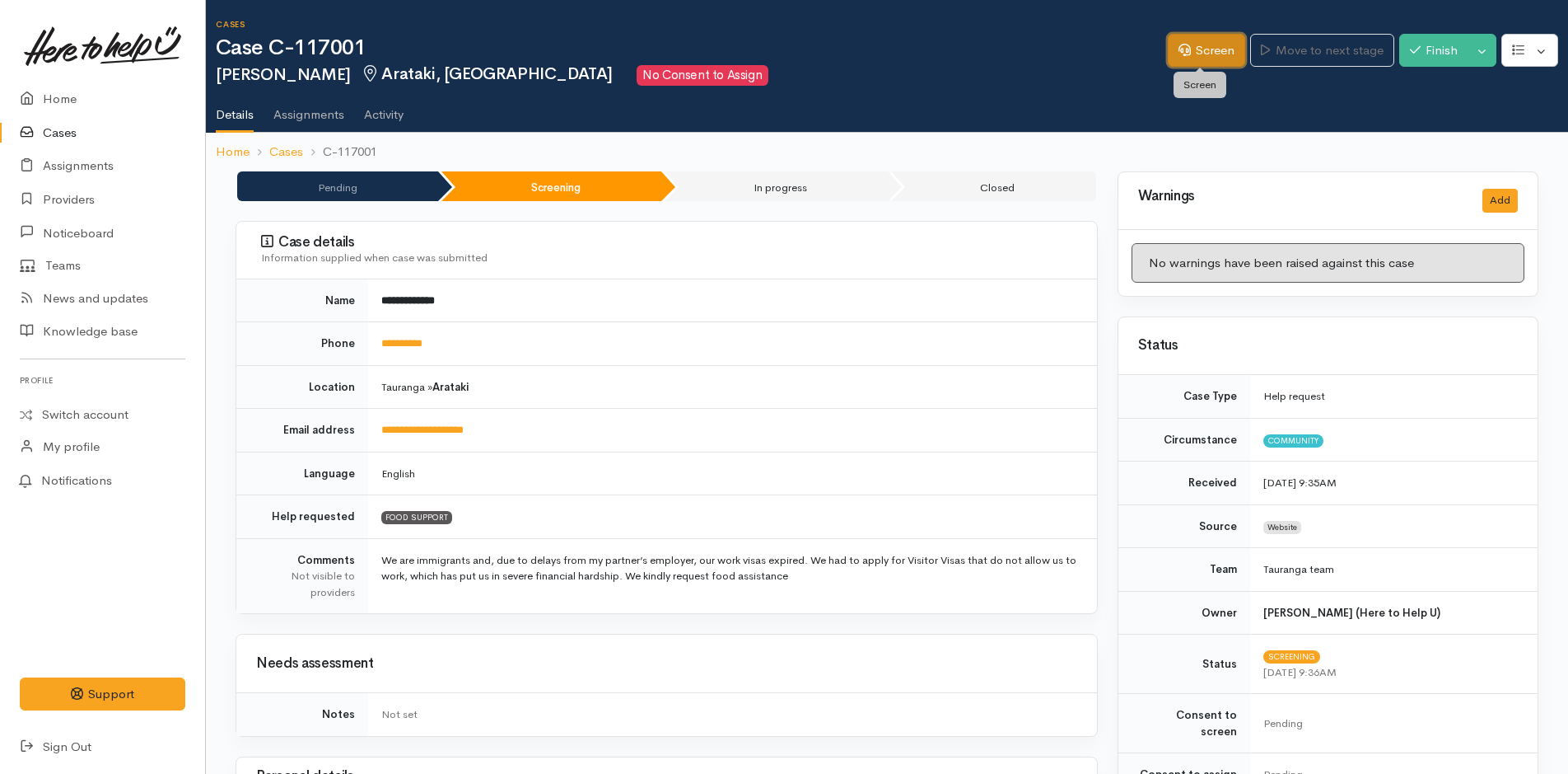
click at [1207, 53] on link "Screen" at bounding box center [1207, 50] width 78 height 34
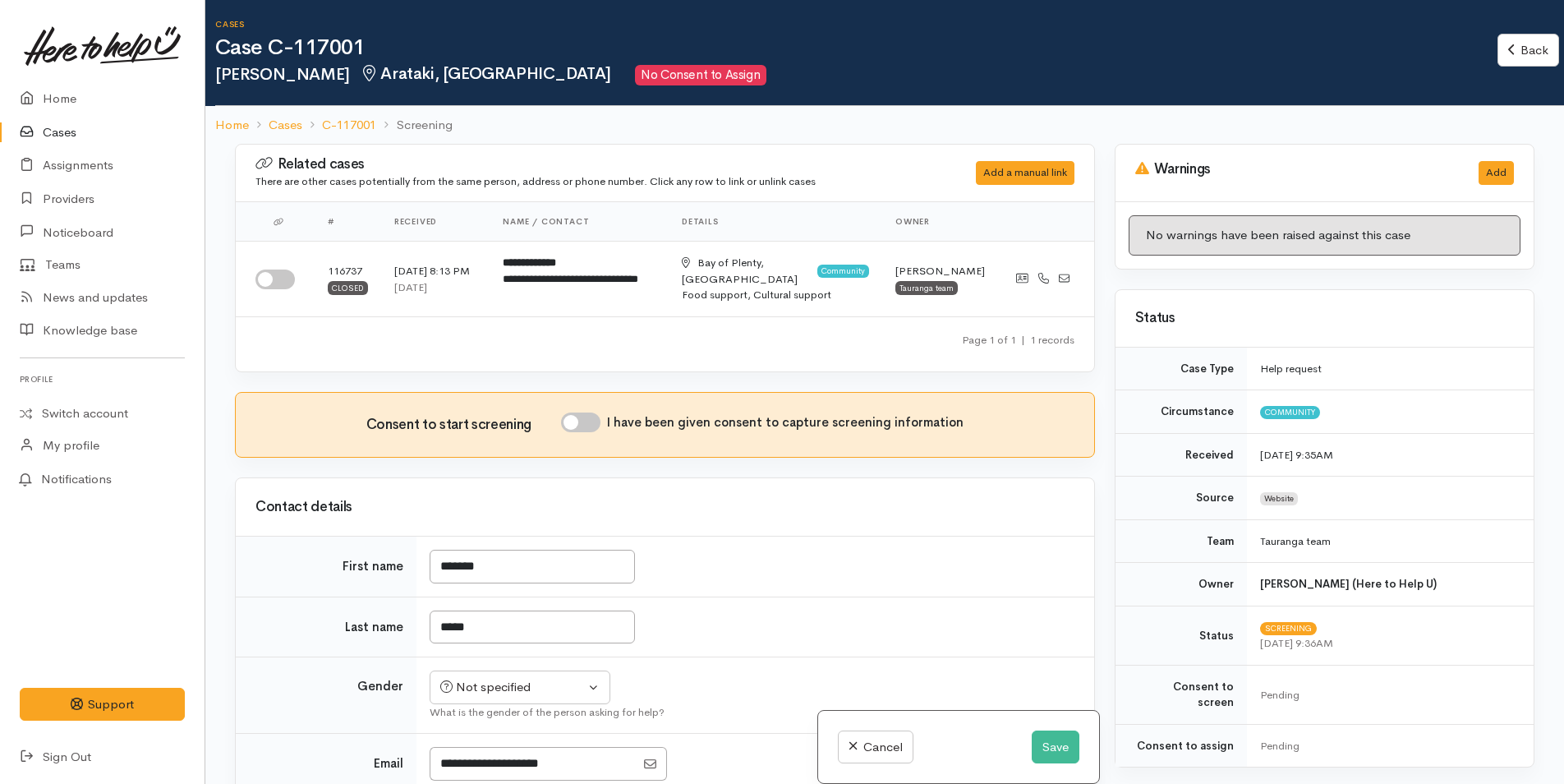
click at [590, 426] on input "I have been given consent to capture screening information" at bounding box center [580, 422] width 40 height 19
checkbox input "true"
click at [284, 276] on input "checkbox" at bounding box center [275, 280] width 40 height 19
checkbox input "true"
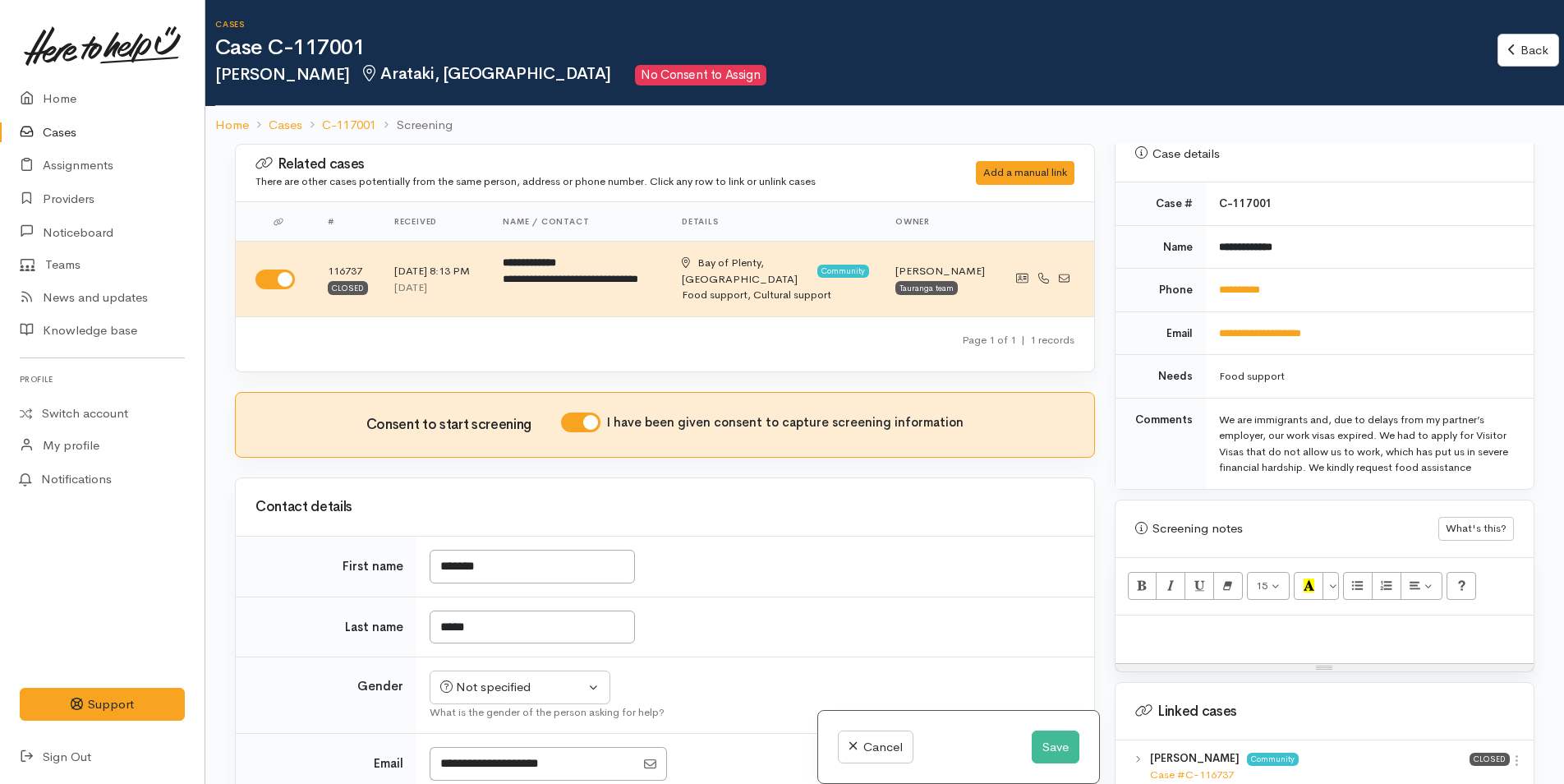
scroll to position [821, 0]
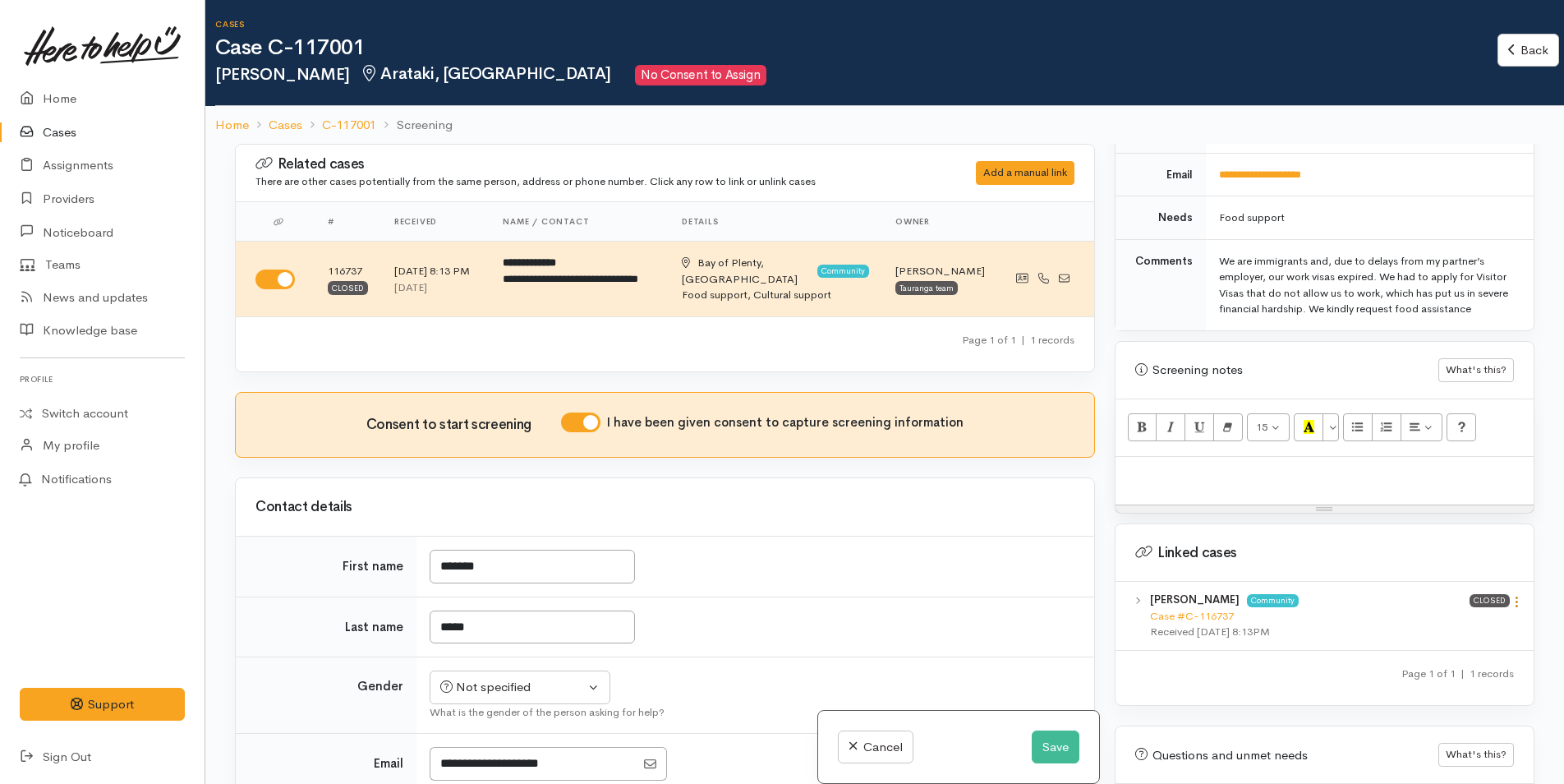
click at [1511, 594] on icon at bounding box center [1517, 601] width 14 height 14
click at [1444, 621] on link "View case" at bounding box center [1458, 633] width 130 height 26
click at [1201, 465] on p at bounding box center [1324, 474] width 401 height 19
paste div
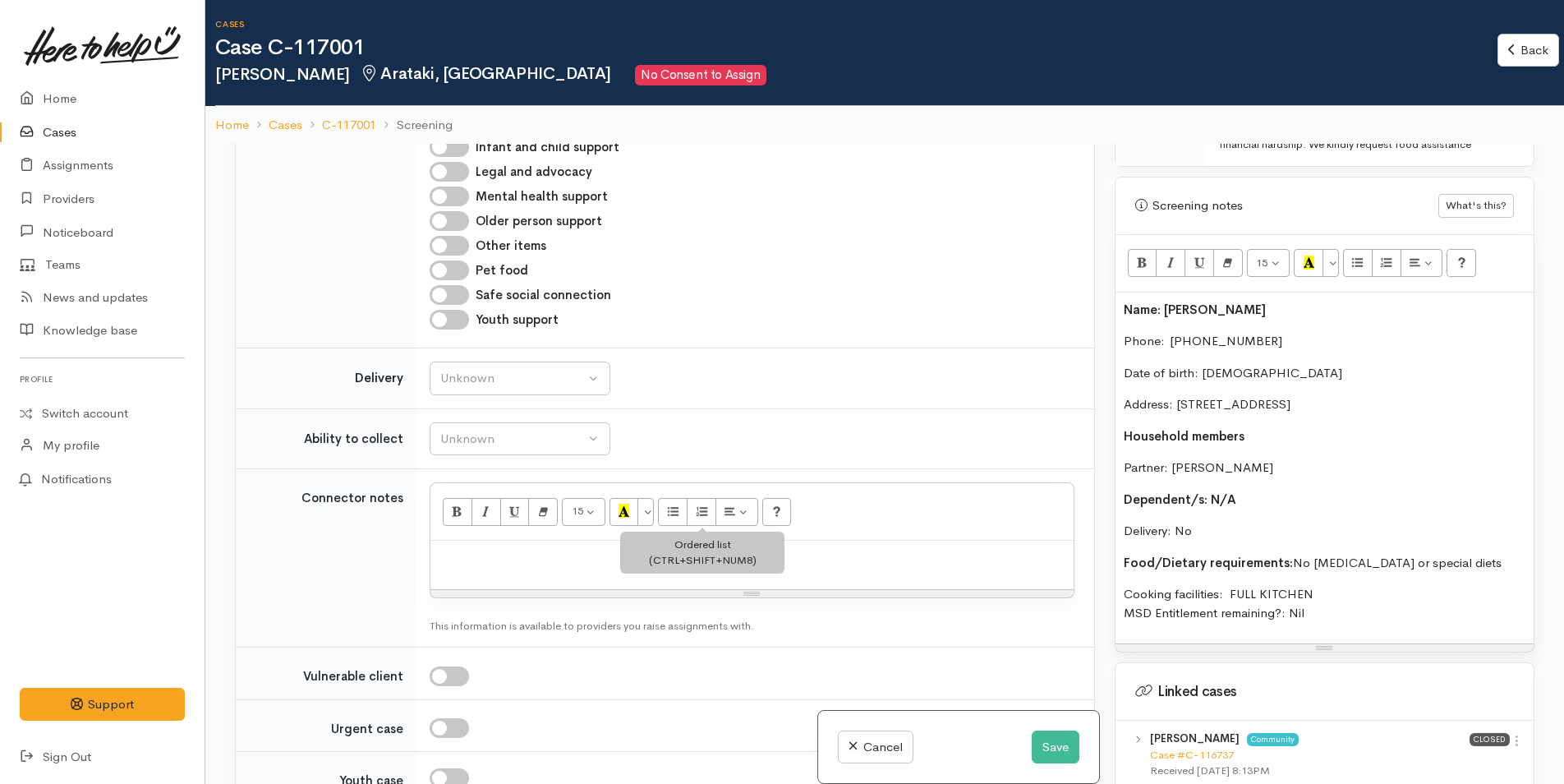
scroll to position [1396, 0]
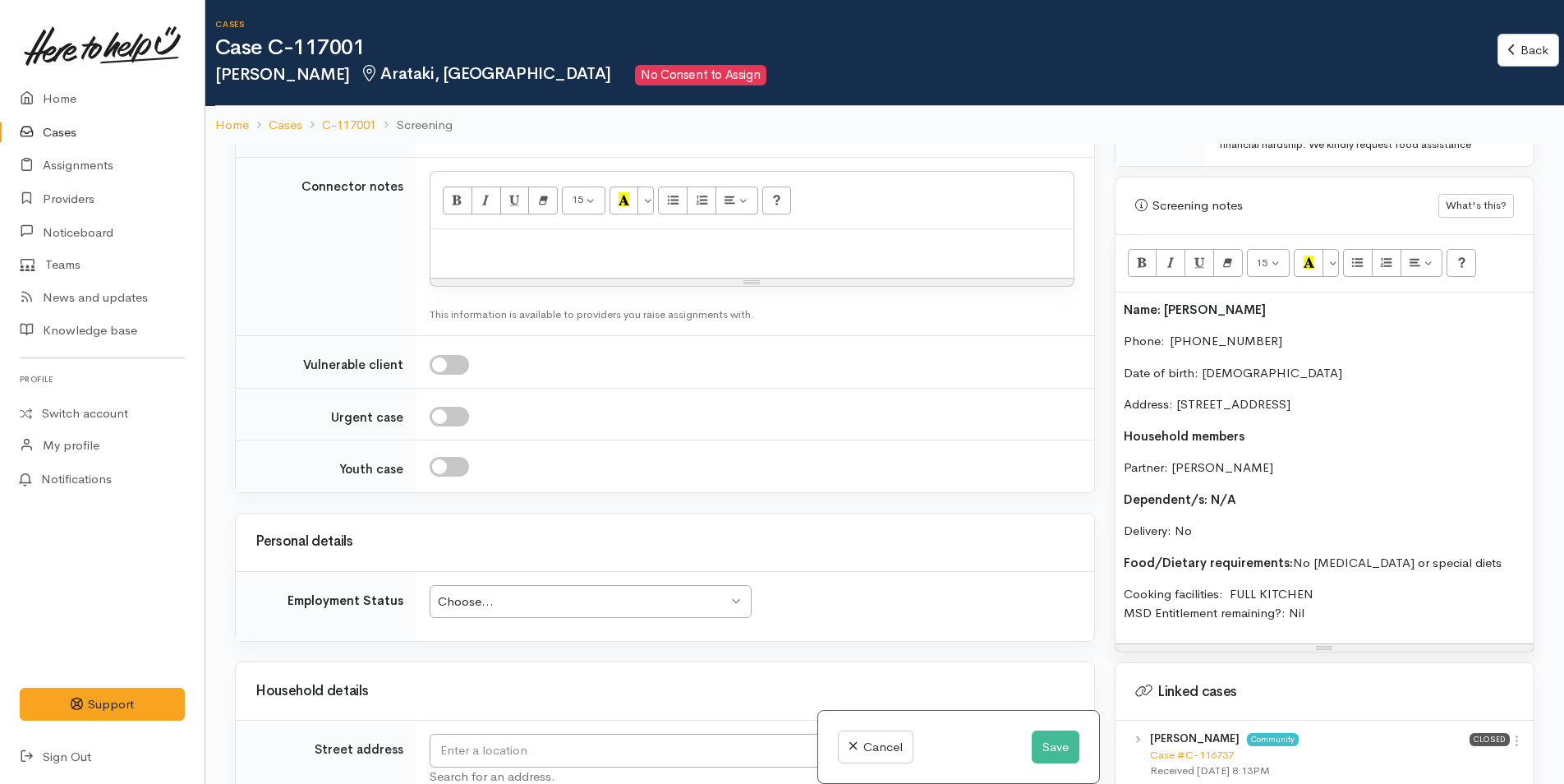
click at [519, 257] on div at bounding box center [752, 253] width 643 height 49
paste div
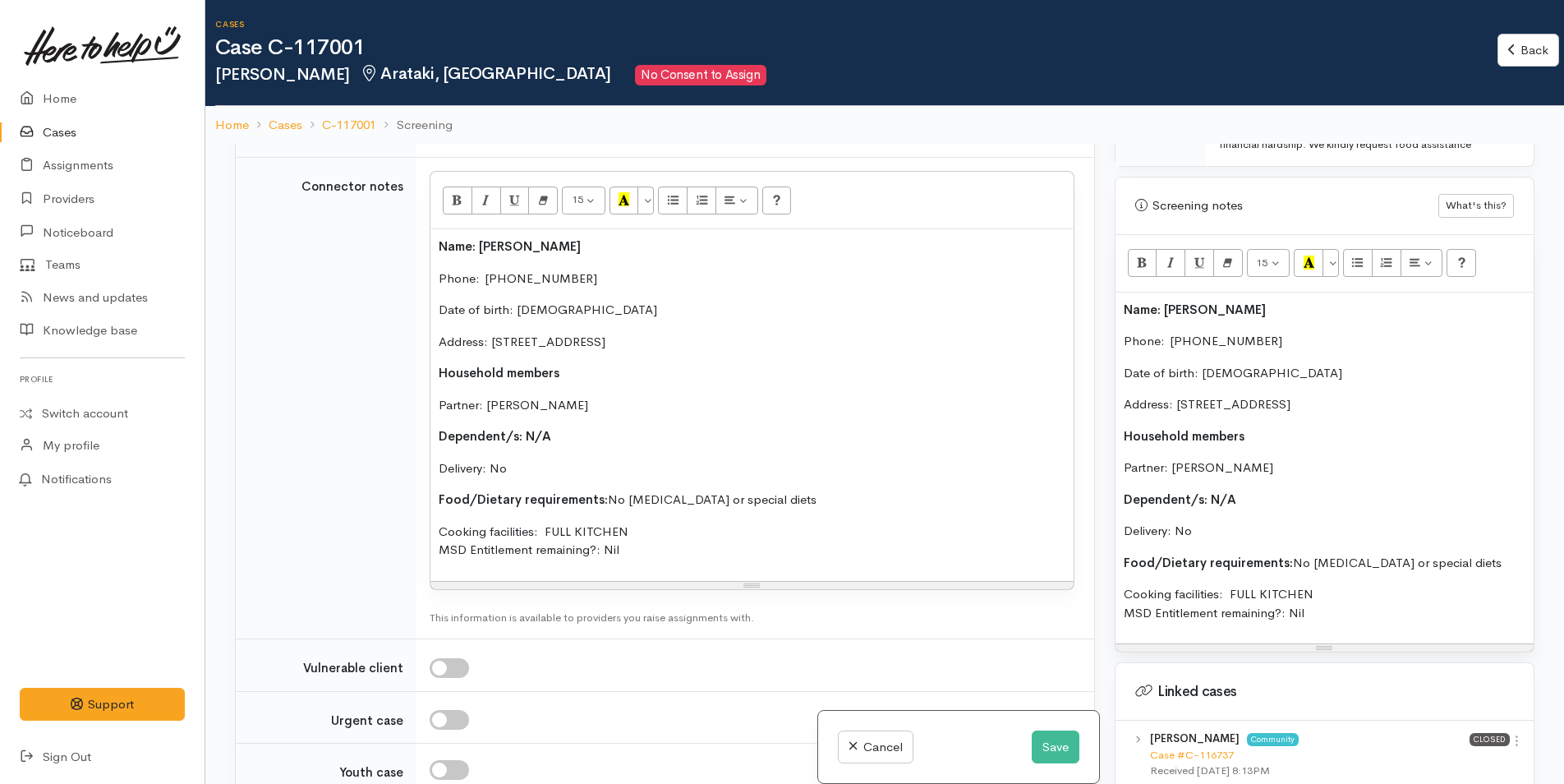
drag, startPoint x: 1208, startPoint y: 509, endPoint x: 1111, endPoint y: 289, distance: 240.4
click at [1111, 289] on div "Warnings Add No warnings have been raised against this case Add Warning Title ●…" at bounding box center [1325, 535] width 439 height 784
copy div "Name: Claudia Colan Phone:  0210794891 Date of birth: 11/08/1990 Address: 7A Mo…"
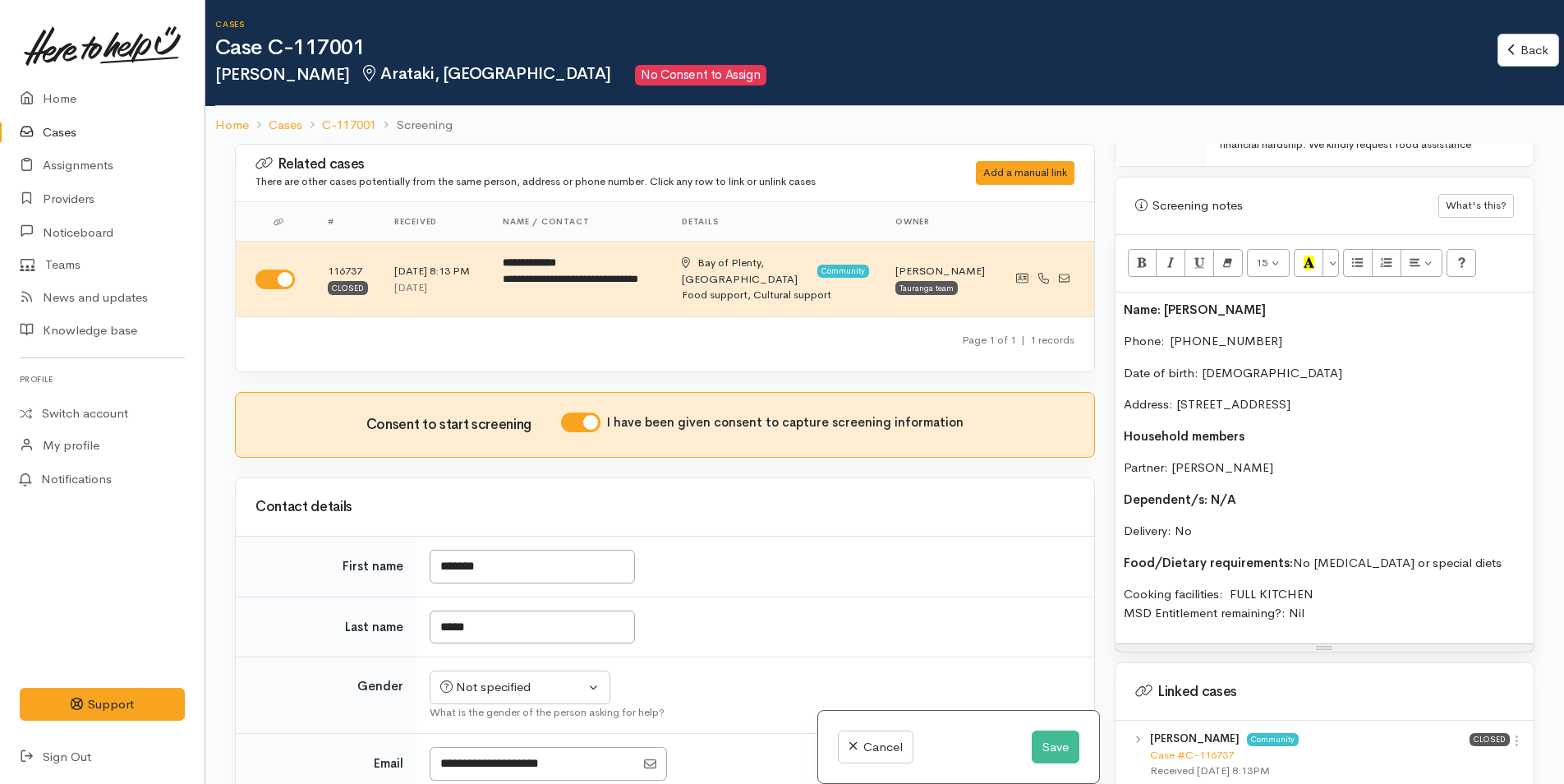
scroll to position [329, 0]
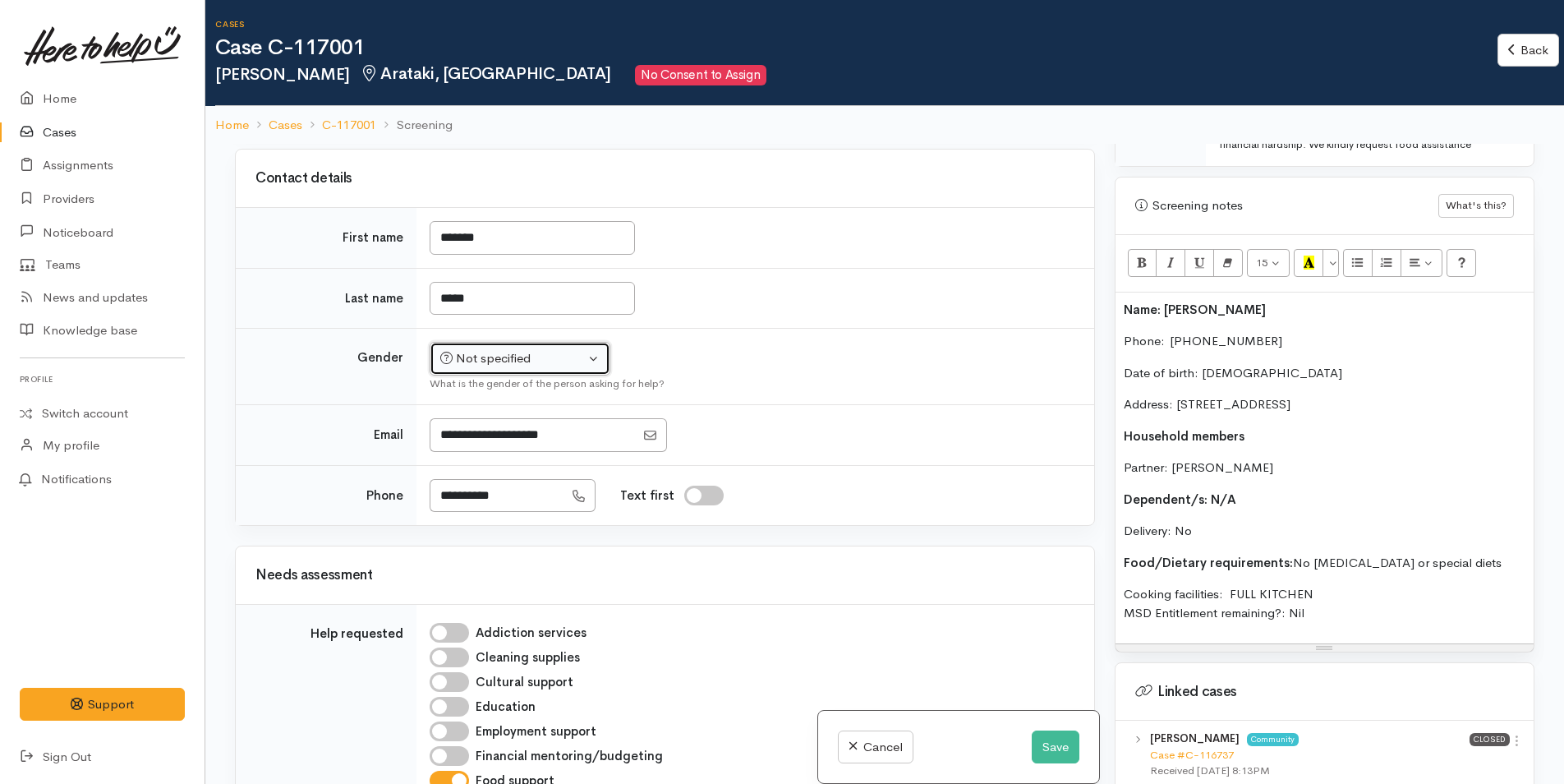
click at [486, 362] on div "Not specified" at bounding box center [513, 358] width 145 height 19
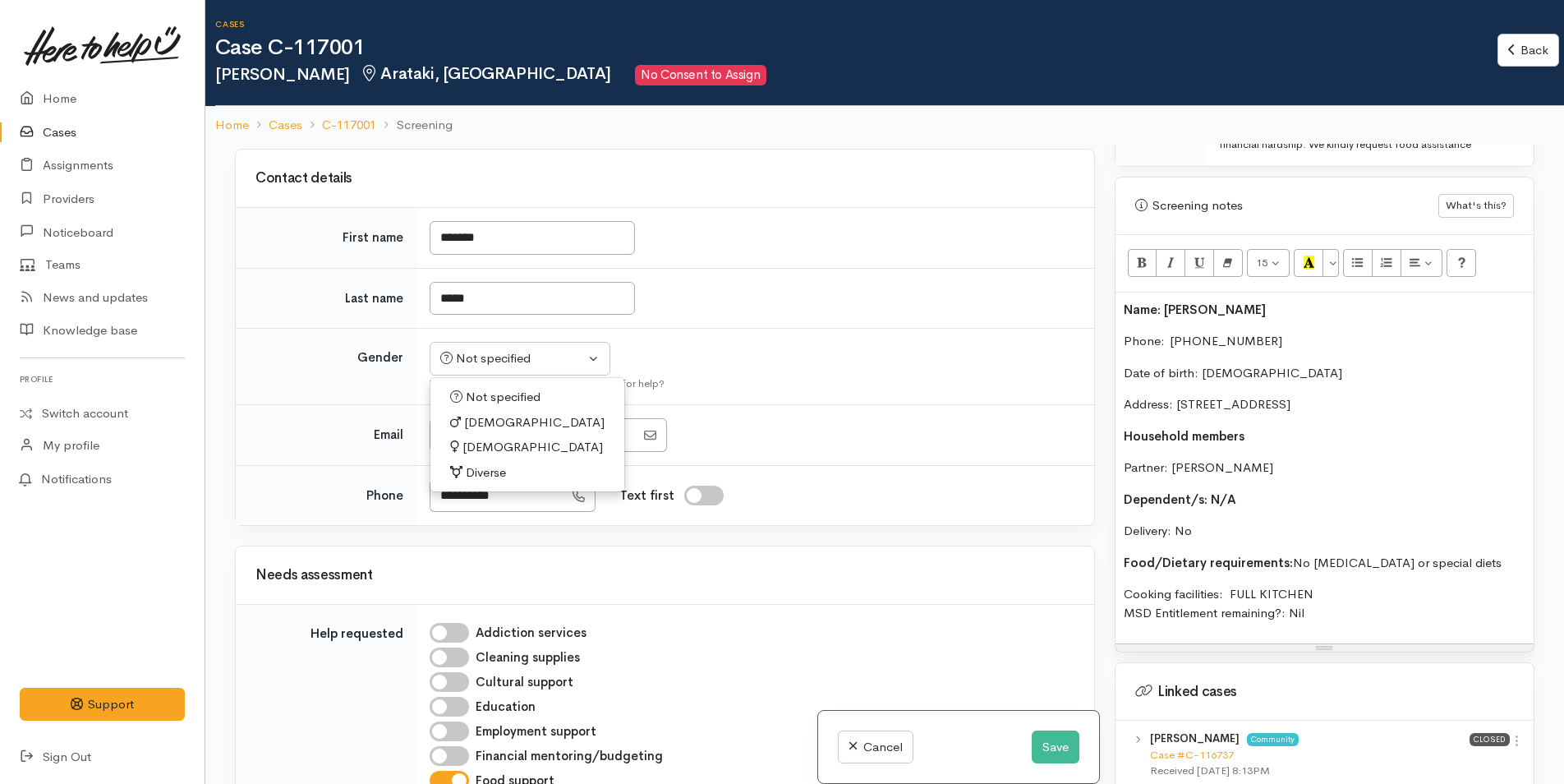
click at [500, 448] on span "[DEMOGRAPHIC_DATA]" at bounding box center [532, 446] width 140 height 19
select select "[DEMOGRAPHIC_DATA]"
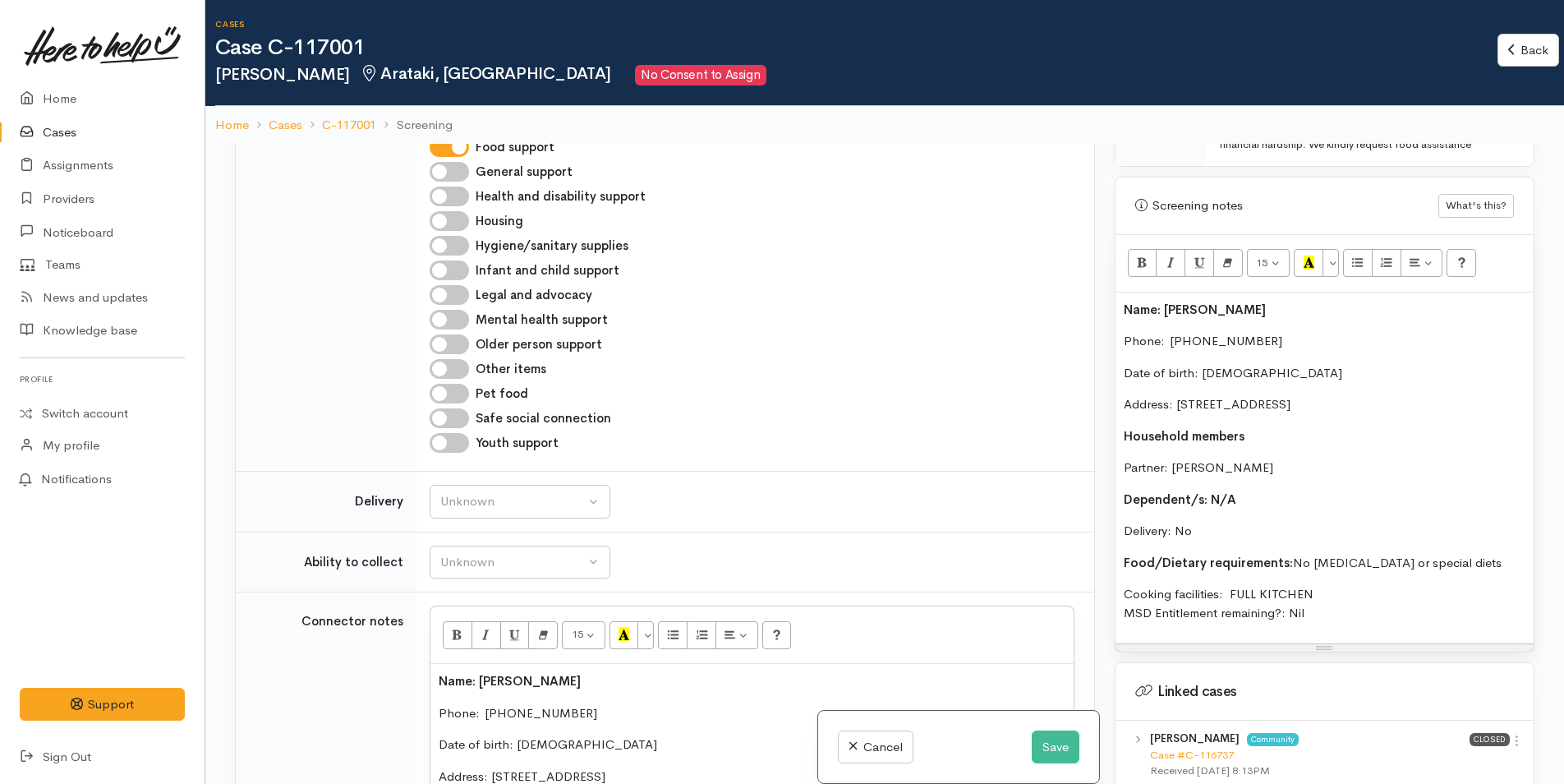
scroll to position [986, 0]
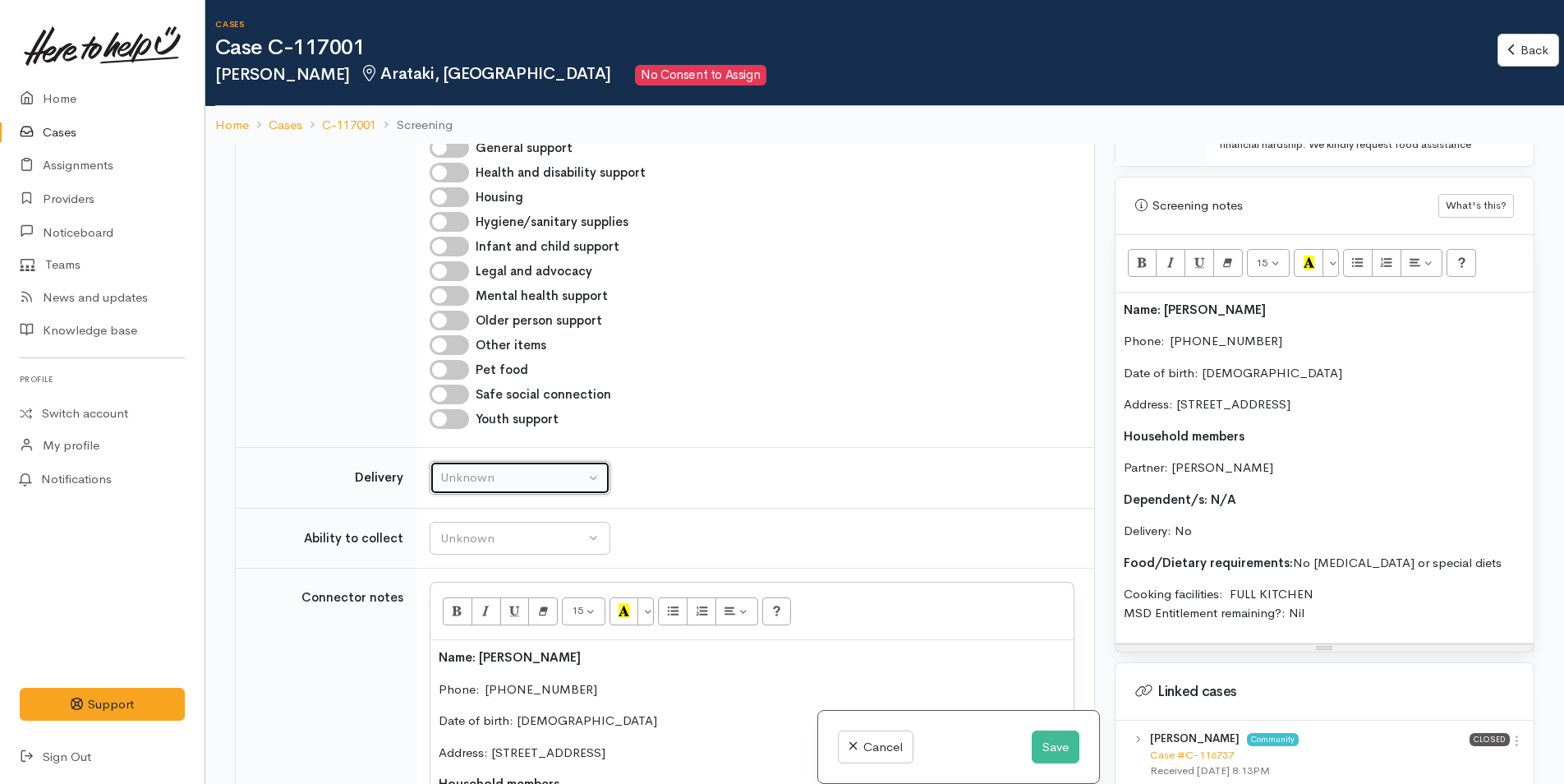
click at [490, 482] on div "Unknown" at bounding box center [513, 477] width 145 height 19
click at [459, 629] on span "No" at bounding box center [459, 631] width 18 height 19
select select "1"
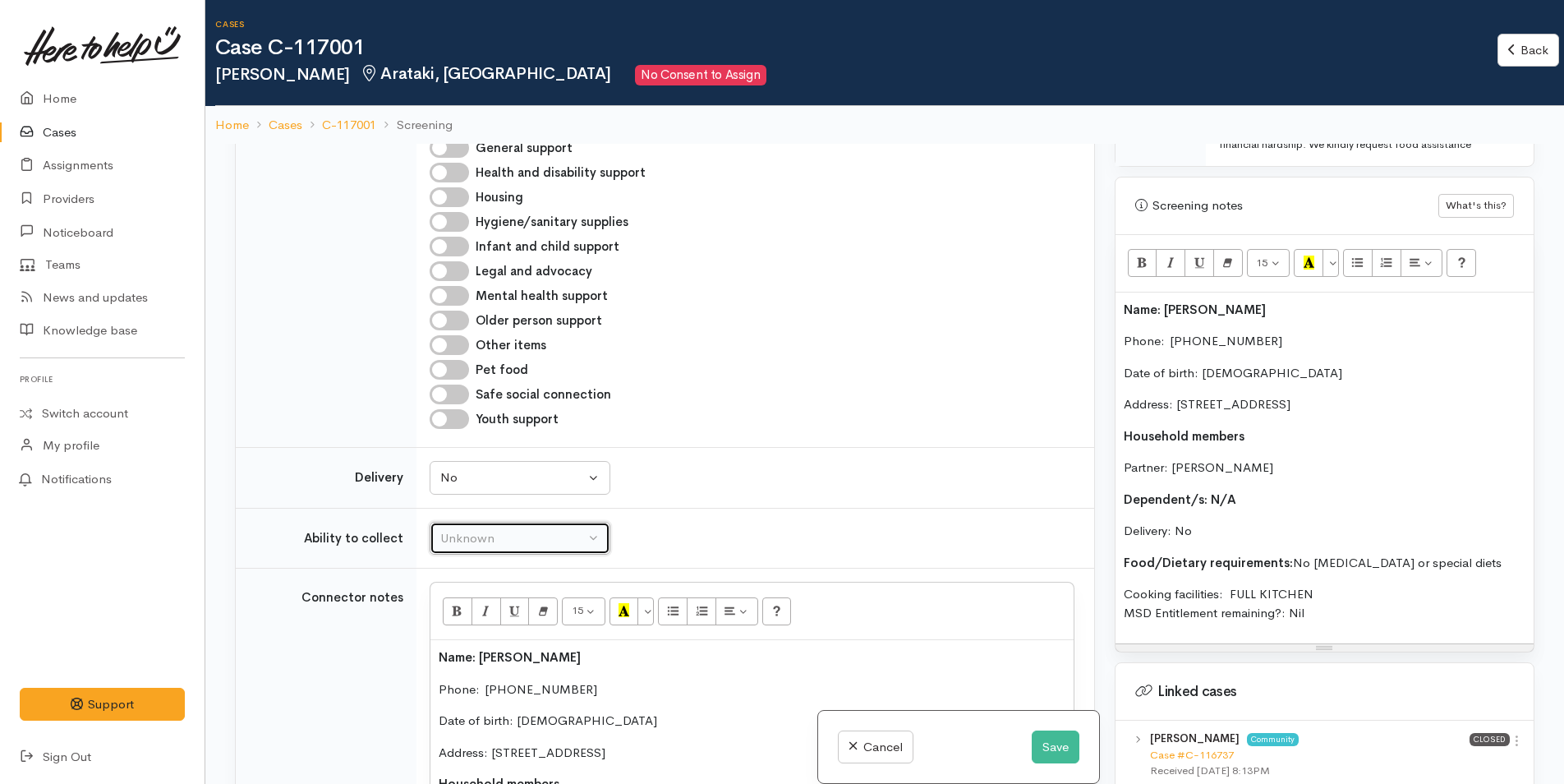
click at [506, 529] on div "Unknown" at bounding box center [513, 538] width 145 height 19
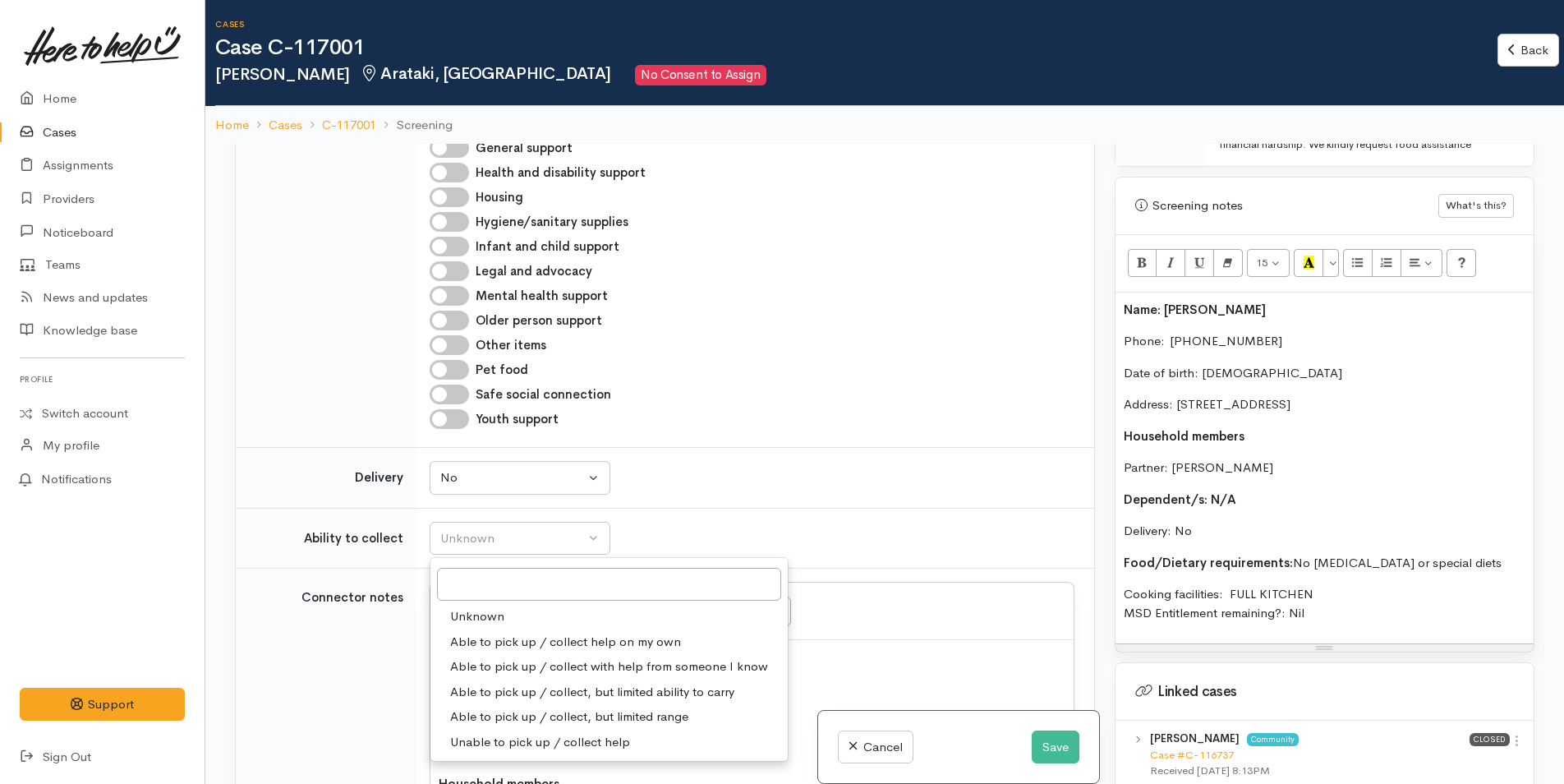
click at [534, 638] on span "Able to pick up / collect help on my own" at bounding box center [565, 641] width 231 height 19
select select "2"
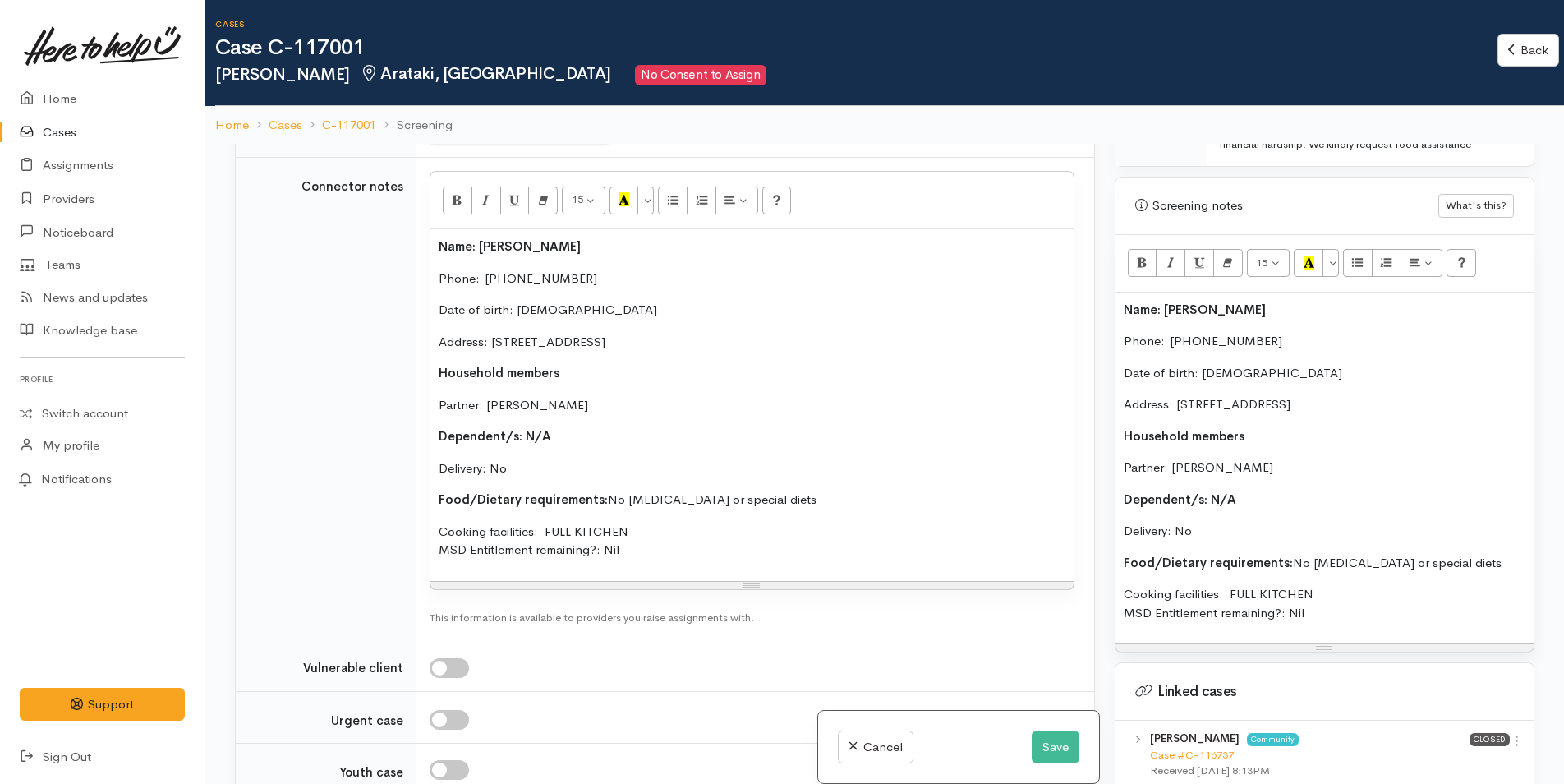
scroll to position [1725, 0]
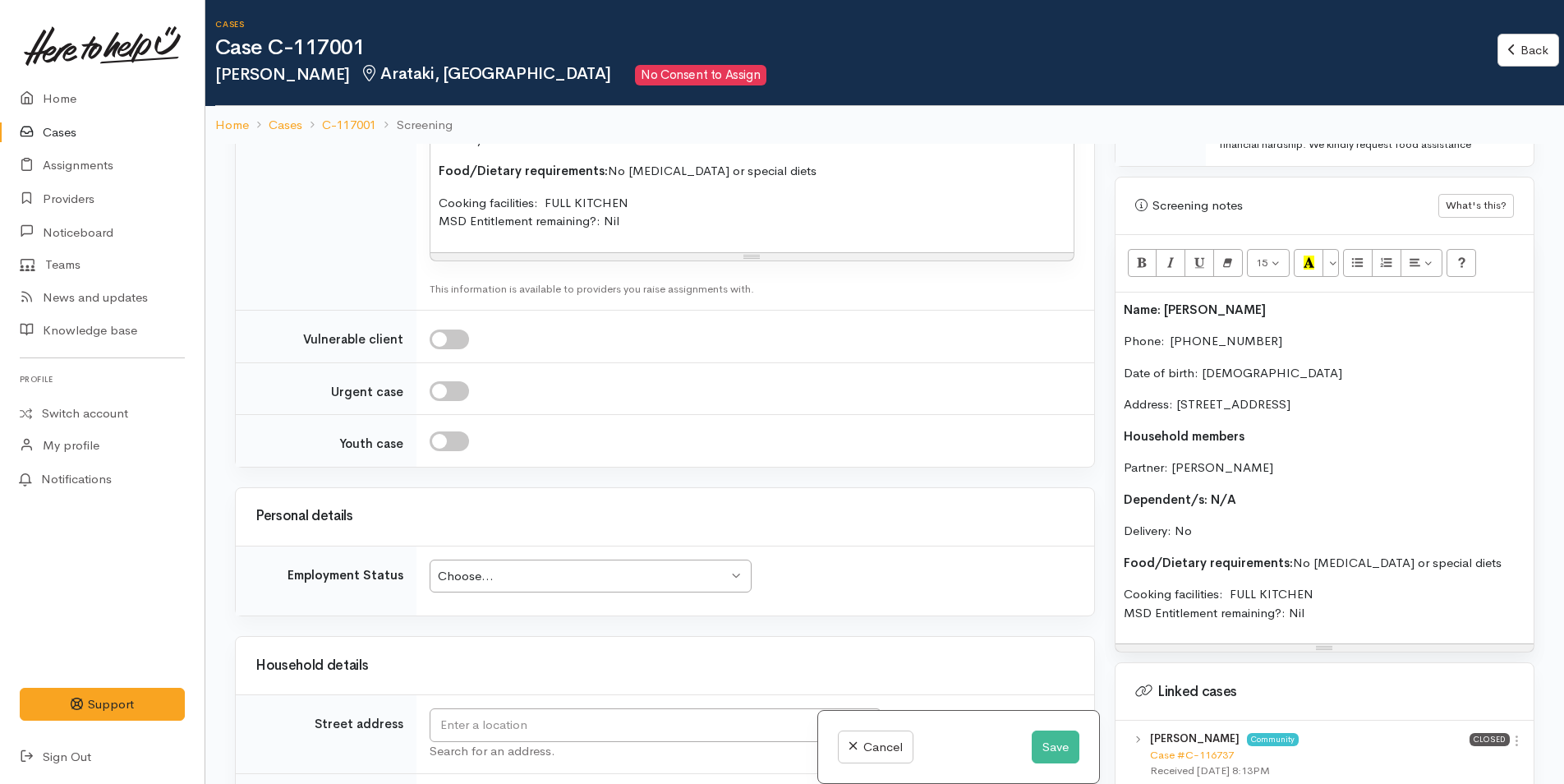
click at [587, 582] on div "Choose..." at bounding box center [582, 576] width 290 height 19
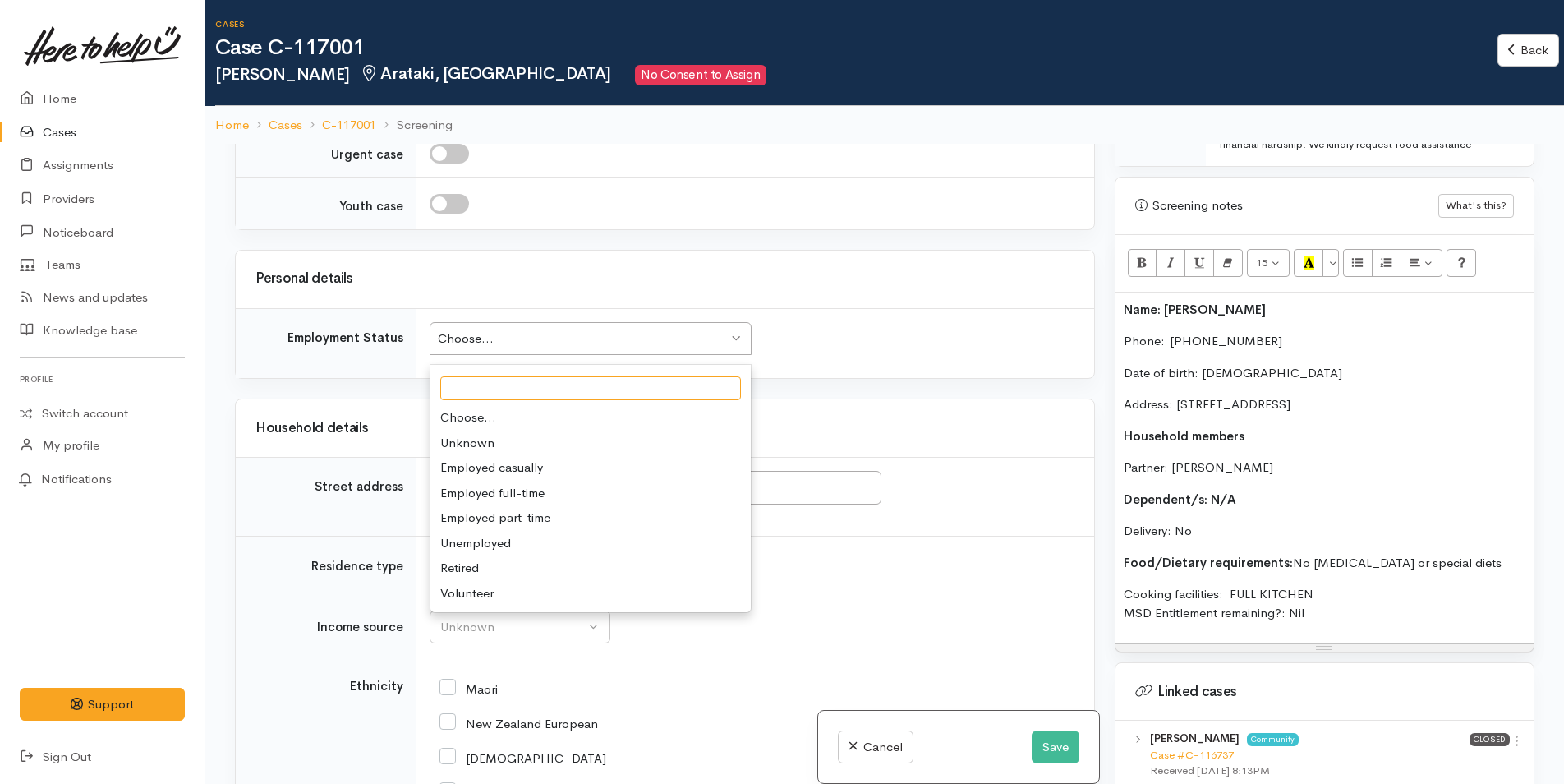
scroll to position [1971, 0]
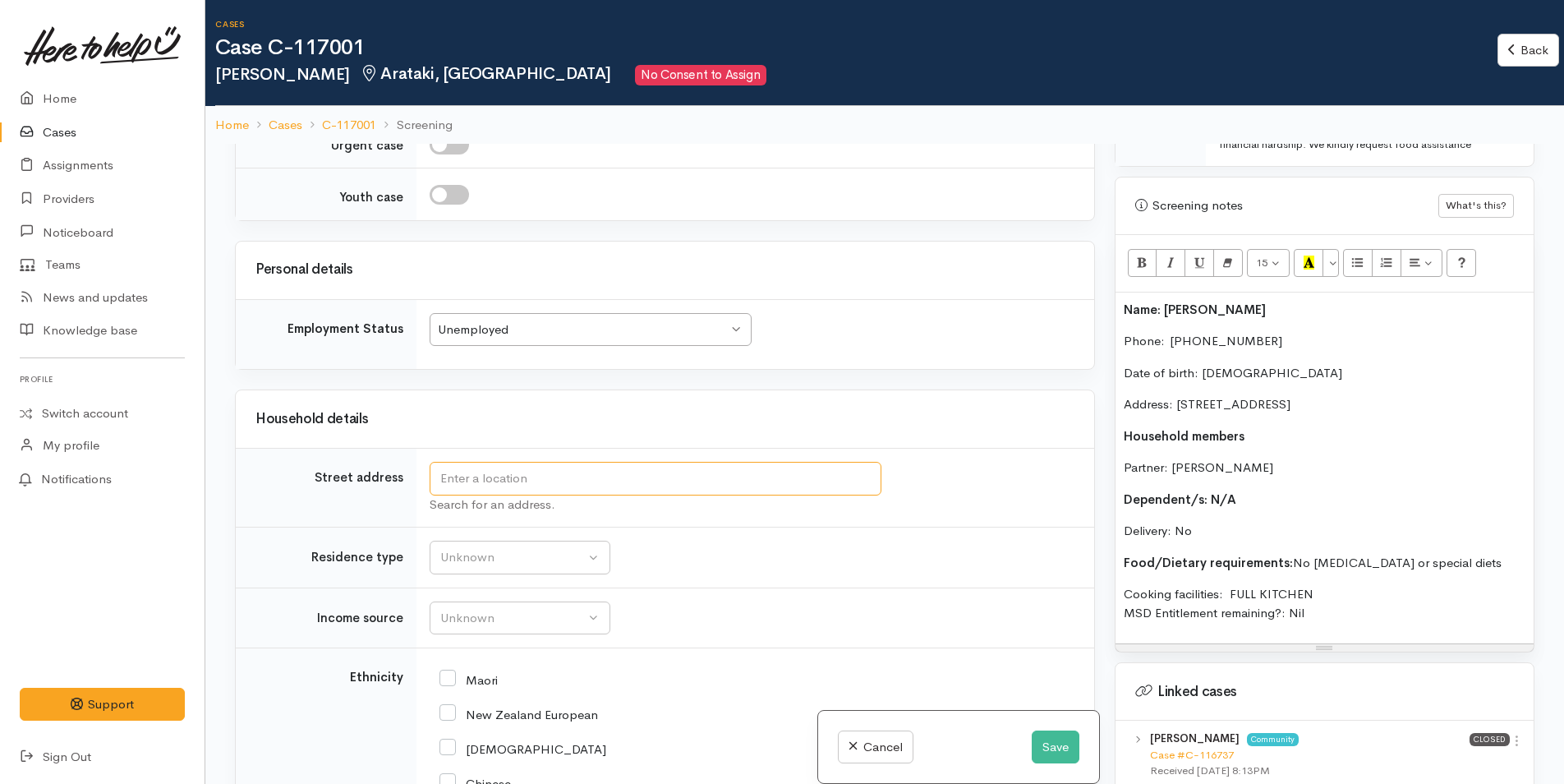
click at [524, 487] on input "text" at bounding box center [655, 478] width 452 height 34
drag, startPoint x: 1482, startPoint y: 391, endPoint x: 1178, endPoint y: 381, distance: 304.2
click at [1178, 395] on p "Address: 7A Moorea Place, Mount Maunganui, New Zealand" at bounding box center [1324, 404] width 401 height 19
copy p "7A Moorea Place, Mount Maunganui, New Zealand"
click at [775, 482] on input "text" at bounding box center [655, 478] width 452 height 34
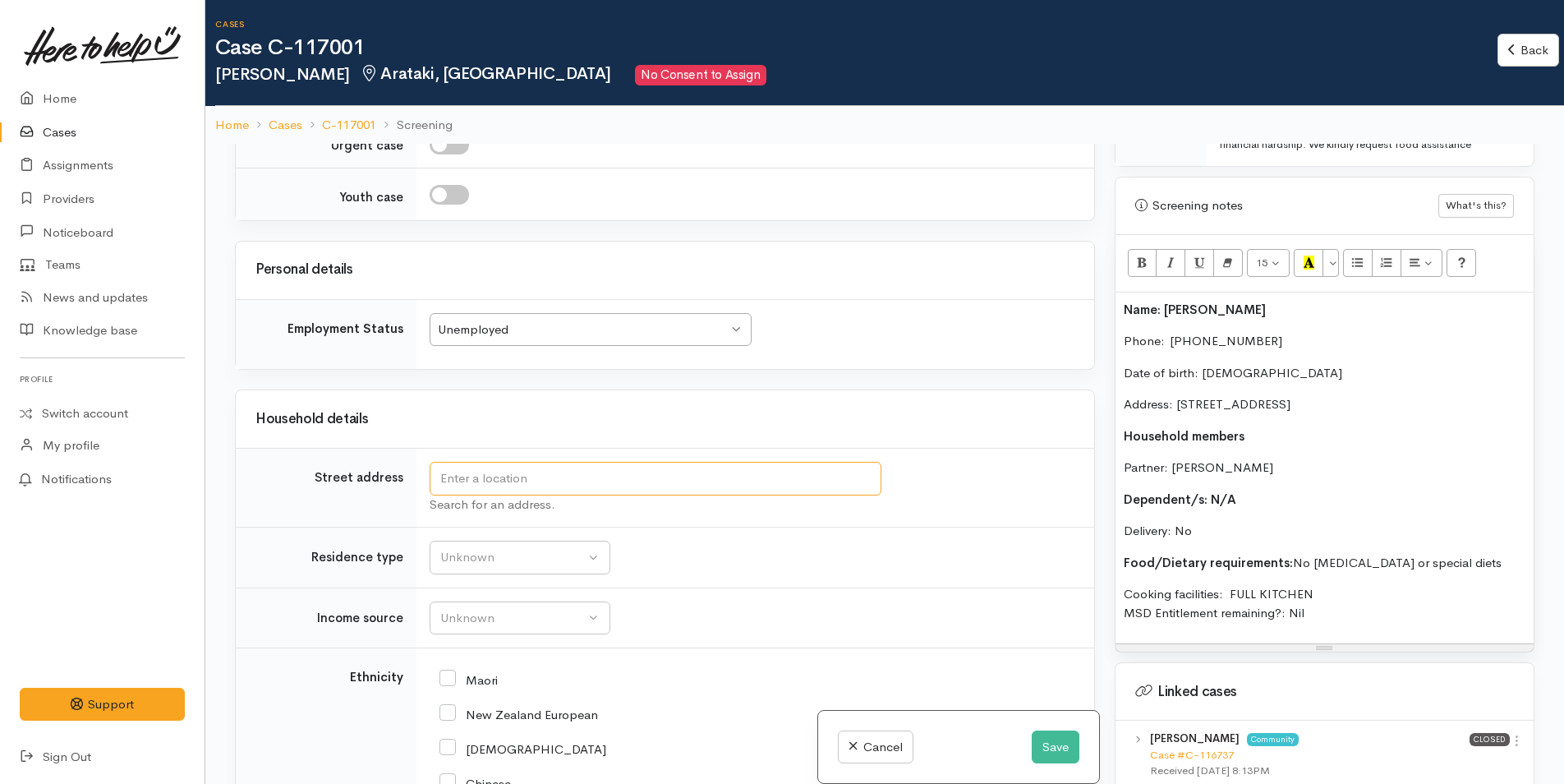
paste input "7A Moorea Place, Mount Maunganui, New Zealand"
type input "7A Moorea Place, Mount Maunganui, New Zealand"
click at [506, 556] on div "Unknown" at bounding box center [513, 556] width 145 height 19
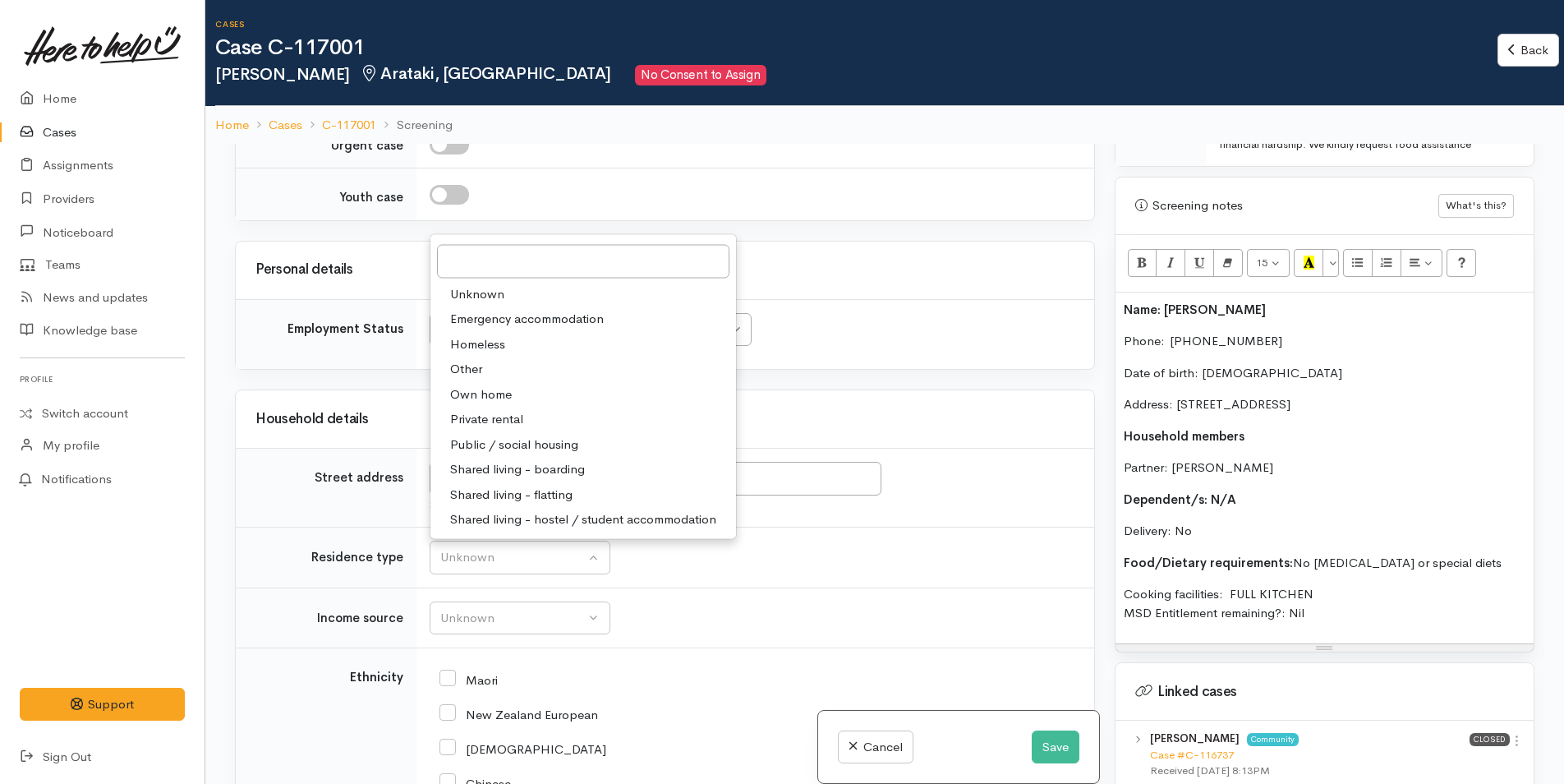
click at [500, 415] on span "Private rental" at bounding box center [486, 419] width 73 height 19
select select "2"
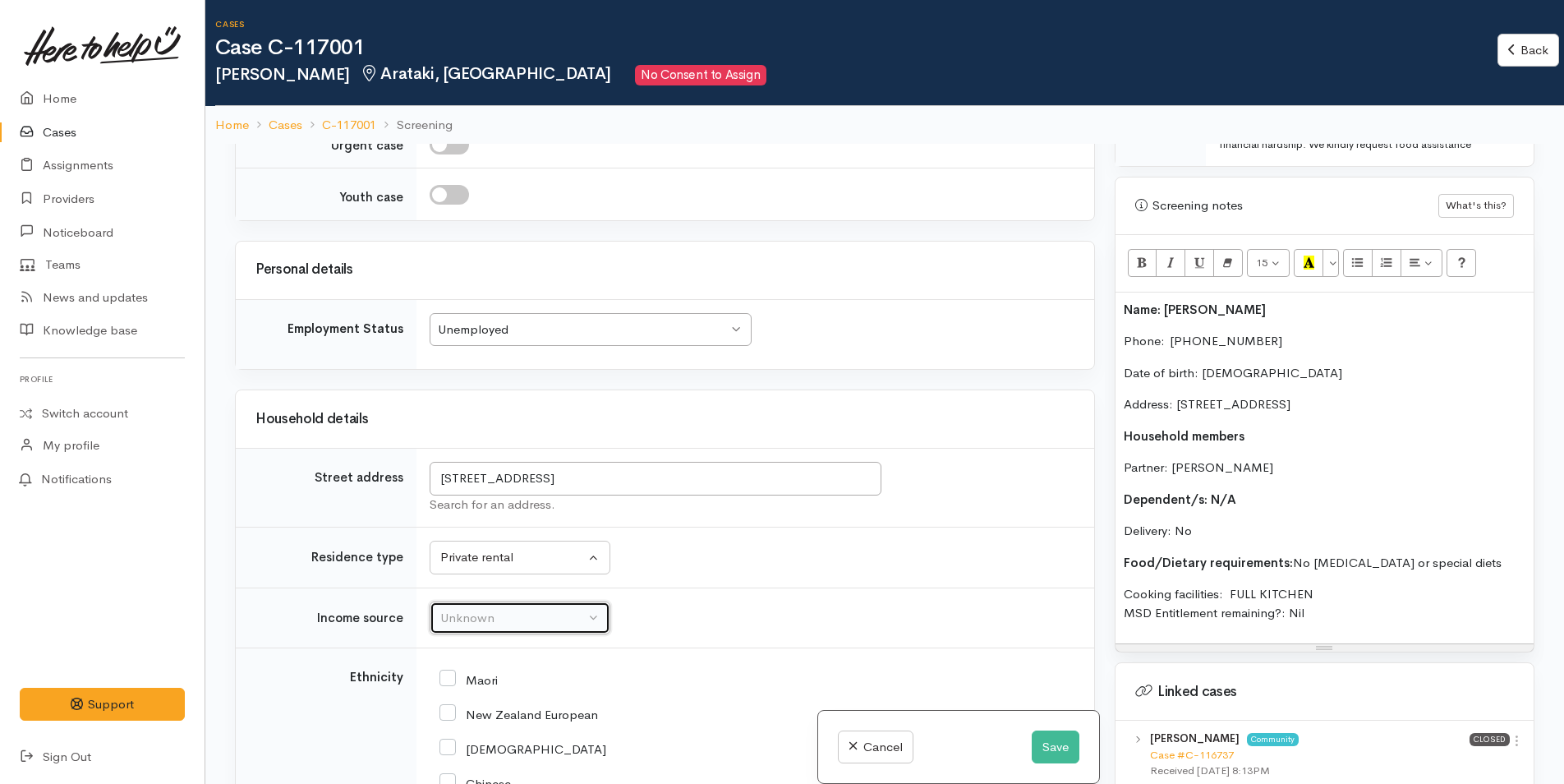
click at [496, 613] on div "Unknown" at bounding box center [513, 617] width 145 height 19
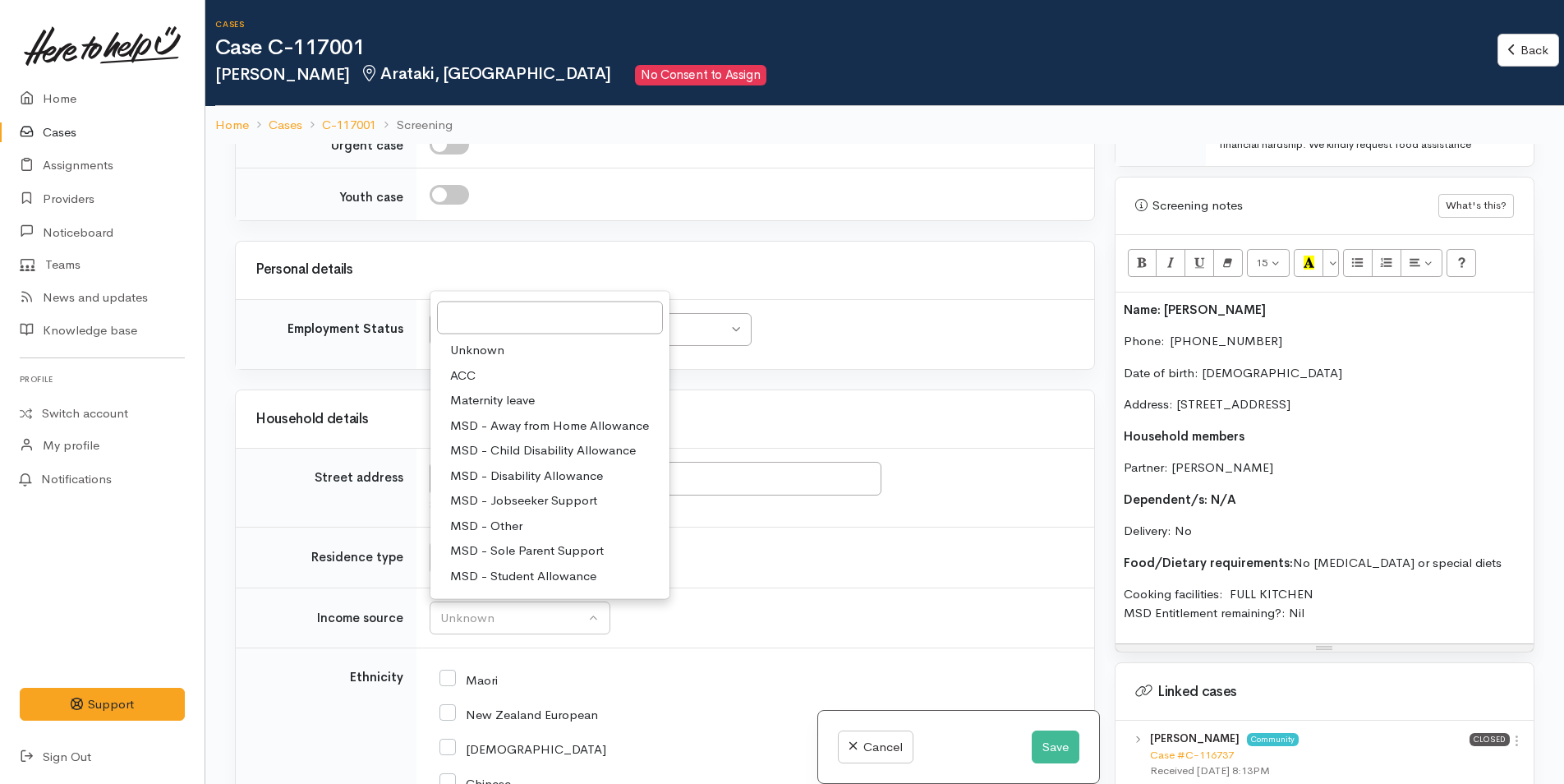
click at [513, 498] on span "MSD - Jobseeker Support" at bounding box center [523, 500] width 147 height 19
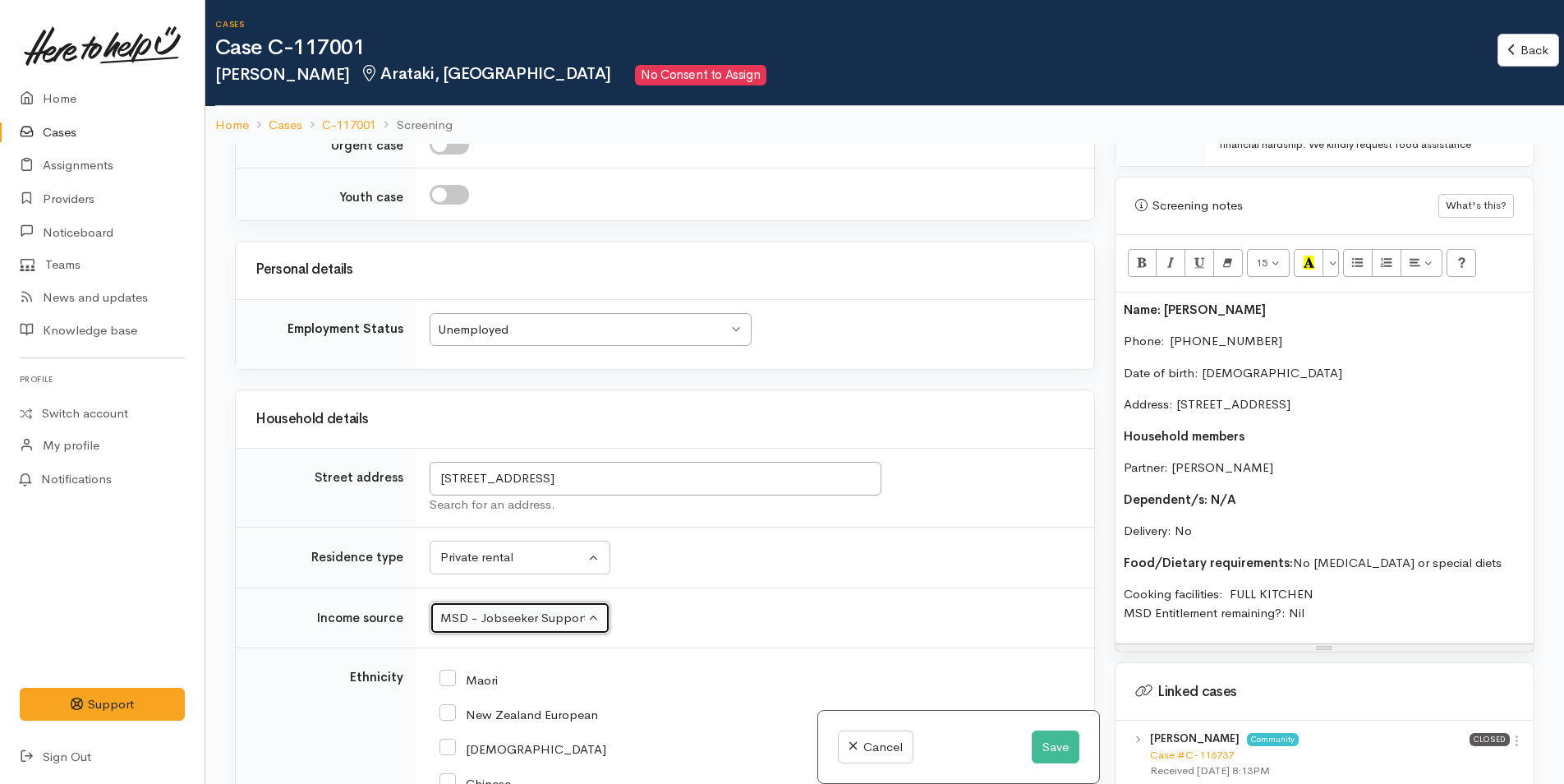
scroll to position [2218, 0]
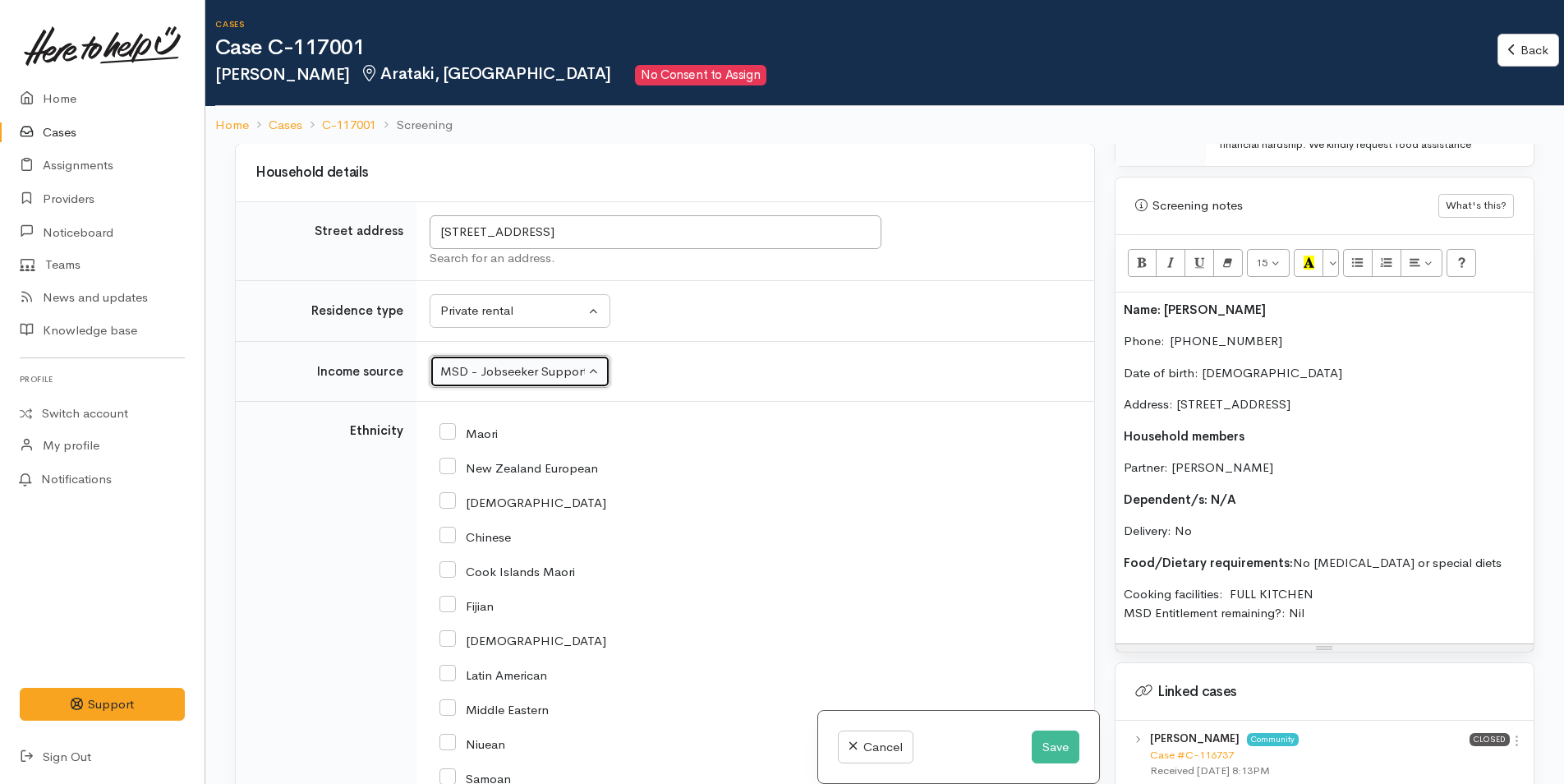
click at [474, 370] on div "MSD - Jobseeker Support" at bounding box center [513, 371] width 145 height 19
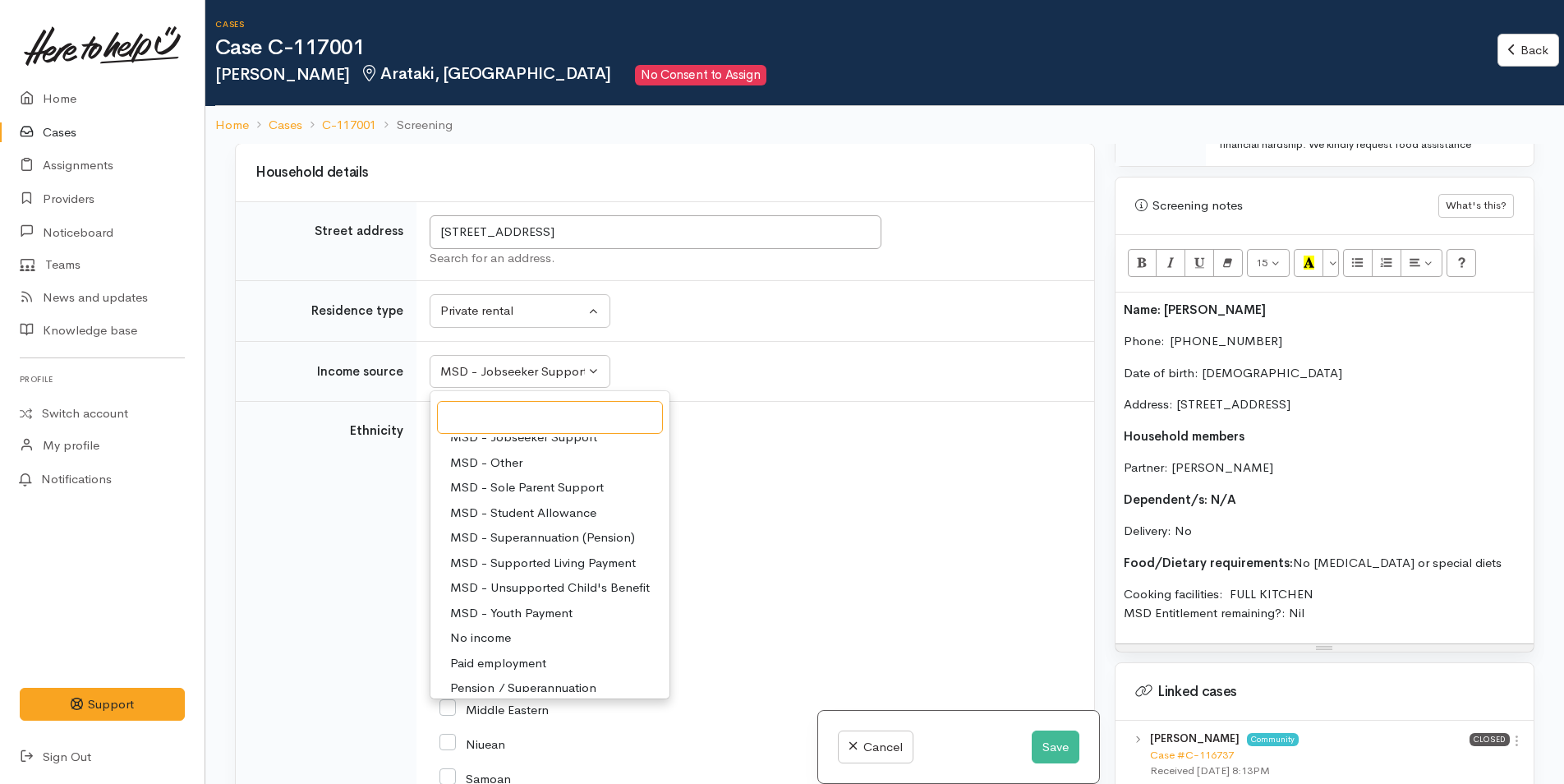
scroll to position [164, 0]
click at [488, 635] on span "No income" at bounding box center [480, 636] width 61 height 19
select select "5"
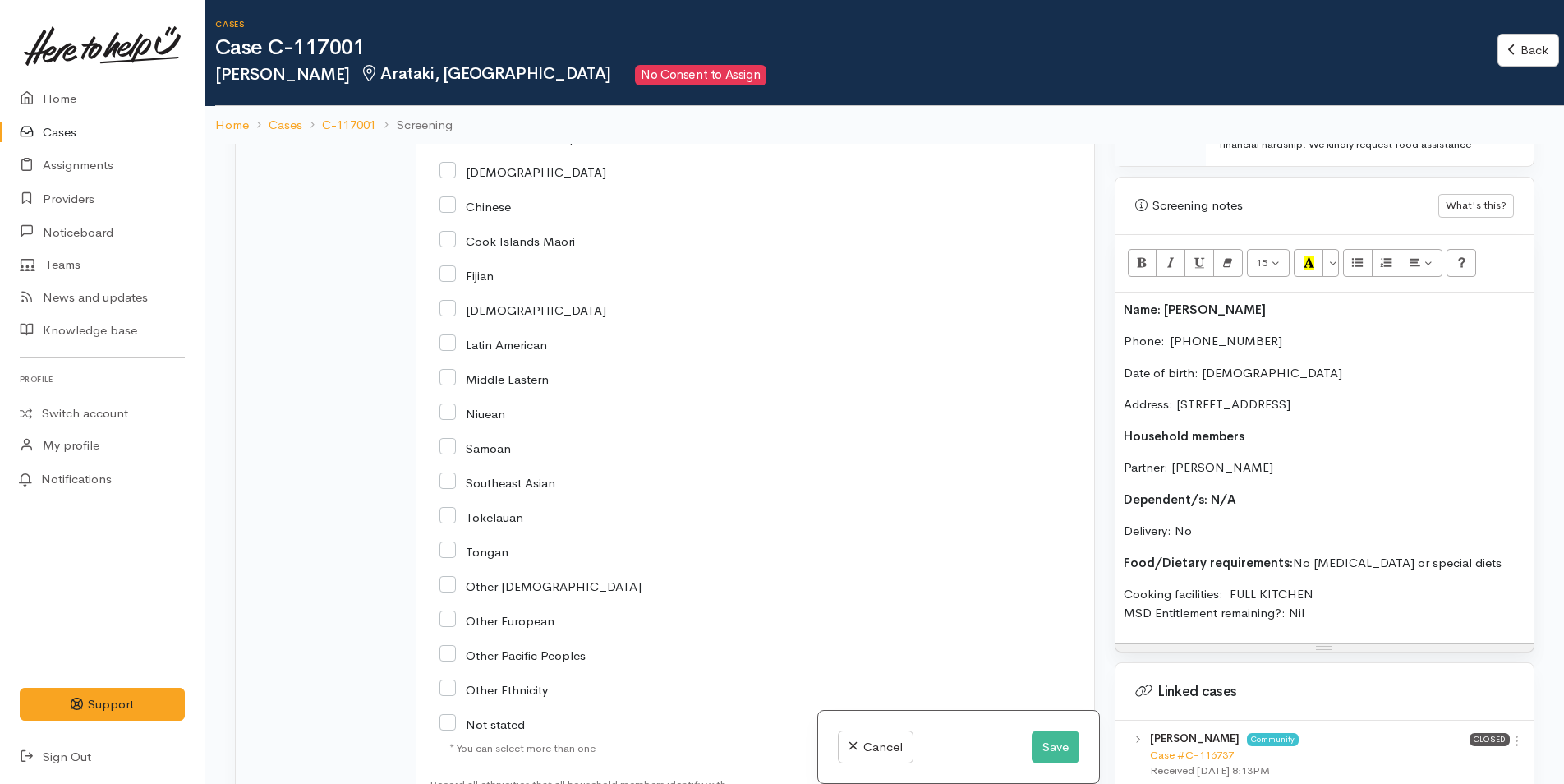
scroll to position [2711, 0]
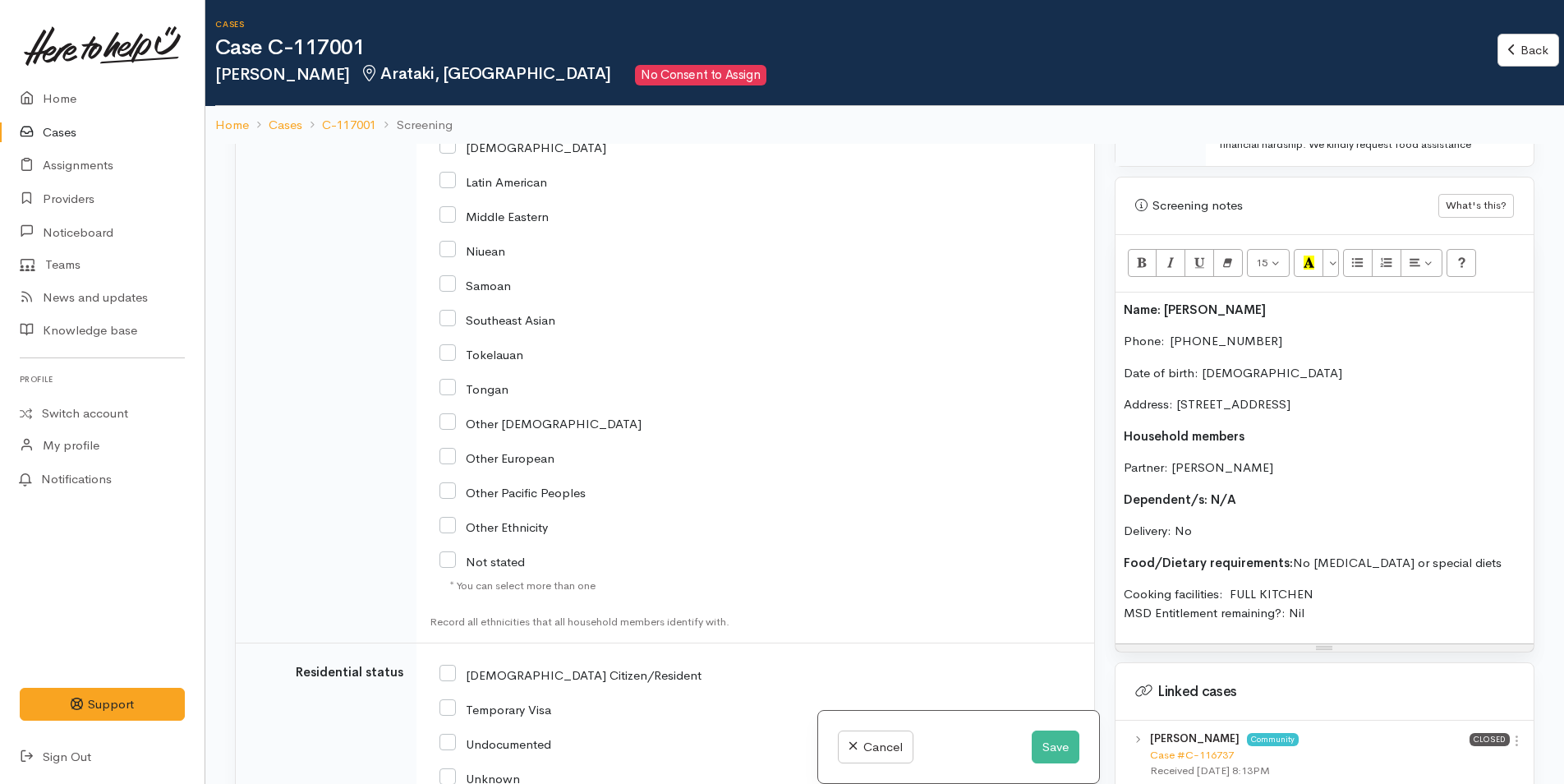
click at [452, 183] on input "Latin American" at bounding box center [493, 181] width 108 height 15
checkbox input "true"
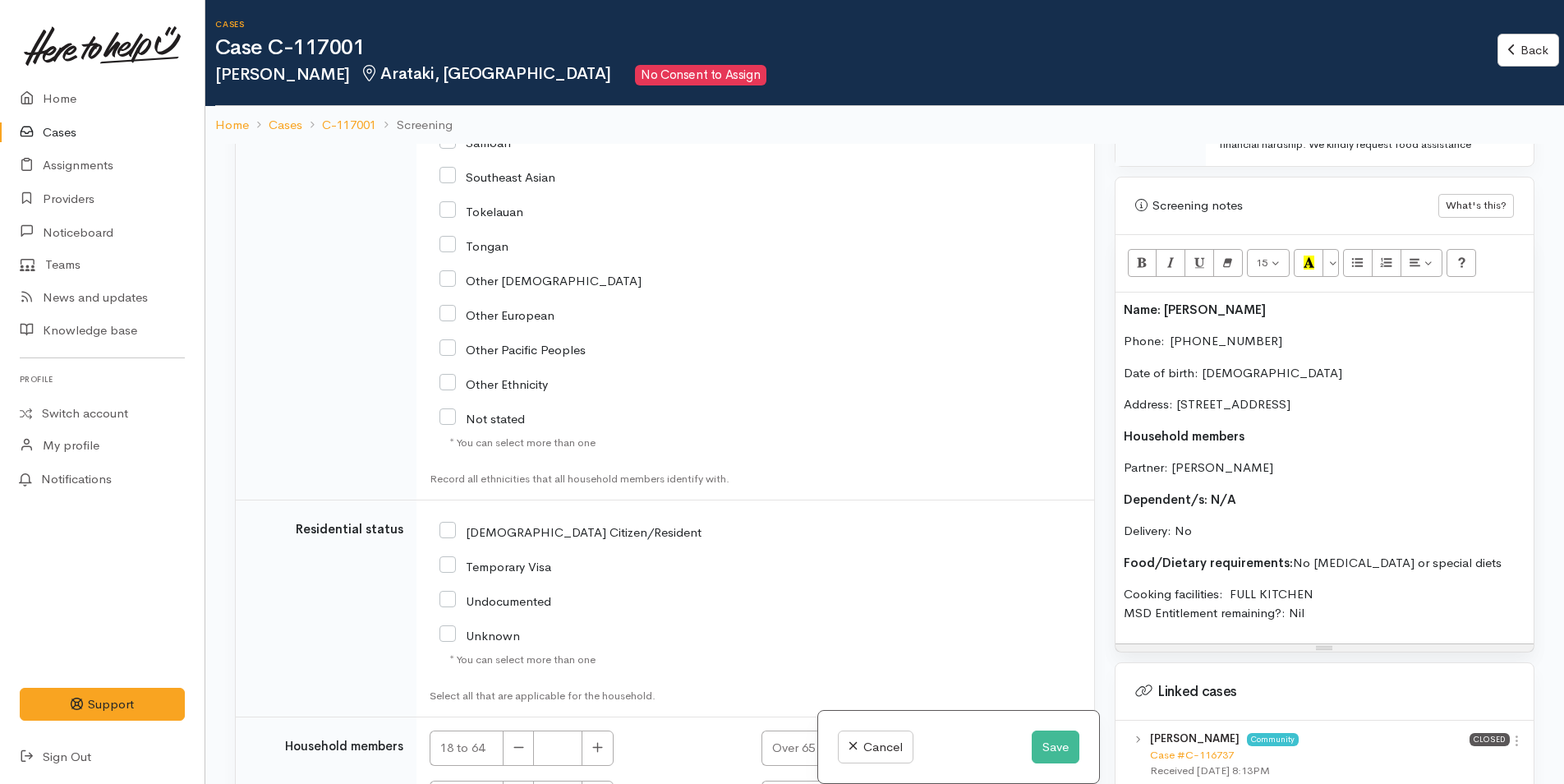
scroll to position [3007, 0]
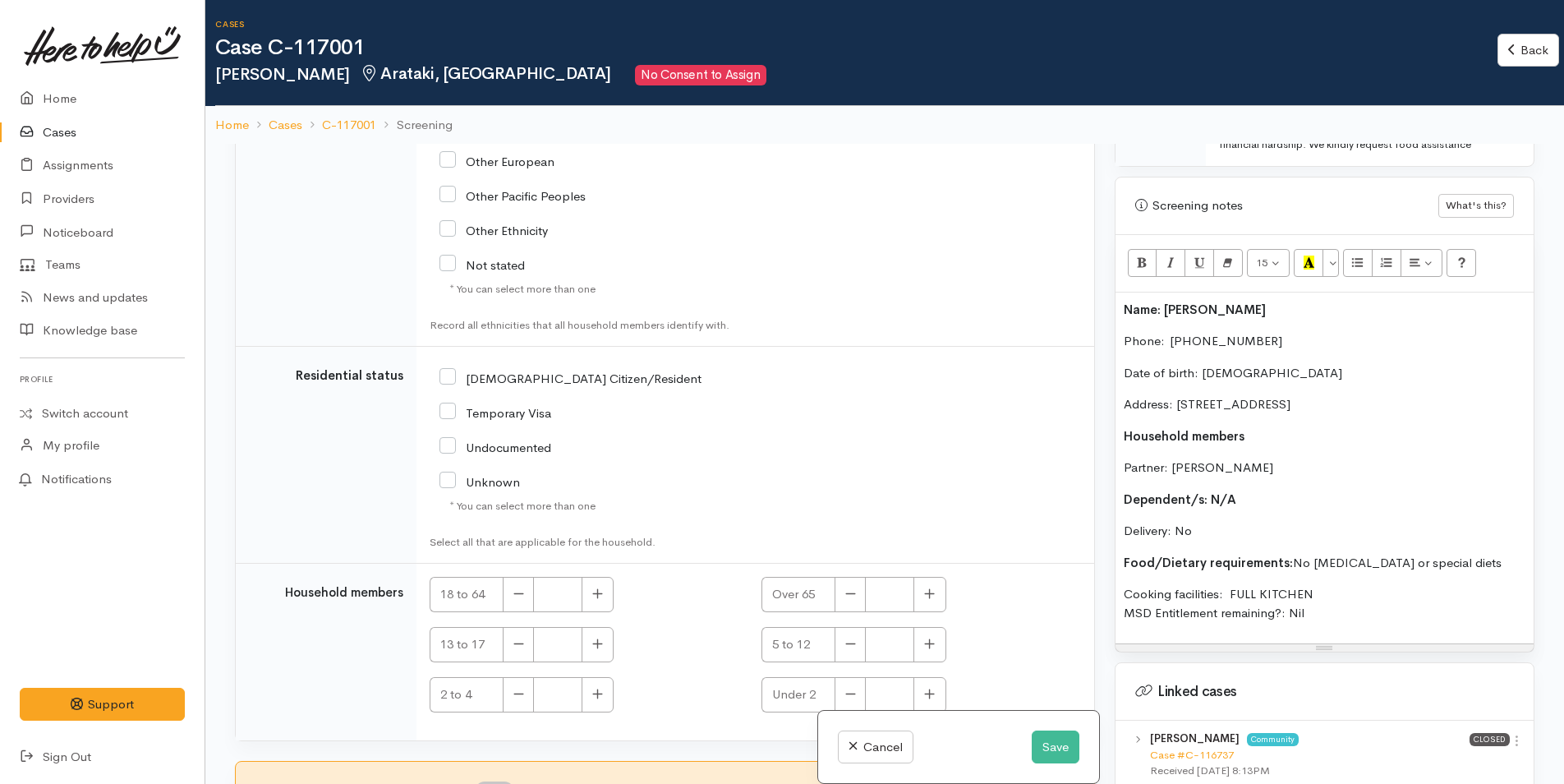
click at [448, 378] on input "[DEMOGRAPHIC_DATA] Citizen/Resident" at bounding box center [570, 377] width 262 height 15
checkbox input "true"
click at [596, 587] on icon "button" at bounding box center [598, 594] width 11 height 12
type input "2"
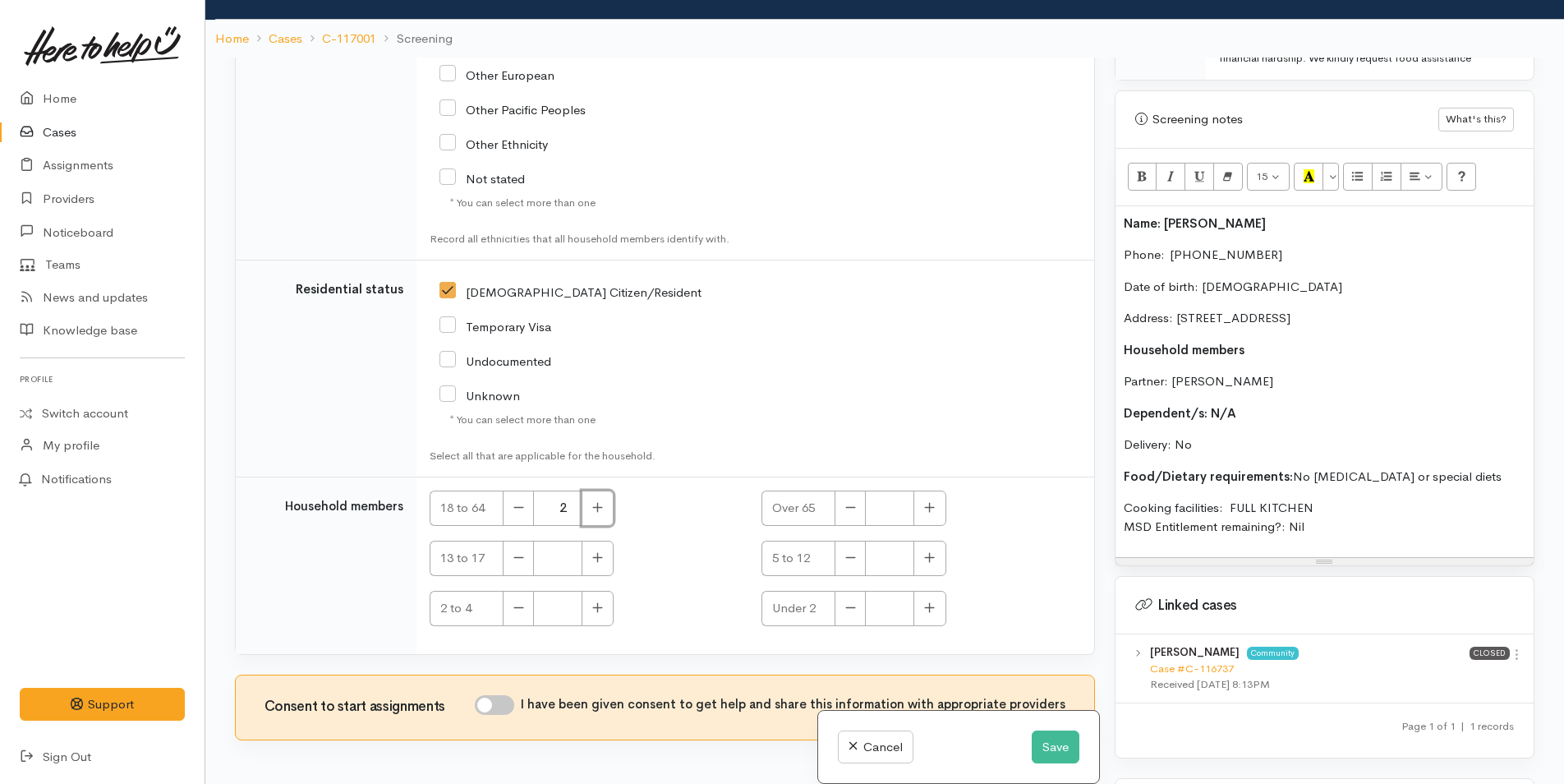
scroll to position [144, 0]
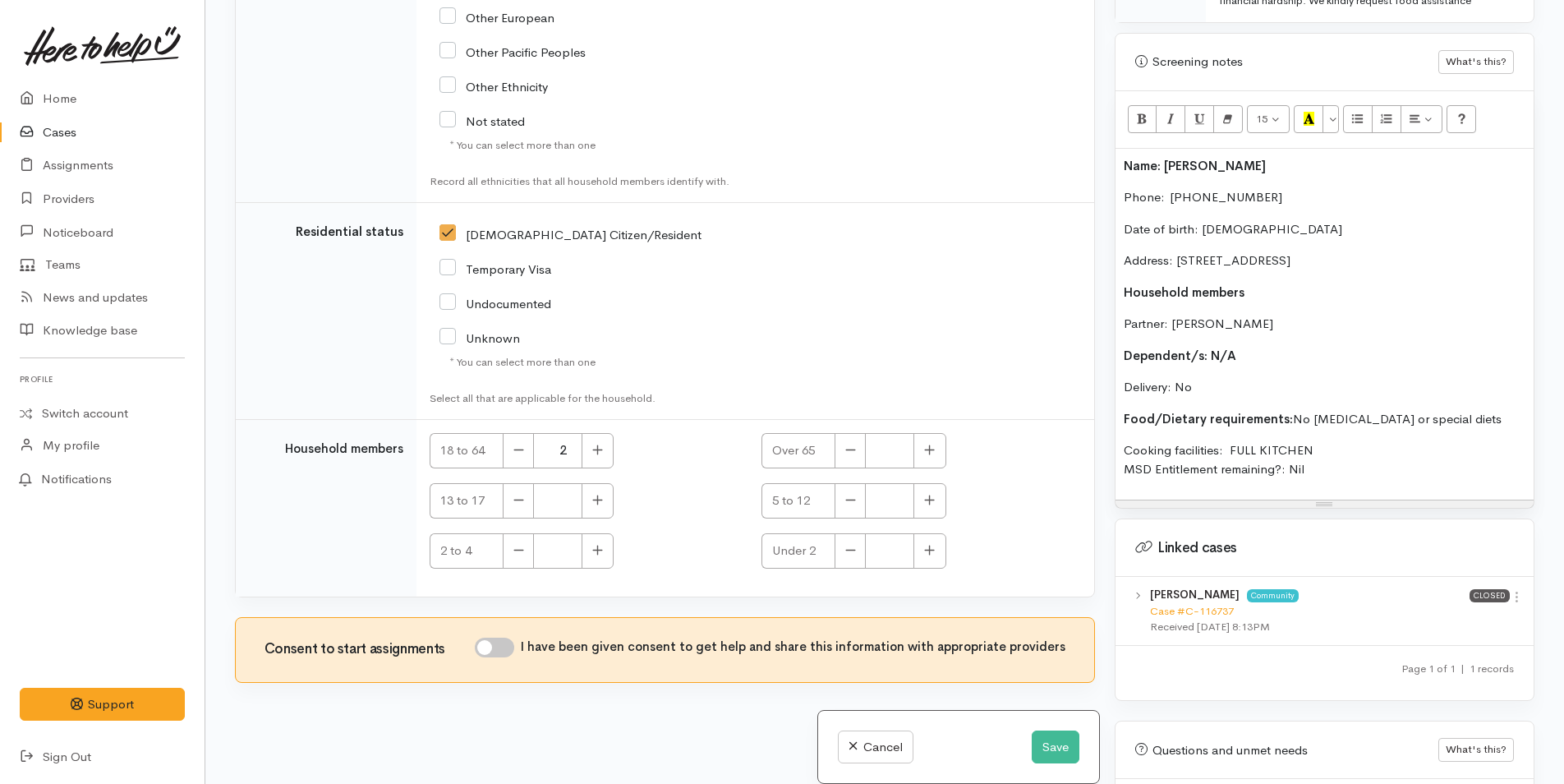
click at [514, 641] on input "I have been given consent to get help and share this information with appropria…" at bounding box center [494, 647] width 40 height 19
checkbox input "true"
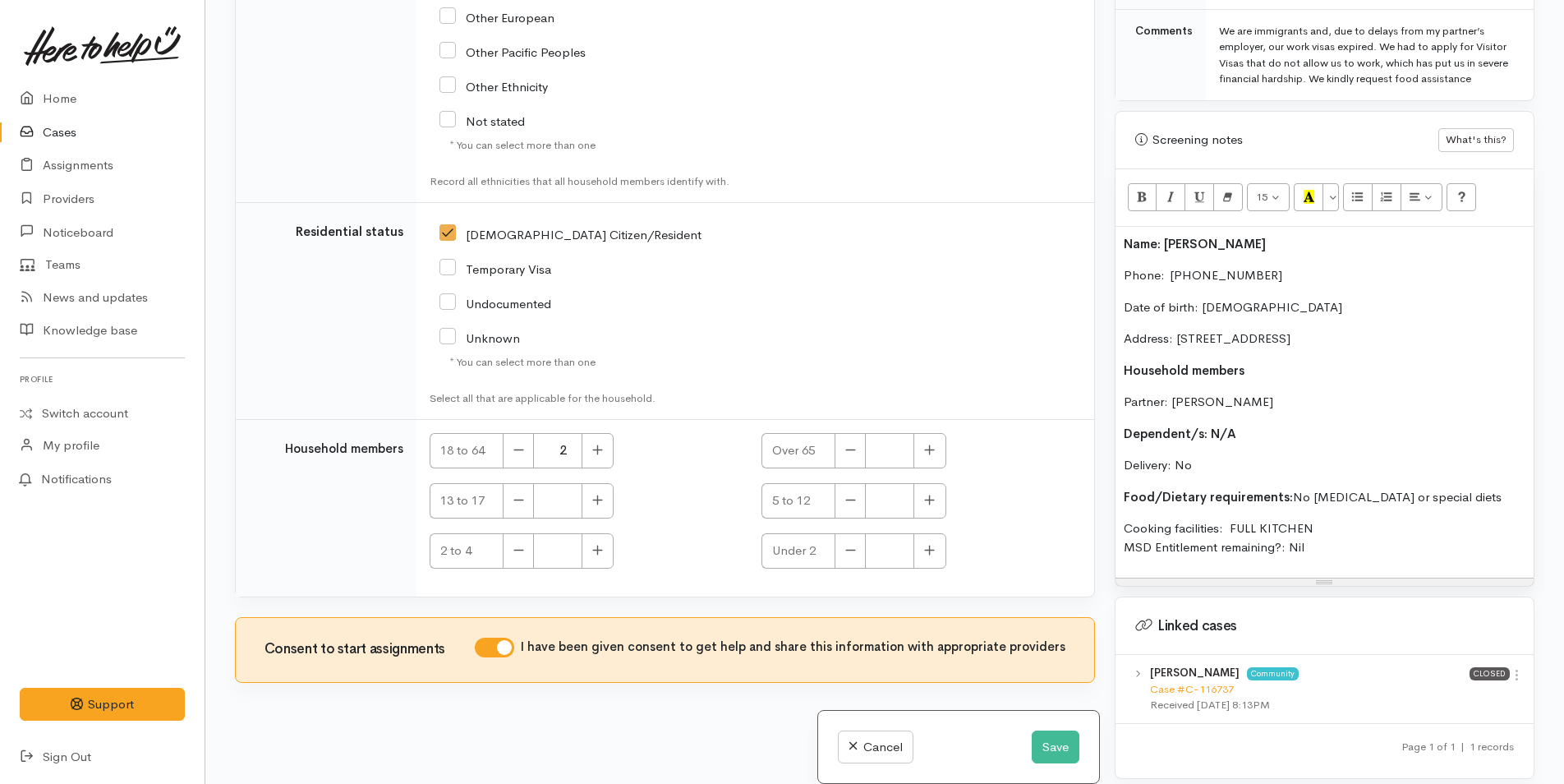
scroll to position [739, 0]
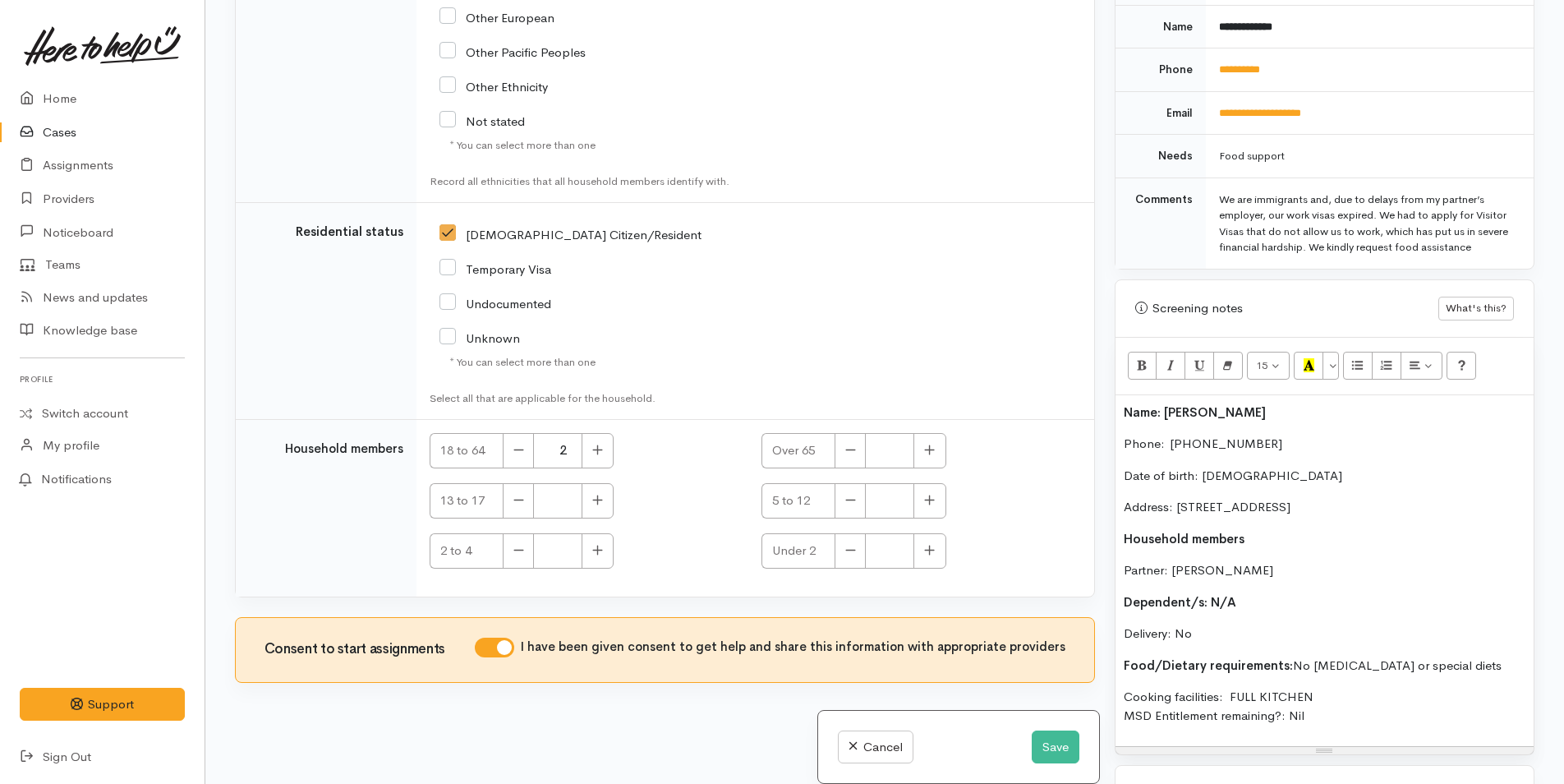
click at [1125, 404] on span "Name: Claudia Colan" at bounding box center [1194, 412] width 142 height 16
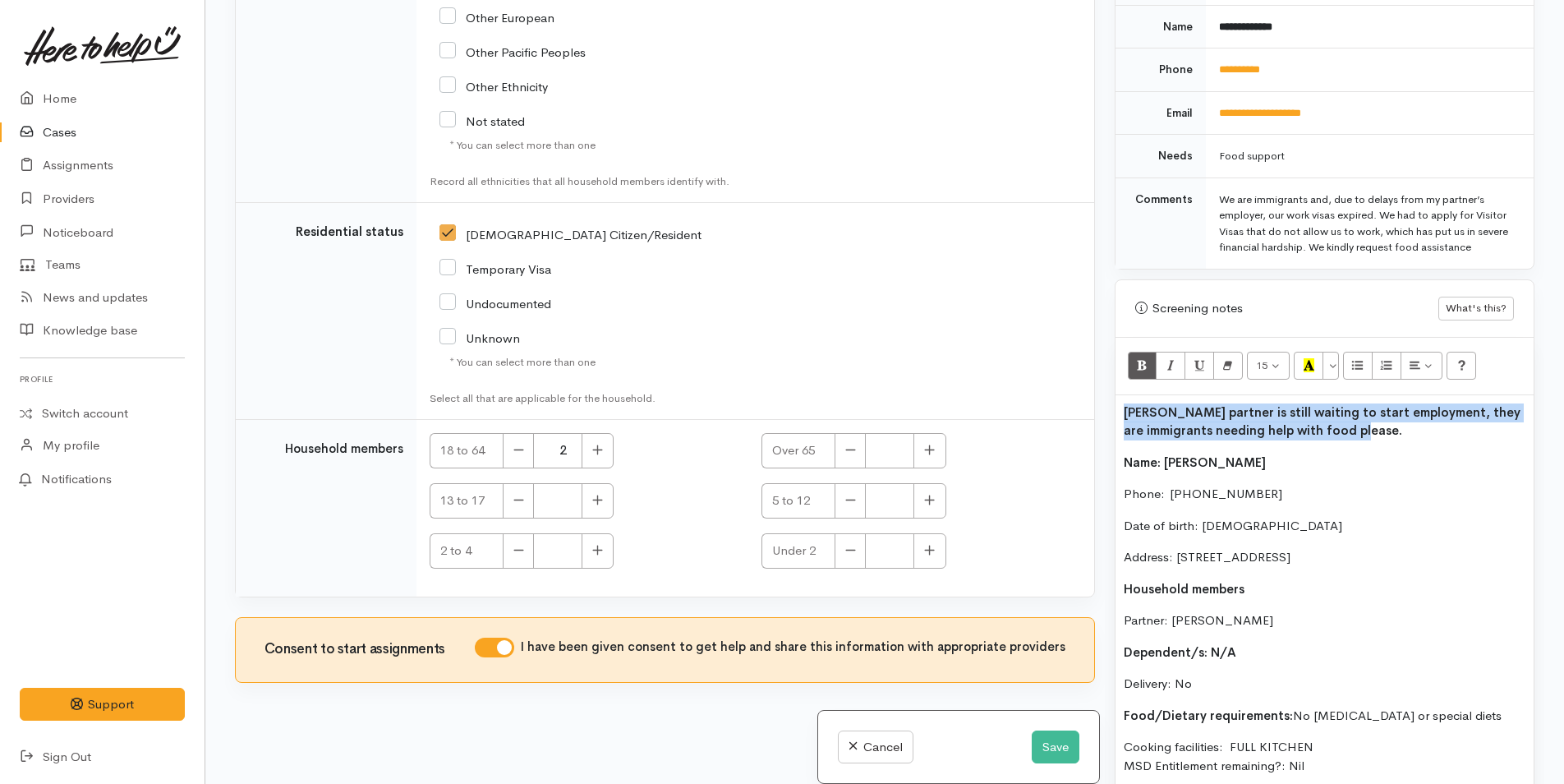
drag, startPoint x: 1420, startPoint y: 414, endPoint x: 1123, endPoint y: 403, distance: 297.2
click at [1124, 403] on p "Claudias partner is still waiting to start employment, they are immigrants need…" at bounding box center [1324, 422] width 401 height 37
click at [1228, 358] on icon "Remove Font Style (CTRL+\\)" at bounding box center [1228, 365] width 11 height 14
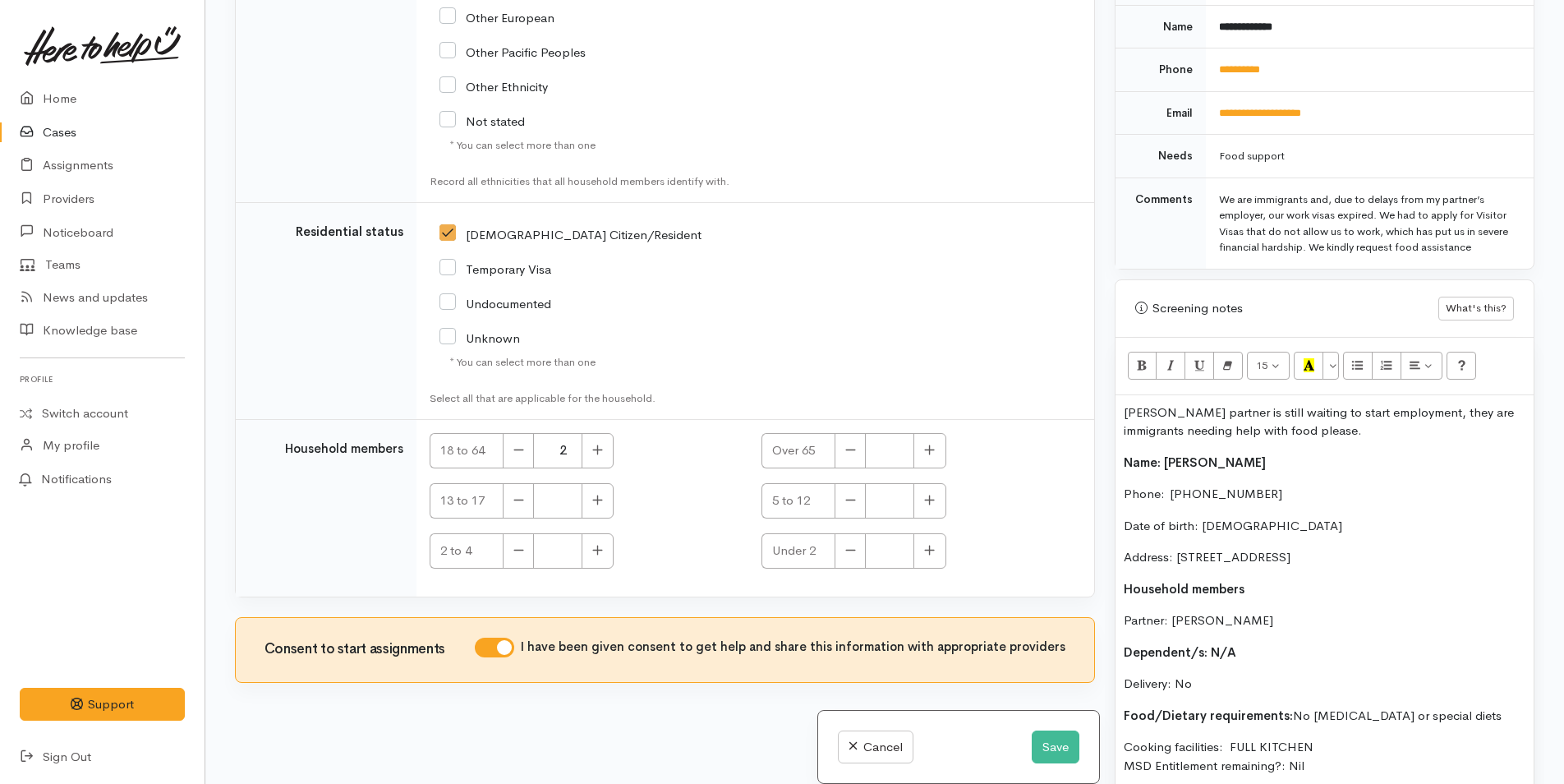
click at [1377, 426] on div "Claudias partner is still waiting to start employment, they are immigrants need…" at bounding box center [1325, 595] width 418 height 401
drag, startPoint x: 1314, startPoint y: 56, endPoint x: 1209, endPoint y: 63, distance: 105.2
click at [1209, 63] on td "**********" at bounding box center [1370, 70] width 328 height 43
copy link "**********"
drag, startPoint x: 1391, startPoint y: 414, endPoint x: 1084, endPoint y: 396, distance: 307.5
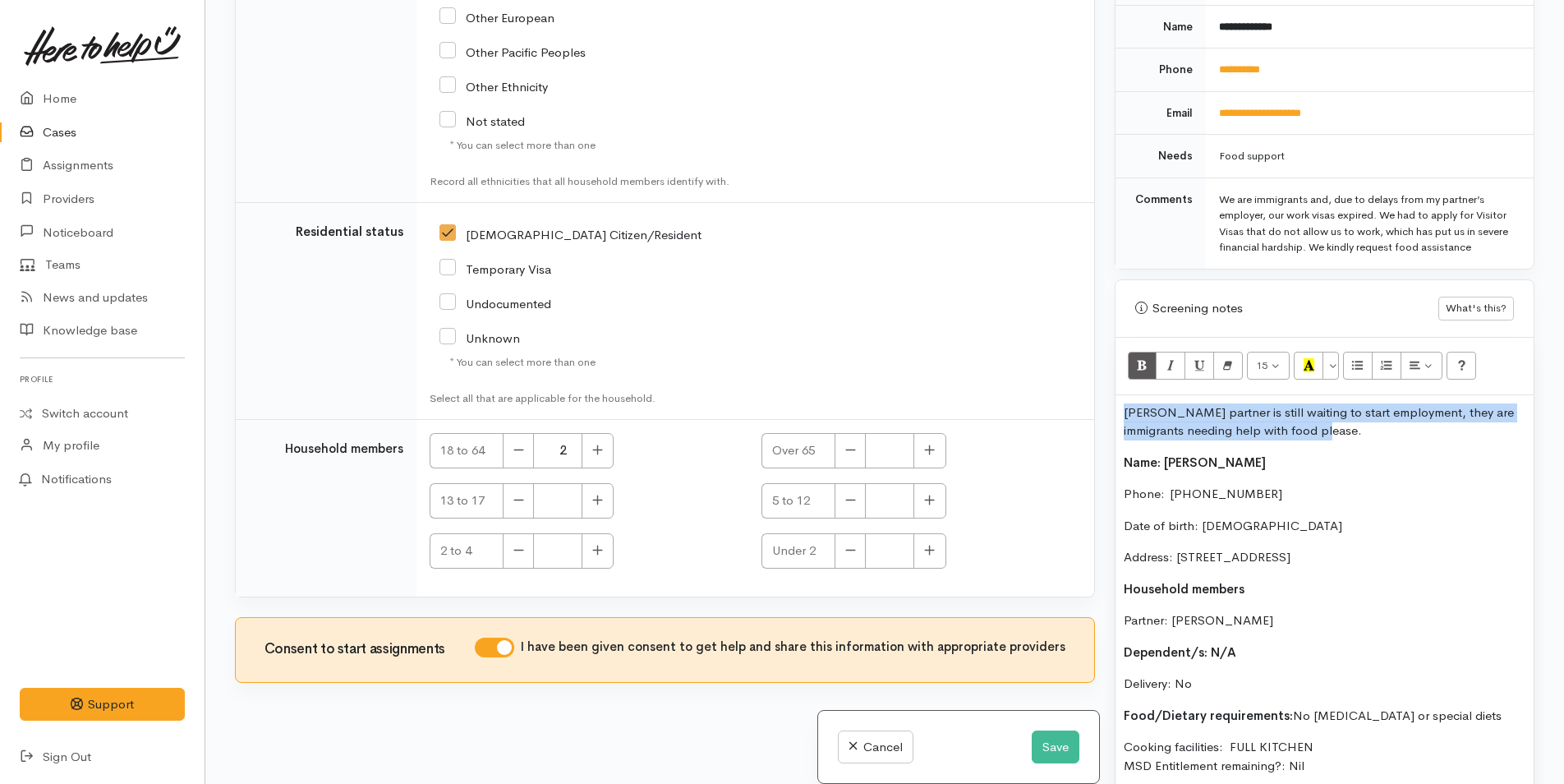
click at [1084, 396] on div "Related cases There are other cases potentially from the same person, address o…" at bounding box center [885, 392] width 1320 height 784
copy p "Claudias partner is still waiting to start employment, they are immigrants need…"
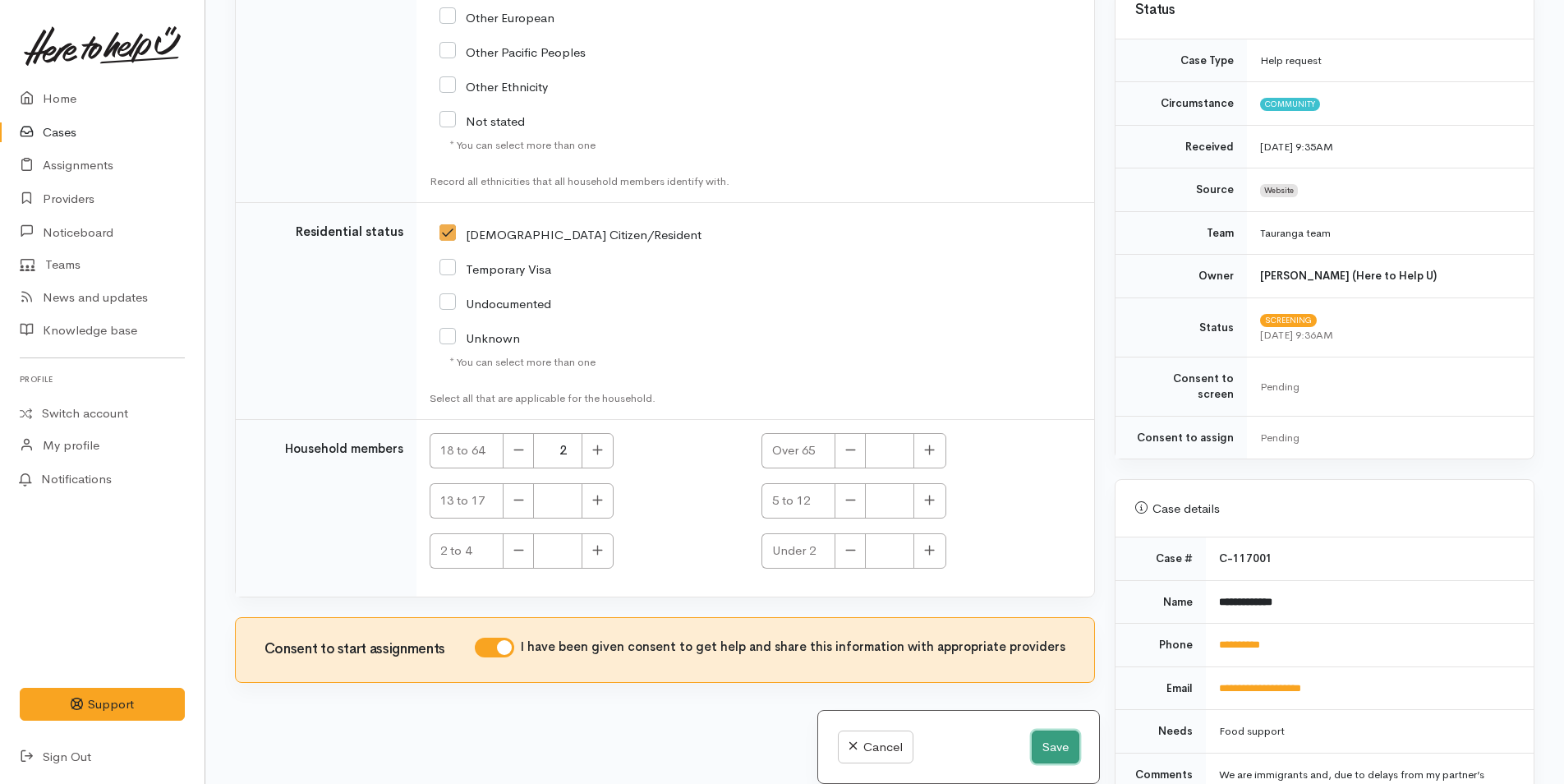
click at [1053, 749] on button "Save" at bounding box center [1056, 747] width 48 height 34
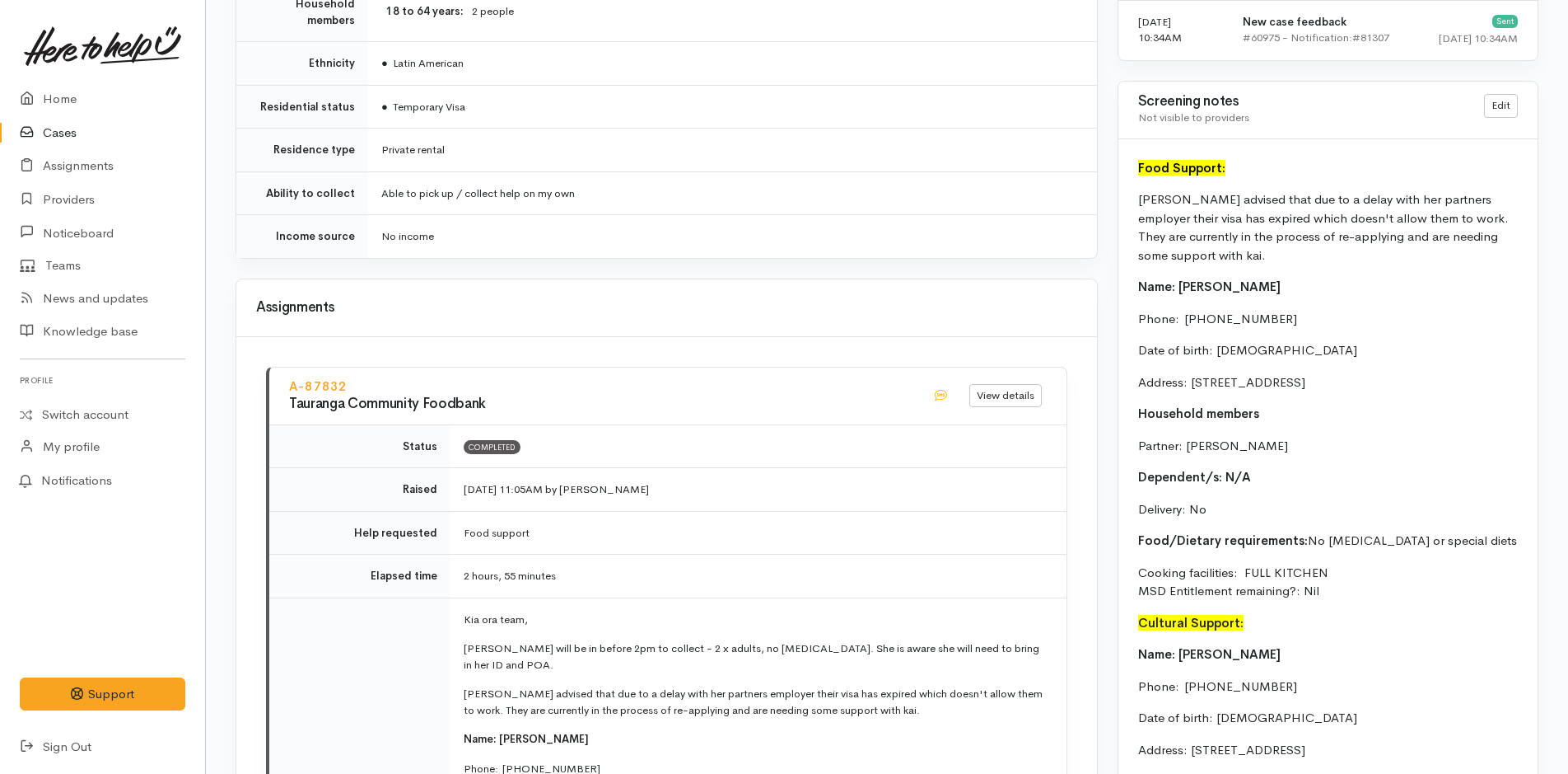
scroll to position [1319, 0]
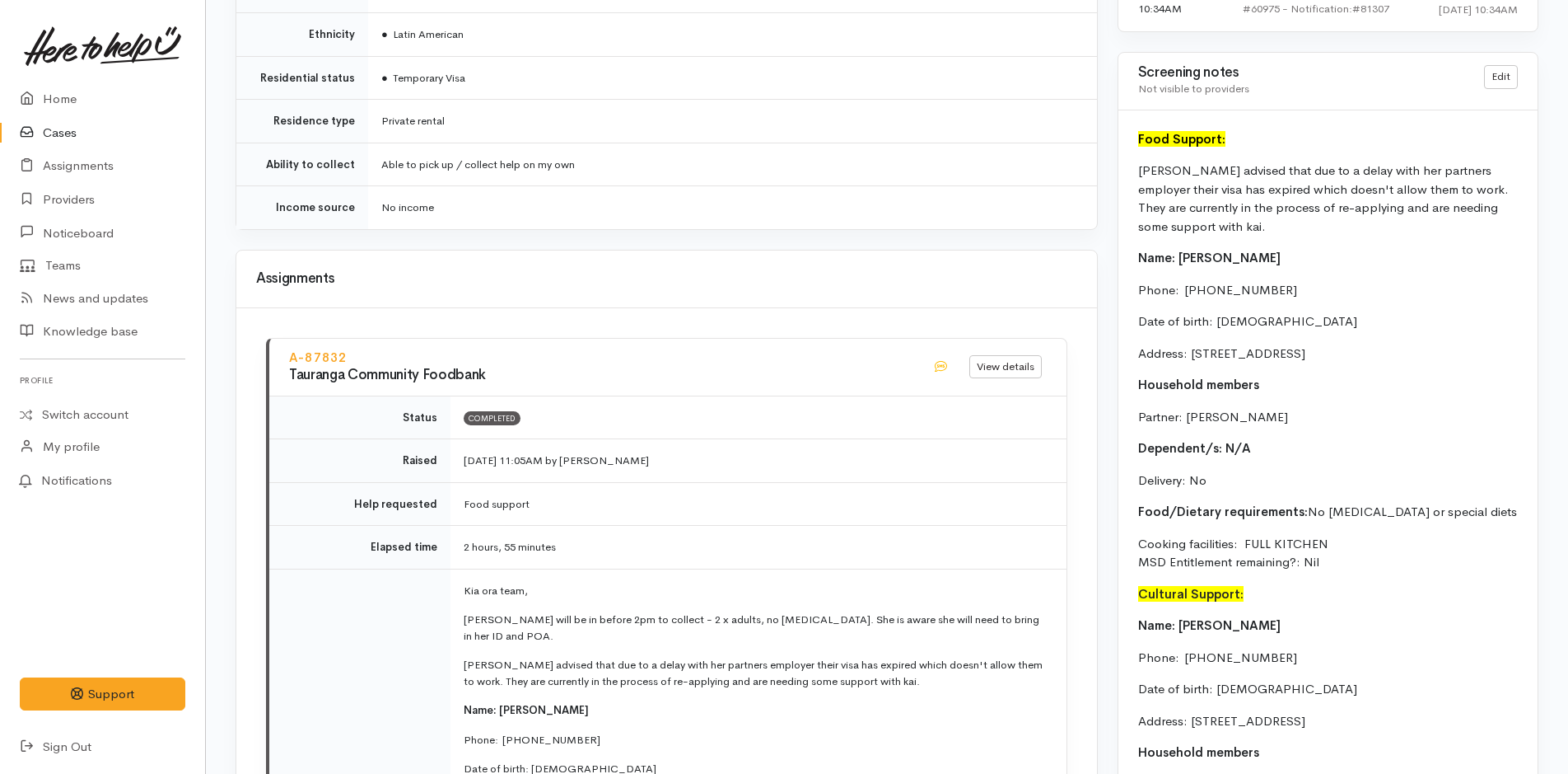
drag, startPoint x: 1351, startPoint y: 569, endPoint x: 1126, endPoint y: 258, distance: 383.9
click at [1126, 258] on div "Food Support: Claudia advised that due to a delay with her partners employer th…" at bounding box center [1328, 613] width 419 height 1005
copy div "Name: Claudia Colan Phone:  0210794891 Date of birth: 11/08/1990 Address: 7A Mo…"
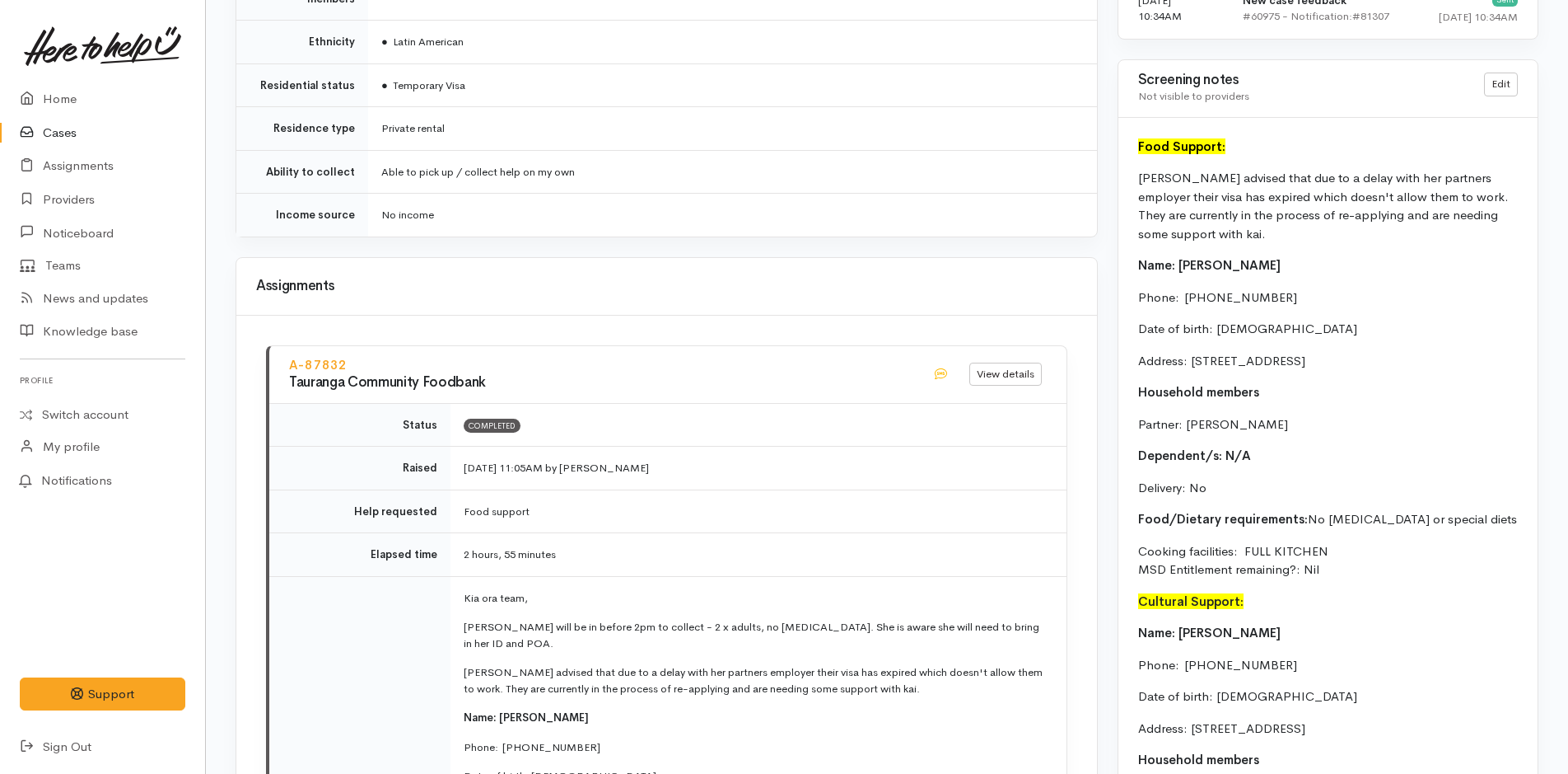
scroll to position [1072, 0]
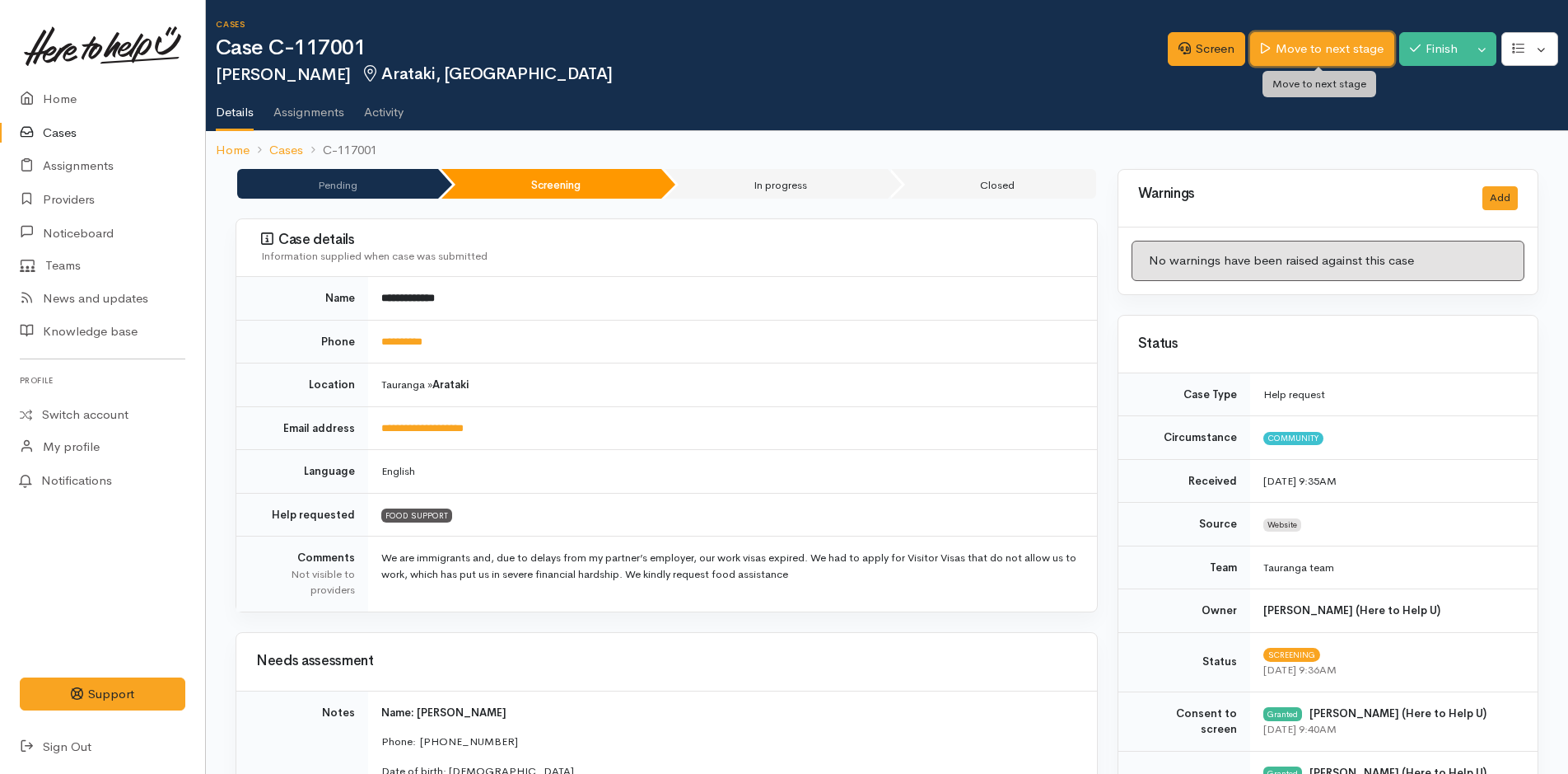
click at [1317, 46] on link "Move to next stage" at bounding box center [1322, 49] width 143 height 34
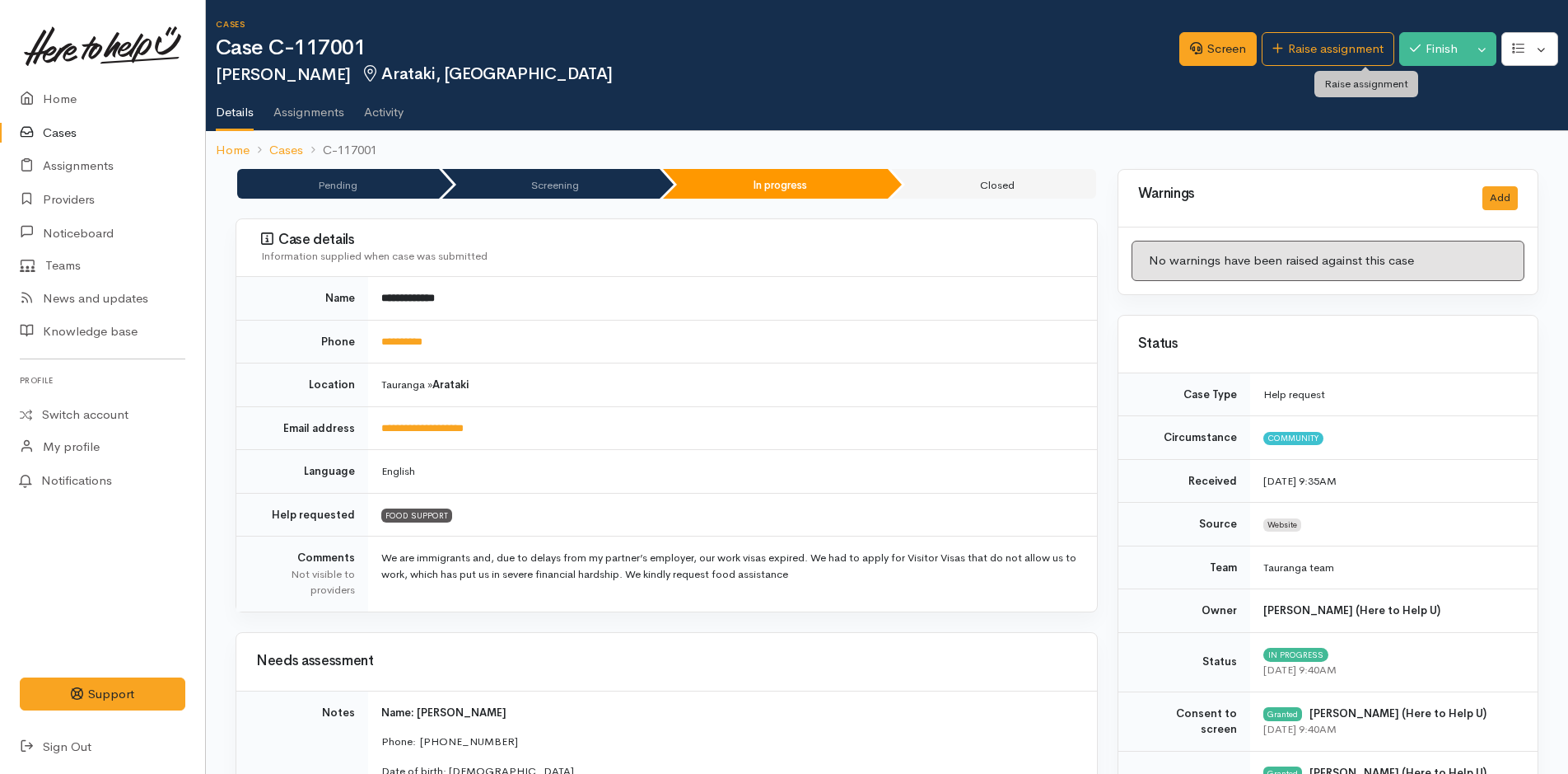
click at [1317, 46] on link "Raise assignment" at bounding box center [1328, 49] width 133 height 34
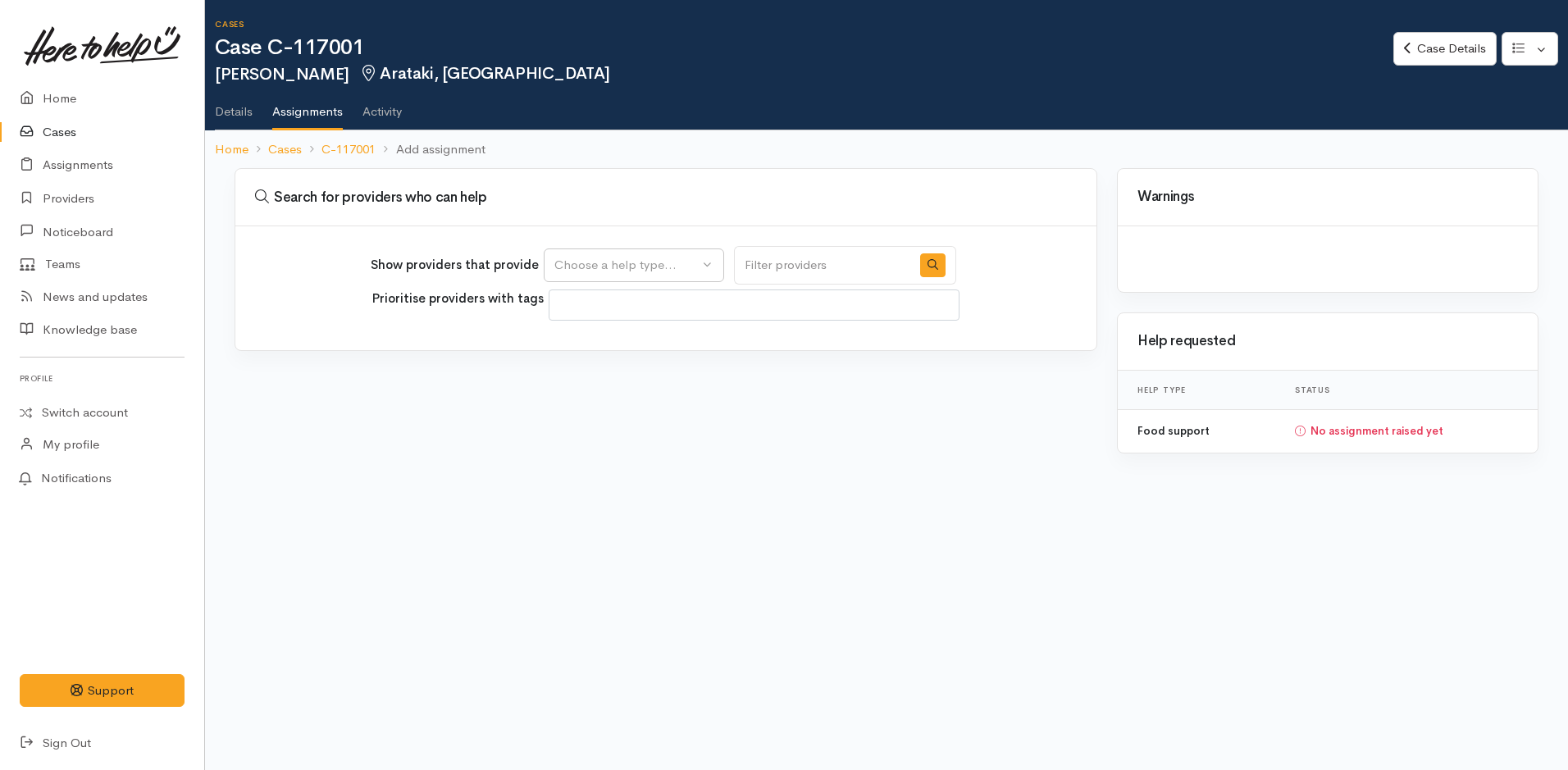
select select
click at [674, 259] on div "Choose a help type..." at bounding box center [627, 265] width 144 height 18
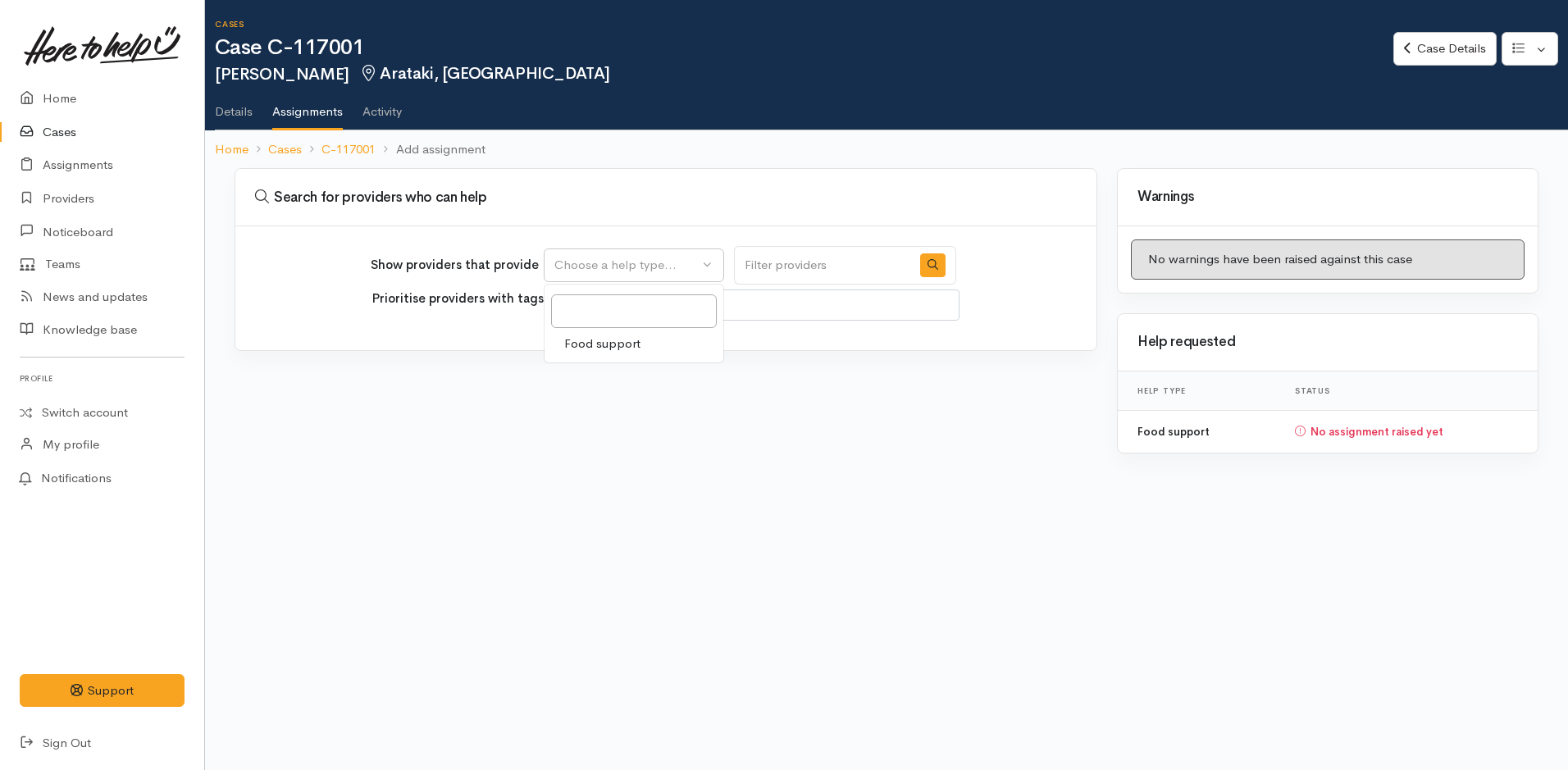
click at [623, 347] on span "Food support" at bounding box center [602, 343] width 77 height 18
select select "3"
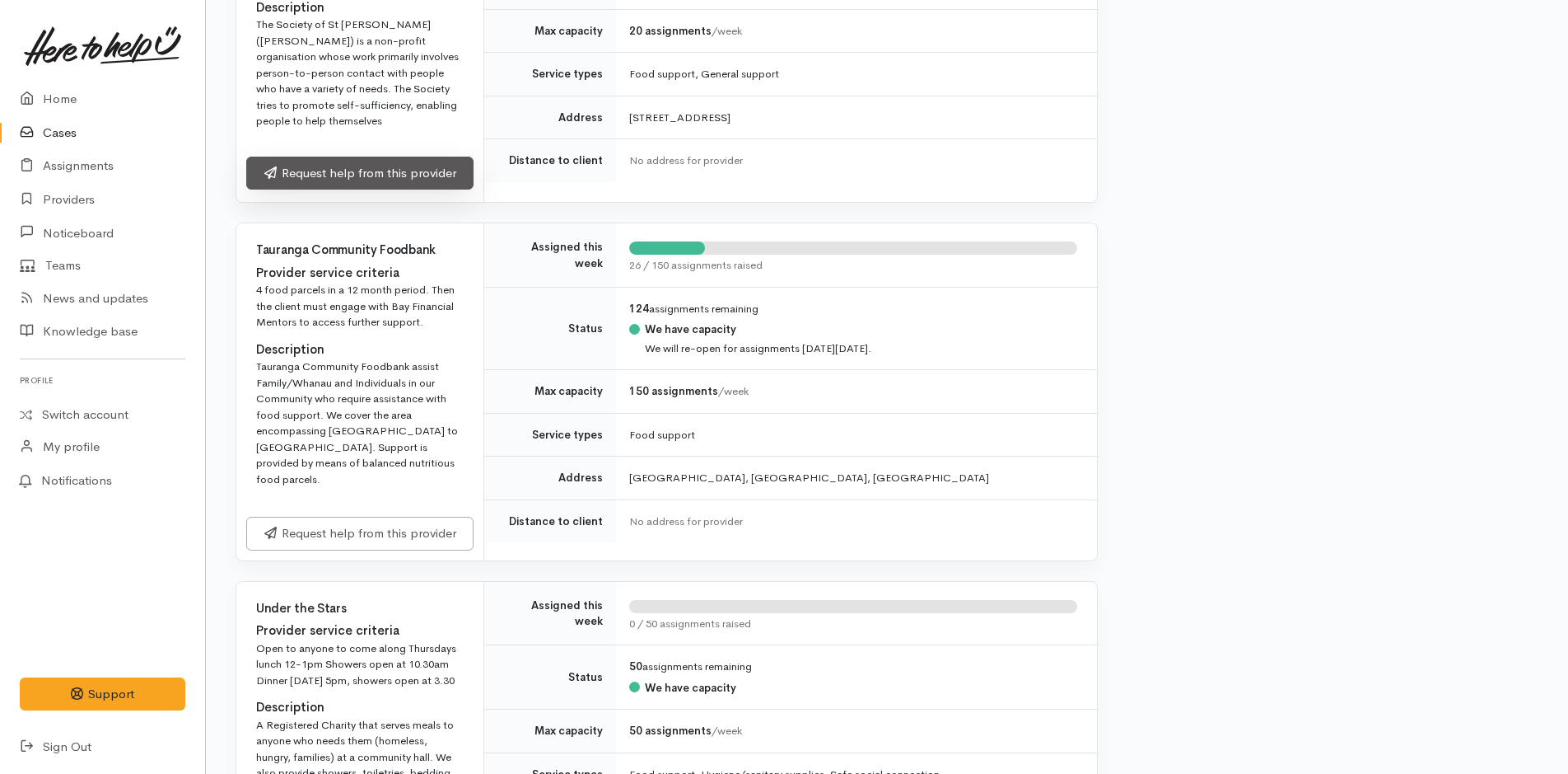
scroll to position [2225, 0]
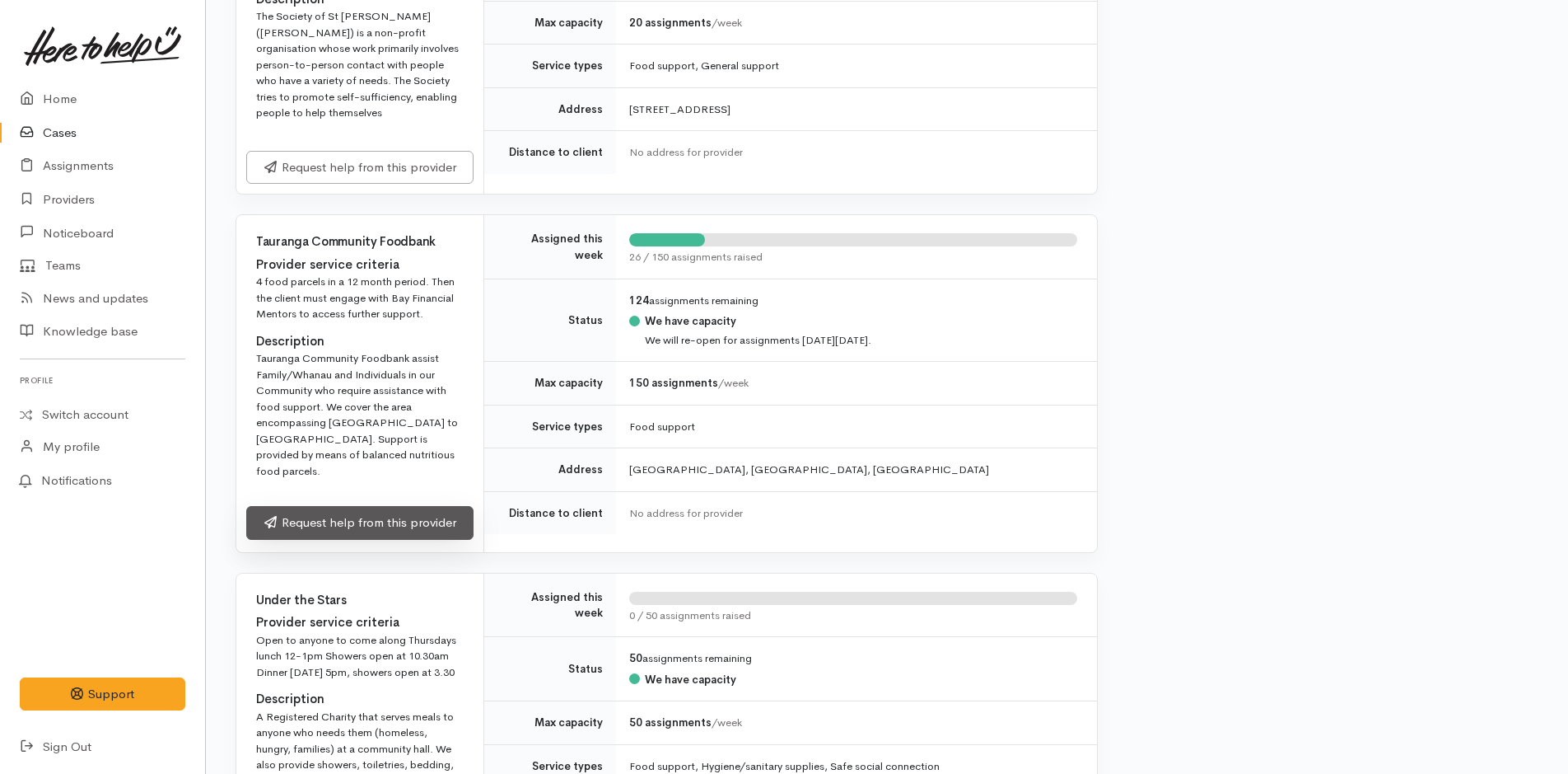
click at [424, 506] on link "Request help from this provider" at bounding box center [359, 523] width 227 height 34
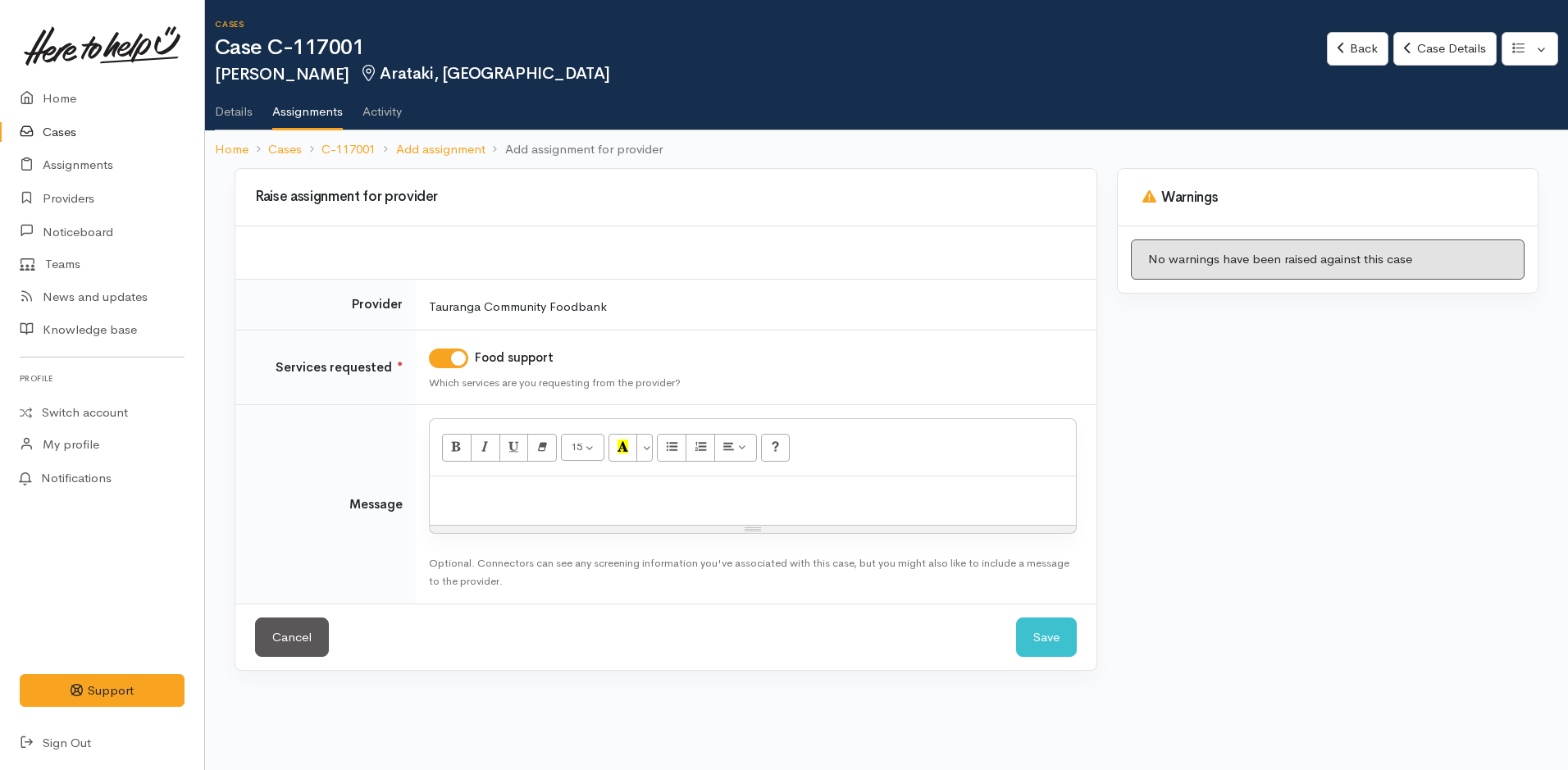
click at [497, 510] on div at bounding box center [753, 500] width 646 height 48
paste div
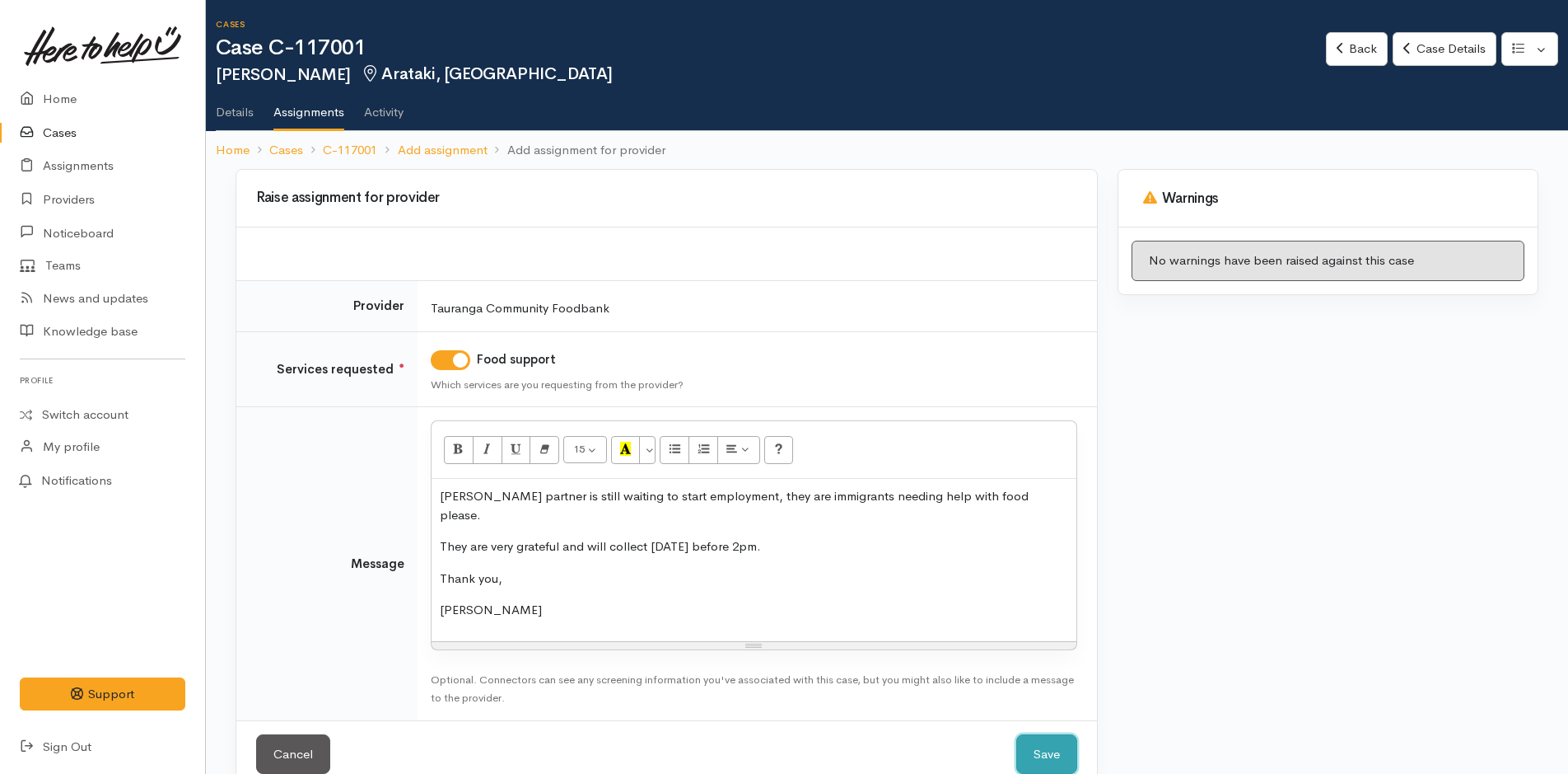
click at [1056, 734] on button "Save" at bounding box center [1046, 755] width 61 height 41
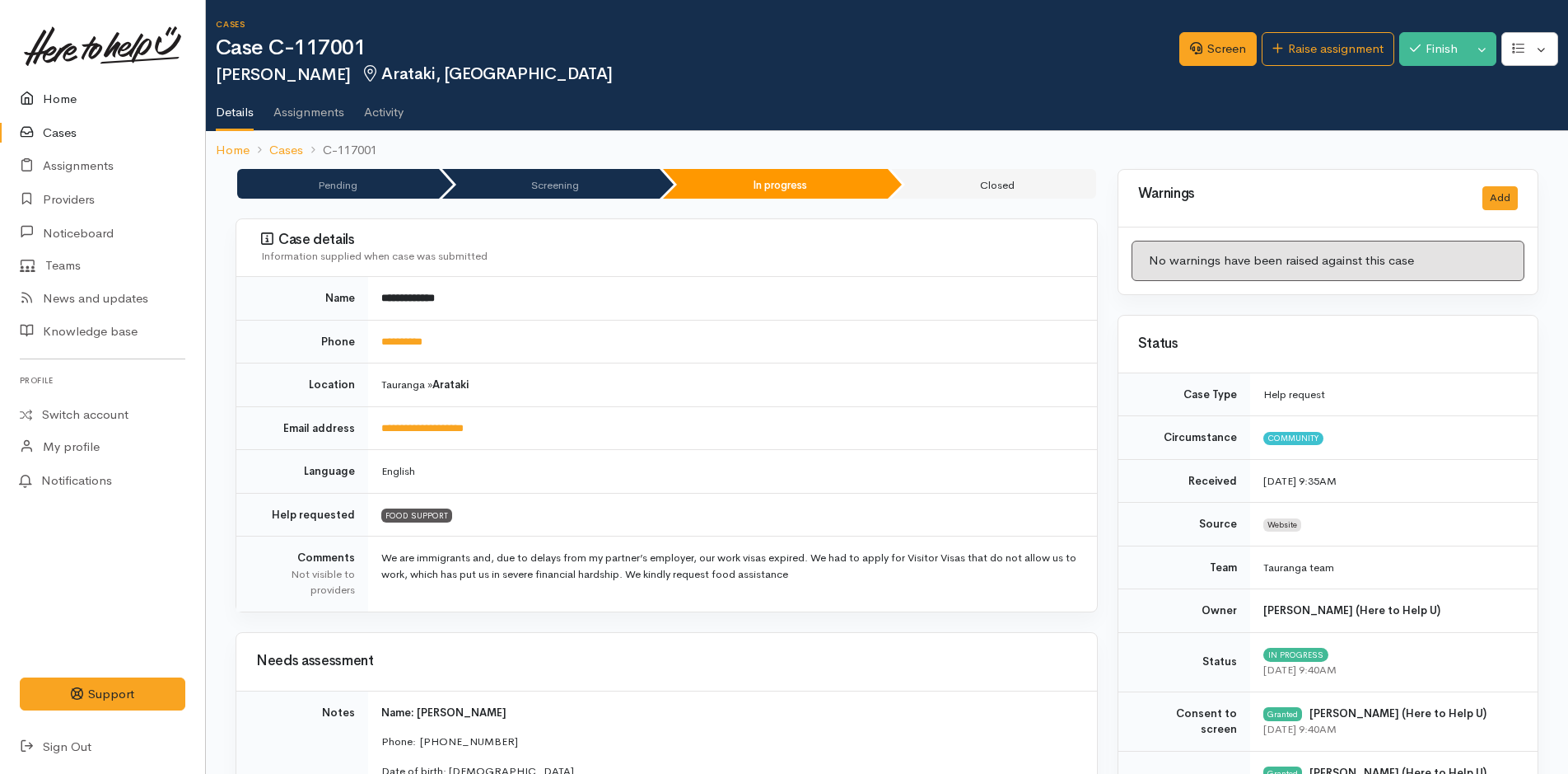
click at [69, 95] on link "Home" at bounding box center [103, 99] width 205 height 34
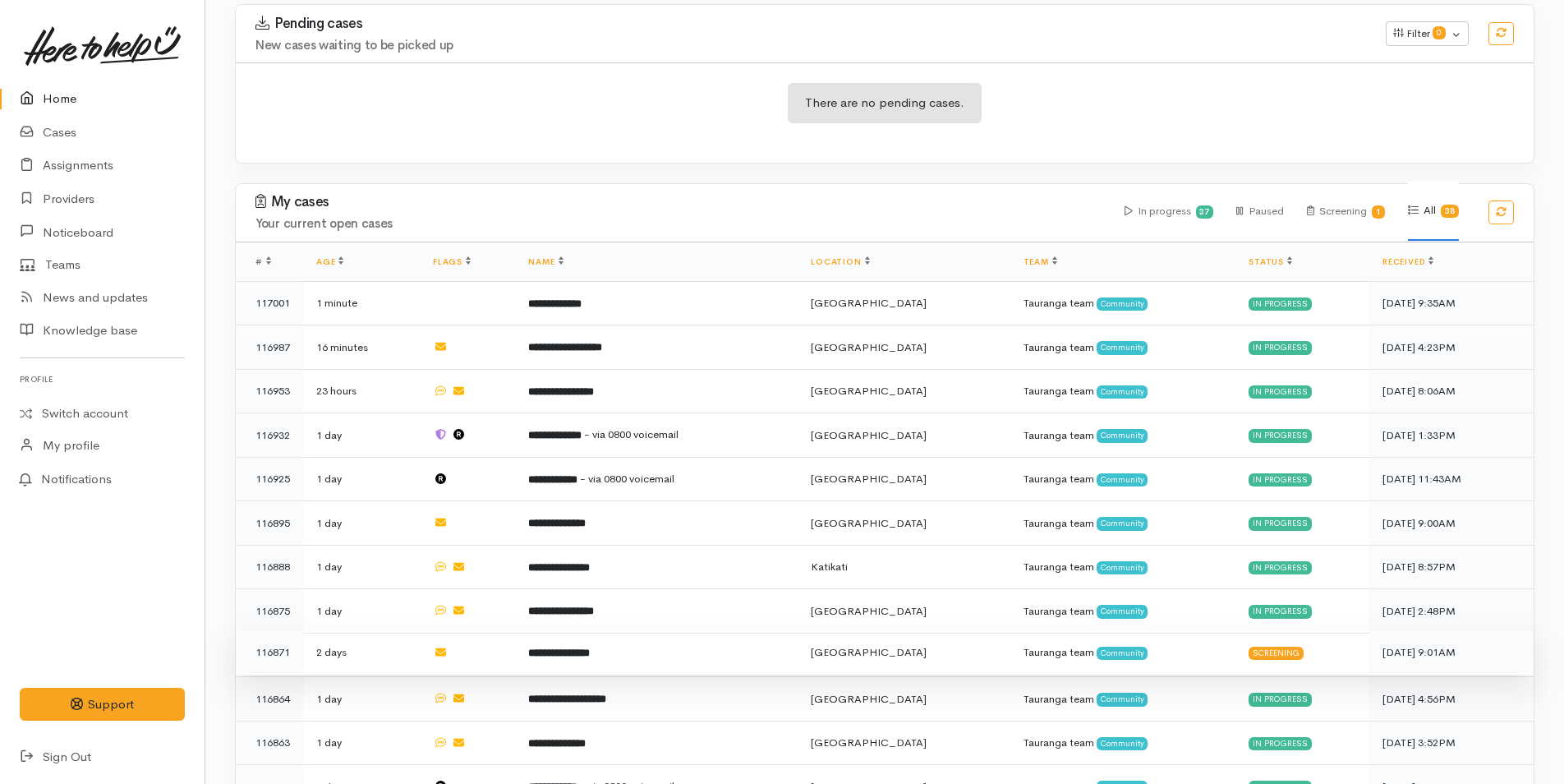
scroll to position [575, 0]
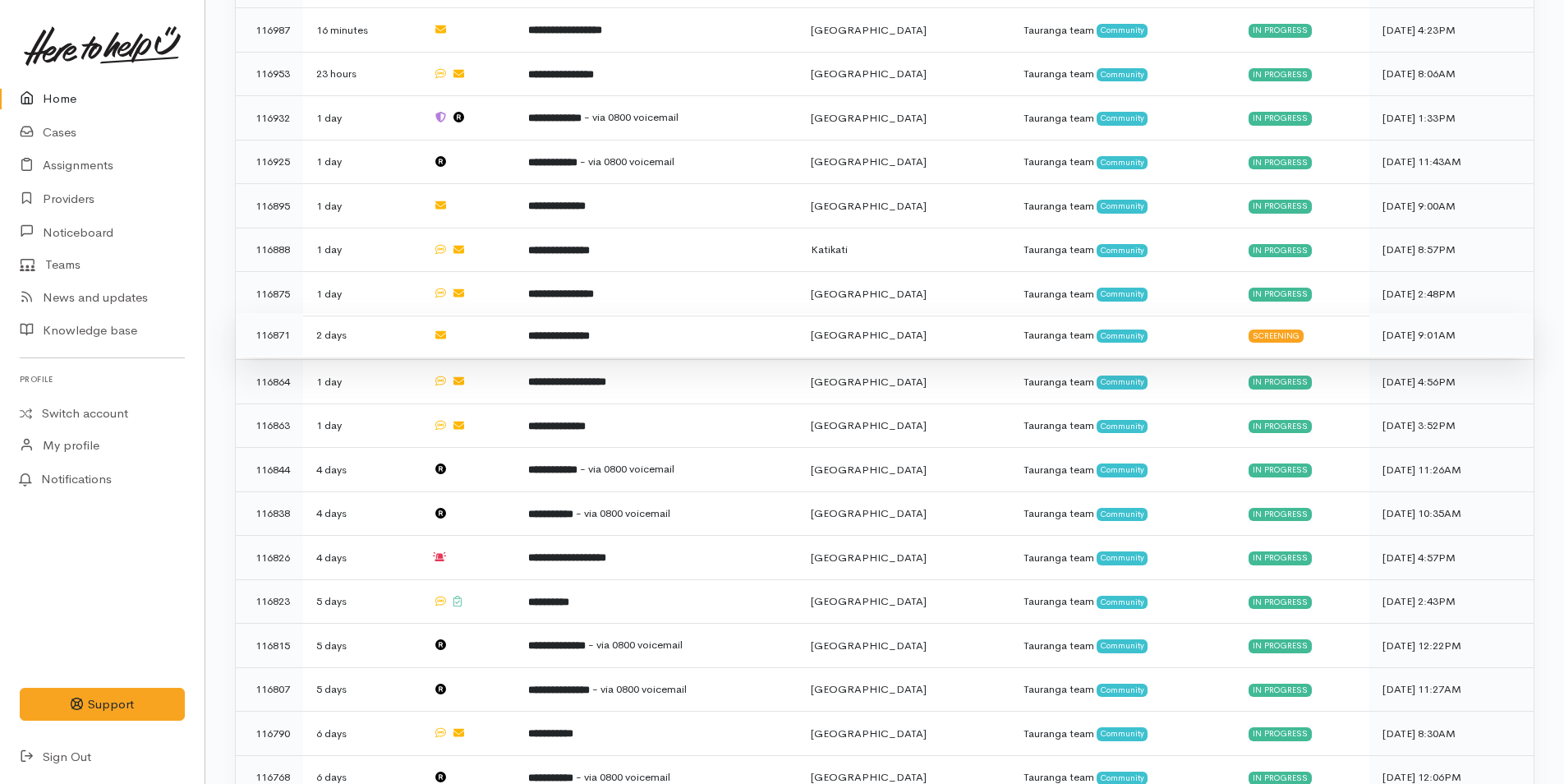
click at [630, 325] on td "**********" at bounding box center [656, 335] width 282 height 44
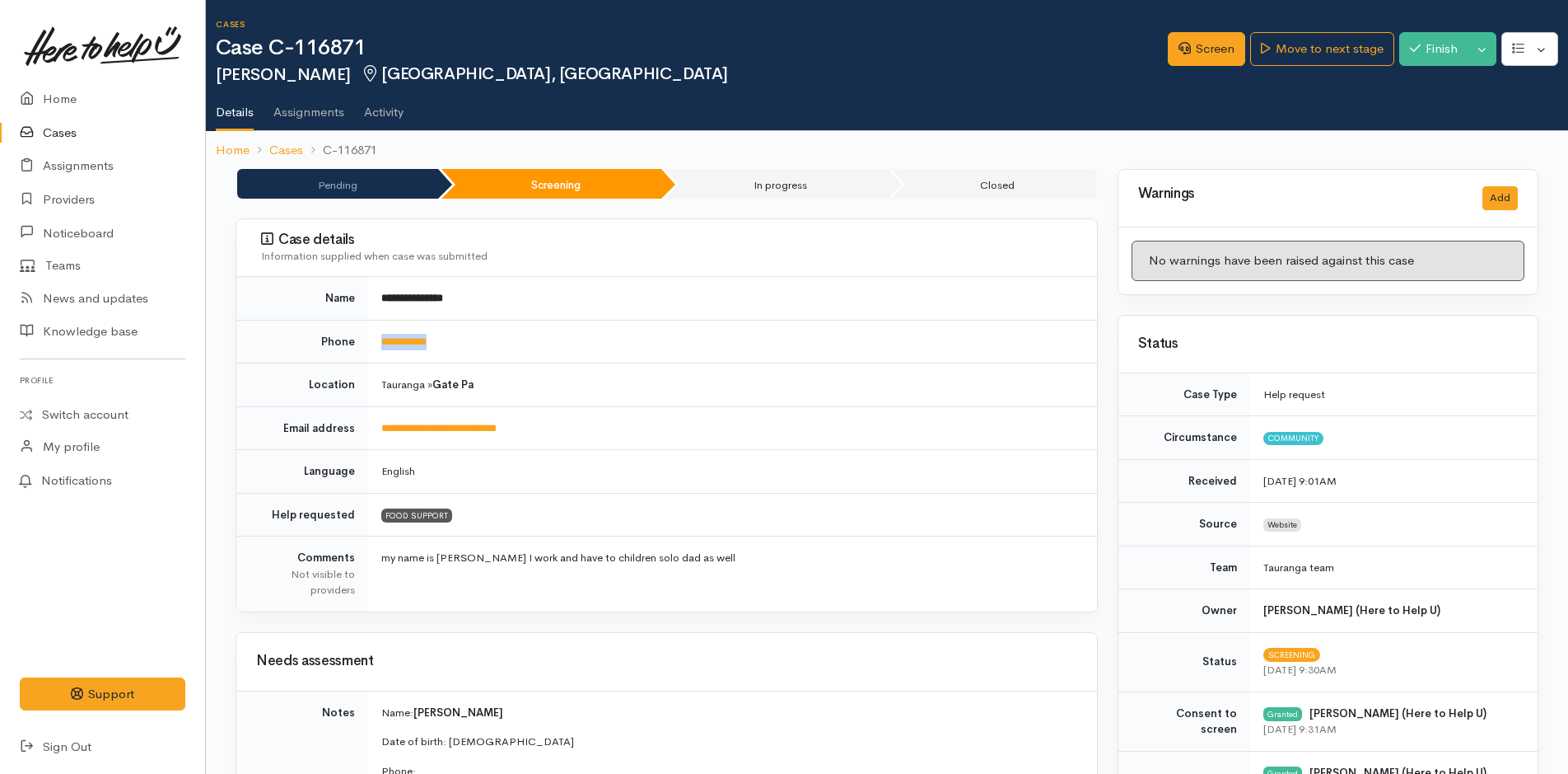
drag, startPoint x: 523, startPoint y: 331, endPoint x: 357, endPoint y: 356, distance: 167.9
click at [357, 356] on tr "**********" at bounding box center [666, 341] width 860 height 43
copy tr "**********"
click at [1205, 47] on link "Screen" at bounding box center [1207, 49] width 78 height 34
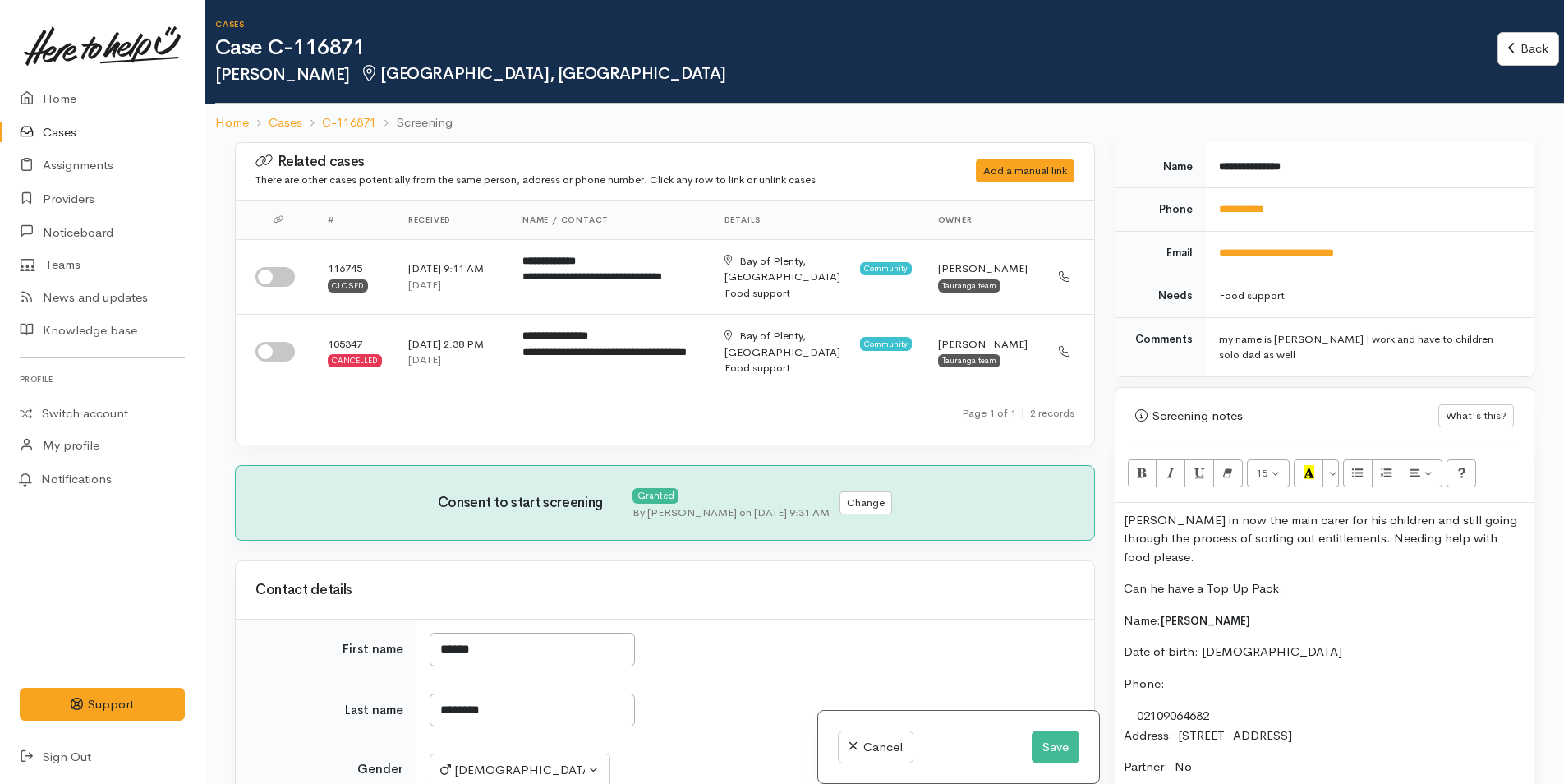
scroll to position [904, 0]
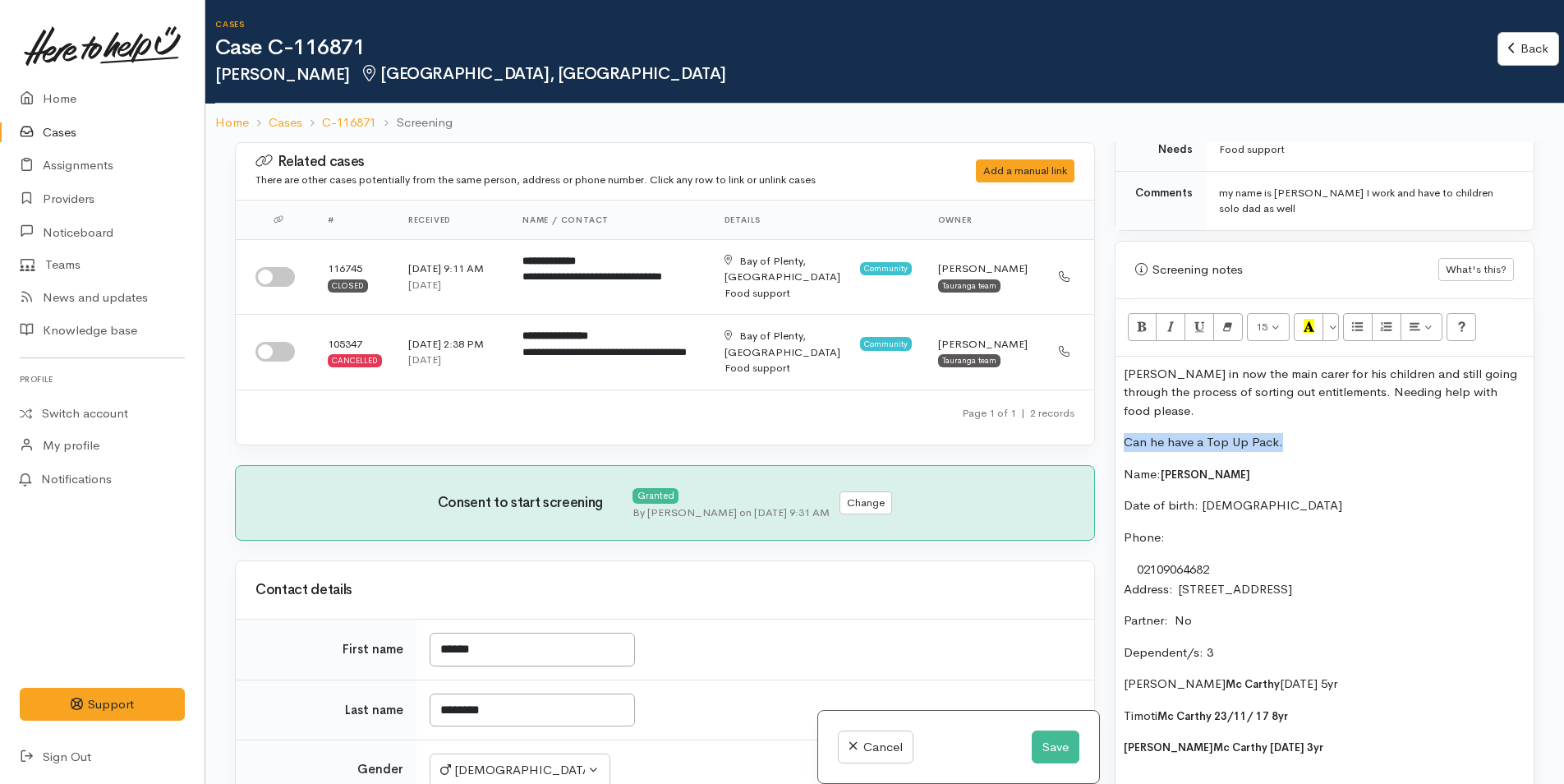
drag, startPoint x: 1318, startPoint y: 418, endPoint x: 1123, endPoint y: 429, distance: 195.3
click at [1124, 433] on p "Can he have a Top Up Pack." at bounding box center [1324, 442] width 401 height 19
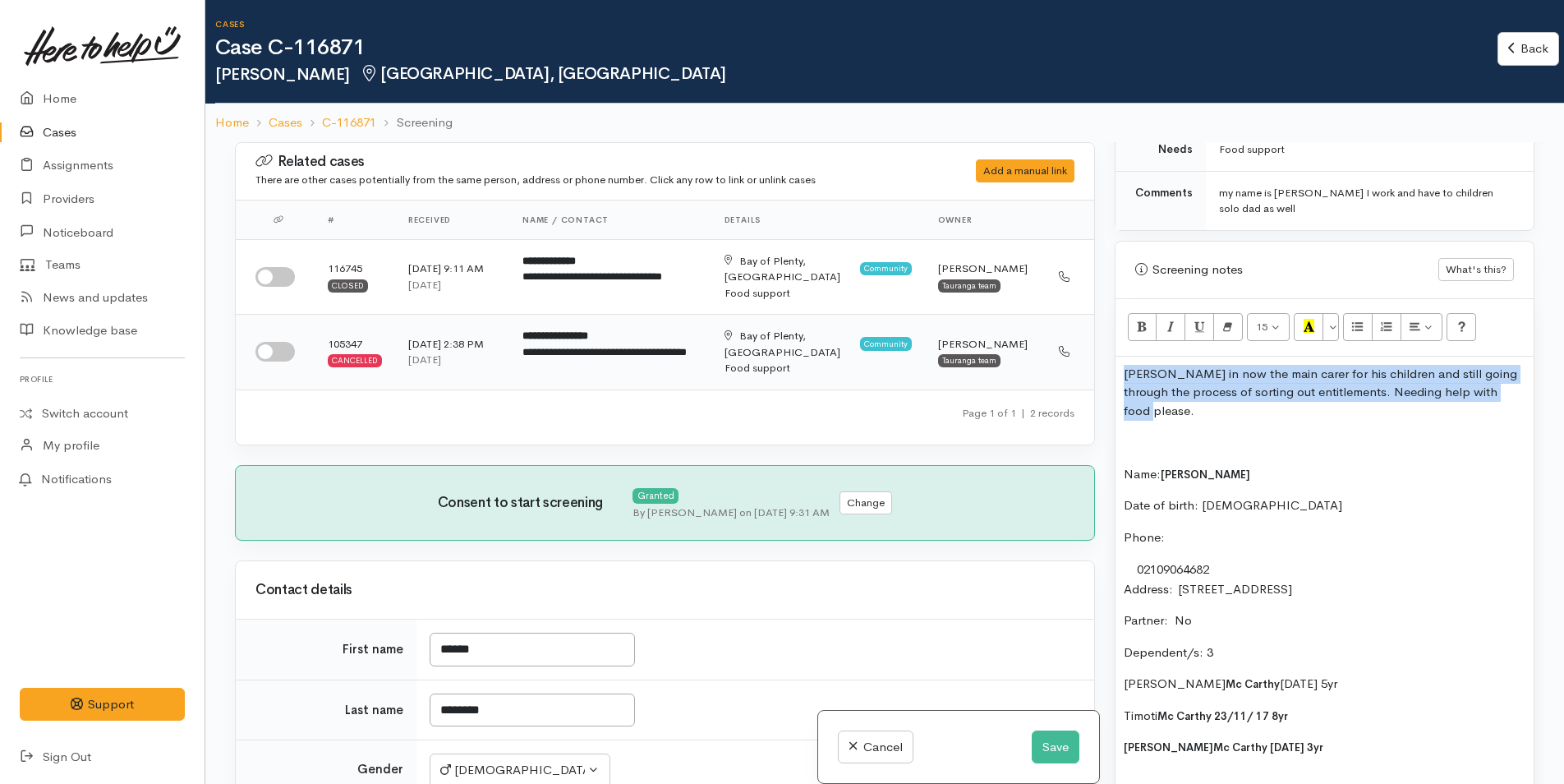
drag, startPoint x: 1508, startPoint y: 398, endPoint x: 1080, endPoint y: 376, distance: 428.6
click at [1080, 376] on div "Related cases There are other cases potentially from the same person, address o…" at bounding box center [885, 534] width 1320 height 784
copy p "Philip in now the main carer for his children and still going through the proce…"
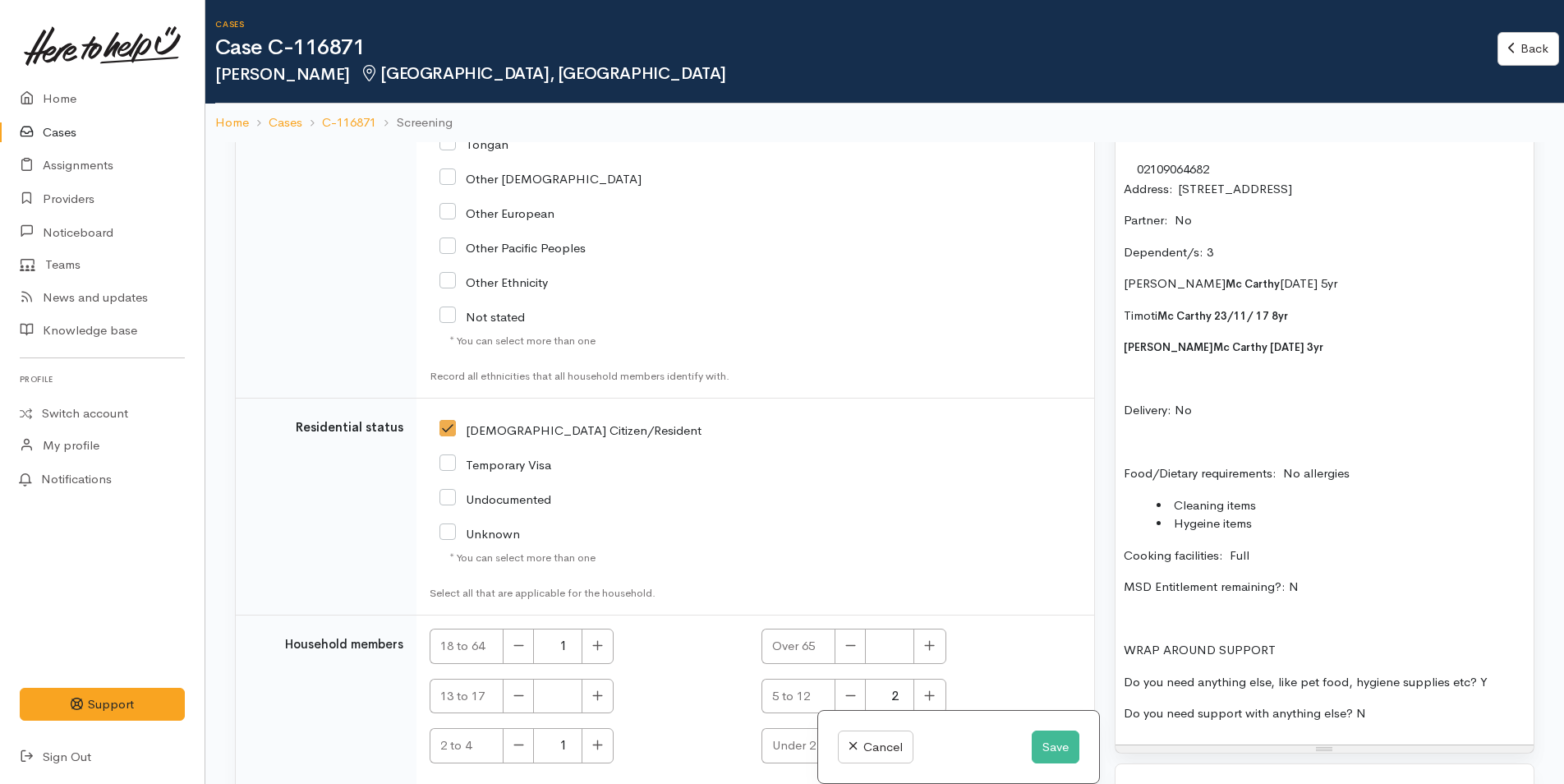
scroll to position [1150, 0]
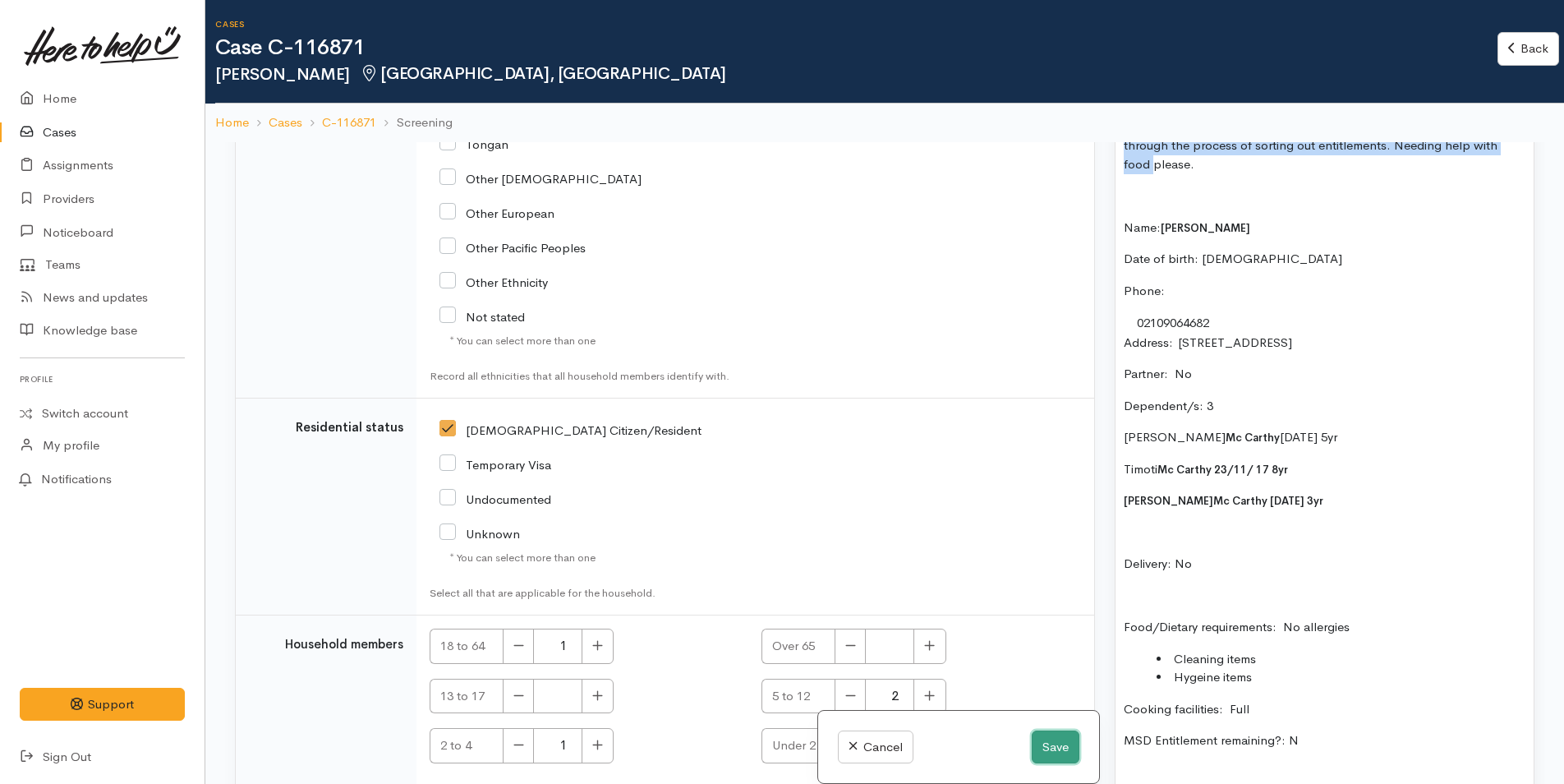
click at [1044, 750] on button "Save" at bounding box center [1056, 747] width 48 height 34
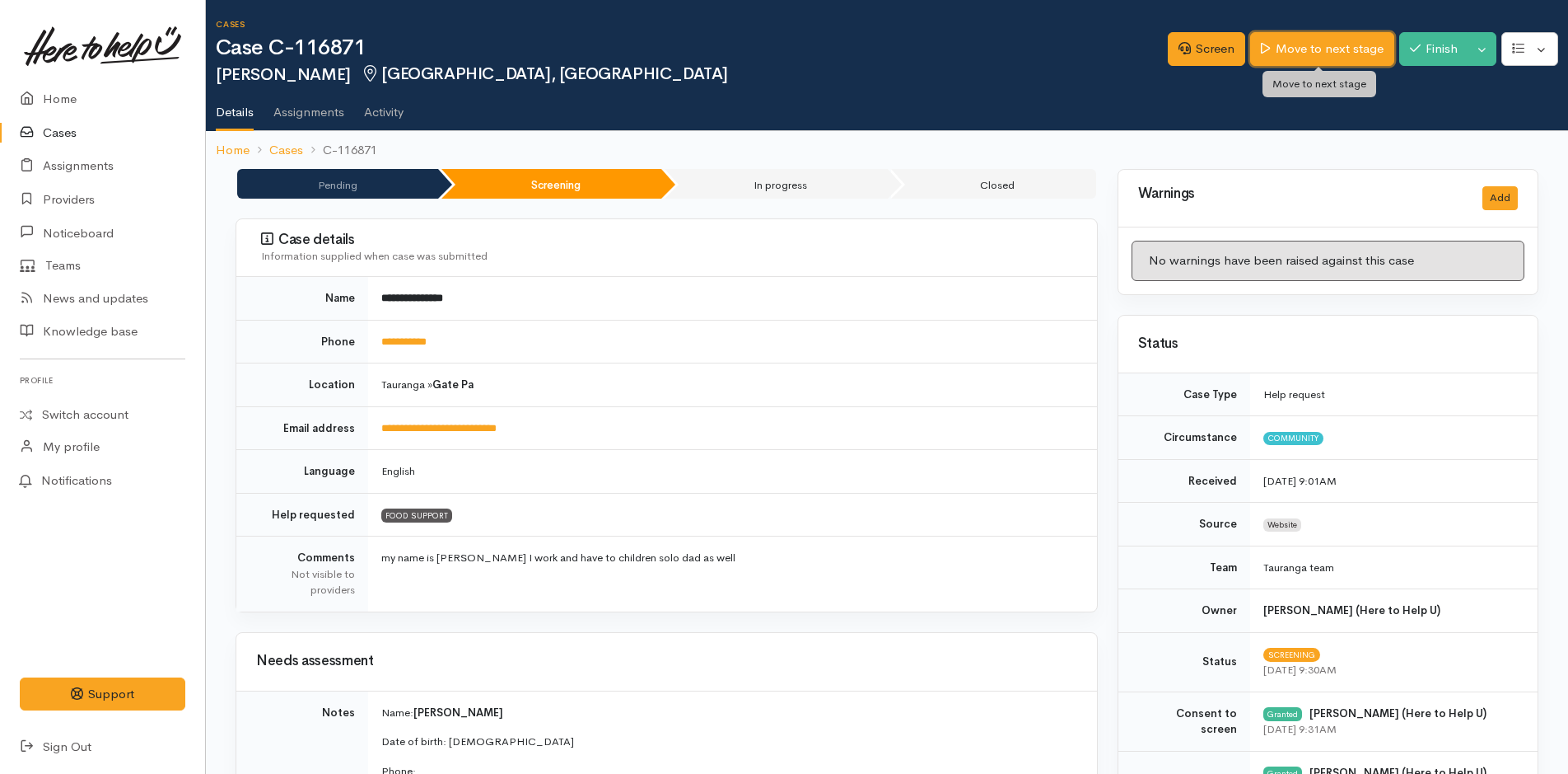
click at [1307, 46] on link "Move to next stage" at bounding box center [1322, 49] width 143 height 34
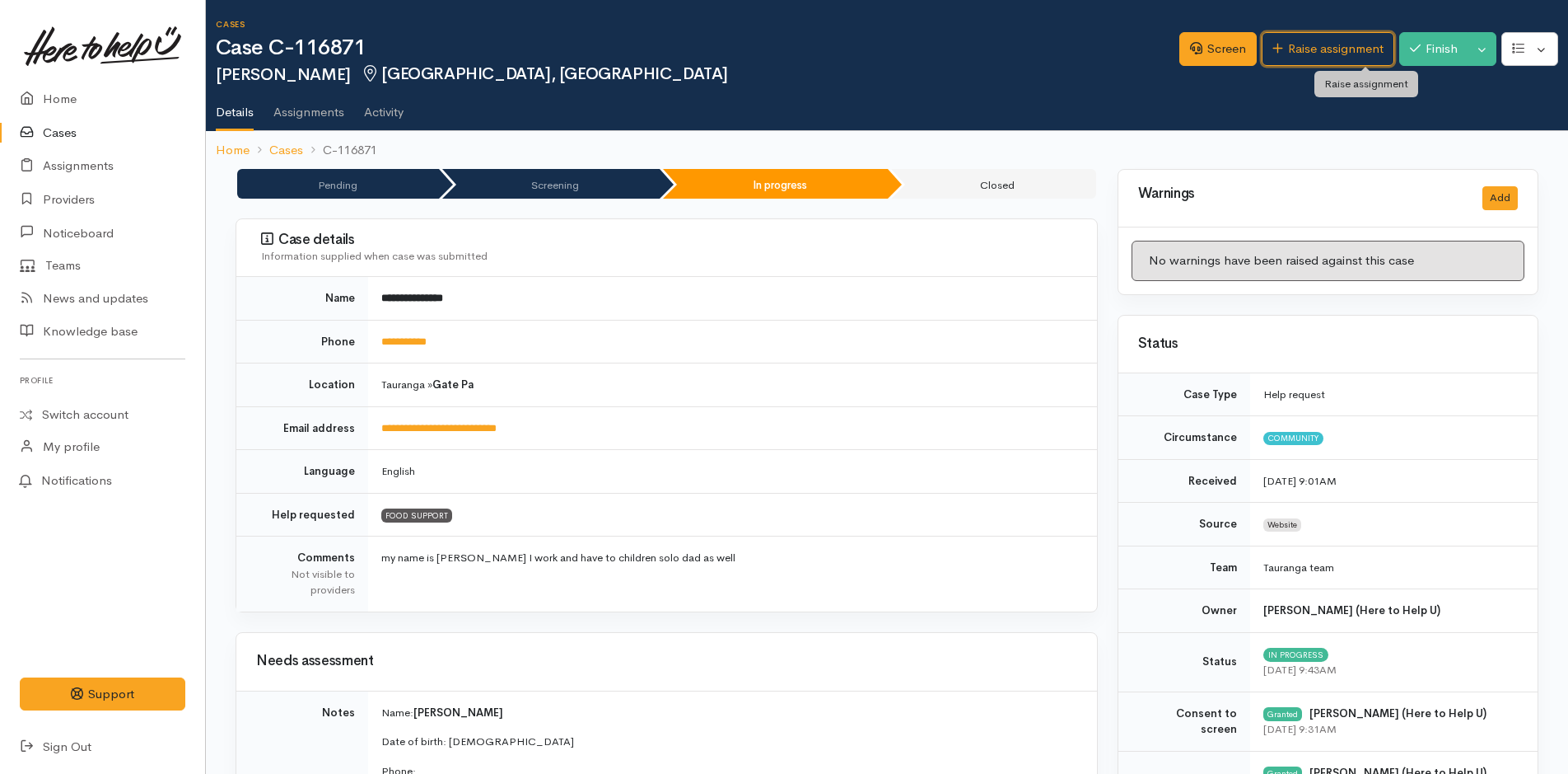
click at [1315, 42] on link "Raise assignment" at bounding box center [1328, 49] width 133 height 34
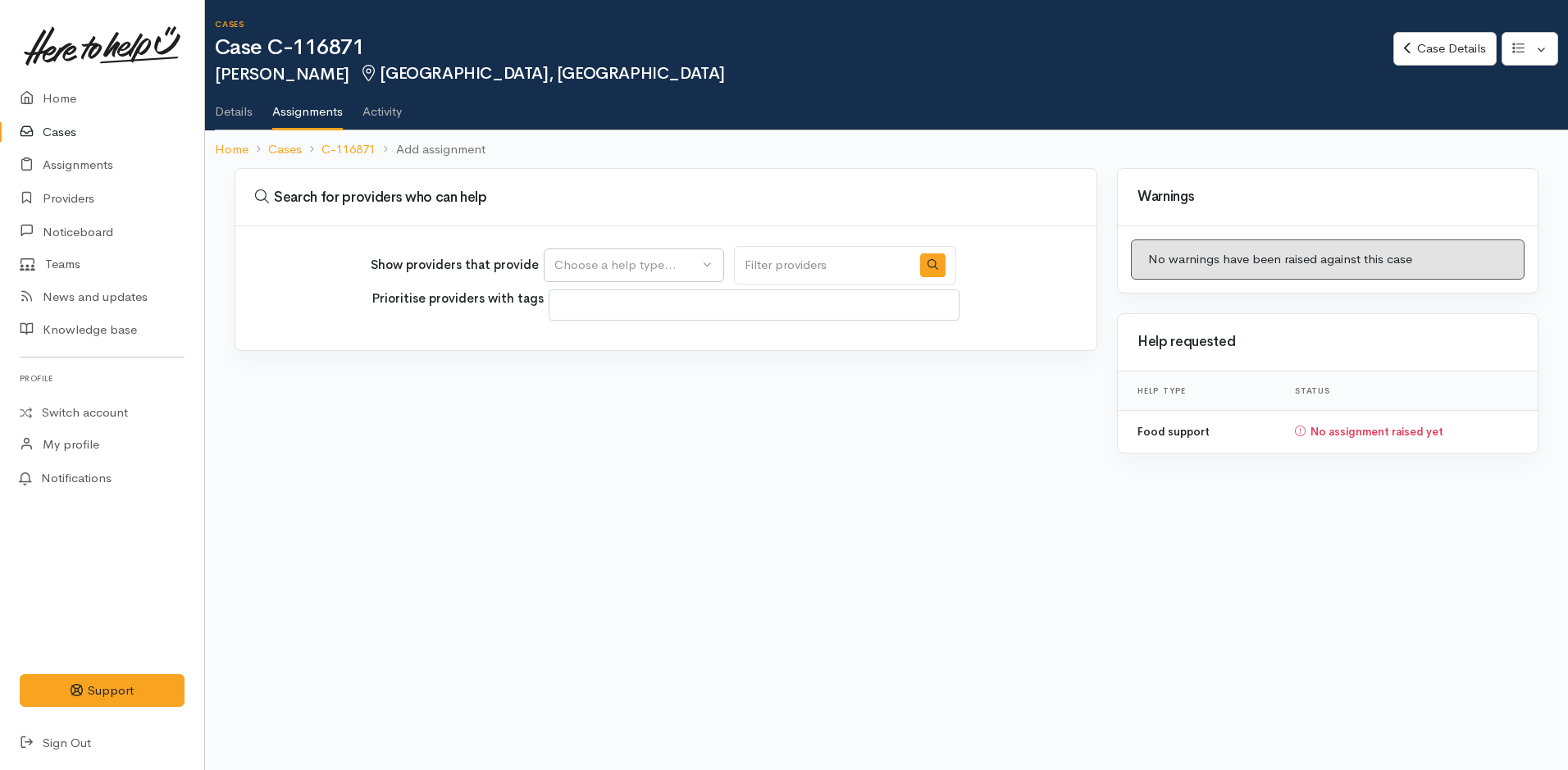
select select
click at [602, 267] on div "Choose a help type..." at bounding box center [627, 265] width 144 height 18
click at [592, 340] on span "Food support" at bounding box center [602, 343] width 77 height 18
select select "3"
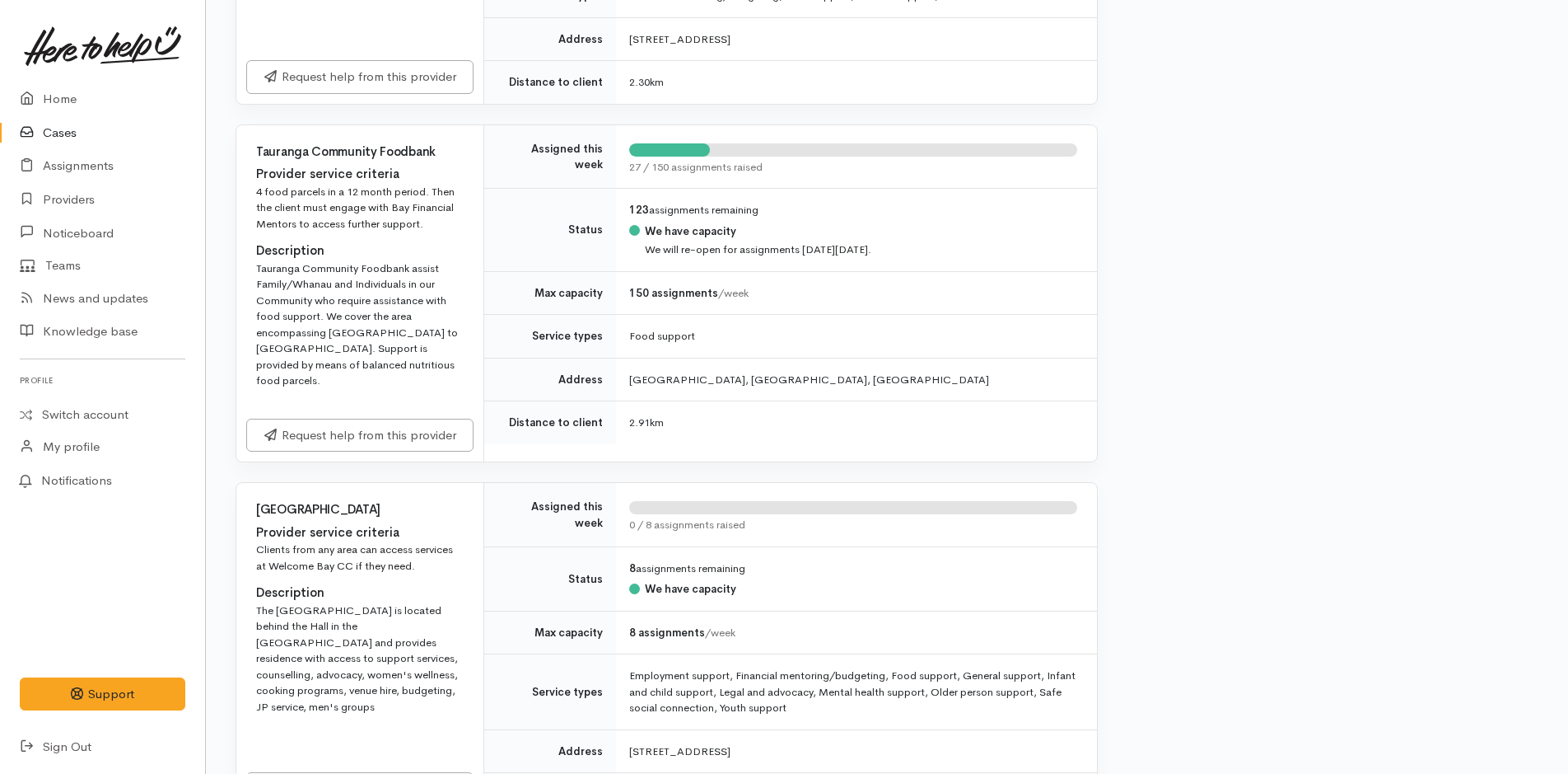
scroll to position [907, 0]
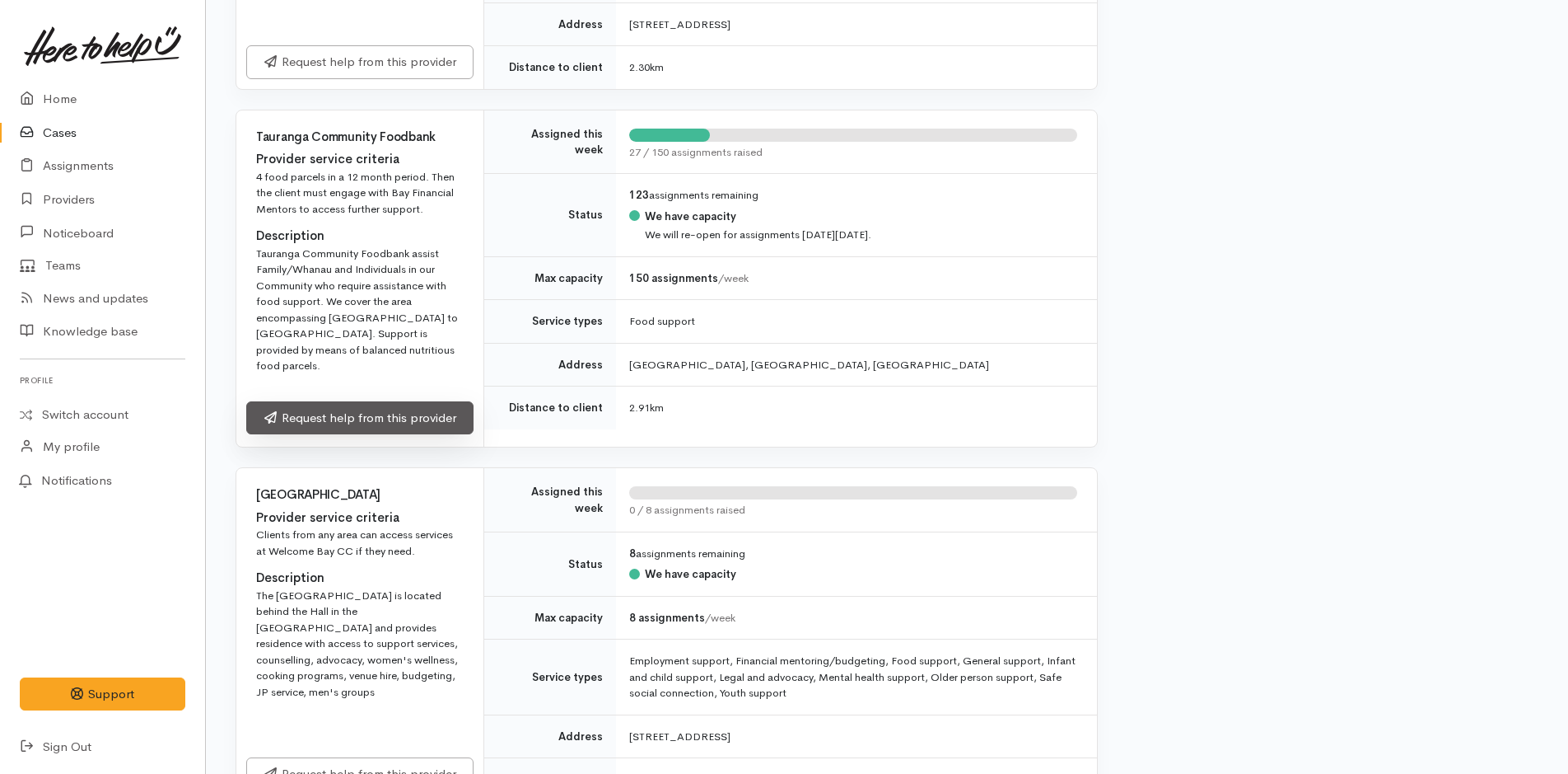
click at [432, 406] on link "Request help from this provider" at bounding box center [359, 418] width 227 height 34
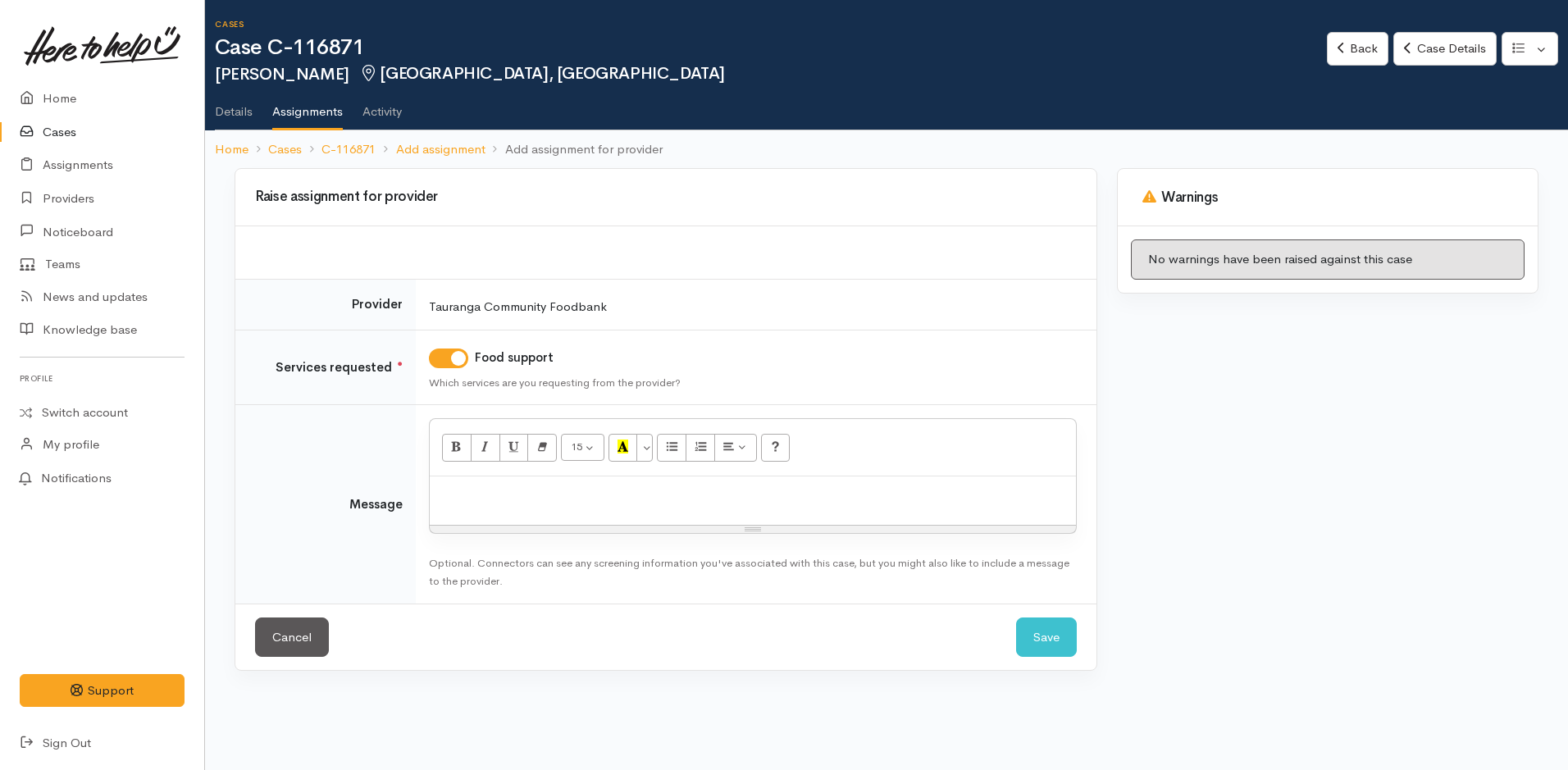
click at [531, 512] on div at bounding box center [753, 500] width 646 height 48
paste div
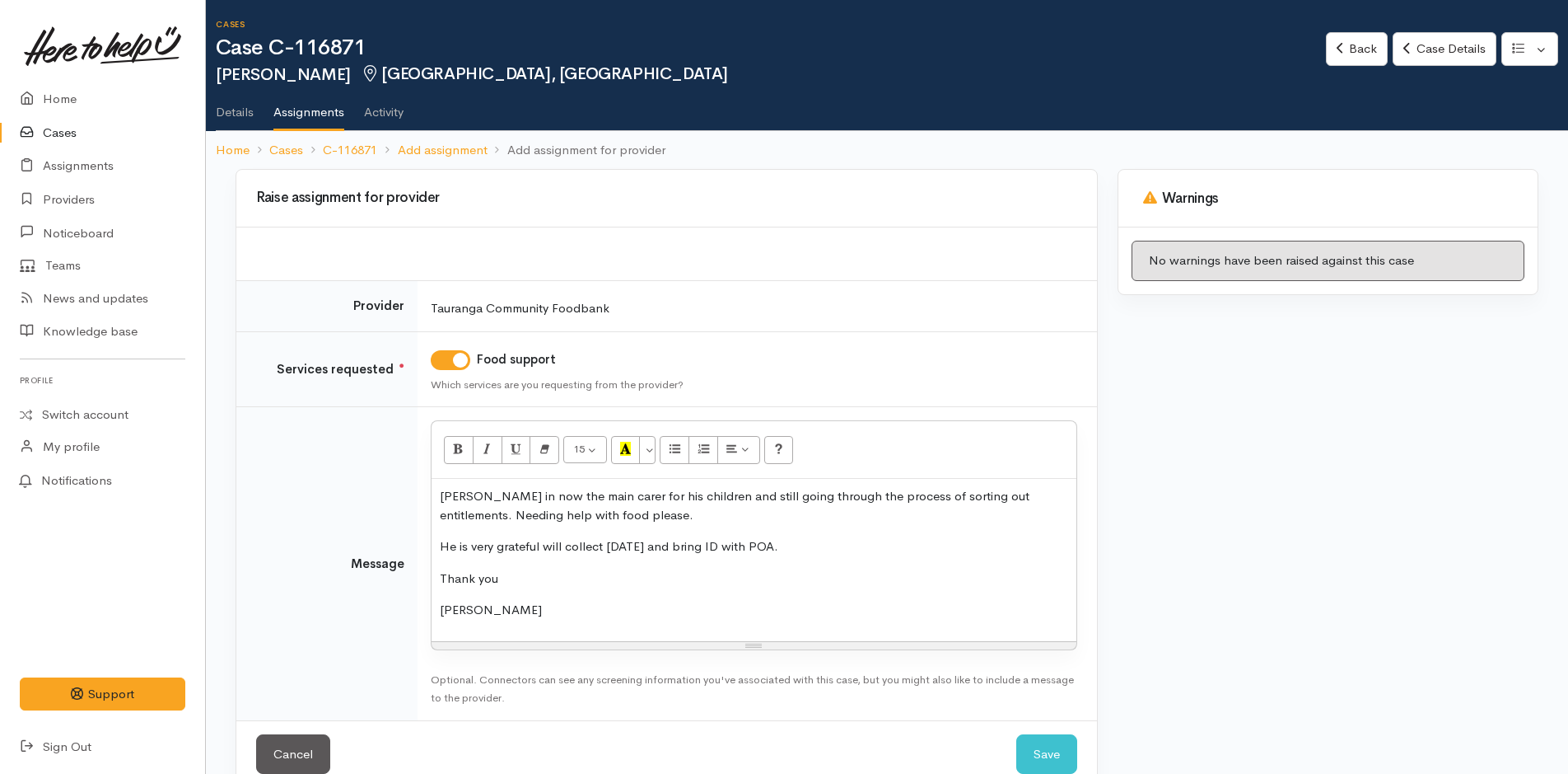
scroll to position [34, 0]
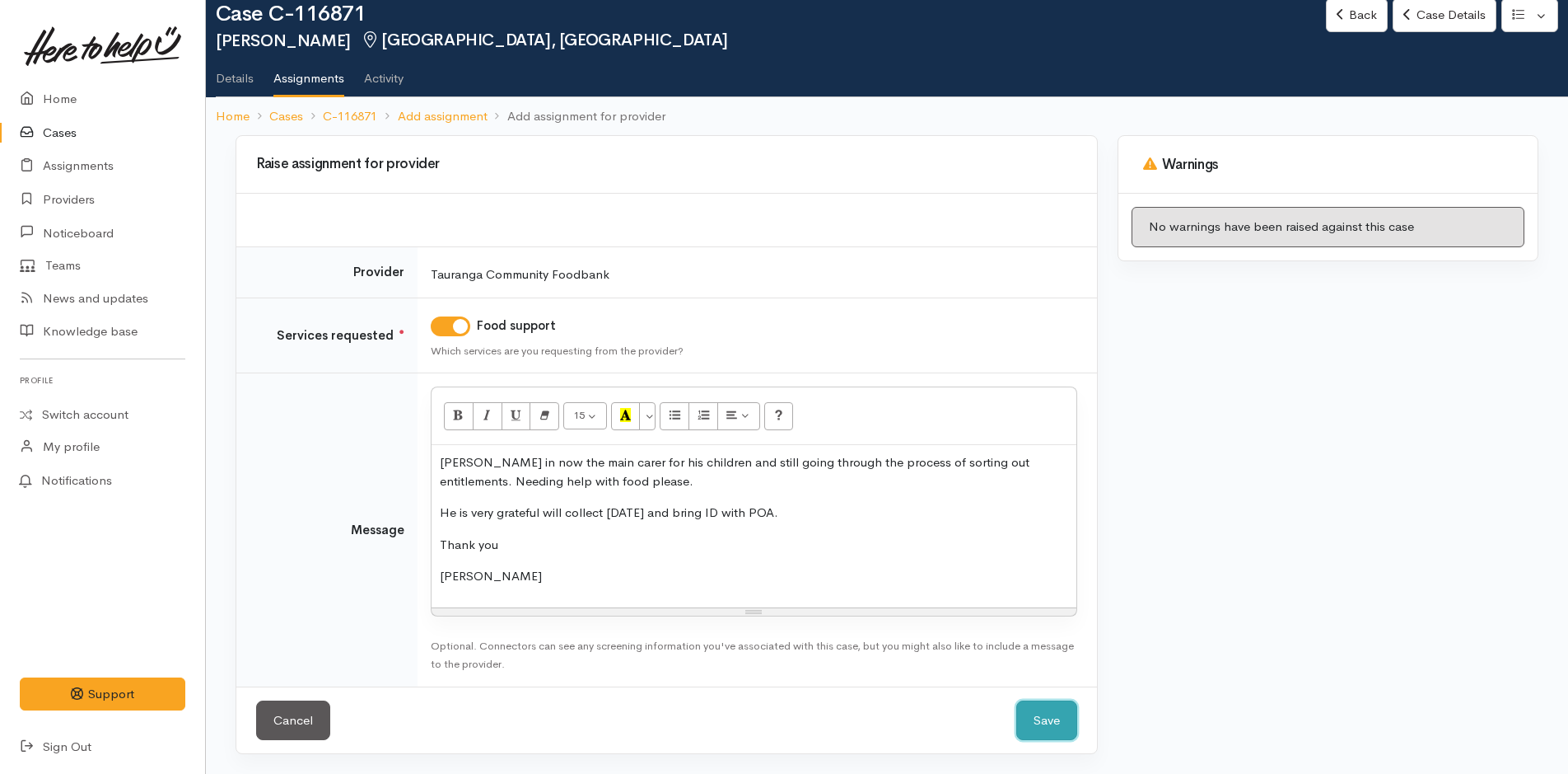
click at [1055, 728] on button "Save" at bounding box center [1046, 721] width 61 height 41
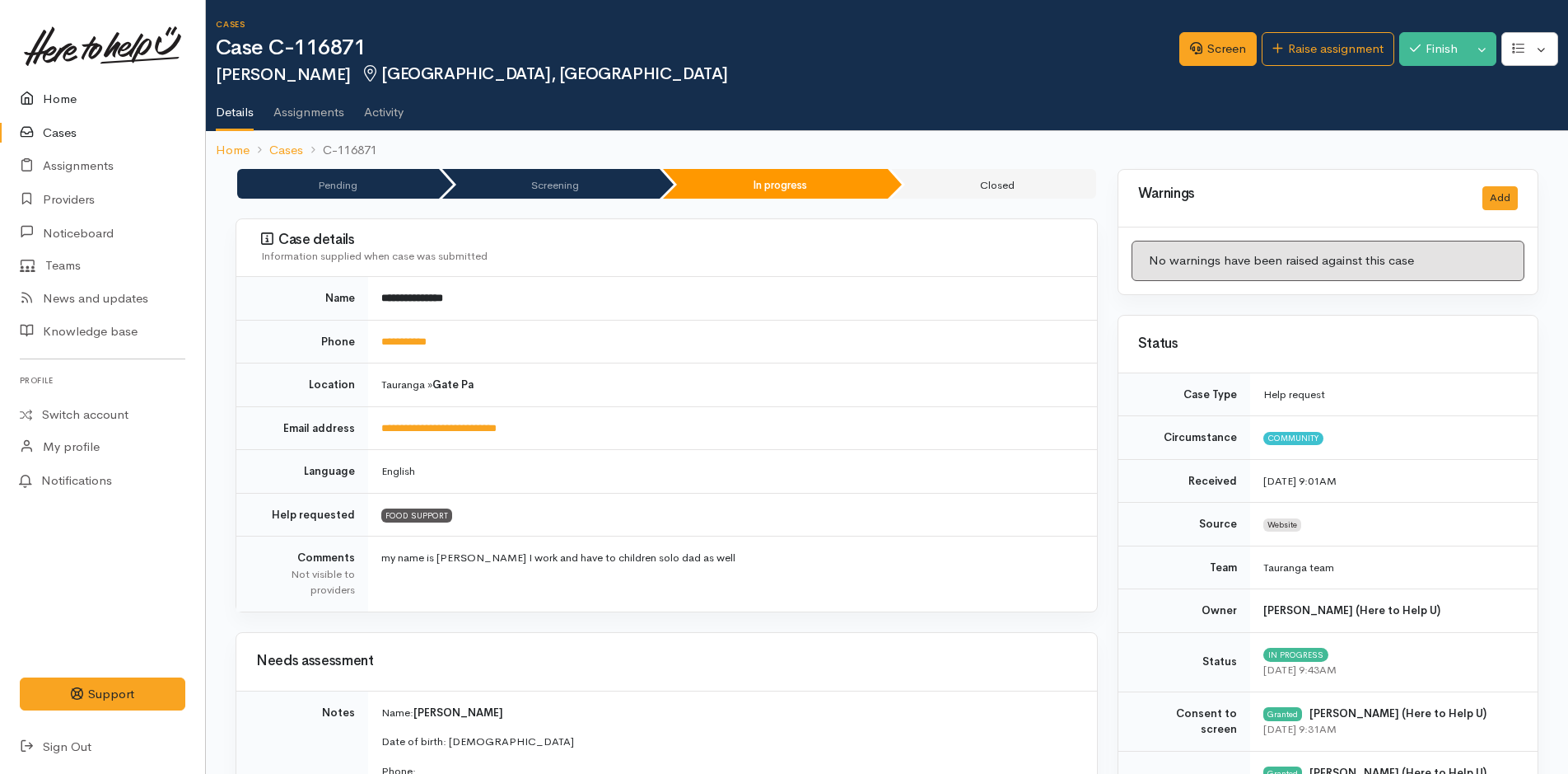
click at [66, 91] on link "Home" at bounding box center [103, 99] width 205 height 34
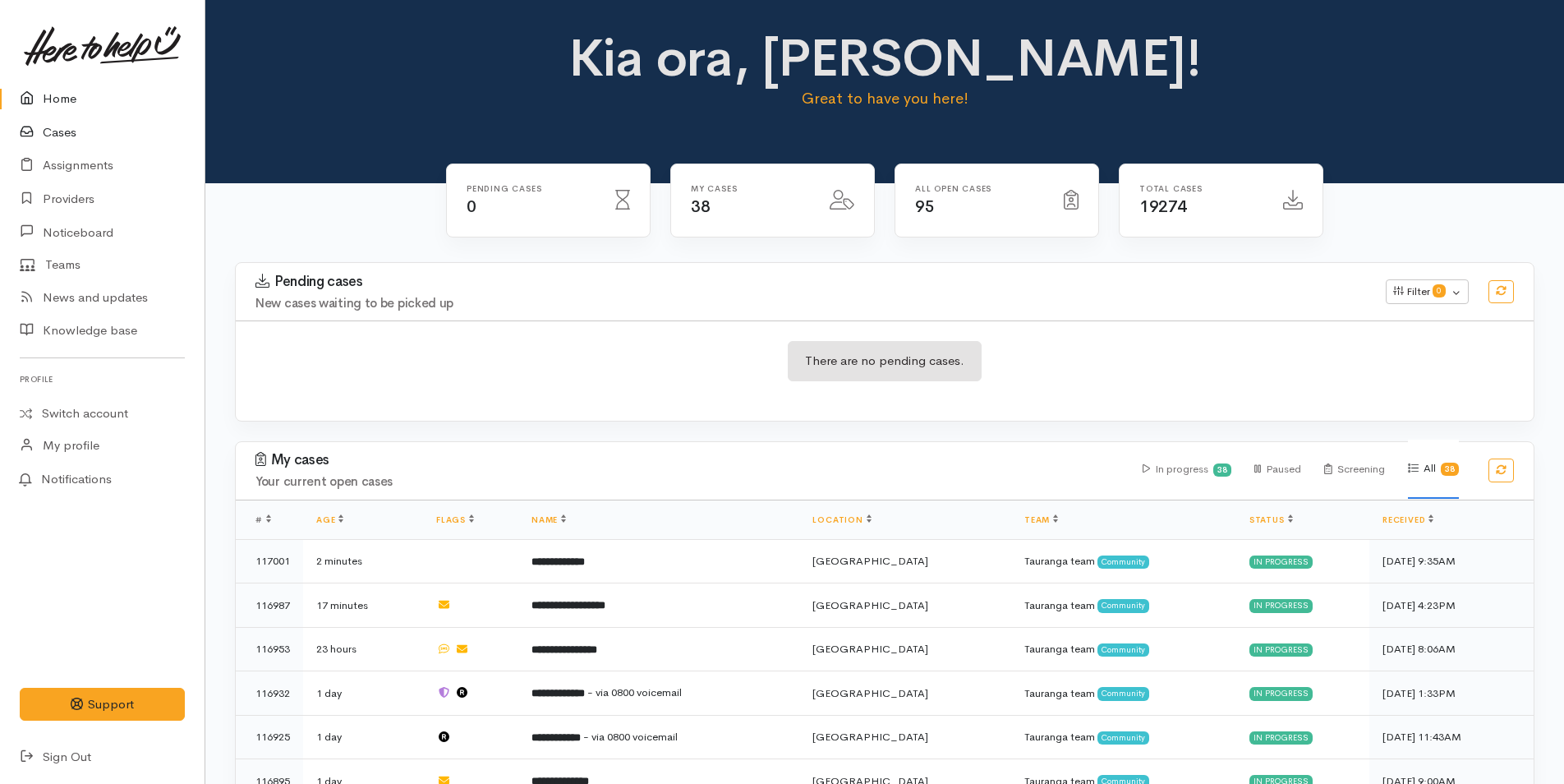
click at [62, 135] on link "Cases" at bounding box center [102, 132] width 205 height 34
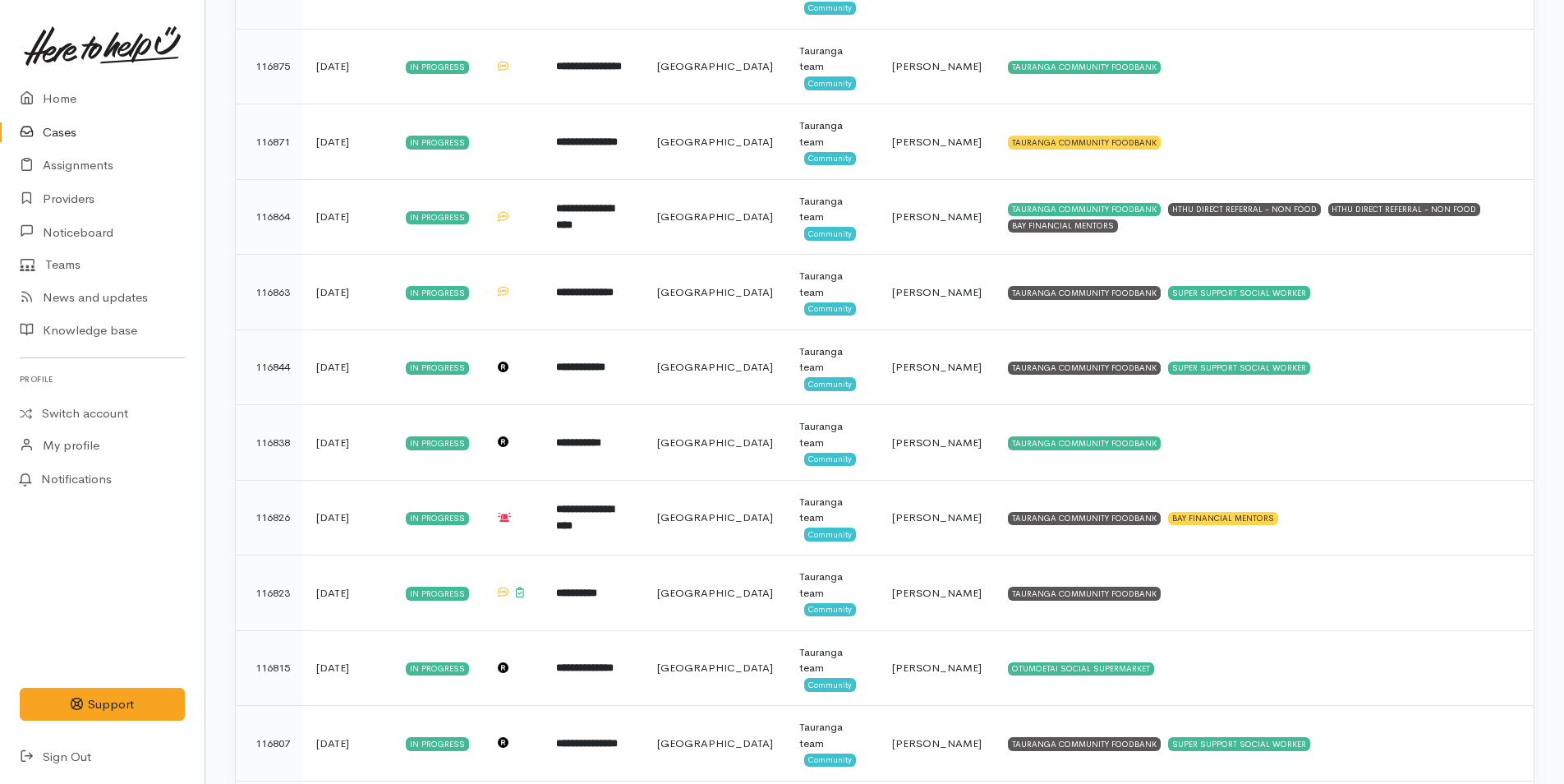
scroll to position [821, 0]
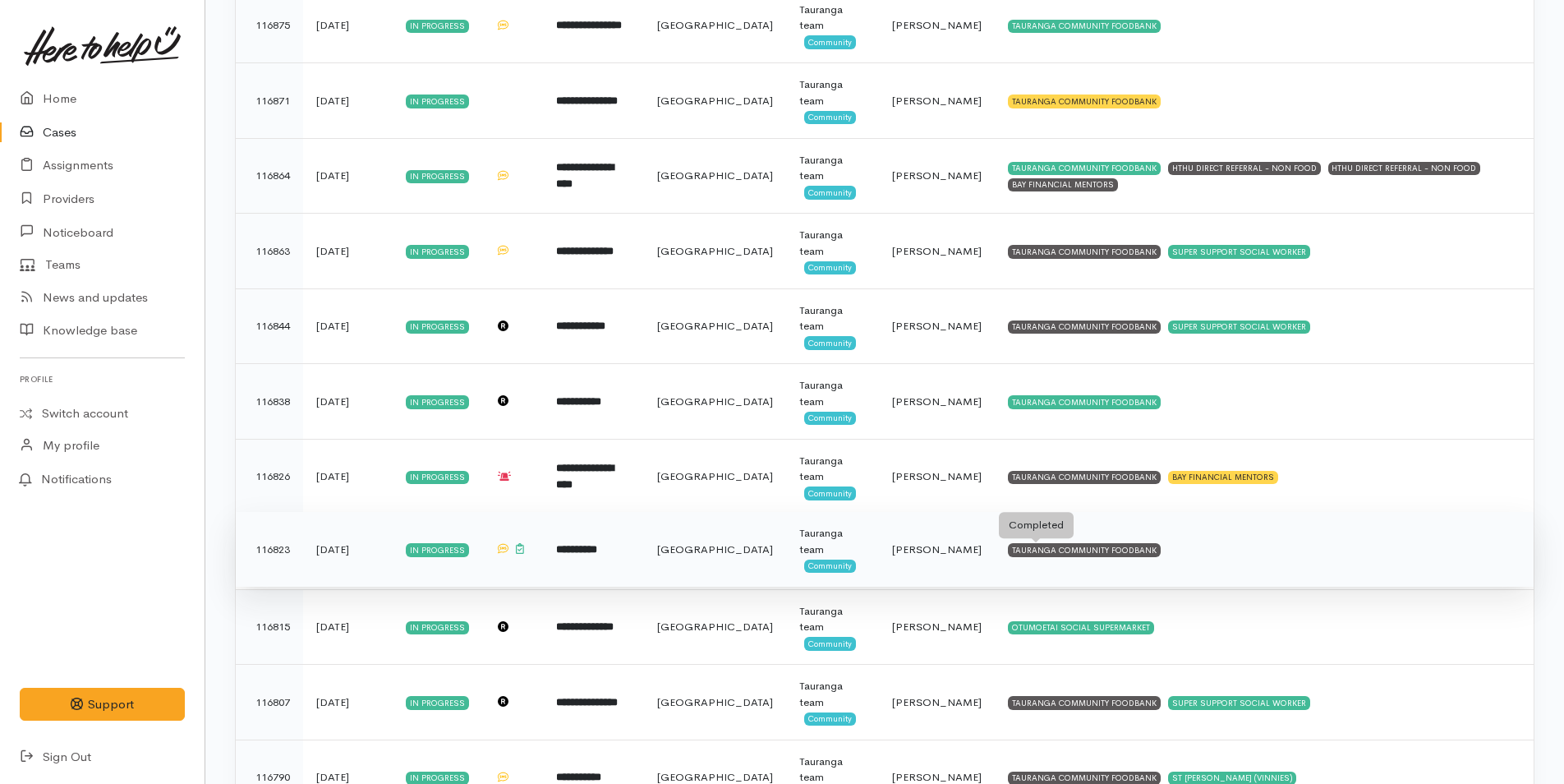
click at [1051, 552] on div "TAURANGA COMMUNITY FOODBANK" at bounding box center [1084, 549] width 153 height 13
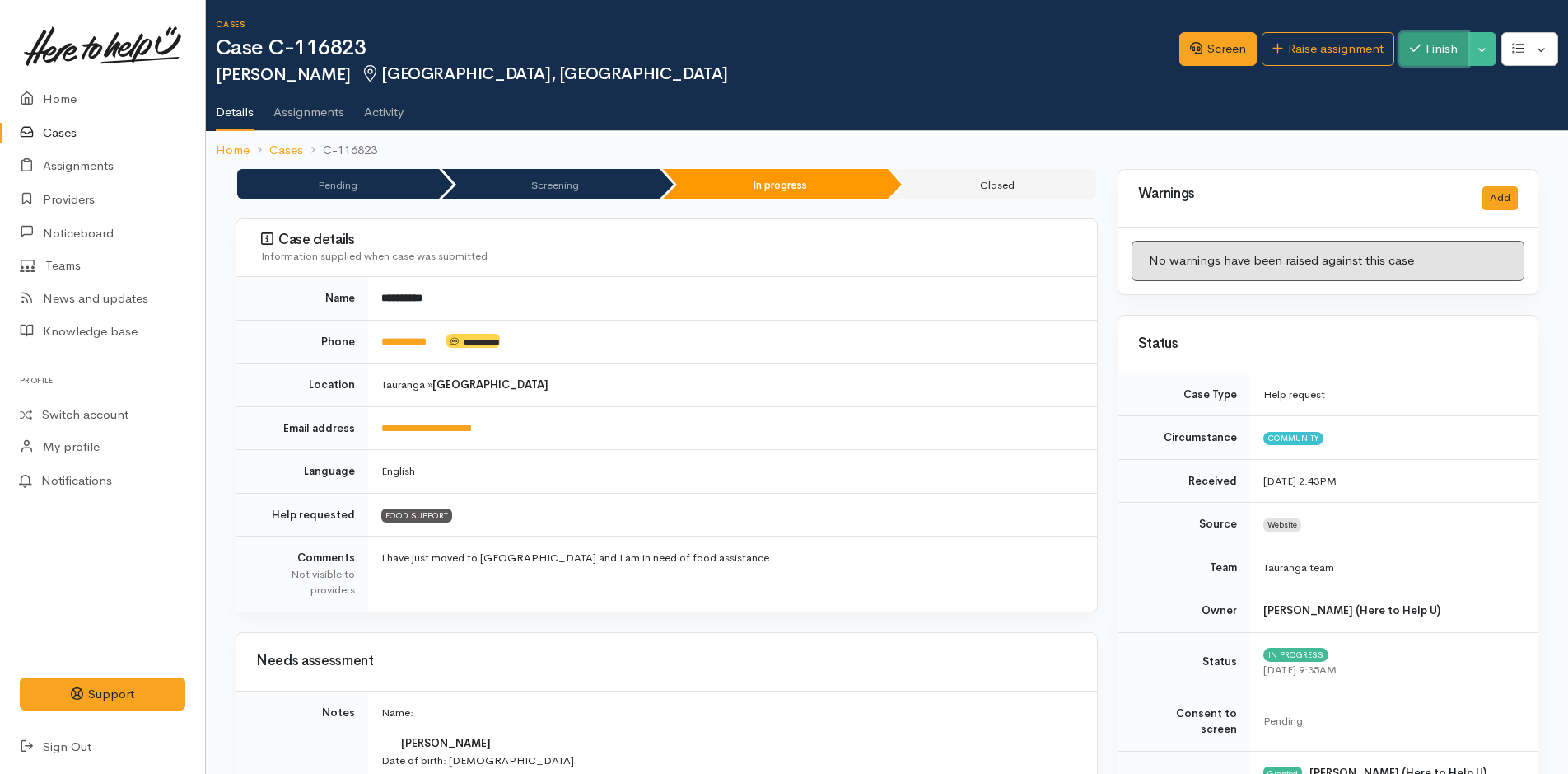
click at [1431, 45] on button "Finish" at bounding box center [1434, 49] width 69 height 34
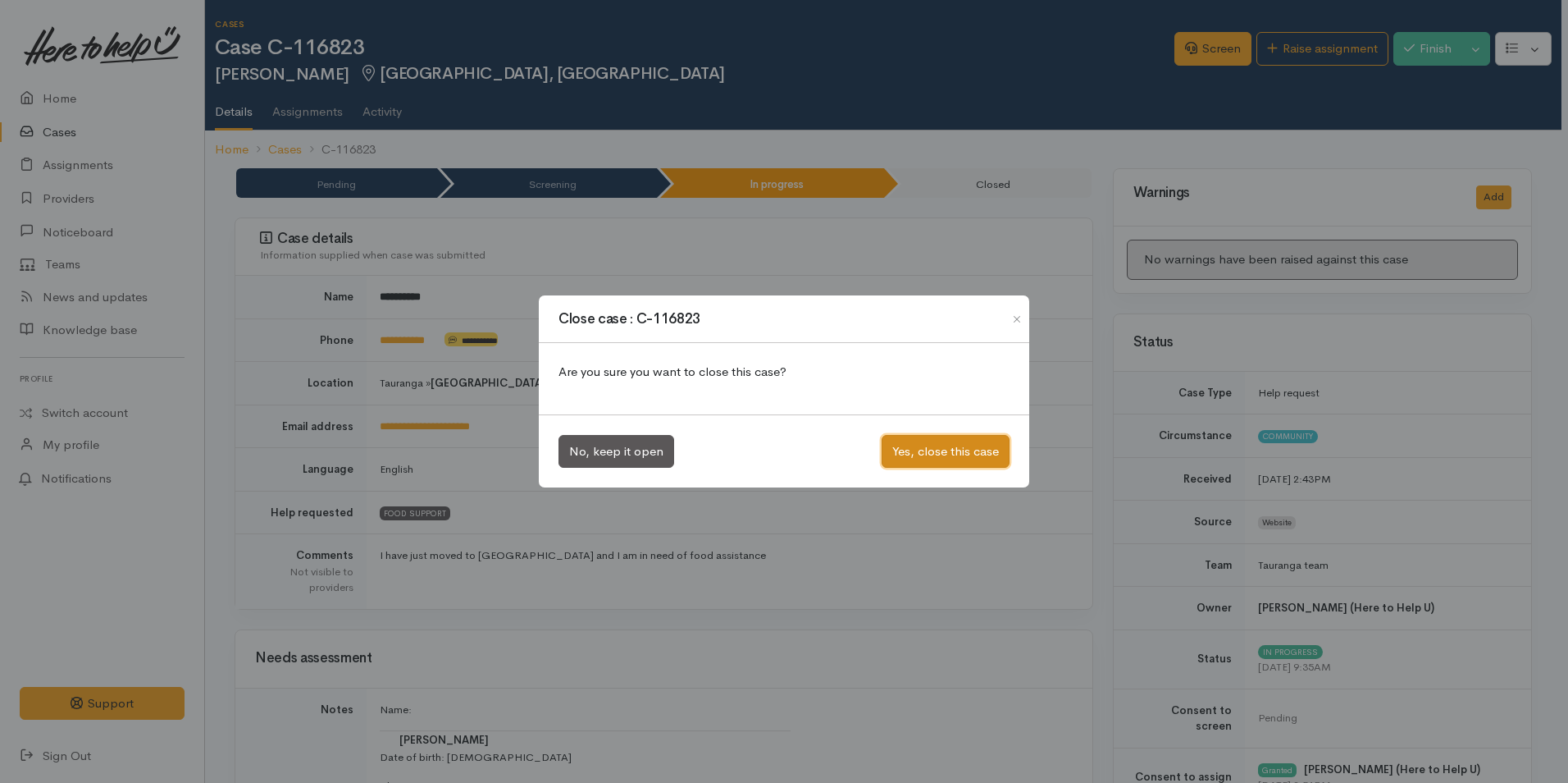
click at [945, 455] on button "Yes, close this case" at bounding box center [945, 452] width 128 height 33
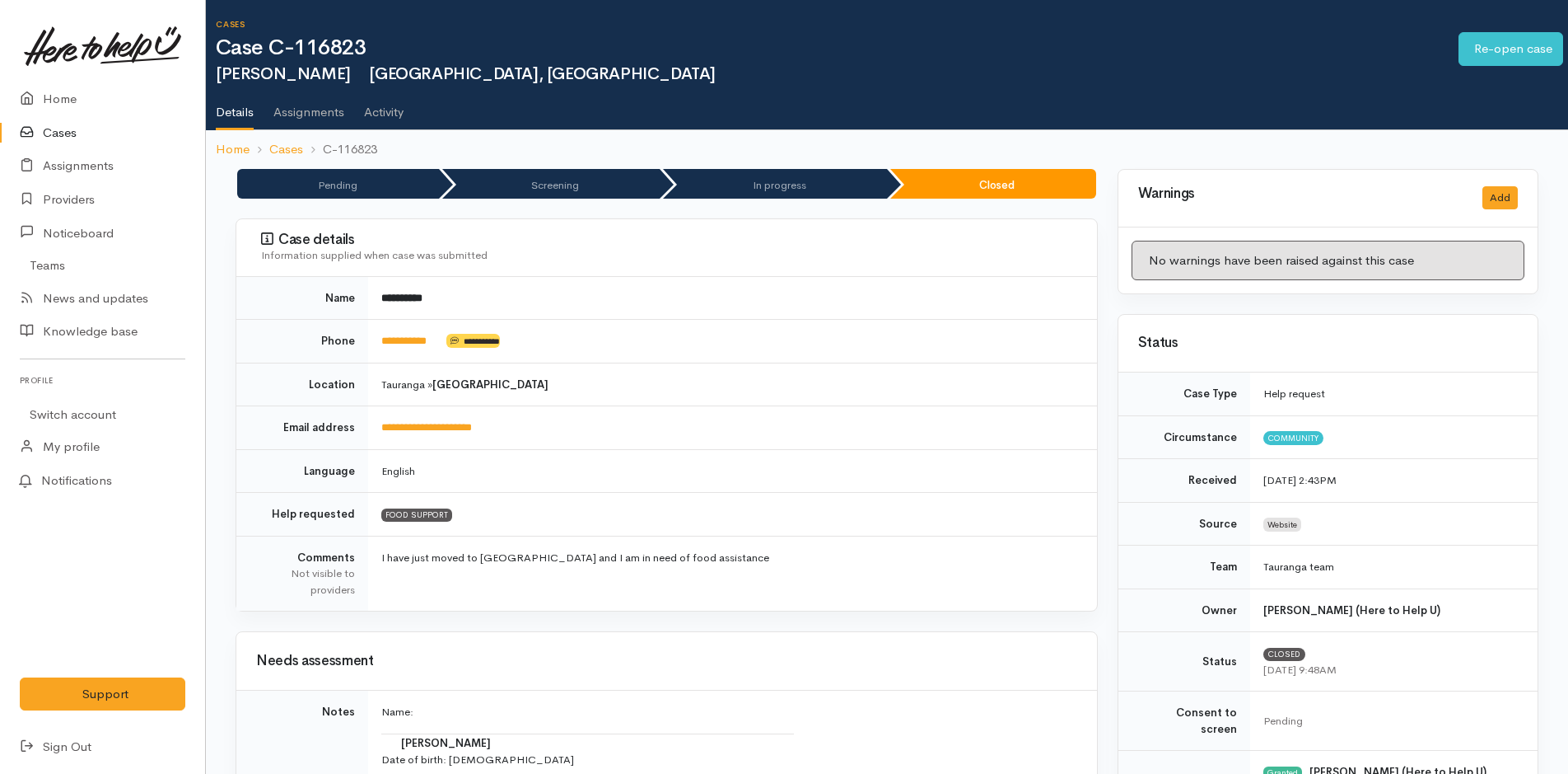
click at [63, 135] on link "Cases" at bounding box center [103, 133] width 205 height 34
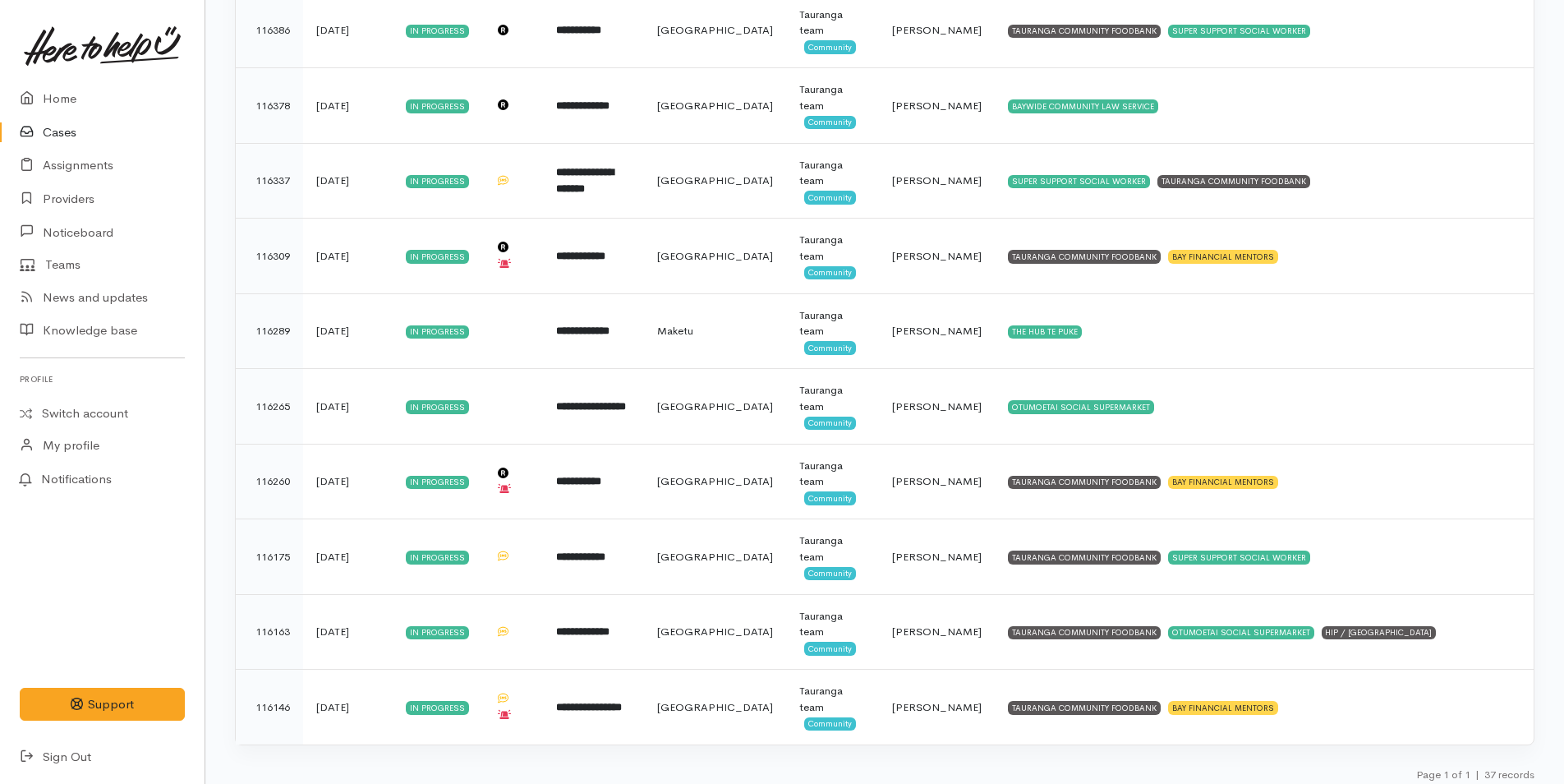
scroll to position [2329, 0]
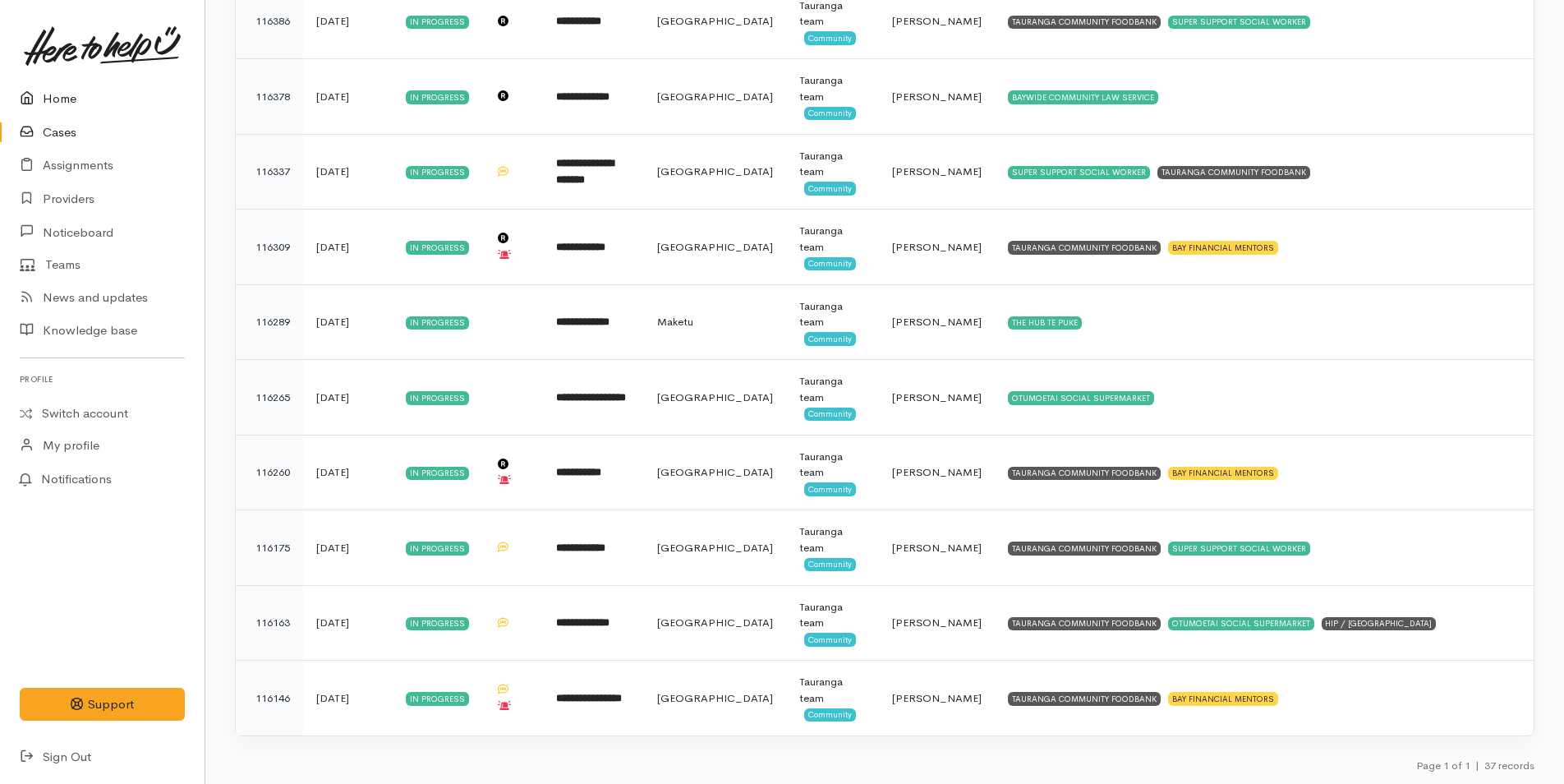
click at [69, 101] on link "Home" at bounding box center [102, 99] width 205 height 34
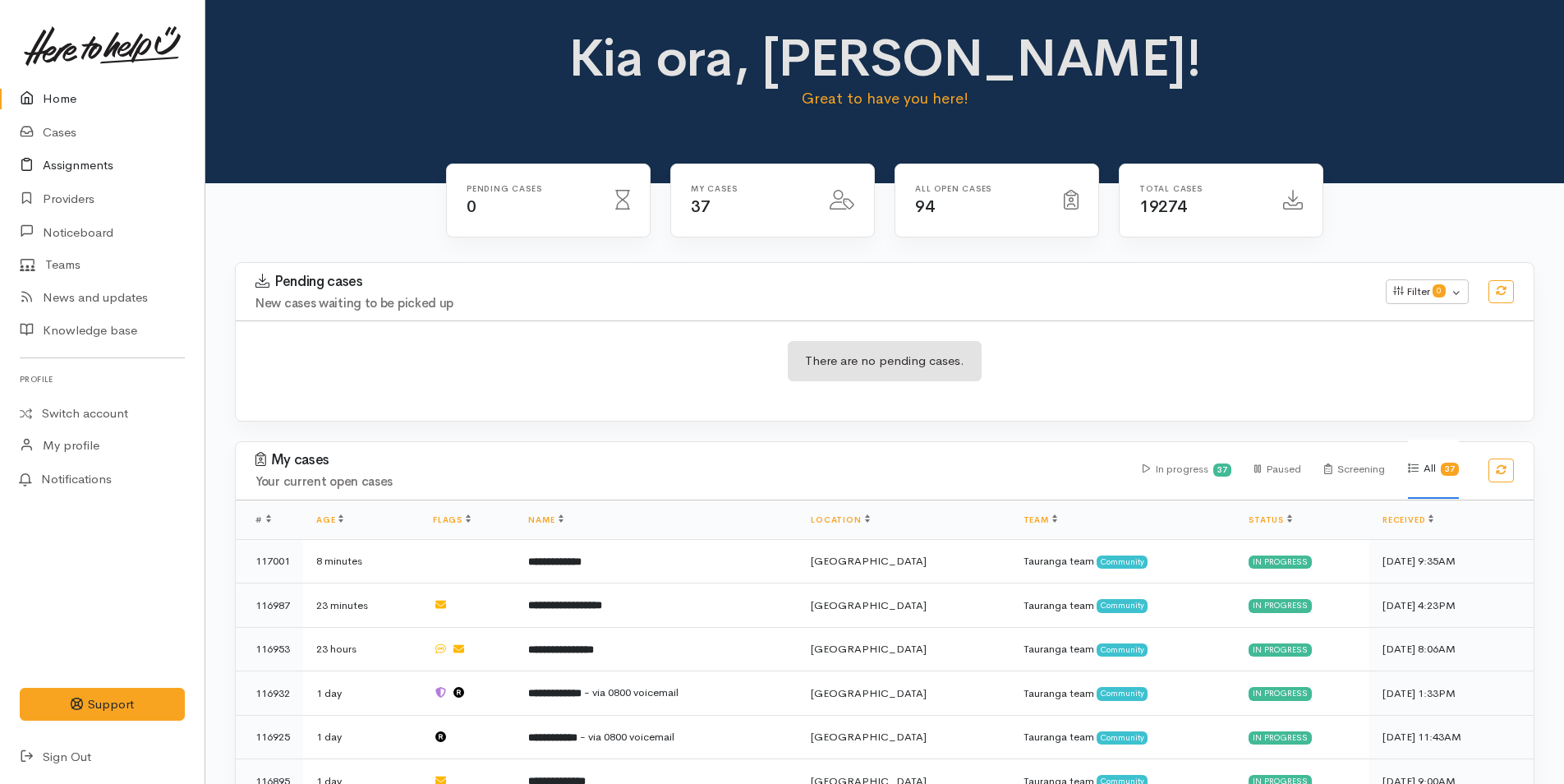
click at [90, 161] on link "Assignments" at bounding box center [102, 166] width 205 height 34
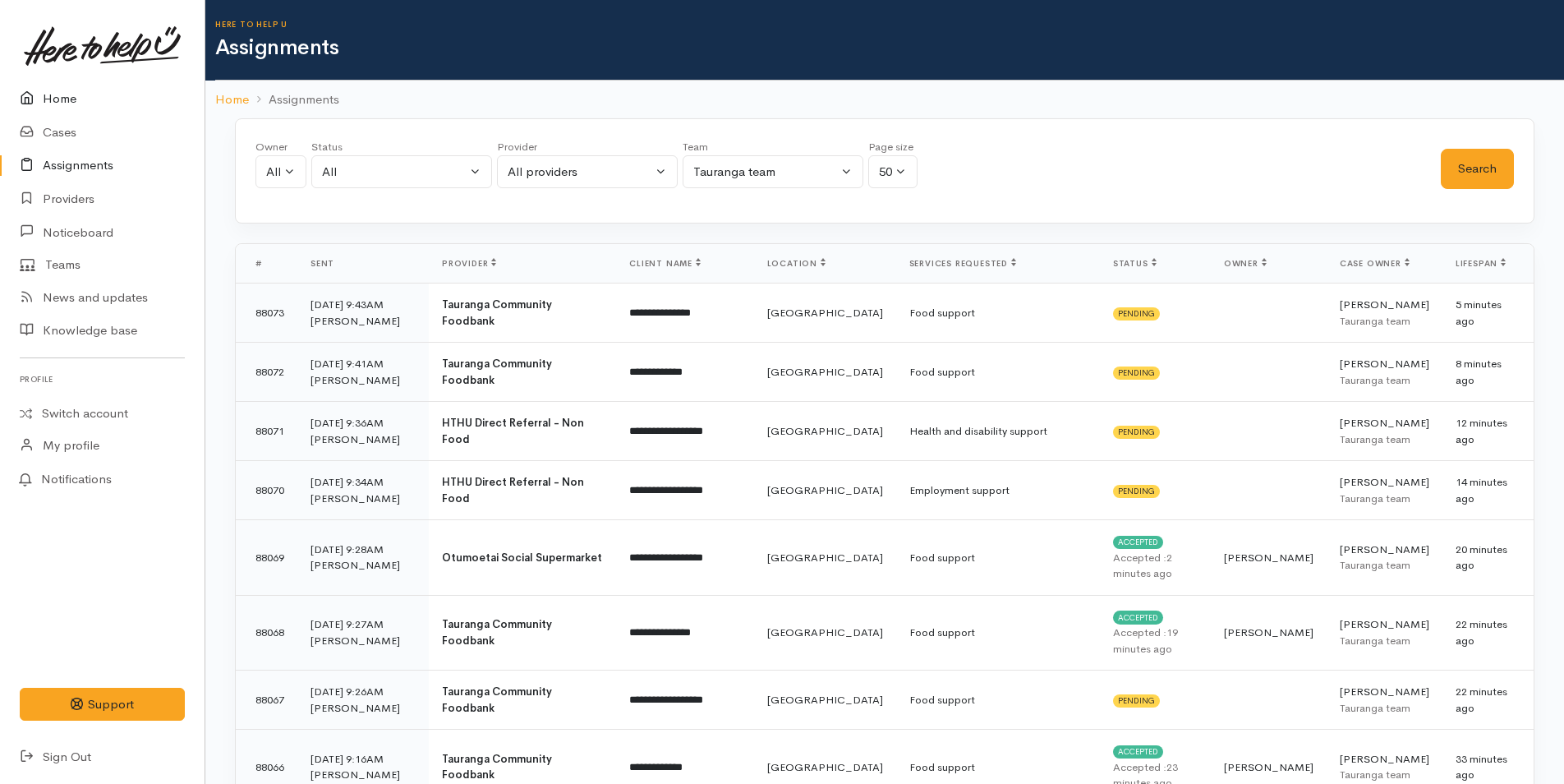
click at [55, 89] on link "Home" at bounding box center [102, 99] width 205 height 34
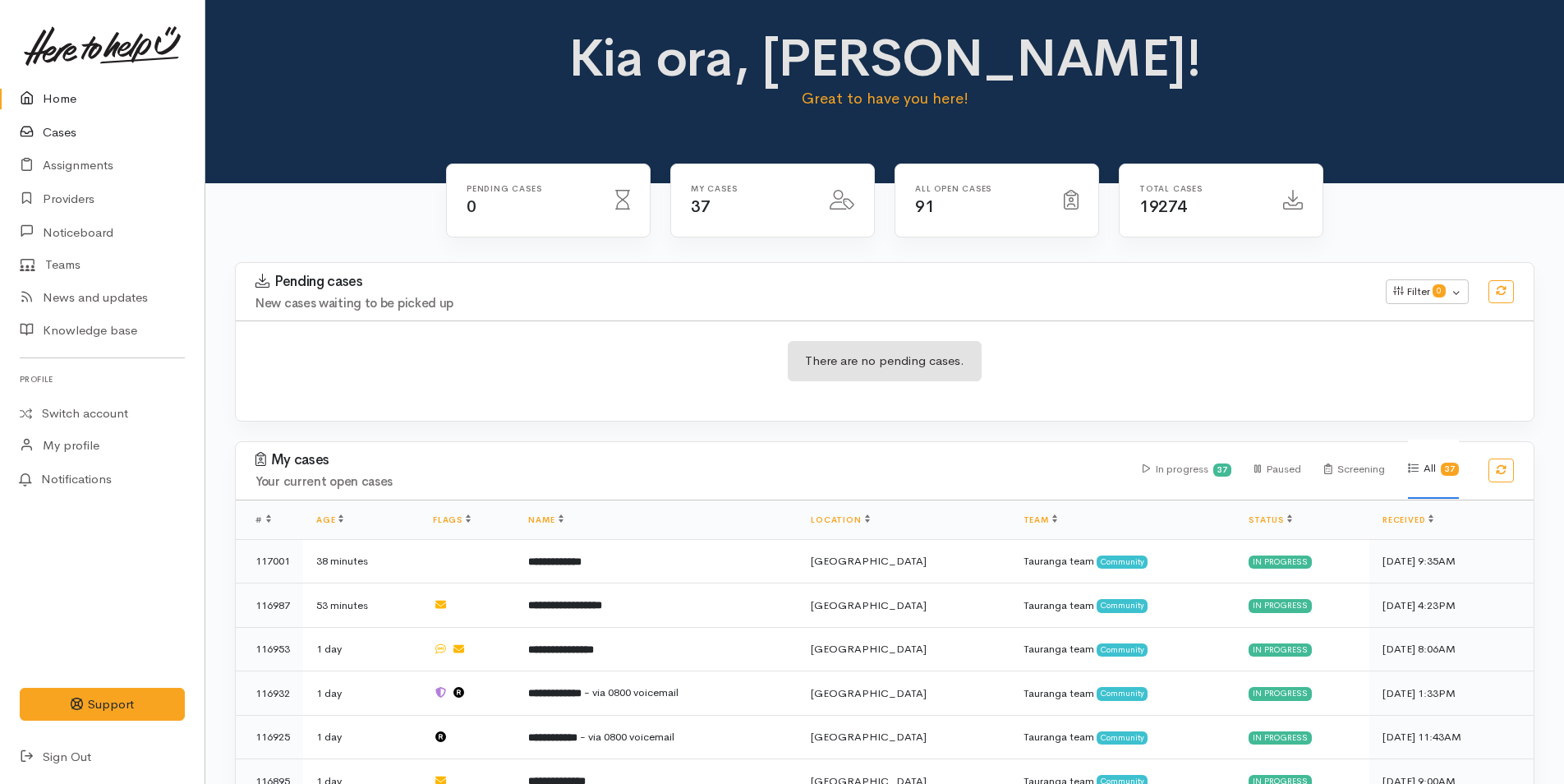
click at [56, 131] on link "Cases" at bounding box center [102, 132] width 205 height 34
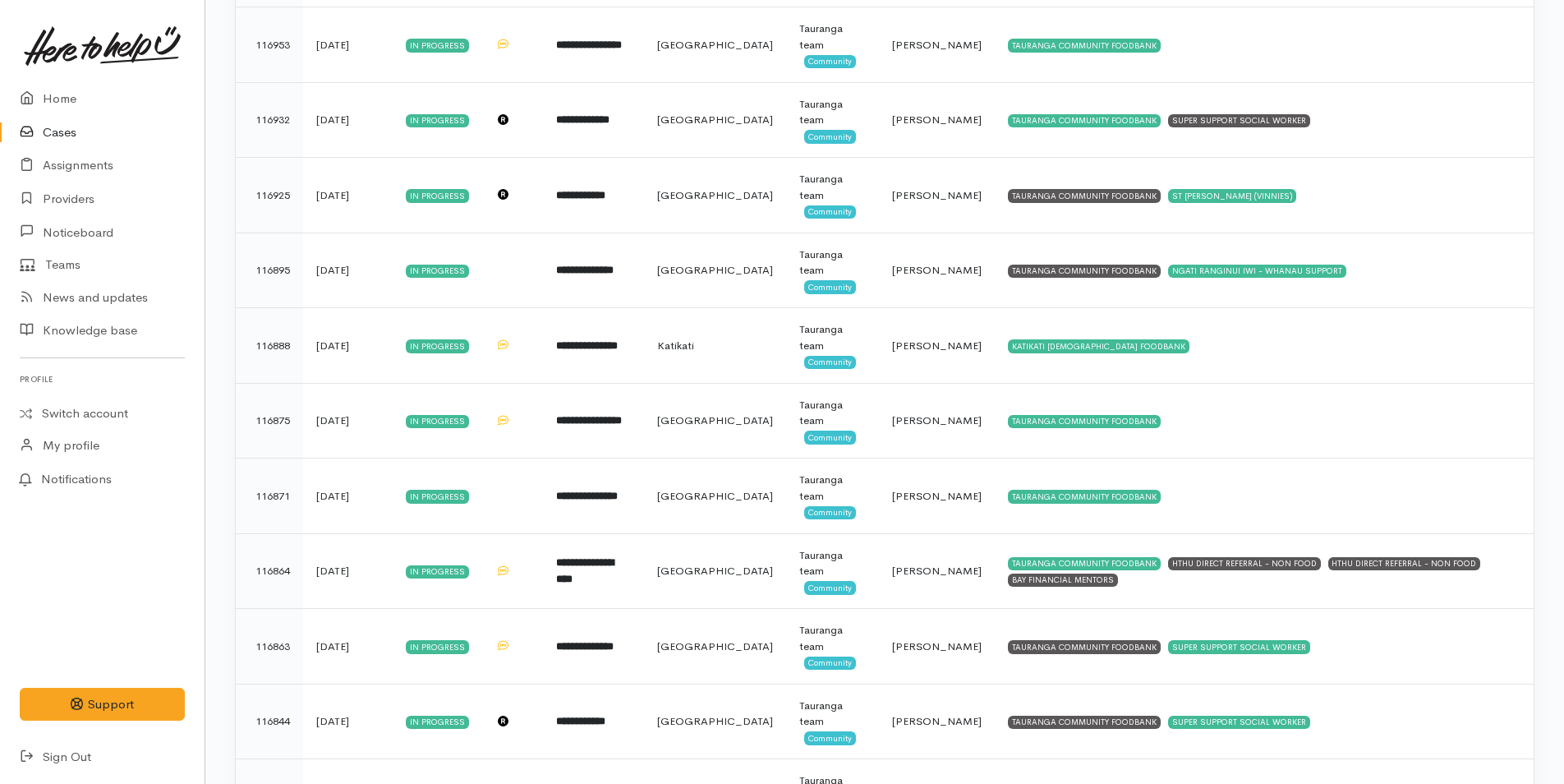
scroll to position [246, 0]
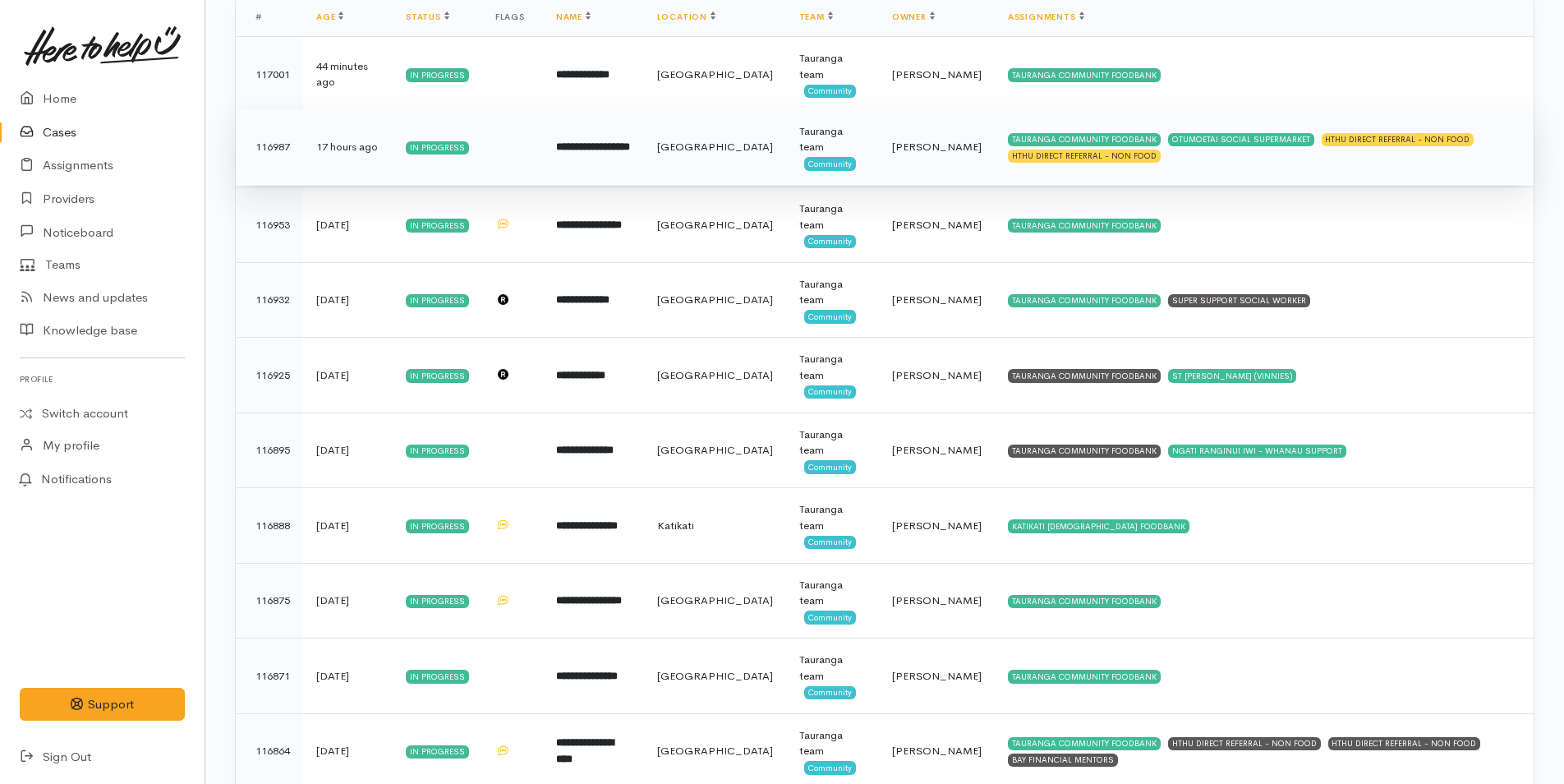
click at [630, 145] on b "**********" at bounding box center [594, 146] width 74 height 11
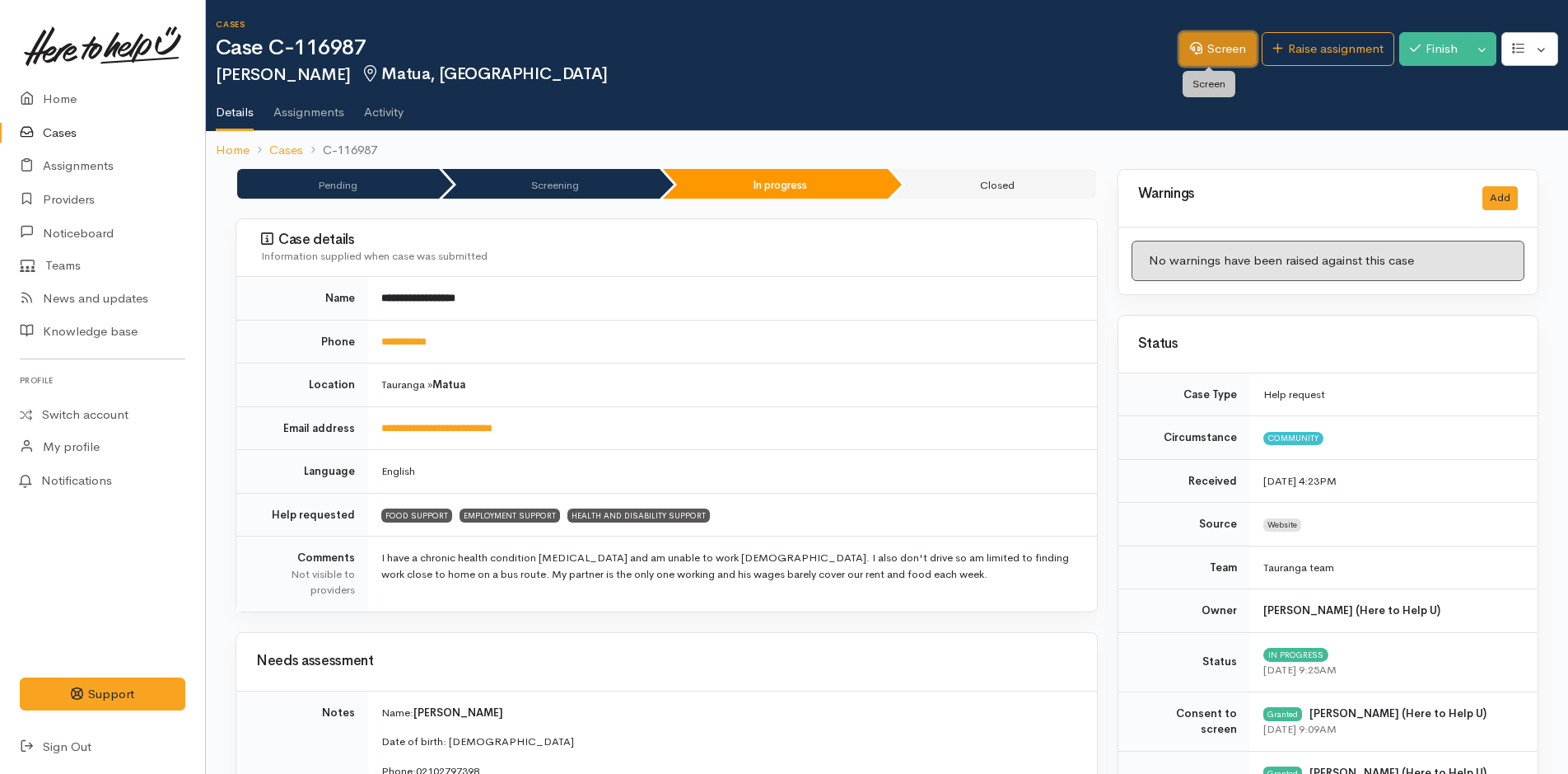
click at [1228, 54] on link "Screen" at bounding box center [1219, 49] width 78 height 34
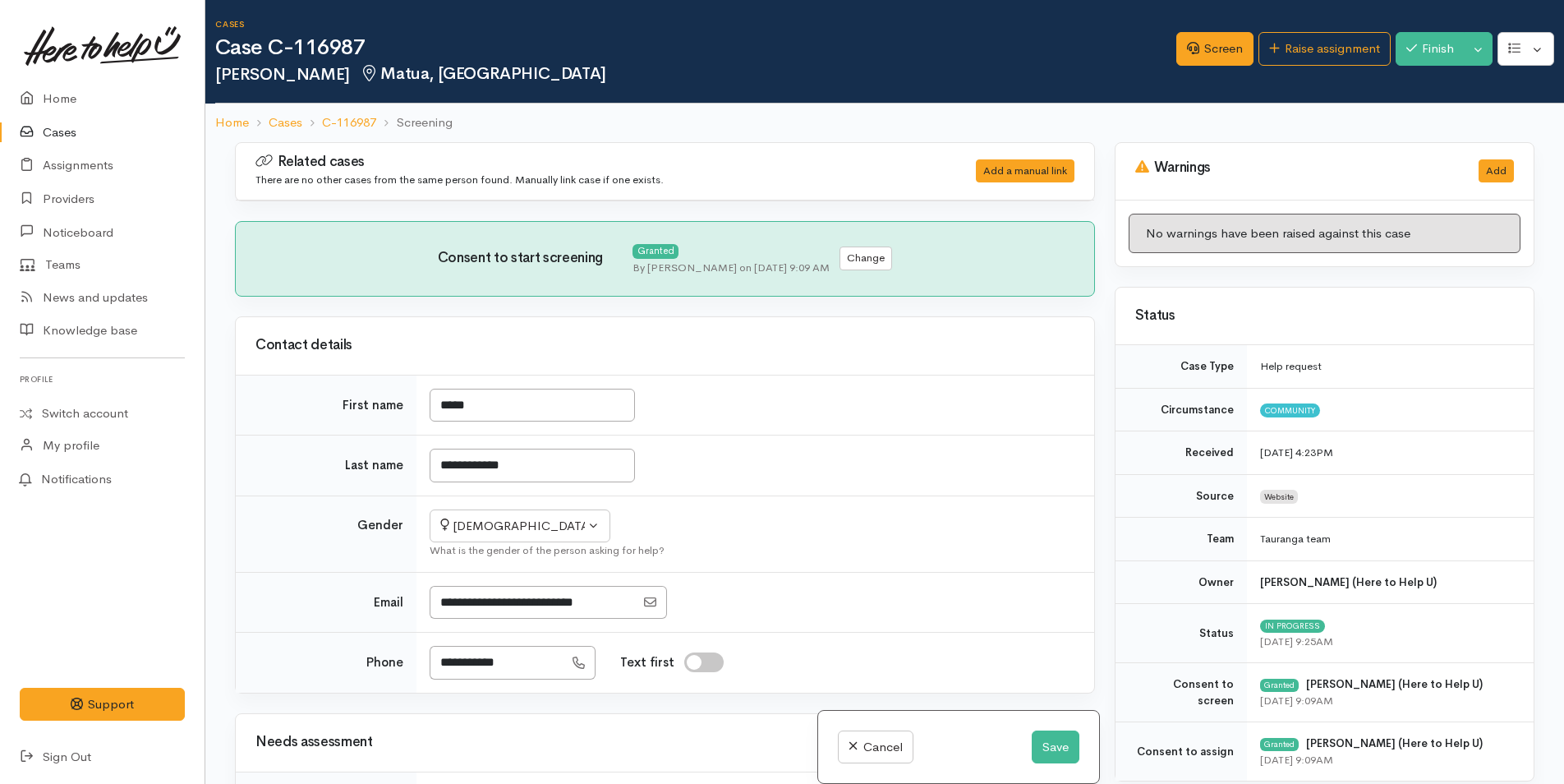
select select "2"
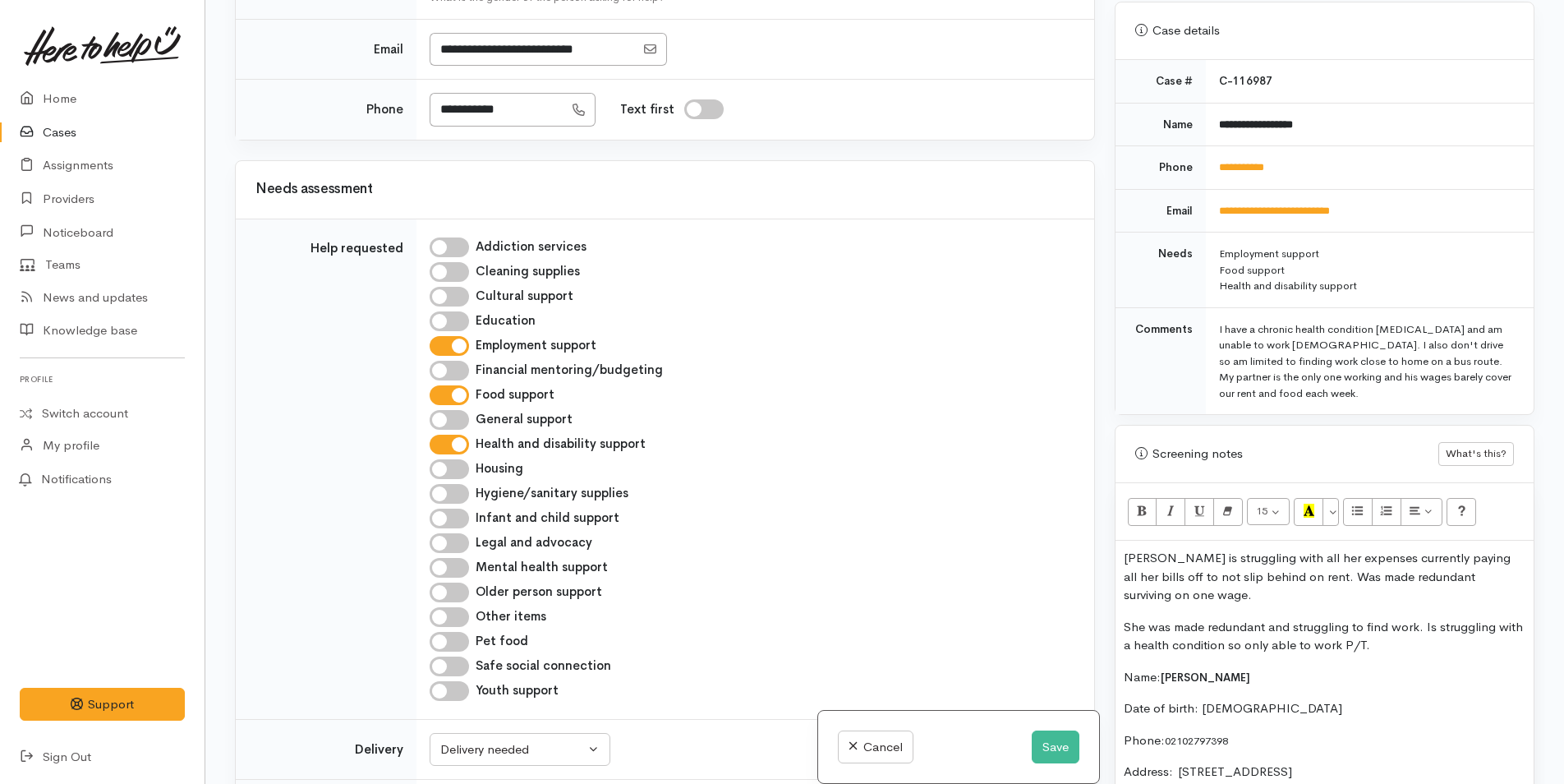
scroll to position [821, 0]
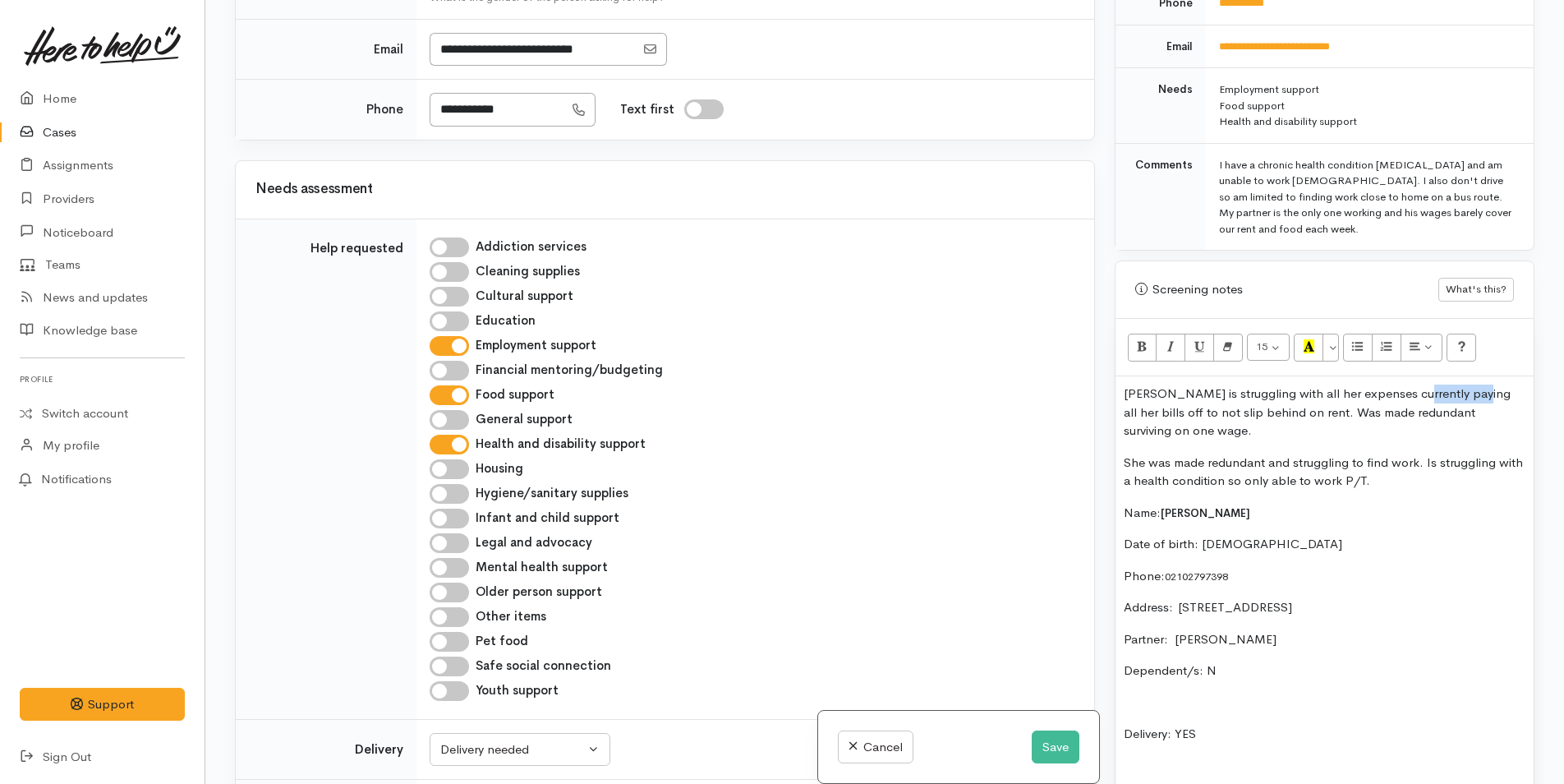
drag, startPoint x: 1462, startPoint y: 390, endPoint x: 1409, endPoint y: 395, distance: 53.2
click at [1409, 395] on p "Donne is struggling with all her expenses currently paying all her bills off to…" at bounding box center [1324, 412] width 401 height 56
drag, startPoint x: 1222, startPoint y: 414, endPoint x: 1174, endPoint y: 414, distance: 48.0
click at [1174, 414] on p "Donne is struggling with all her expenses currently chipping away at her bills …" at bounding box center [1324, 412] width 401 height 56
click at [1060, 748] on button "Save" at bounding box center [1056, 747] width 48 height 34
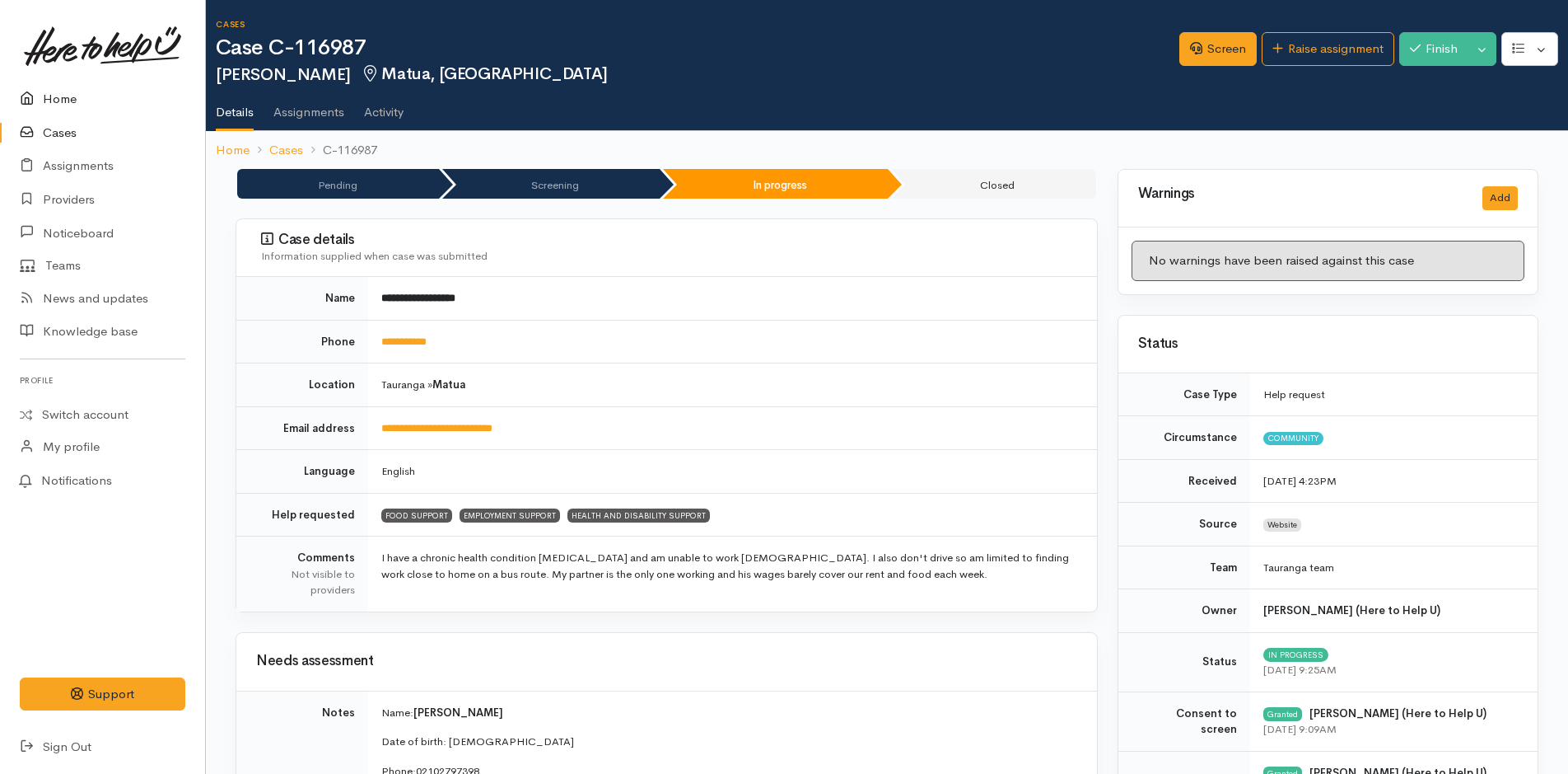
click at [75, 94] on link "Home" at bounding box center [103, 99] width 205 height 34
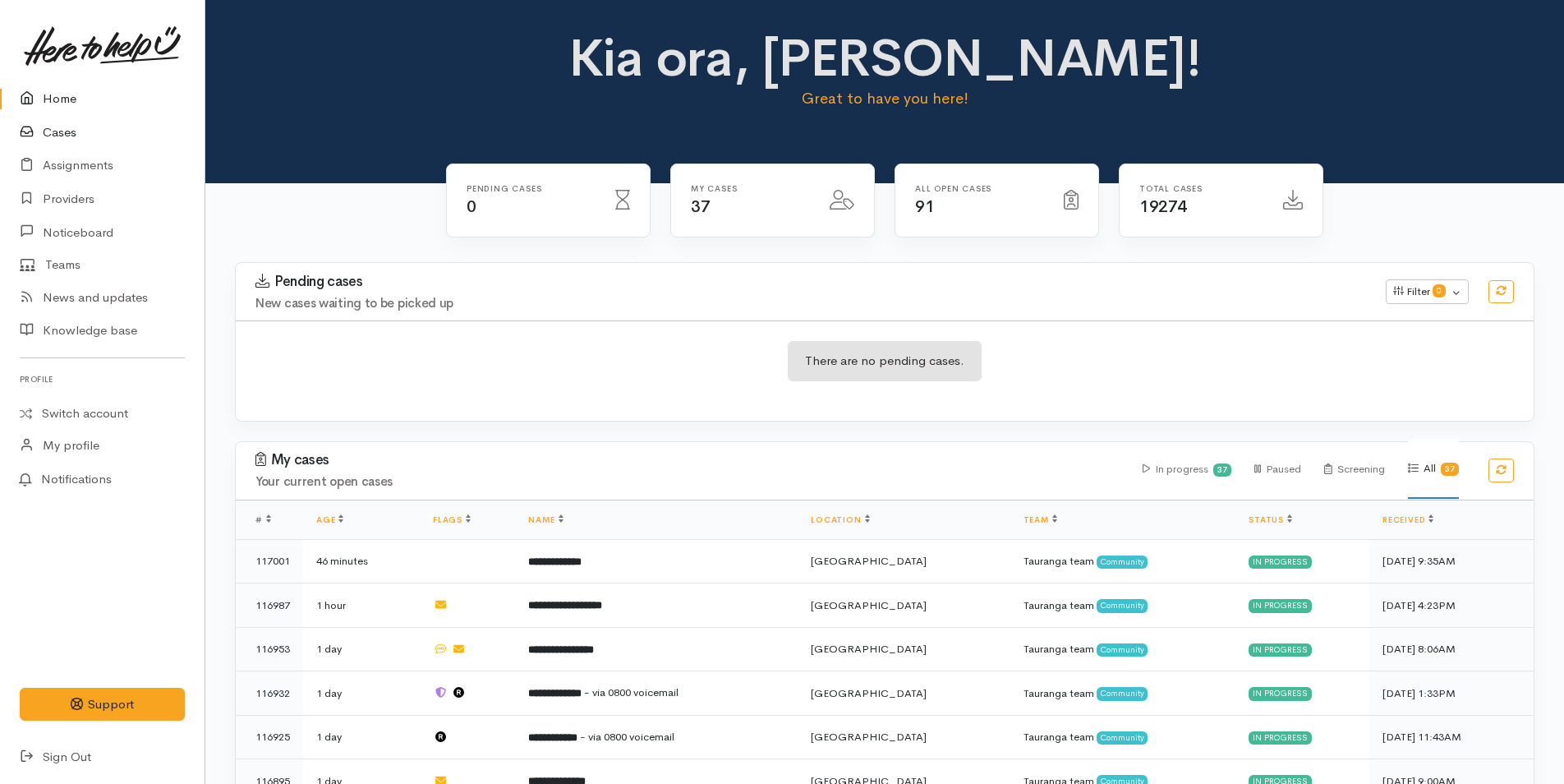
click at [72, 127] on link "Cases" at bounding box center [102, 132] width 205 height 34
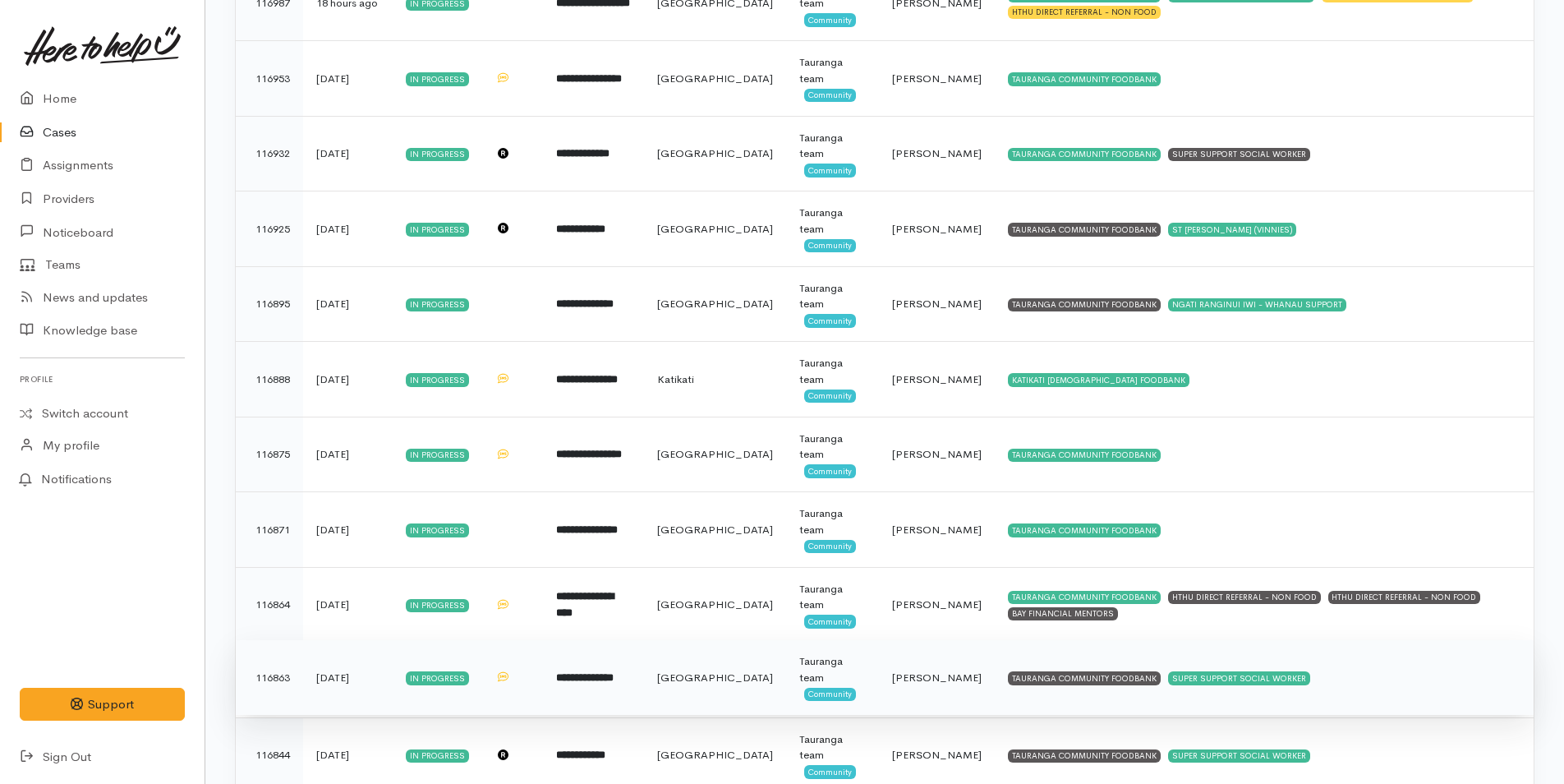
scroll to position [493, 0]
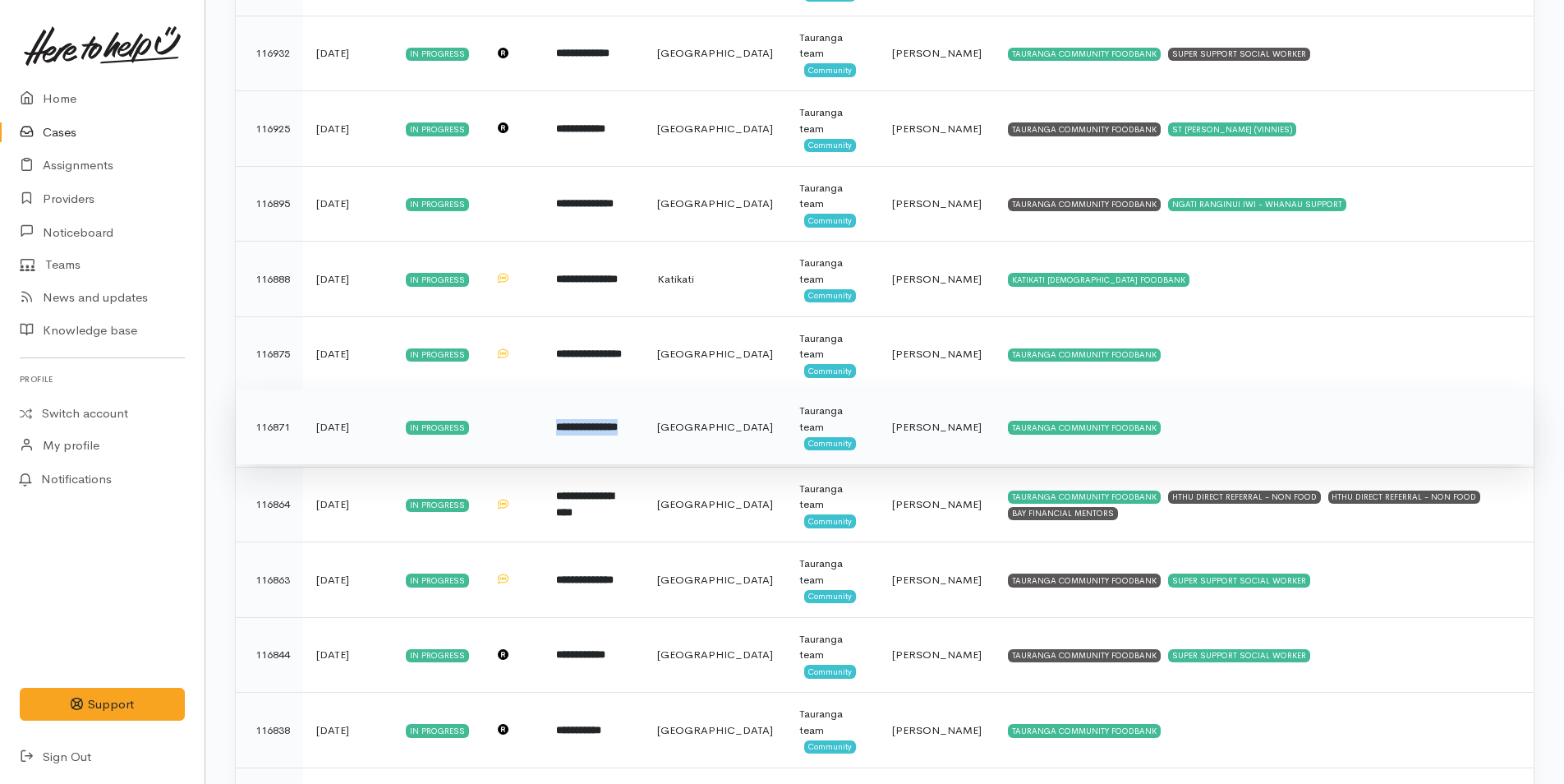
drag, startPoint x: 665, startPoint y: 425, endPoint x: 556, endPoint y: 429, distance: 109.1
click at [556, 429] on td "**********" at bounding box center [594, 427] width 101 height 76
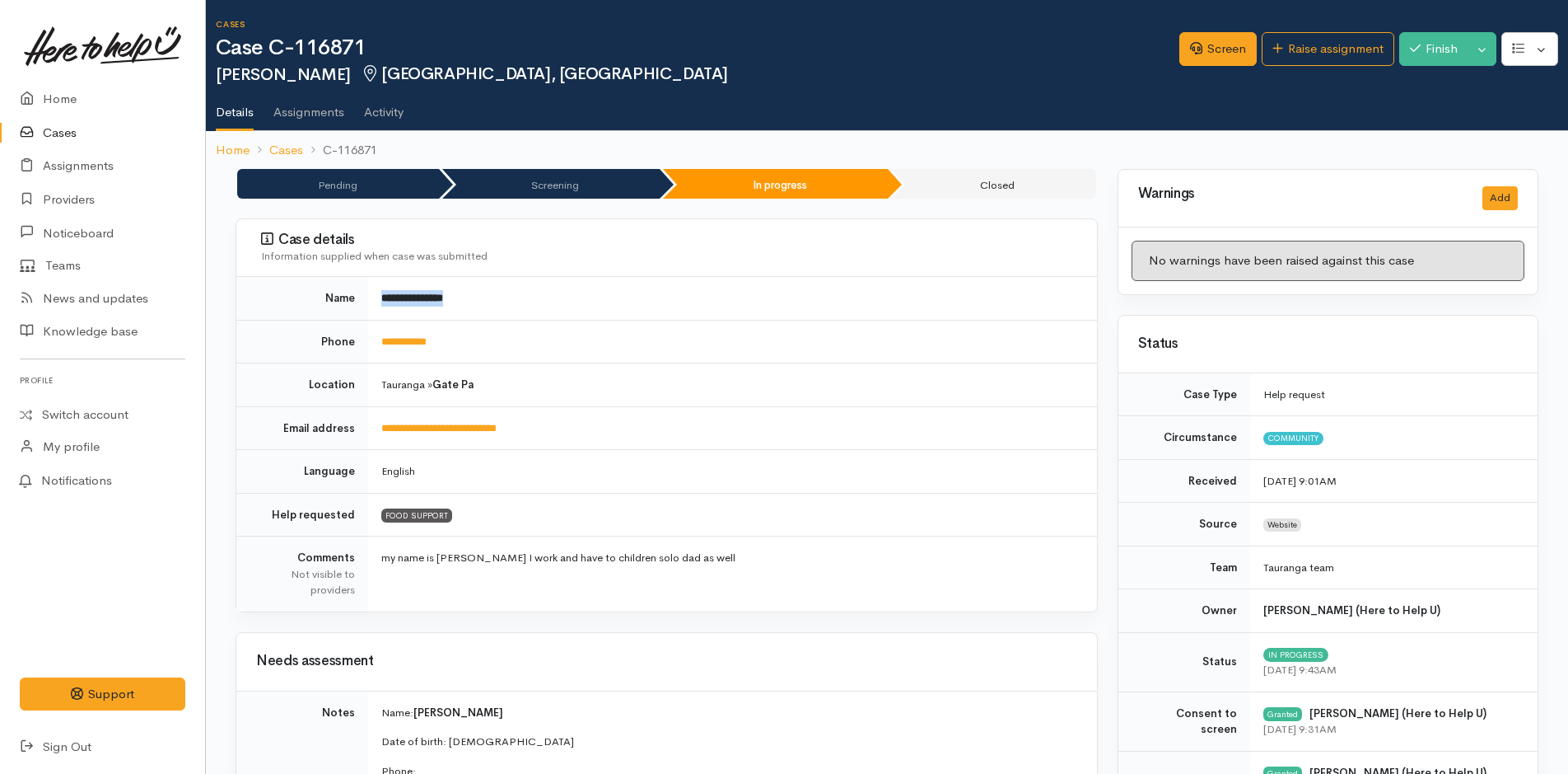
drag, startPoint x: 523, startPoint y: 303, endPoint x: 365, endPoint y: 298, distance: 158.1
click at [365, 298] on tr "**********" at bounding box center [666, 298] width 860 height 42
copy tr "**********"
click at [71, 104] on link "Home" at bounding box center [103, 99] width 205 height 34
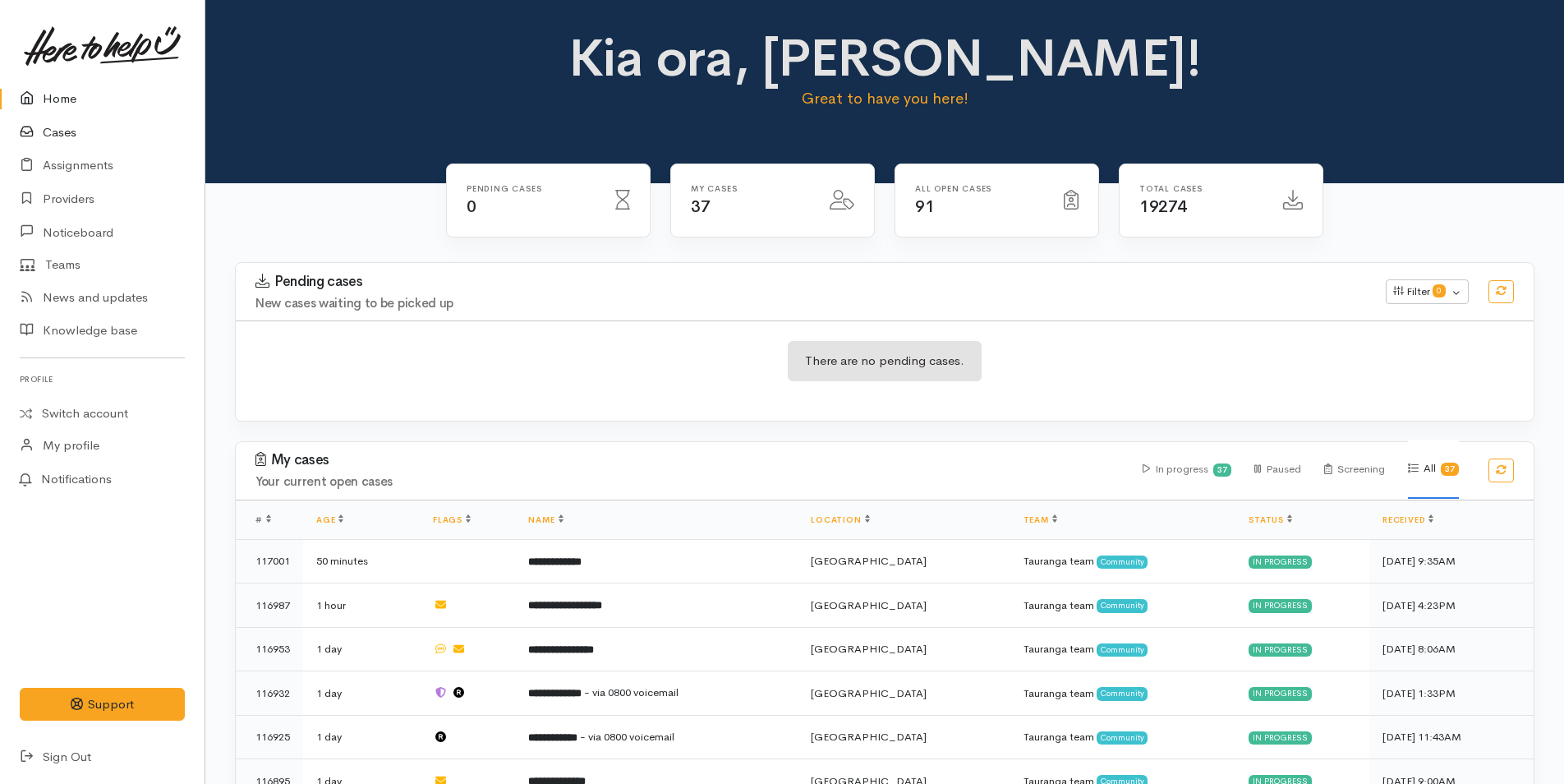
click at [70, 127] on link "Cases" at bounding box center [102, 132] width 205 height 34
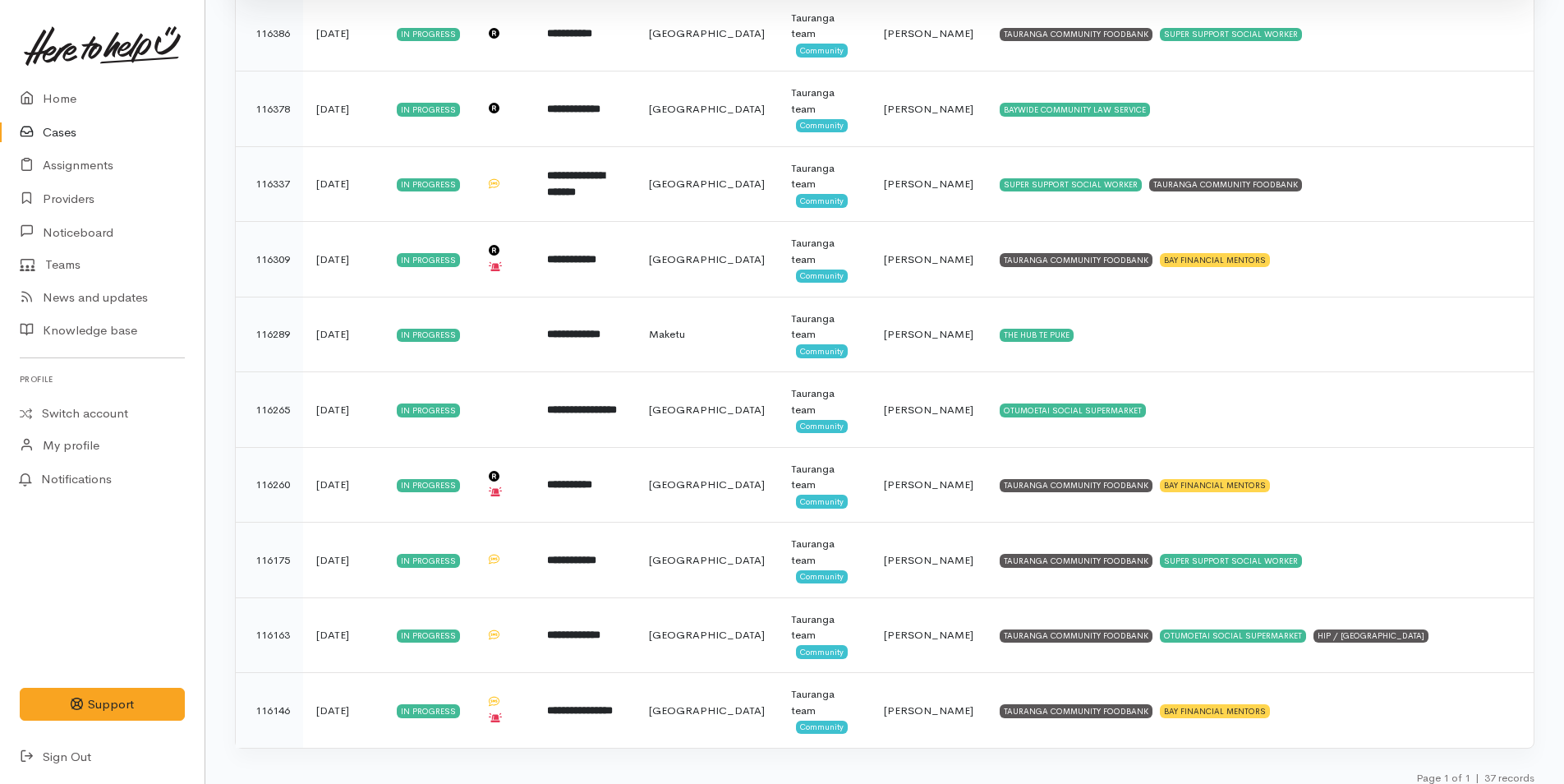
scroll to position [2329, 0]
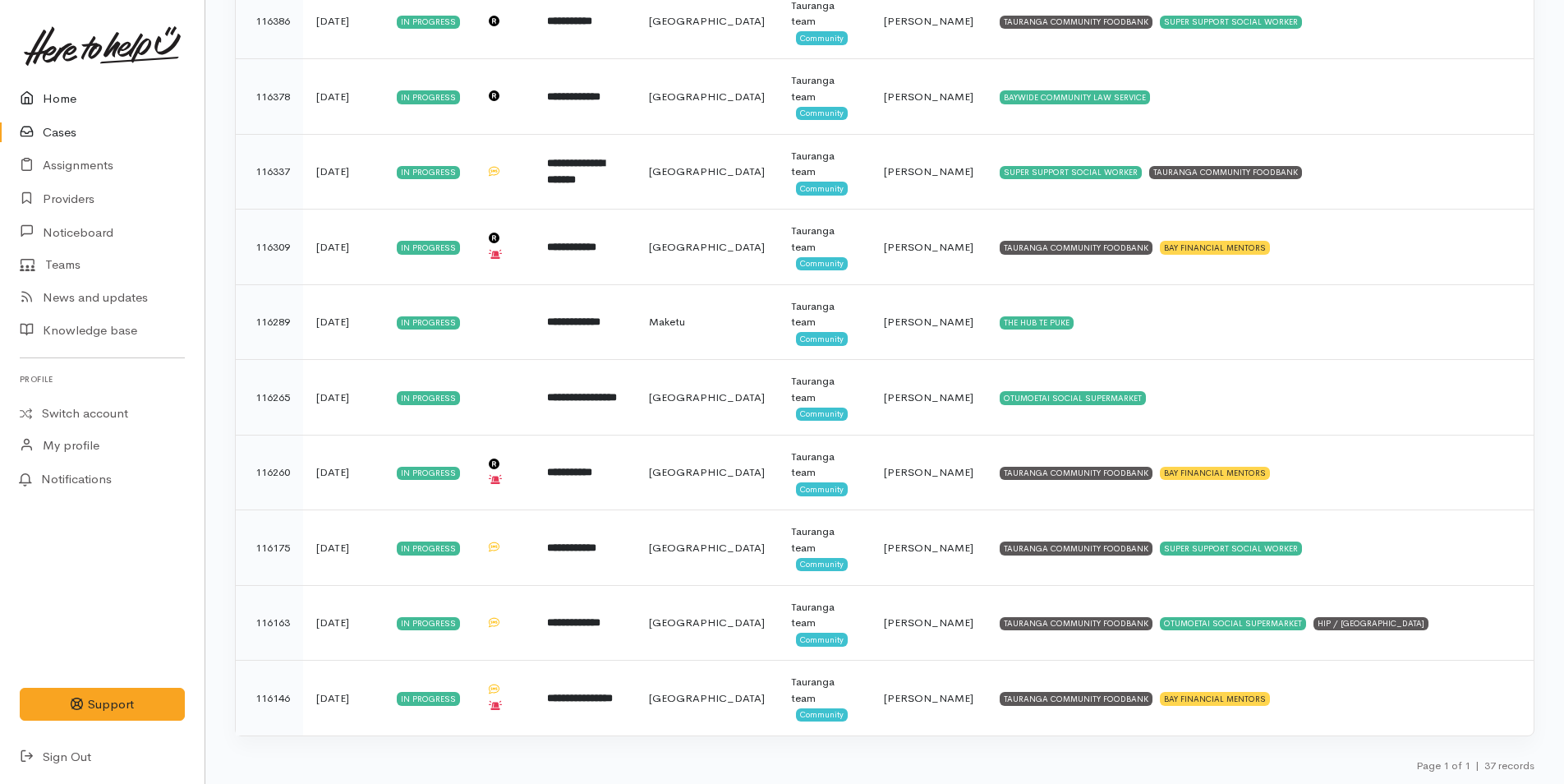
click at [60, 95] on link "Home" at bounding box center [102, 99] width 205 height 34
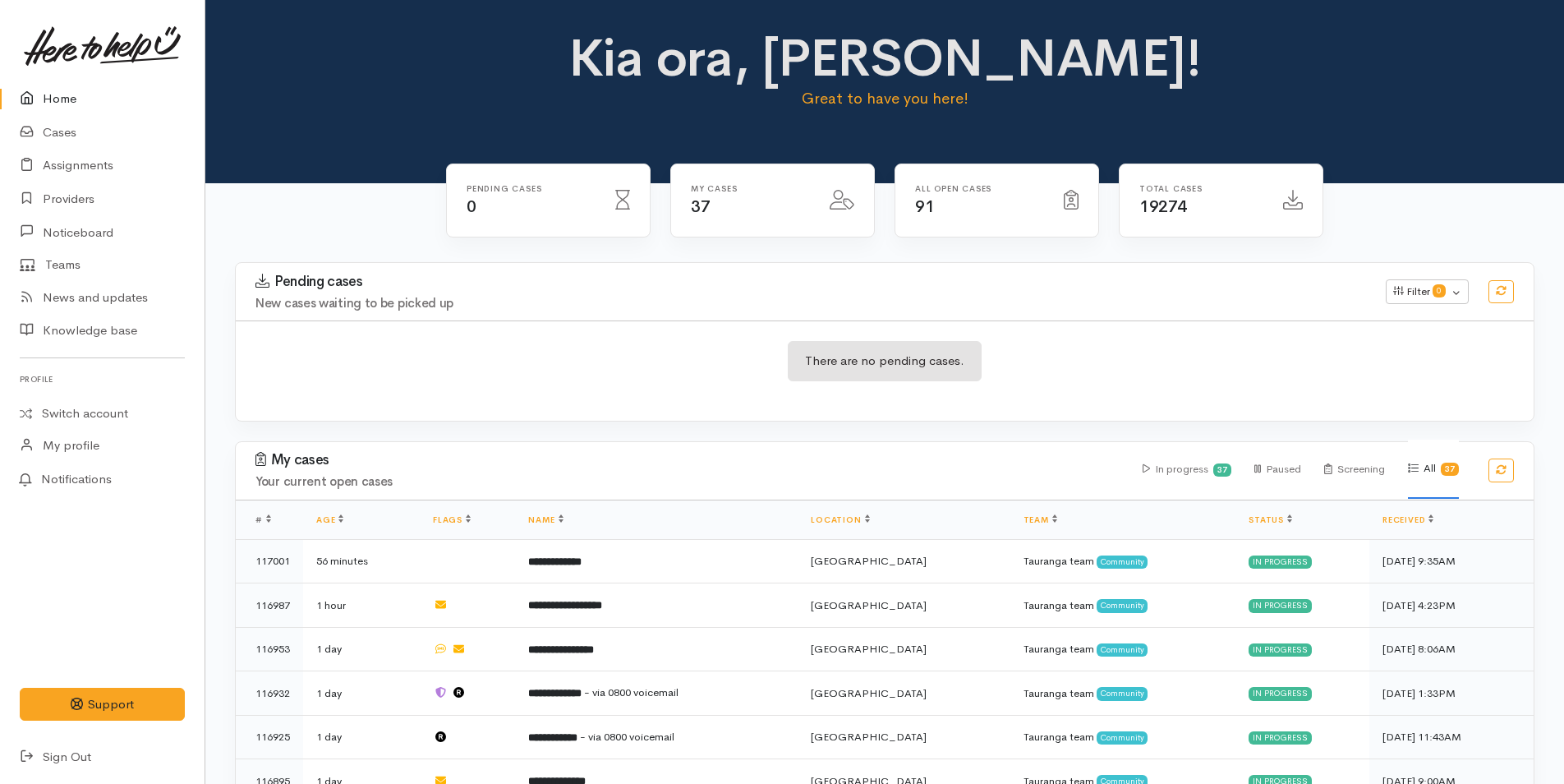
click at [65, 97] on link "Home" at bounding box center [102, 99] width 205 height 34
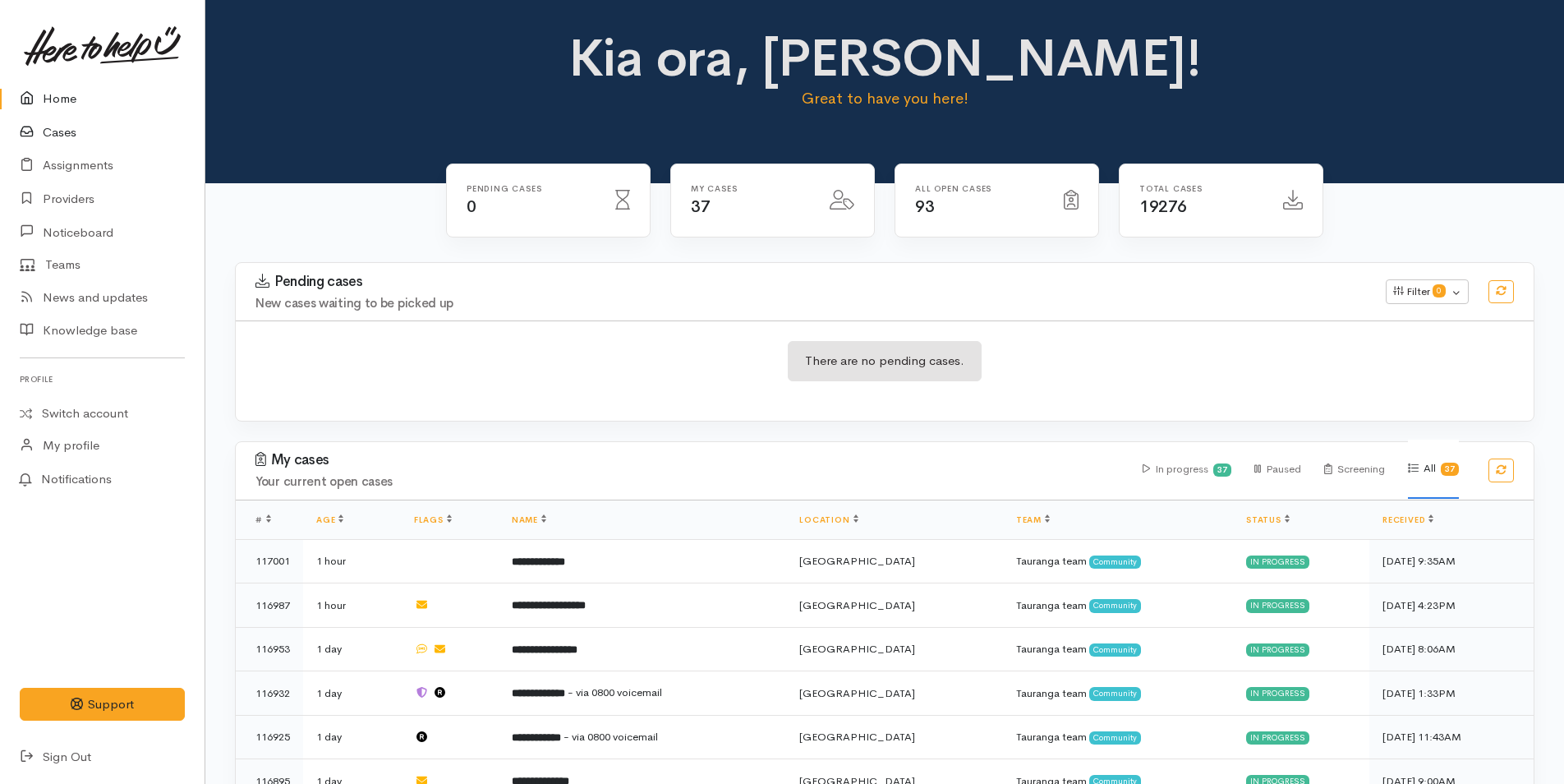
click at [71, 135] on link "Cases" at bounding box center [102, 132] width 205 height 34
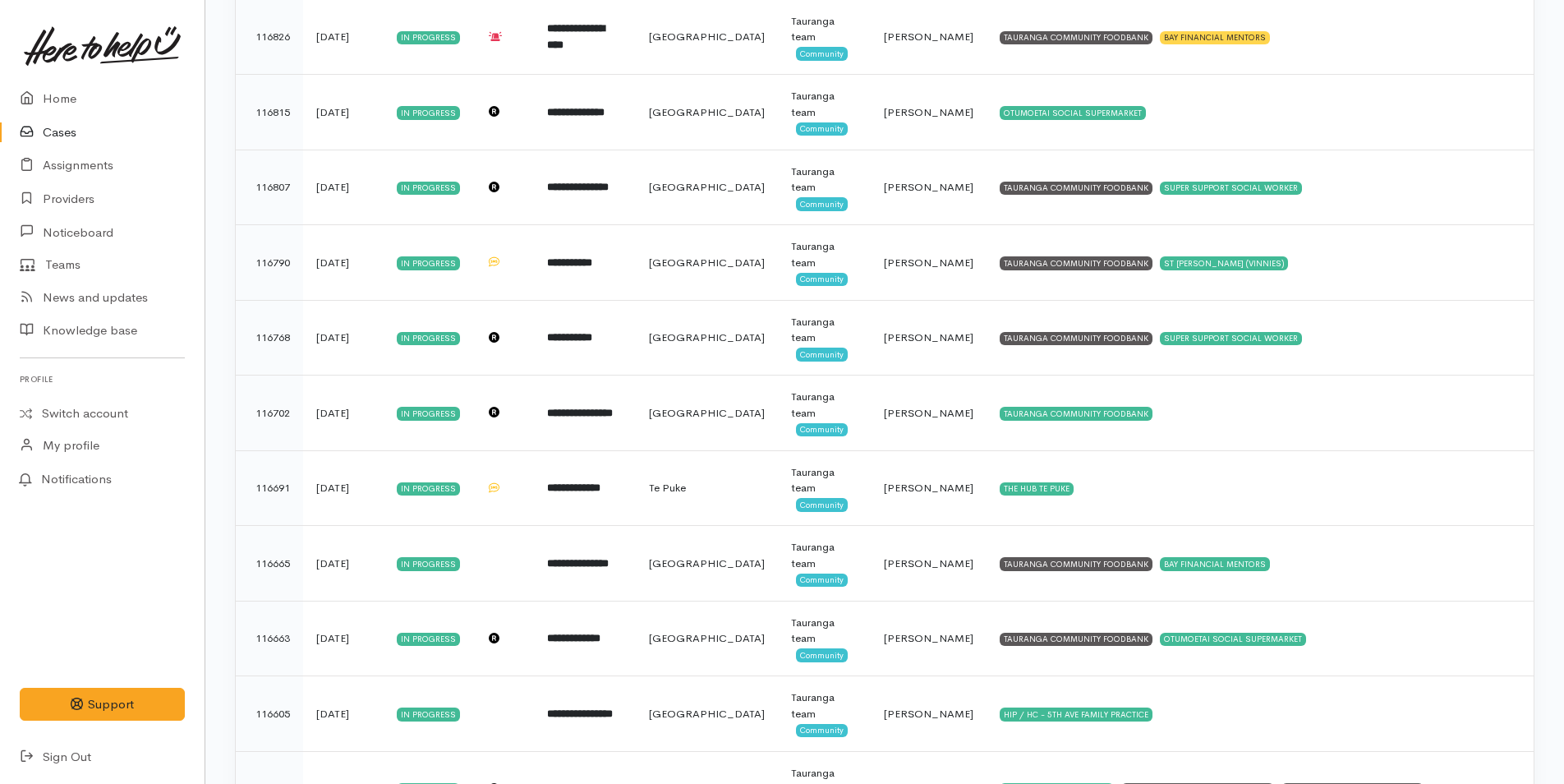
scroll to position [1068, 0]
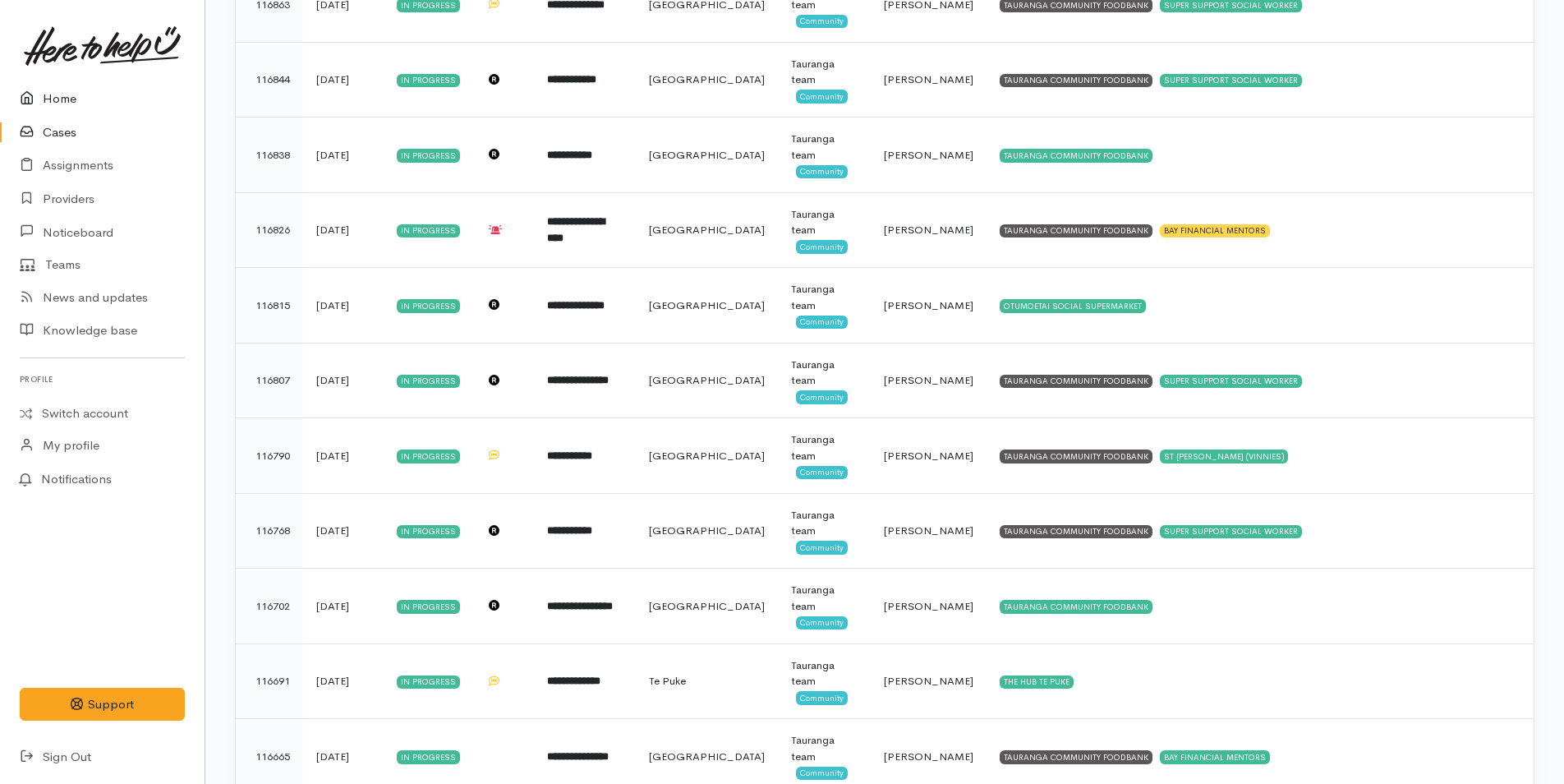
click at [63, 100] on link "Home" at bounding box center [102, 99] width 205 height 34
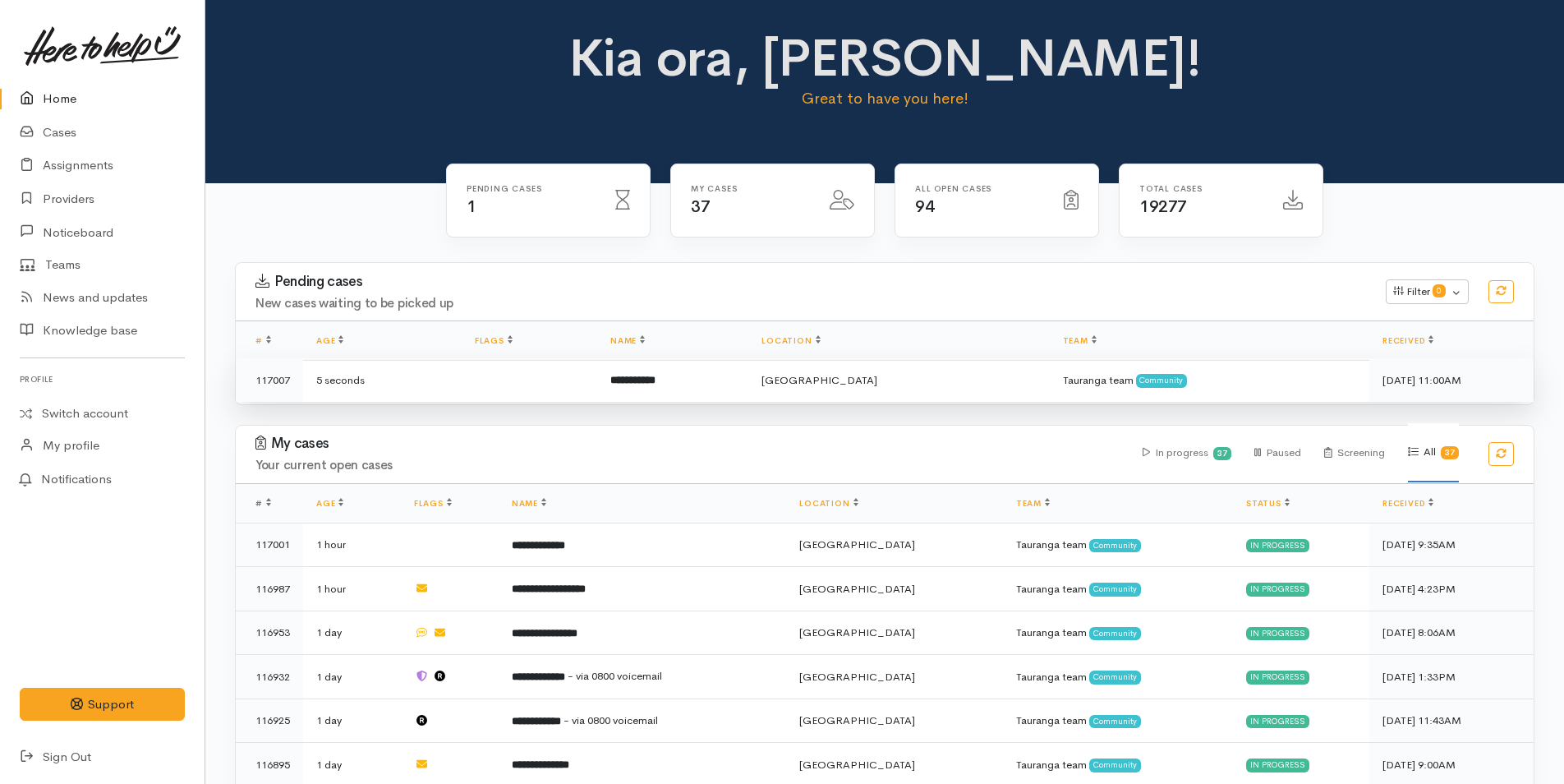
click at [647, 370] on td "**********" at bounding box center [672, 379] width 151 height 43
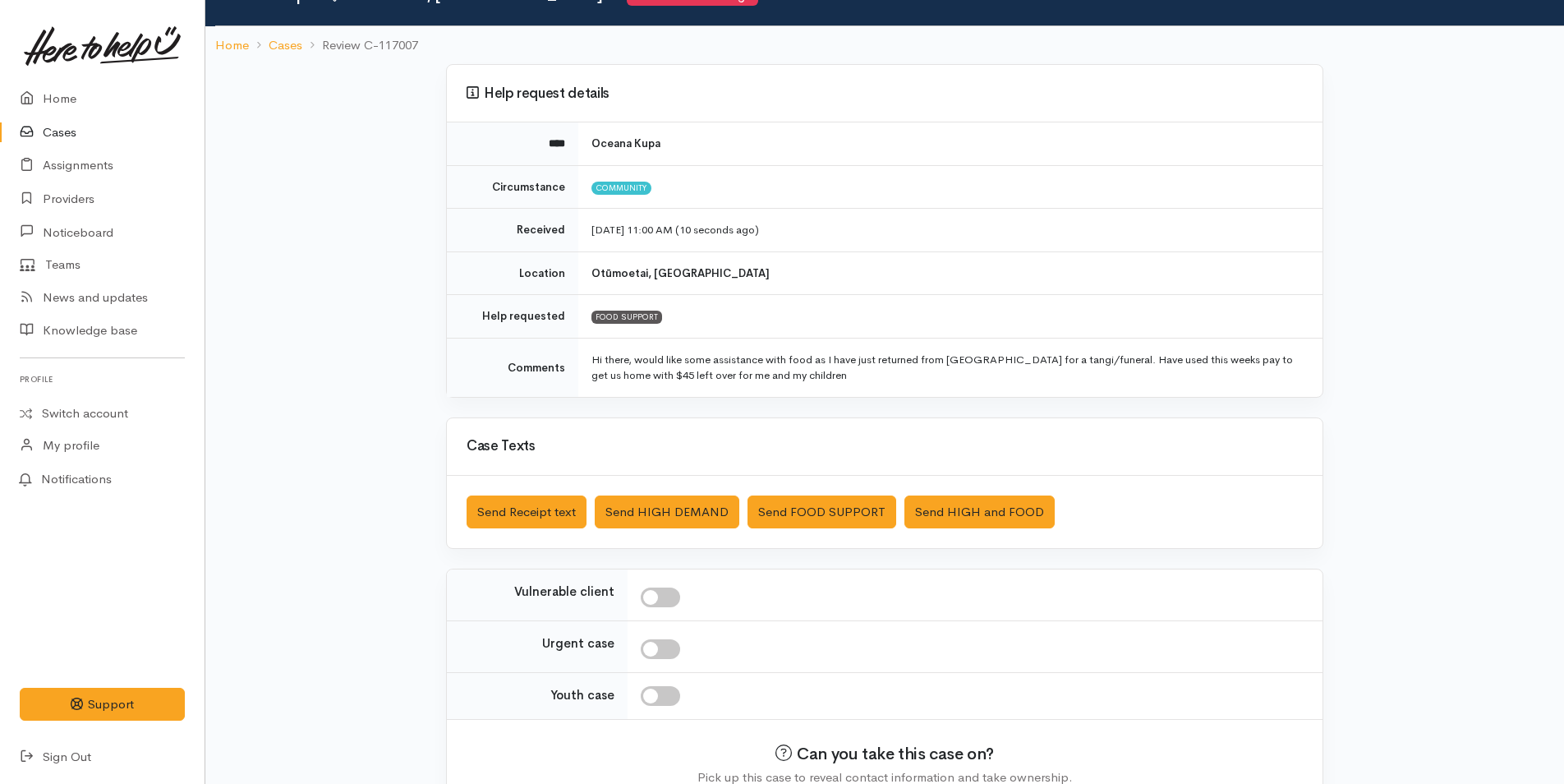
scroll to position [166, 0]
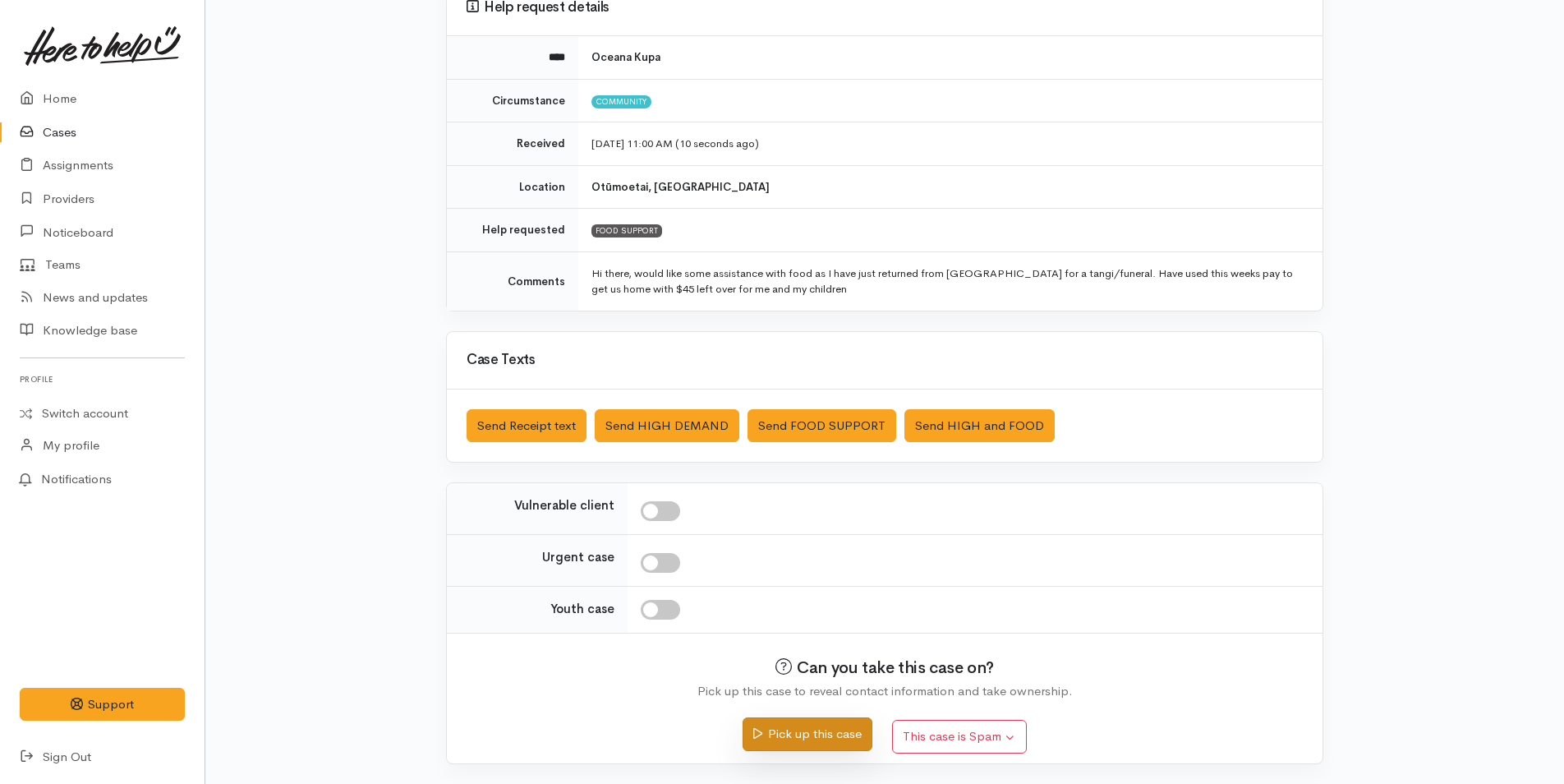
click at [806, 740] on button "Pick up this case" at bounding box center [807, 734] width 129 height 34
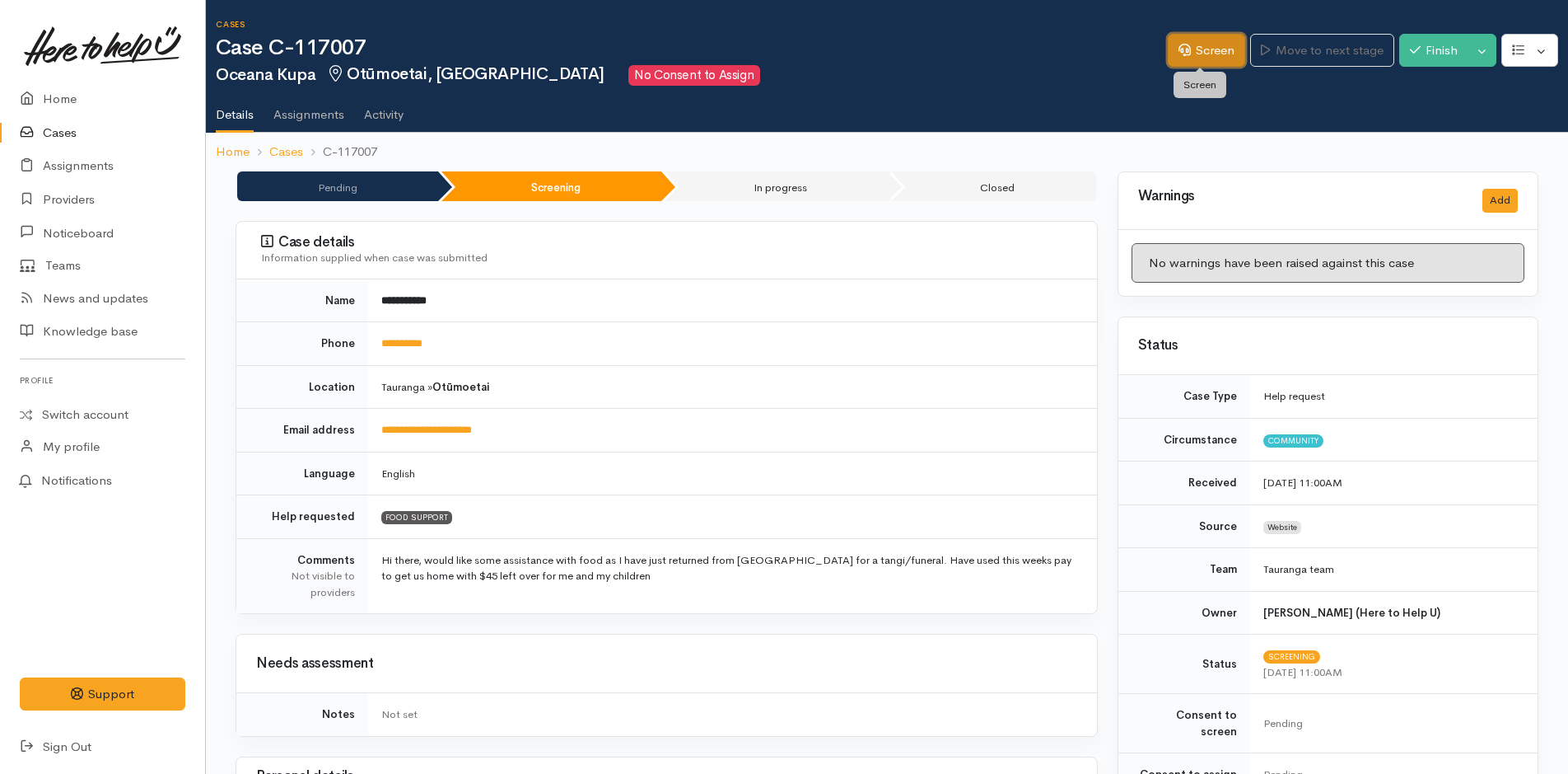
click at [1219, 45] on link "Screen" at bounding box center [1207, 50] width 78 height 34
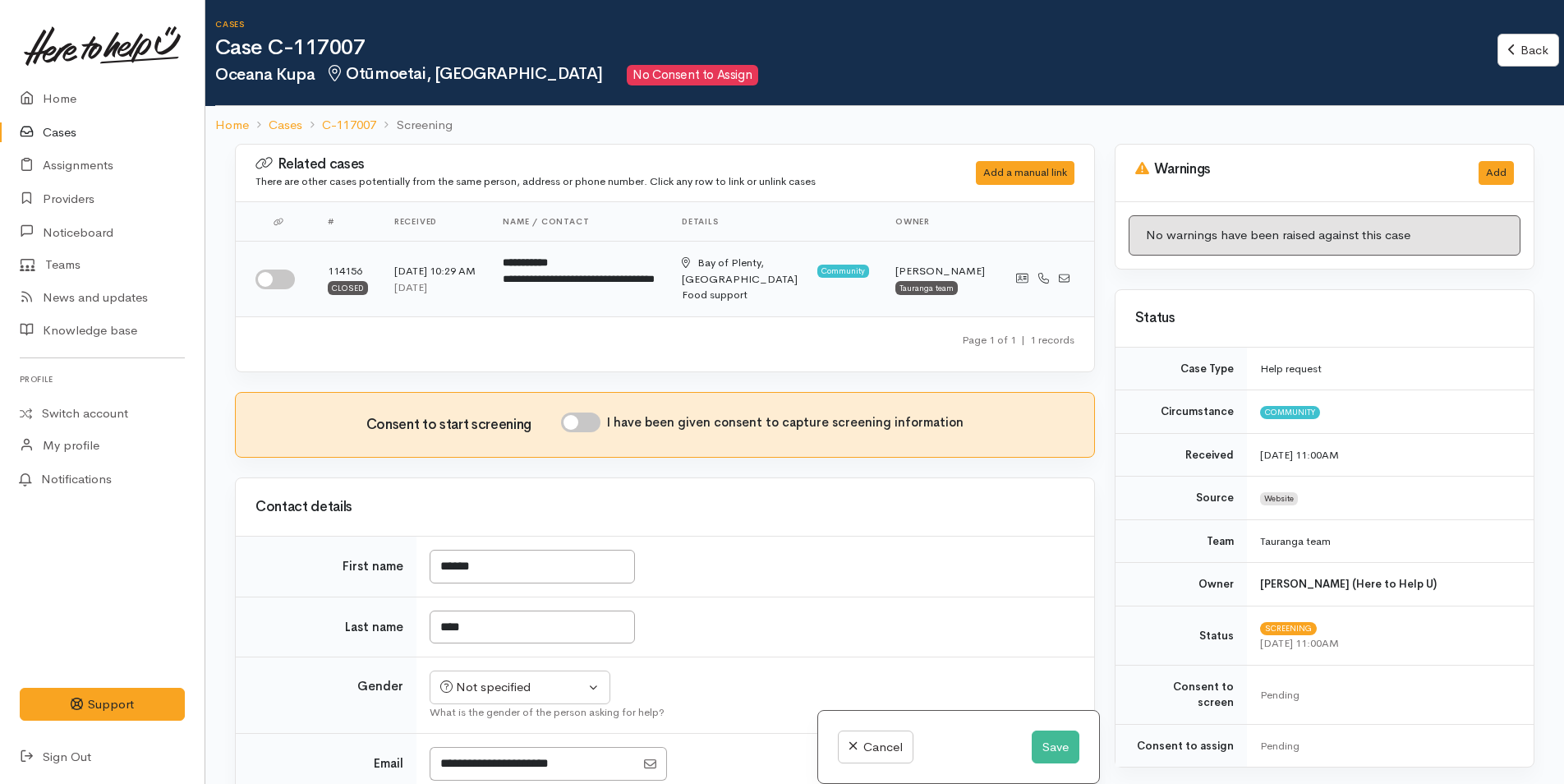
click at [282, 278] on input "checkbox" at bounding box center [275, 280] width 40 height 19
checkbox input "true"
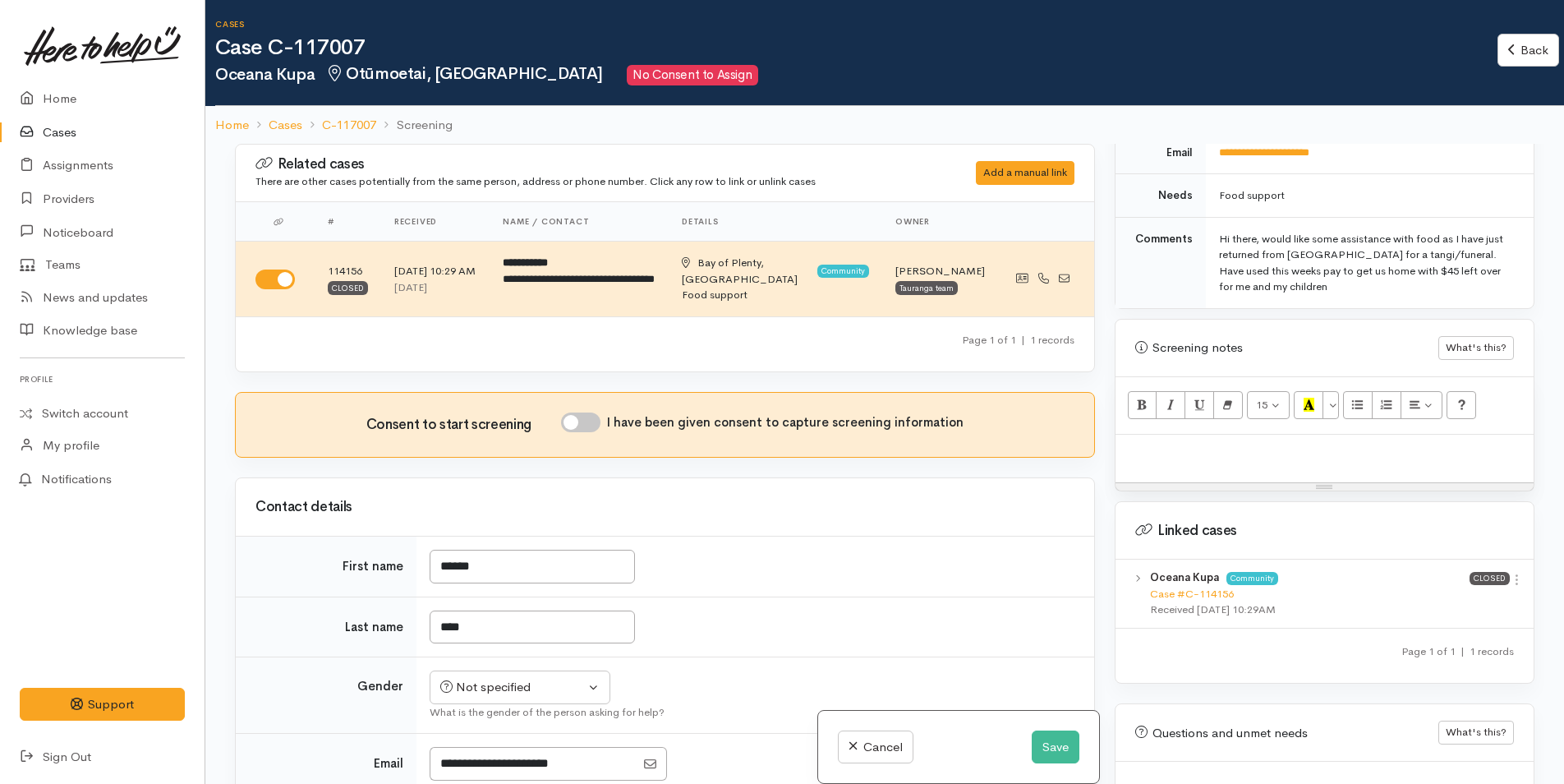
scroll to position [904, 0]
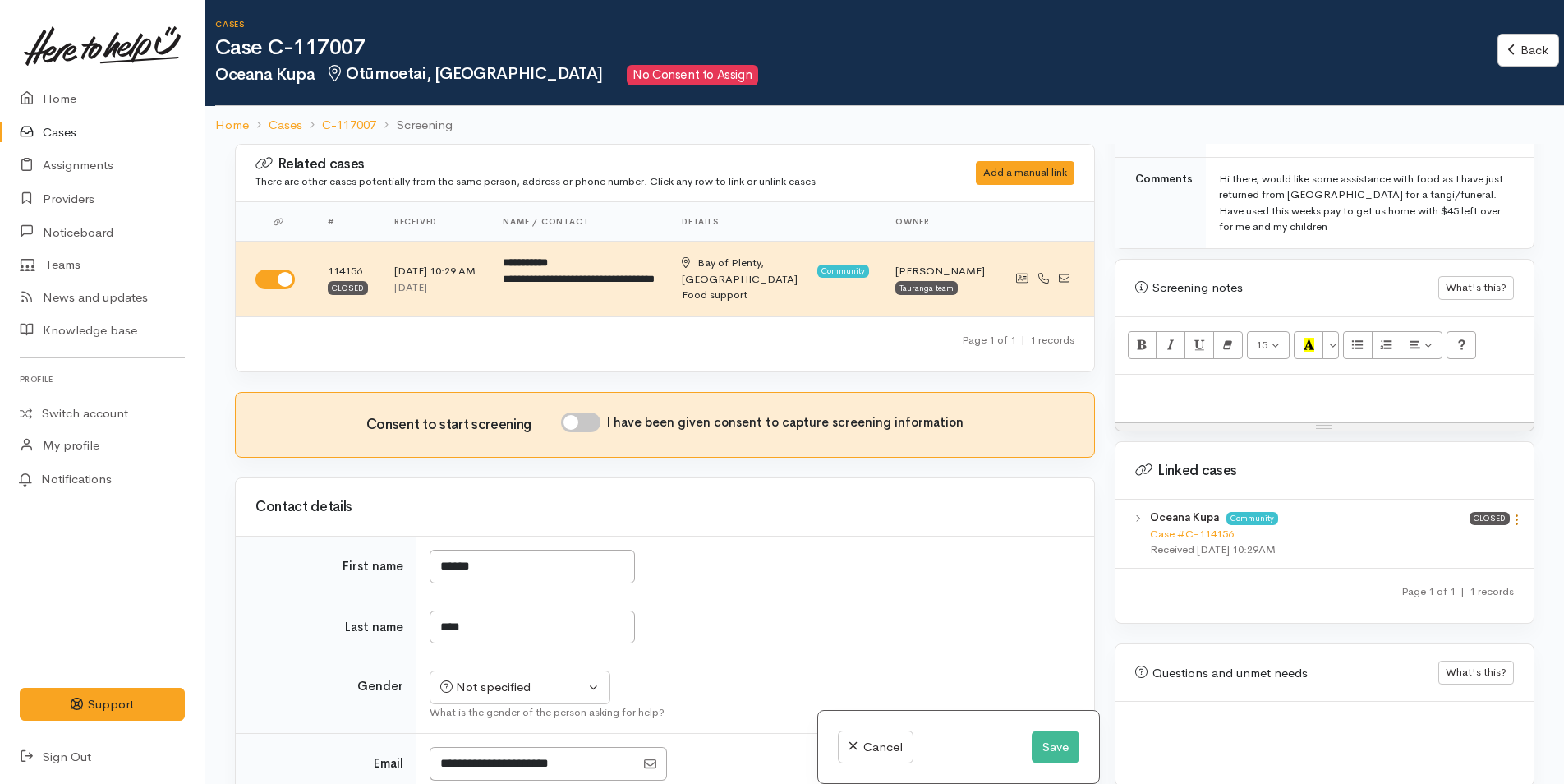
click at [1512, 512] on icon at bounding box center [1517, 519] width 14 height 14
click at [1444, 539] on link "View case" at bounding box center [1458, 551] width 130 height 26
click at [1168, 383] on p at bounding box center [1324, 392] width 401 height 19
paste div
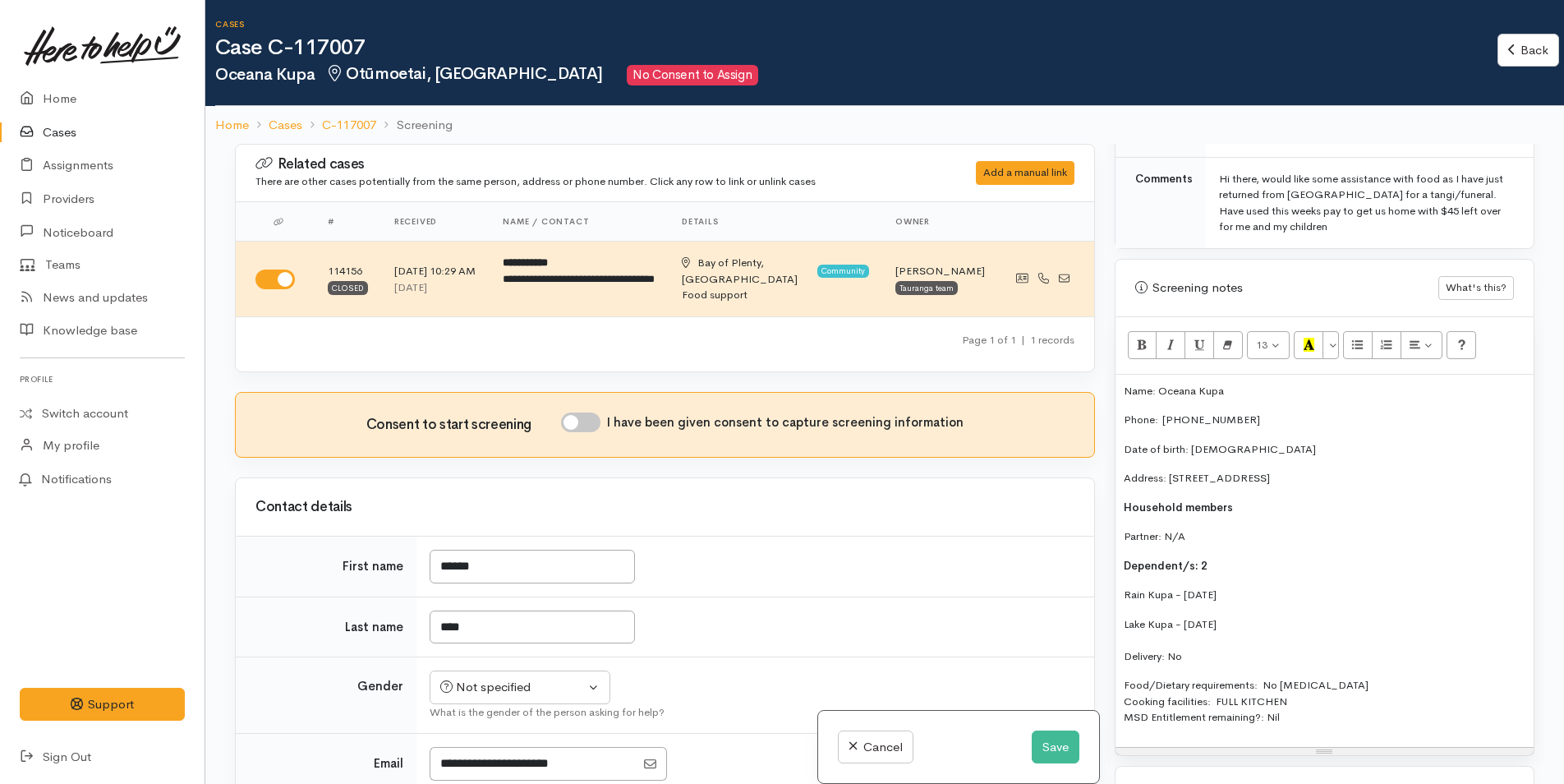
click at [589, 425] on input "I have been given consent to capture screening information" at bounding box center [580, 422] width 40 height 19
checkbox input "true"
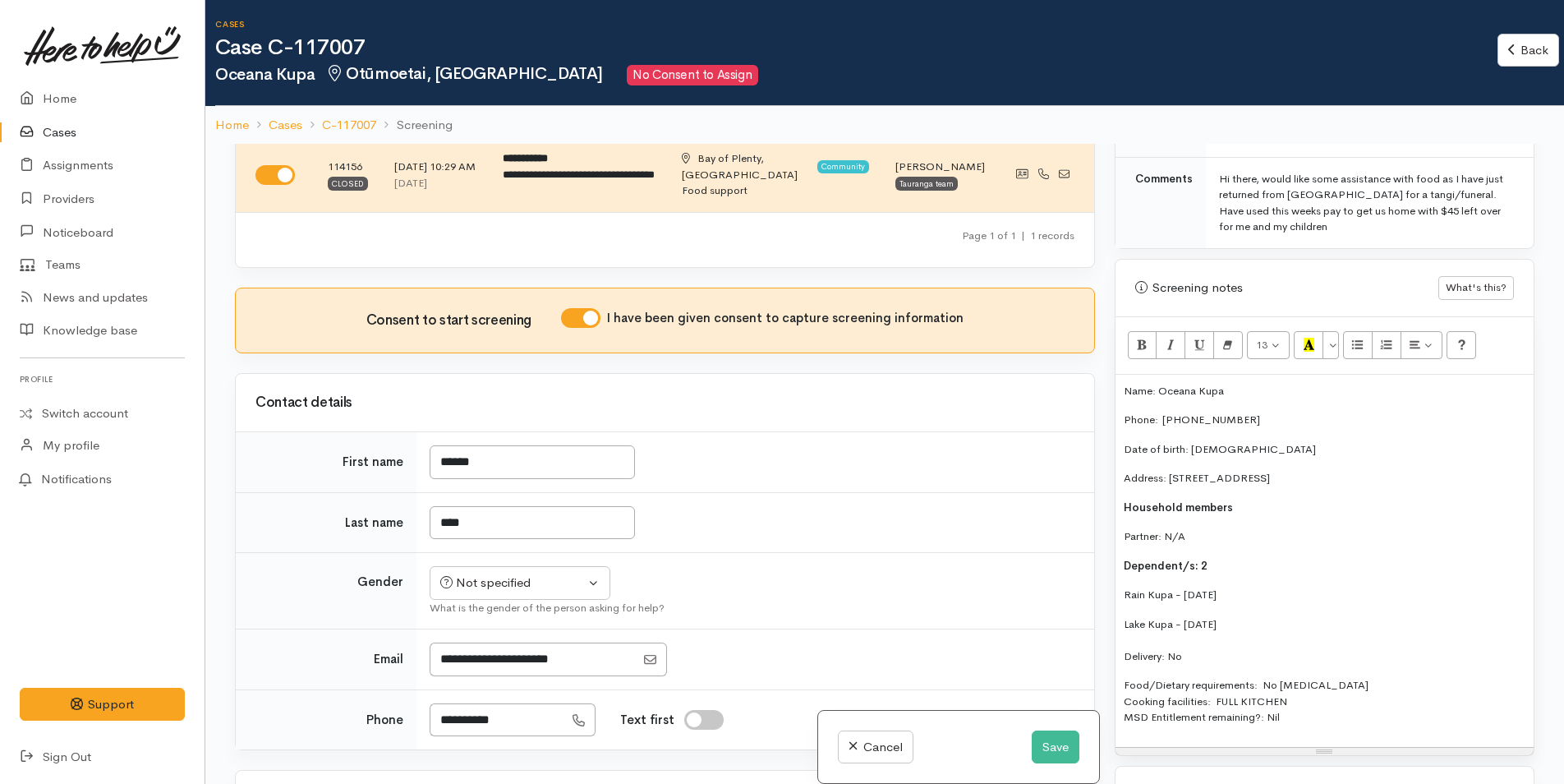
scroll to position [329, 0]
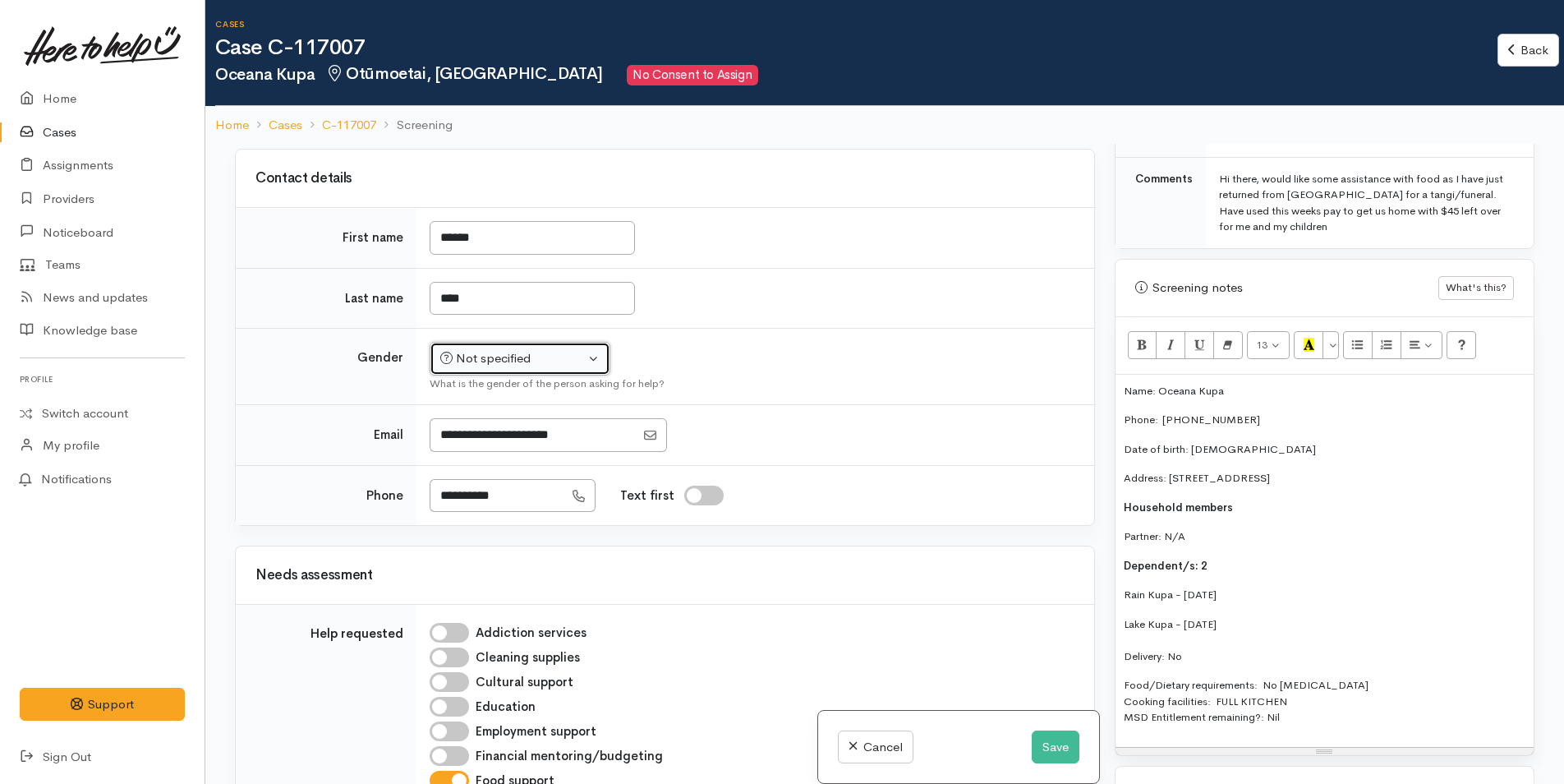
click at [490, 372] on button "Not specified" at bounding box center [520, 358] width 181 height 34
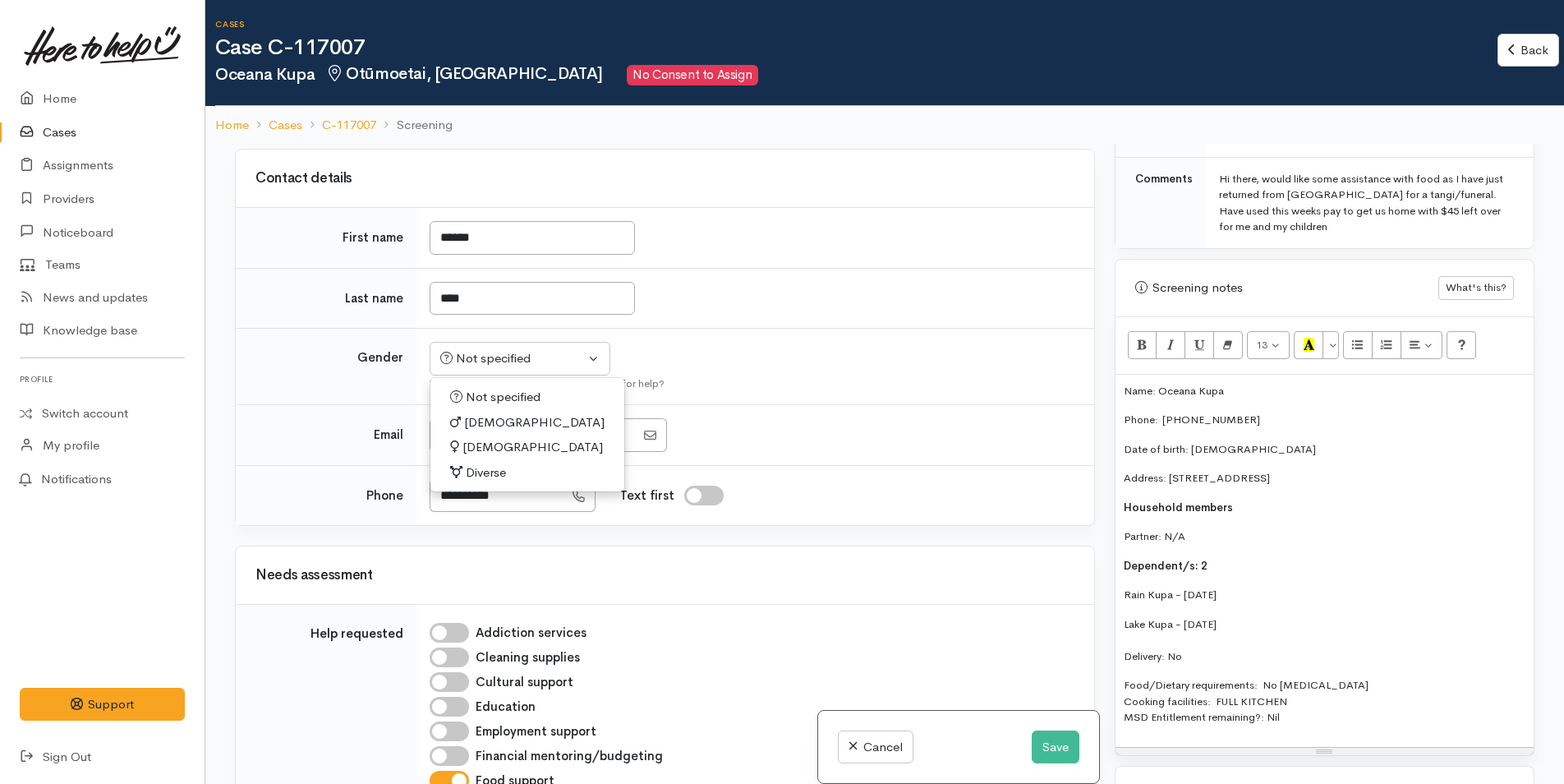
click at [487, 443] on span "Female" at bounding box center [532, 446] width 140 height 19
select select "Female"
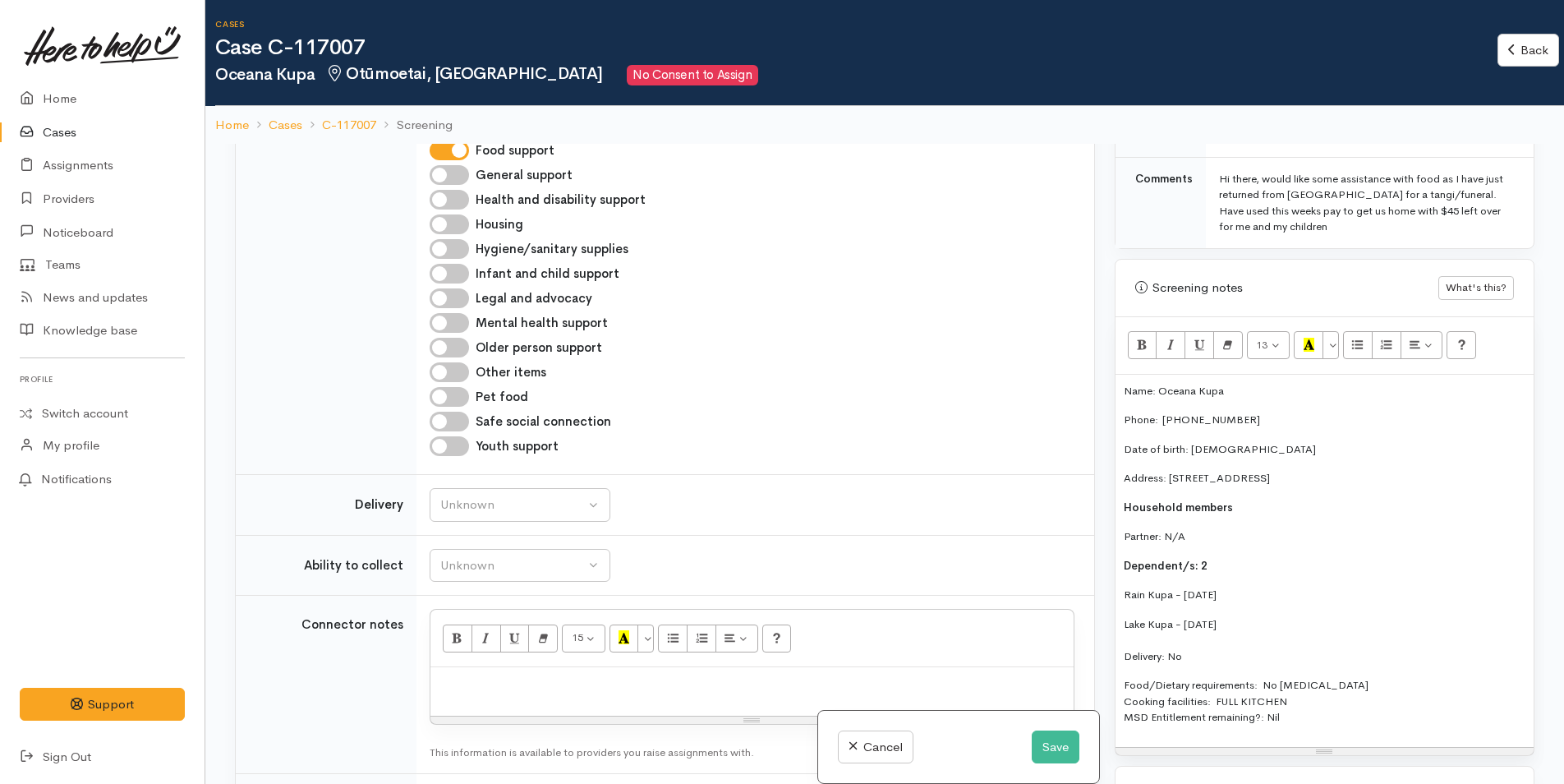
scroll to position [1068, 0]
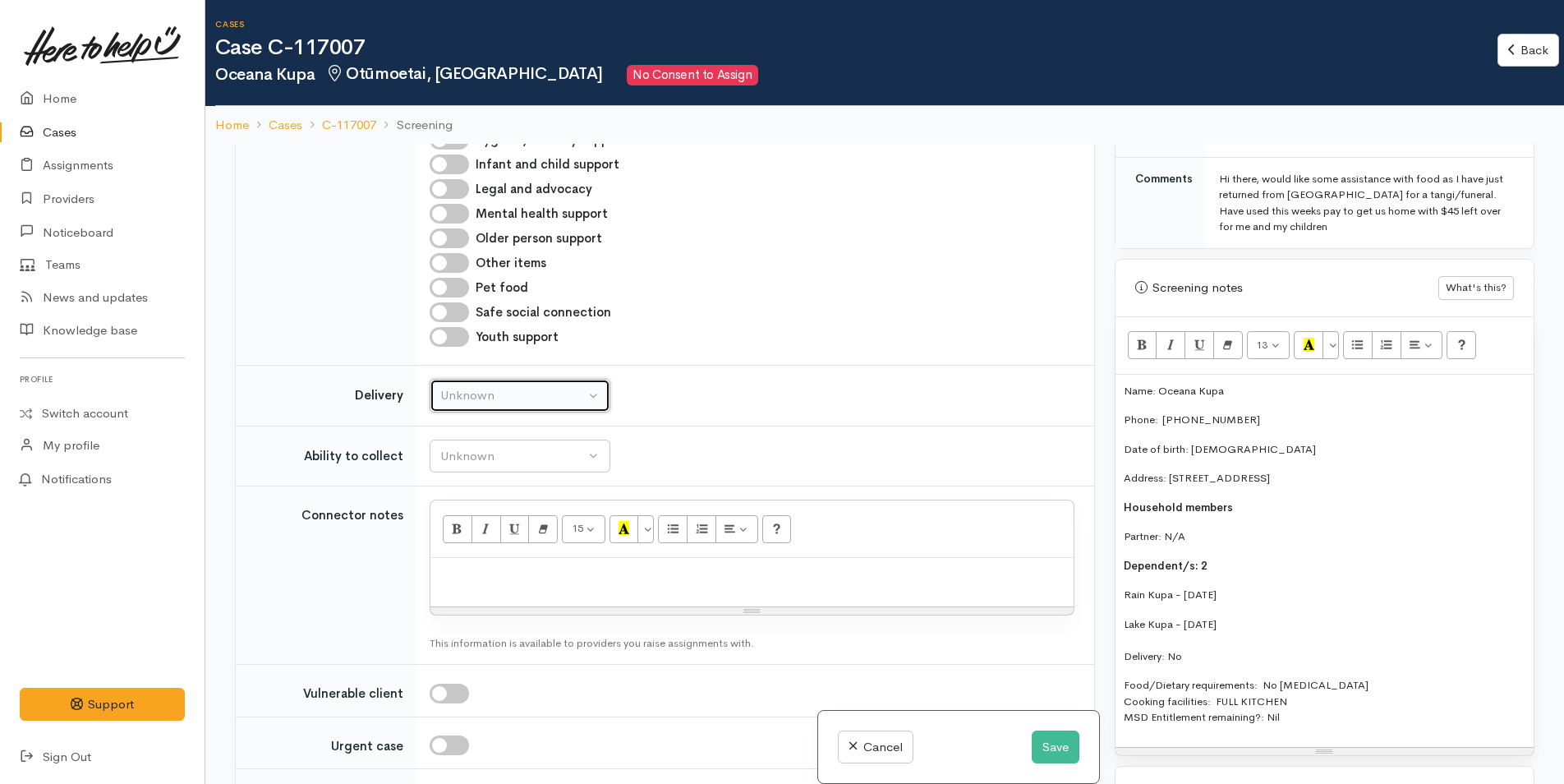
click at [505, 389] on div "Unknown" at bounding box center [513, 395] width 145 height 19
click at [453, 545] on span "No" at bounding box center [459, 549] width 18 height 19
select select "1"
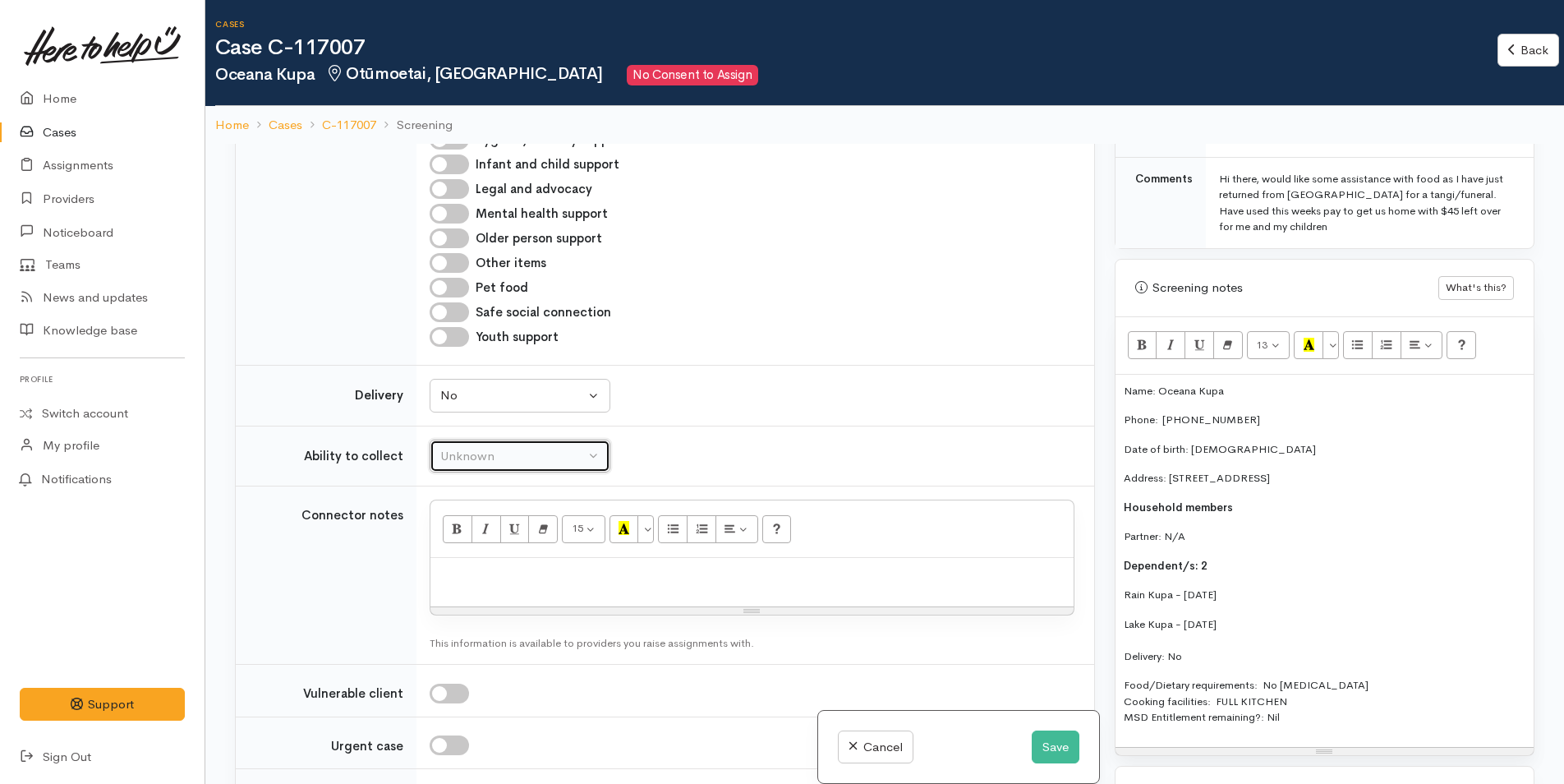
click at [490, 452] on div "Unknown" at bounding box center [513, 456] width 145 height 19
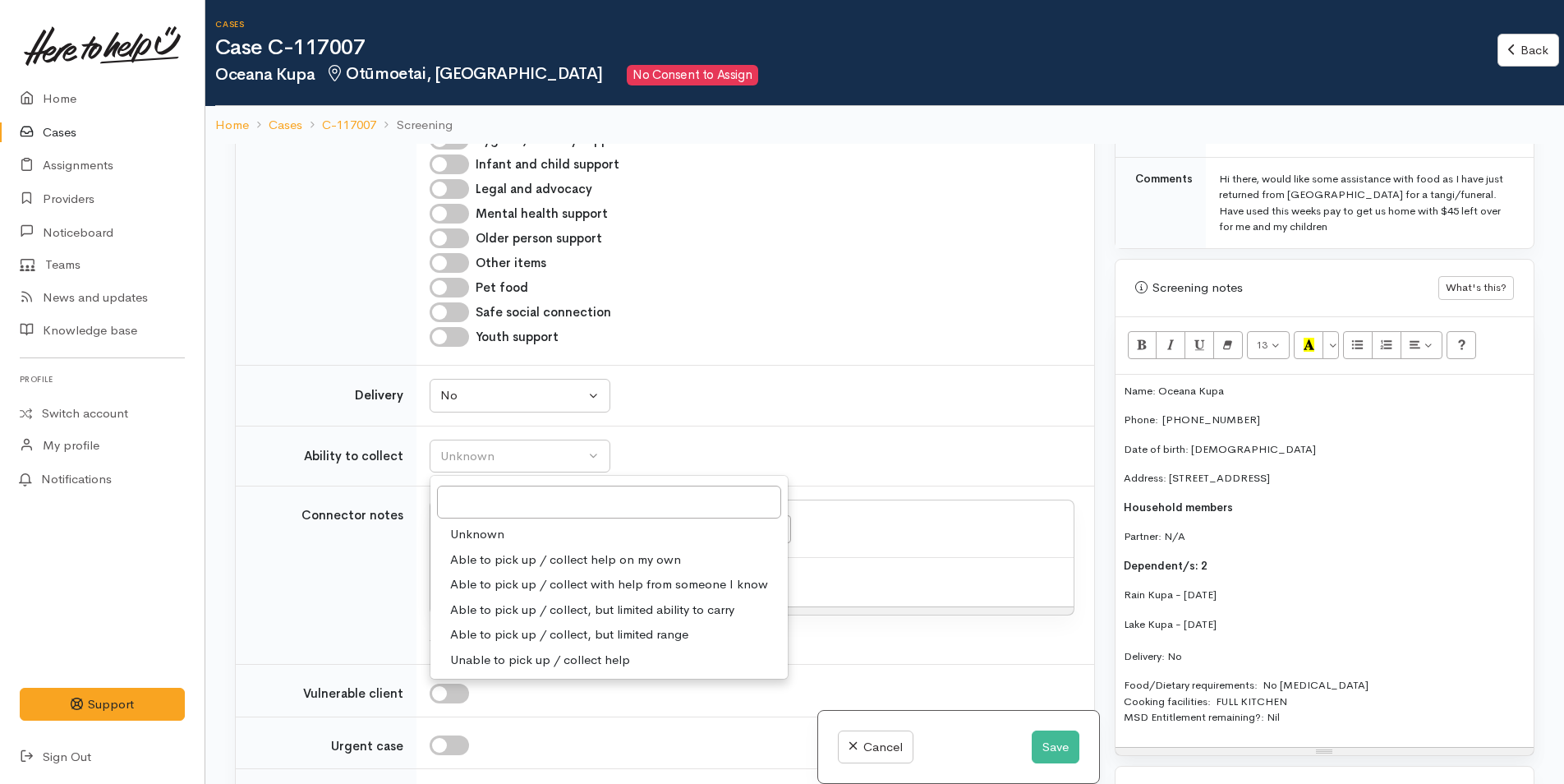
click at [521, 554] on span "Able to pick up / collect help on my own" at bounding box center [565, 559] width 231 height 19
select select "2"
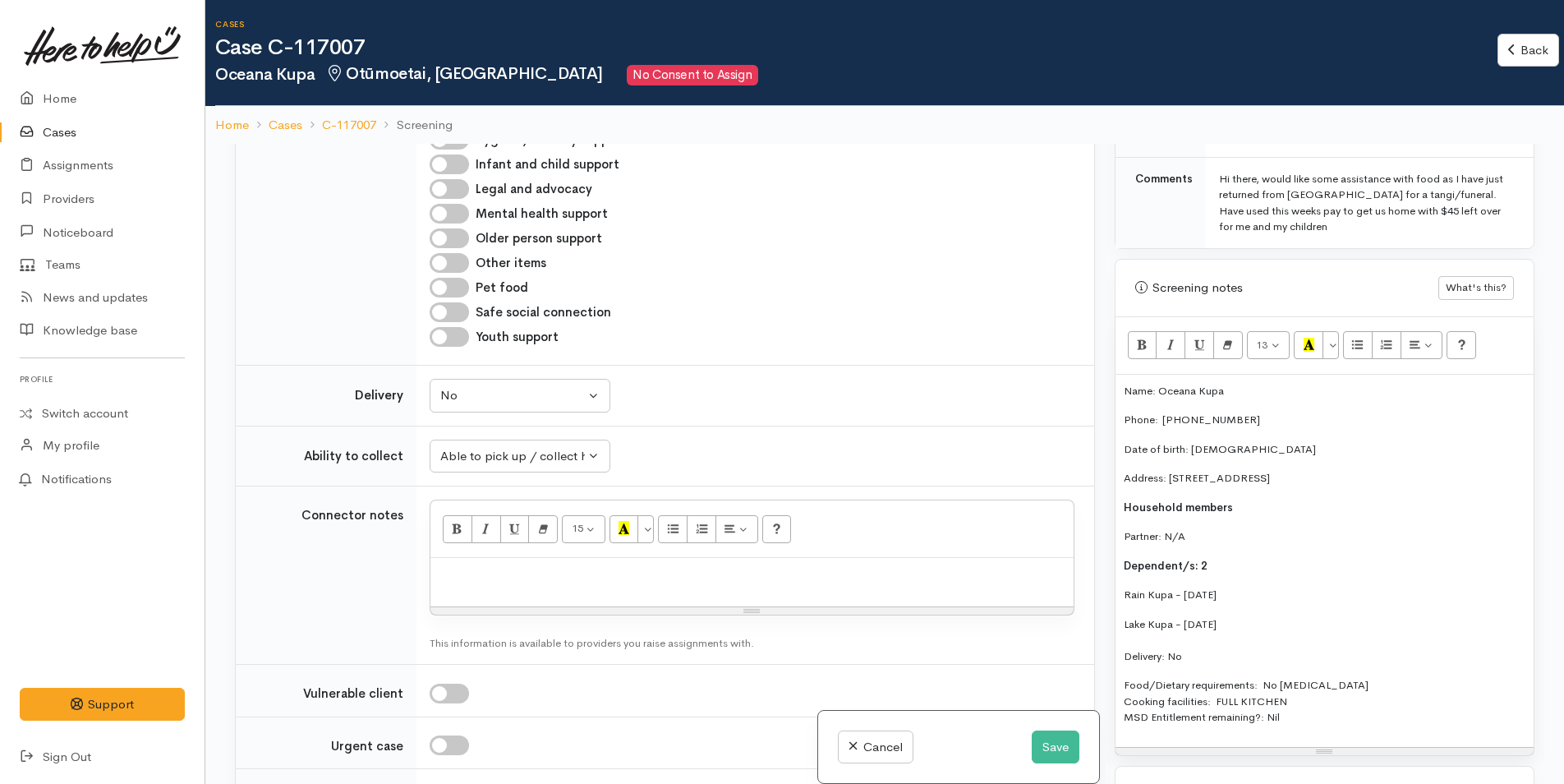
click at [543, 585] on div at bounding box center [752, 581] width 643 height 49
paste div
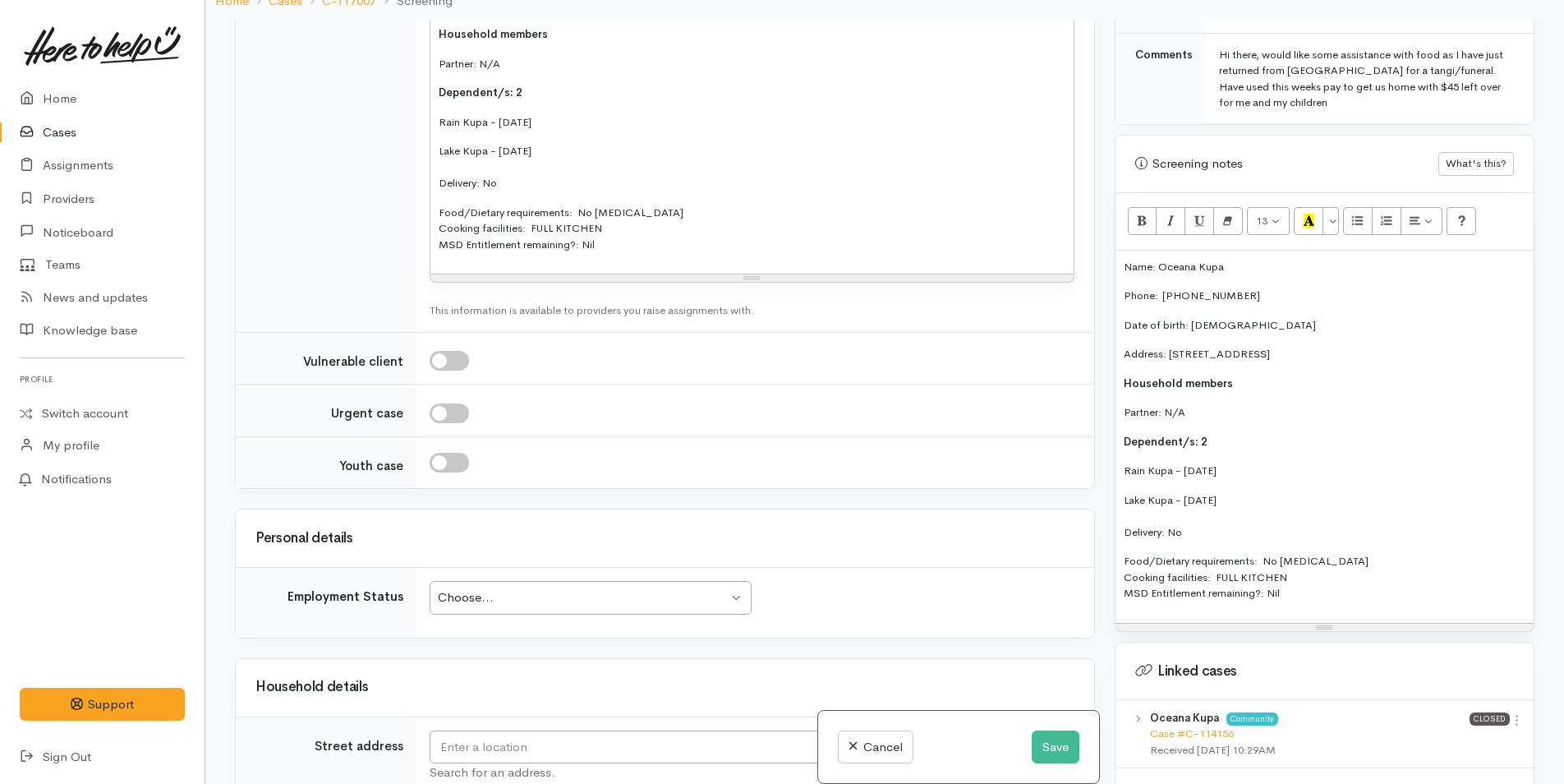
scroll to position [1807, 0]
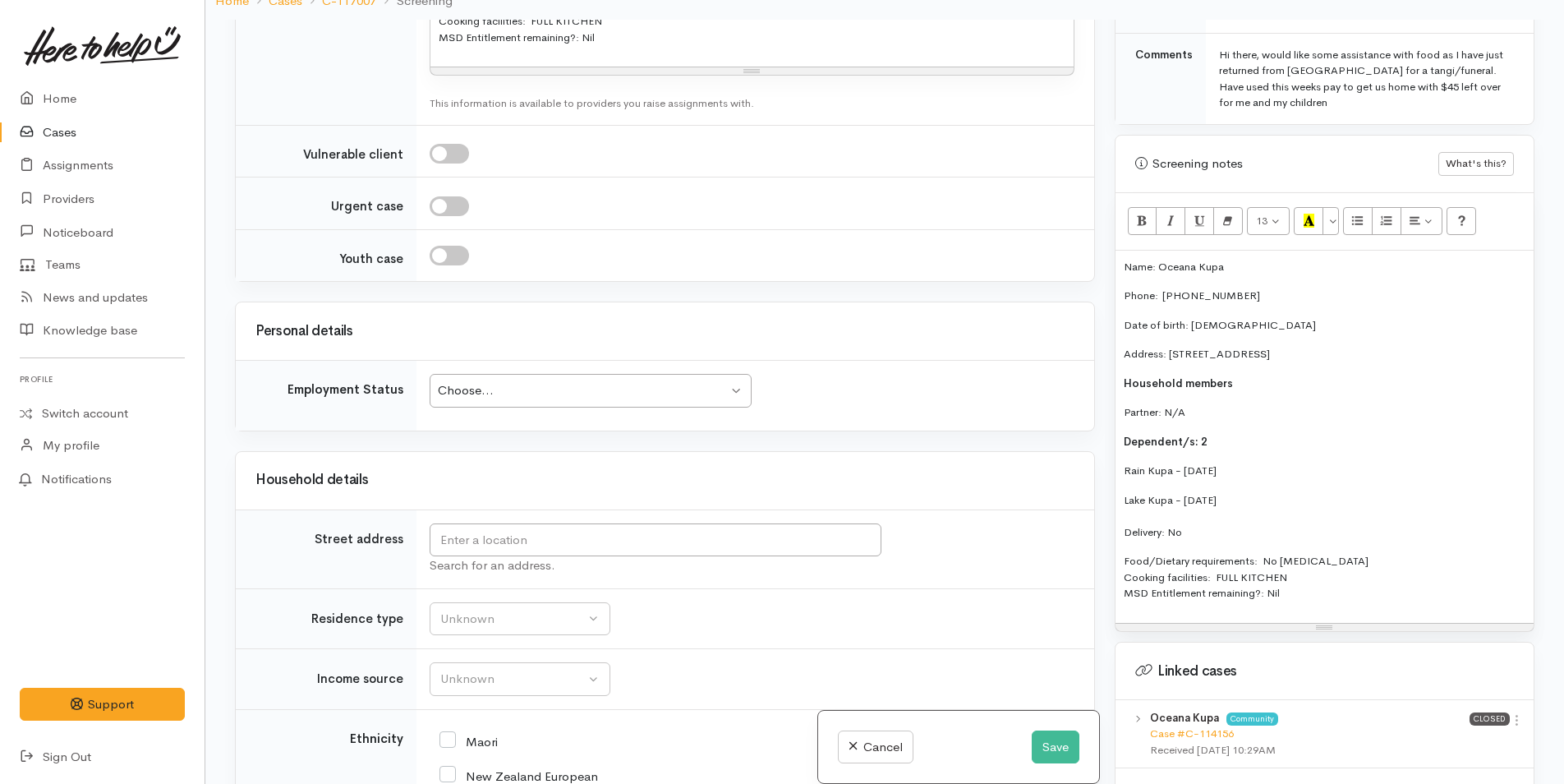
click at [545, 389] on div "Choose..." at bounding box center [582, 390] width 290 height 19
click at [561, 537] on input "text" at bounding box center [655, 540] width 452 height 34
drag, startPoint x: 1454, startPoint y: 332, endPoint x: 1167, endPoint y: 328, distance: 287.0
click at [1167, 328] on div "Name: Oceana Kupa Phone:  0272222318 Date of birth: 15/09/1993 Address: 97B Awa…" at bounding box center [1325, 437] width 418 height 372
copy p "97B Awataha Crescent, Pyes Pa, Tauranga, New Zealand"
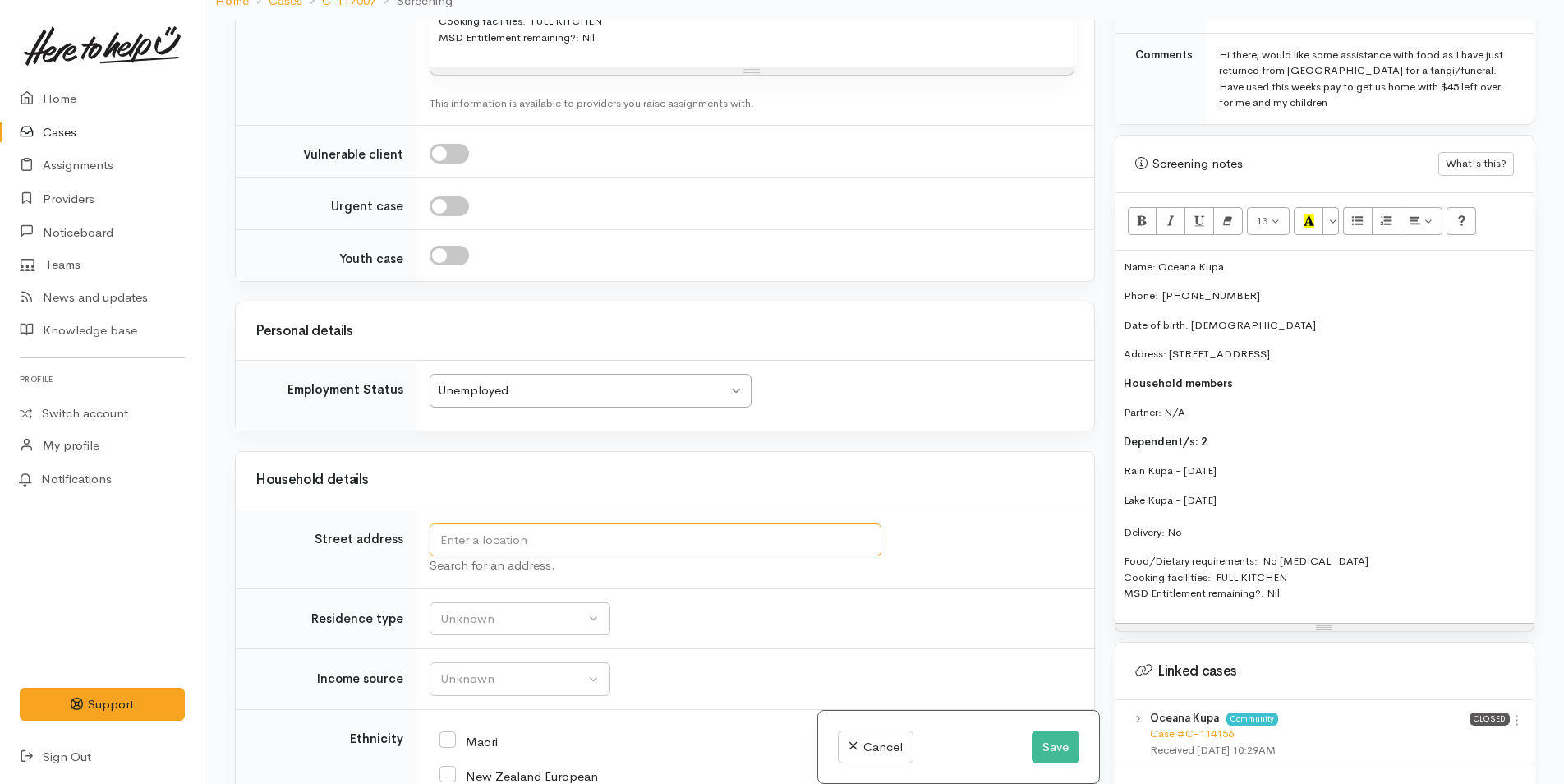
click at [665, 540] on input "text" at bounding box center [655, 540] width 452 height 34
paste input "97B Awataha Crescent, Pyes Pa, Tauranga, New Zealand"
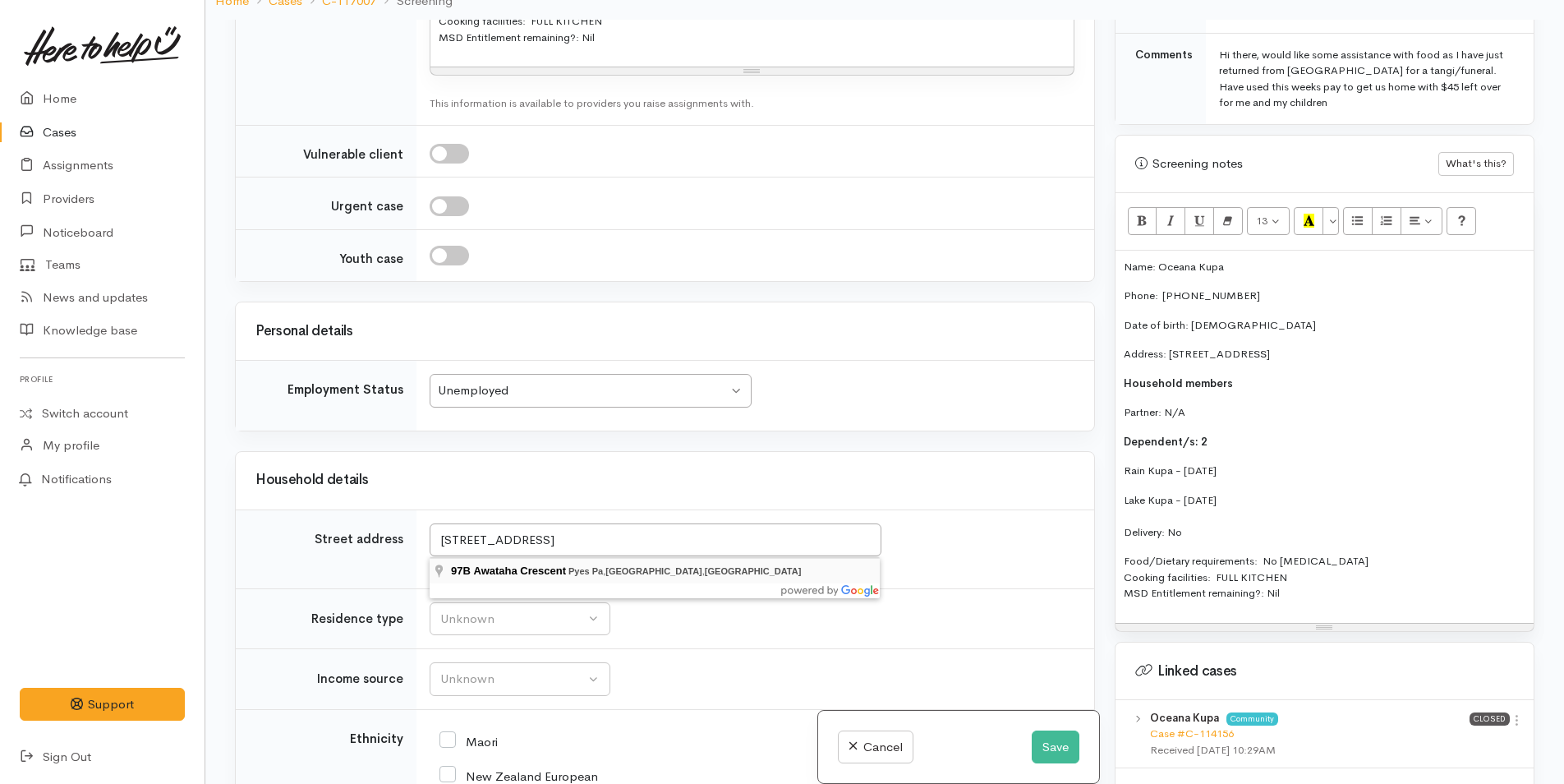
type input "97B Awataha Crescent, Pyes Pa, Tauranga, New Zealand"
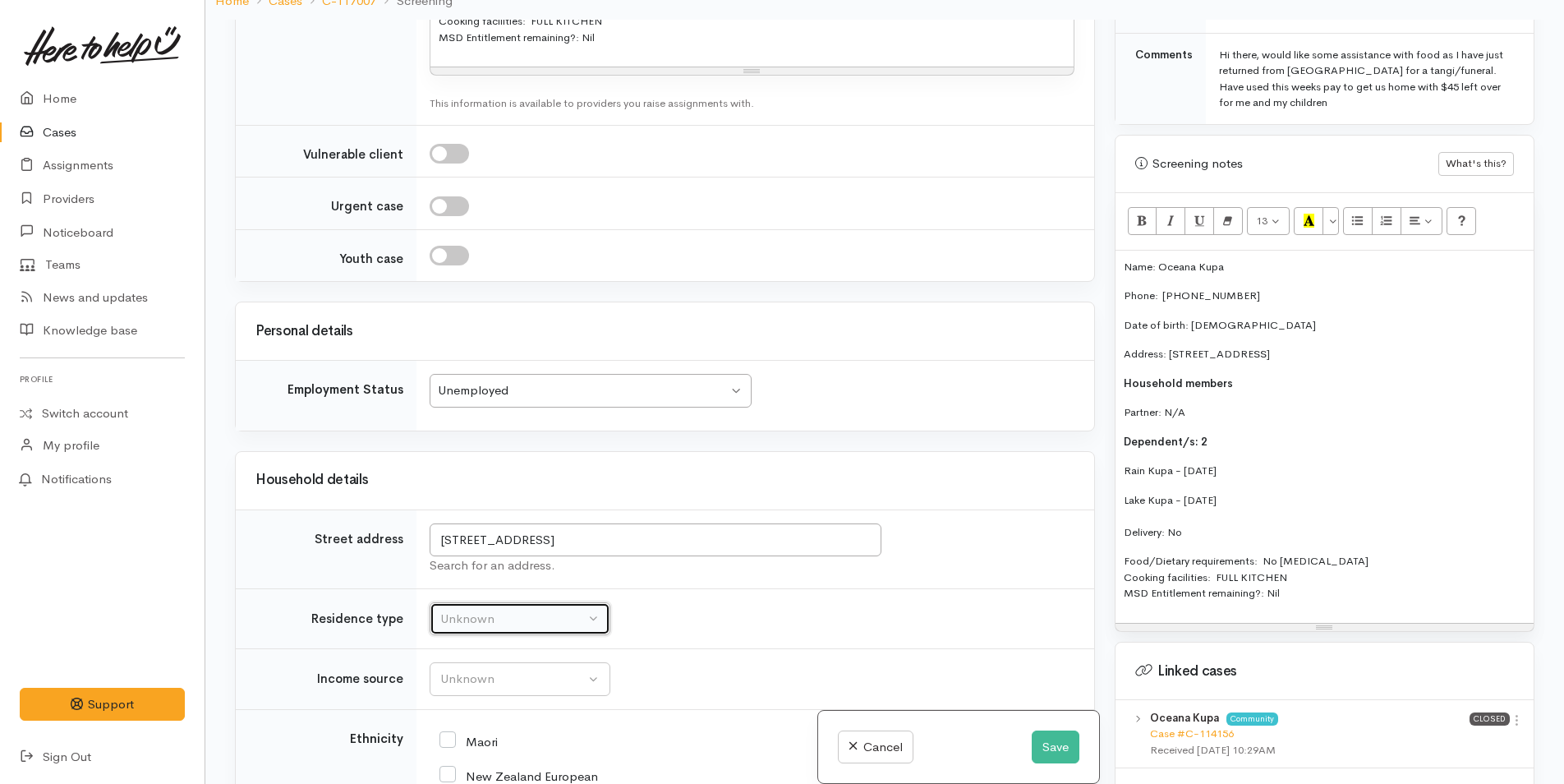
click at [531, 625] on div "Unknown" at bounding box center [513, 618] width 145 height 19
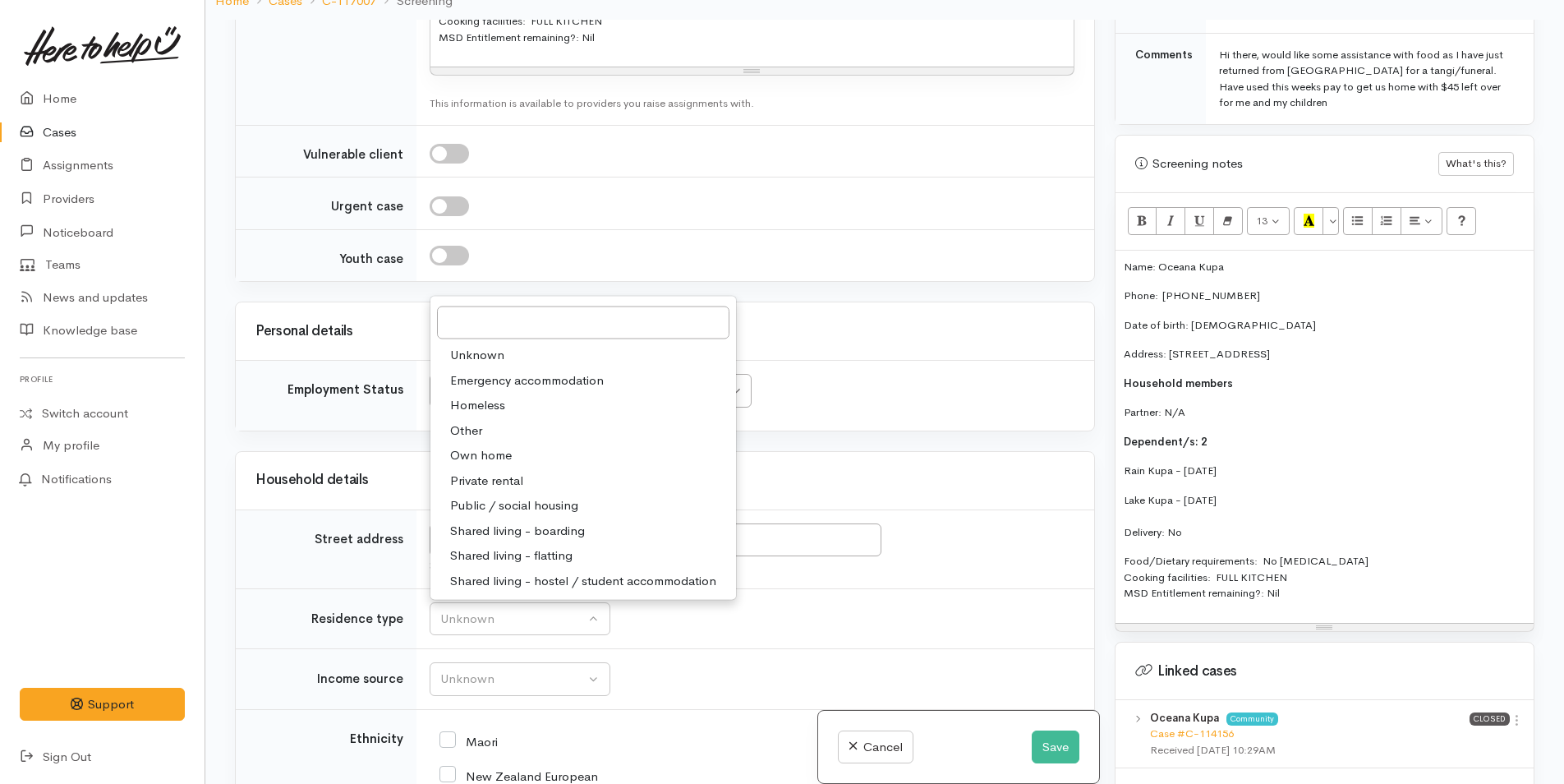
click at [494, 475] on span "Private rental" at bounding box center [486, 480] width 73 height 19
select select "2"
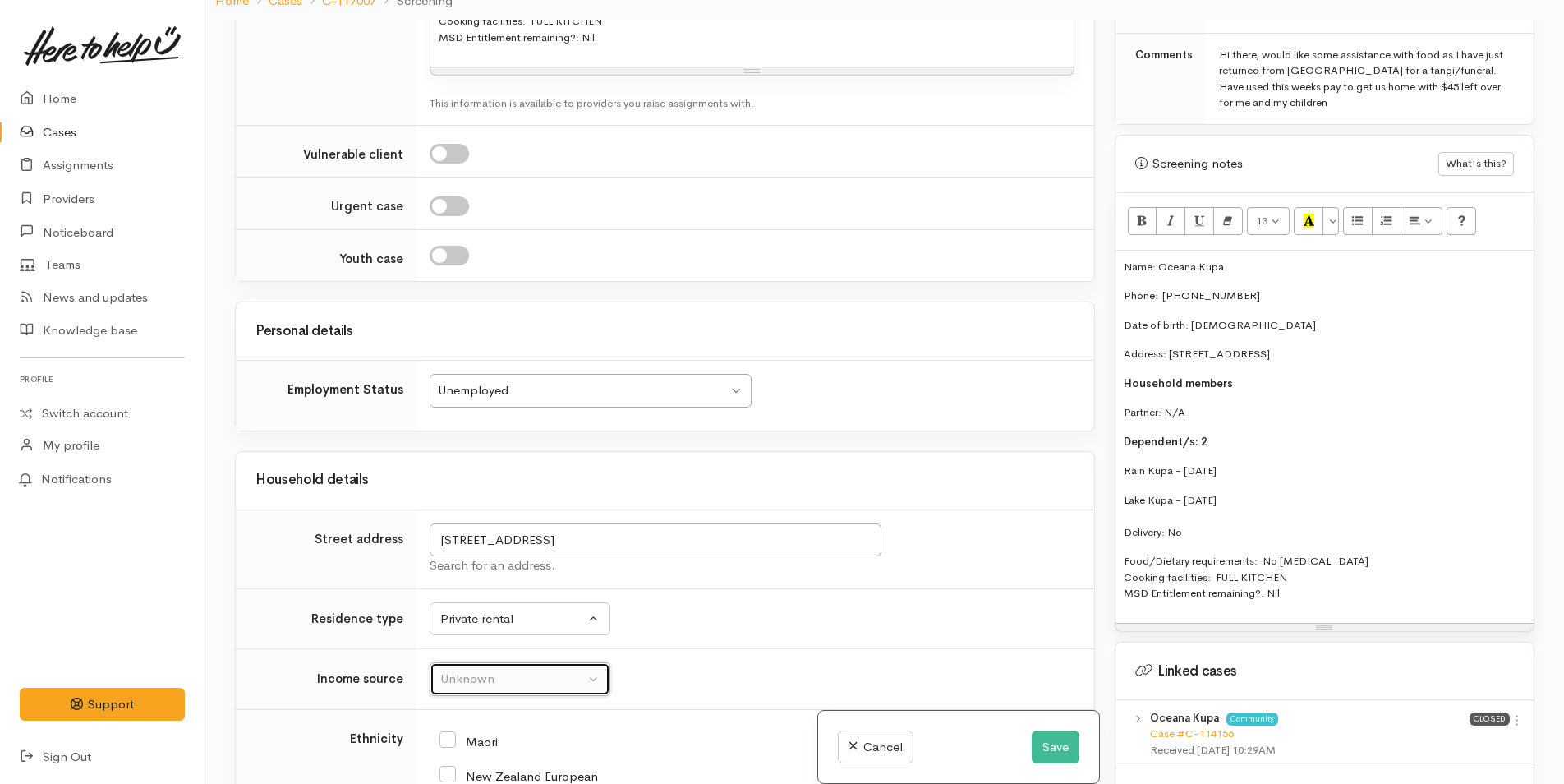
click at [494, 676] on div "Unknown" at bounding box center [513, 678] width 145 height 19
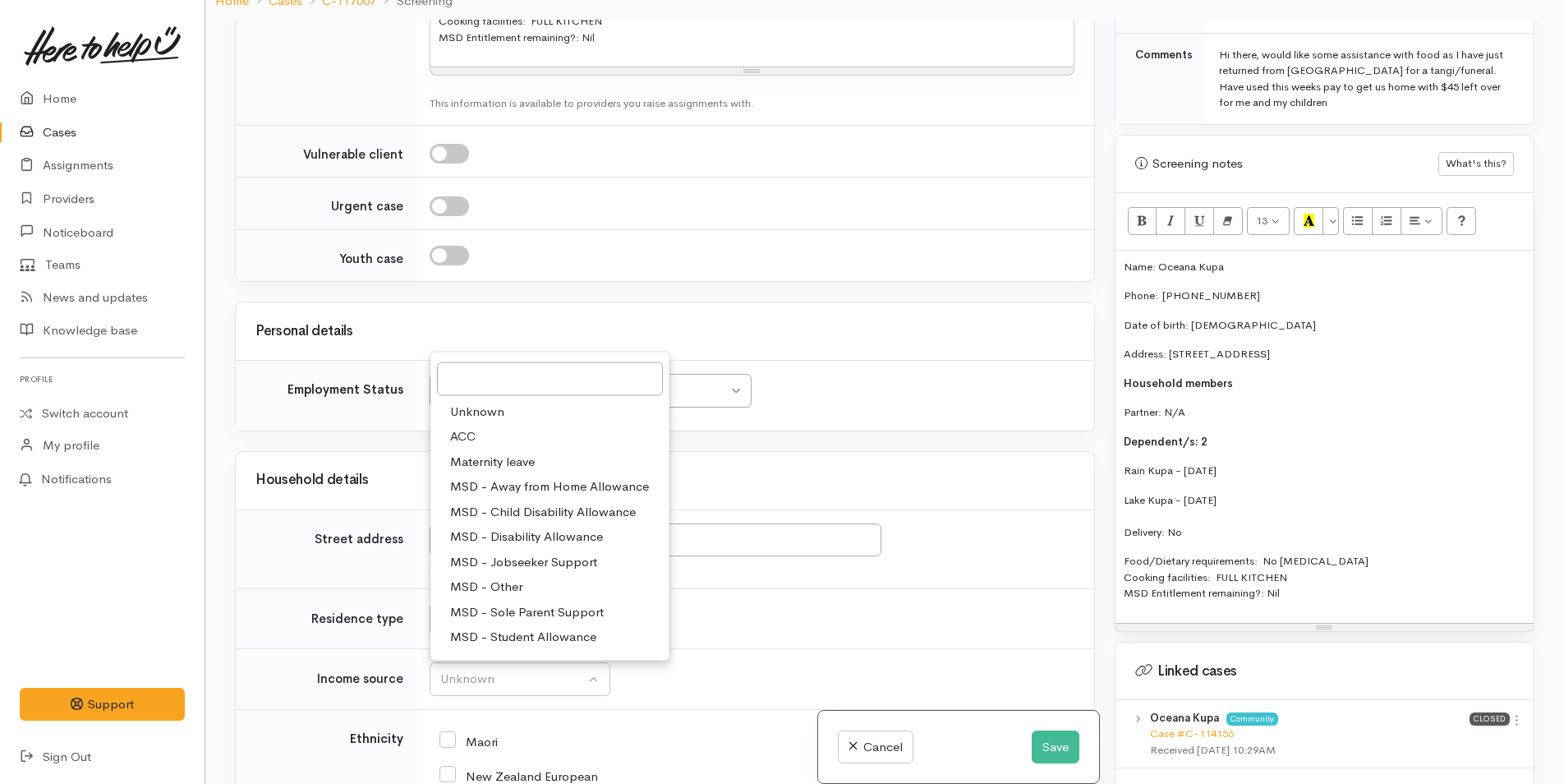
click at [530, 609] on span "MSD - Sole Parent Support" at bounding box center [527, 611] width 153 height 19
select select "7"
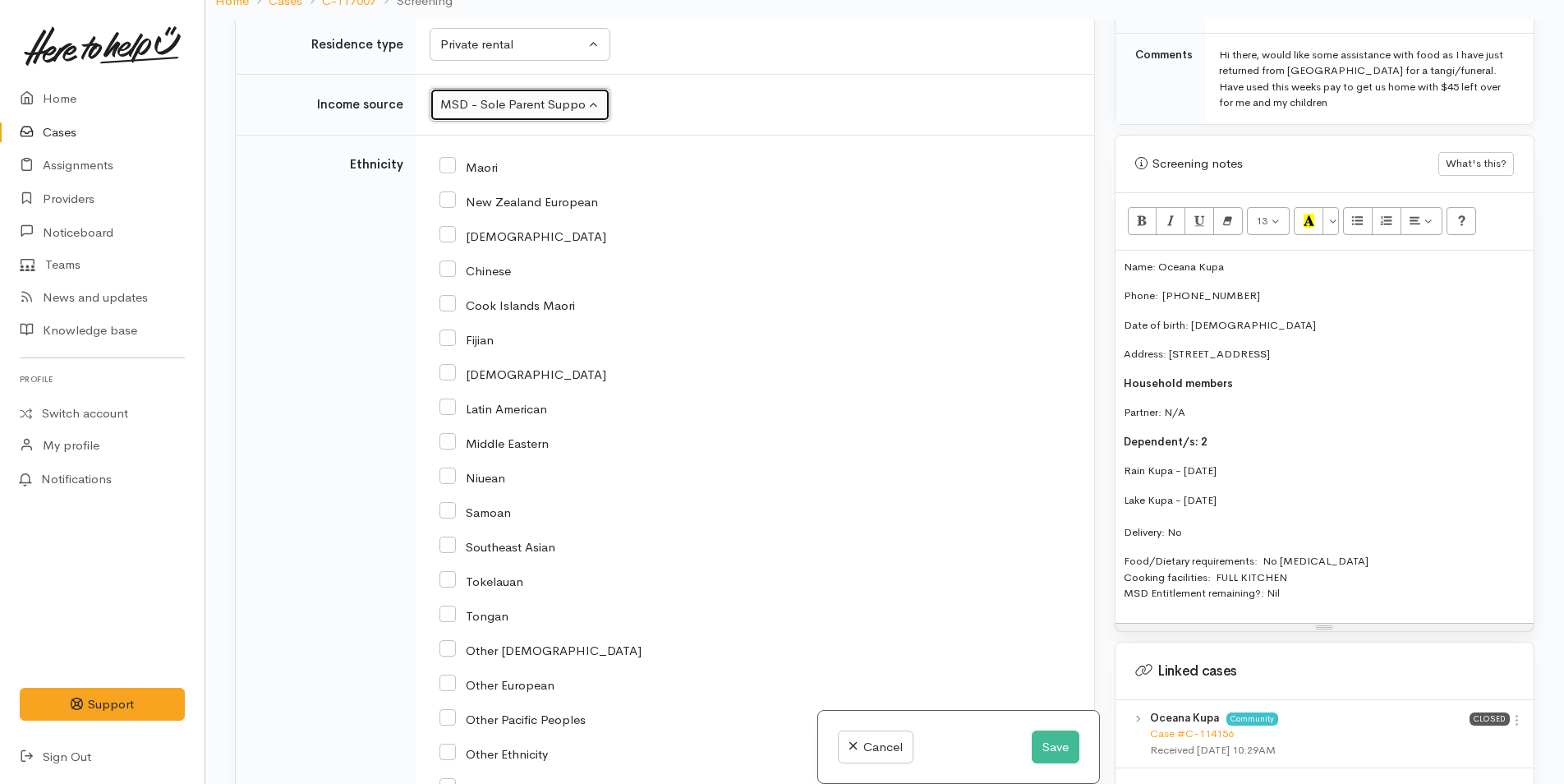
scroll to position [2382, 0]
click at [451, 165] on input "Maori" at bounding box center [468, 165] width 58 height 15
checkbox input "true"
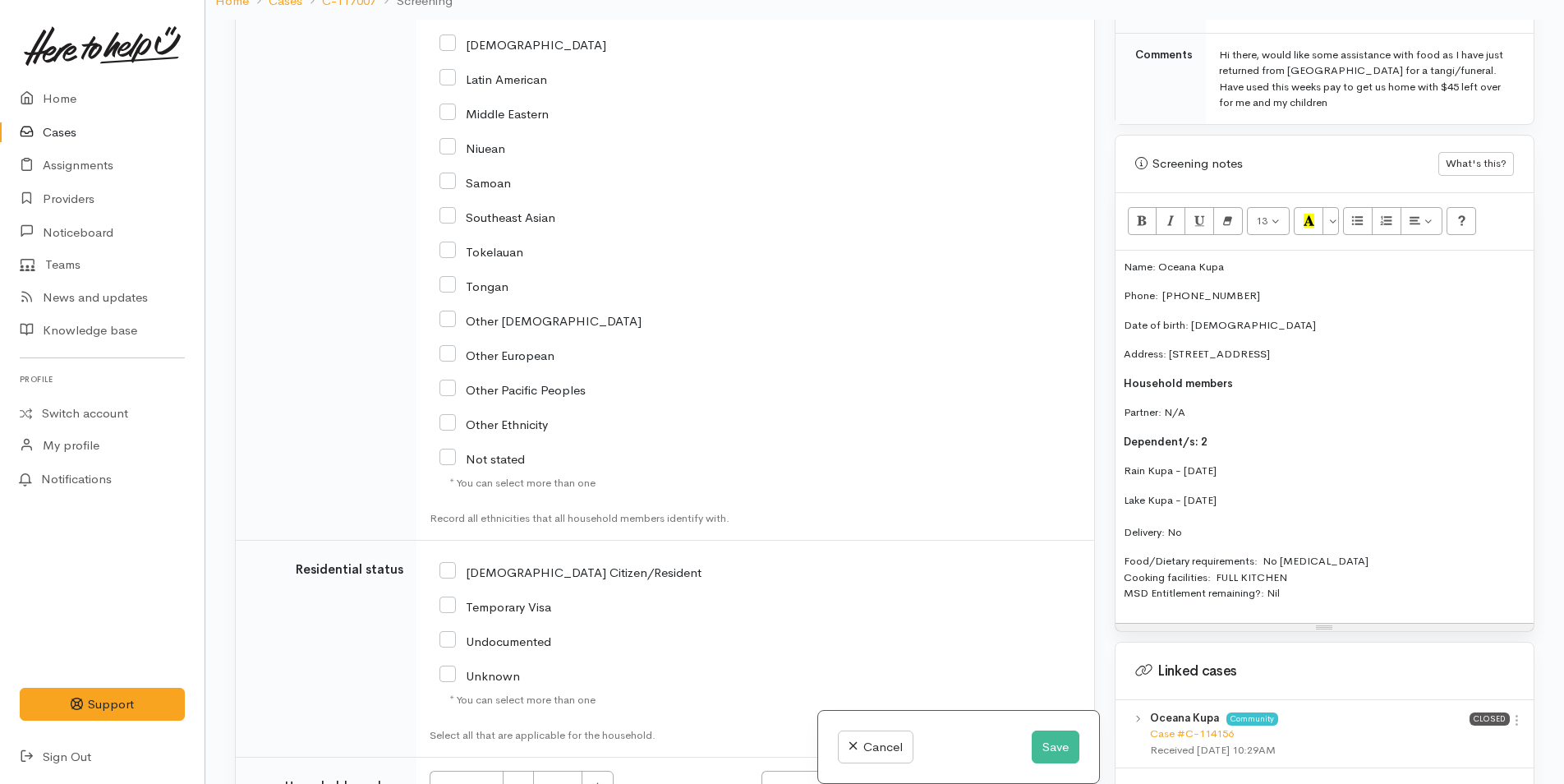
scroll to position [2957, 0]
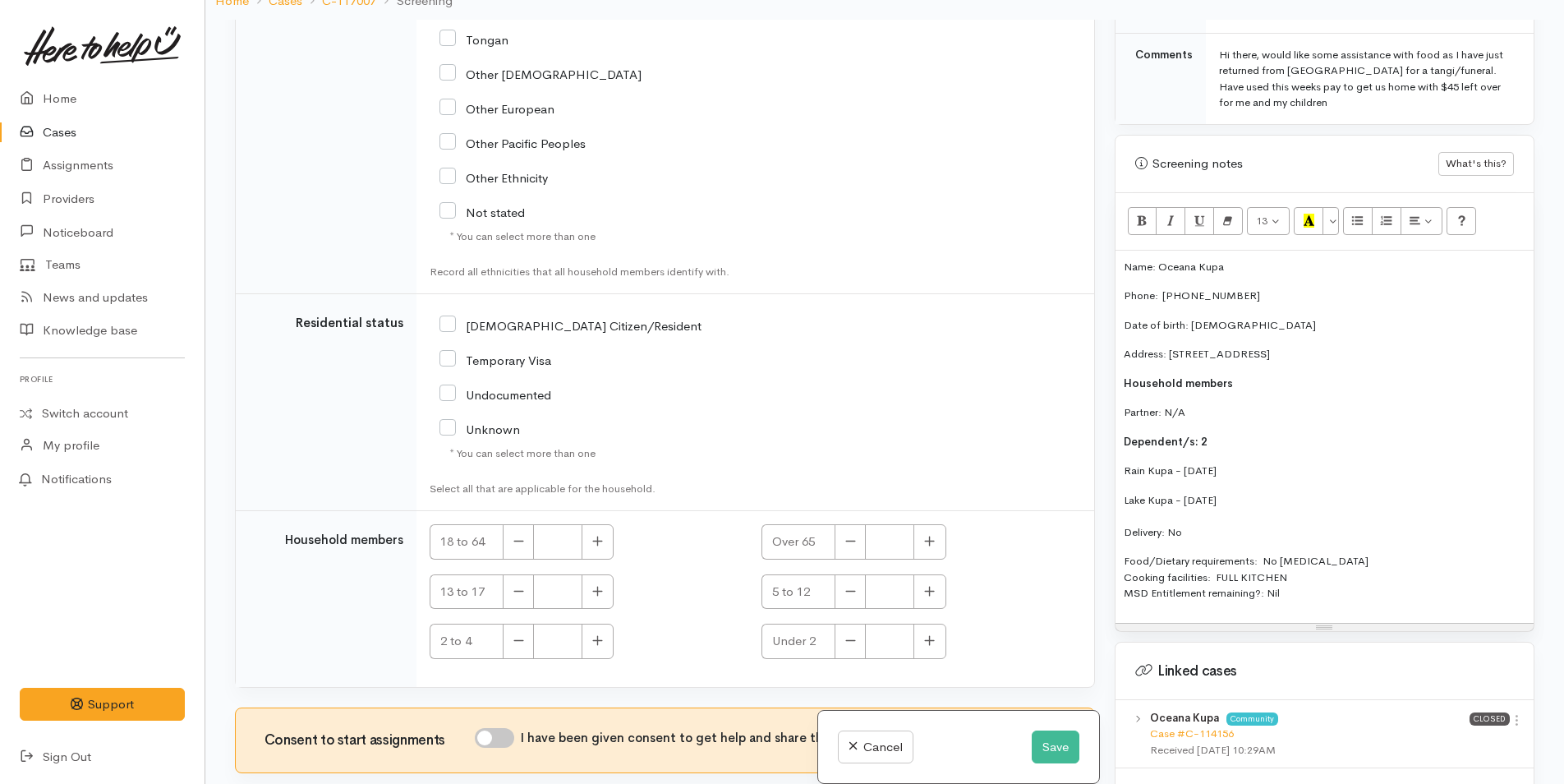
click at [453, 324] on input "NZ Citizen/Resident" at bounding box center [570, 325] width 262 height 15
checkbox input "true"
click at [598, 540] on icon "button" at bounding box center [597, 540] width 10 height 10
type input "1"
click at [924, 594] on icon "button" at bounding box center [930, 591] width 11 height 12
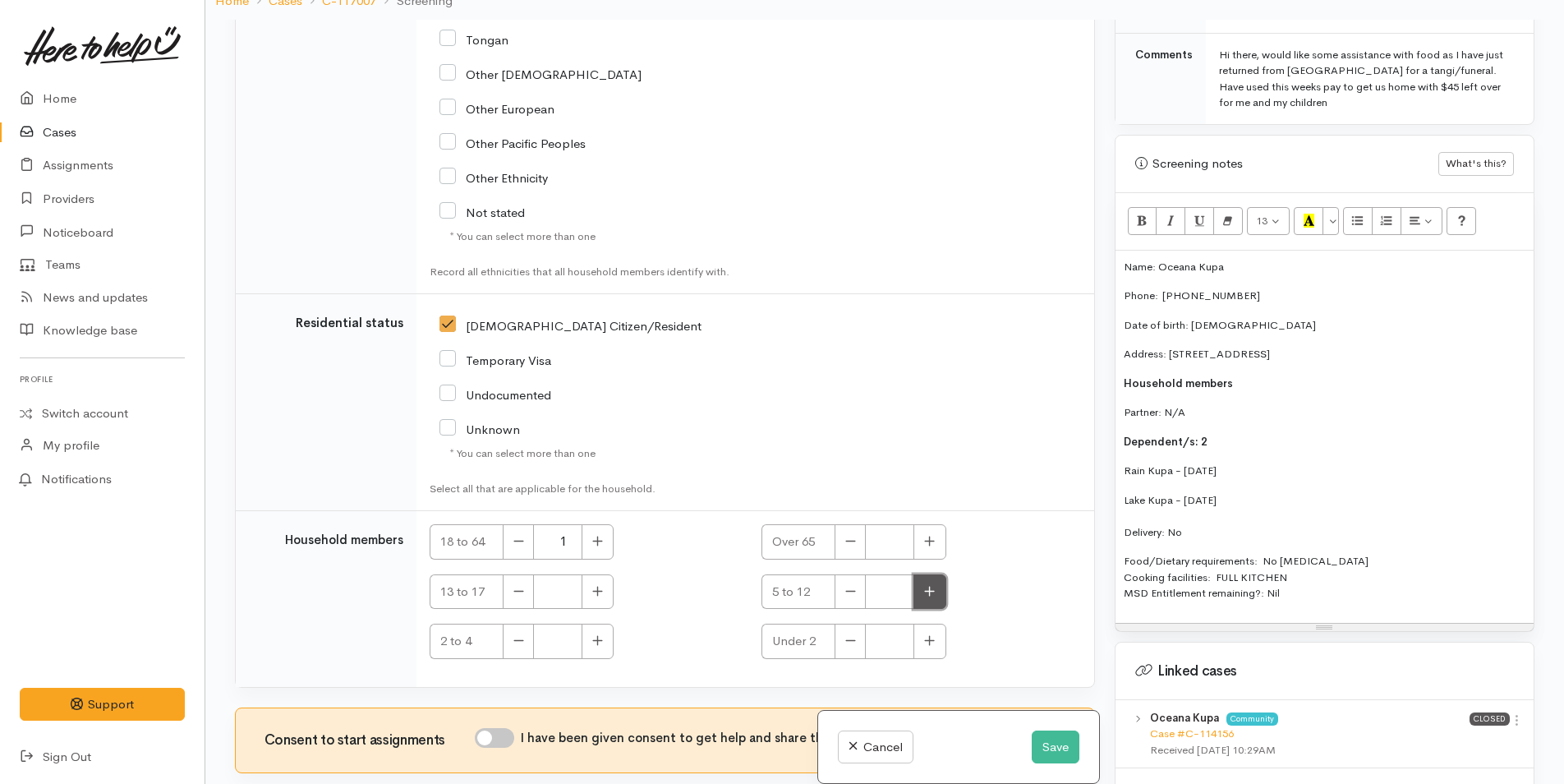
type input "1"
click at [929, 643] on icon "button" at bounding box center [930, 640] width 11 height 12
type input "1"
click at [511, 738] on input "I have been given consent to get help and share this information with appropria…" at bounding box center [494, 737] width 40 height 19
checkbox input "true"
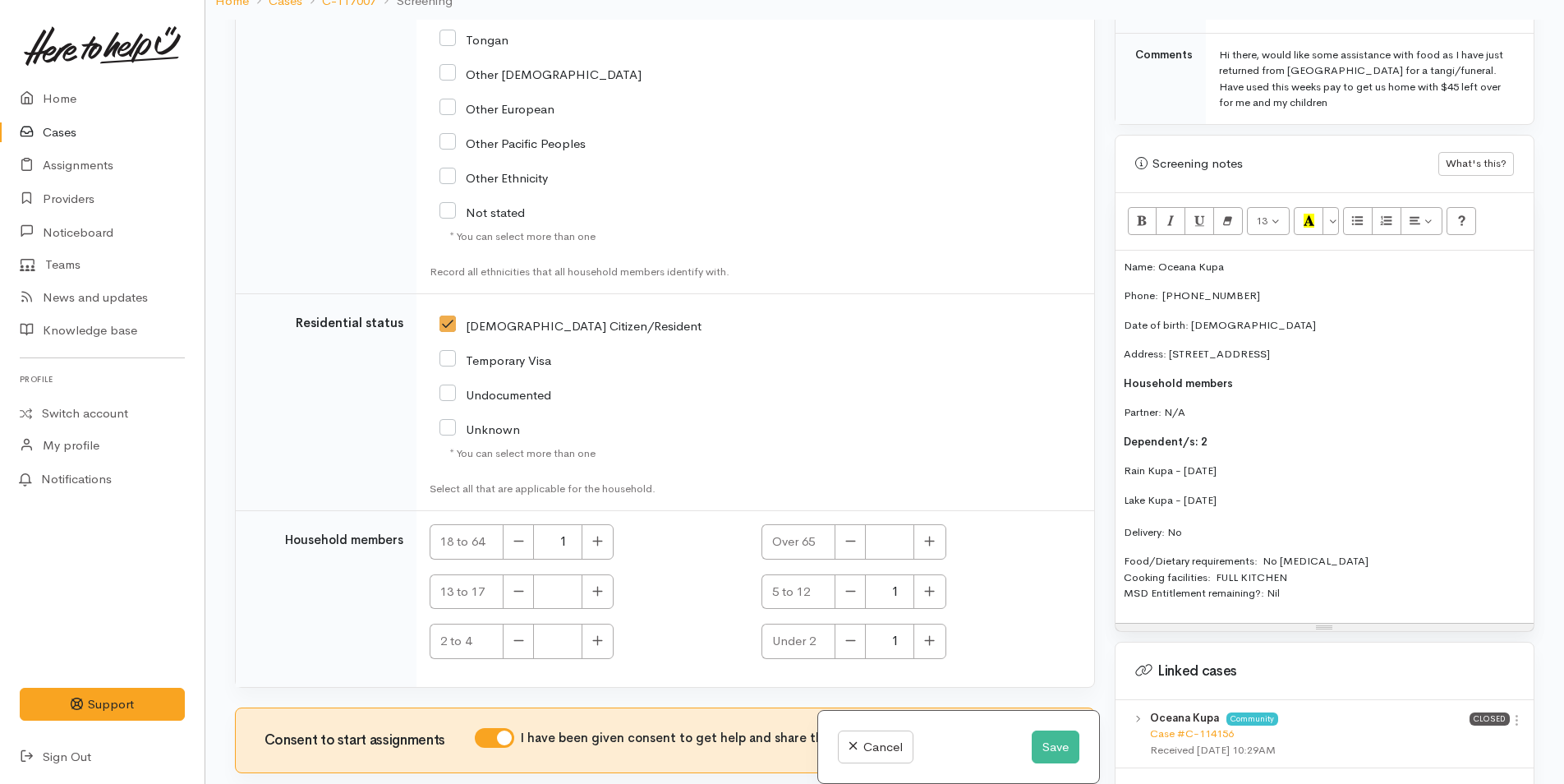
click at [1124, 258] on p "Name: Oceana Kupa" at bounding box center [1324, 266] width 401 height 17
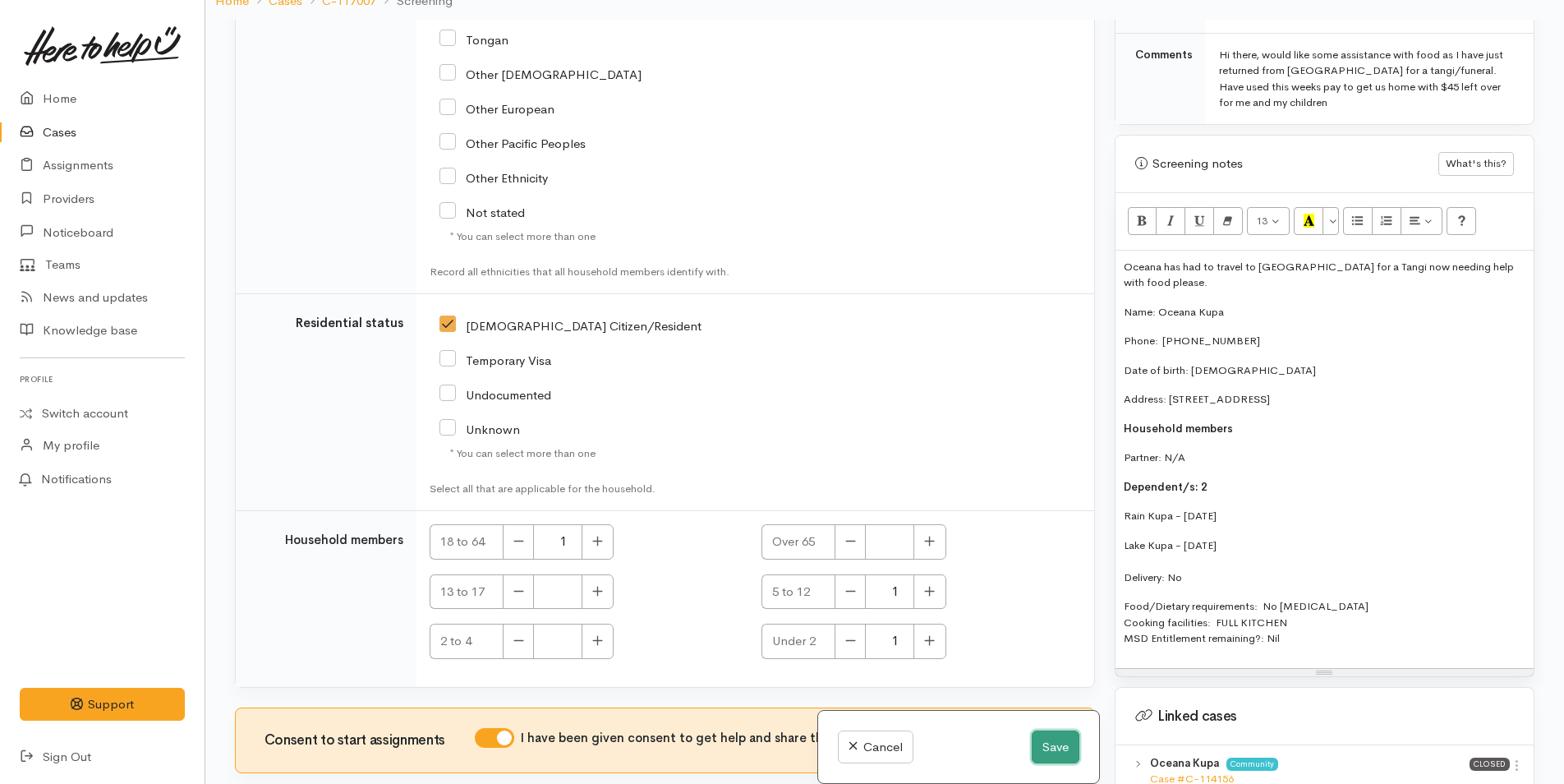
click at [1053, 747] on button "Save" at bounding box center [1056, 747] width 48 height 34
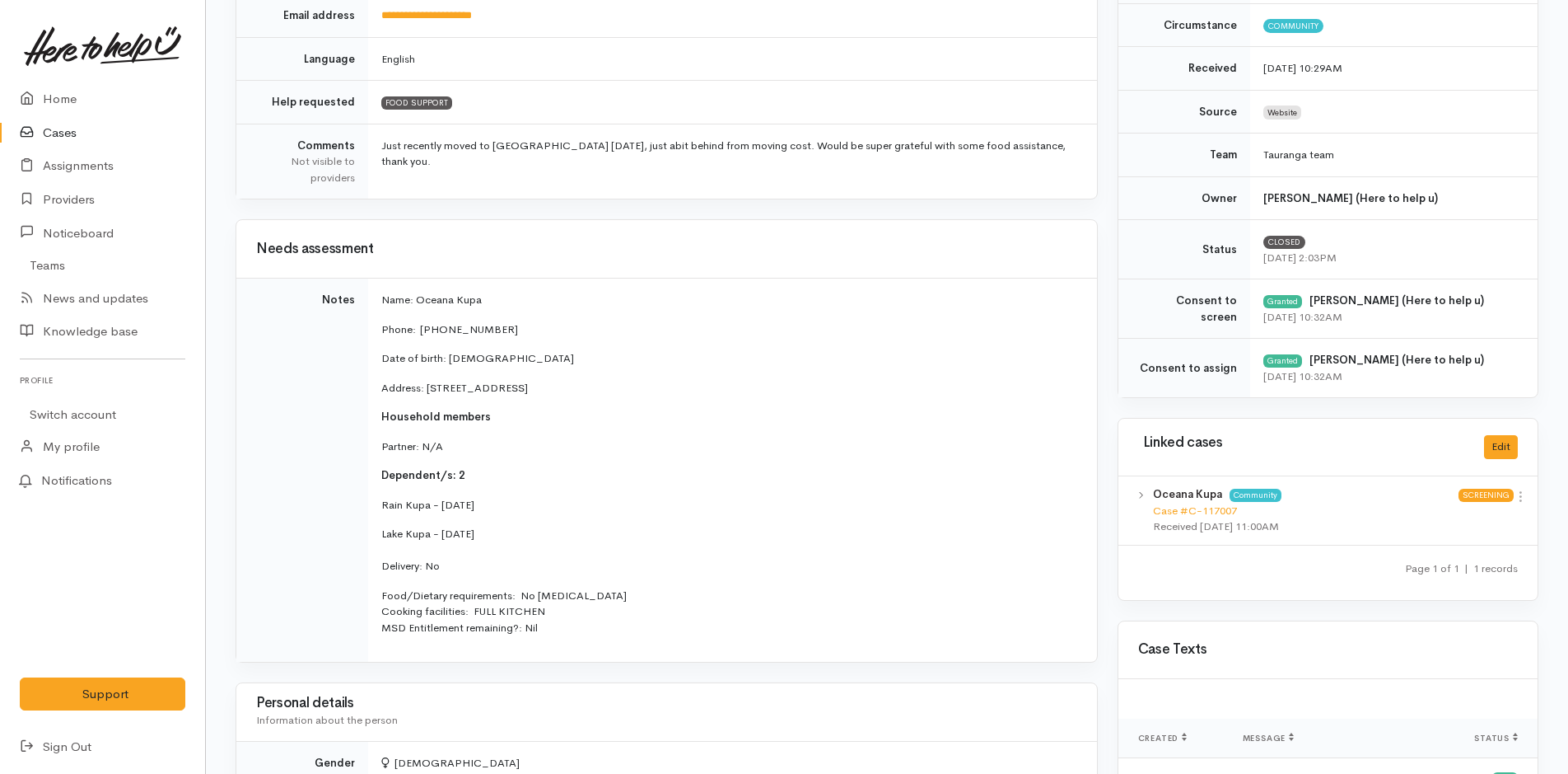
scroll to position [413, 0]
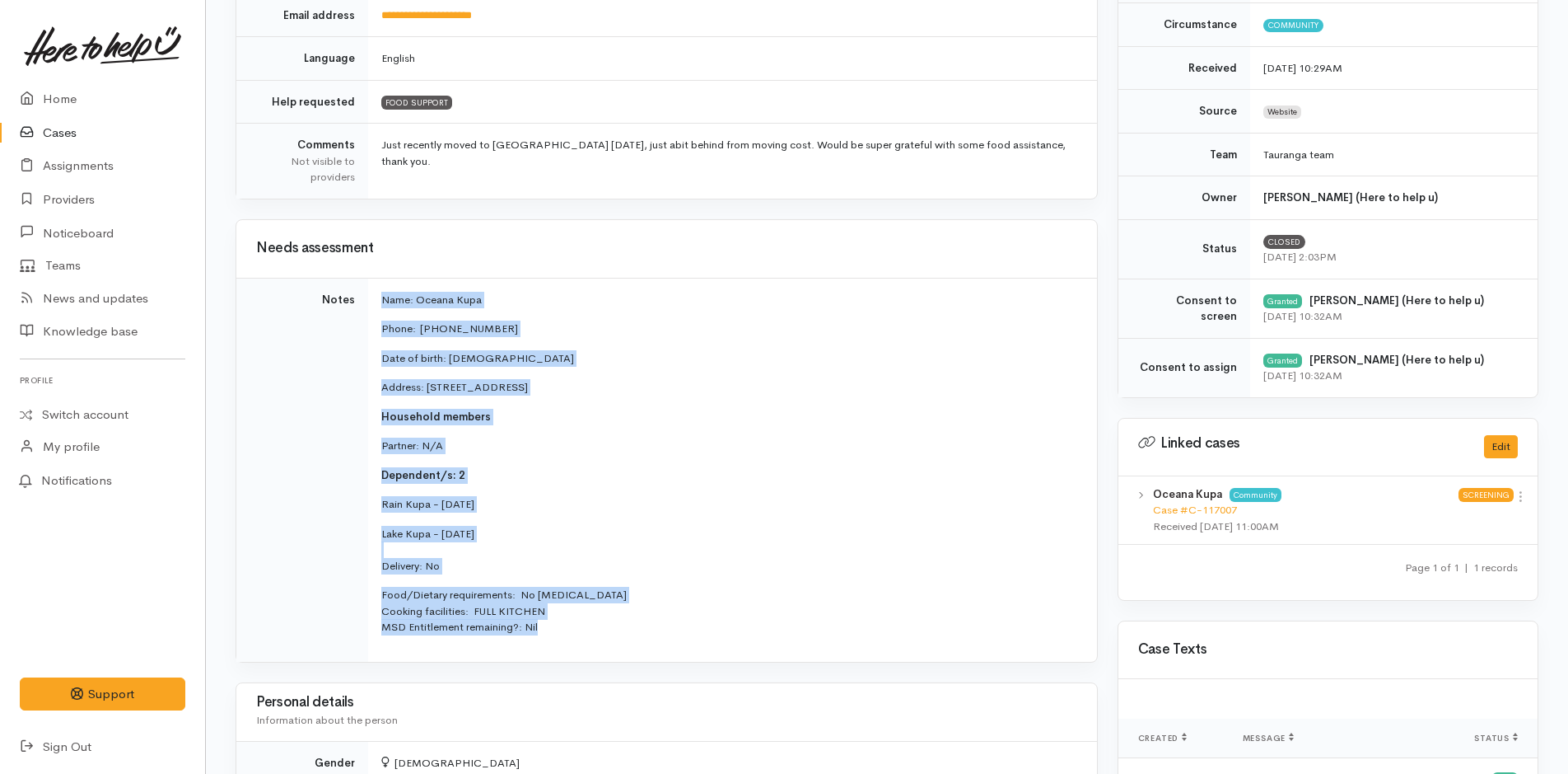
drag, startPoint x: 561, startPoint y: 638, endPoint x: 372, endPoint y: 287, distance: 398.7
click at [372, 287] on td "Name: Oceana Kupa Phone:  0272222318 Date of birth: 15/09/1993 Address: 97B Awa…" at bounding box center [732, 470] width 729 height 384
copy td "Name: Oceana Kupa Phone:  0272222318 Date of birth: 15/09/1993 Address: 97B Awa…"
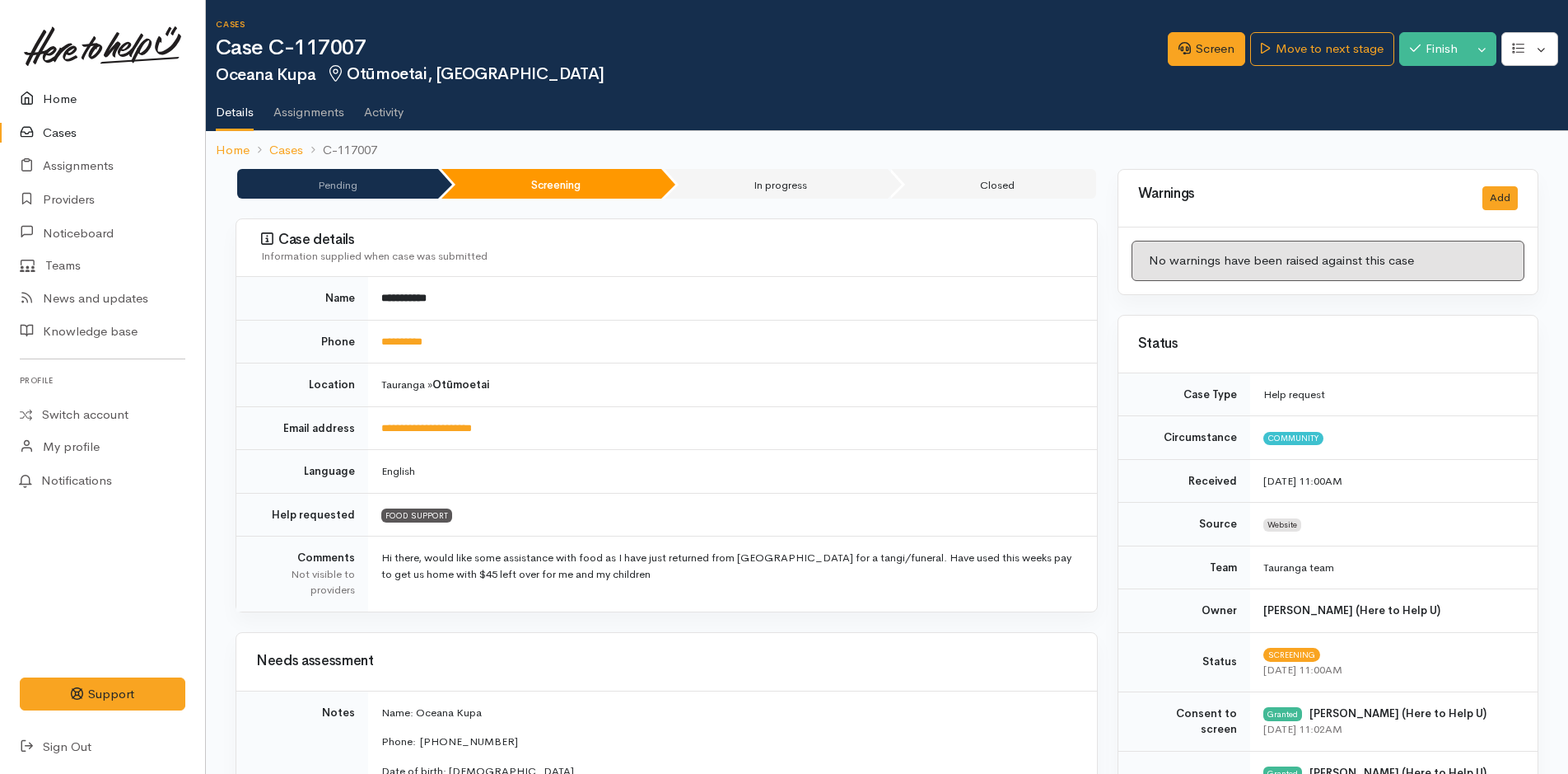
click at [67, 96] on link "Home" at bounding box center [103, 99] width 205 height 34
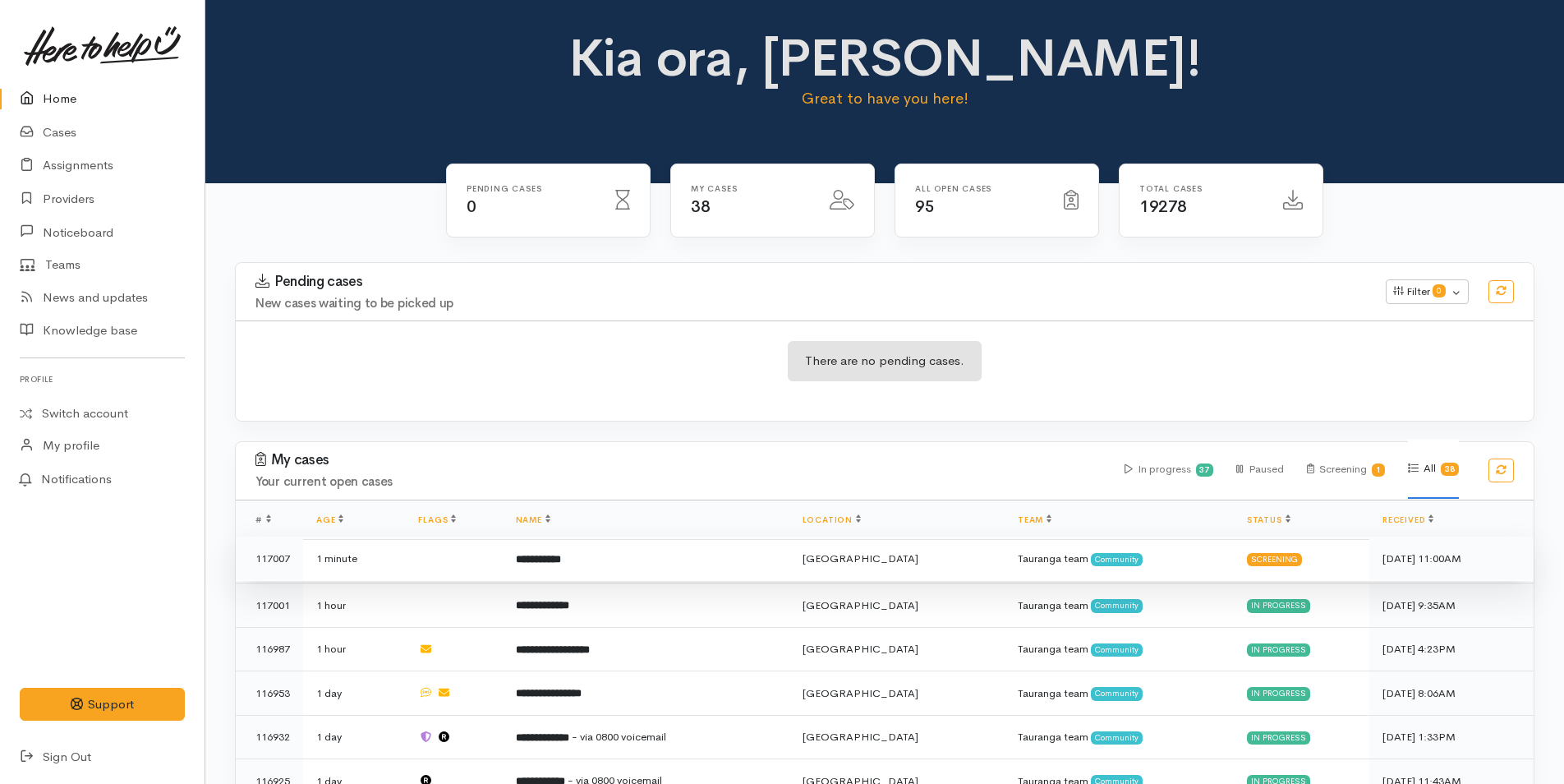
click at [639, 556] on td "**********" at bounding box center [646, 558] width 287 height 44
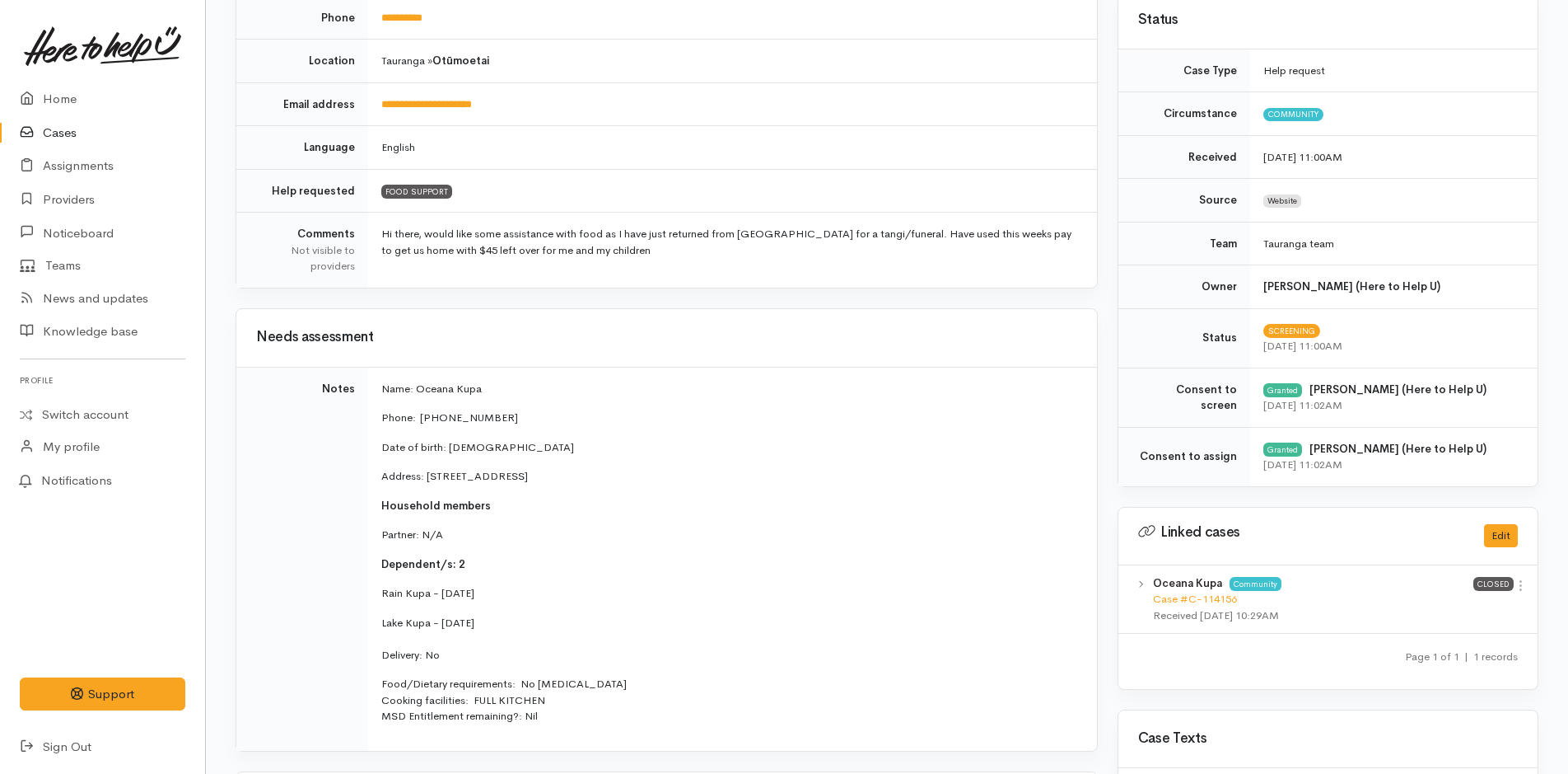
scroll to position [577, 0]
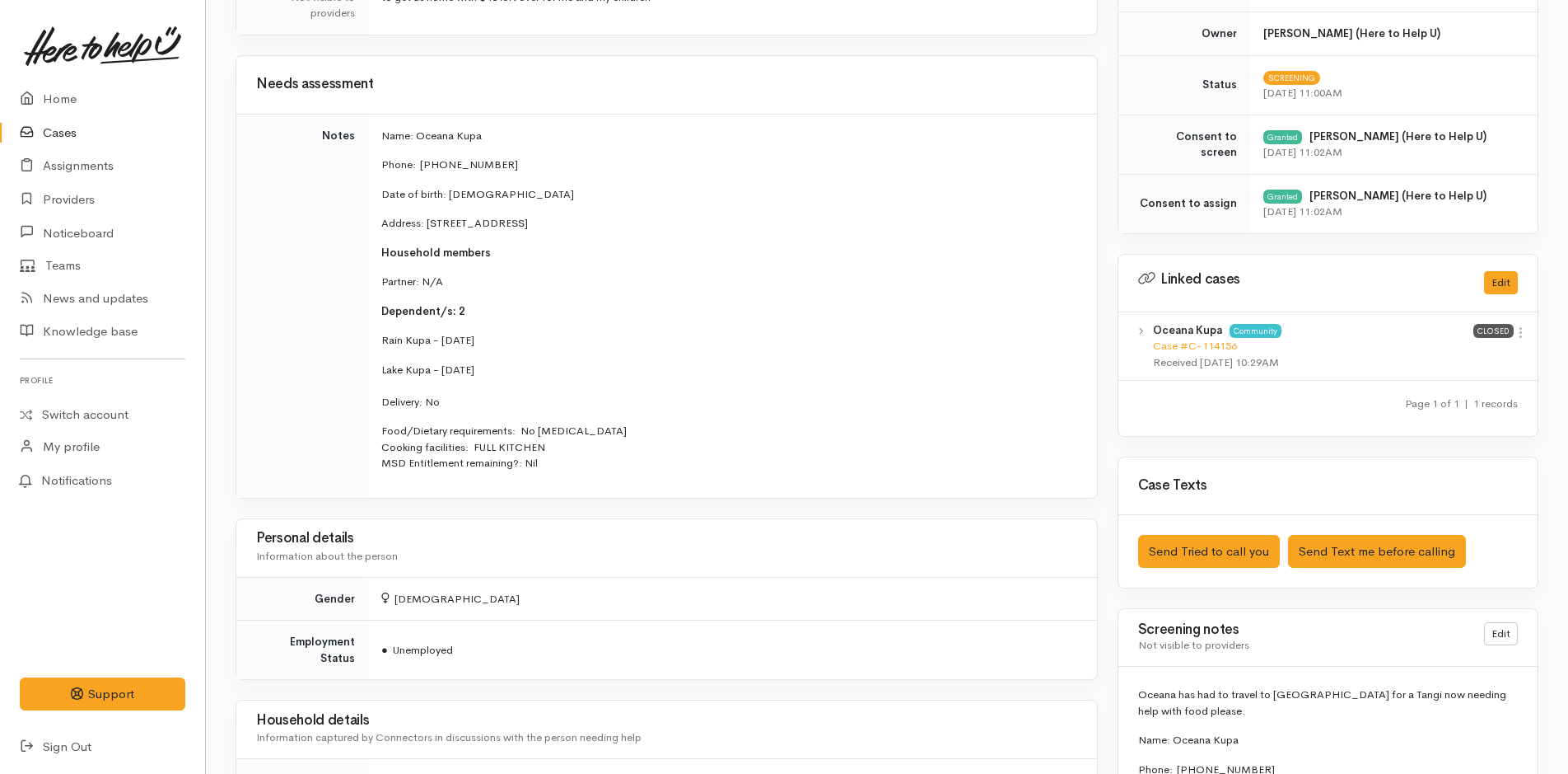
drag, startPoint x: 449, startPoint y: 402, endPoint x: 379, endPoint y: 130, distance: 280.9
click at [379, 130] on td "Name: Oceana Kupa Phone:  [PHONE_NUMBER] Date of birth: [DEMOGRAPHIC_DATA] Addr…" at bounding box center [732, 306] width 729 height 384
copy td "Name: Oceana Kupa Phone:  [PHONE_NUMBER] Date of birth: [DEMOGRAPHIC_DATA] Addr…"
click at [67, 94] on link "Home" at bounding box center [103, 99] width 205 height 34
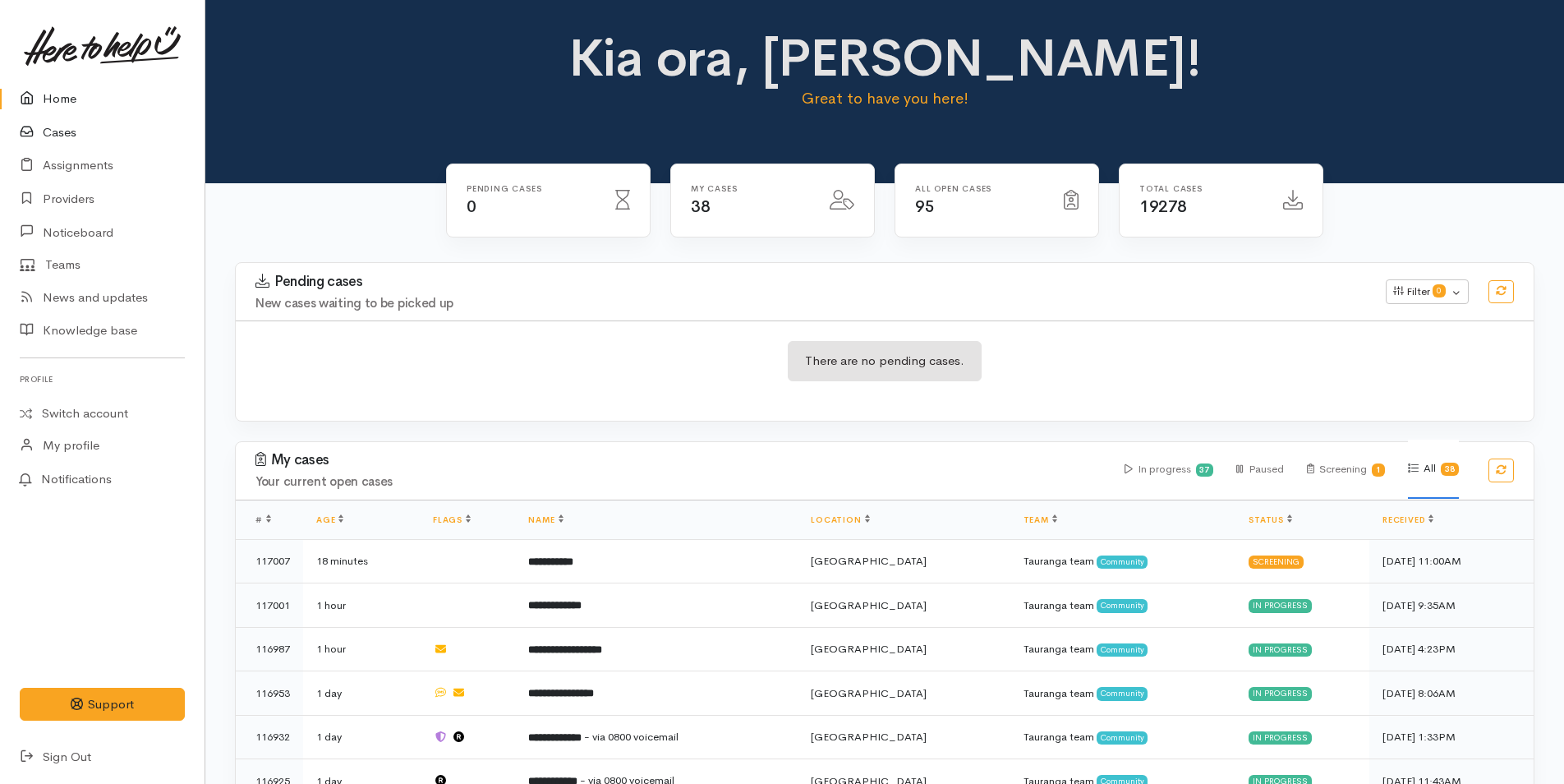
click at [62, 129] on link "Cases" at bounding box center [102, 132] width 205 height 34
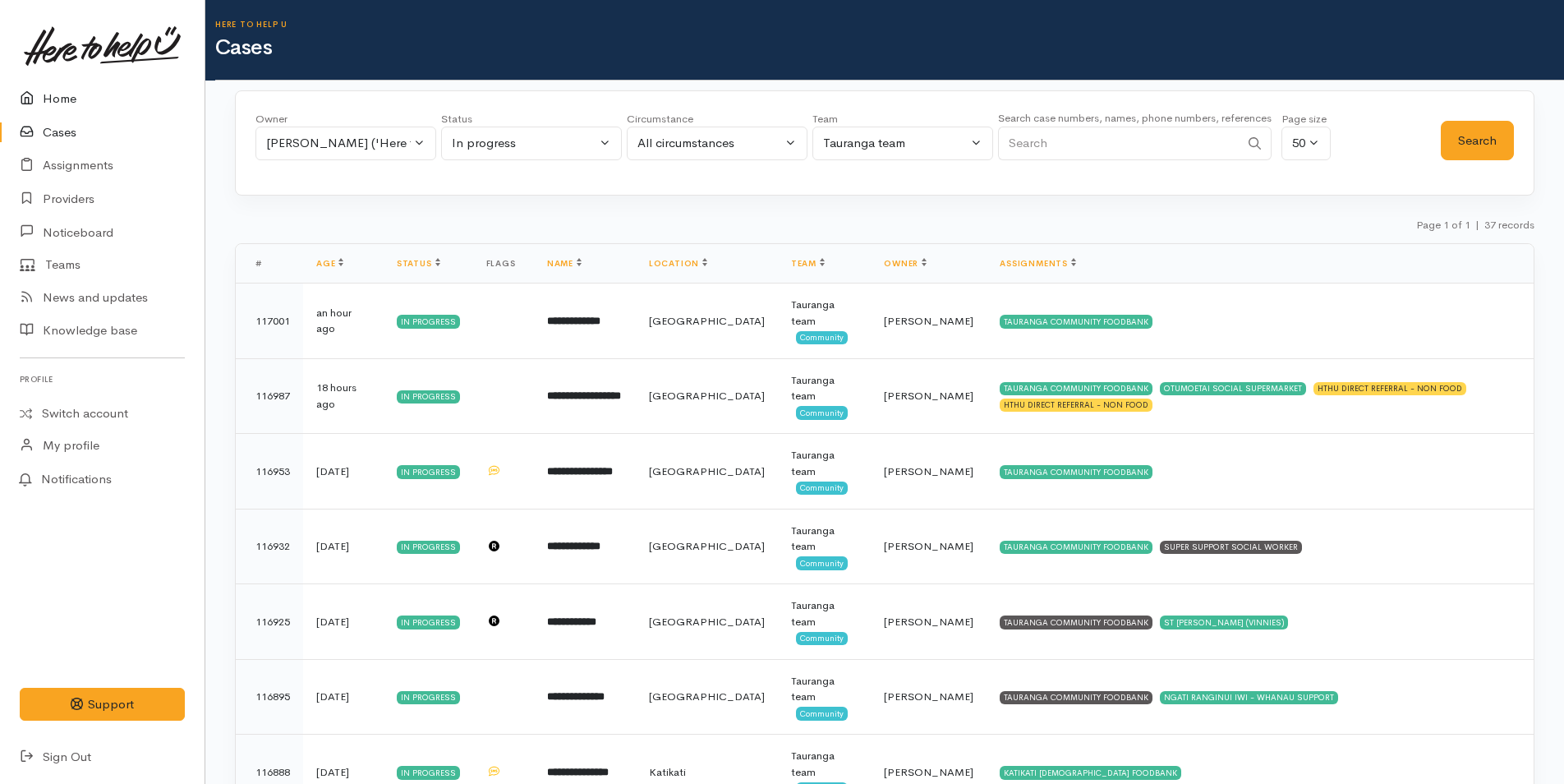
click at [69, 95] on link "Home" at bounding box center [102, 99] width 205 height 34
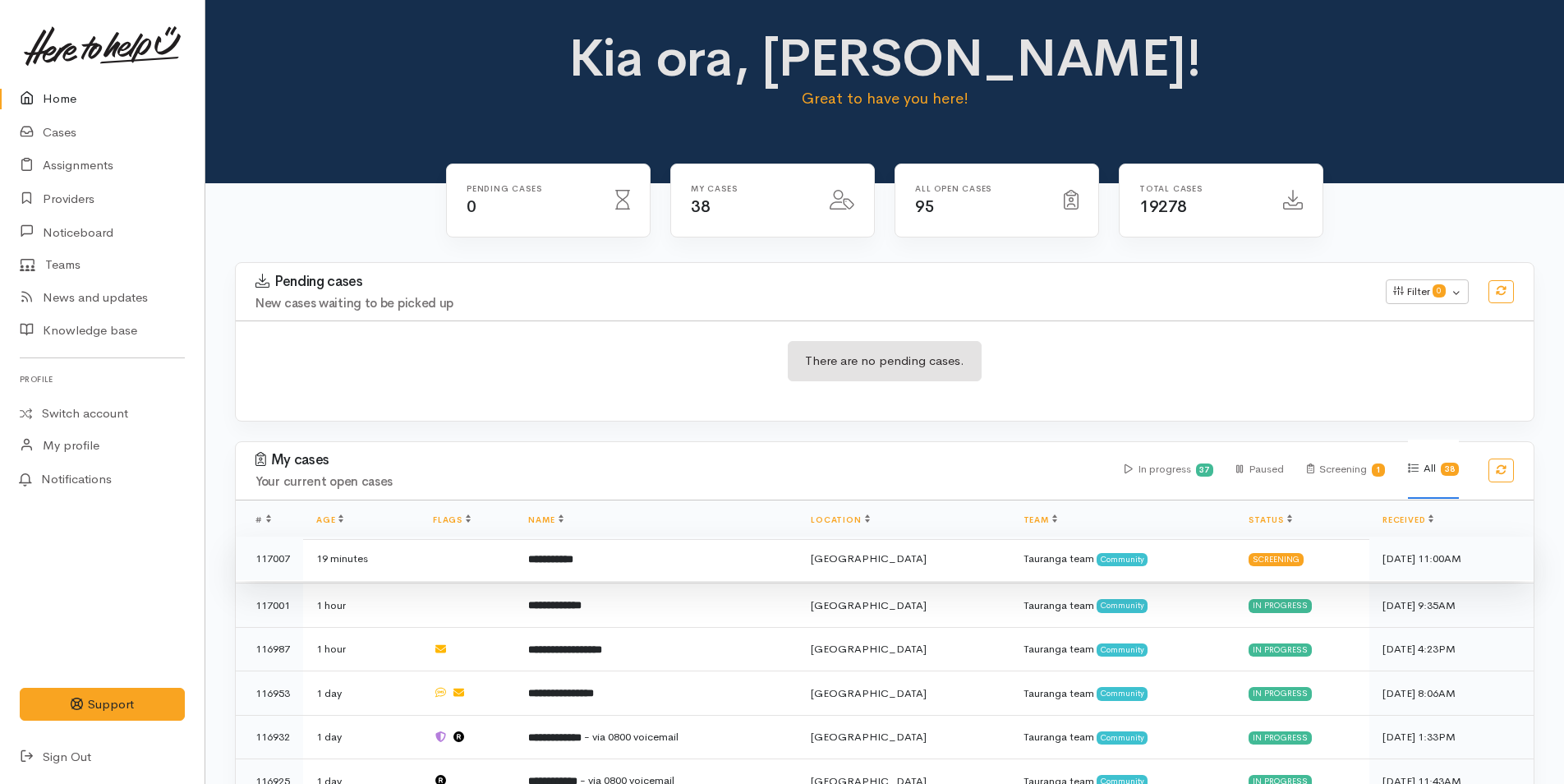
click at [640, 554] on td "**********" at bounding box center [656, 558] width 282 height 44
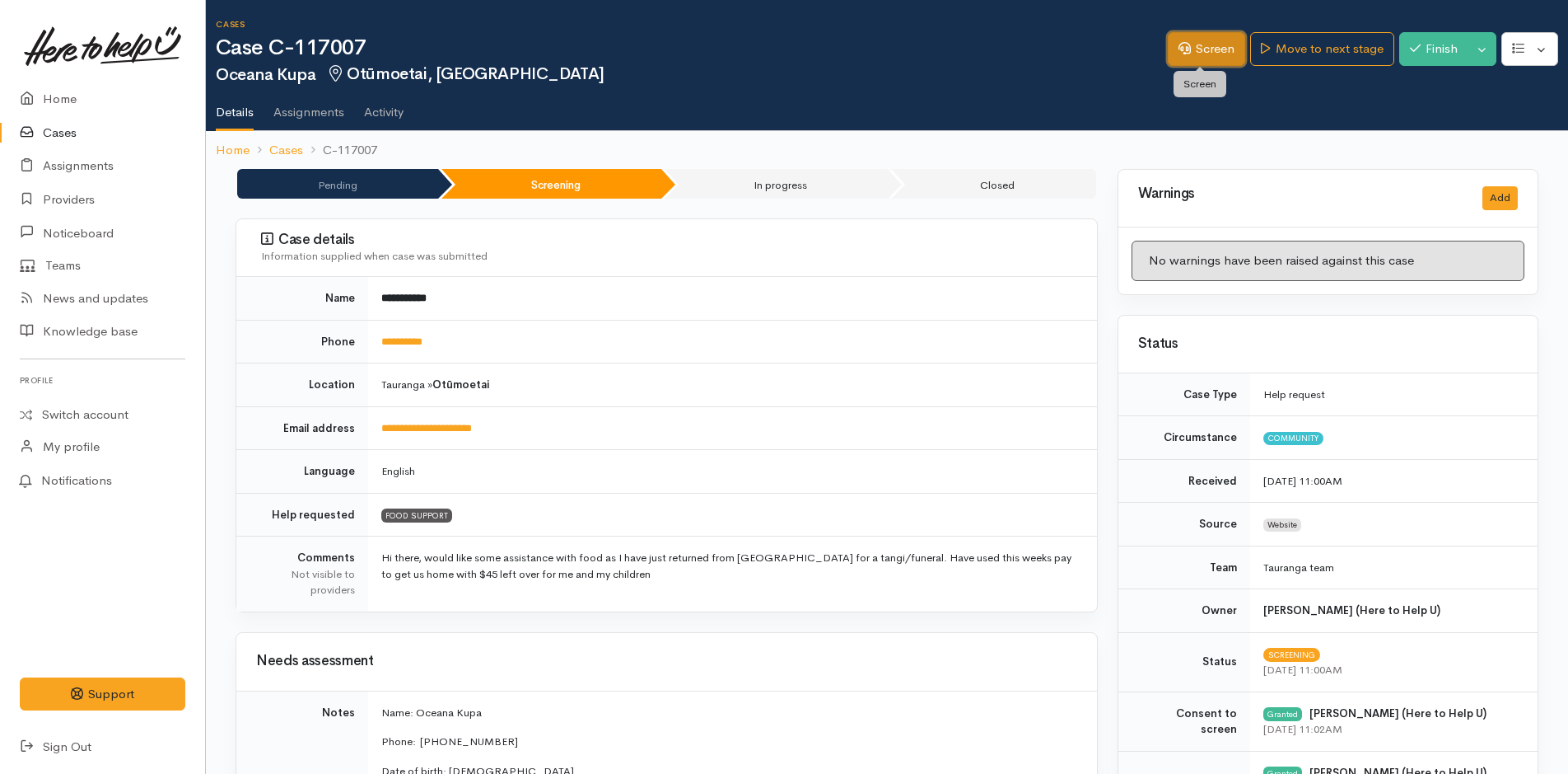
click at [1209, 48] on link "Screen" at bounding box center [1207, 49] width 78 height 34
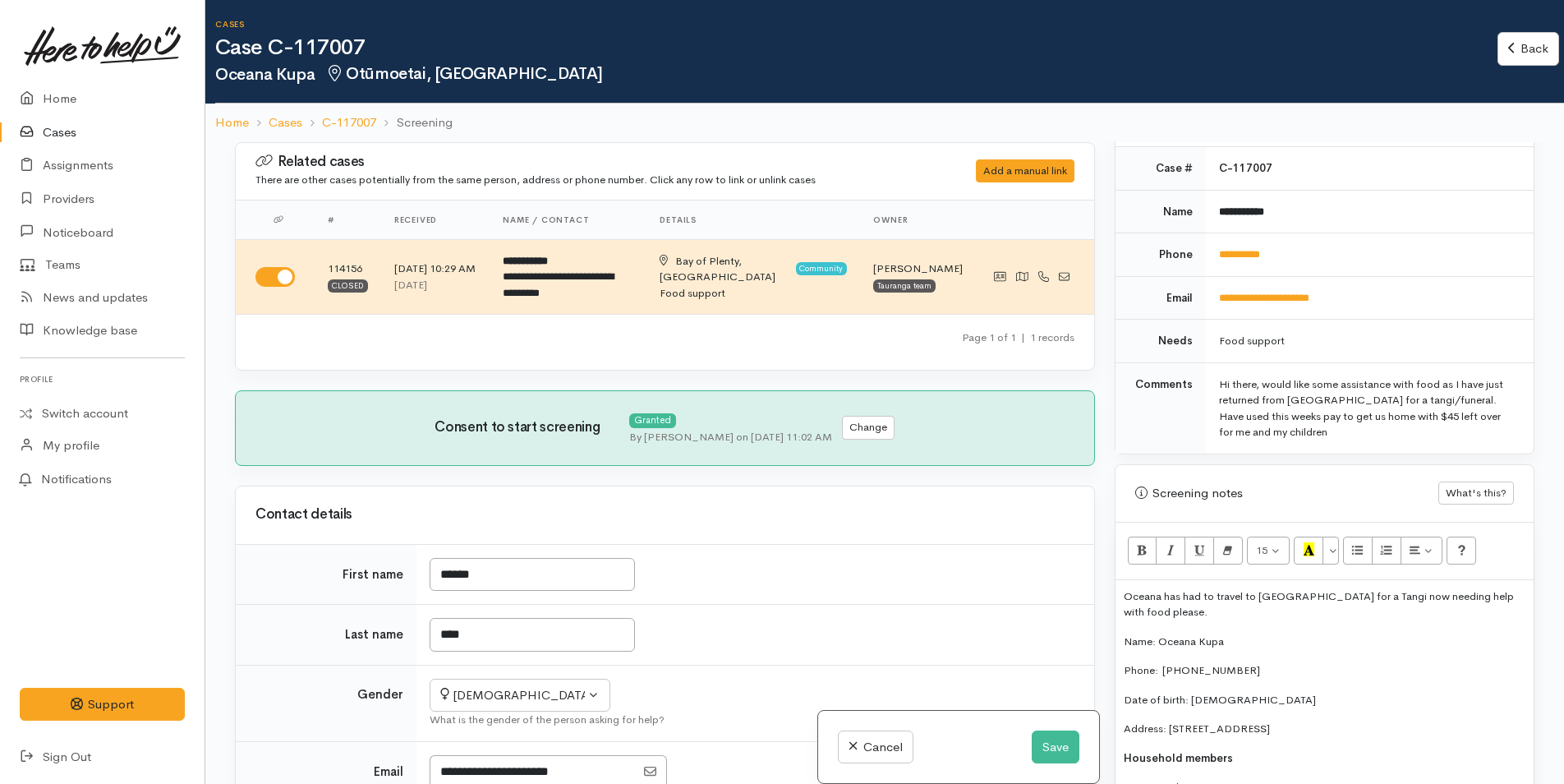
scroll to position [821, 0]
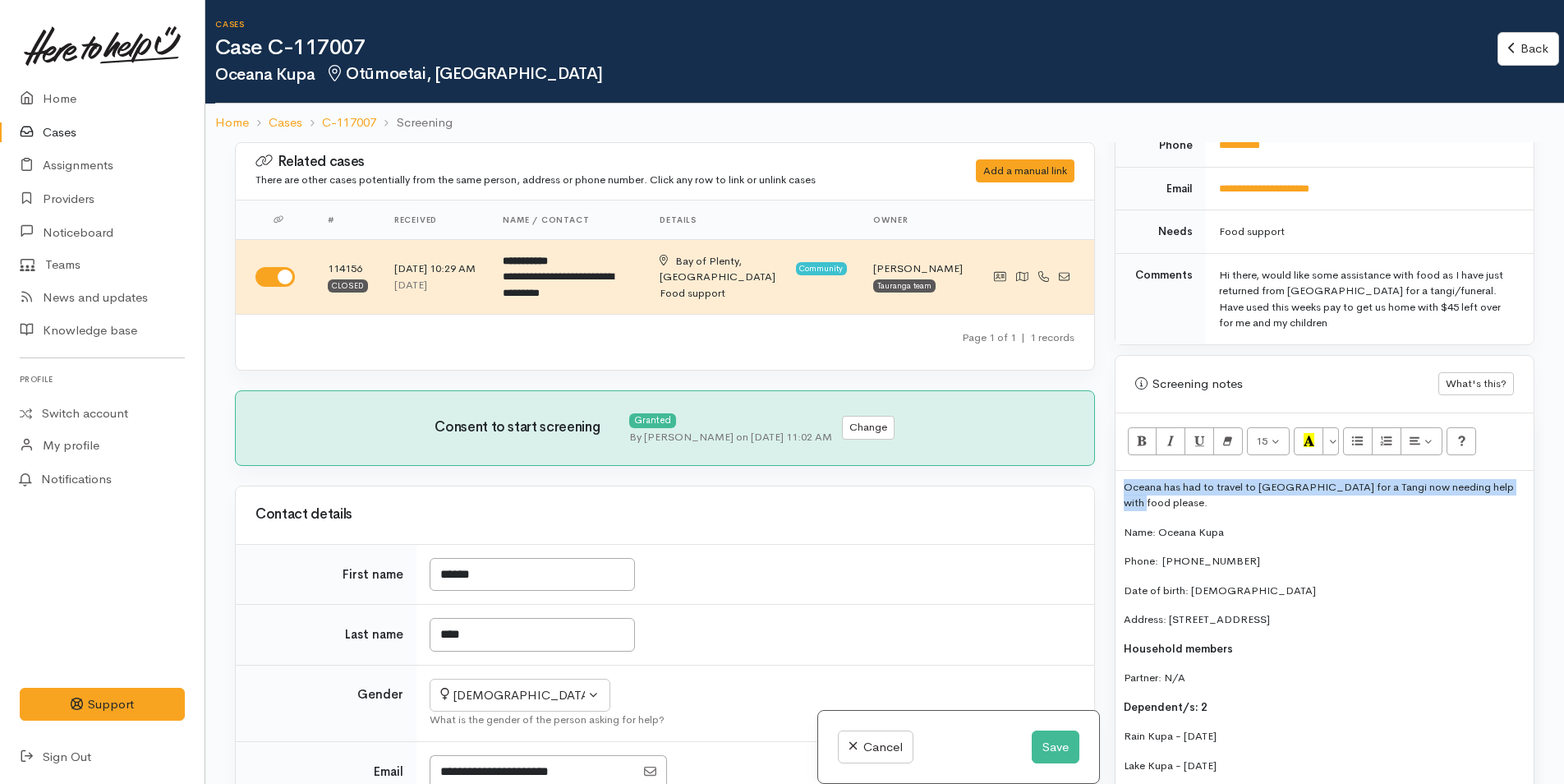
drag, startPoint x: 1515, startPoint y: 485, endPoint x: 1029, endPoint y: 495, distance: 486.1
click at [1029, 495] on div "Related cases There are other cases potentially from the same person, address o…" at bounding box center [885, 534] width 1320 height 784
copy p "Oceana has had to travel to [GEOGRAPHIC_DATA] for a Tangi now needing help with…"
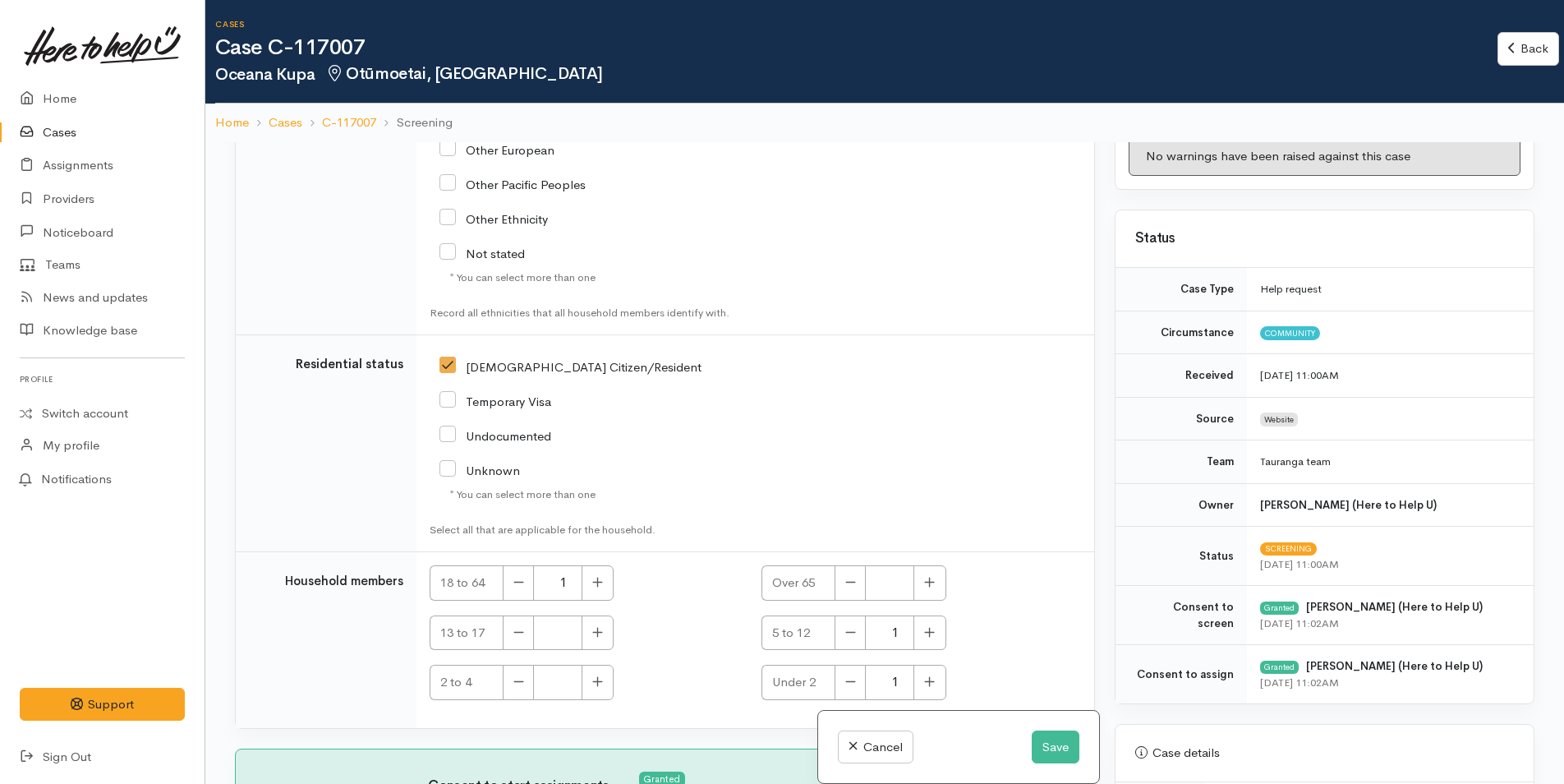
scroll to position [0, 0]
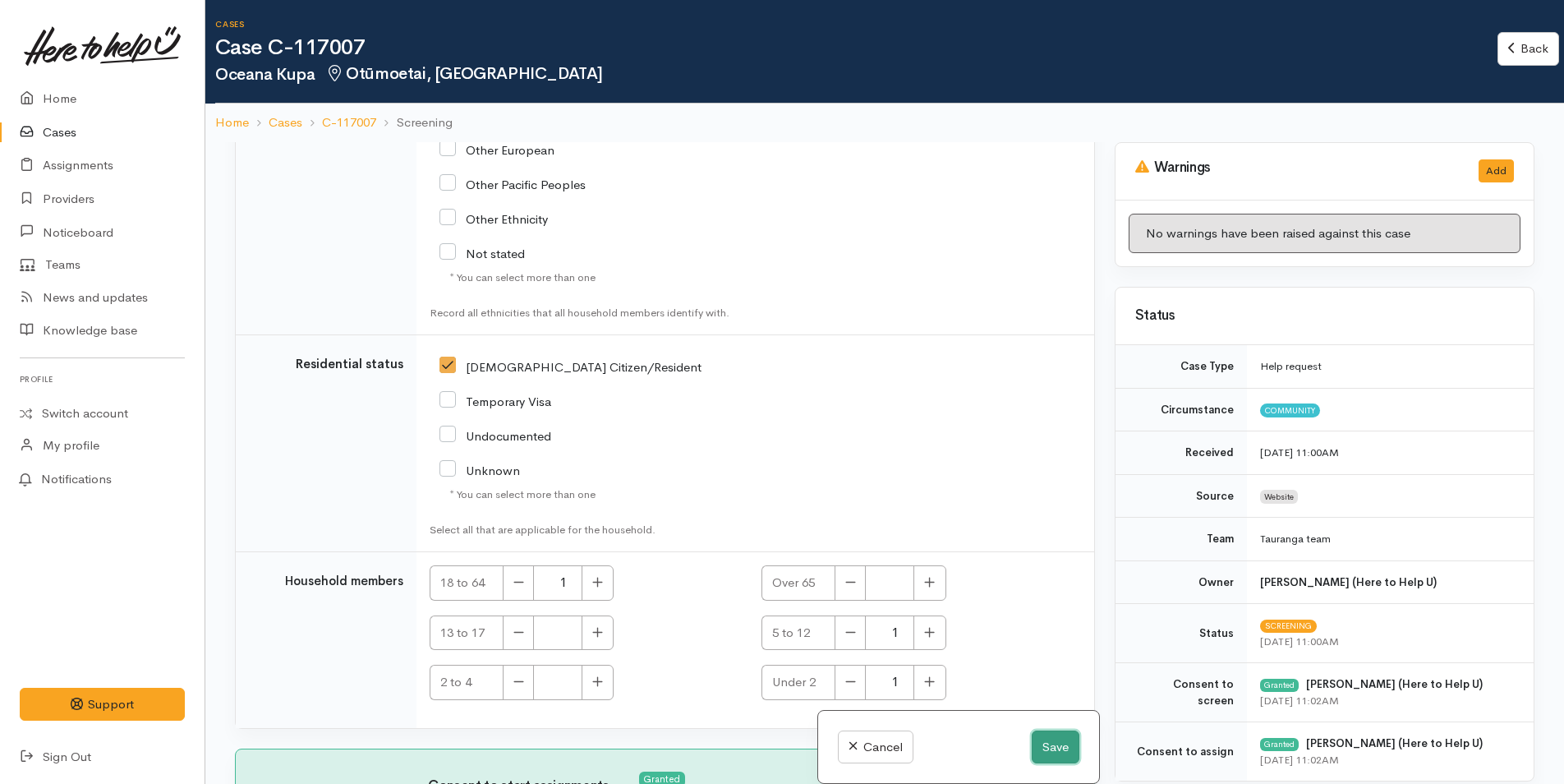
click at [1055, 741] on button "Save" at bounding box center [1056, 747] width 48 height 34
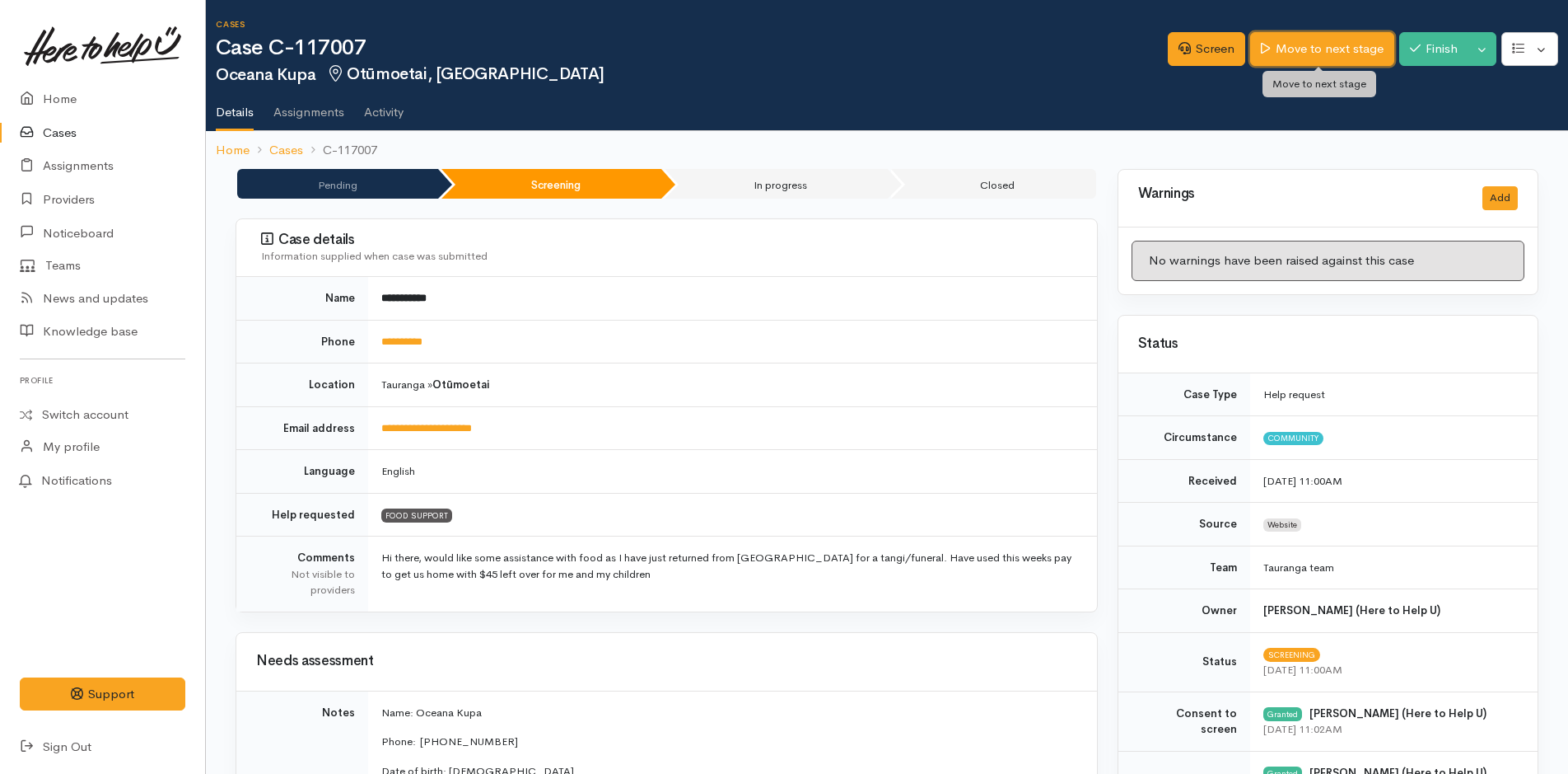
click at [1317, 43] on link "Move to next stage" at bounding box center [1322, 49] width 143 height 34
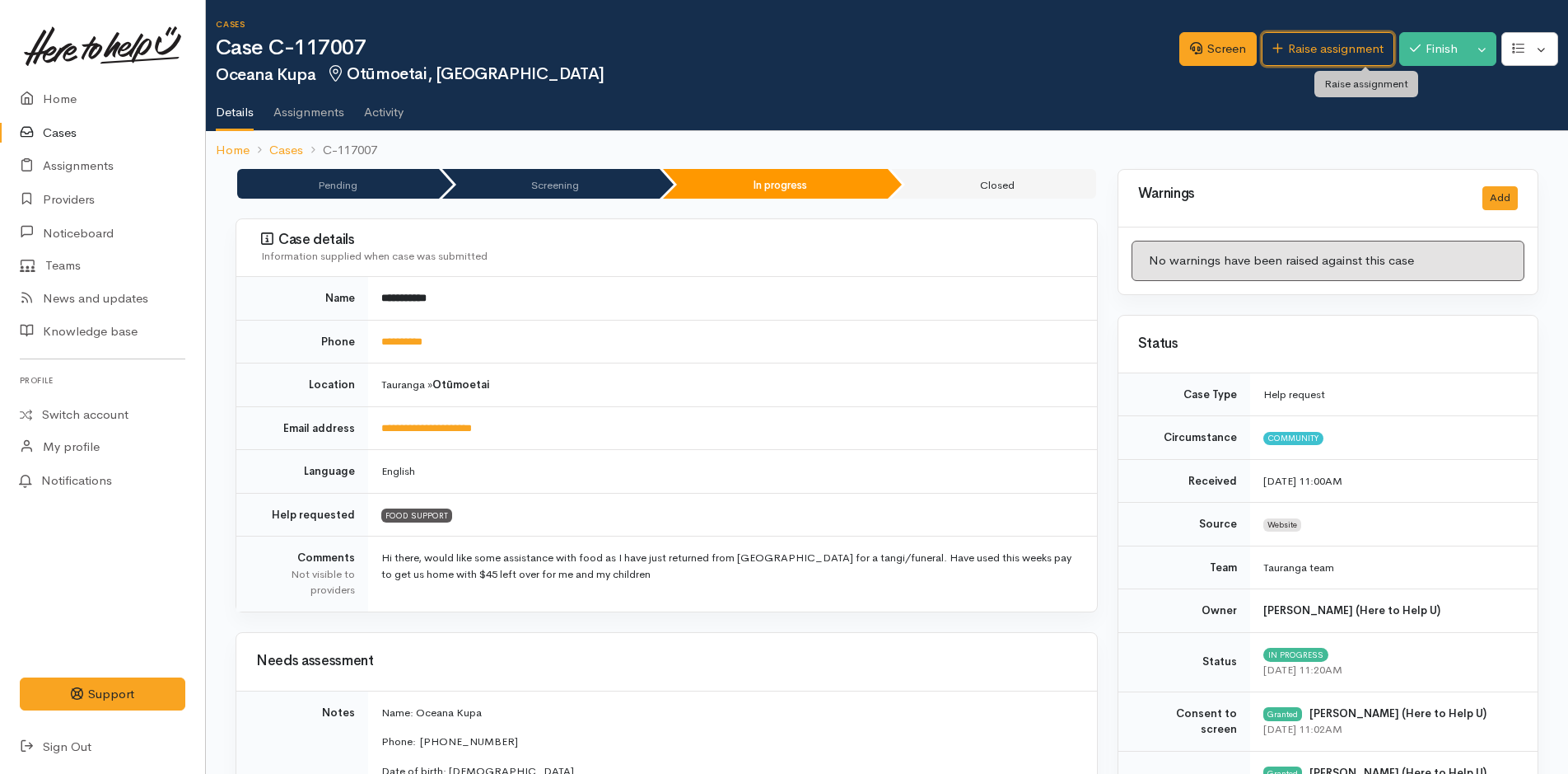
click at [1317, 43] on link "Raise assignment" at bounding box center [1328, 49] width 133 height 34
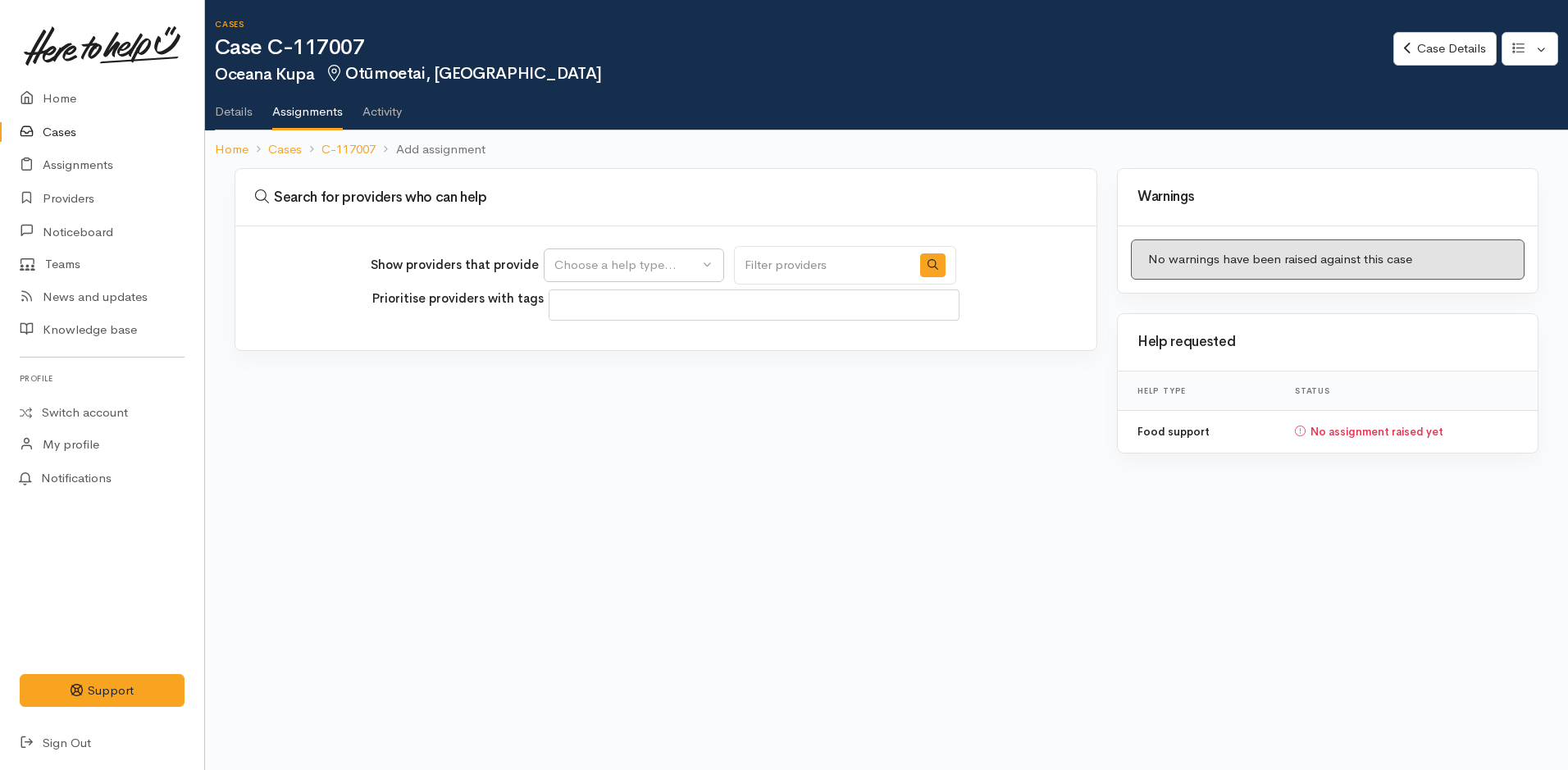
select select
click at [637, 262] on div "Choose a help type..." at bounding box center [627, 265] width 144 height 18
click at [622, 340] on span "Food support" at bounding box center [602, 343] width 77 height 18
select select "3"
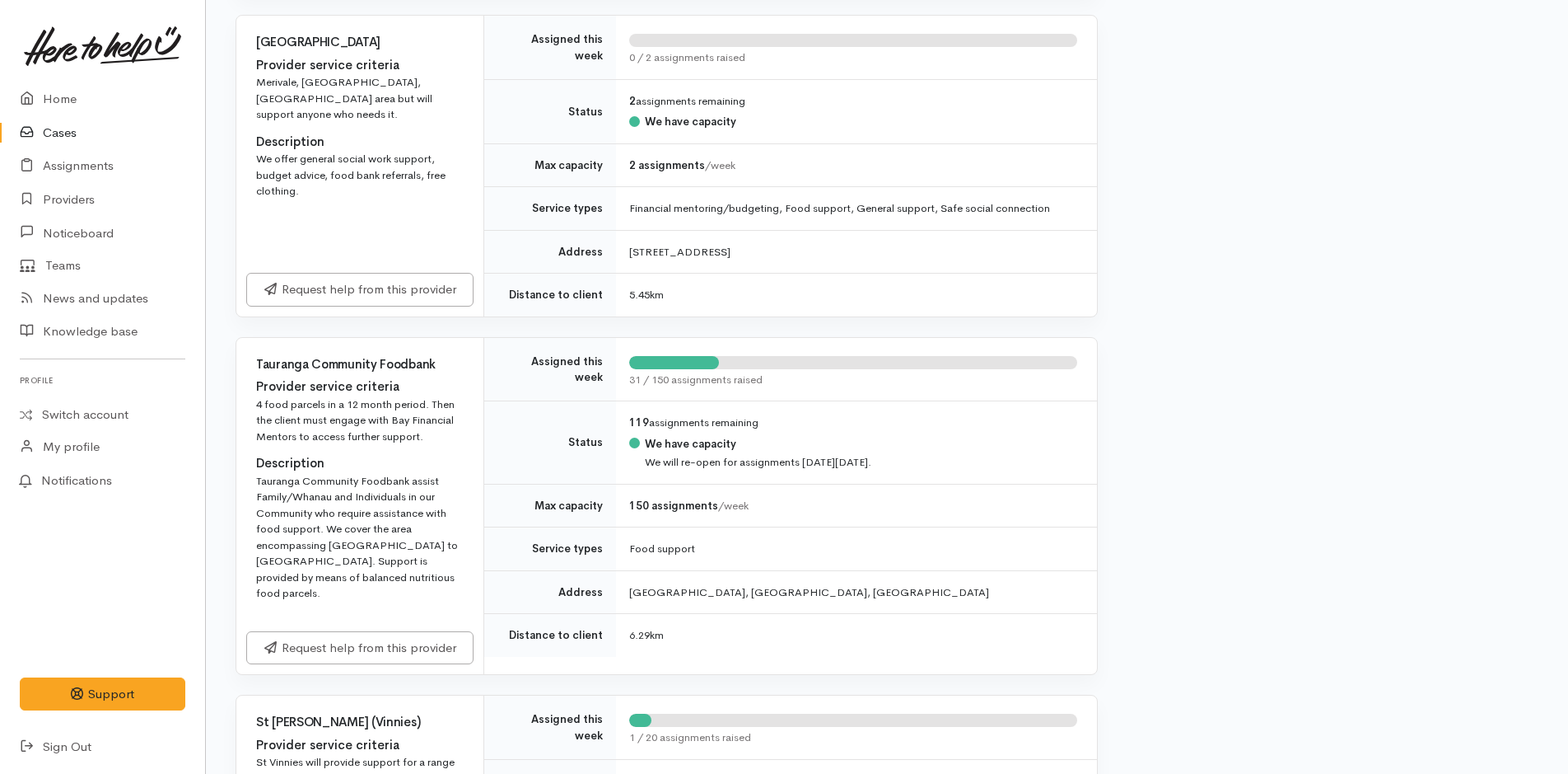
scroll to position [824, 0]
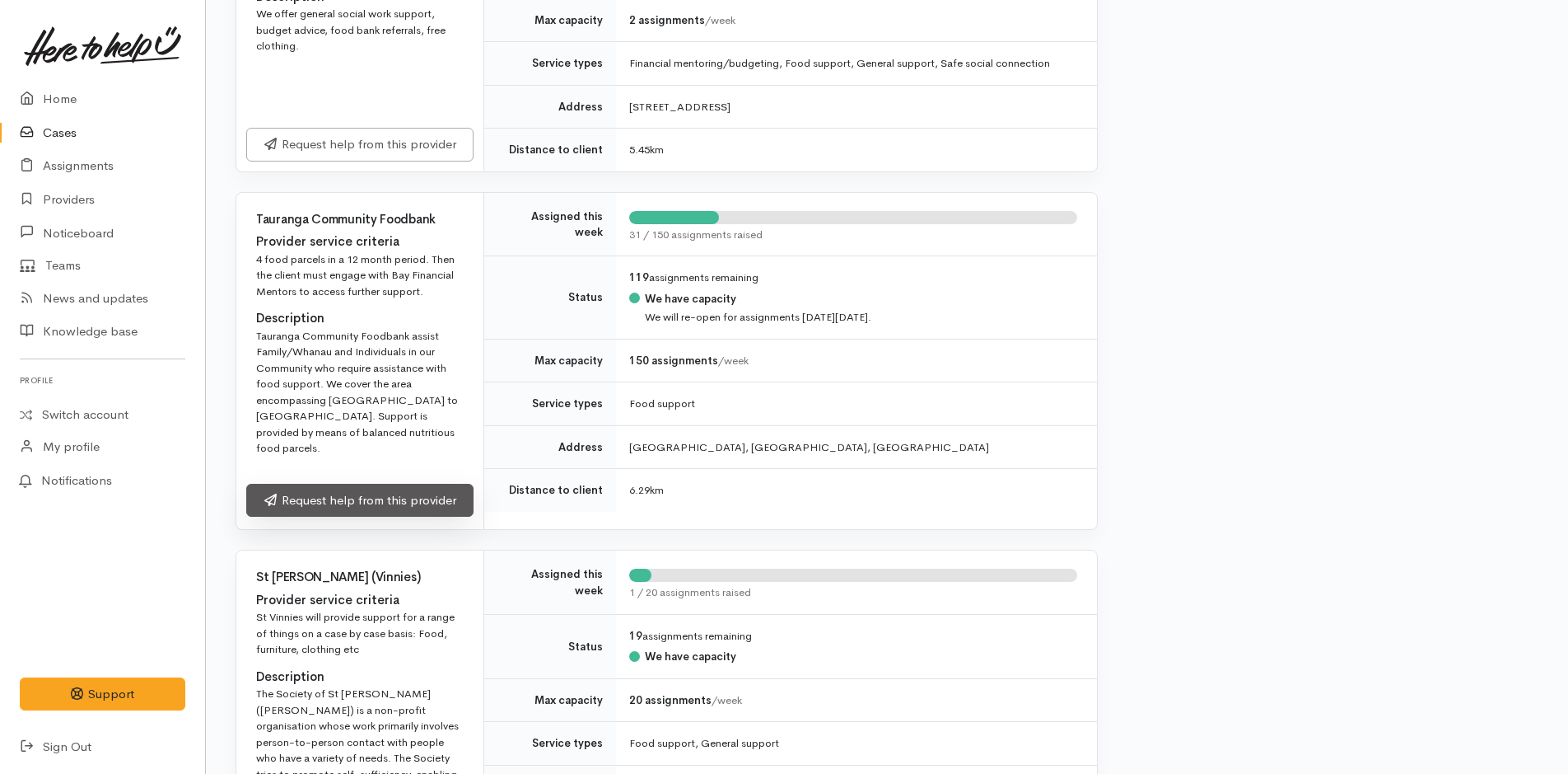
click at [411, 484] on link "Request help from this provider" at bounding box center [359, 501] width 227 height 34
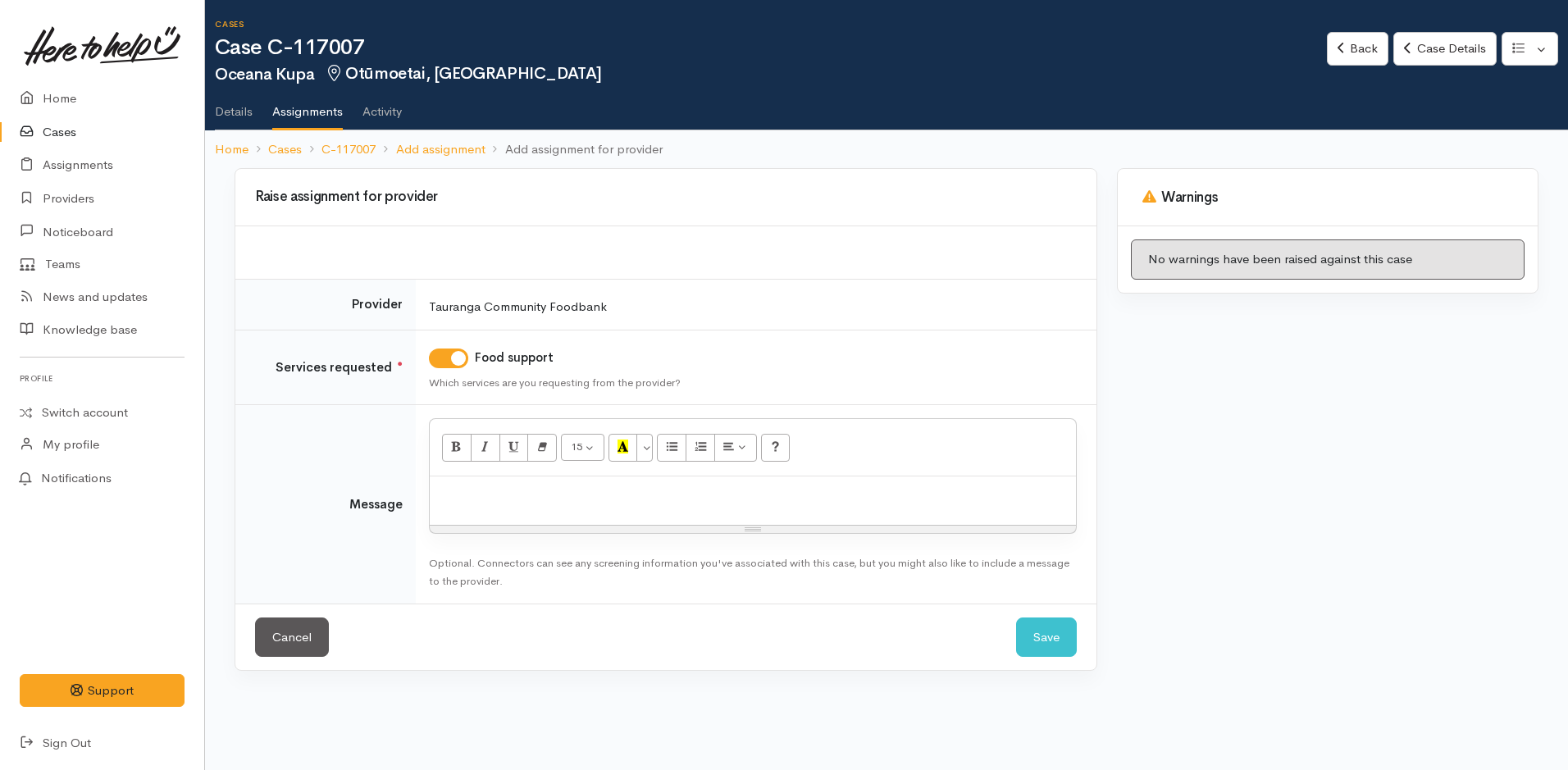
click at [511, 508] on div at bounding box center [753, 500] width 646 height 48
paste div
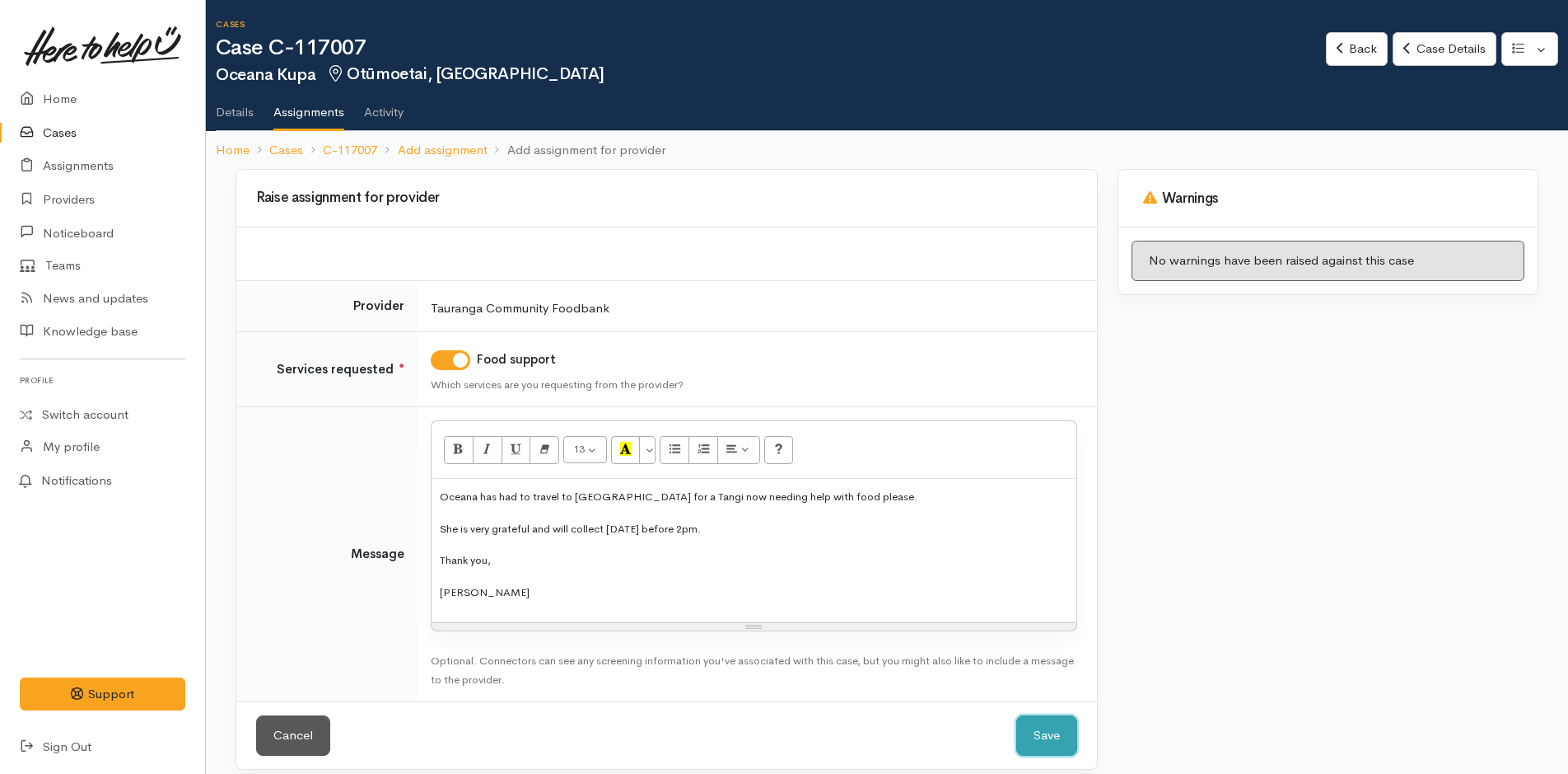
click at [1049, 736] on button "Save" at bounding box center [1046, 735] width 61 height 41
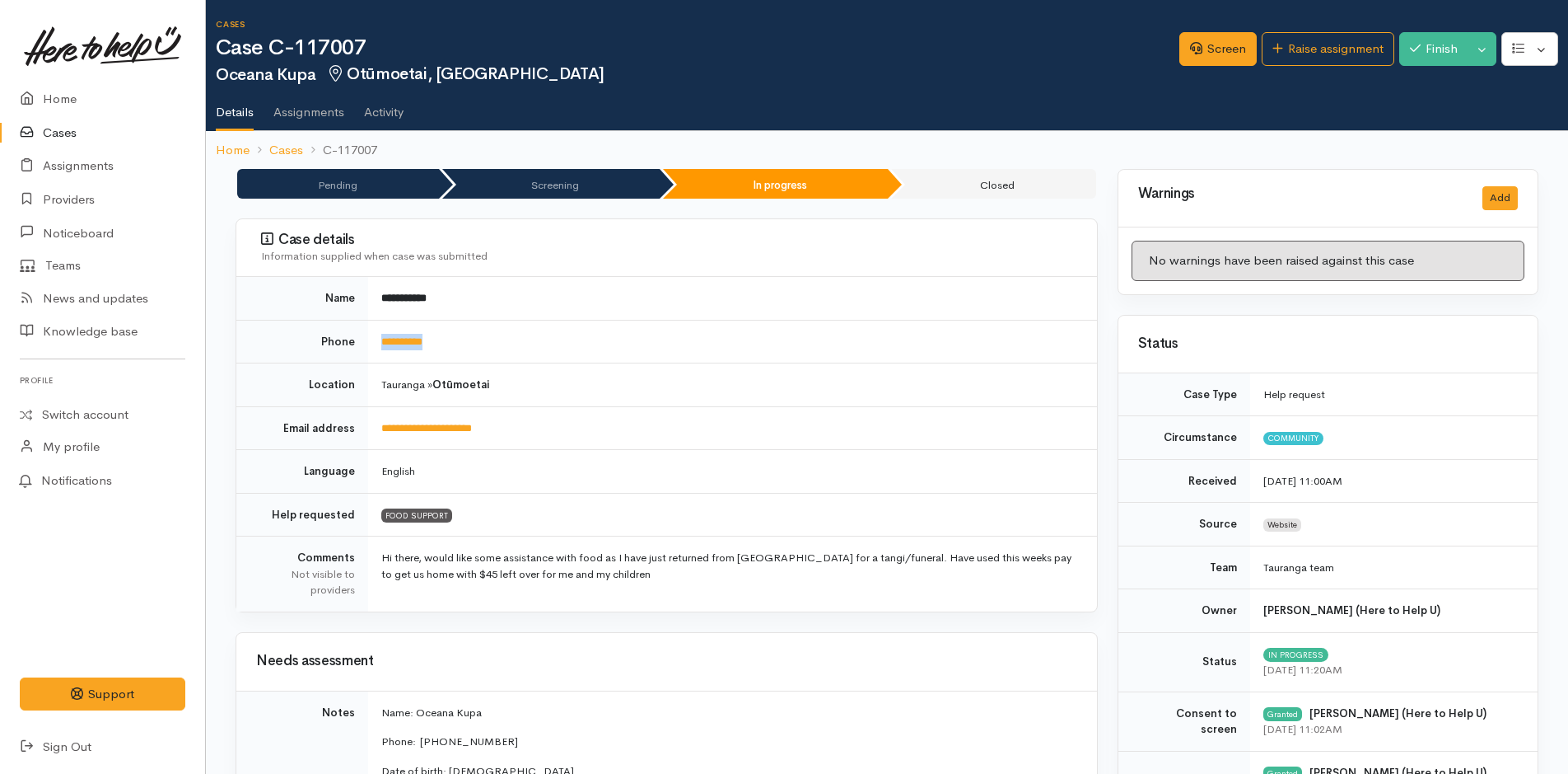
drag, startPoint x: 499, startPoint y: 326, endPoint x: 363, endPoint y: 341, distance: 136.8
click at [363, 341] on tr "**********" at bounding box center [666, 341] width 860 height 43
copy tr "**********"
click at [57, 97] on link "Home" at bounding box center [103, 99] width 205 height 34
